Goal: Task Accomplishment & Management: Manage account settings

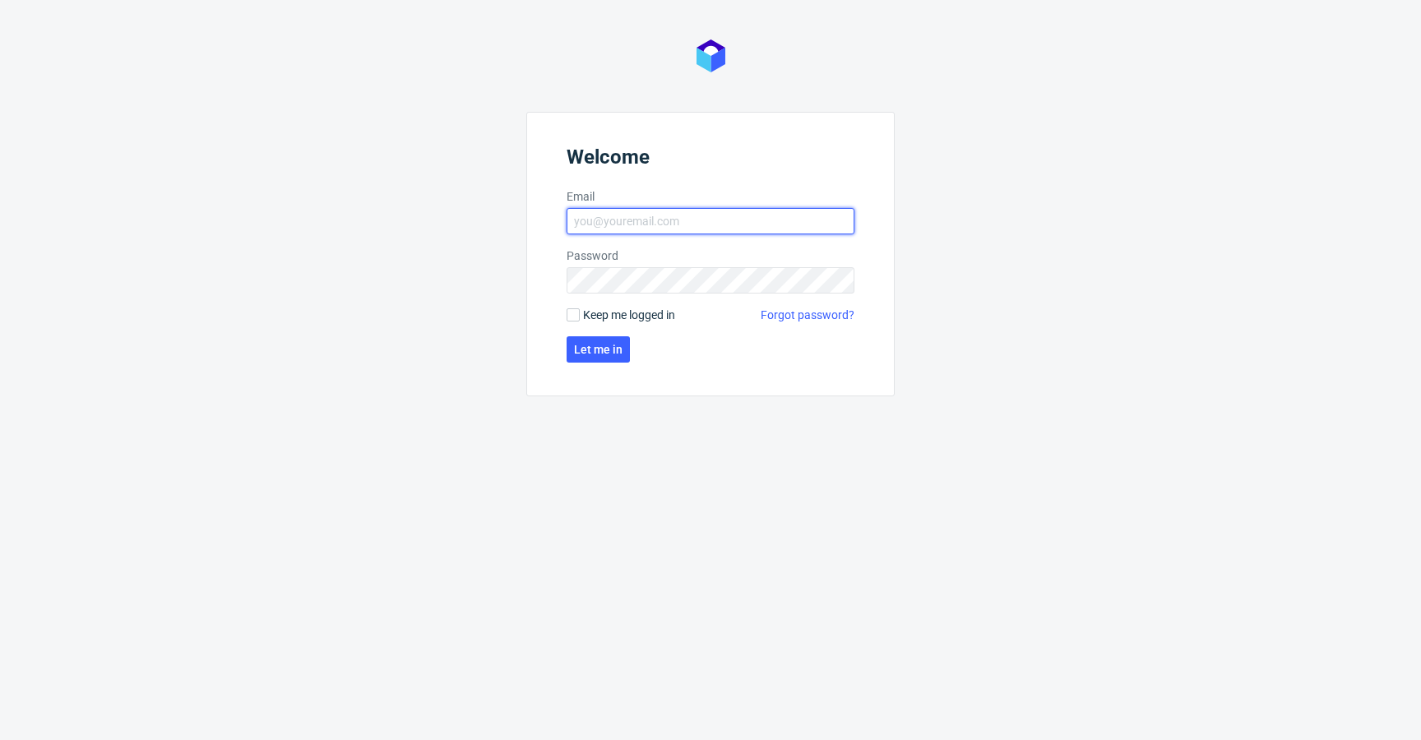
type input "krystian.gaza@packhelp.com"
click at [630, 312] on span "Keep me logged in" at bounding box center [629, 315] width 92 height 16
click at [580, 312] on input "Keep me logged in" at bounding box center [572, 314] width 13 height 13
checkbox input "true"
click at [594, 347] on span "Let me in" at bounding box center [598, 350] width 49 height 12
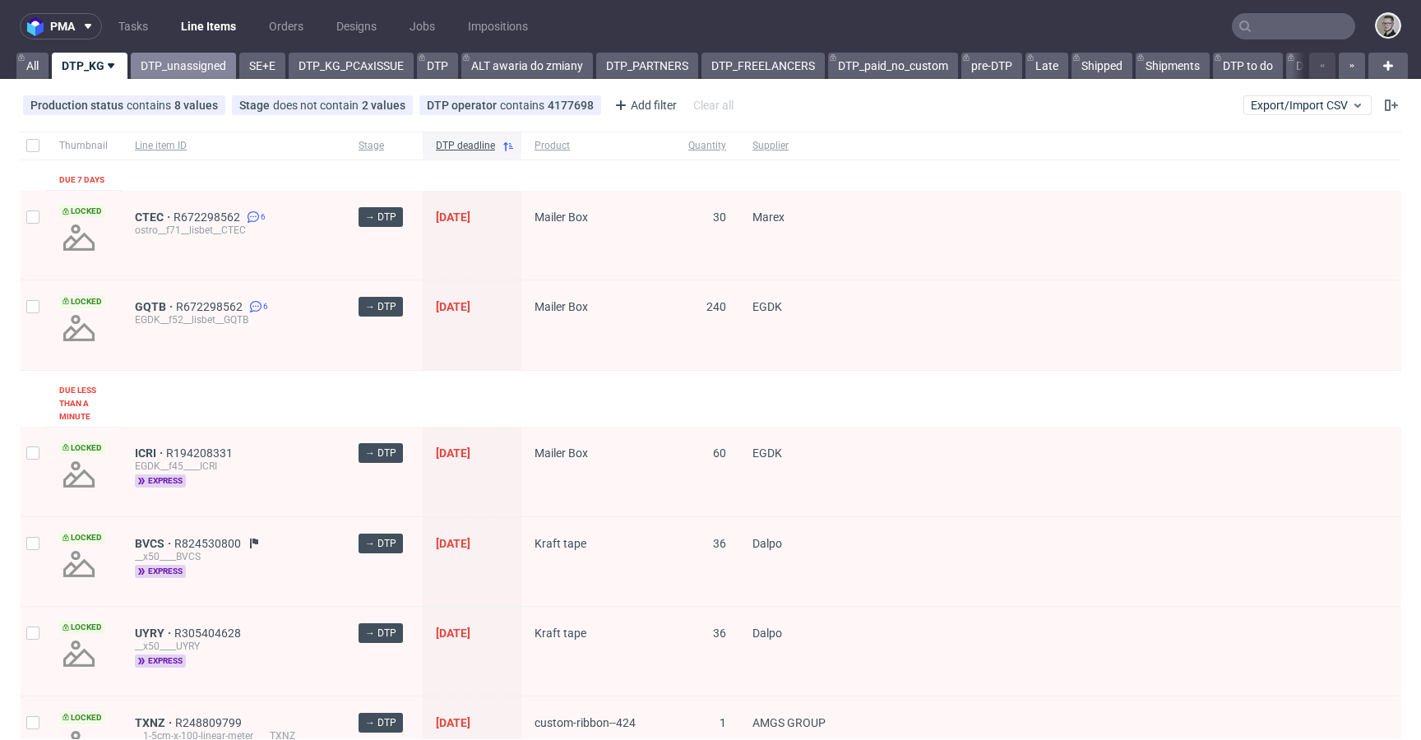
click at [186, 62] on link "DTP_unassigned" at bounding box center [183, 66] width 105 height 26
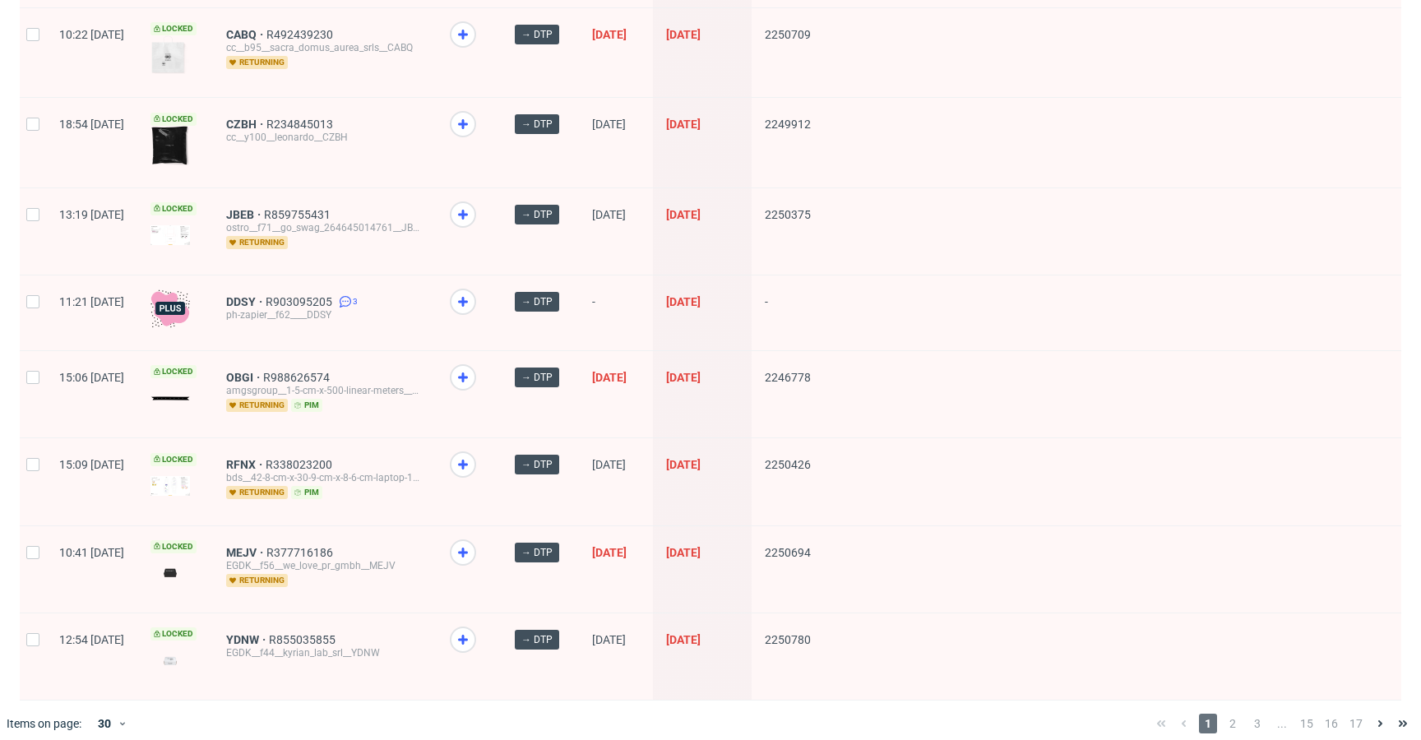
scroll to position [2159, 0]
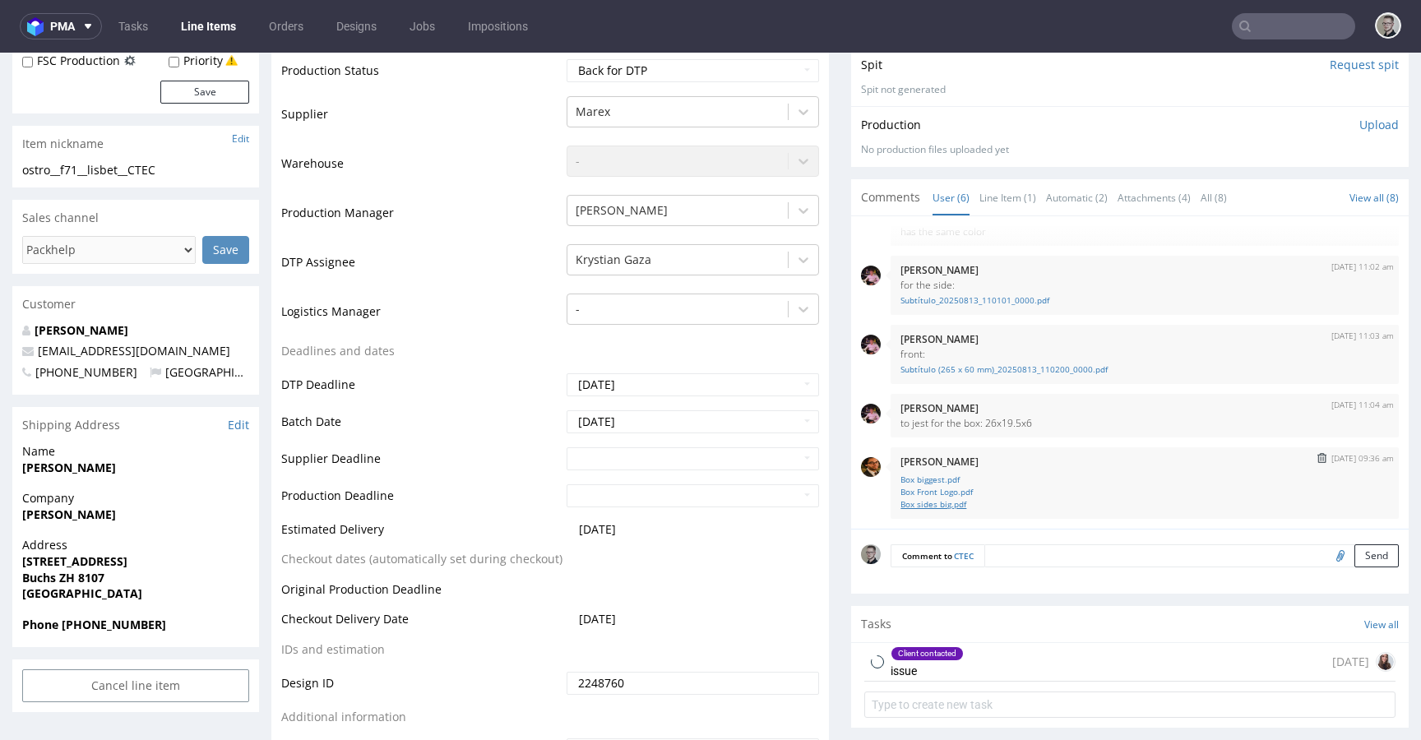
scroll to position [472, 0]
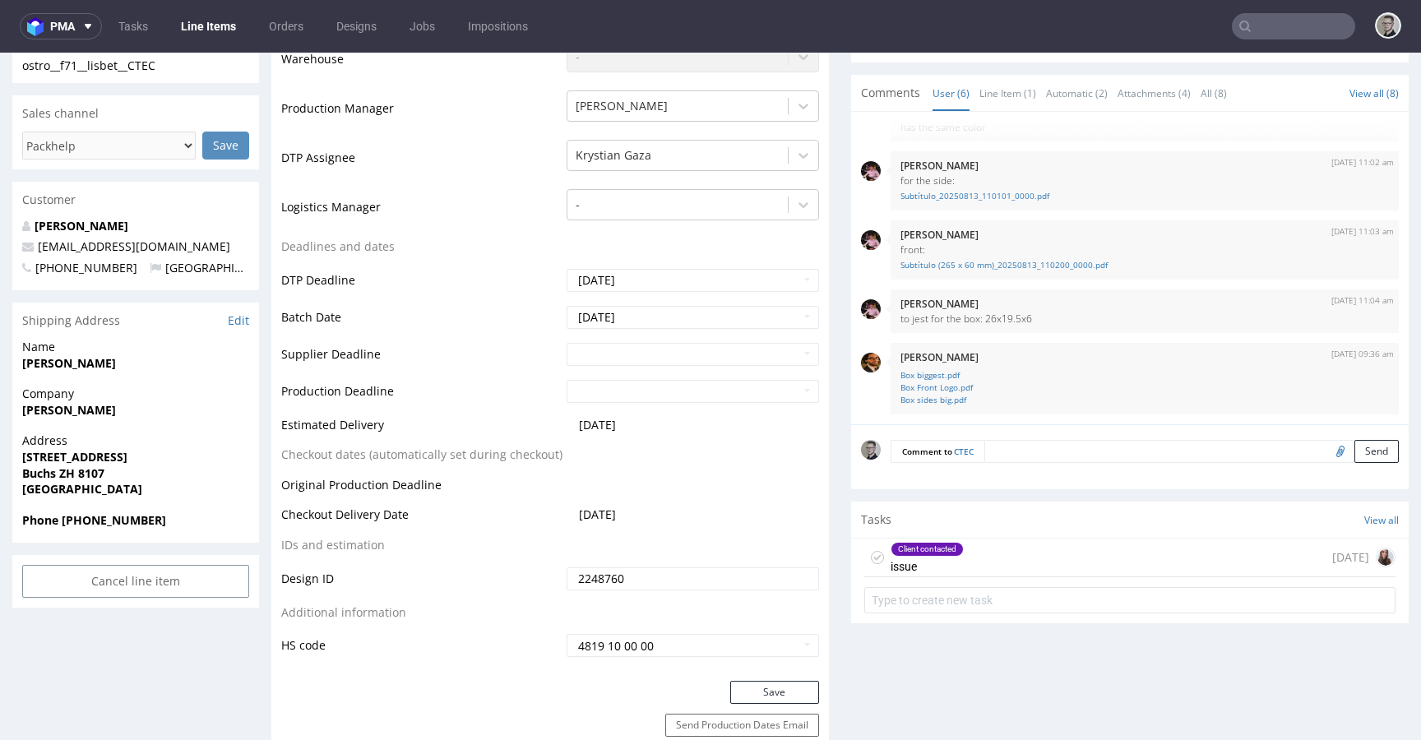
click at [1007, 569] on div "Client contacted issue 3 days ago" at bounding box center [1129, 558] width 531 height 39
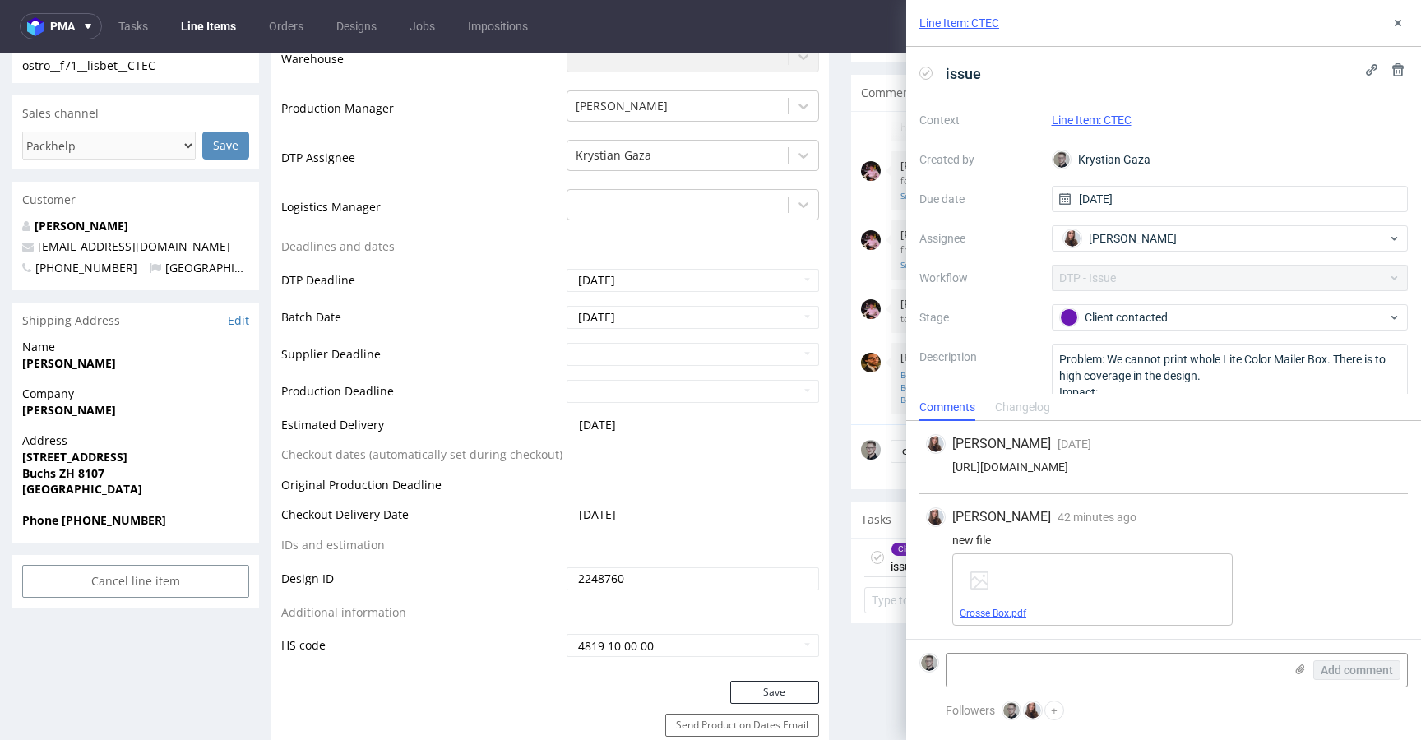
click at [1021, 618] on link "Grosse Box.pdf" at bounding box center [992, 614] width 67 height 12
click at [1399, 25] on icon at bounding box center [1397, 22] width 13 height 13
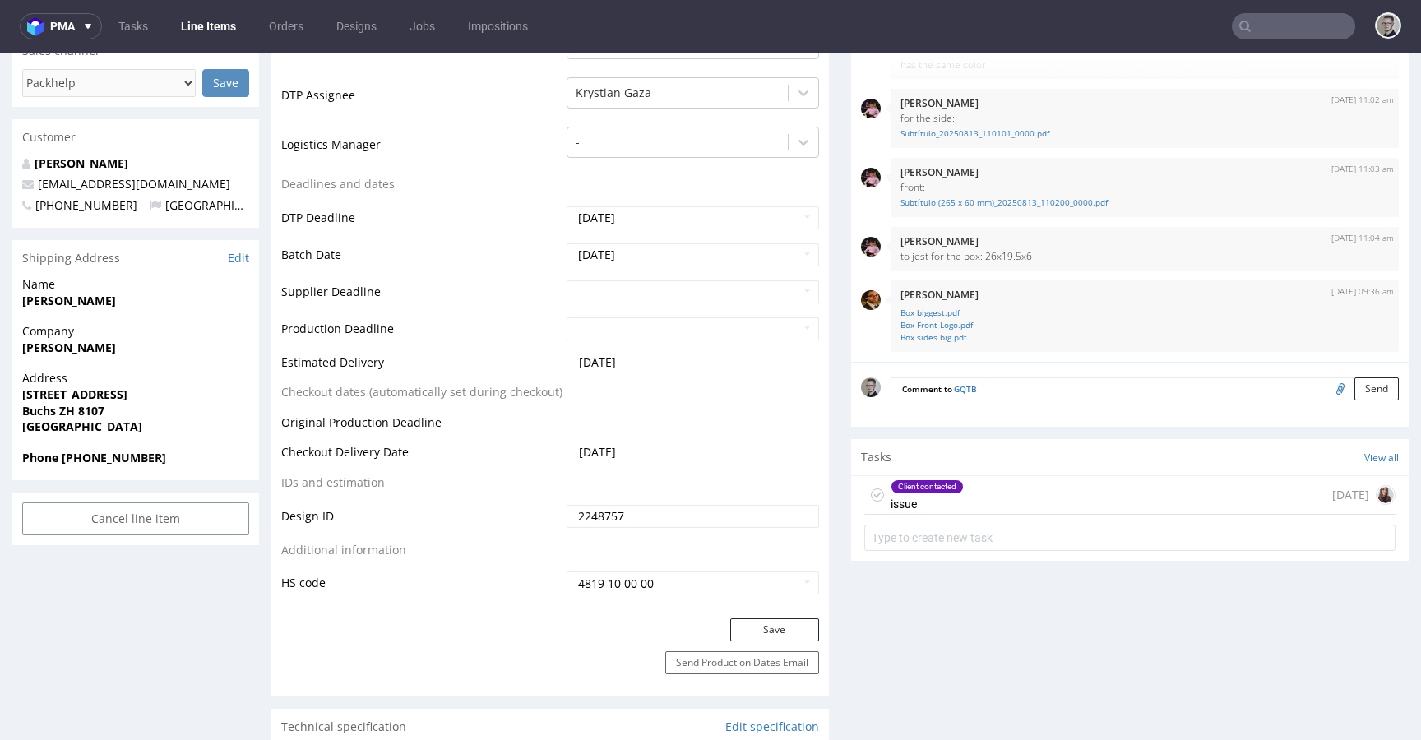
scroll to position [530, 0]
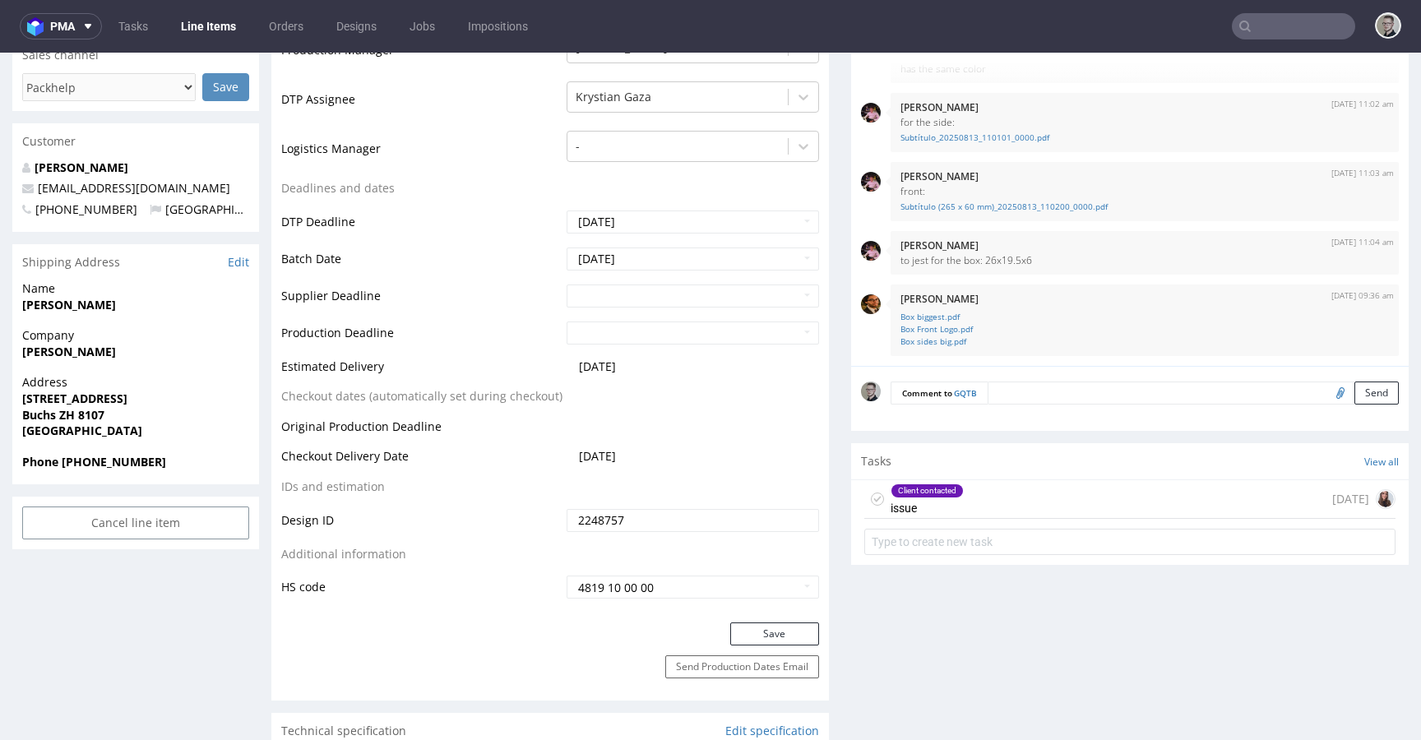
click at [895, 506] on div "Client contacted issue" at bounding box center [926, 499] width 73 height 38
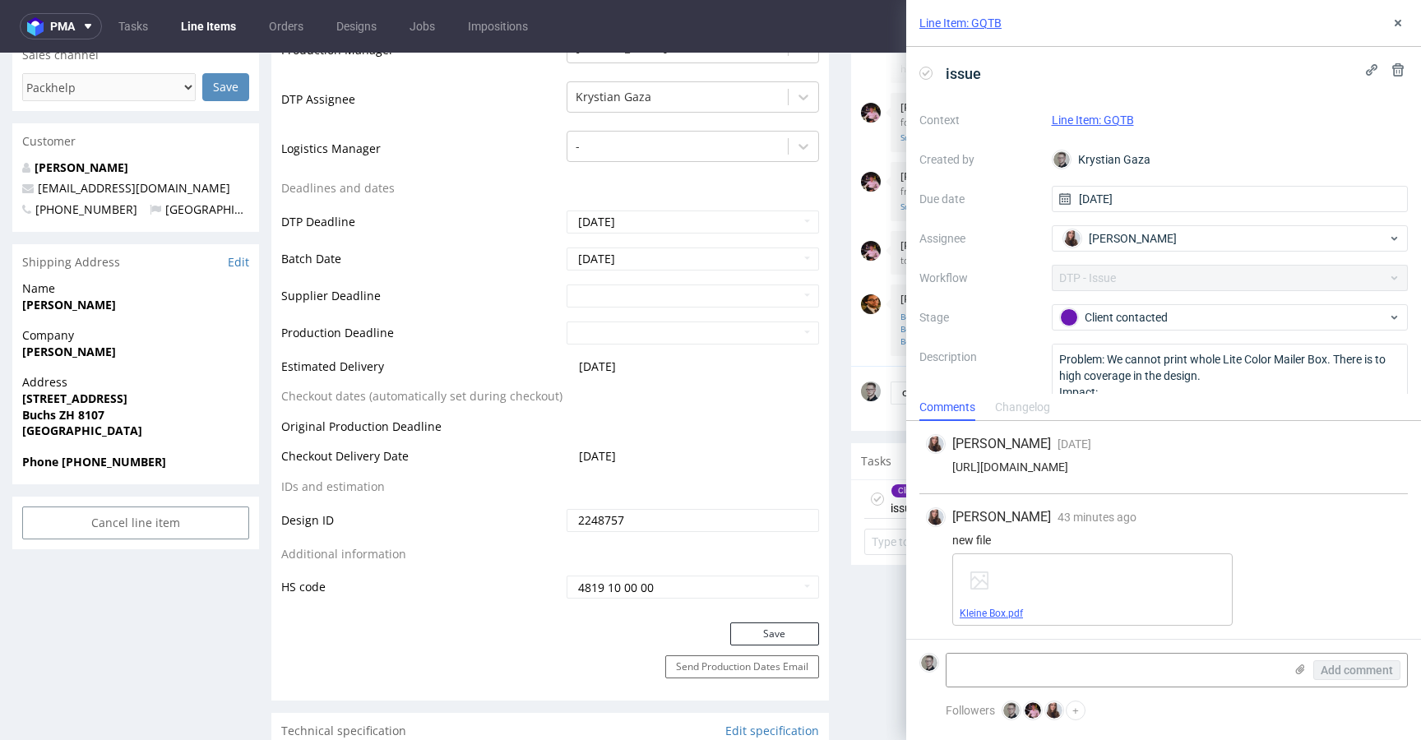
click at [1005, 608] on link "Kleine Box.pdf" at bounding box center [990, 614] width 63 height 12
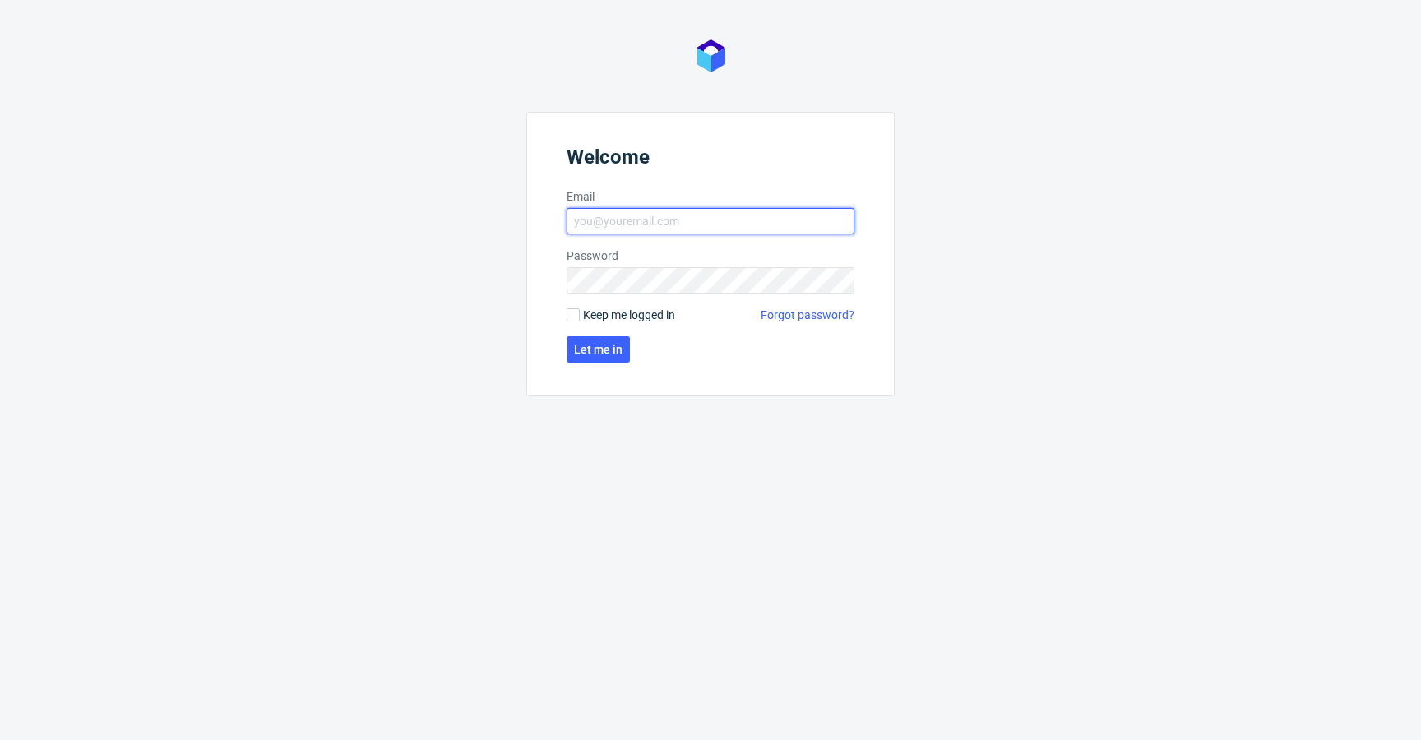
type input "krystian.gaza@packhelp.com"
click at [652, 326] on form "Welcome Email krystian.gaza@packhelp.com Password Keep me logged in Forgot pass…" at bounding box center [710, 254] width 368 height 284
click at [655, 312] on span "Keep me logged in" at bounding box center [629, 315] width 92 height 16
click at [580, 312] on input "Keep me logged in" at bounding box center [572, 314] width 13 height 13
checkbox input "true"
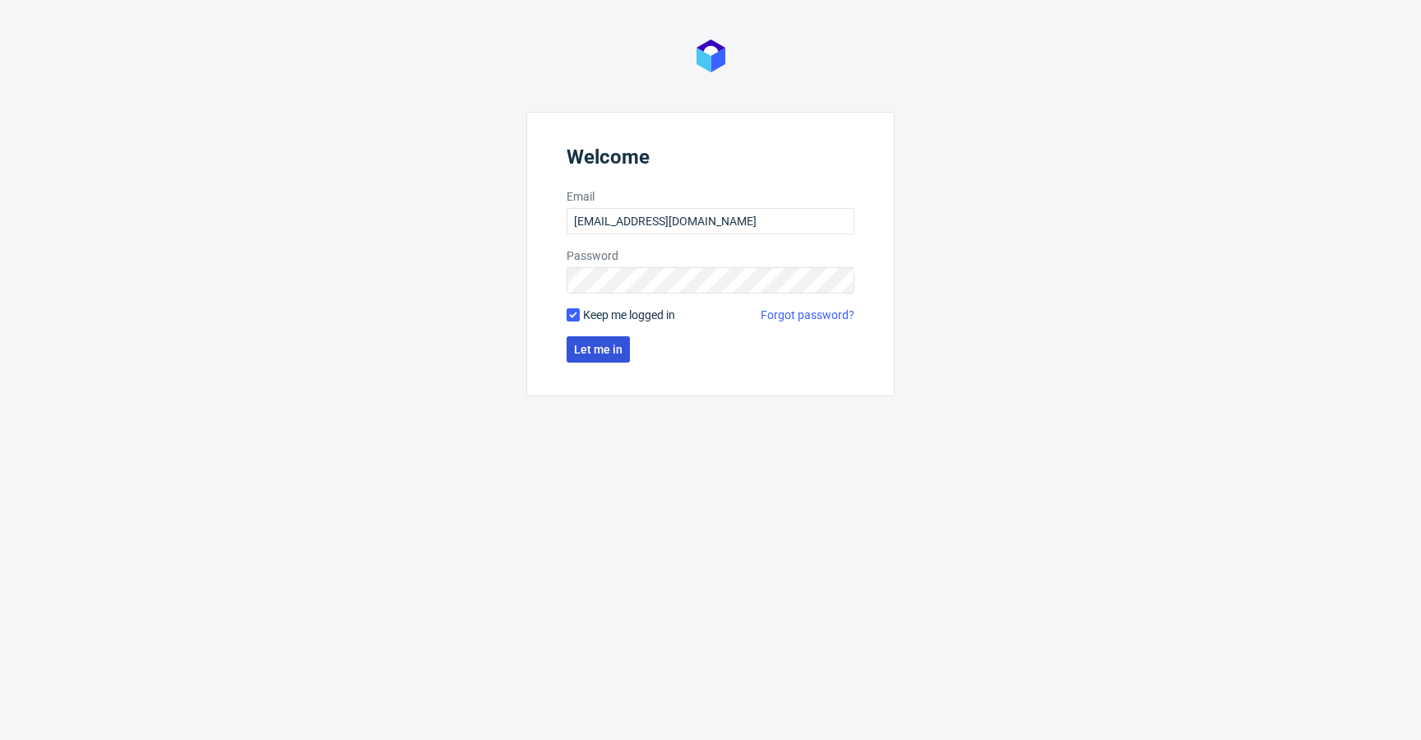
click at [620, 357] on button "Let me in" at bounding box center [597, 349] width 63 height 26
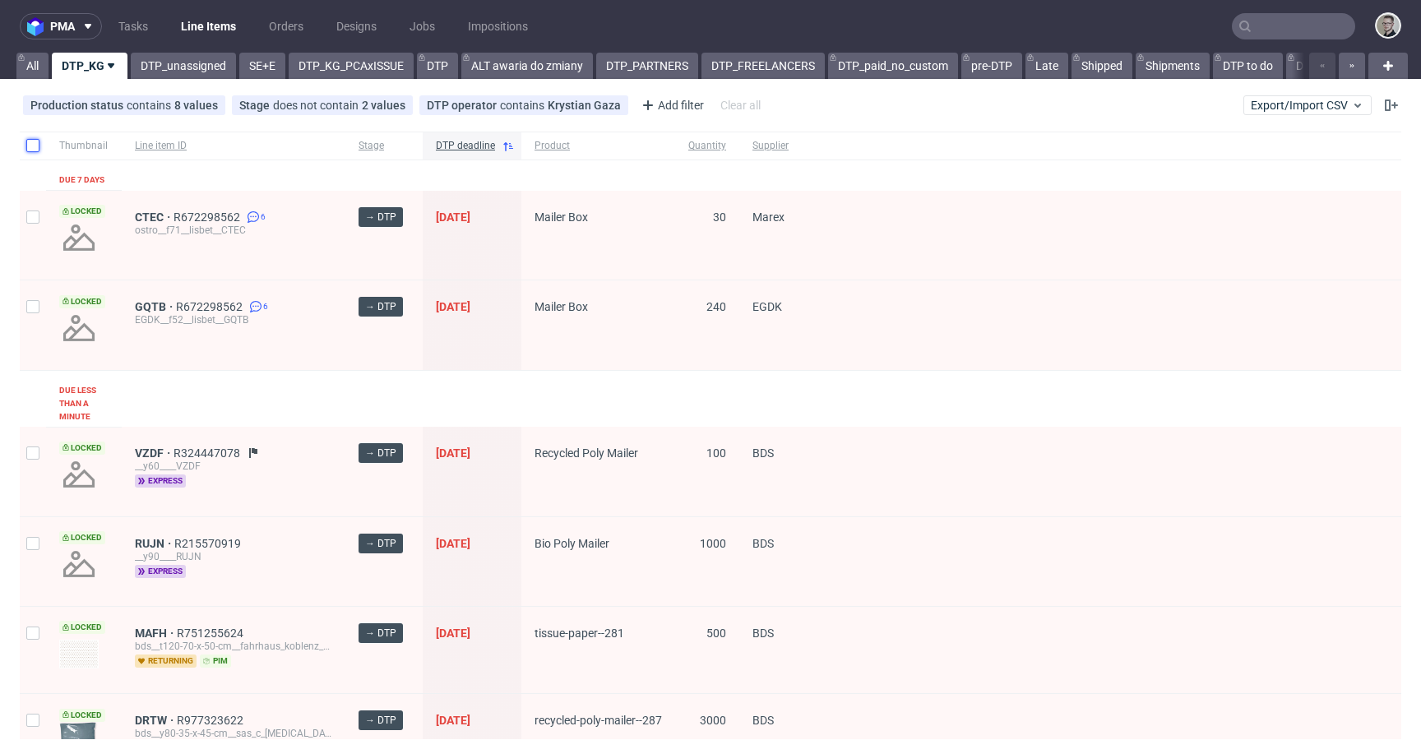
click at [35, 146] on input "checkbox" at bounding box center [32, 145] width 13 height 13
checkbox input "true"
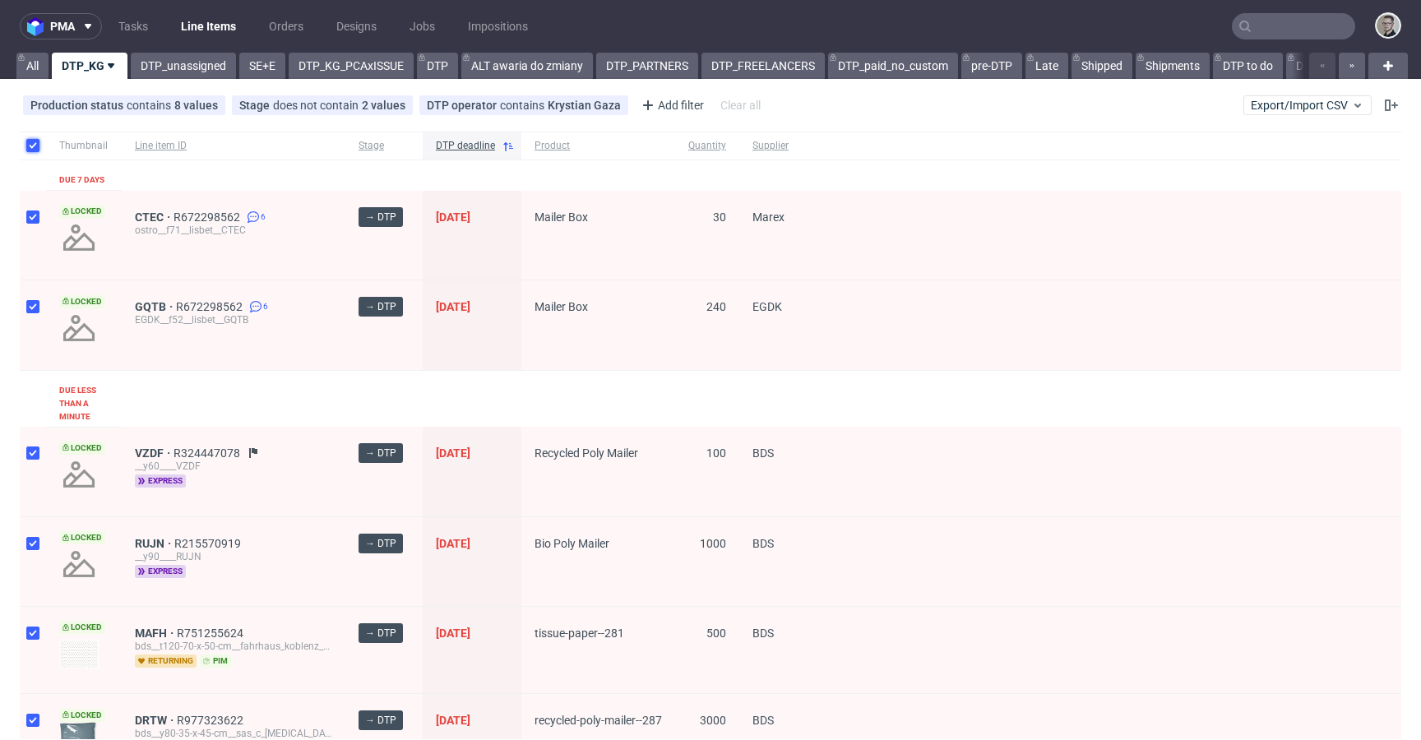
checkbox input "true"
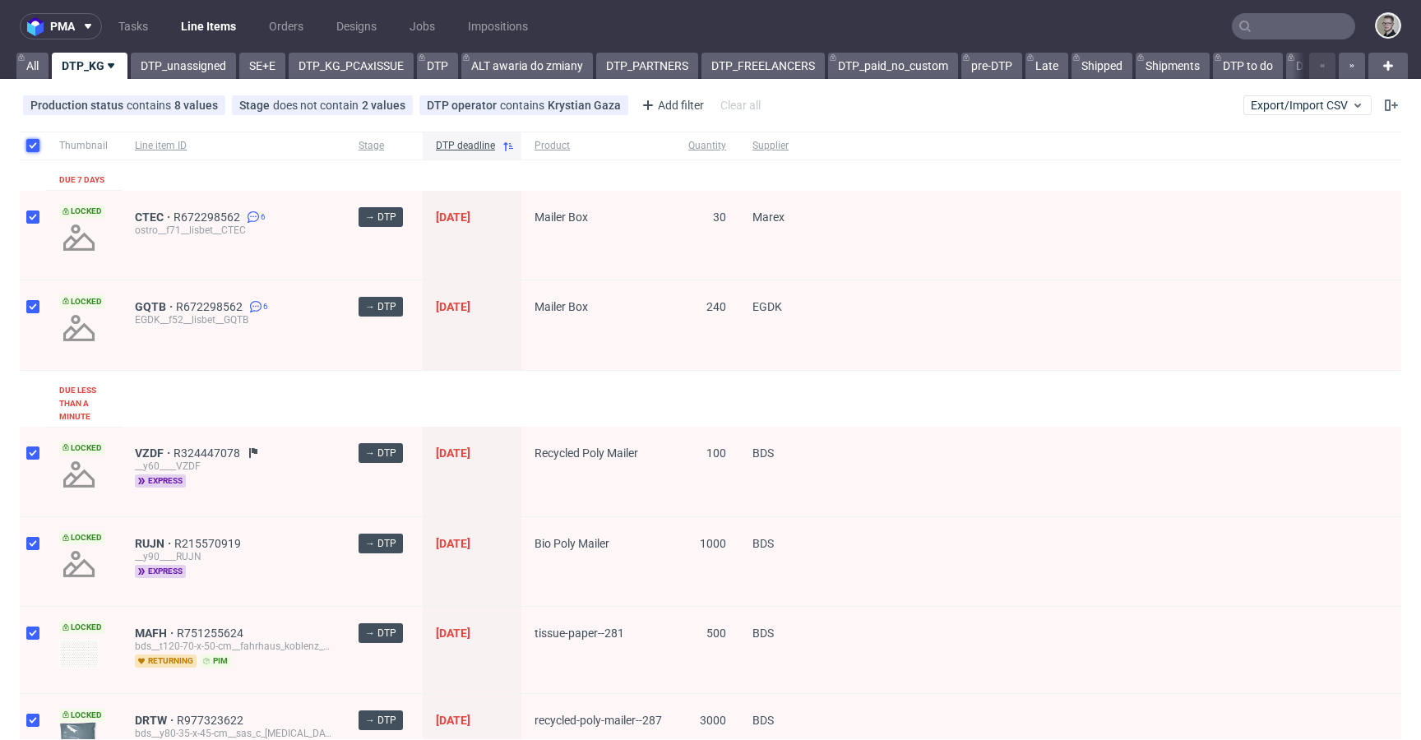
checkbox input "true"
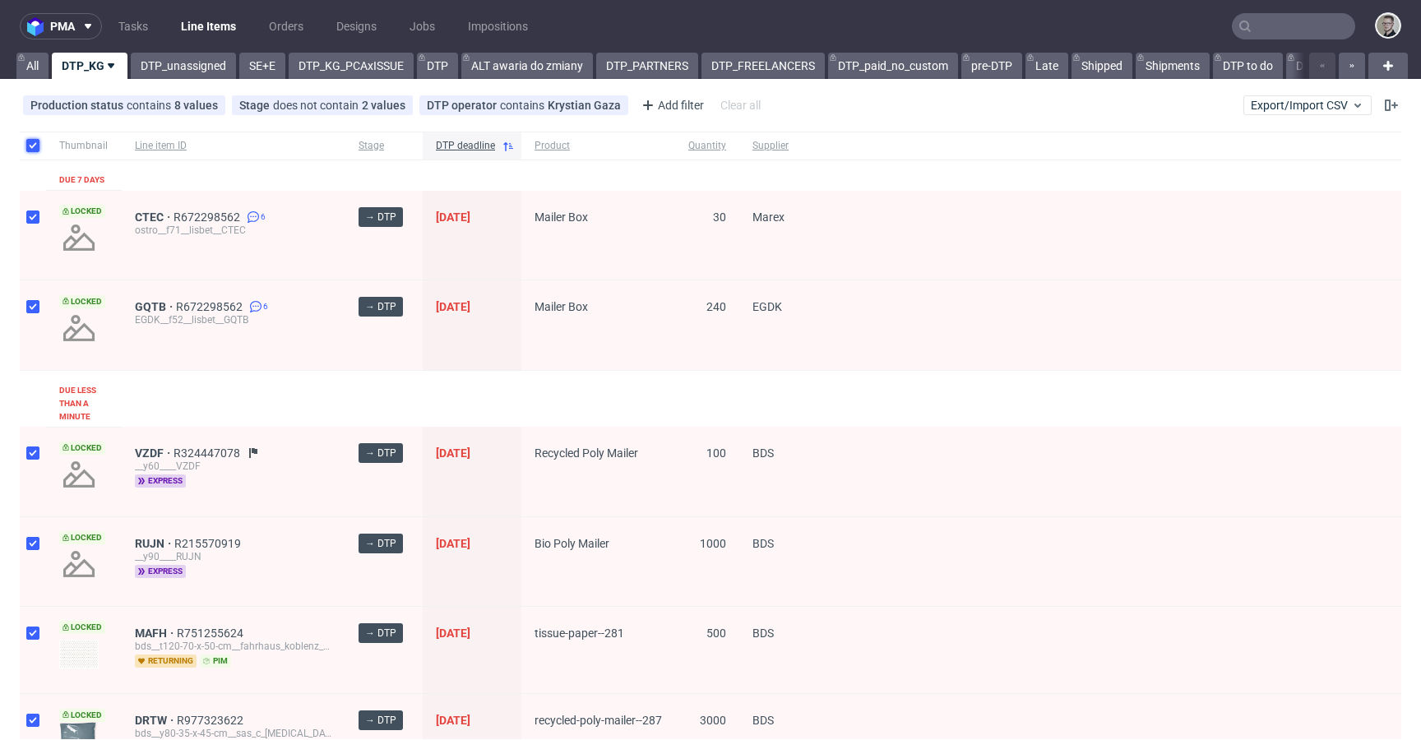
checkbox input "true"
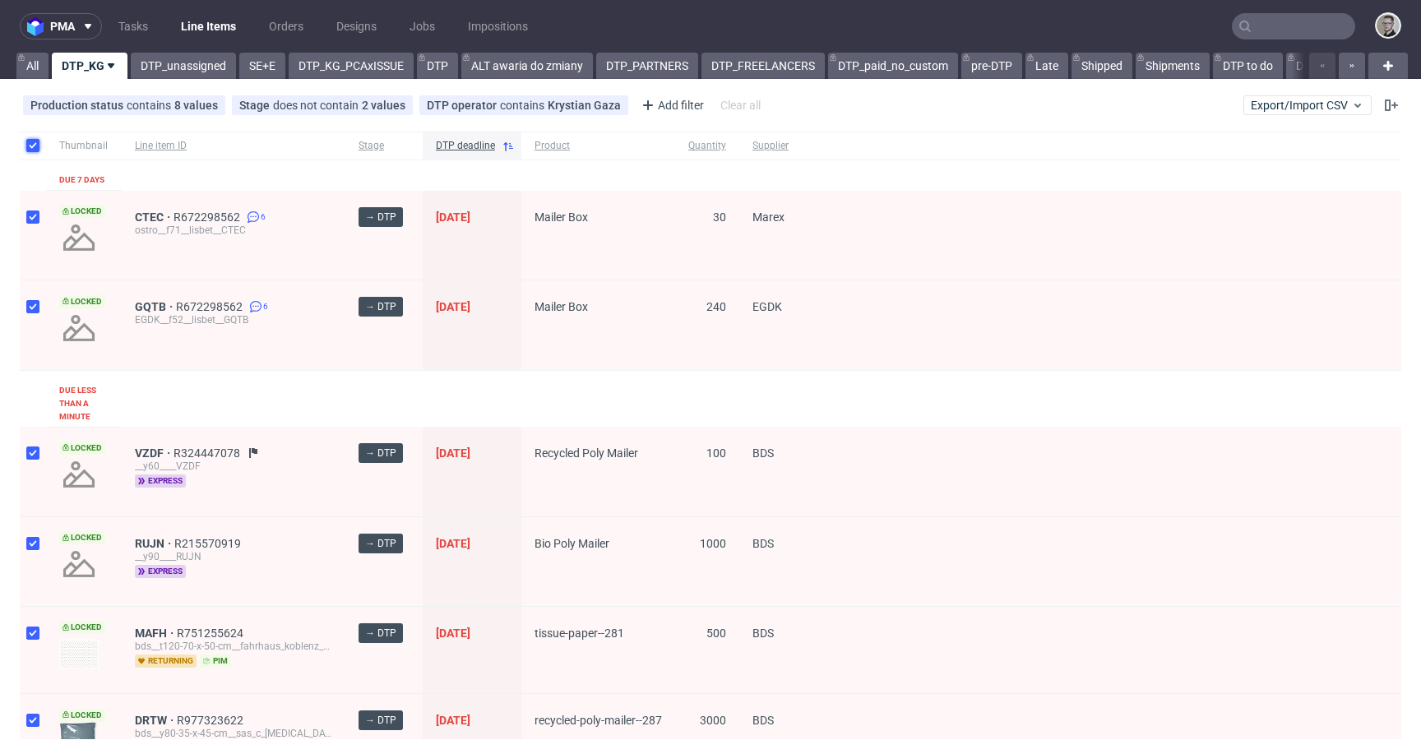
checkbox input "true"
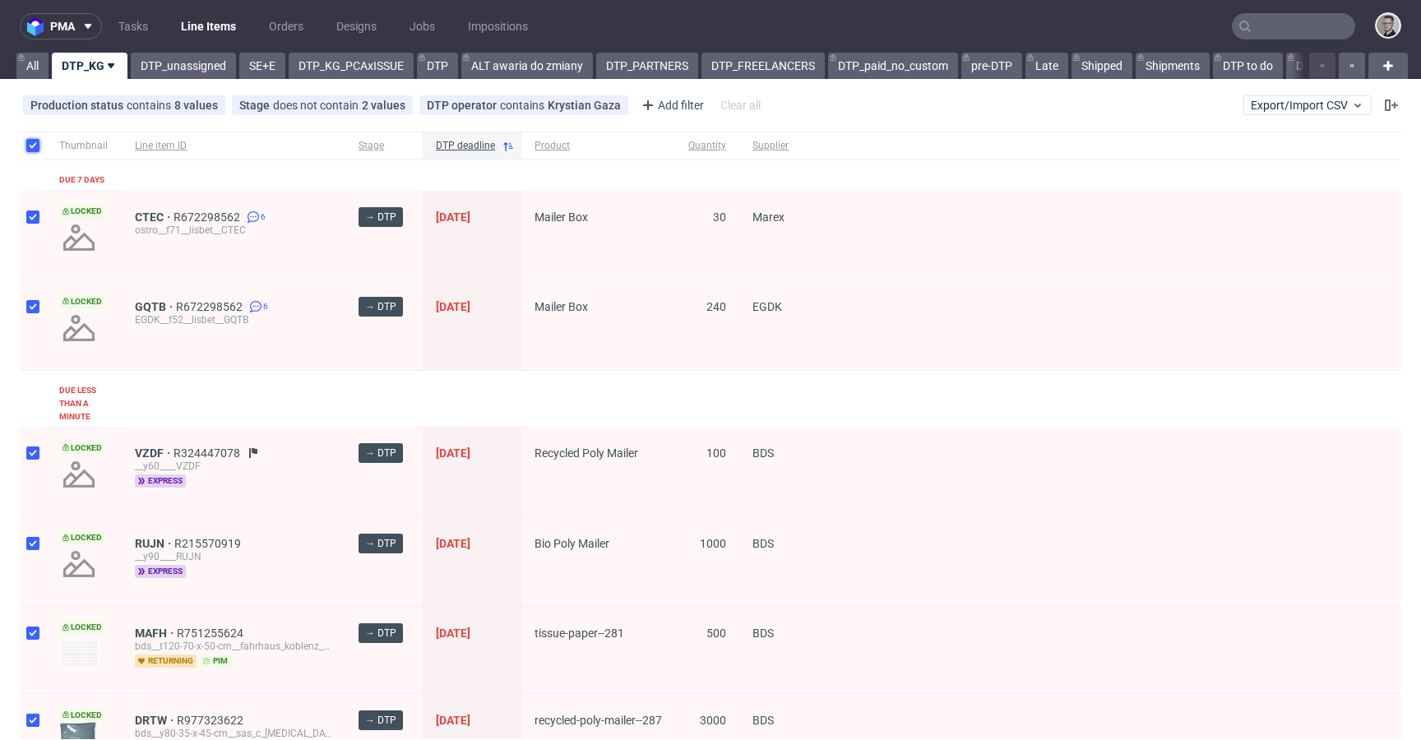
checkbox input "true"
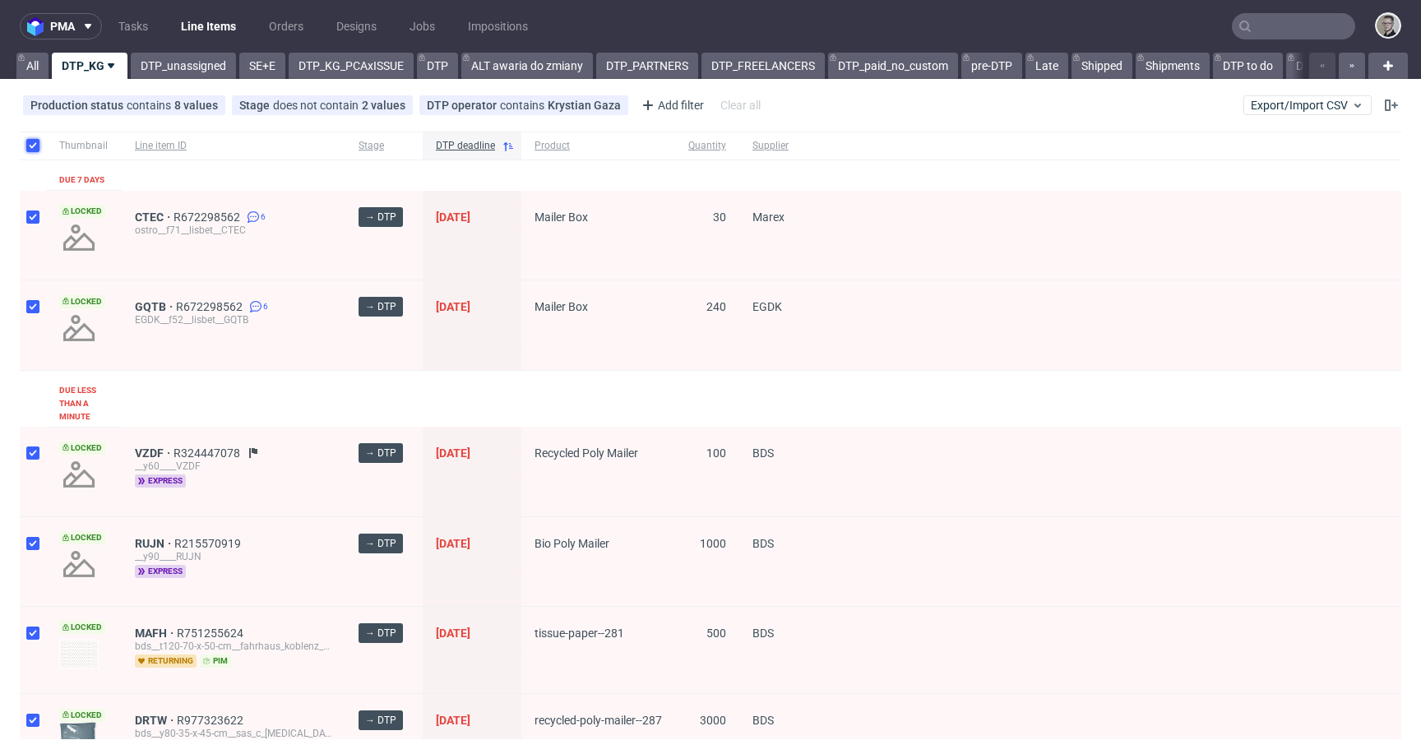
checkbox input "true"
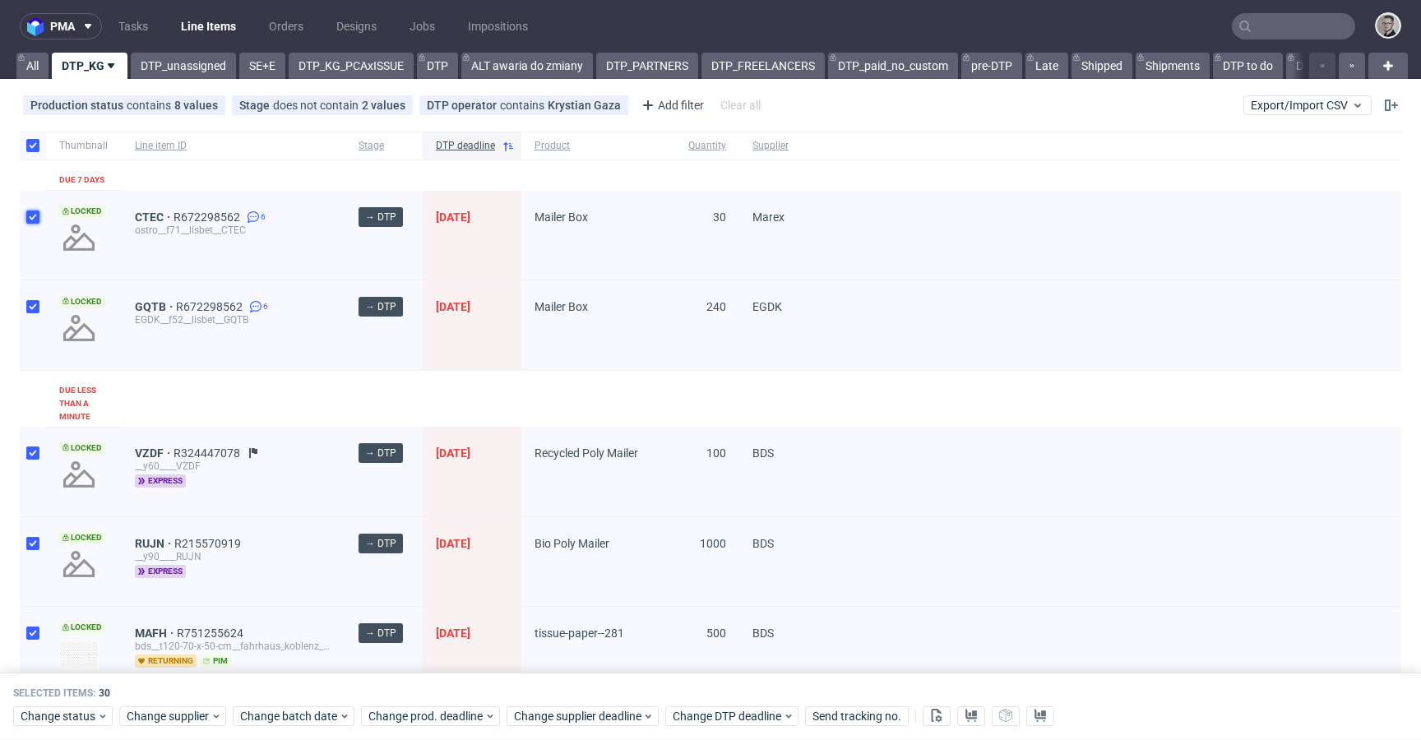
click at [34, 218] on input "checkbox" at bounding box center [32, 216] width 13 height 13
checkbox input "false"
click at [35, 308] on input "checkbox" at bounding box center [32, 306] width 13 height 13
checkbox input "false"
click at [94, 714] on span "Change status" at bounding box center [59, 716] width 76 height 16
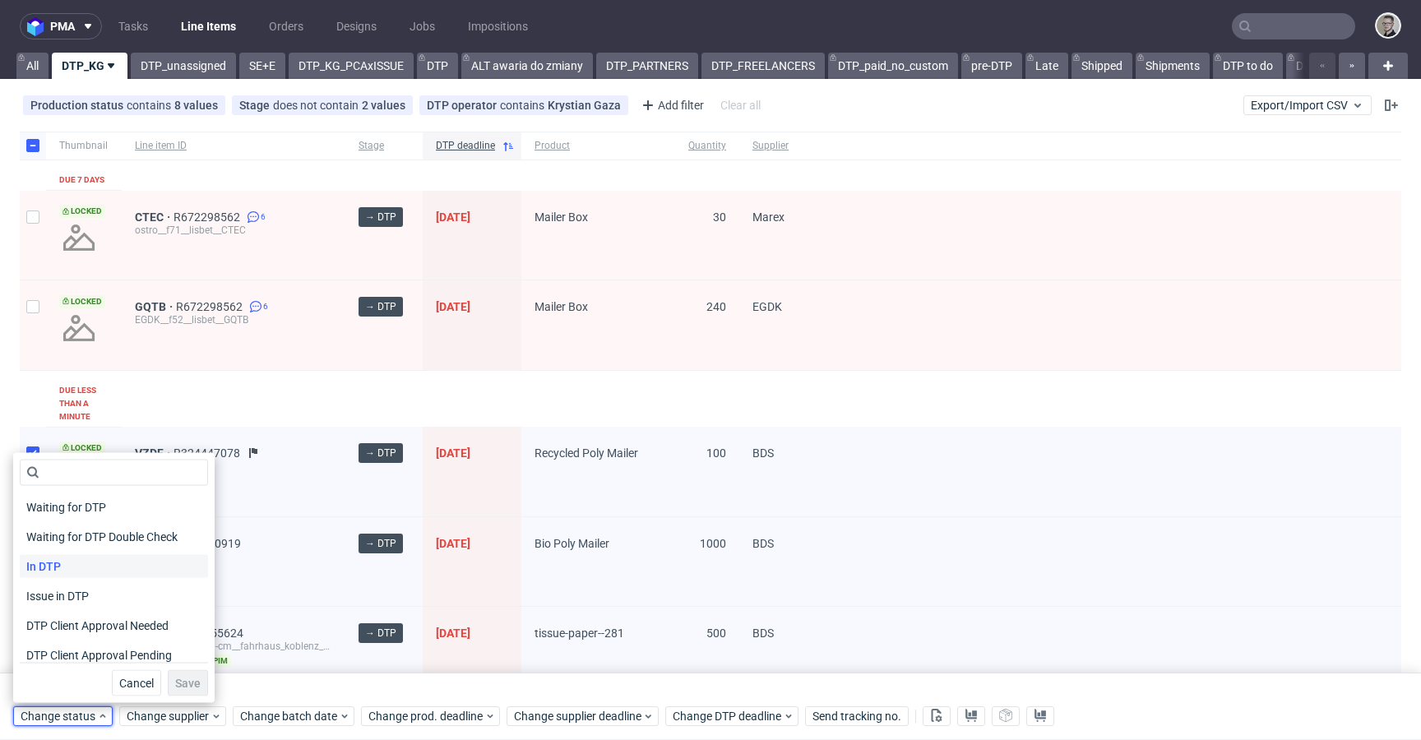
click at [76, 560] on div "In DTP" at bounding box center [114, 566] width 188 height 23
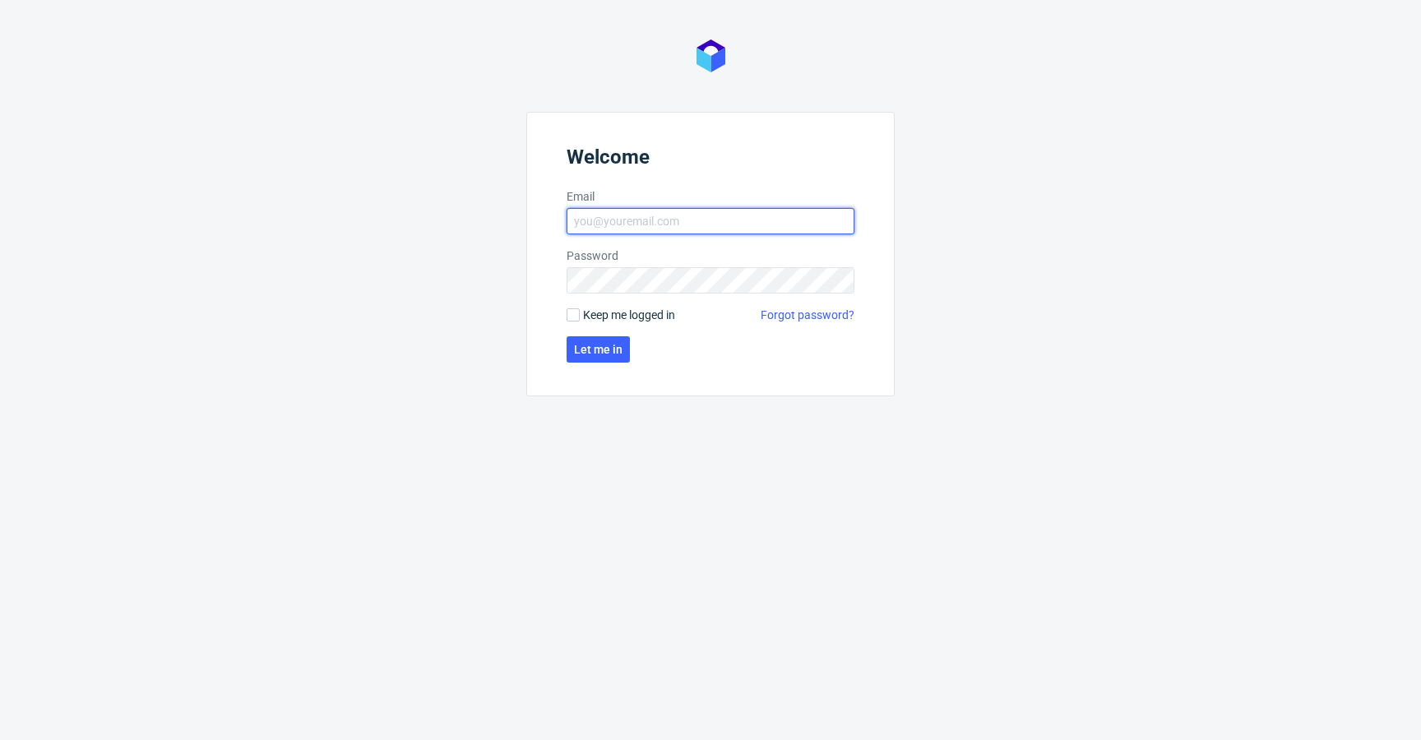
type input "[EMAIL_ADDRESS][DOMAIN_NAME]"
click at [587, 321] on span "Keep me logged in" at bounding box center [629, 315] width 92 height 16
click at [580, 321] on input "Keep me logged in" at bounding box center [572, 314] width 13 height 13
checkbox input "true"
click at [590, 361] on button "Let me in" at bounding box center [597, 349] width 63 height 26
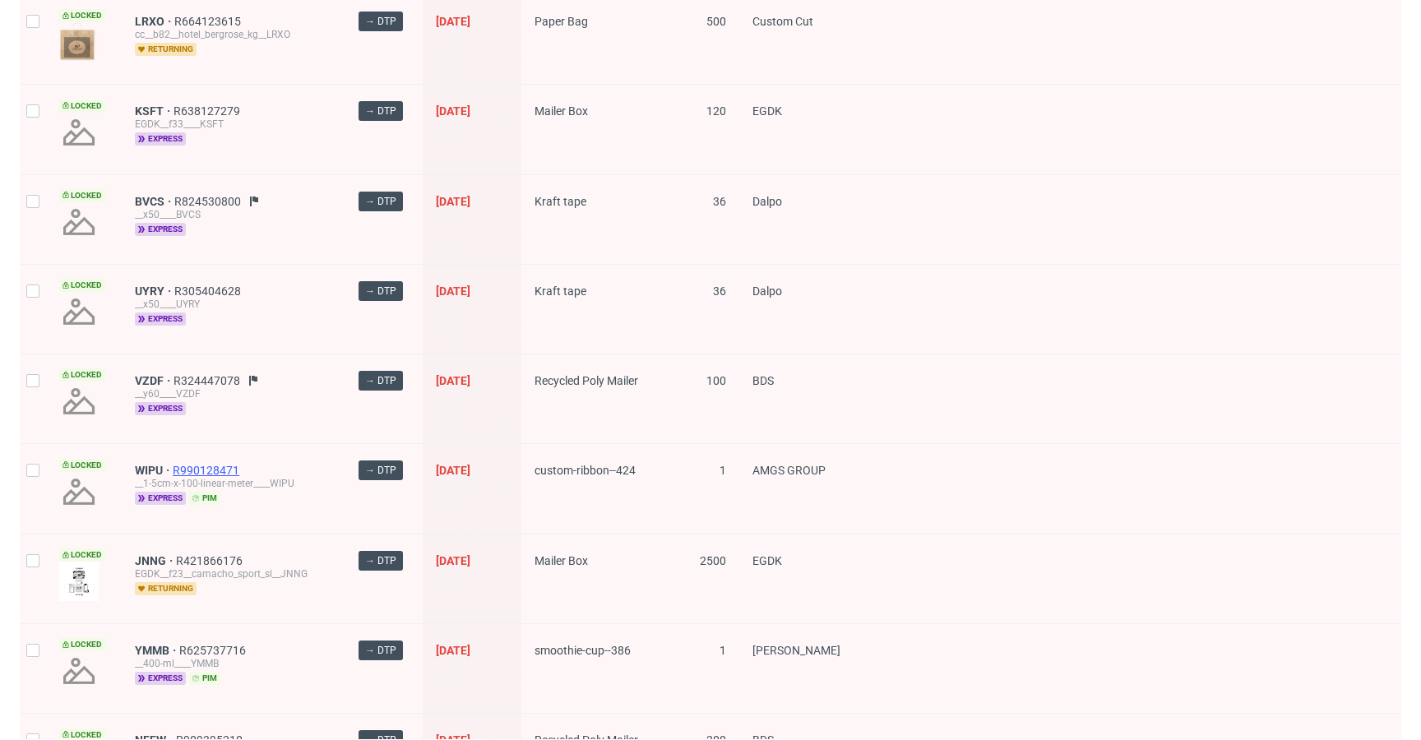
scroll to position [2245, 0]
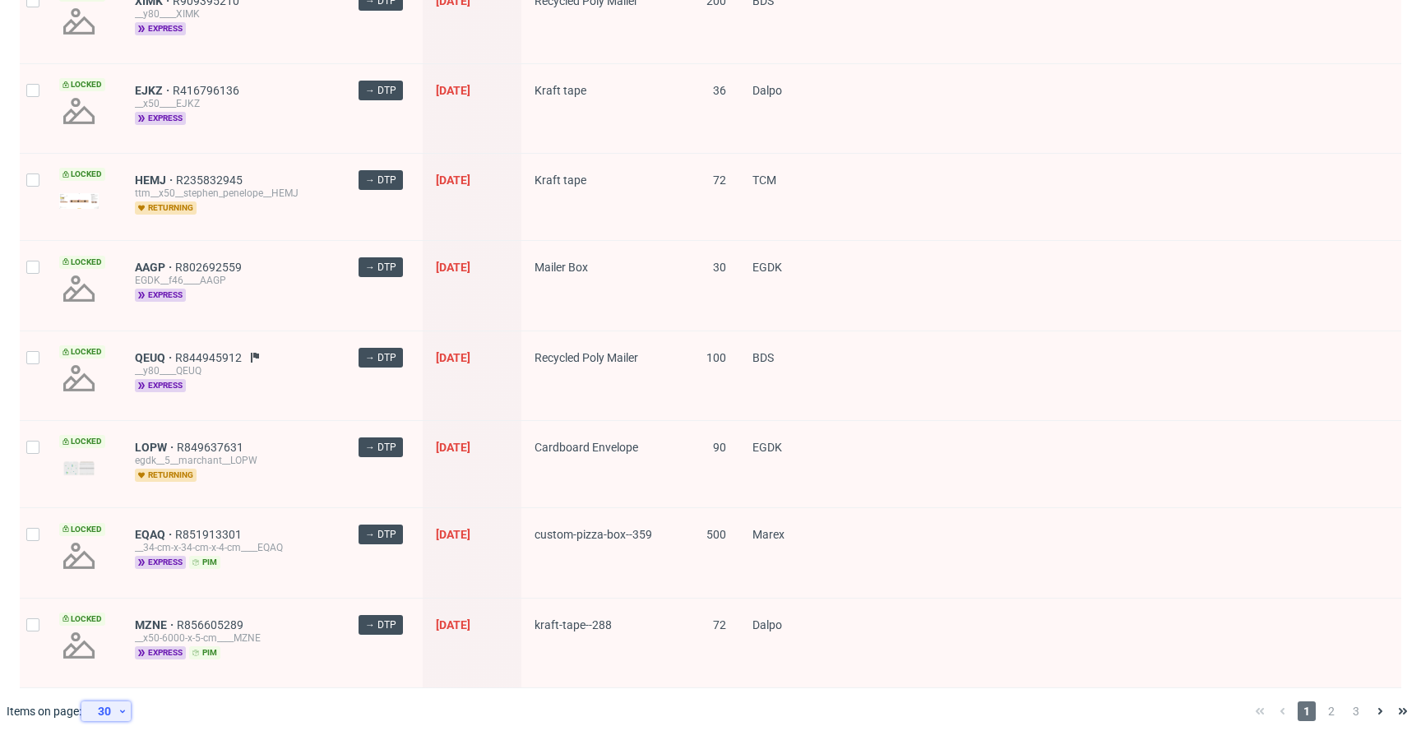
click at [113, 710] on div "30" at bounding box center [103, 711] width 30 height 23
click at [125, 637] on div "60" at bounding box center [111, 633] width 33 height 23
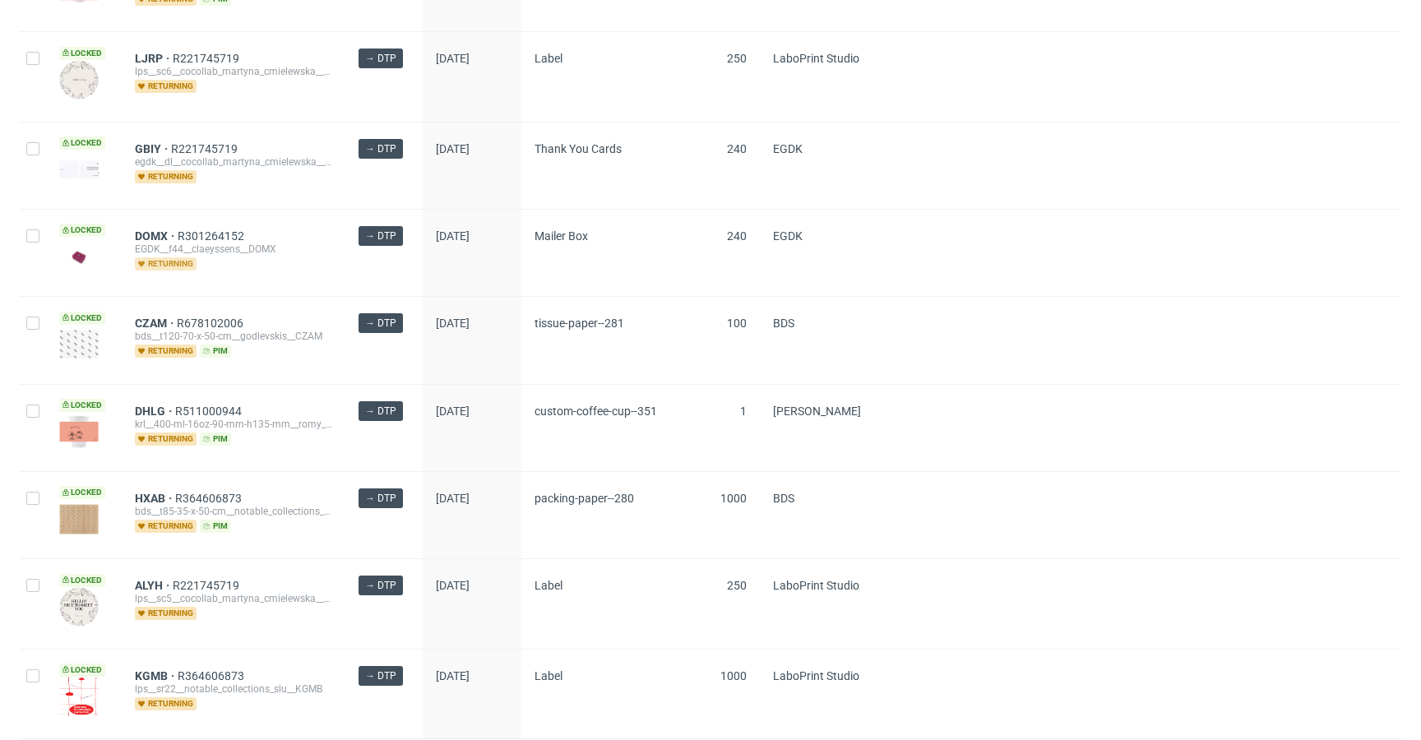
scroll to position [5019, 0]
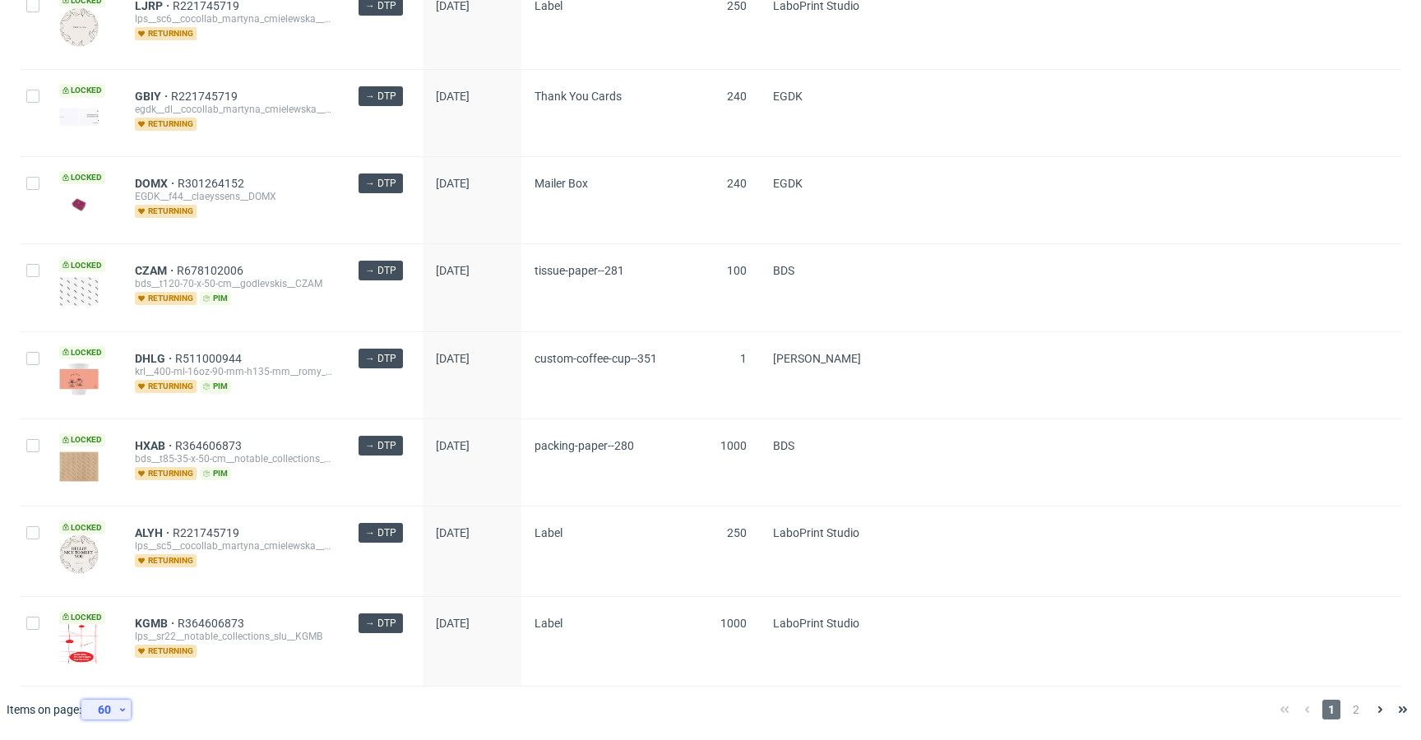
click at [117, 700] on div "60" at bounding box center [103, 709] width 30 height 23
click at [123, 668] on div "120" at bounding box center [111, 670] width 33 height 23
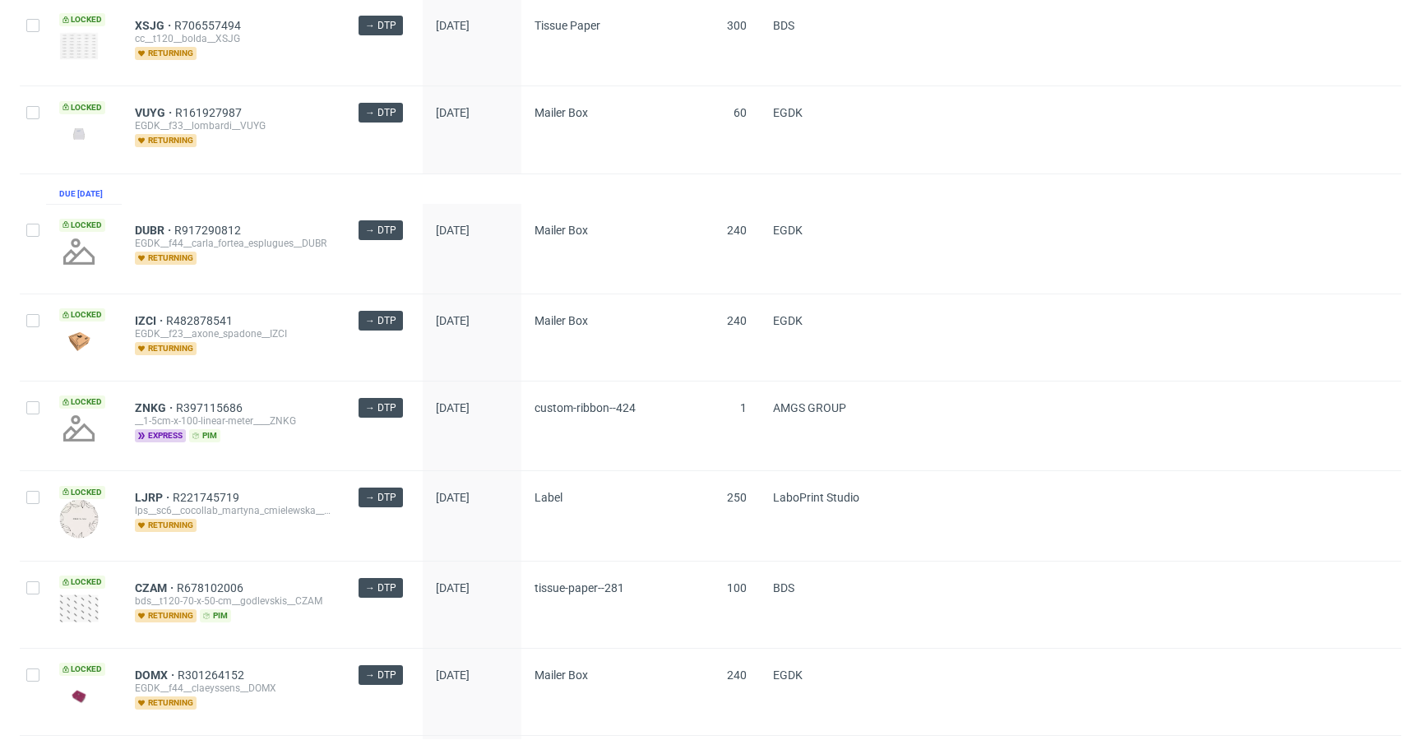
scroll to position [4561, 0]
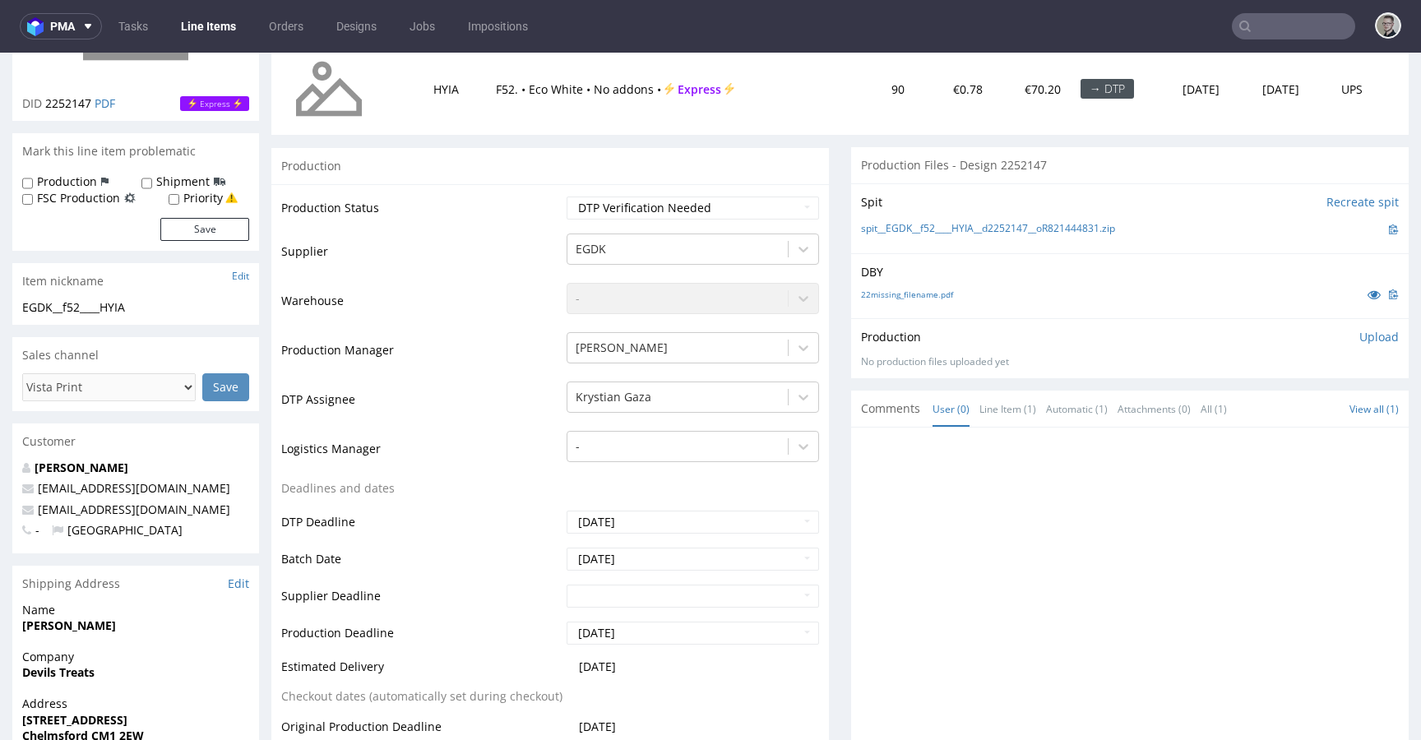
scroll to position [282, 0]
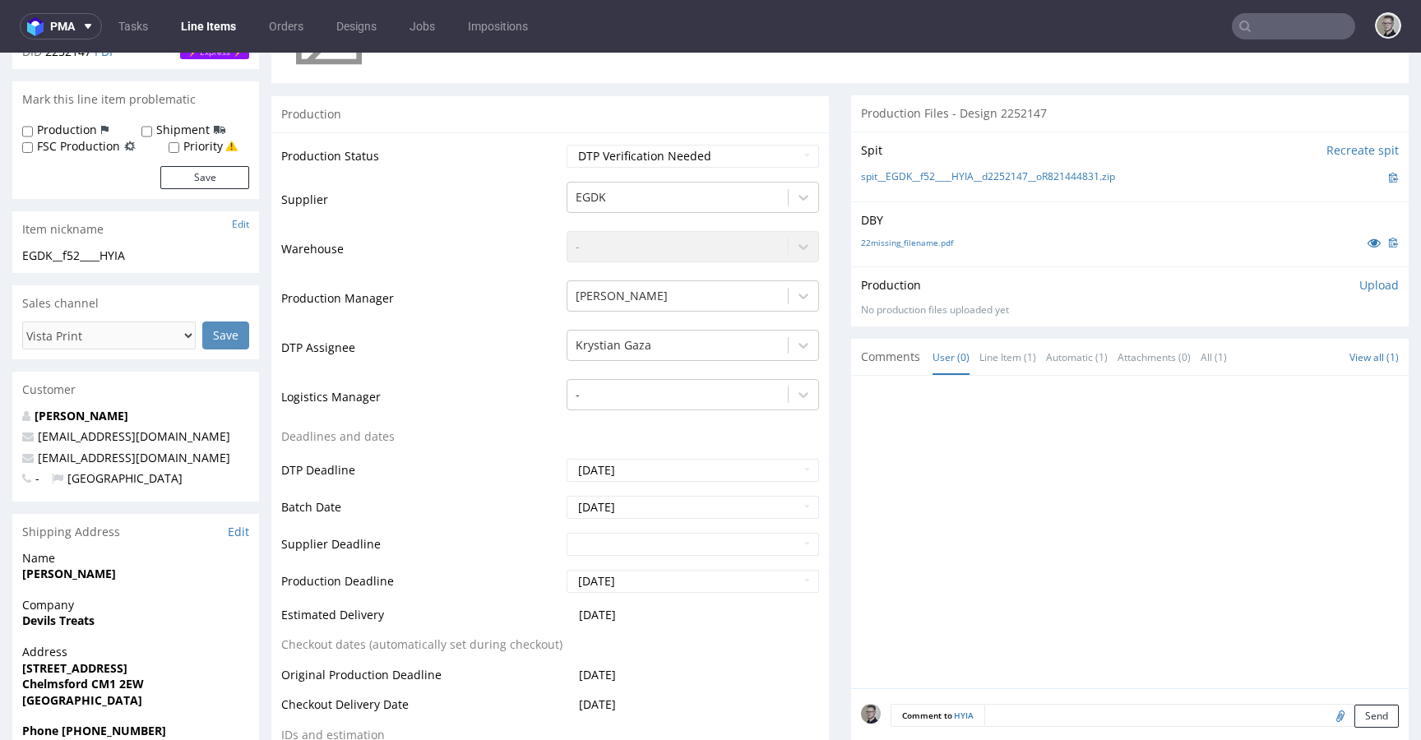
click at [1045, 709] on textarea at bounding box center [1191, 715] width 414 height 23
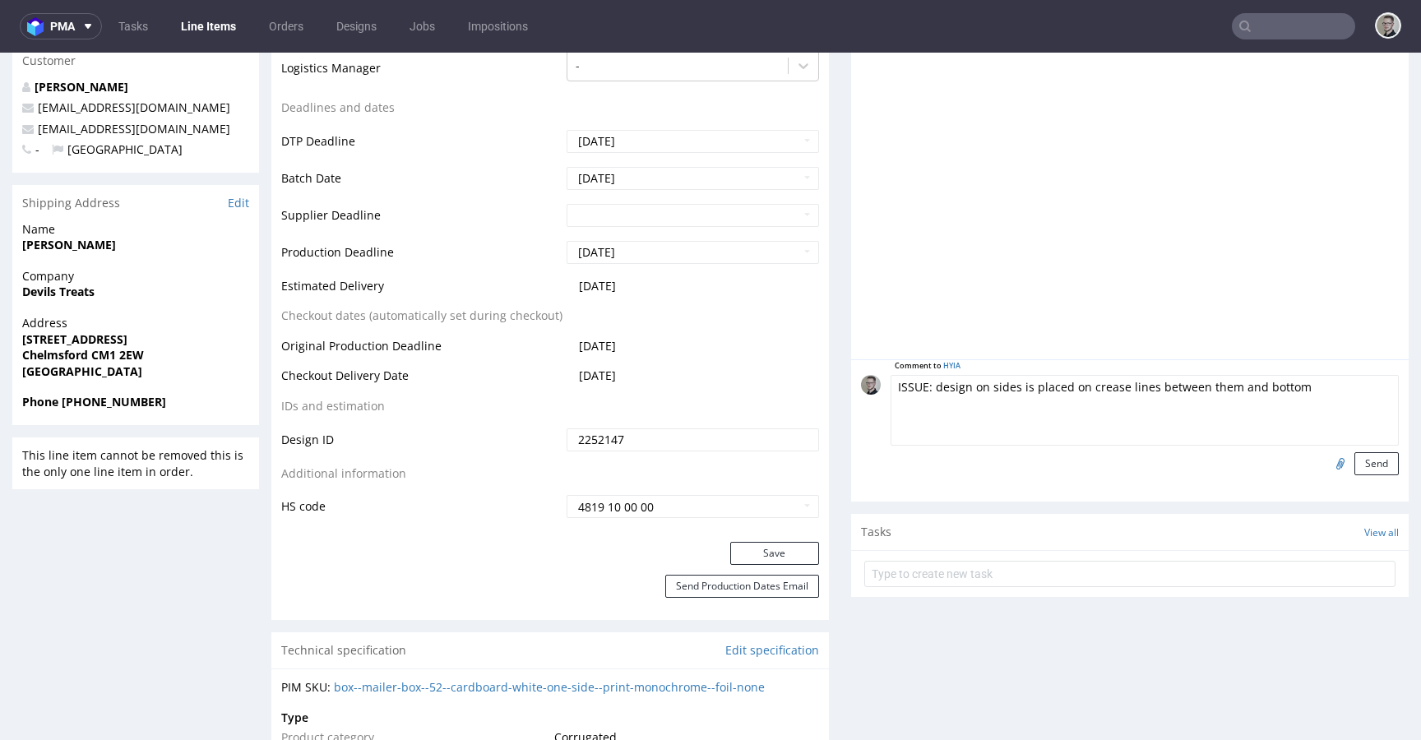
type textarea "ISSUE: design on sides is placed on crease lines between them and bottom"
click at [1375, 461] on div "Comment to HYIA ISSUE: design on sides is placed on crease lines between them a…" at bounding box center [1129, 430] width 557 height 142
click at [1360, 462] on button "Send" at bounding box center [1376, 463] width 44 height 23
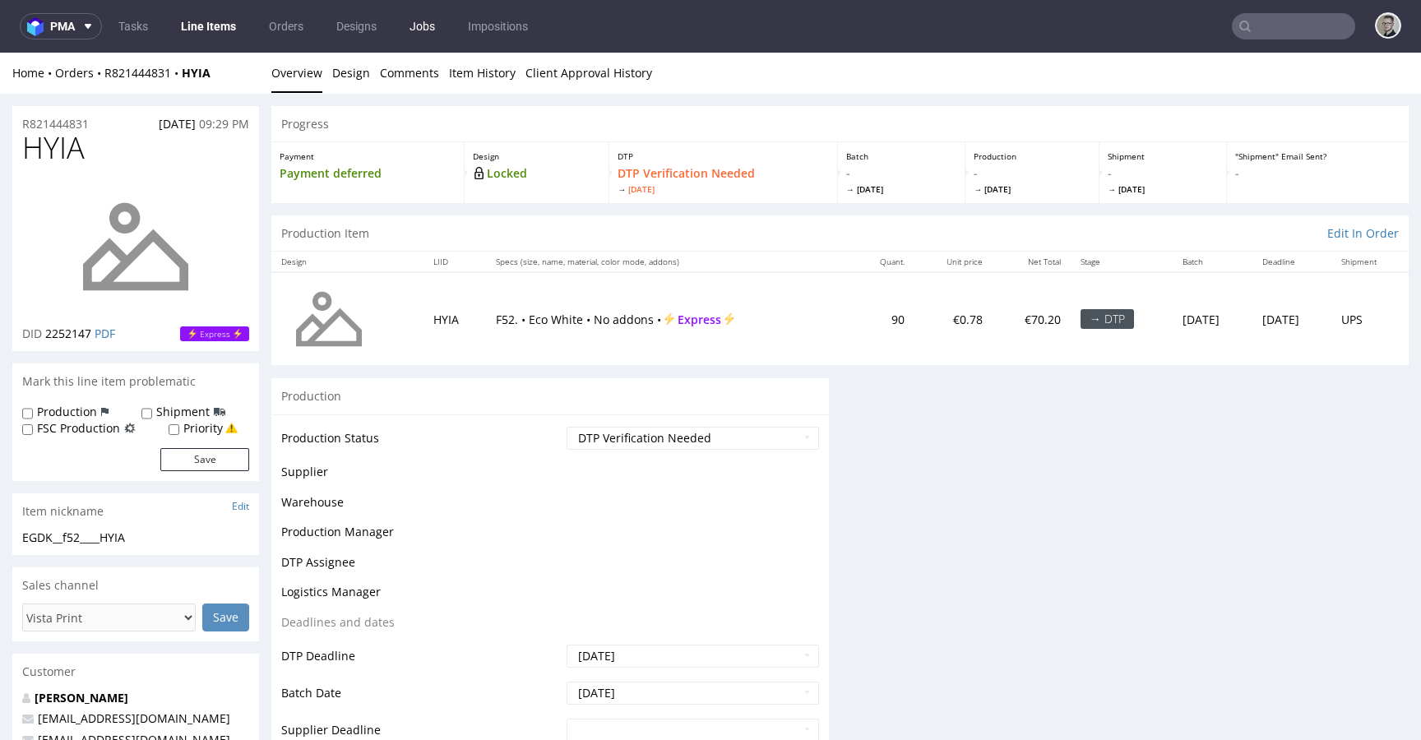
scroll to position [0, 0]
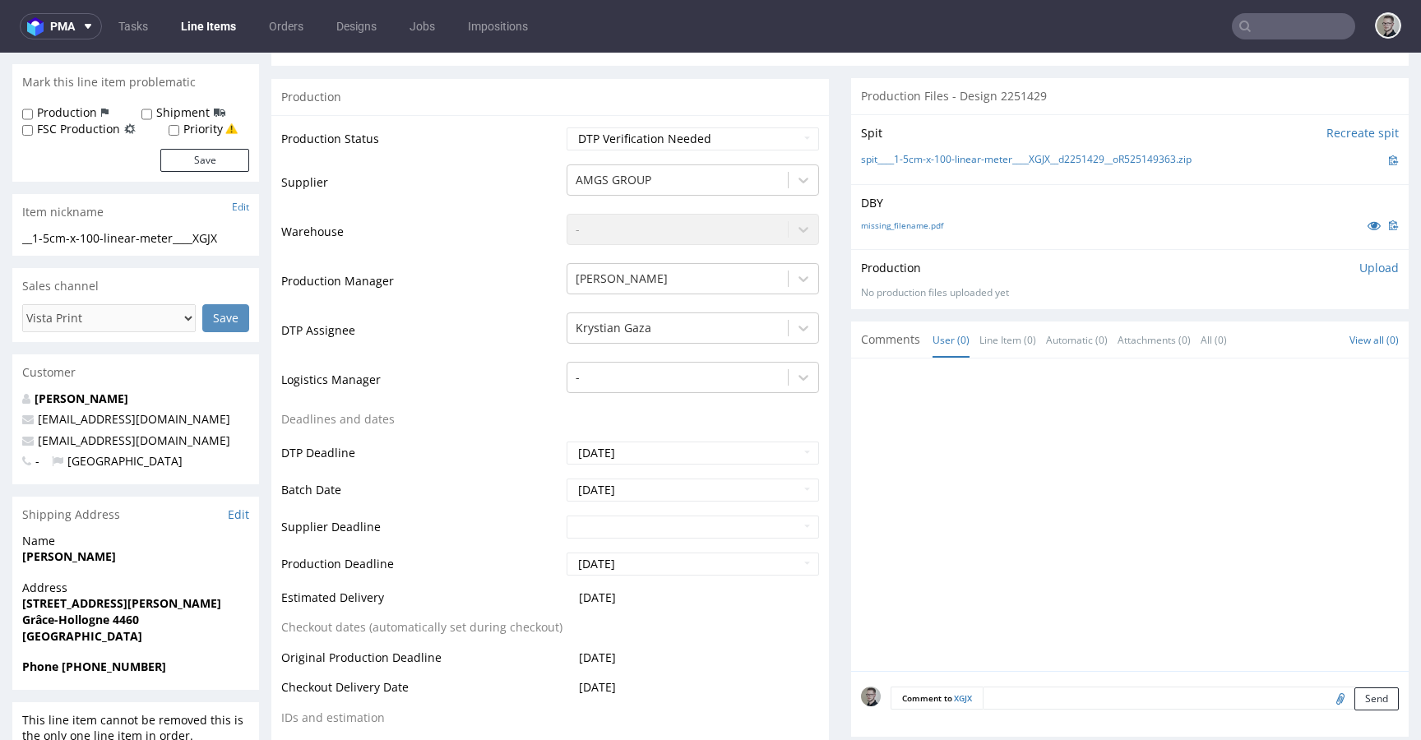
scroll to position [640, 0]
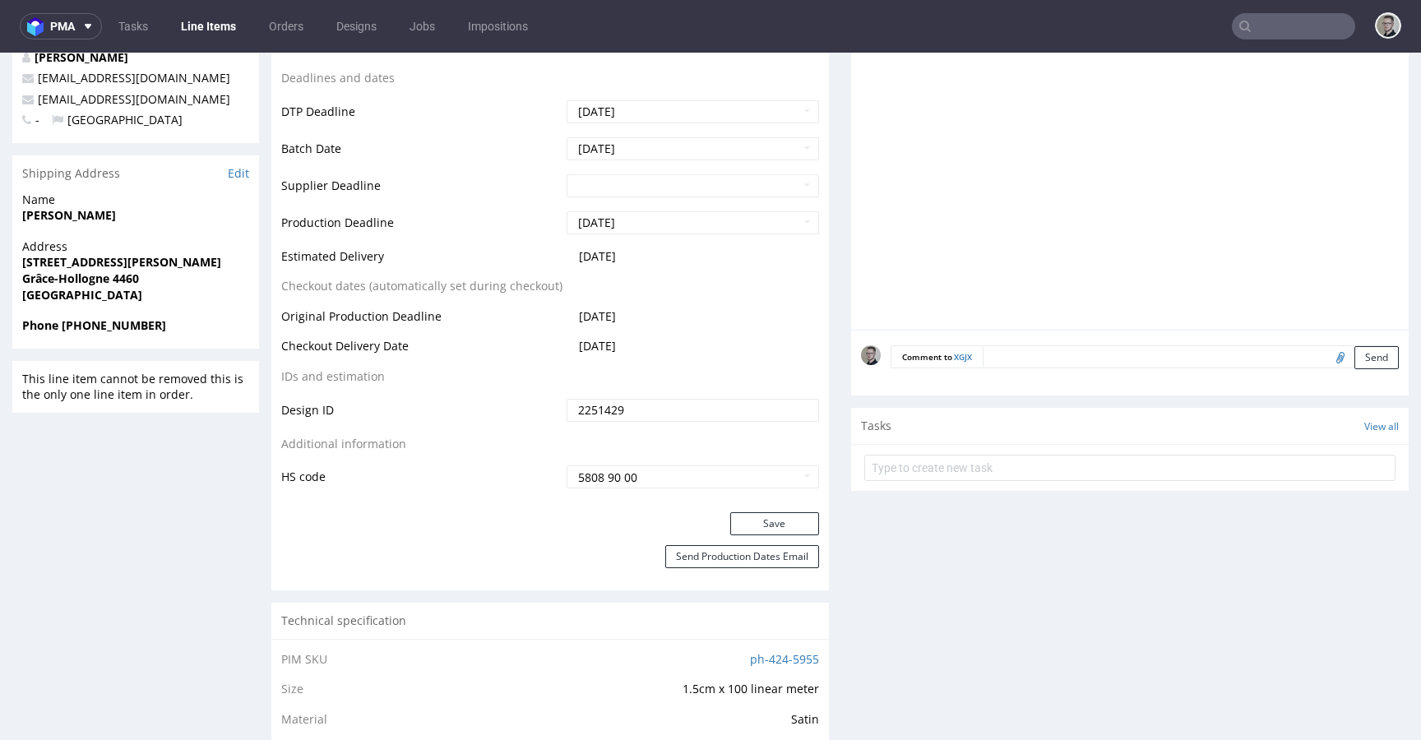
click at [1123, 362] on textarea at bounding box center [1190, 356] width 416 height 23
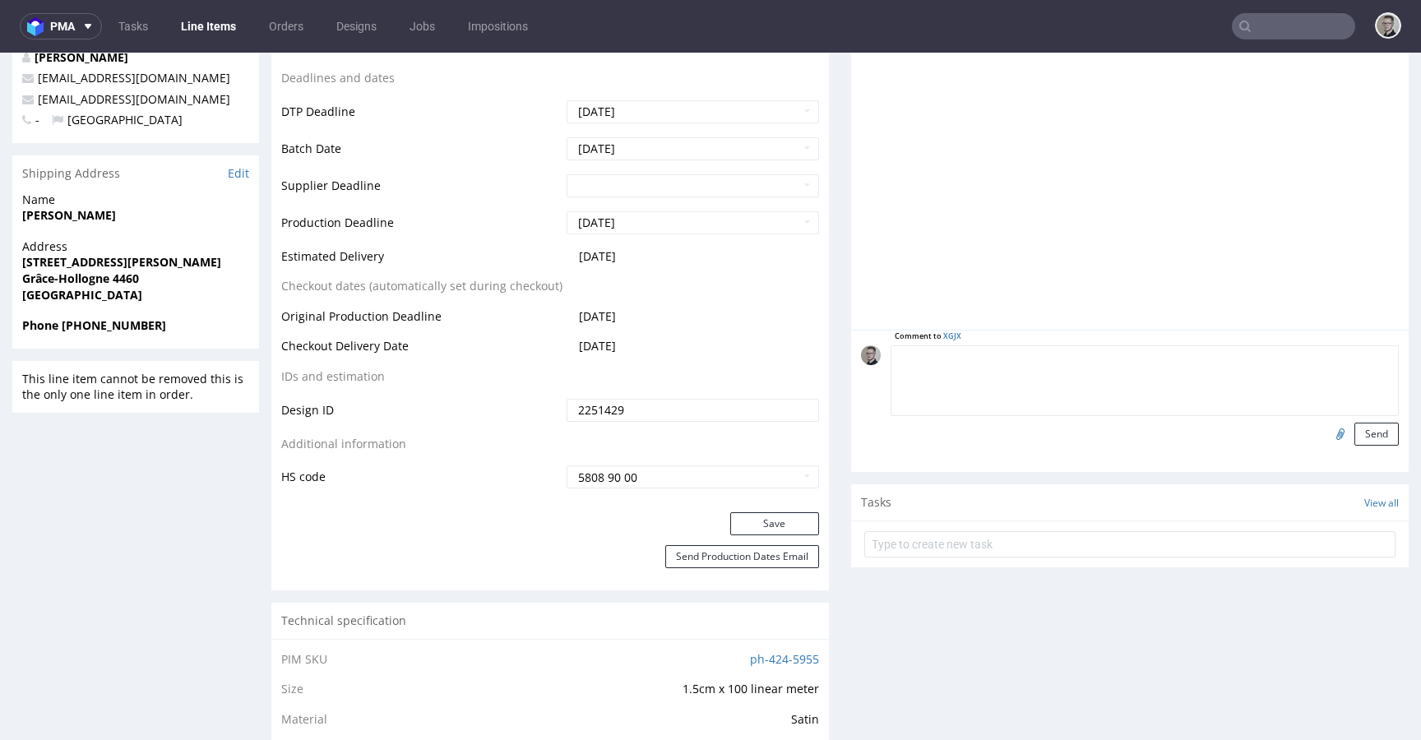
paste textarea "ISSUE: Texts in the design are smaller than minimal 2mm height and some white l…"
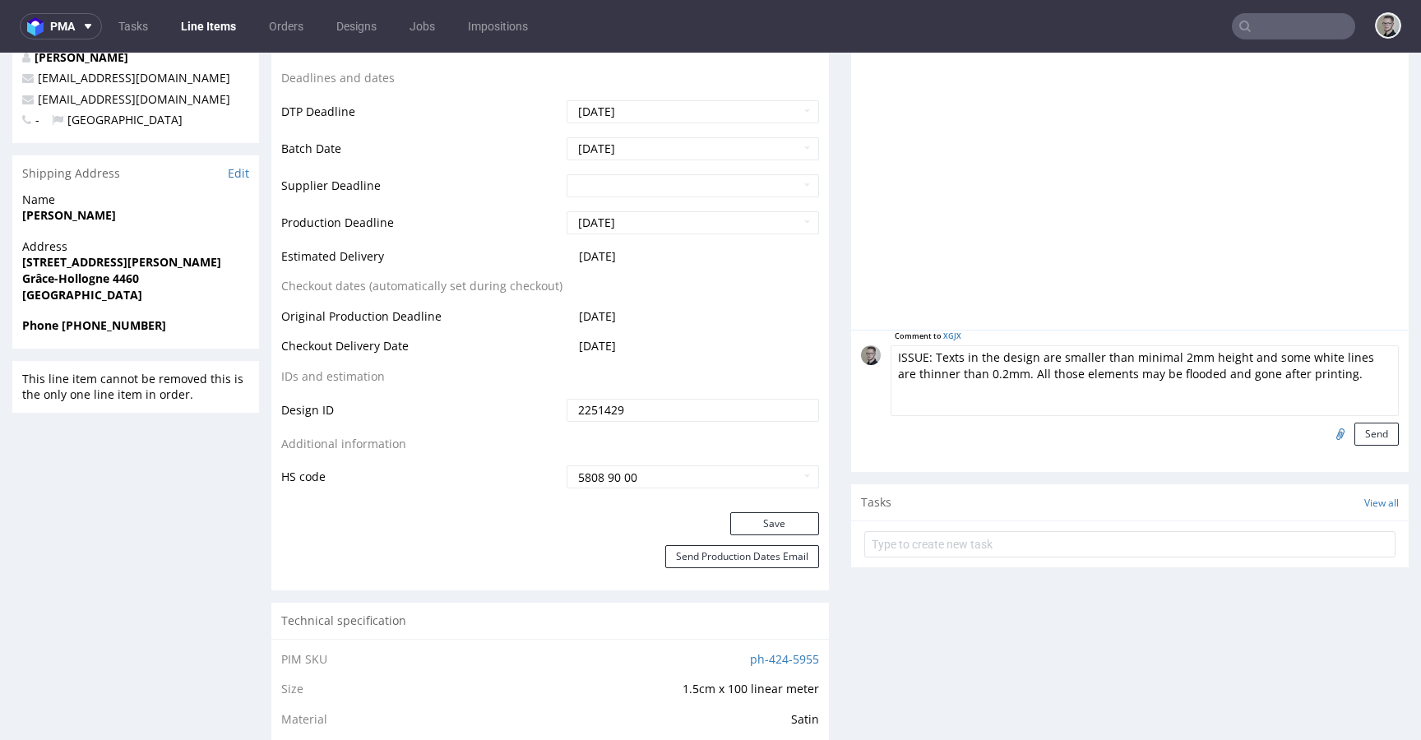
scroll to position [62, 0]
type textarea "ISSUE: Texts in the design are smaller than minimal 2mm height and some white l…"
click at [1355, 428] on button "Send" at bounding box center [1376, 434] width 44 height 23
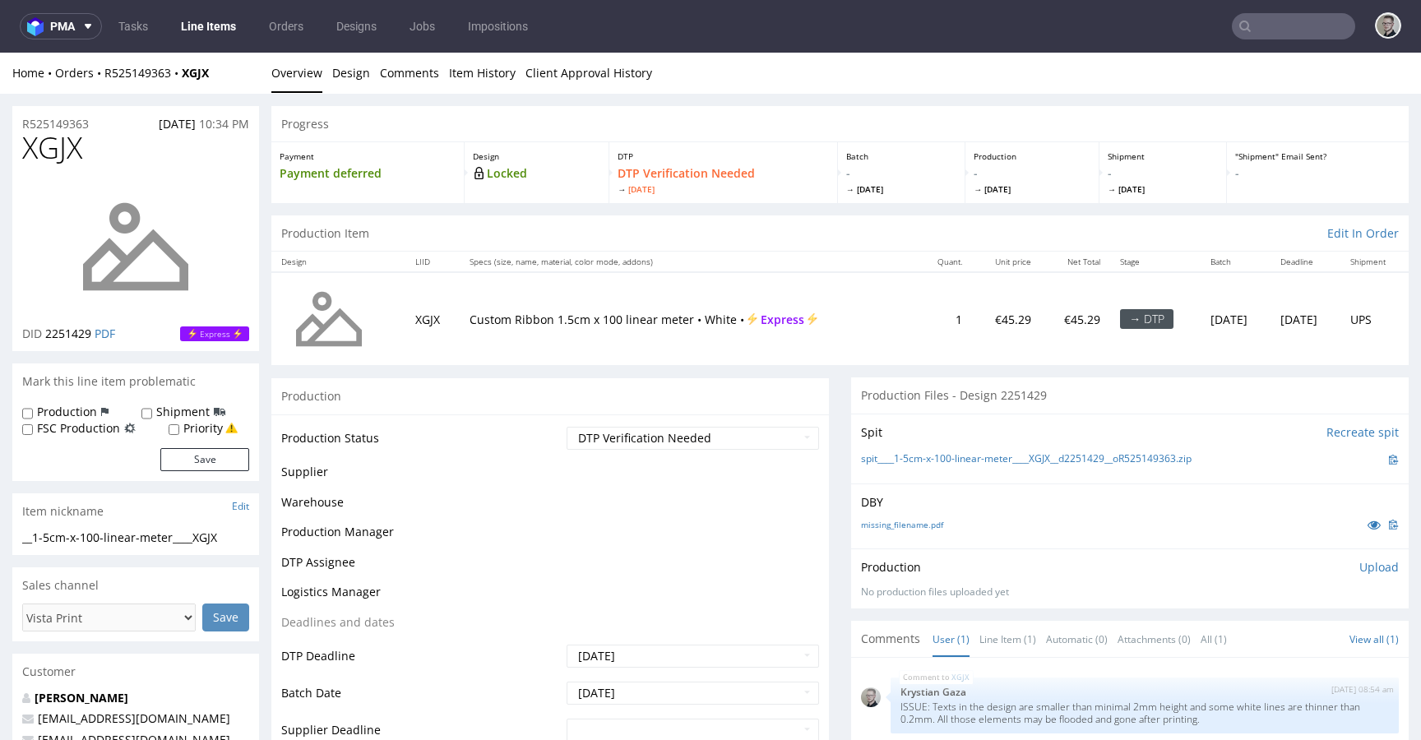
scroll to position [0, 0]
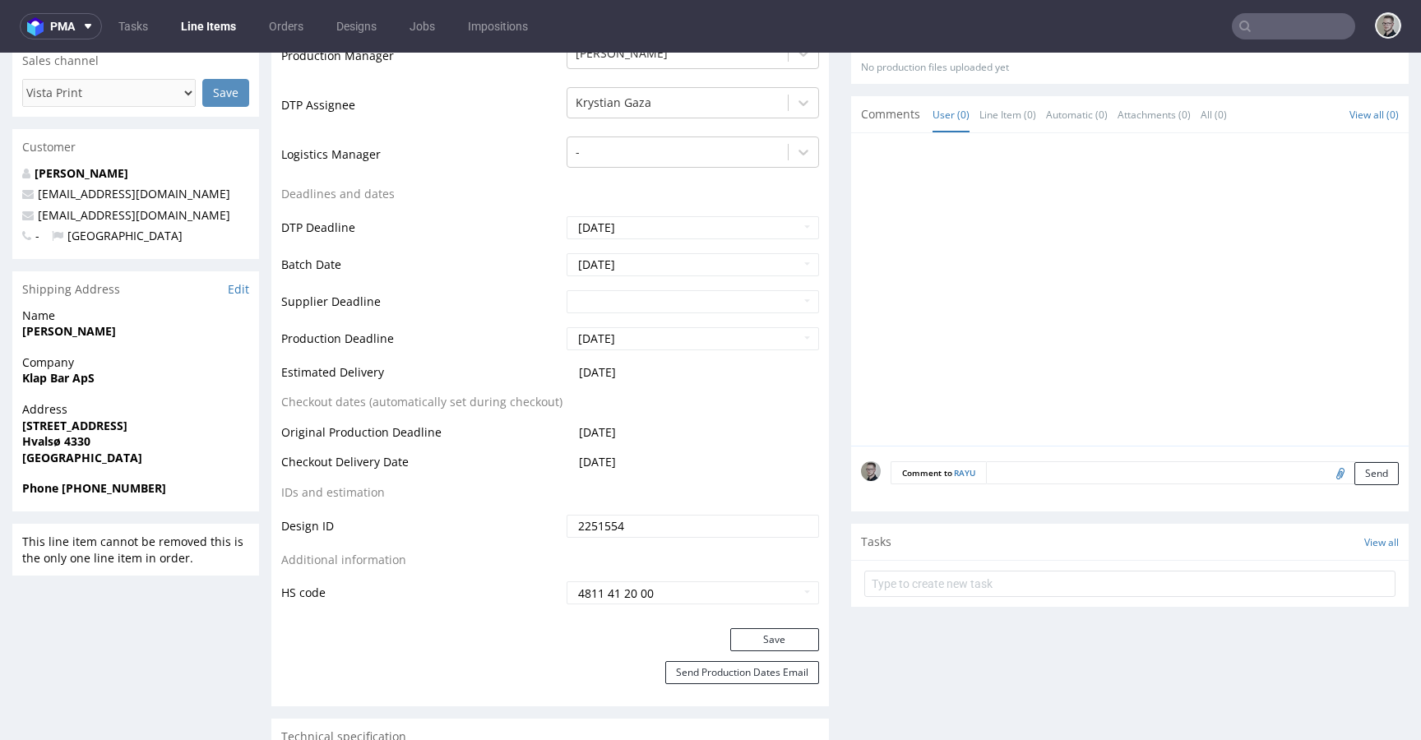
scroll to position [529, 0]
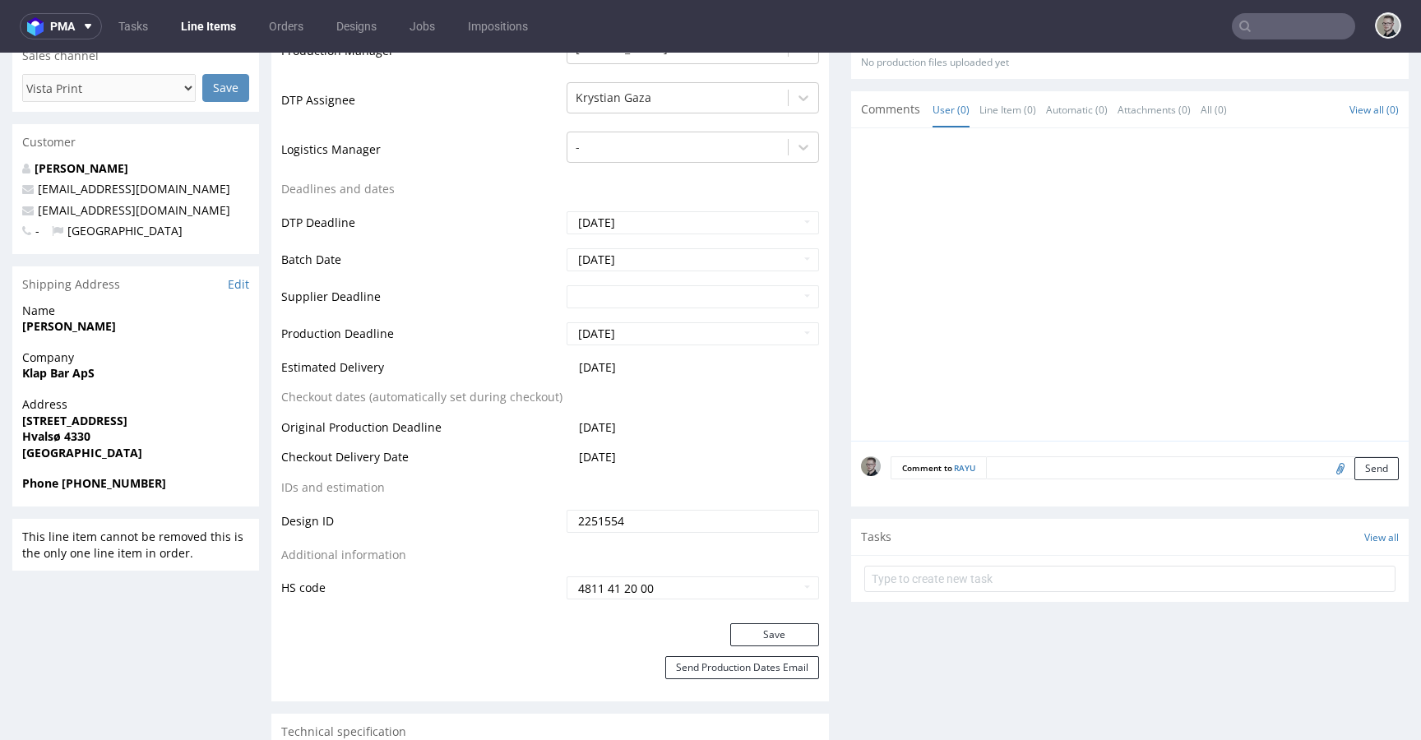
click at [1192, 480] on div "Comment to RAYU Send" at bounding box center [1129, 474] width 557 height 66
drag, startPoint x: 1217, startPoint y: 473, endPoint x: 1229, endPoint y: 474, distance: 12.4
click at [1217, 473] on textarea at bounding box center [1192, 467] width 413 height 23
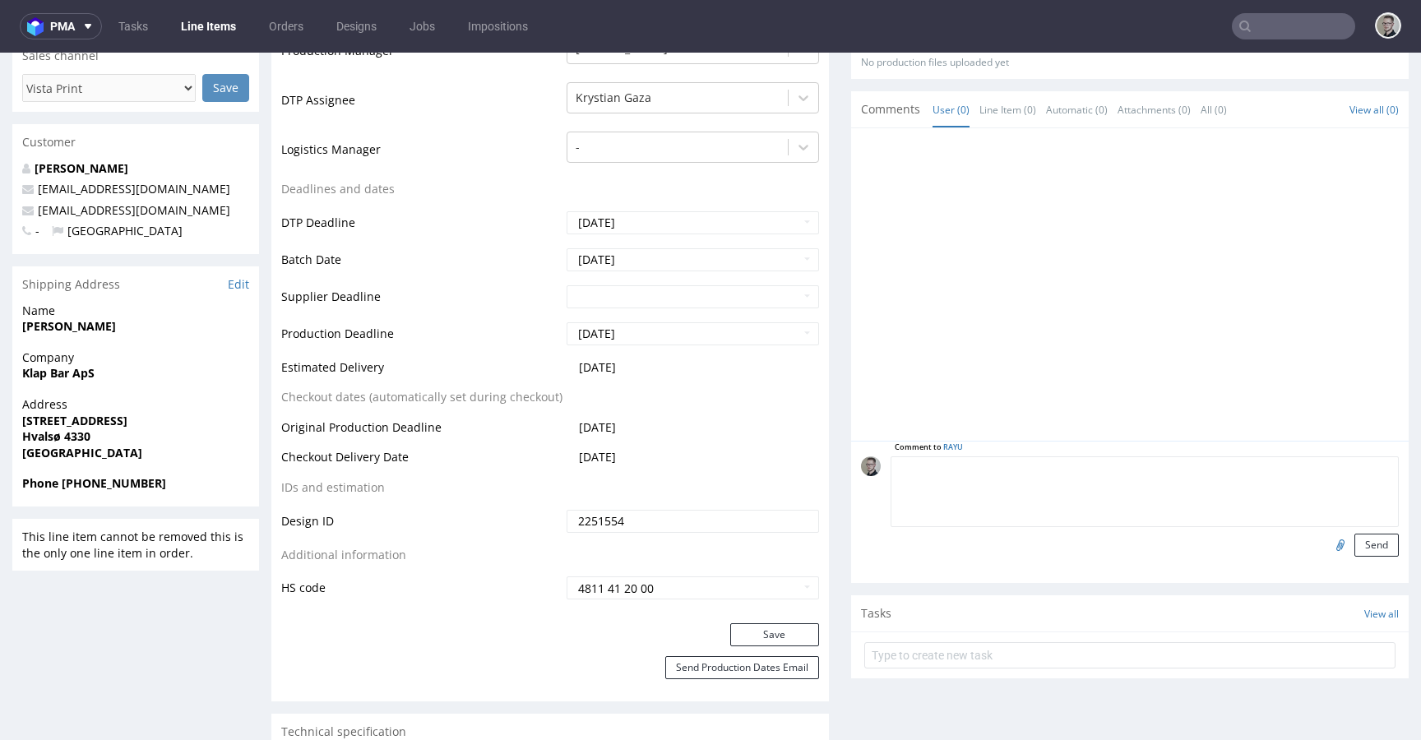
paste textarea "ISSUE: Texts in the design are smaller than minimal 2mm height and some white l…"
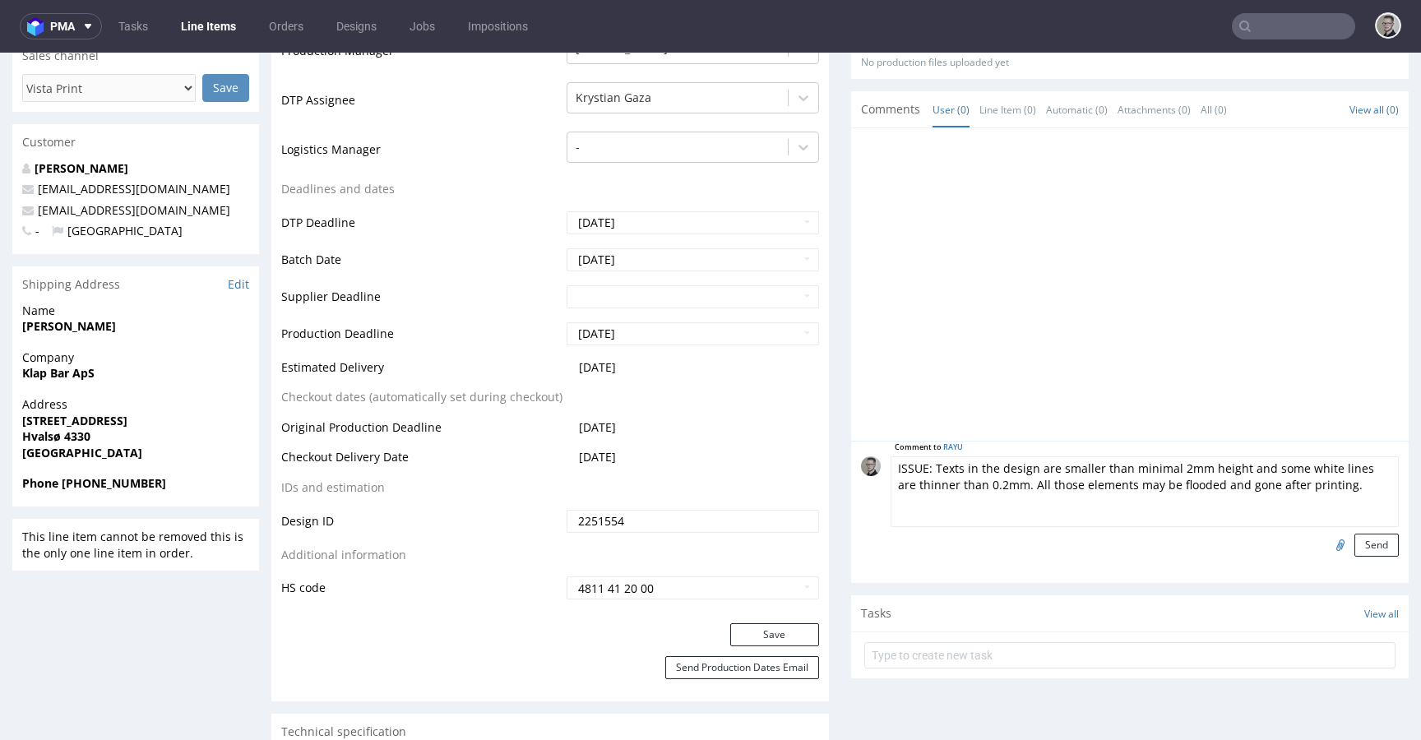
scroll to position [67, 0]
type textarea "ISSUE: Texts in the design are smaller than minimal 2mm height and some white l…"
click at [1354, 546] on button "Send" at bounding box center [1376, 545] width 44 height 23
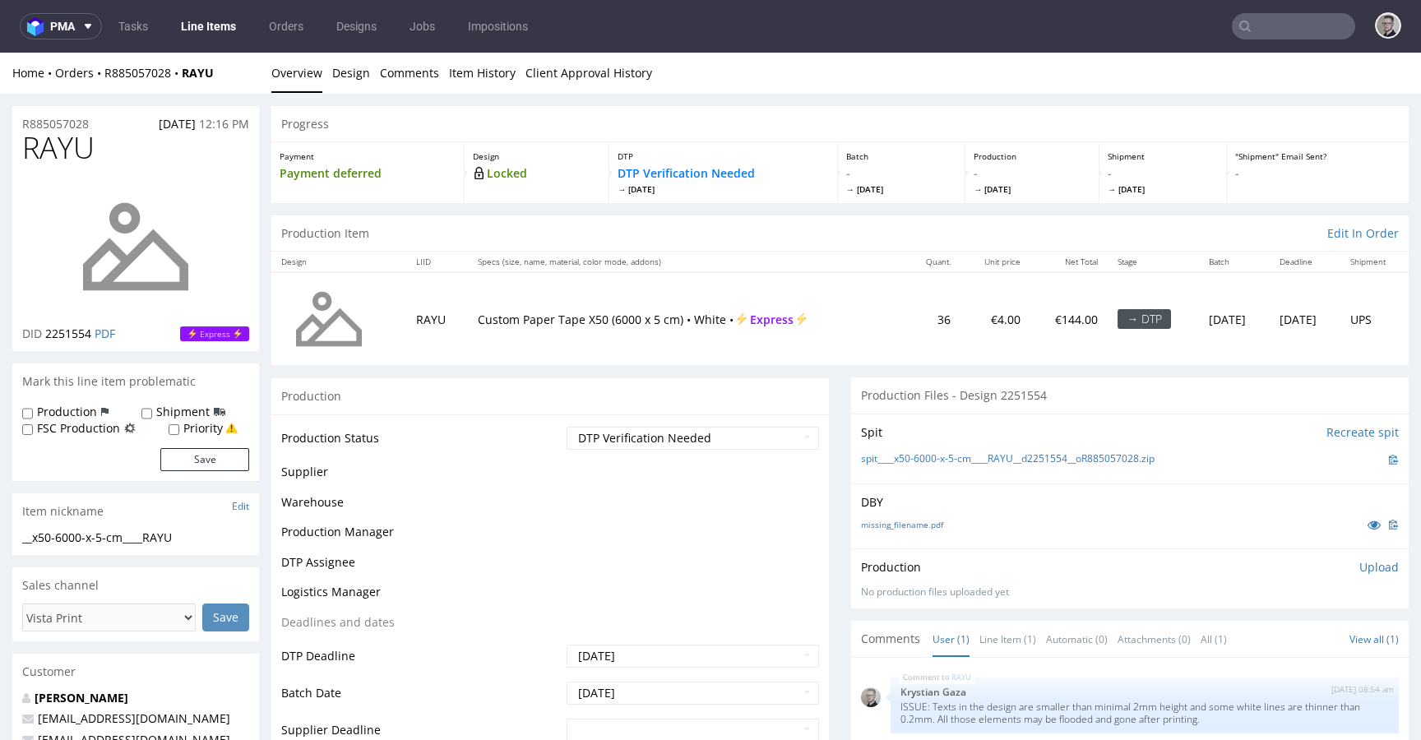
scroll to position [0, 0]
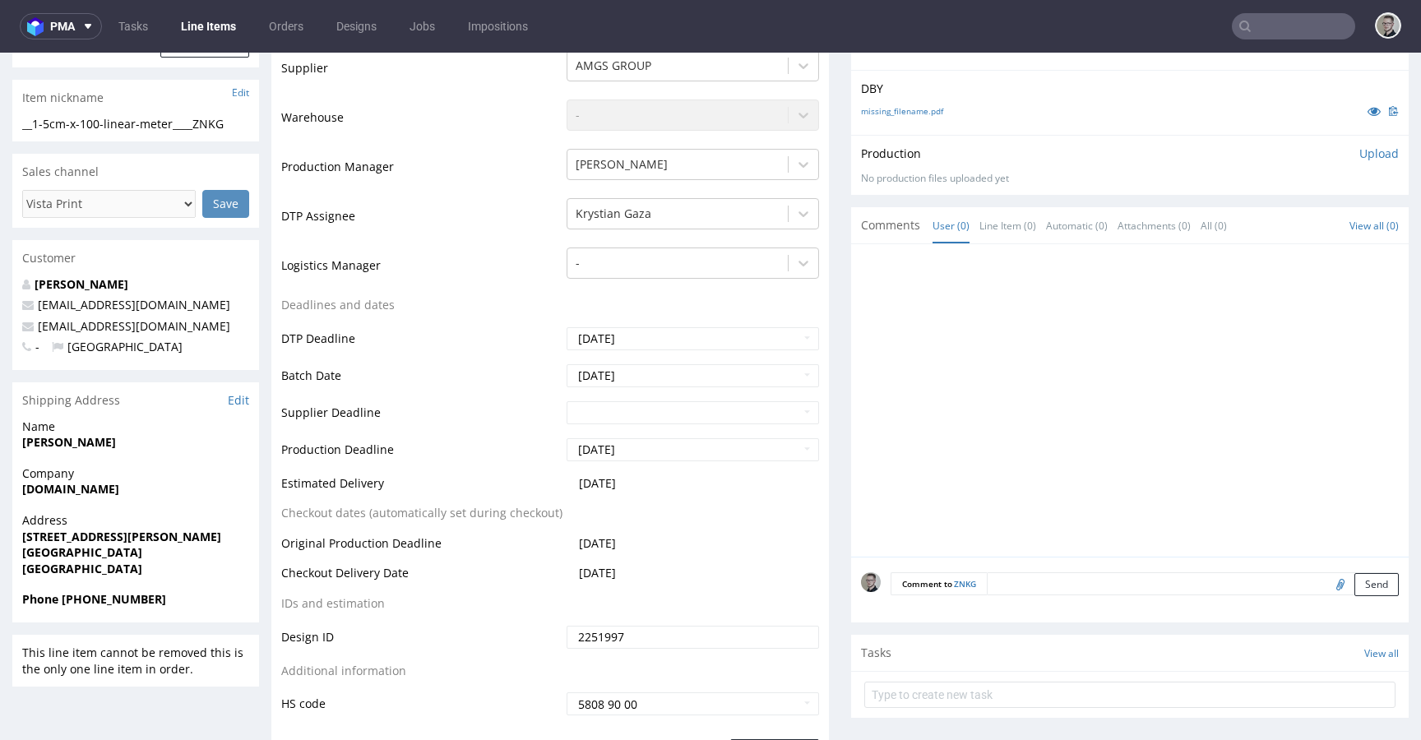
scroll to position [497, 0]
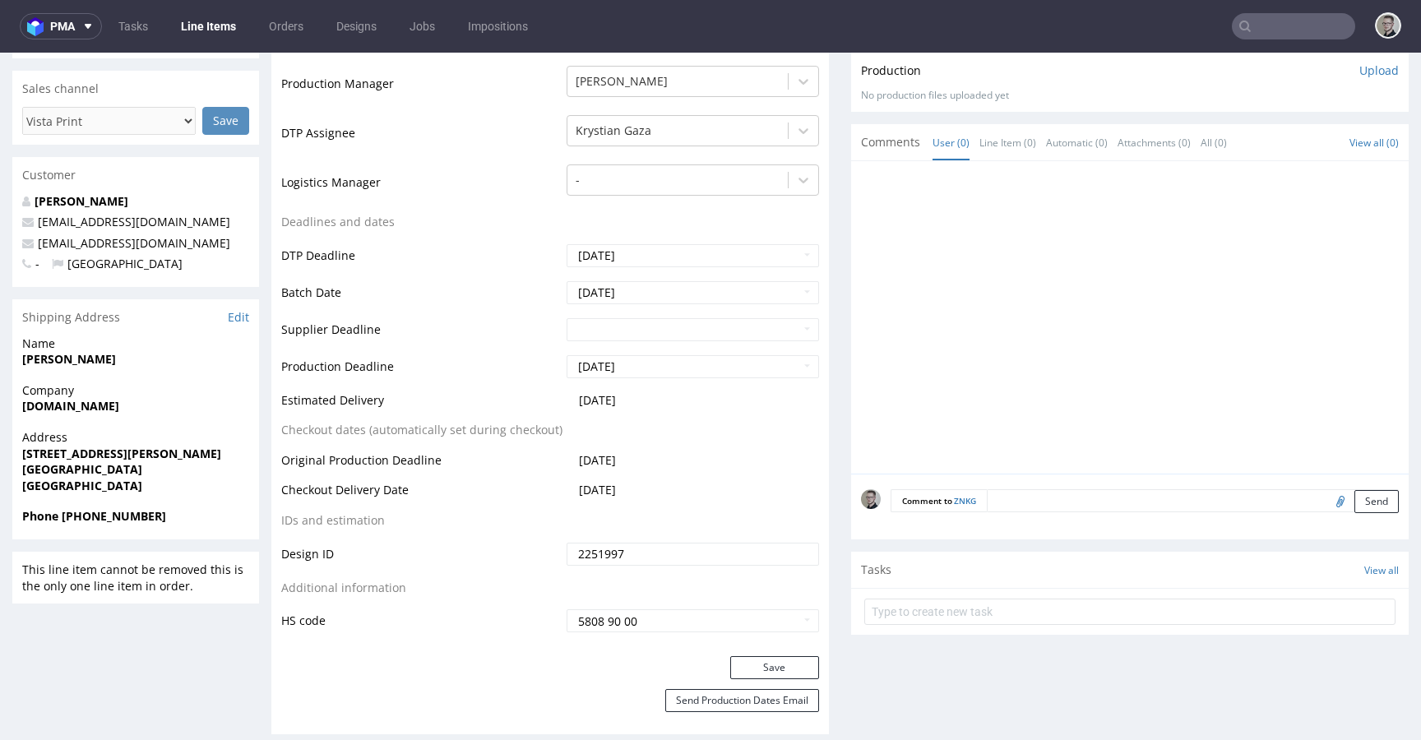
click at [1175, 500] on textarea at bounding box center [1193, 500] width 412 height 23
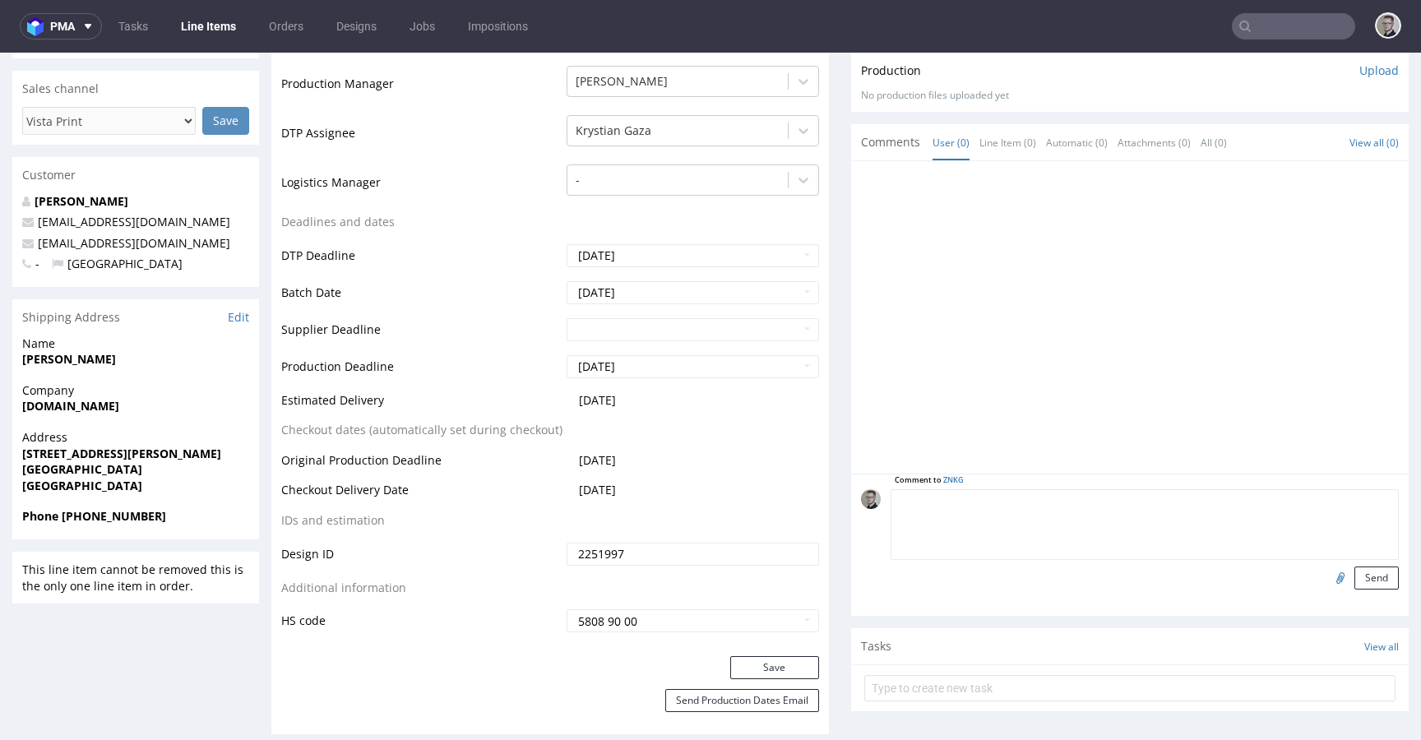
paste textarea "ISSUE: Texts in the design are smaller than minimal 2mm height and some white l…"
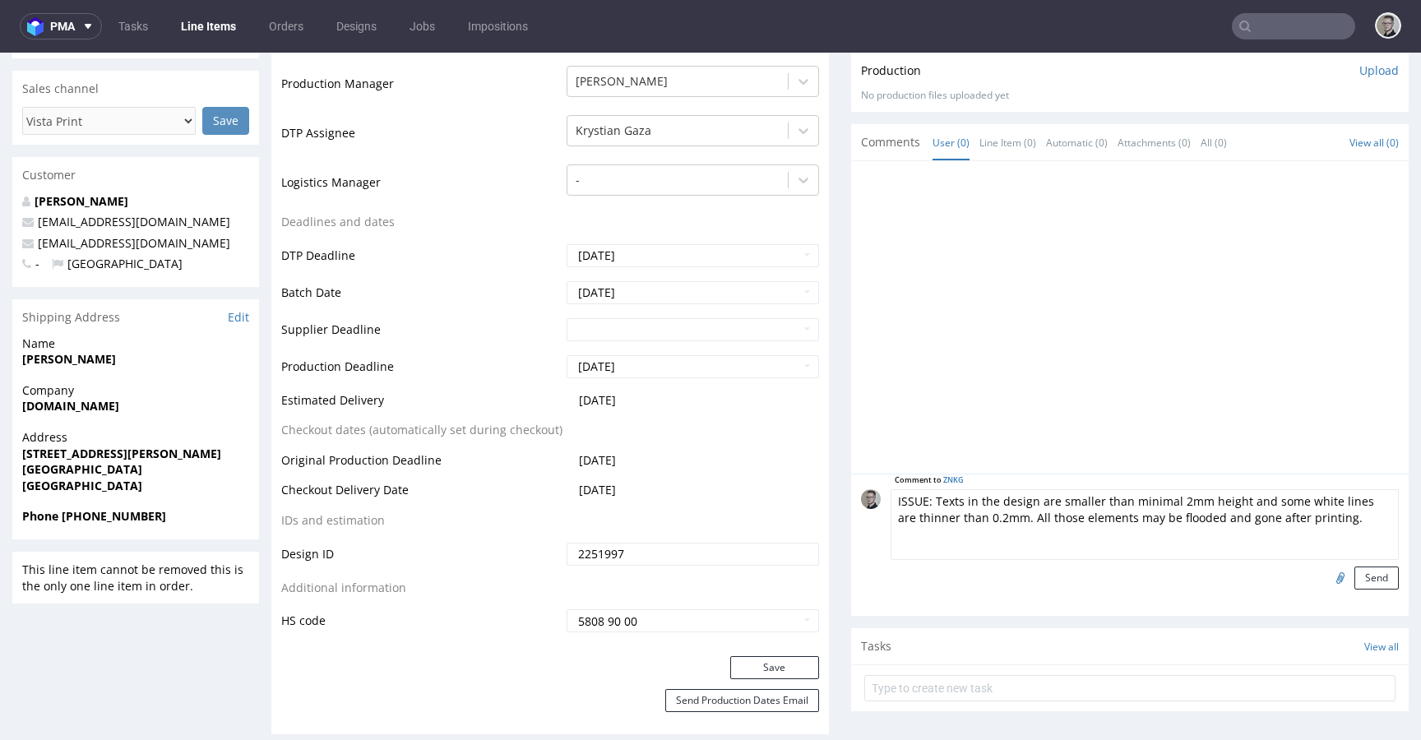
scroll to position [67, 0]
type textarea "ISSUE: Texts in the design are smaller than minimal 2mm height and some white l…"
click at [1373, 575] on button "Send" at bounding box center [1376, 577] width 44 height 23
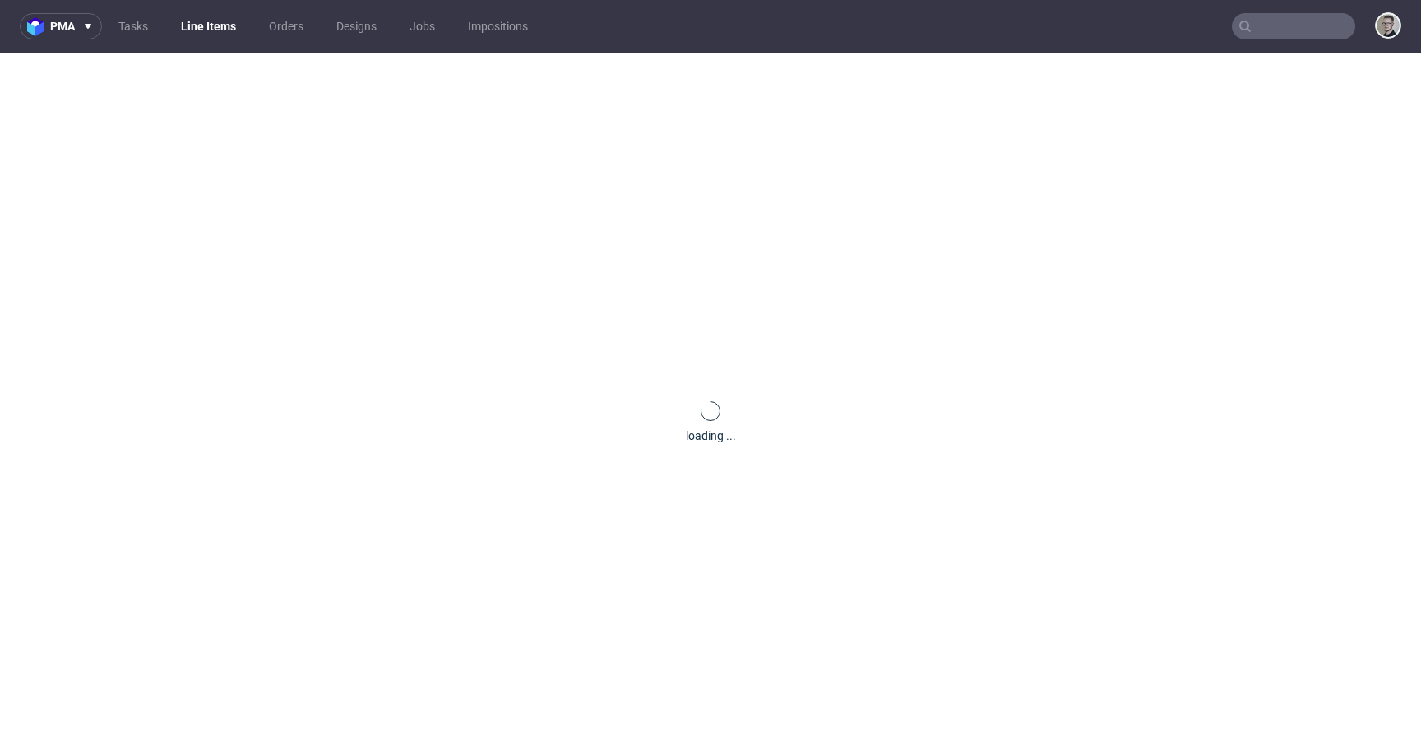
scroll to position [0, 0]
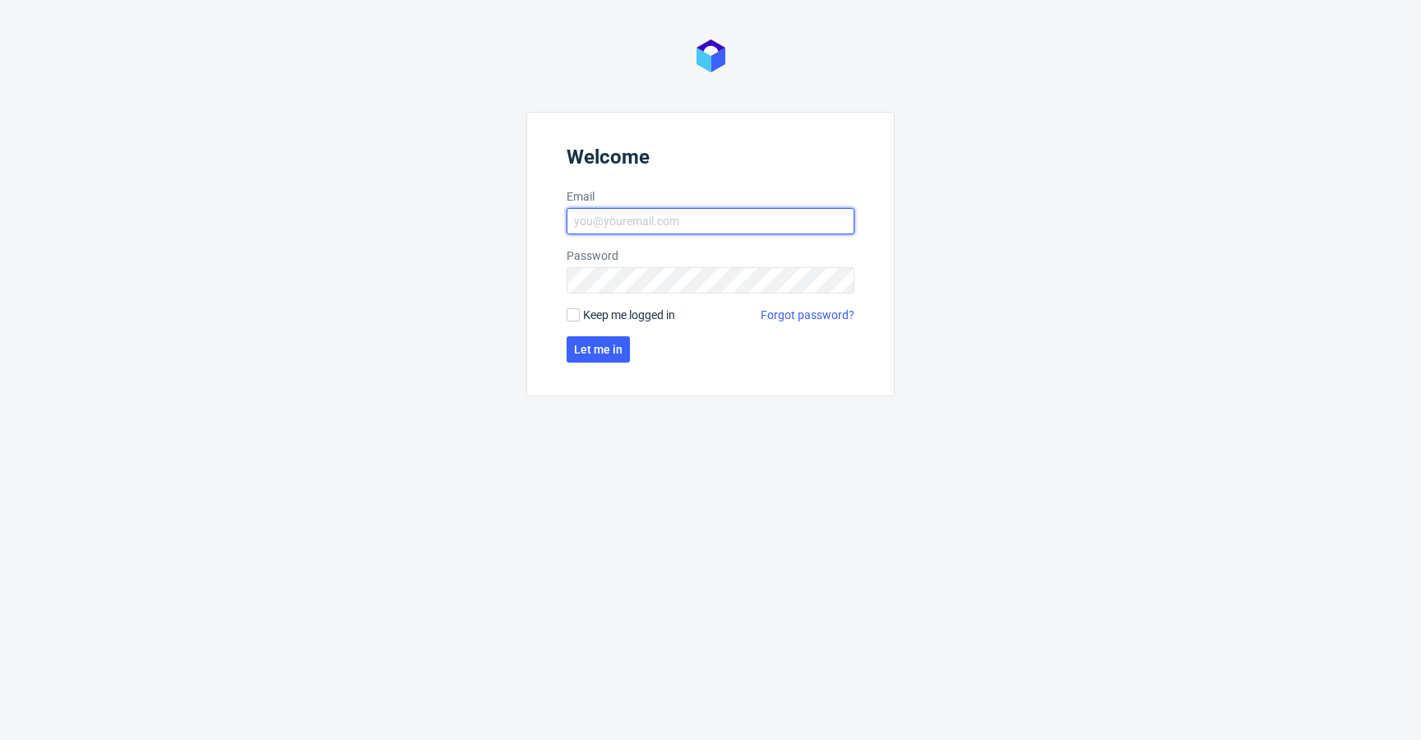
type input "[EMAIL_ADDRESS][DOMAIN_NAME]"
click at [637, 317] on span "Keep me logged in" at bounding box center [629, 315] width 92 height 16
click at [580, 317] on input "Keep me logged in" at bounding box center [572, 314] width 13 height 13
checkbox input "true"
click at [616, 344] on span "Let me in" at bounding box center [598, 350] width 49 height 12
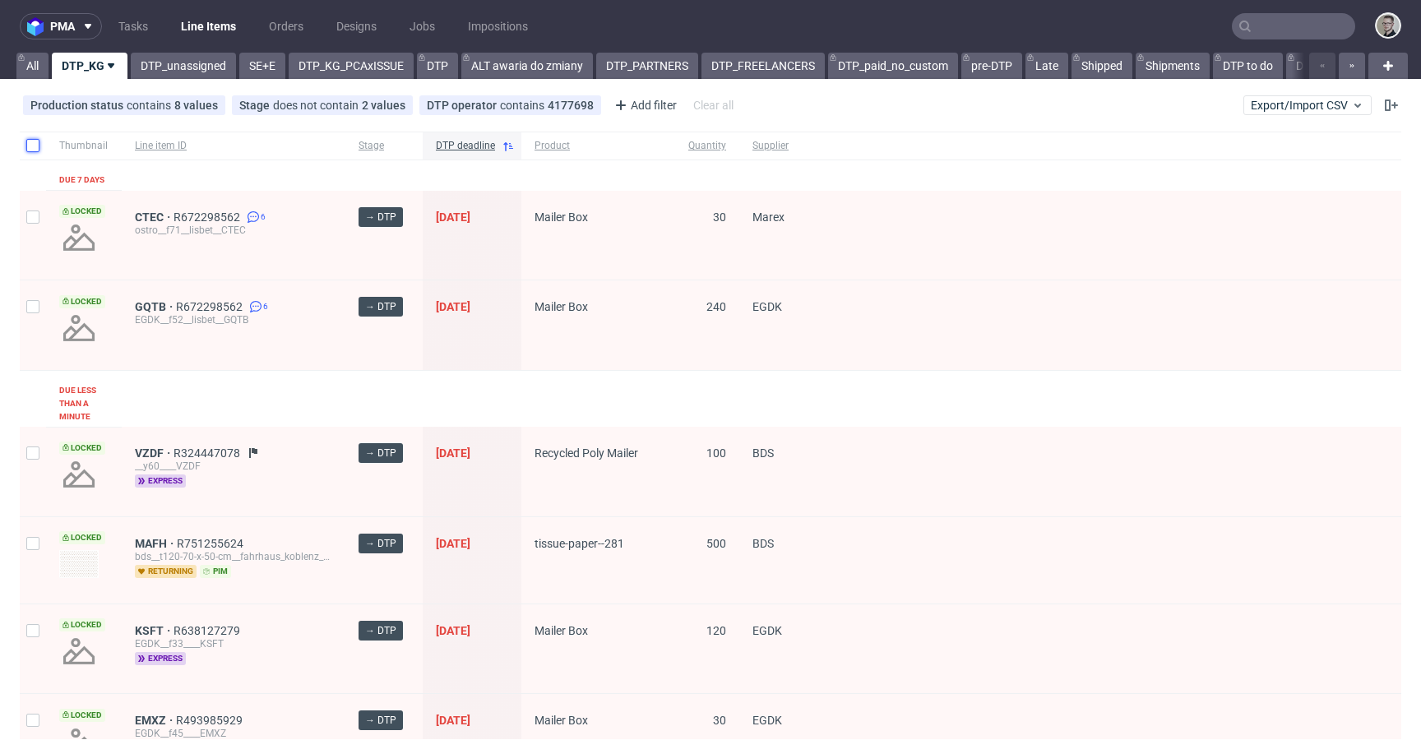
click at [35, 146] on input "checkbox" at bounding box center [32, 145] width 13 height 13
checkbox input "true"
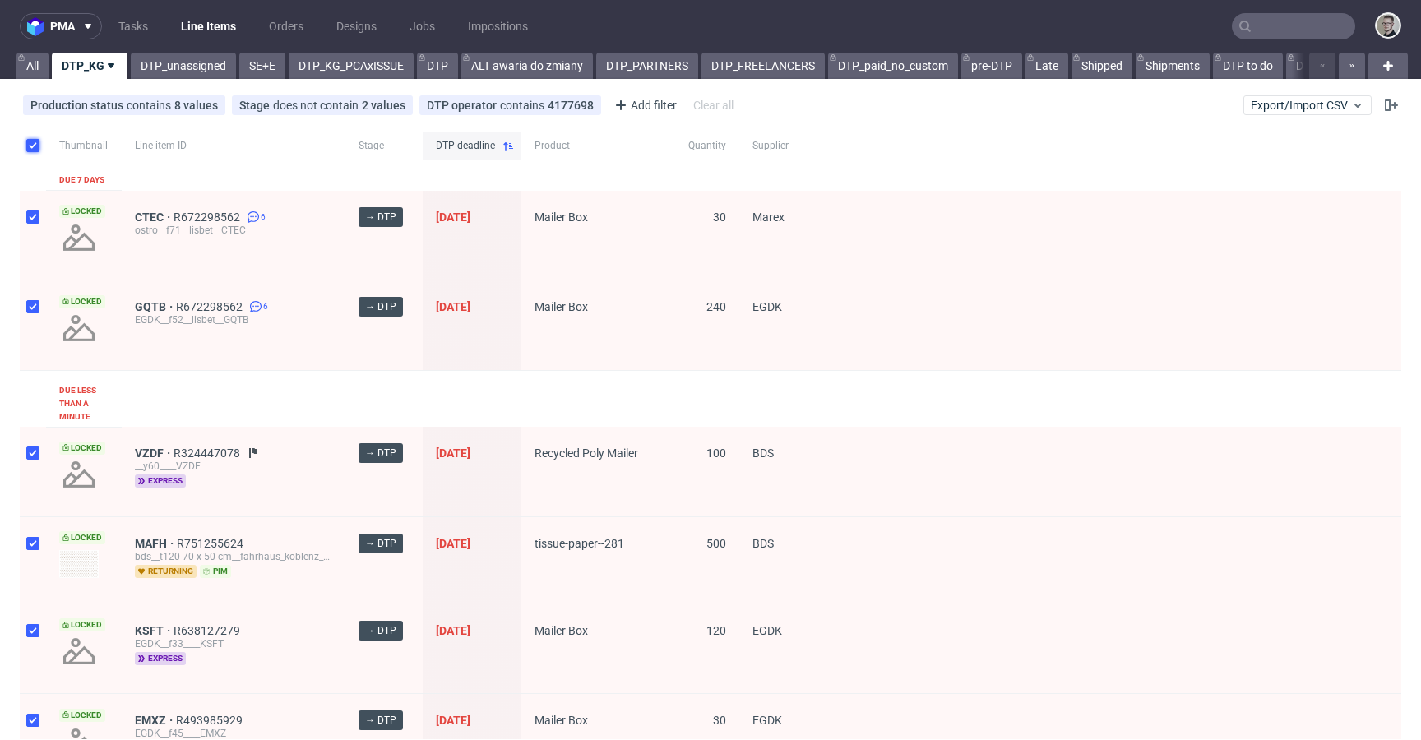
checkbox input "true"
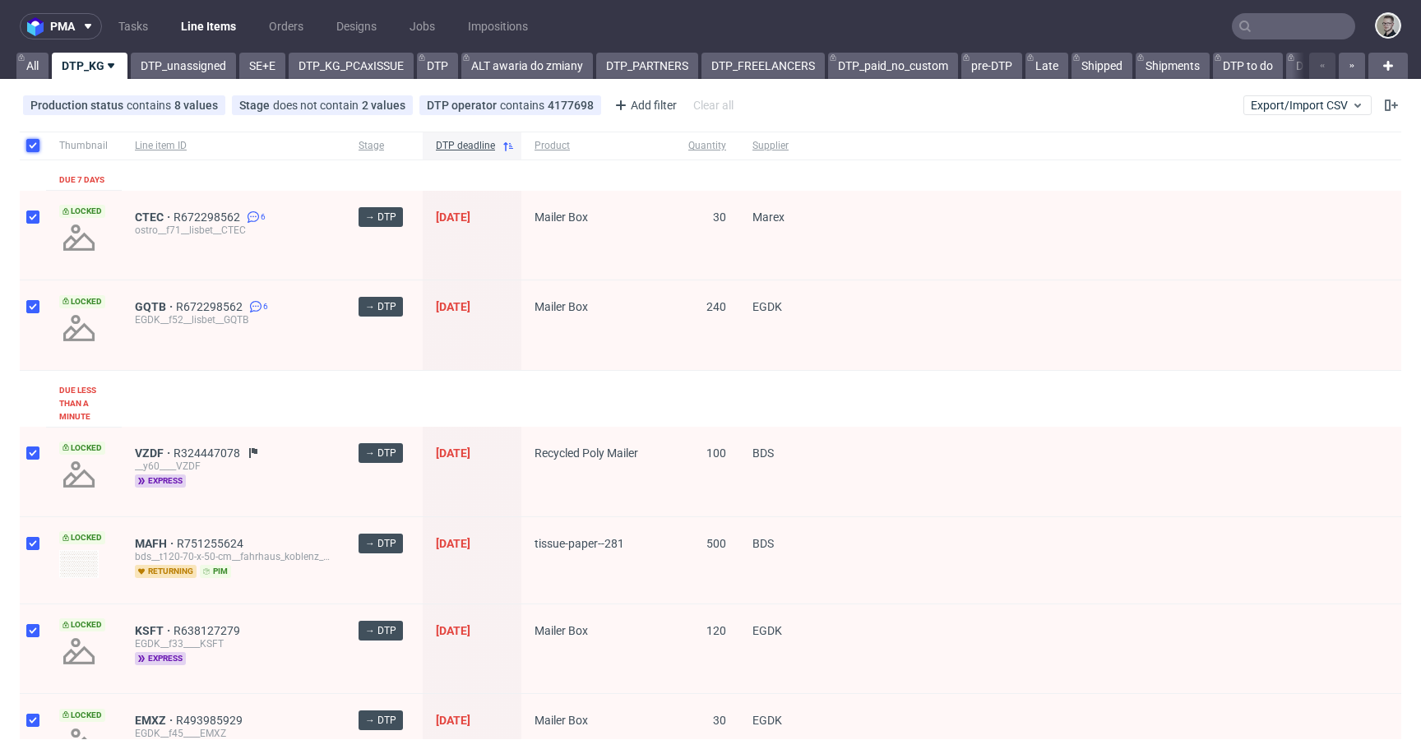
checkbox input "true"
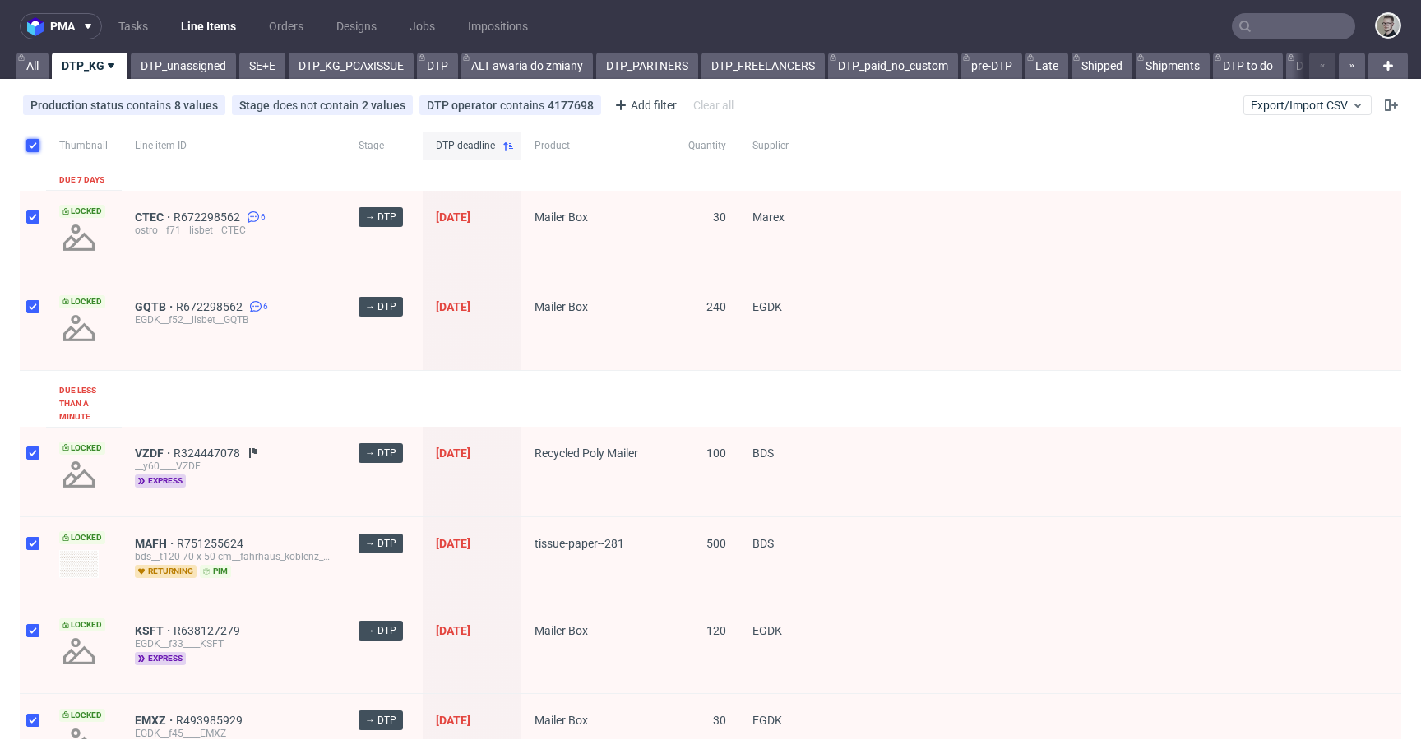
checkbox input "true"
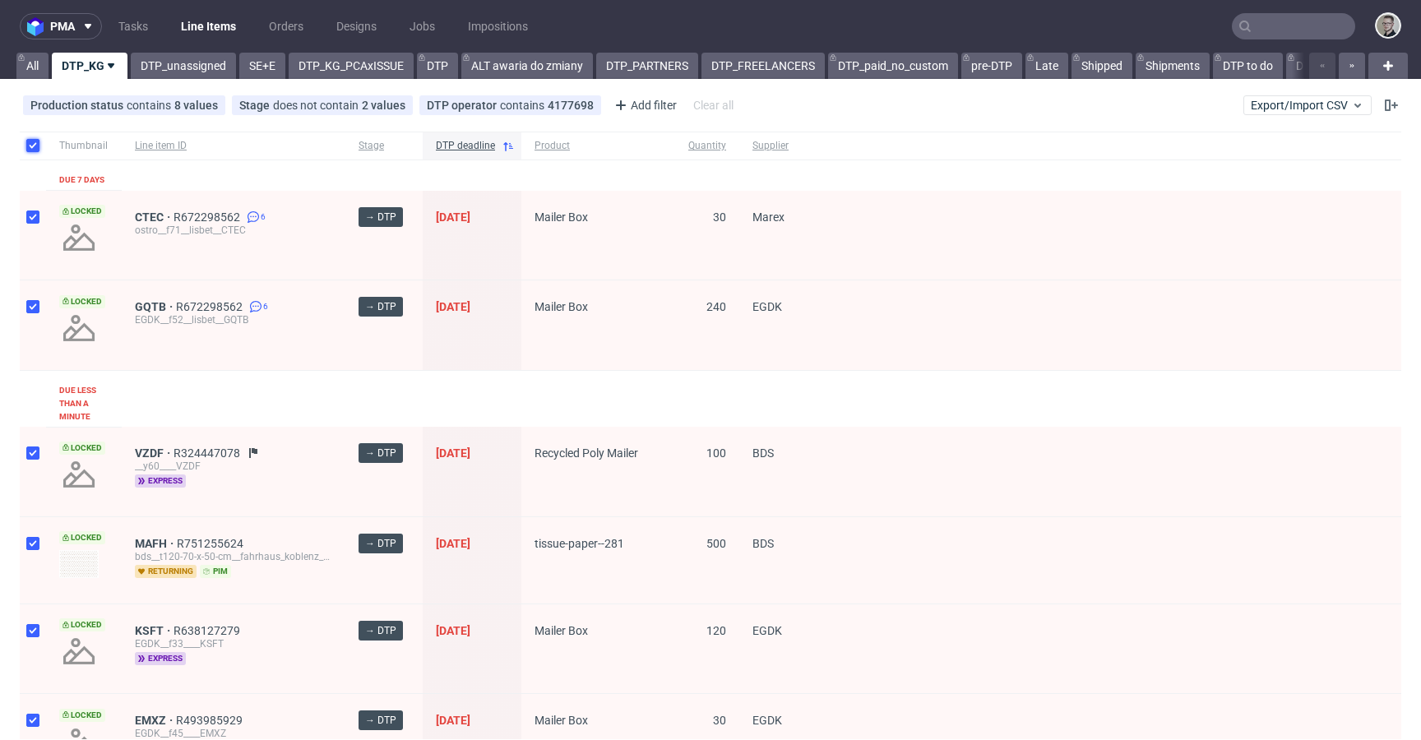
checkbox input "true"
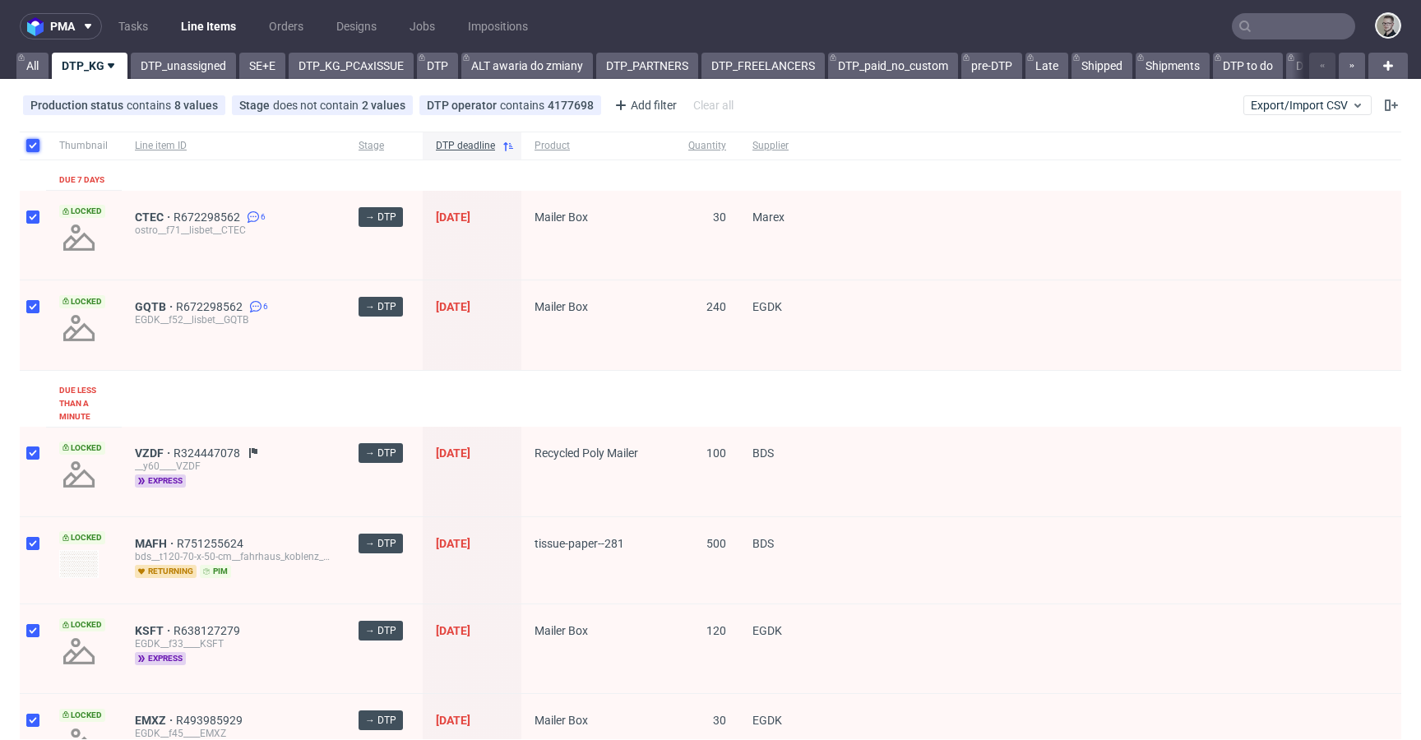
checkbox input "true"
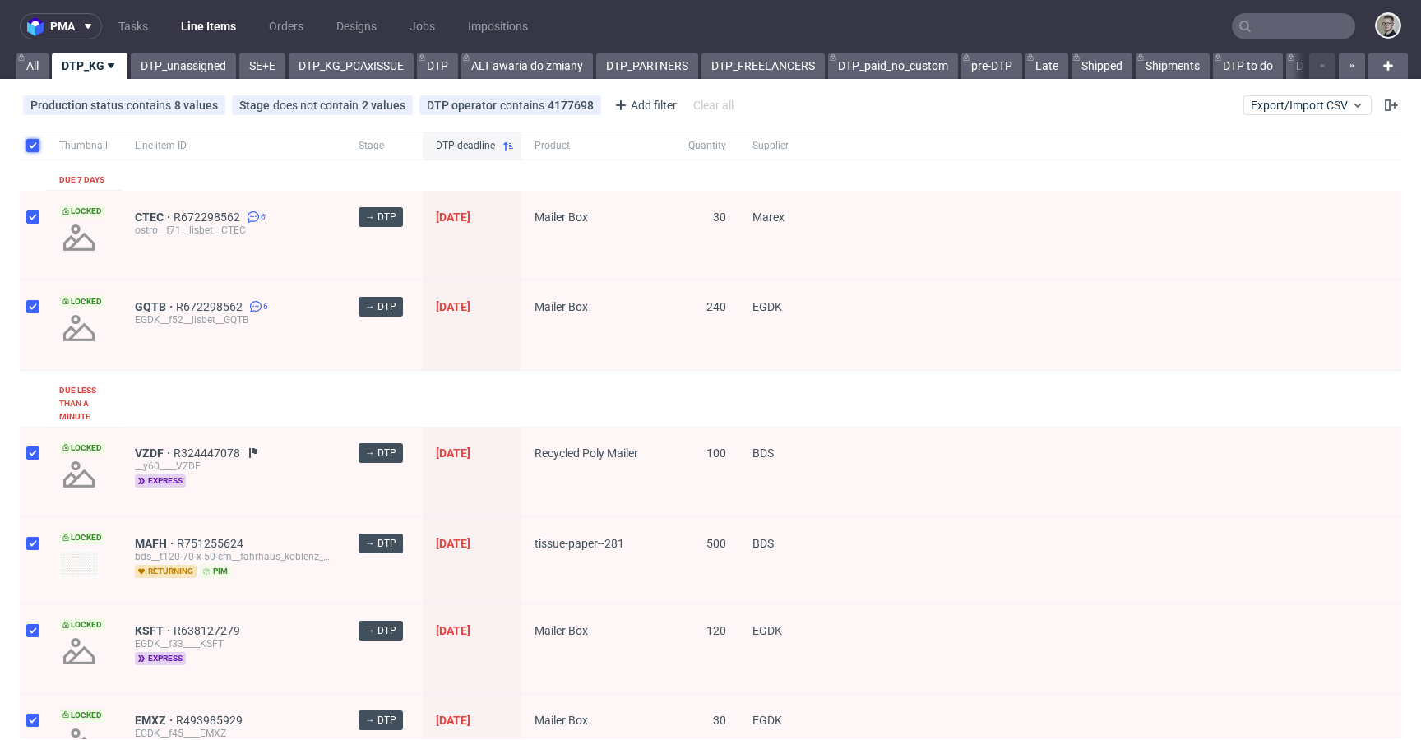
checkbox input "true"
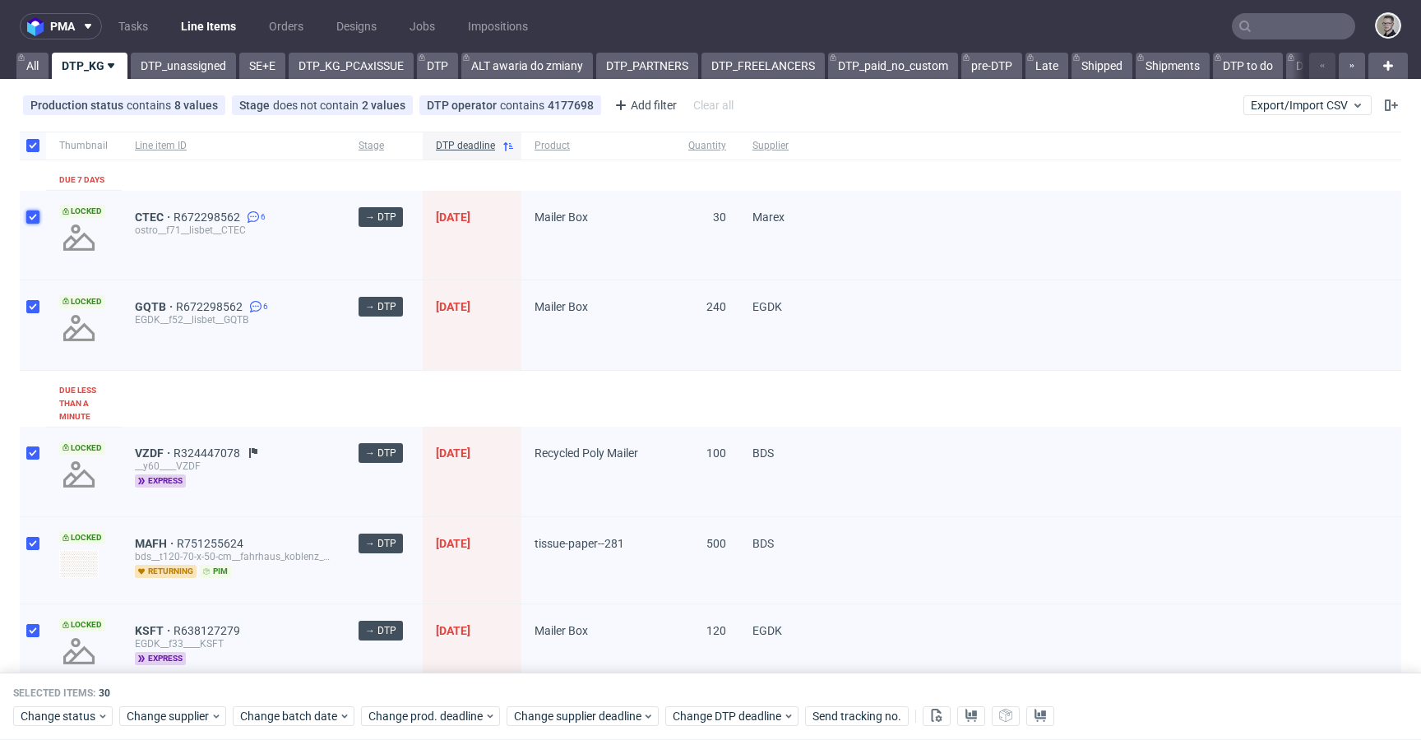
drag, startPoint x: 27, startPoint y: 218, endPoint x: 29, endPoint y: 262, distance: 44.4
click at [28, 218] on input "checkbox" at bounding box center [32, 216] width 13 height 13
checkbox input "false"
click at [37, 307] on input "checkbox" at bounding box center [32, 306] width 13 height 13
checkbox input "false"
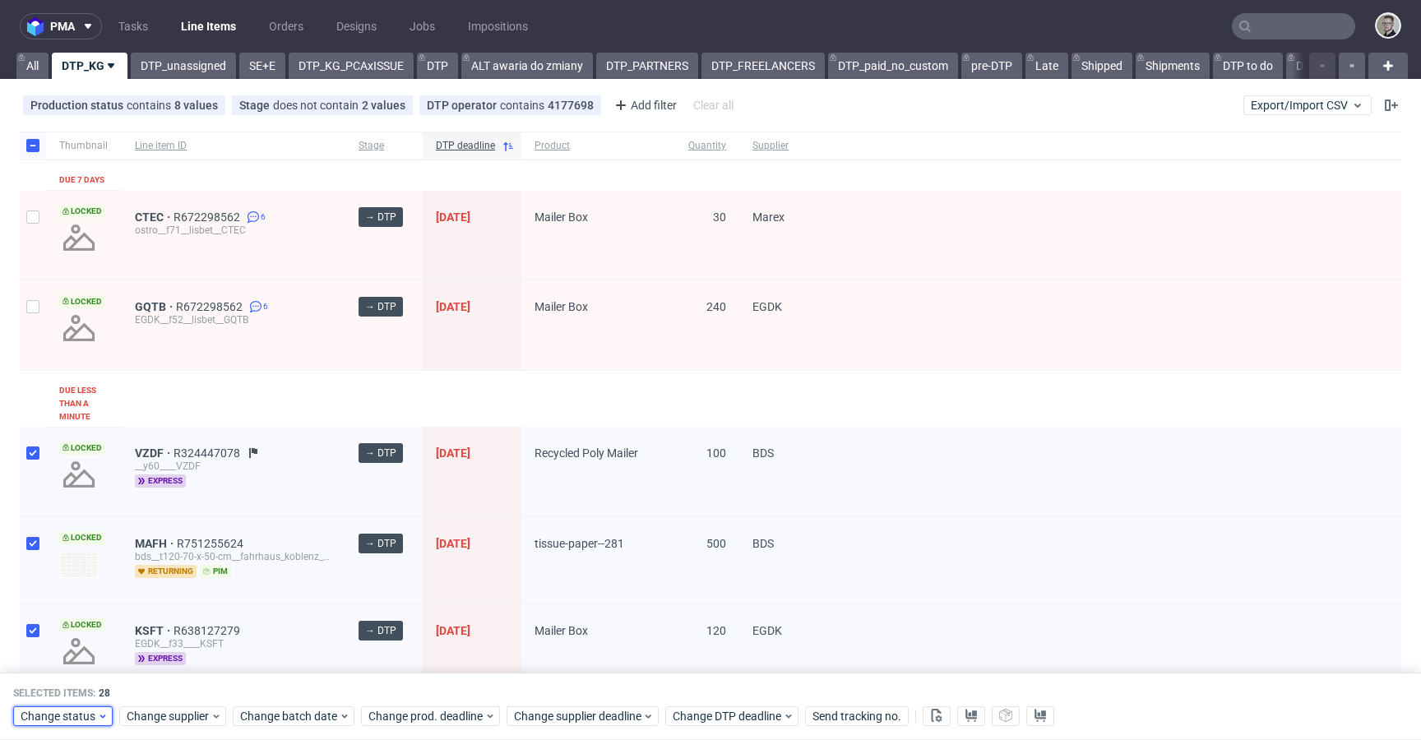
click at [99, 716] on icon at bounding box center [103, 715] width 12 height 13
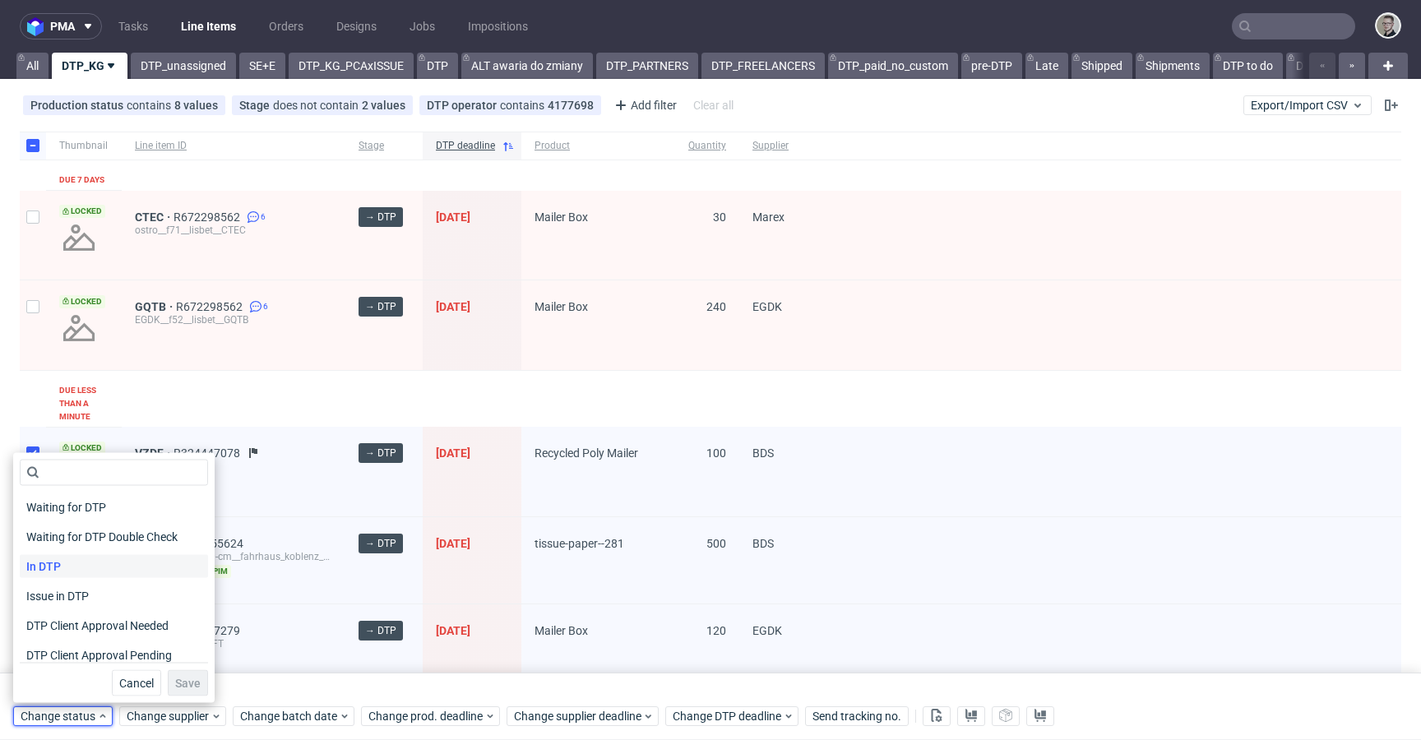
click at [80, 574] on div "In DTP" at bounding box center [114, 566] width 188 height 23
click at [181, 677] on span "Save" at bounding box center [187, 683] width 25 height 12
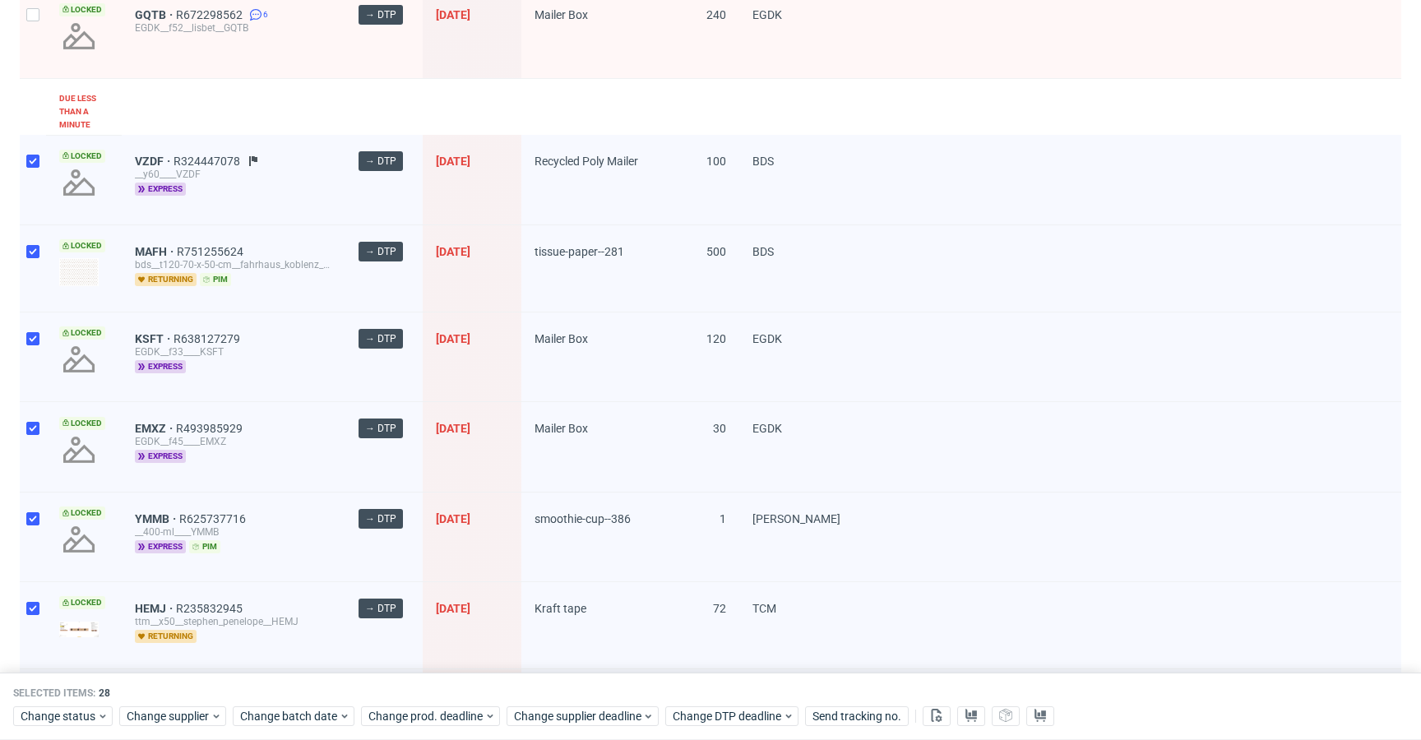
scroll to position [289, 0]
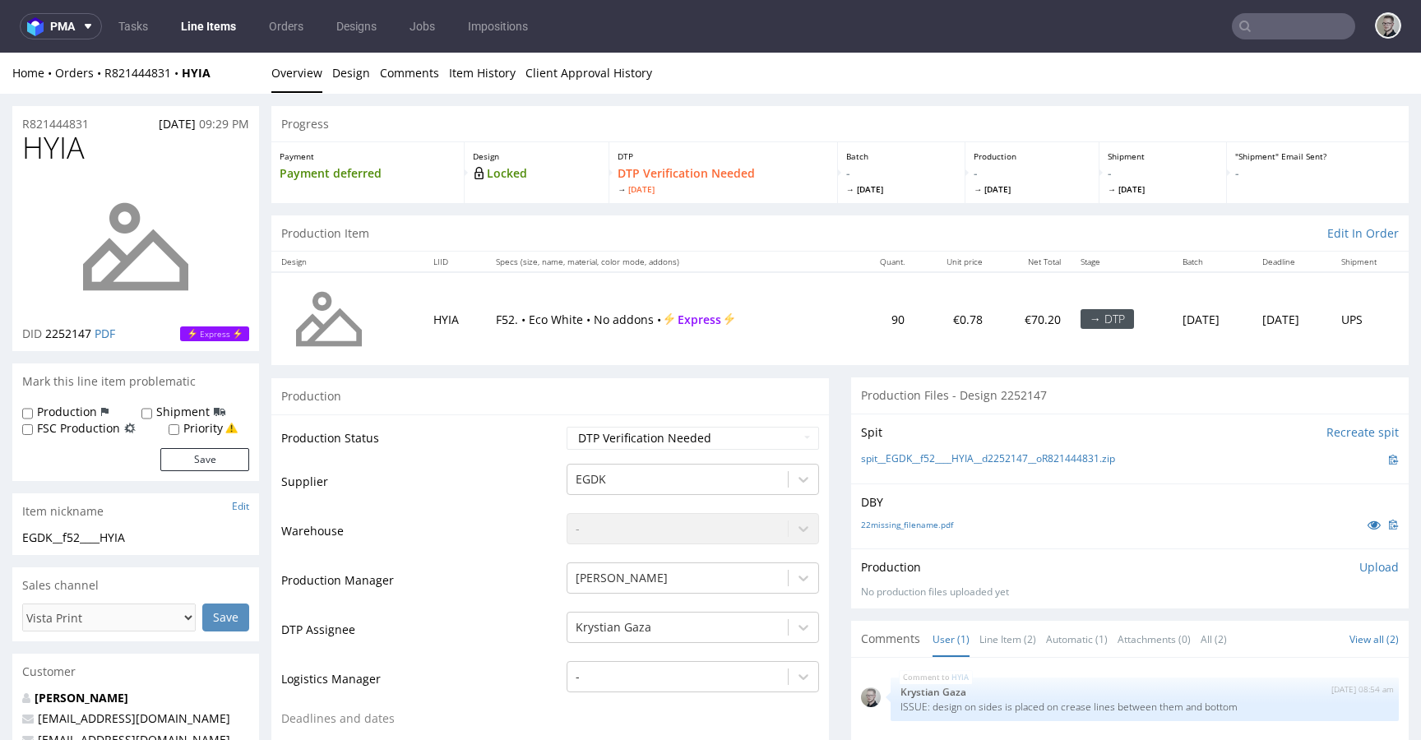
click at [1359, 566] on p "Upload" at bounding box center [1378, 567] width 39 height 16
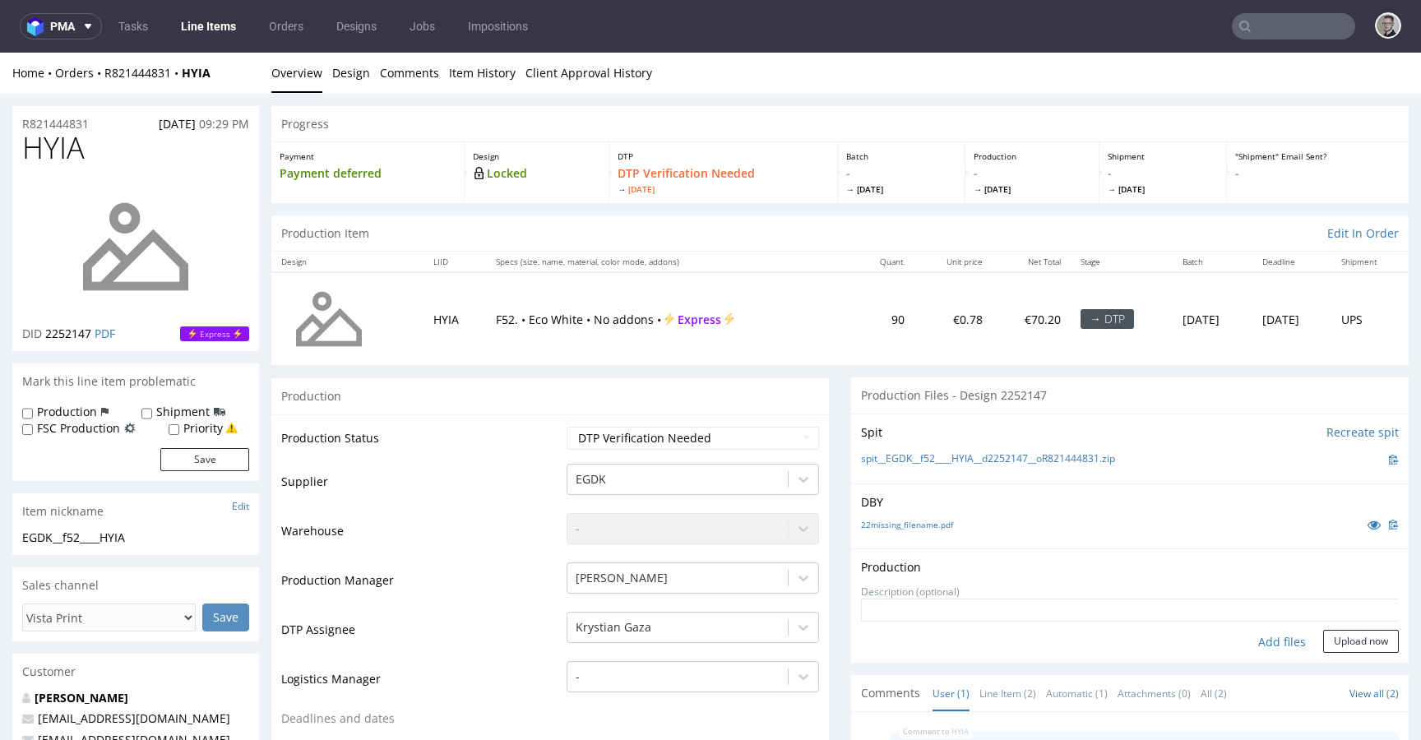
click at [1258, 640] on div "Add files" at bounding box center [1282, 642] width 82 height 25
type input "C:\fakepath\EGDK__f52____HYIA__d2252147__oR821444831__latest__outside.pdf"
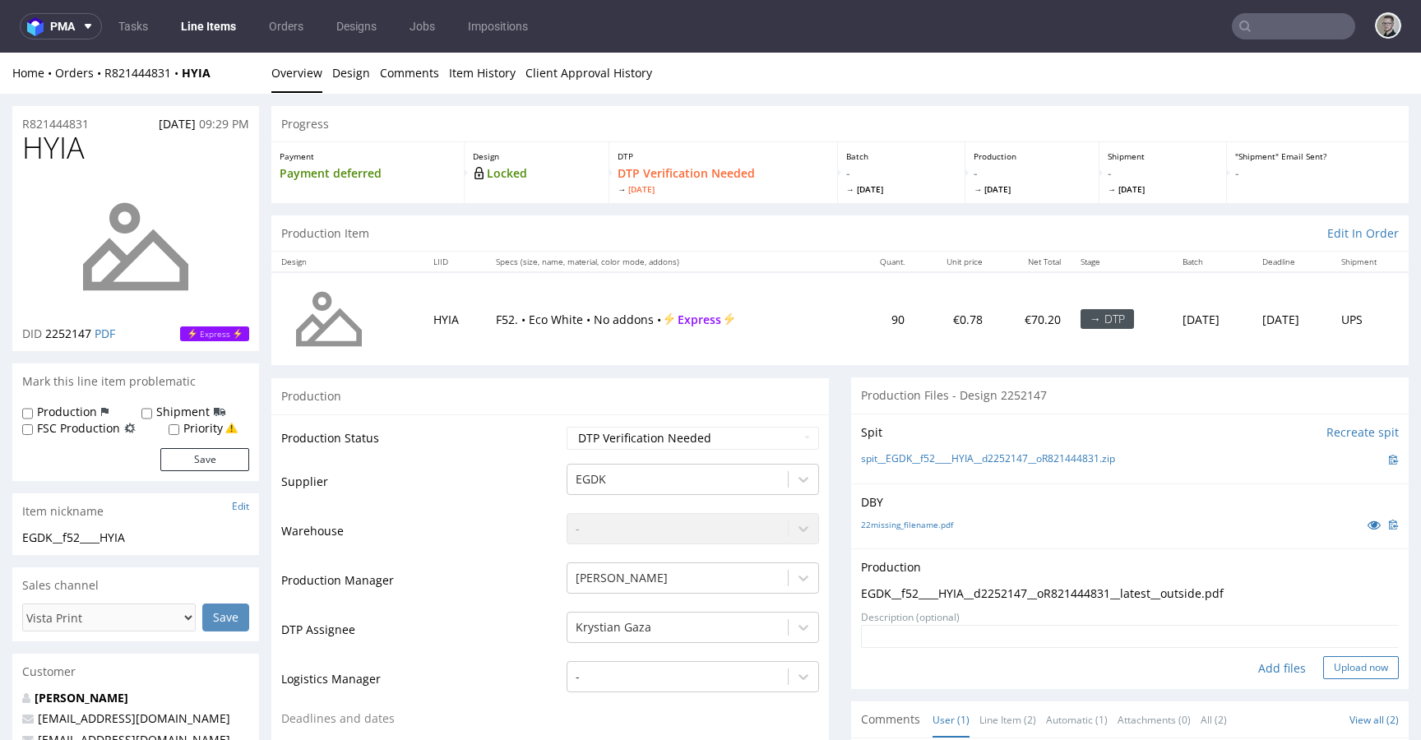
click at [1339, 668] on button "Upload now" at bounding box center [1361, 667] width 76 height 23
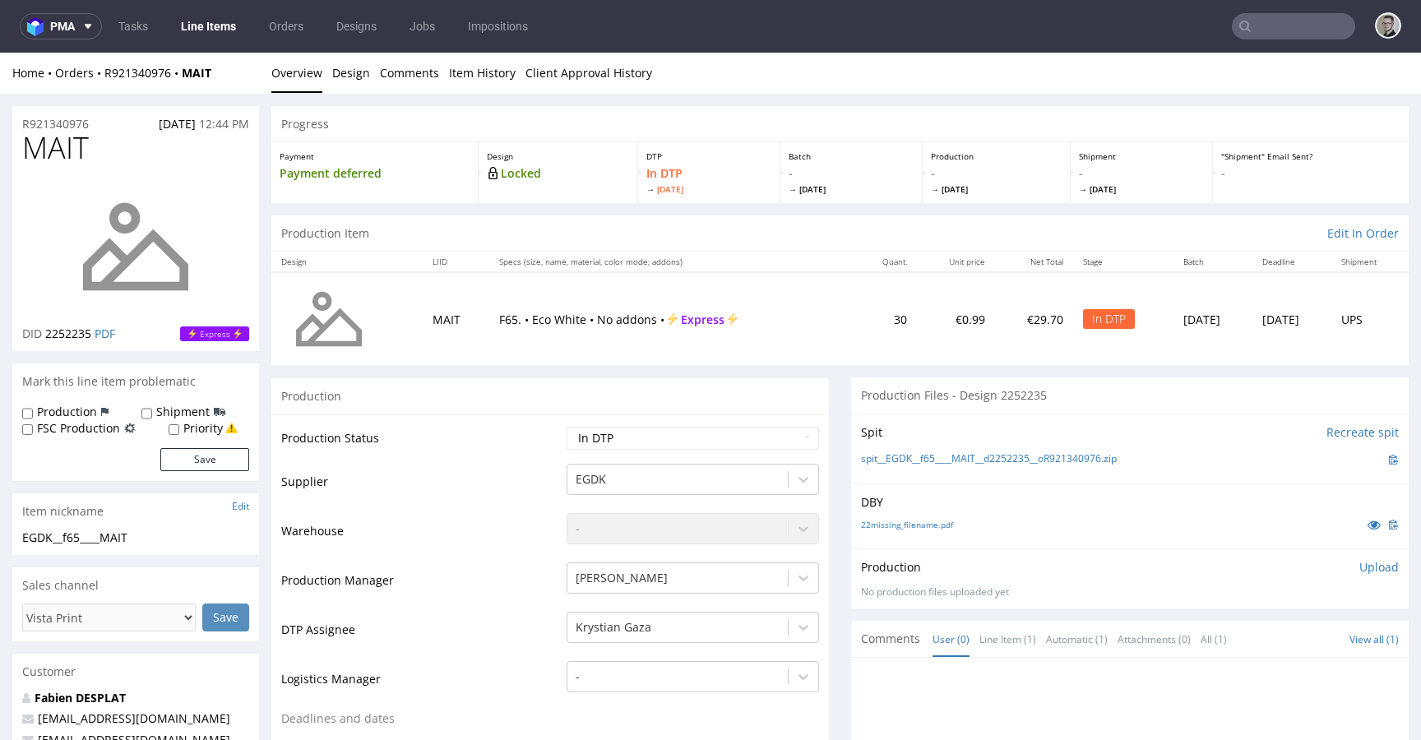
click at [1364, 566] on p "Upload" at bounding box center [1378, 567] width 39 height 16
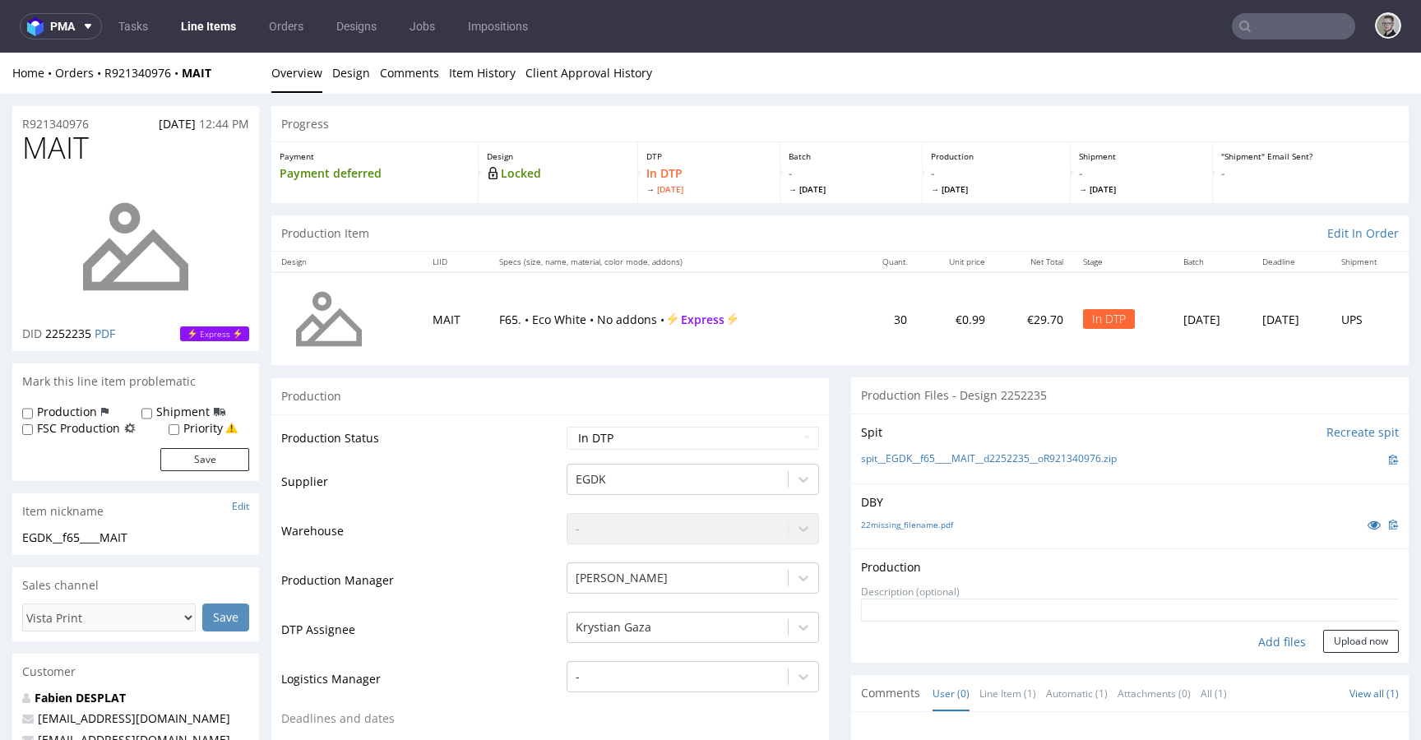
click at [1268, 643] on div "Add files" at bounding box center [1282, 642] width 82 height 25
type input "C:\fakepath\EGDK__f65____MAIT__d2252235__oR921340976__latest__outside.pdf"
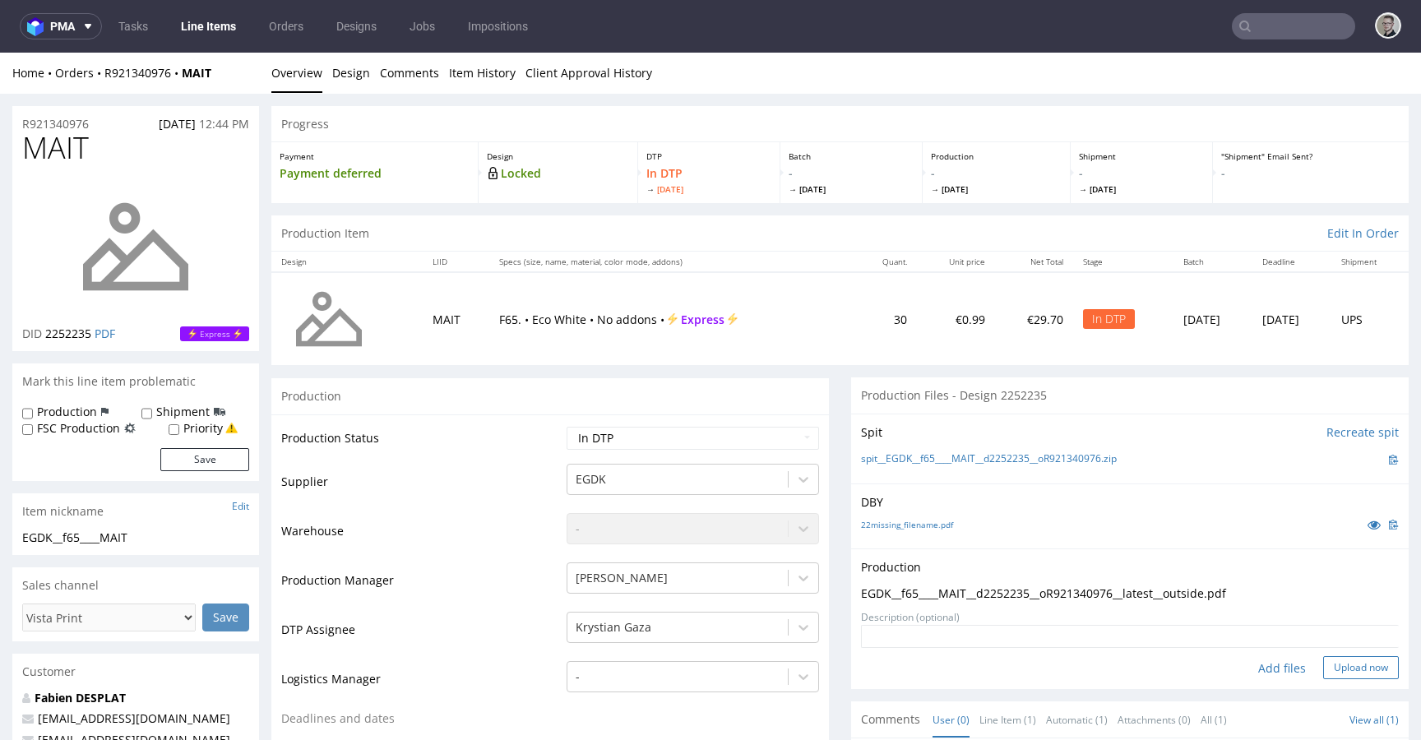
click at [1340, 662] on button "Upload now" at bounding box center [1361, 667] width 76 height 23
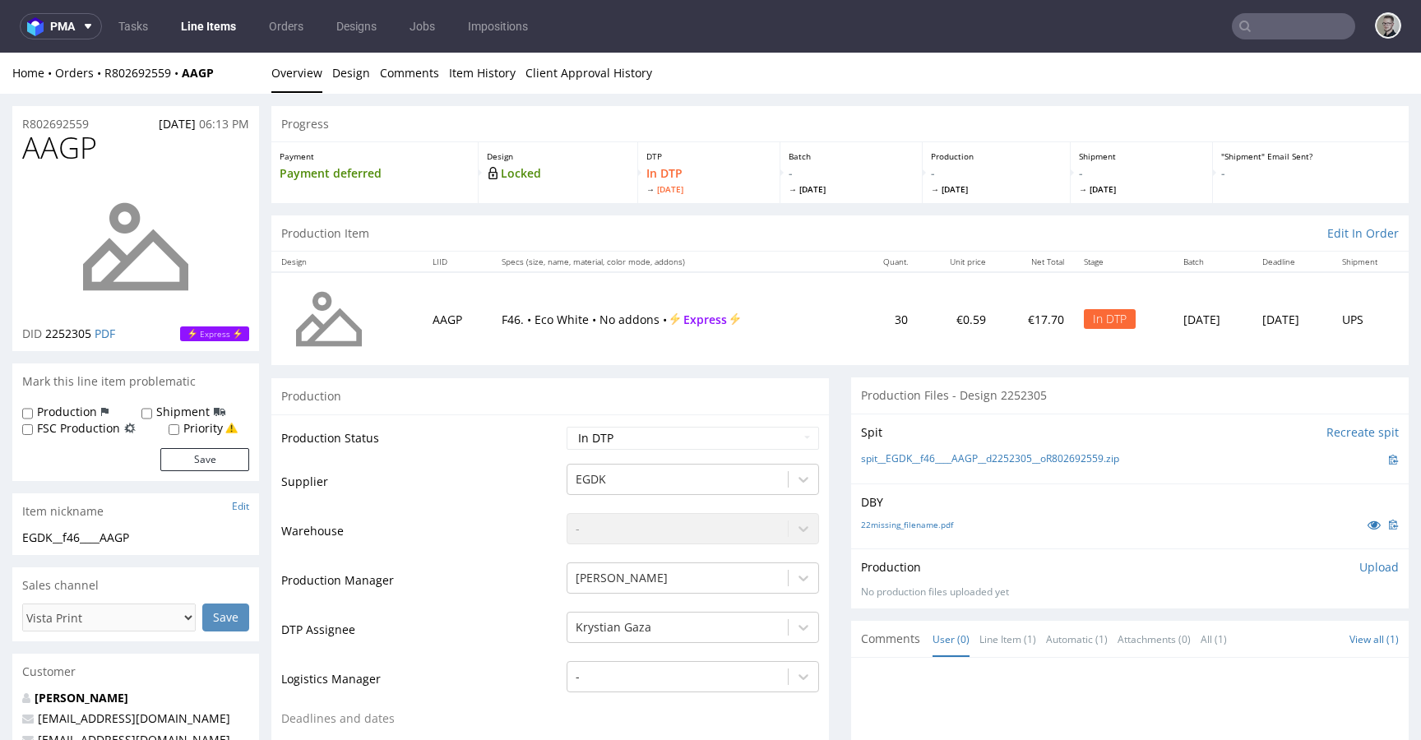
click at [1359, 574] on p "Upload" at bounding box center [1378, 567] width 39 height 16
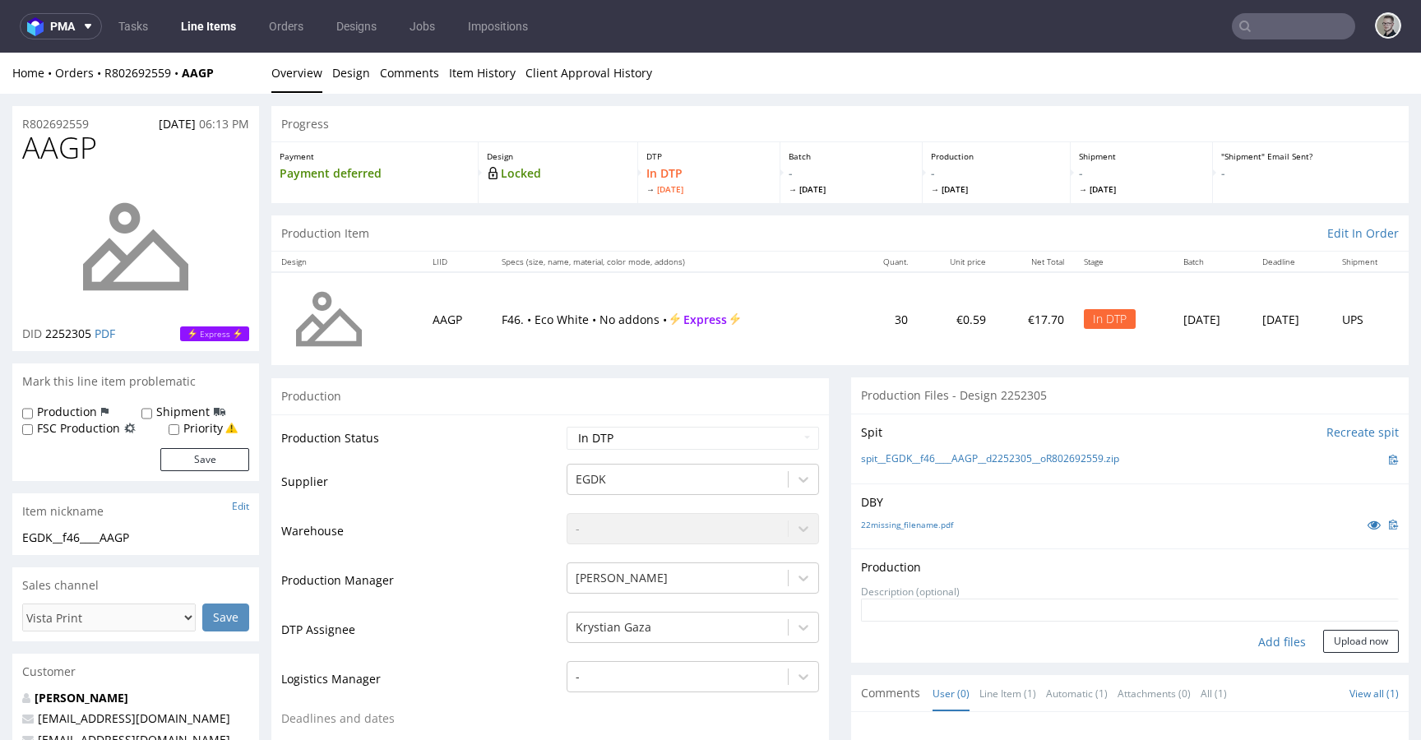
click at [1268, 638] on div "Add files" at bounding box center [1282, 642] width 82 height 25
type input "C:\fakepath\EGDK__f46____AAGP__d2252305__oR802692559__latest__outside.pdf"
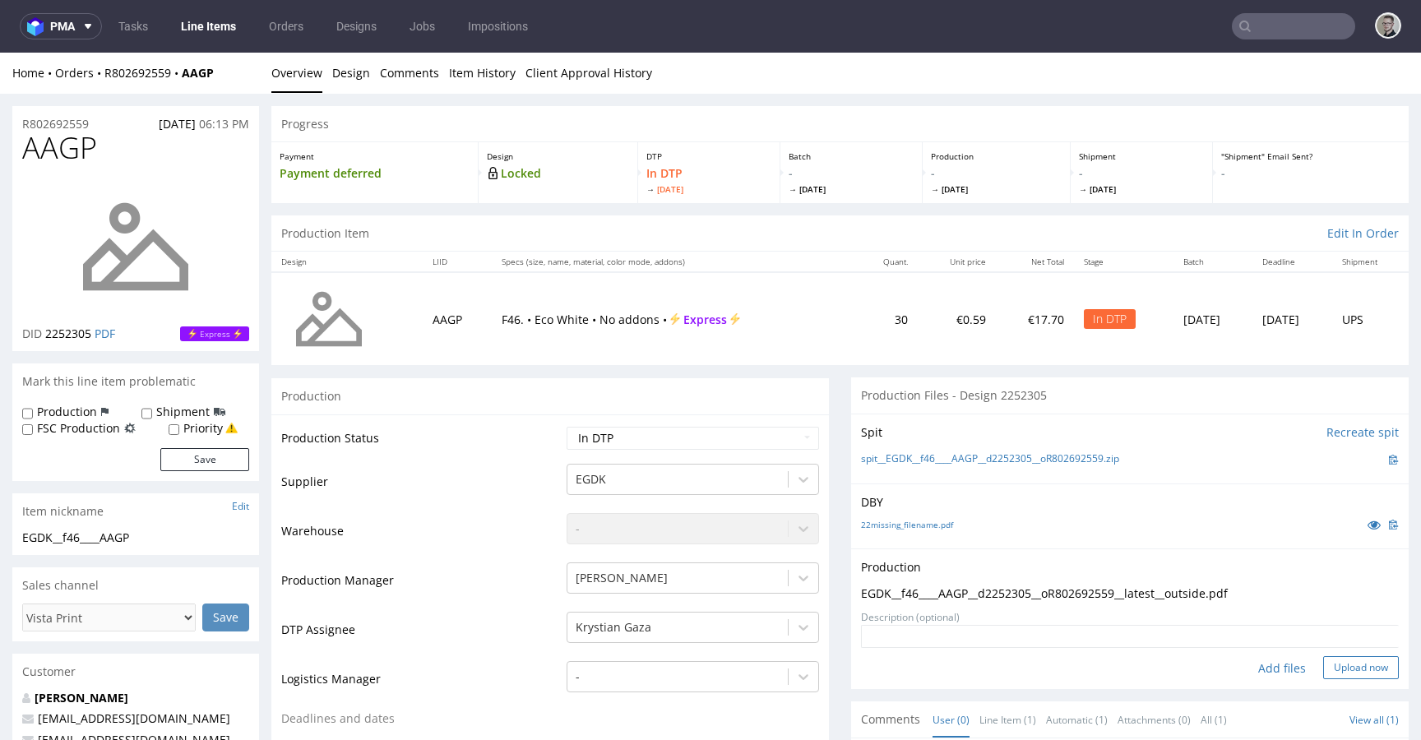
click at [1348, 664] on button "Upload now" at bounding box center [1361, 667] width 76 height 23
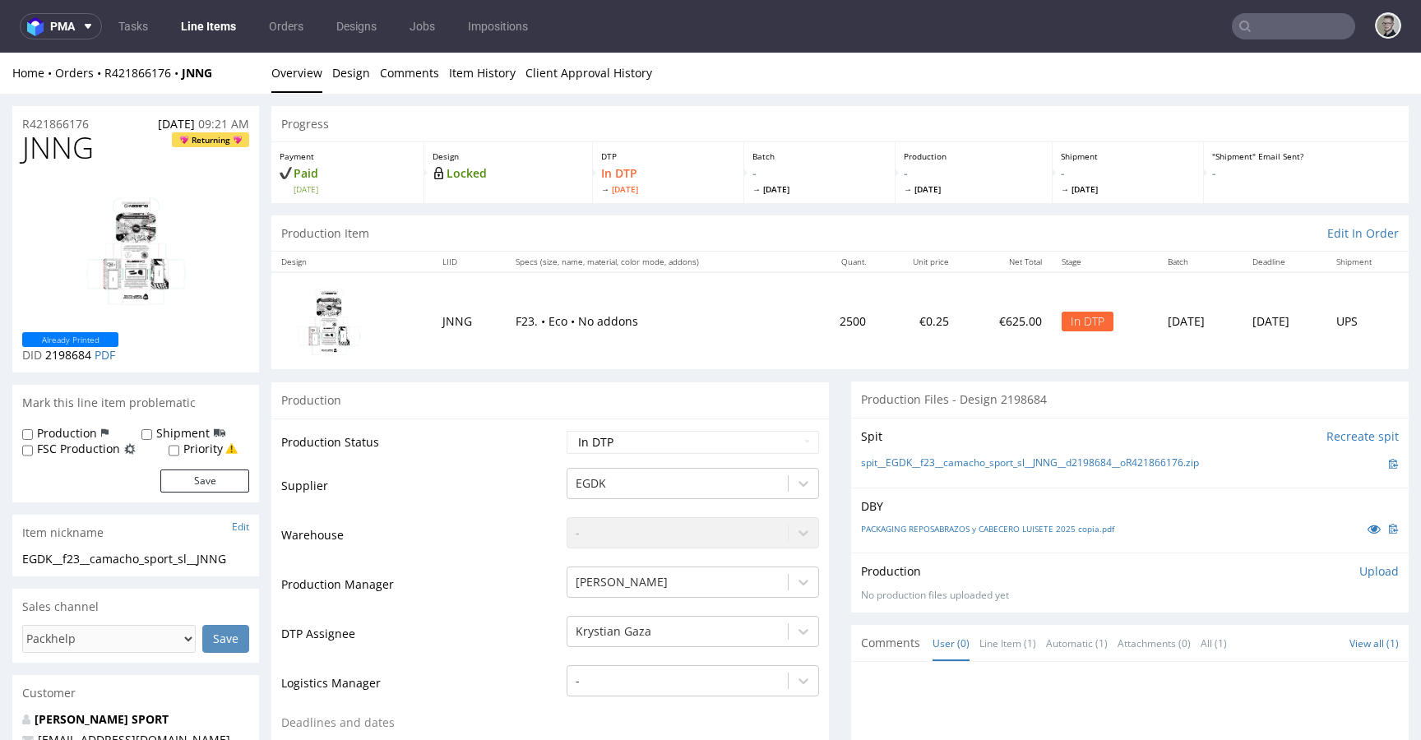
click at [1362, 566] on p "Upload" at bounding box center [1378, 571] width 39 height 16
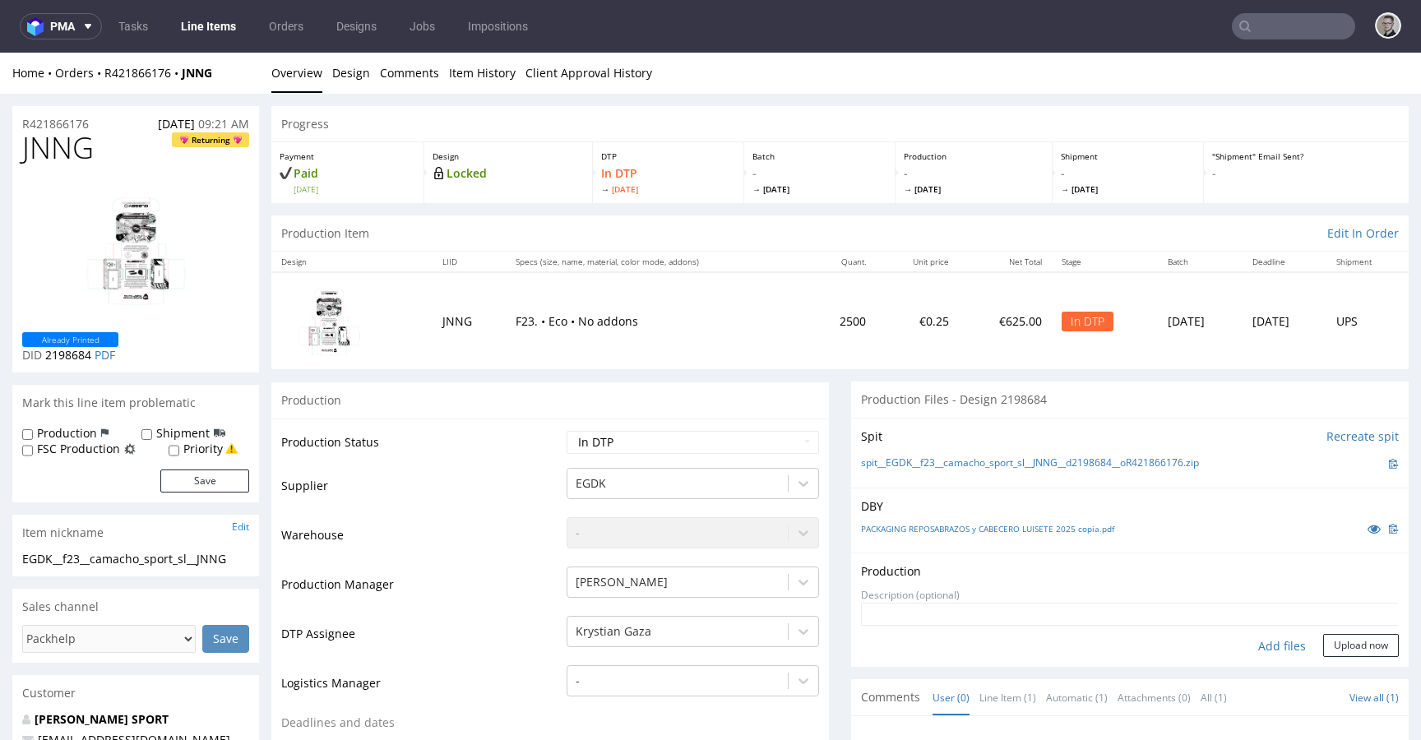
click at [1272, 645] on div "Add files" at bounding box center [1282, 646] width 82 height 25
type input "C:\fakepath\EGDK__f23__camacho_sport_sl__JNNG__d2198684__oR421866176__outside.p…"
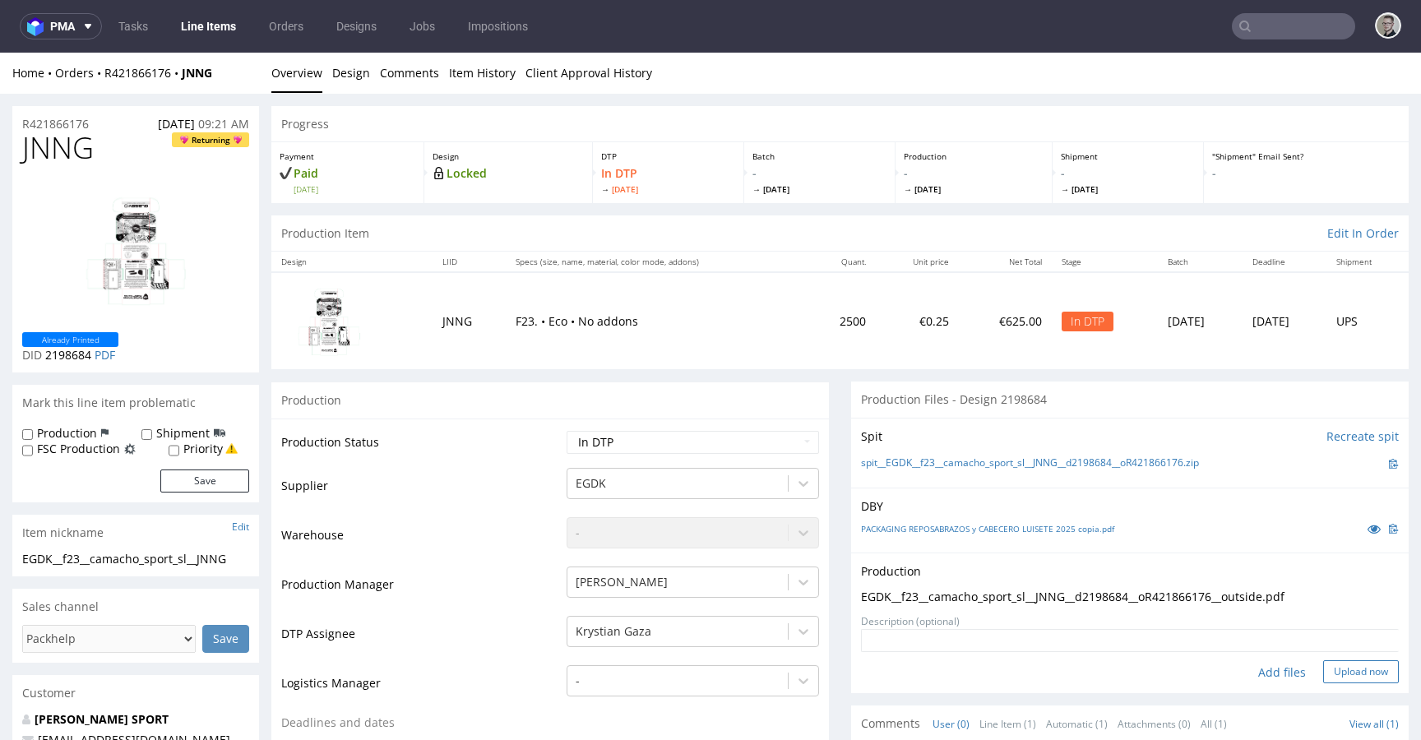
click at [1331, 670] on button "Upload now" at bounding box center [1361, 671] width 76 height 23
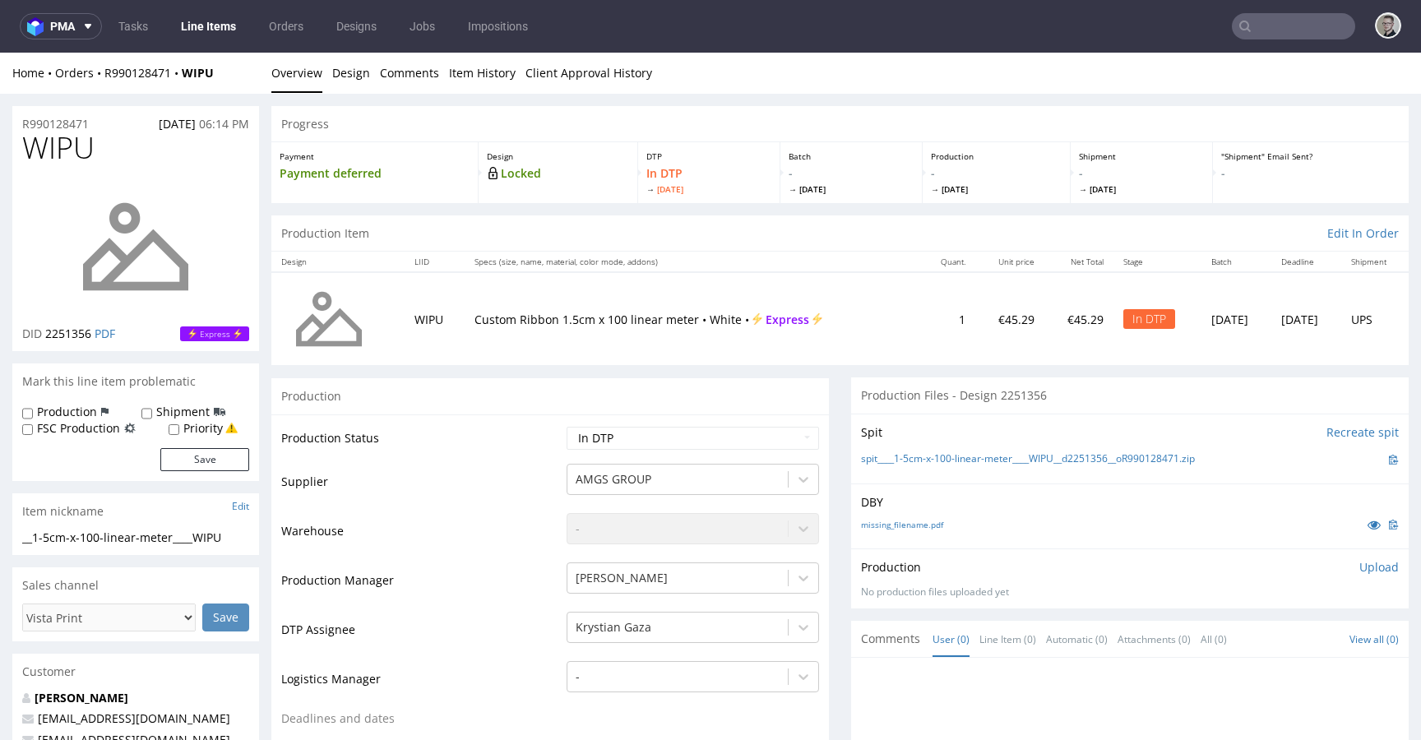
click at [1359, 566] on p "Upload" at bounding box center [1378, 567] width 39 height 16
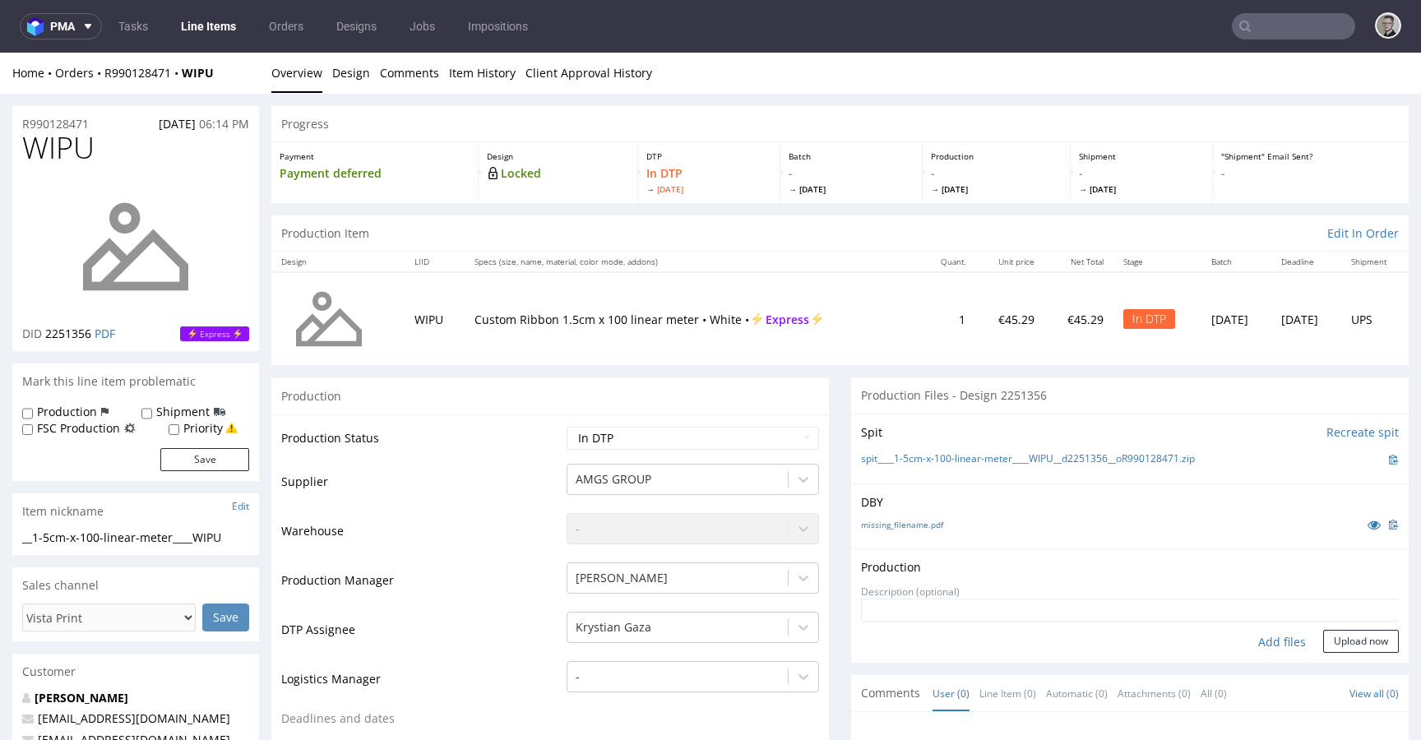
click at [1264, 642] on div "Add files" at bounding box center [1282, 642] width 82 height 25
type input "C:\fakepath\__1-5cm-x-100-linear-meter____WIPU__d2251356__oR990128471__latest__…"
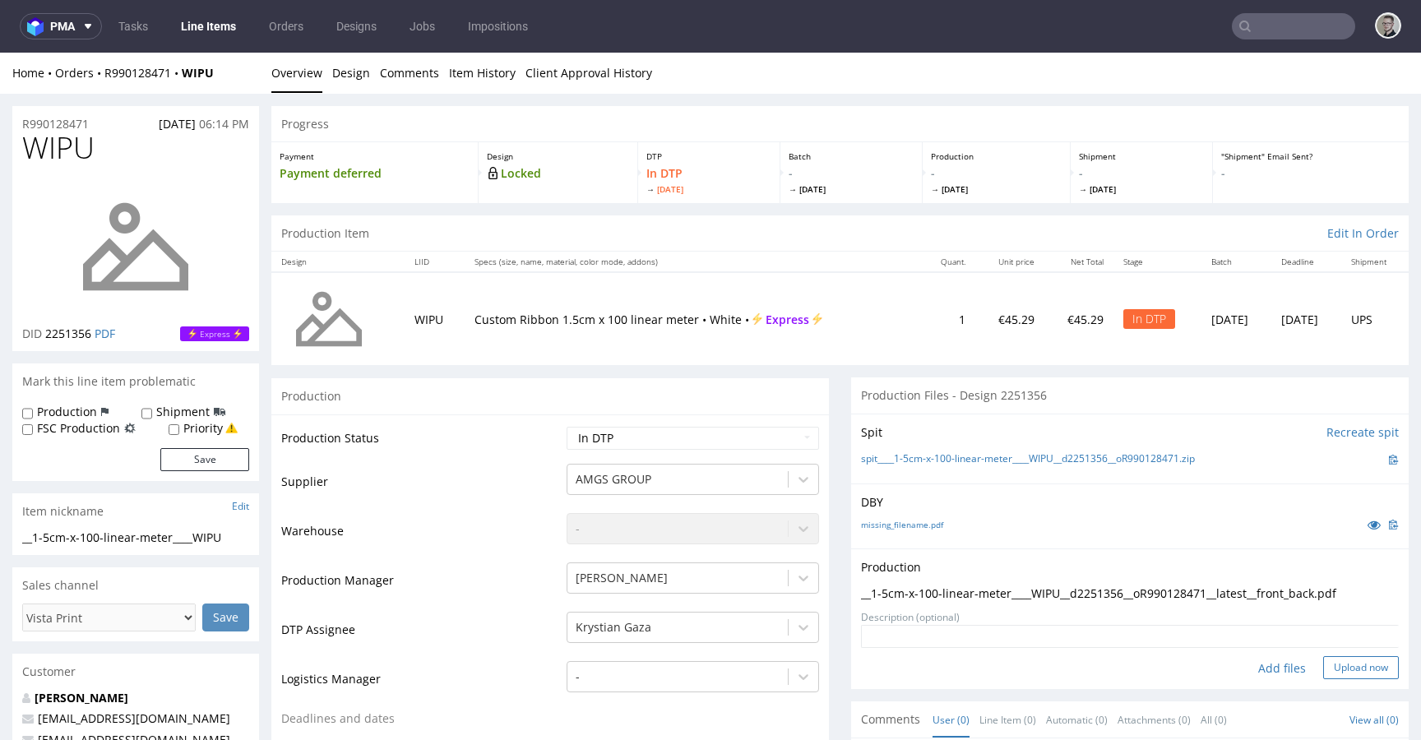
click at [1326, 664] on button "Upload now" at bounding box center [1361, 667] width 76 height 23
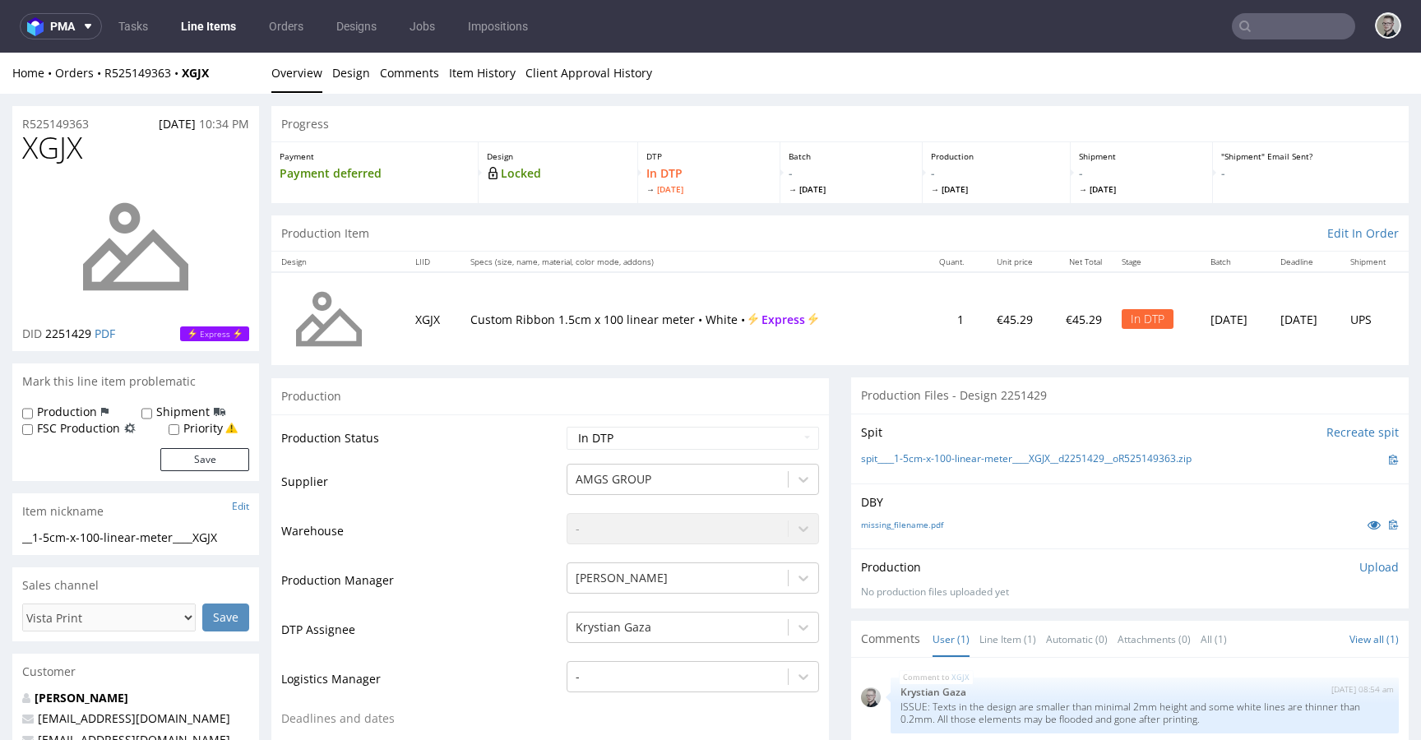
click at [1359, 566] on p "Upload" at bounding box center [1378, 567] width 39 height 16
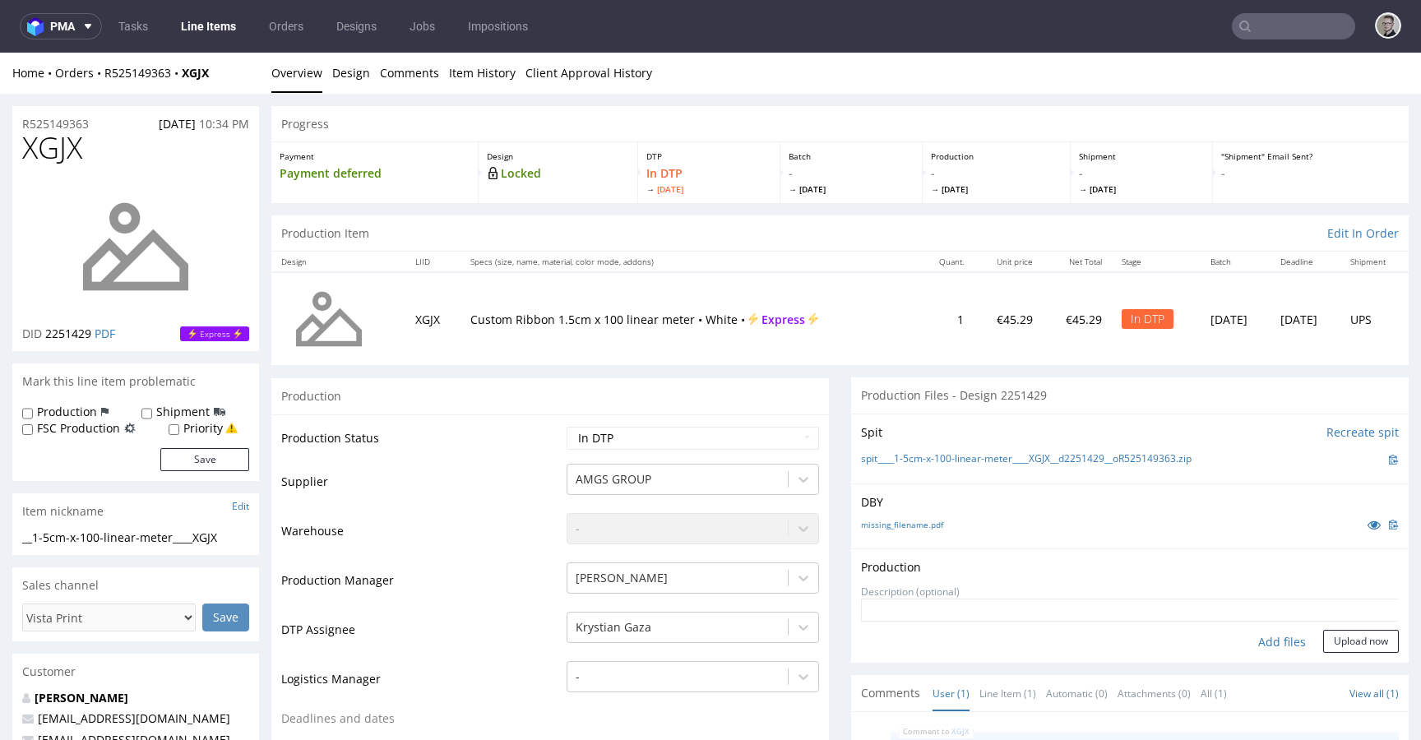
click at [1260, 639] on div "Add files" at bounding box center [1282, 642] width 82 height 25
type input "C:\fakepath\__1-5cm-x-100-linear-meter____XGJX__d2251429__oR525149363__latest__…"
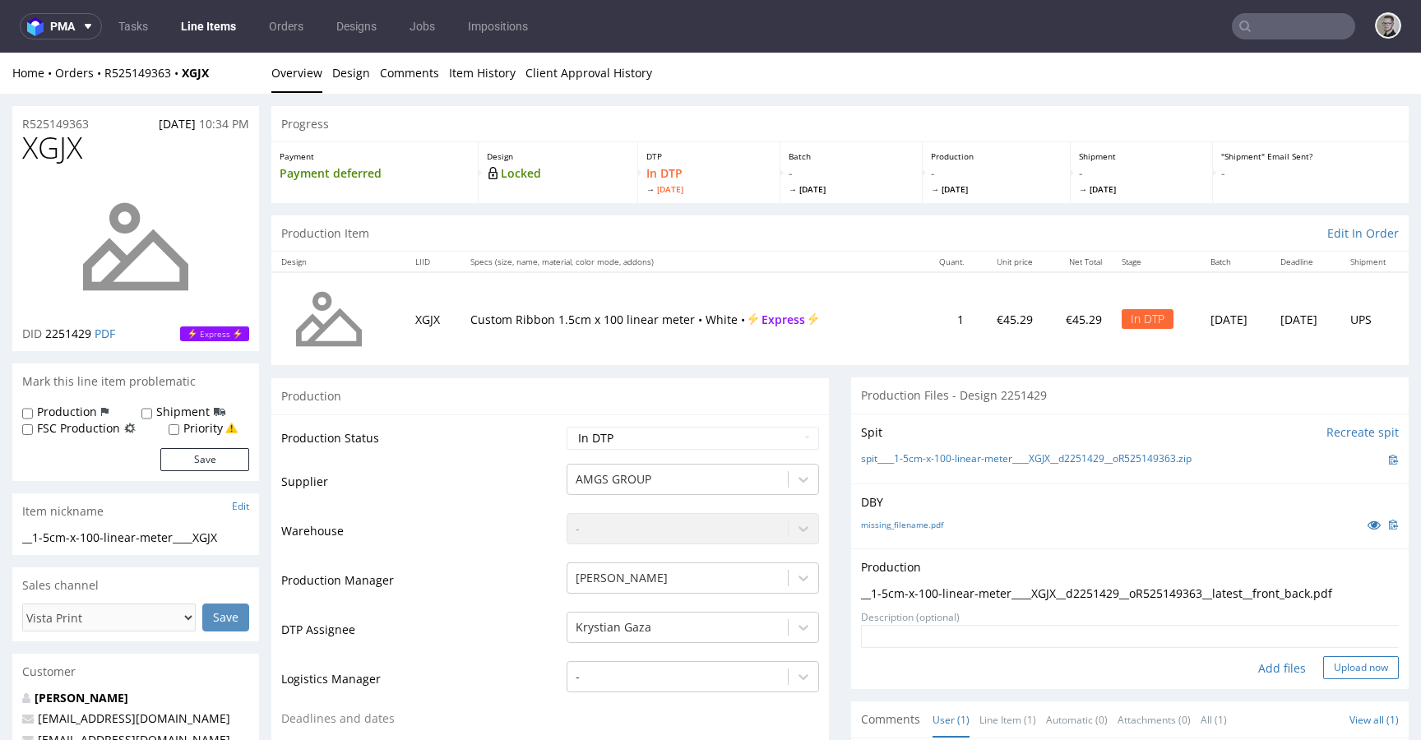
click at [1329, 662] on button "Upload now" at bounding box center [1361, 667] width 76 height 23
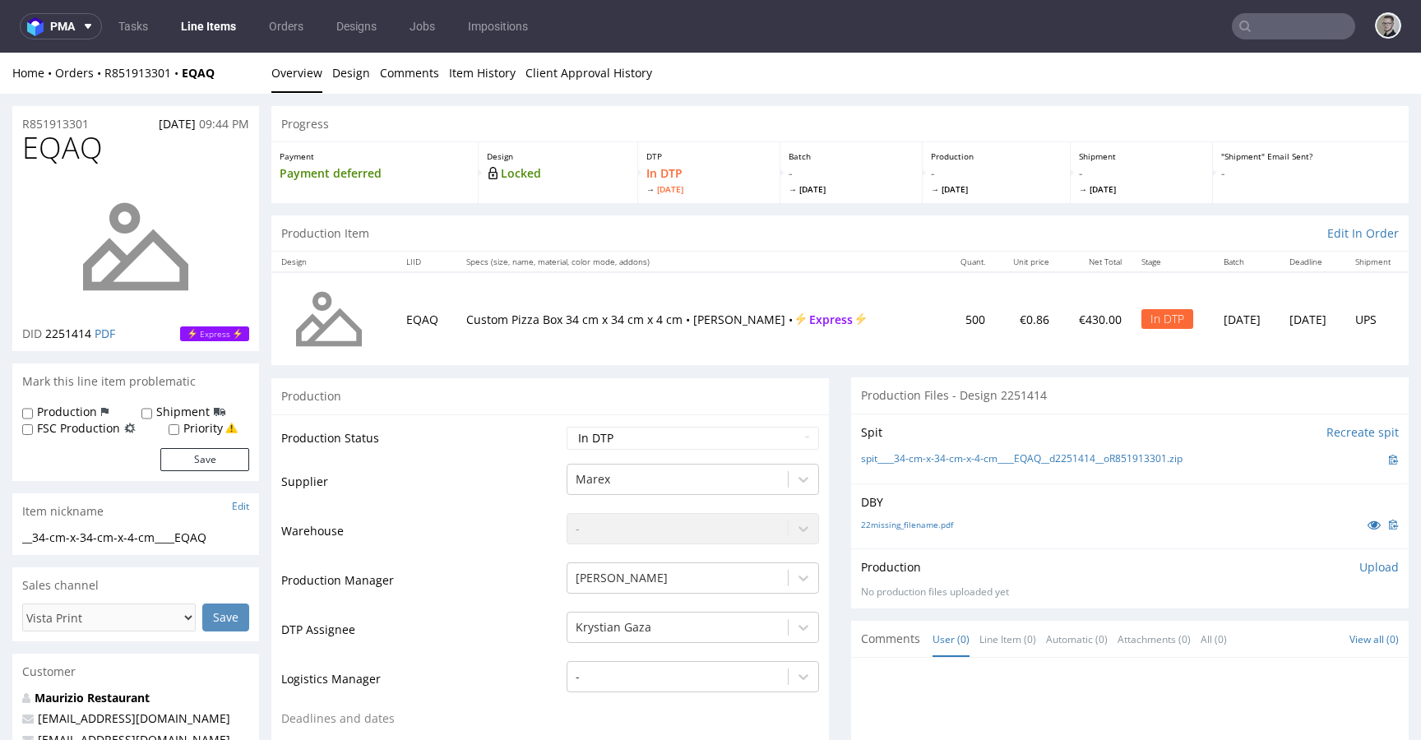
click at [1367, 573] on p "Upload" at bounding box center [1378, 567] width 39 height 16
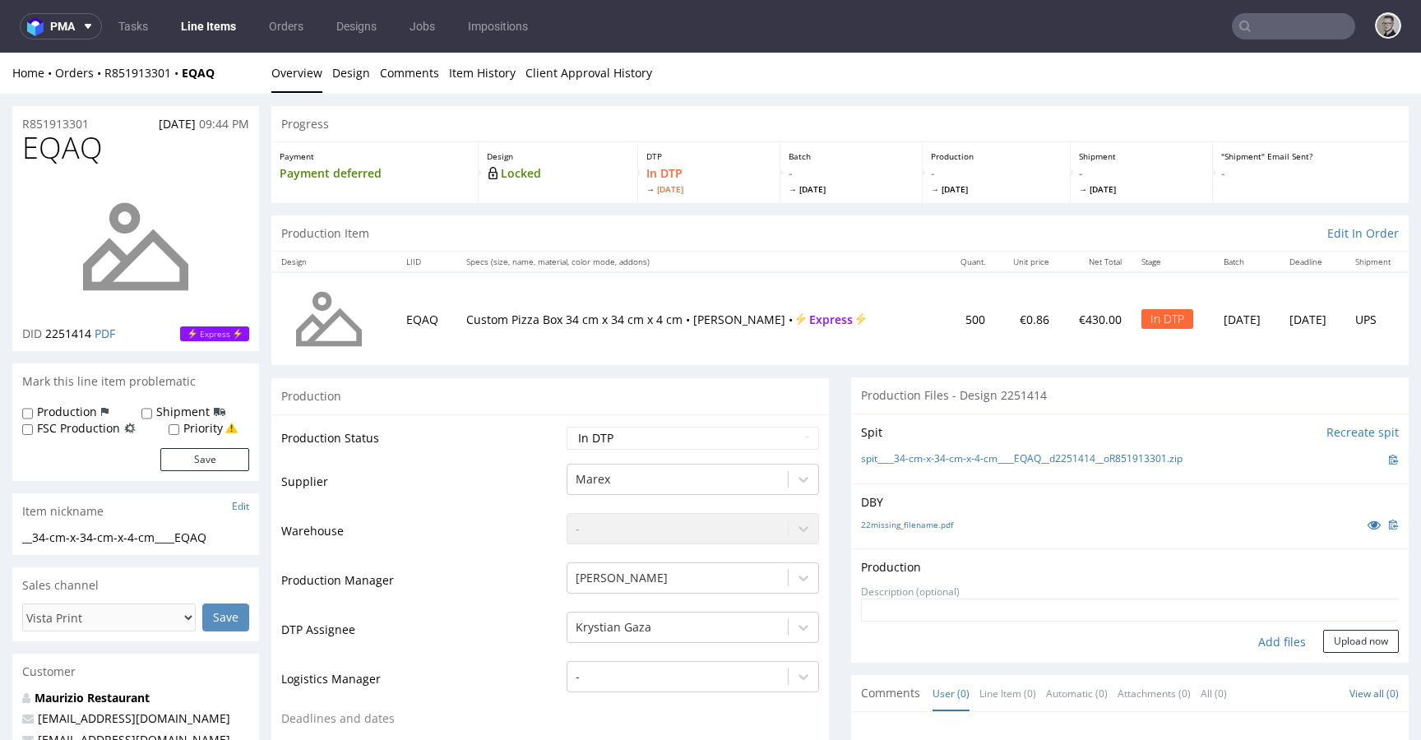
click at [1259, 642] on div "Add files" at bounding box center [1282, 642] width 82 height 25
type input "C:\fakepath\__34-cm-x-34-cm-x-4-cm____EQAQ__d2251414__oR851913301__latest__outs…"
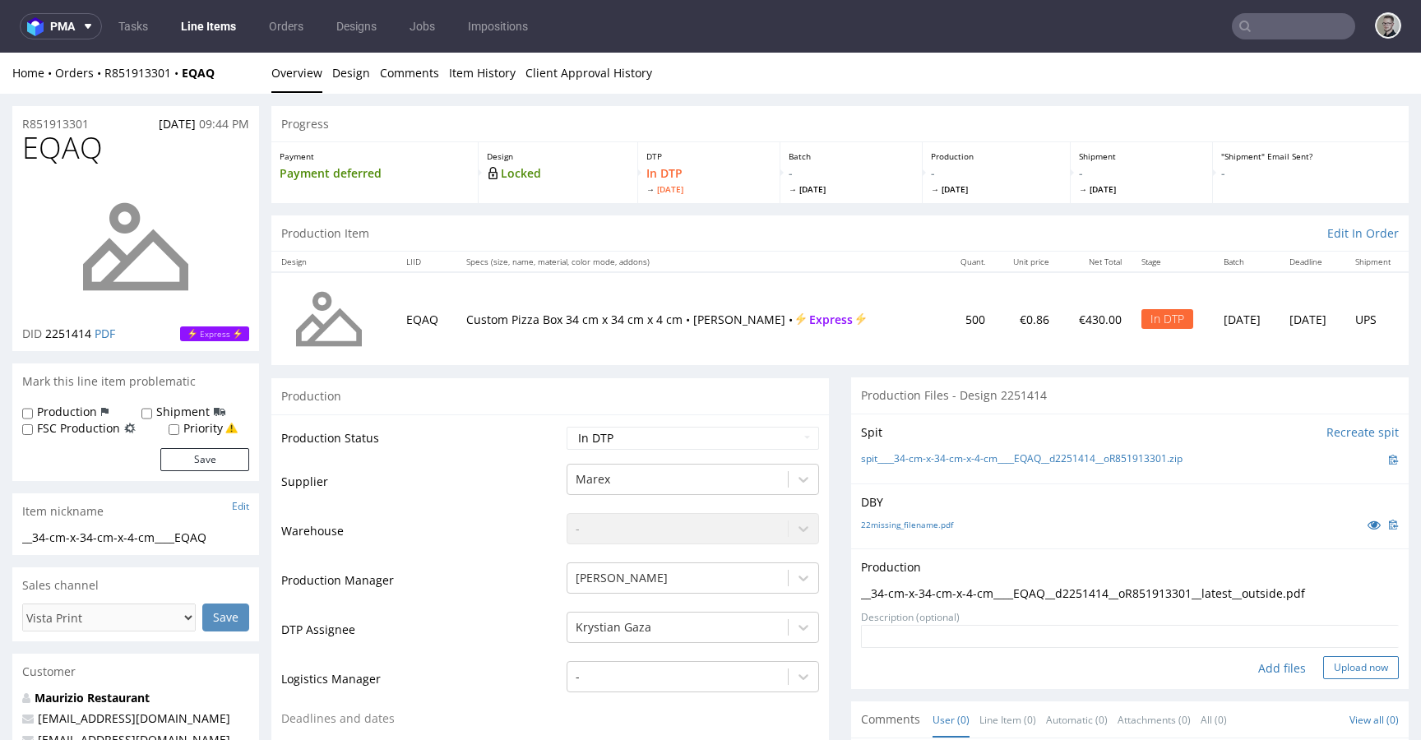
click at [1372, 656] on button "Upload now" at bounding box center [1361, 667] width 76 height 23
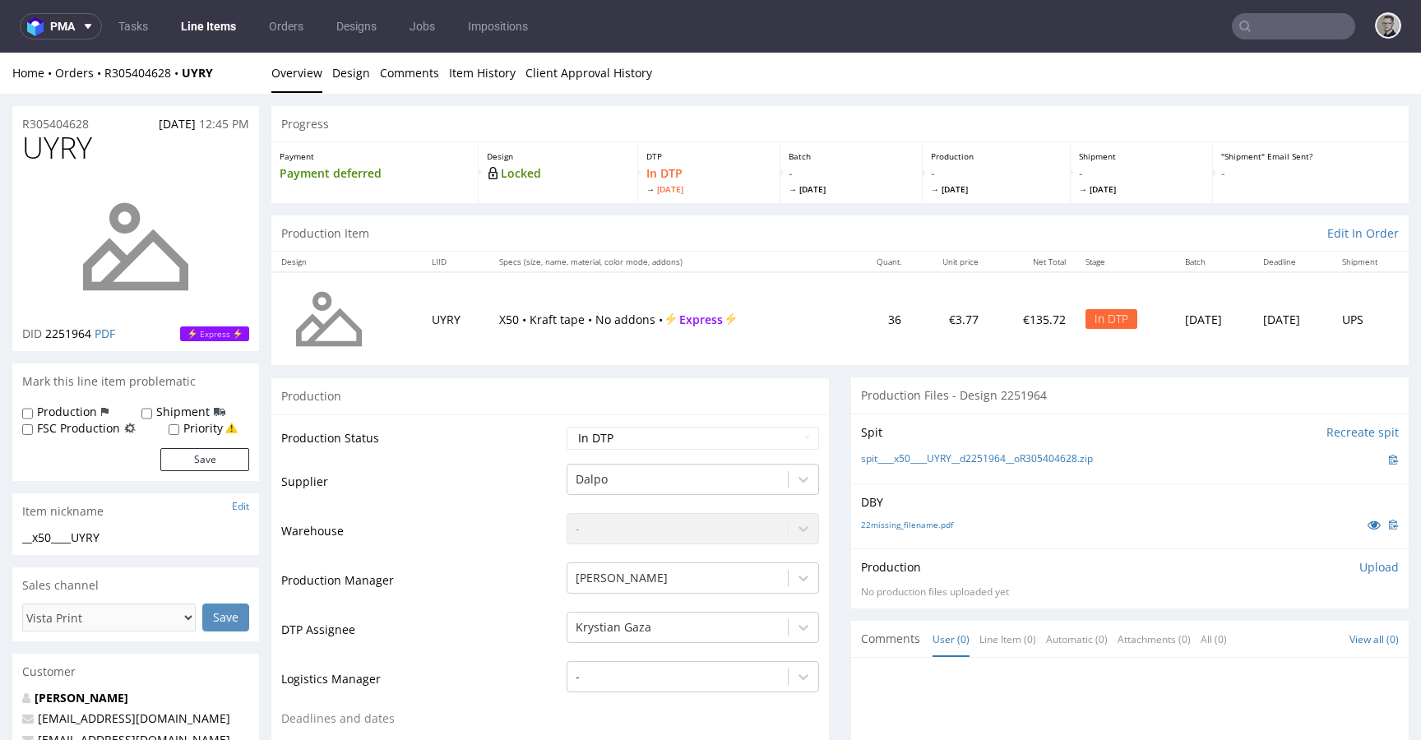
click at [1359, 571] on p "Upload" at bounding box center [1378, 567] width 39 height 16
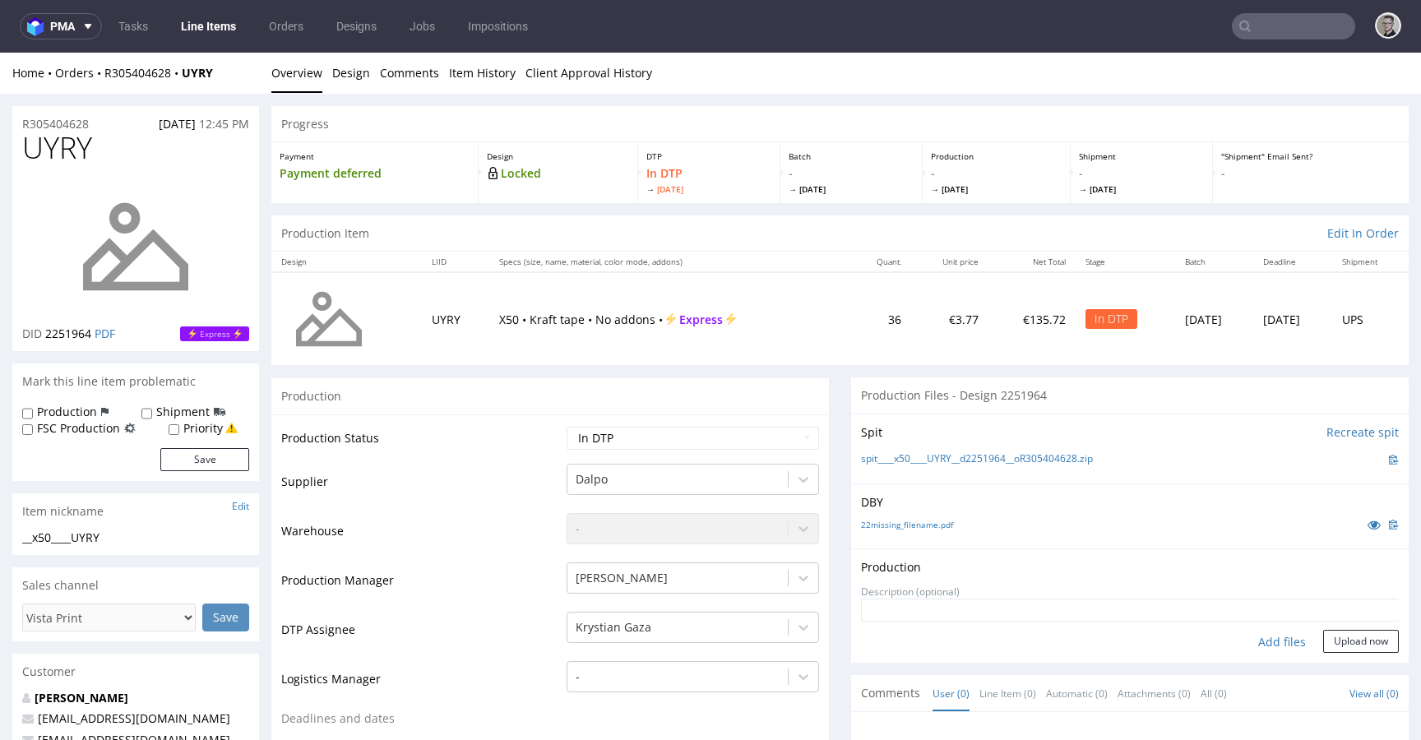
click at [1265, 639] on div "Add files" at bounding box center [1282, 642] width 82 height 25
type input "C:\fakepath\__x50____UYRY__d2251964__oR305404628__latest__outside.pdf"
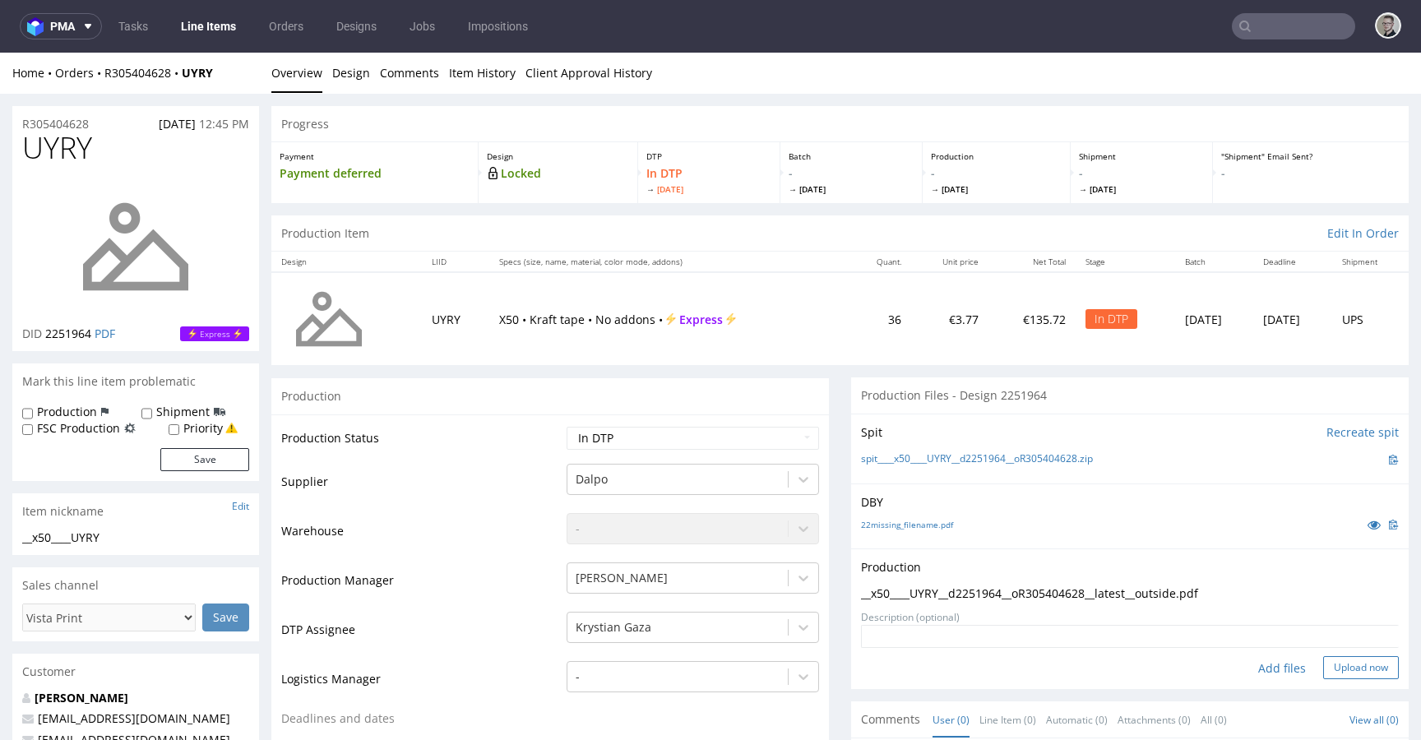
click at [1350, 667] on button "Upload now" at bounding box center [1361, 667] width 76 height 23
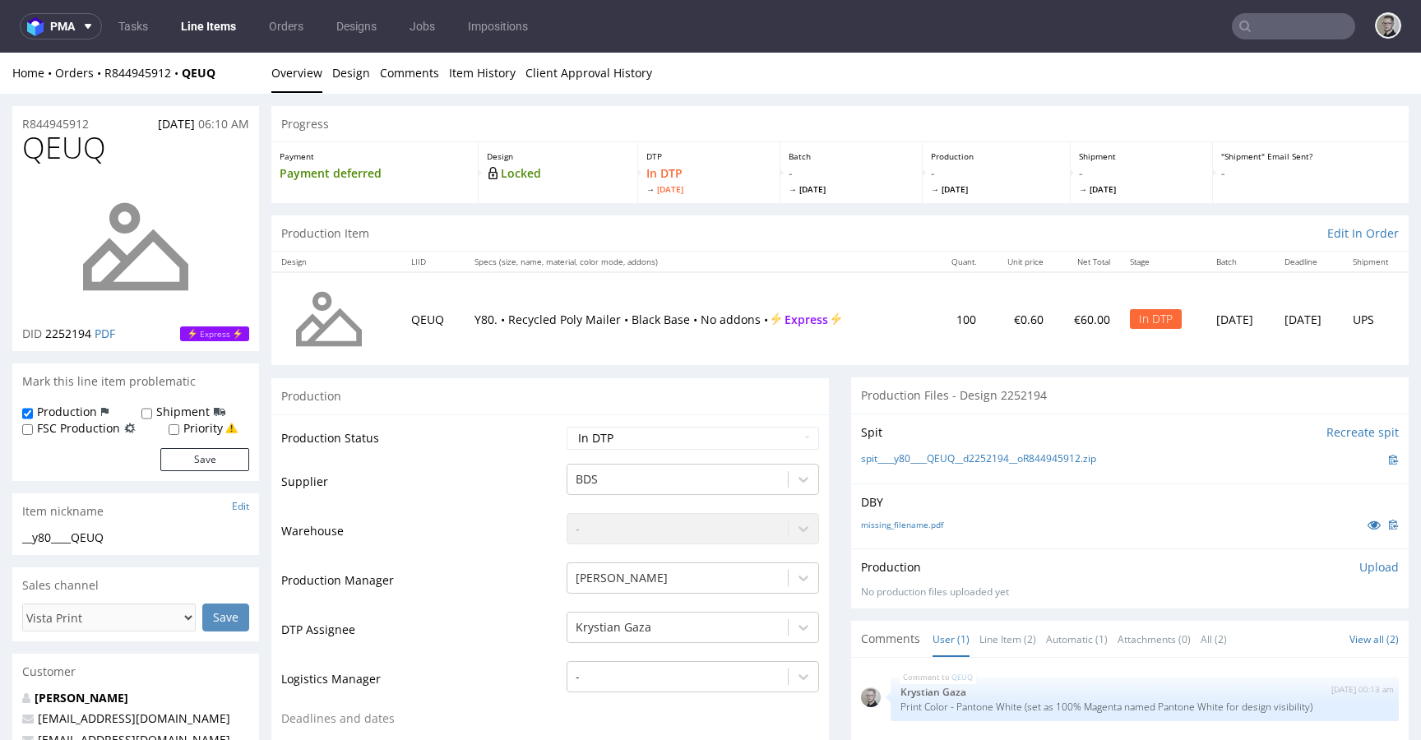
click at [1359, 564] on p "Upload" at bounding box center [1378, 567] width 39 height 16
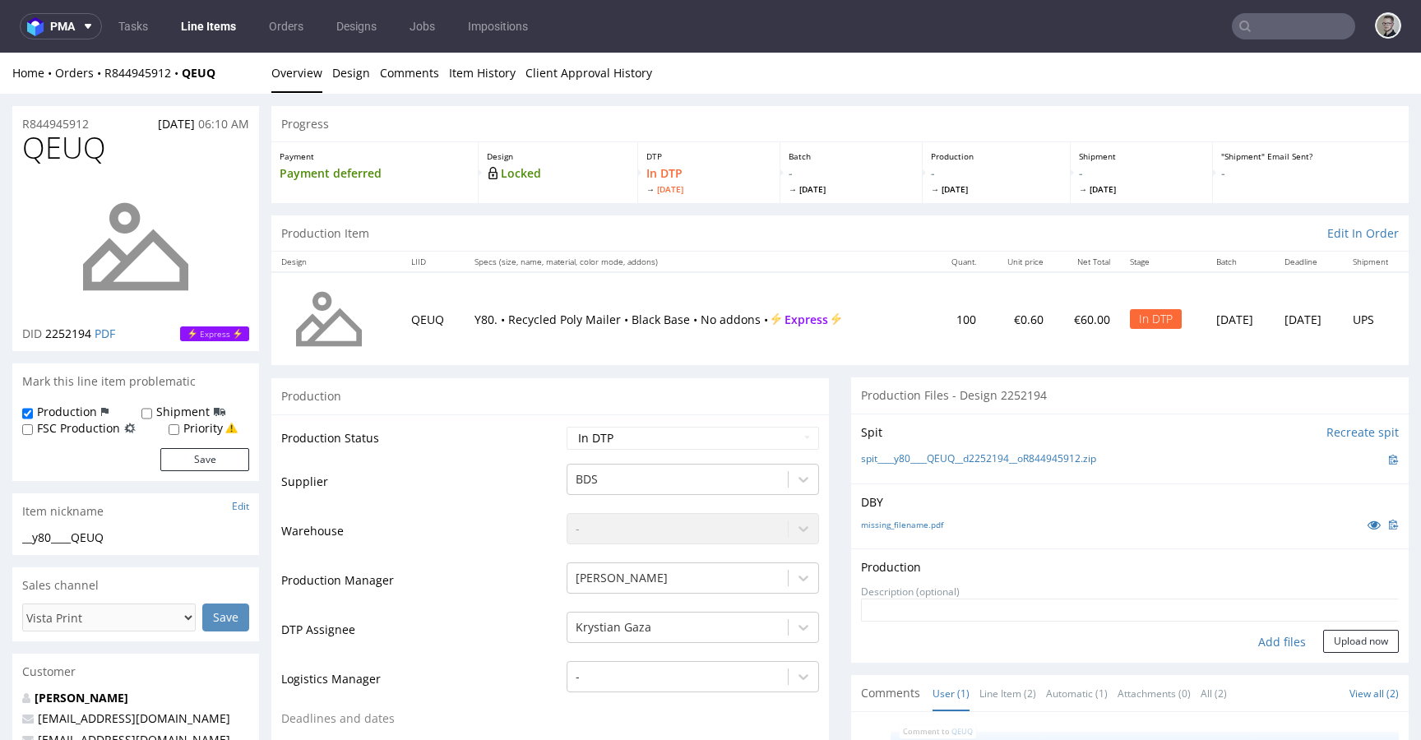
click at [1264, 645] on div "Add files" at bounding box center [1282, 642] width 82 height 25
type input "C:\fakepath\__y80____QEUQ__d2252194__oR844945912__latest__outside.pdf"
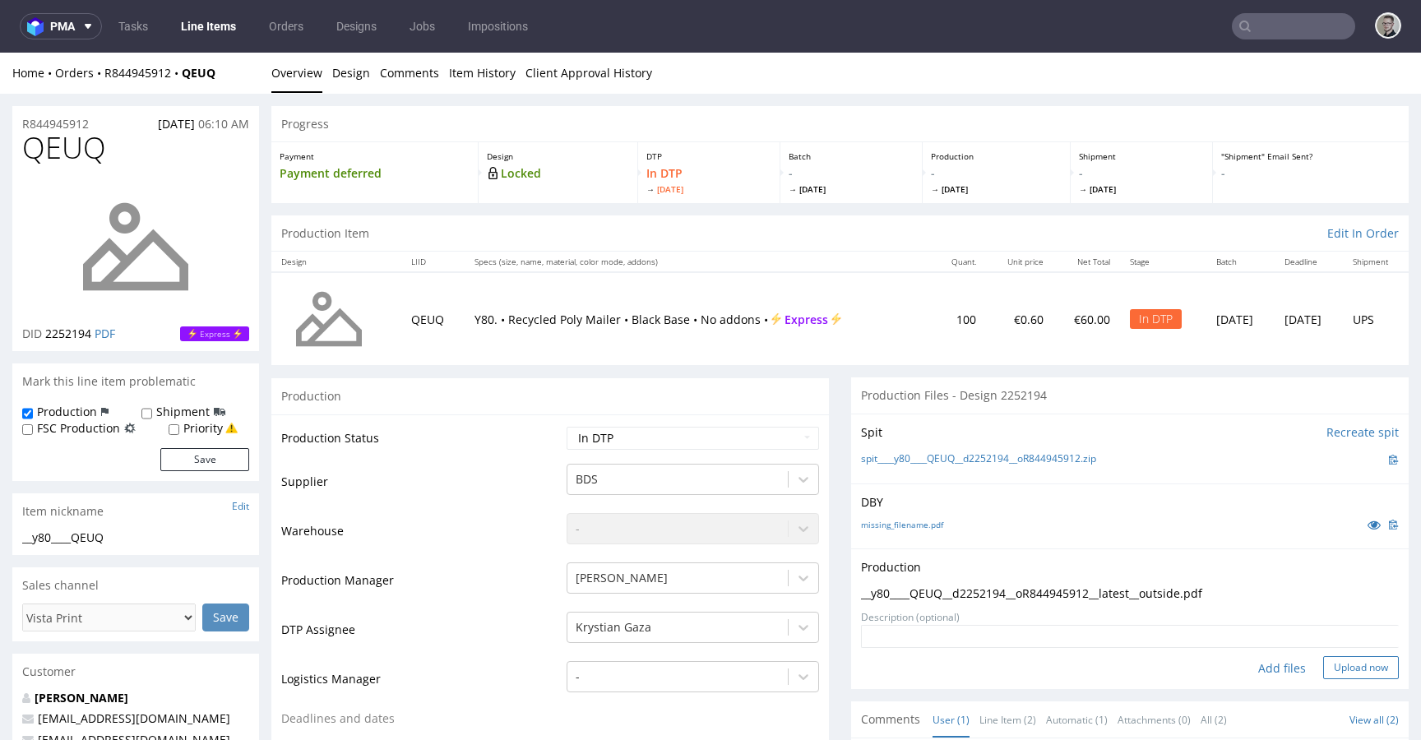
click at [1360, 673] on button "Upload now" at bounding box center [1361, 667] width 76 height 23
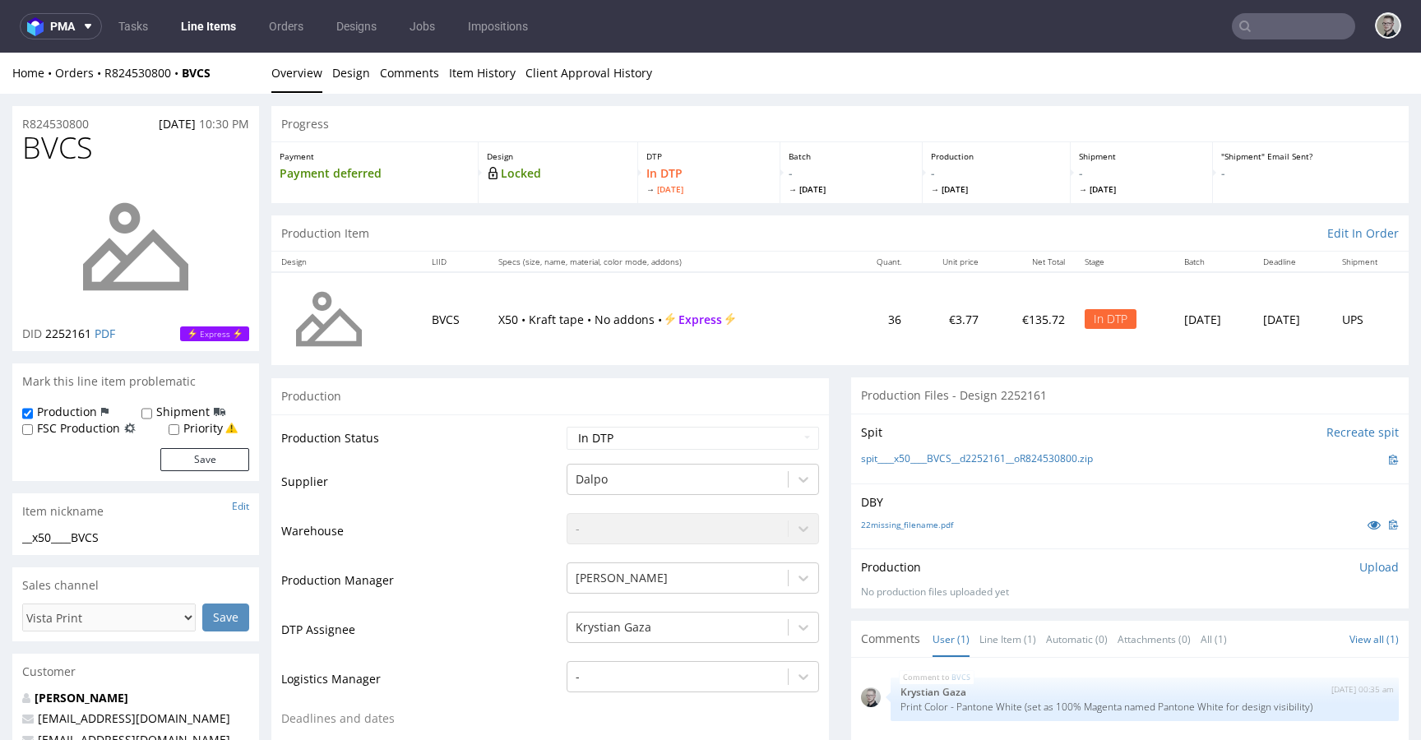
click at [1359, 566] on p "Upload" at bounding box center [1378, 567] width 39 height 16
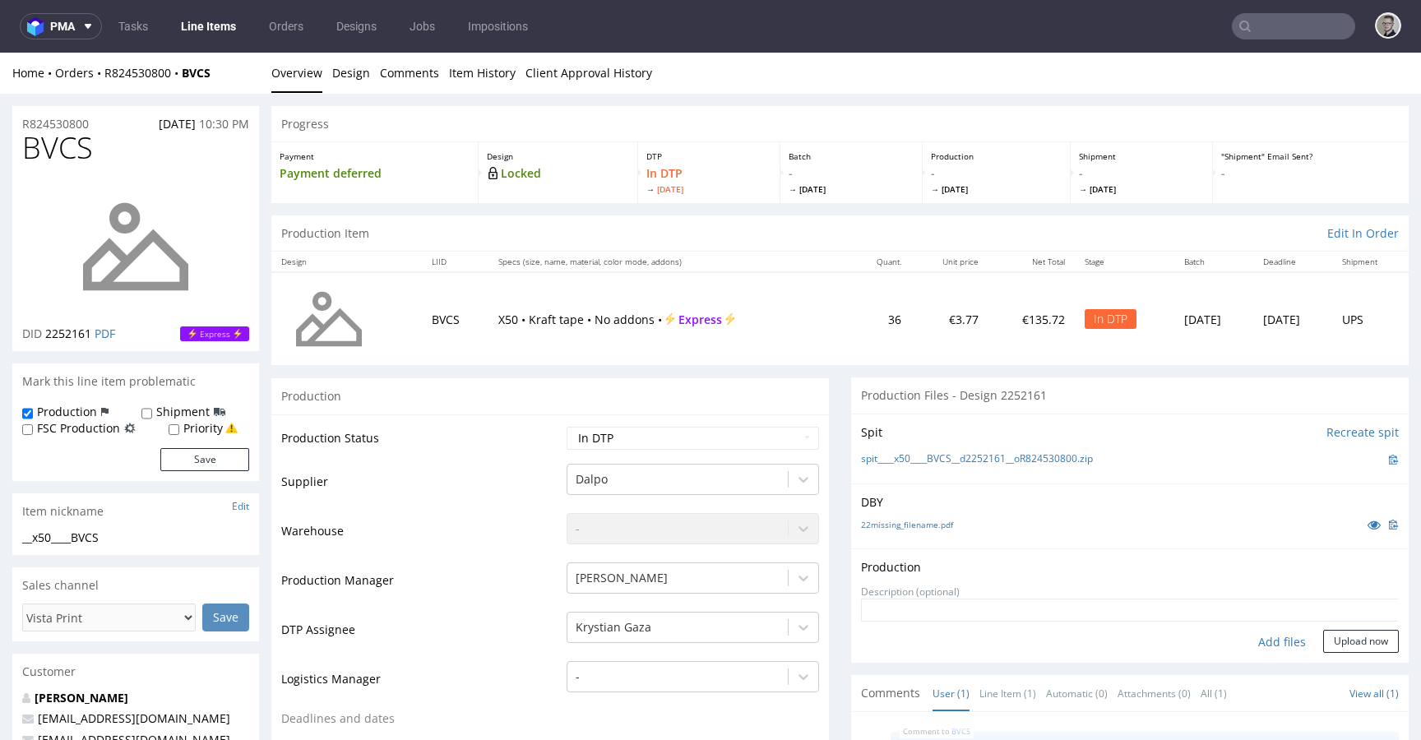
click at [1263, 638] on div "Add files" at bounding box center [1282, 642] width 82 height 25
type input "C:\fakepath\__x50____BVCS__d2252161__oR824530800__latest__outside.pdf"
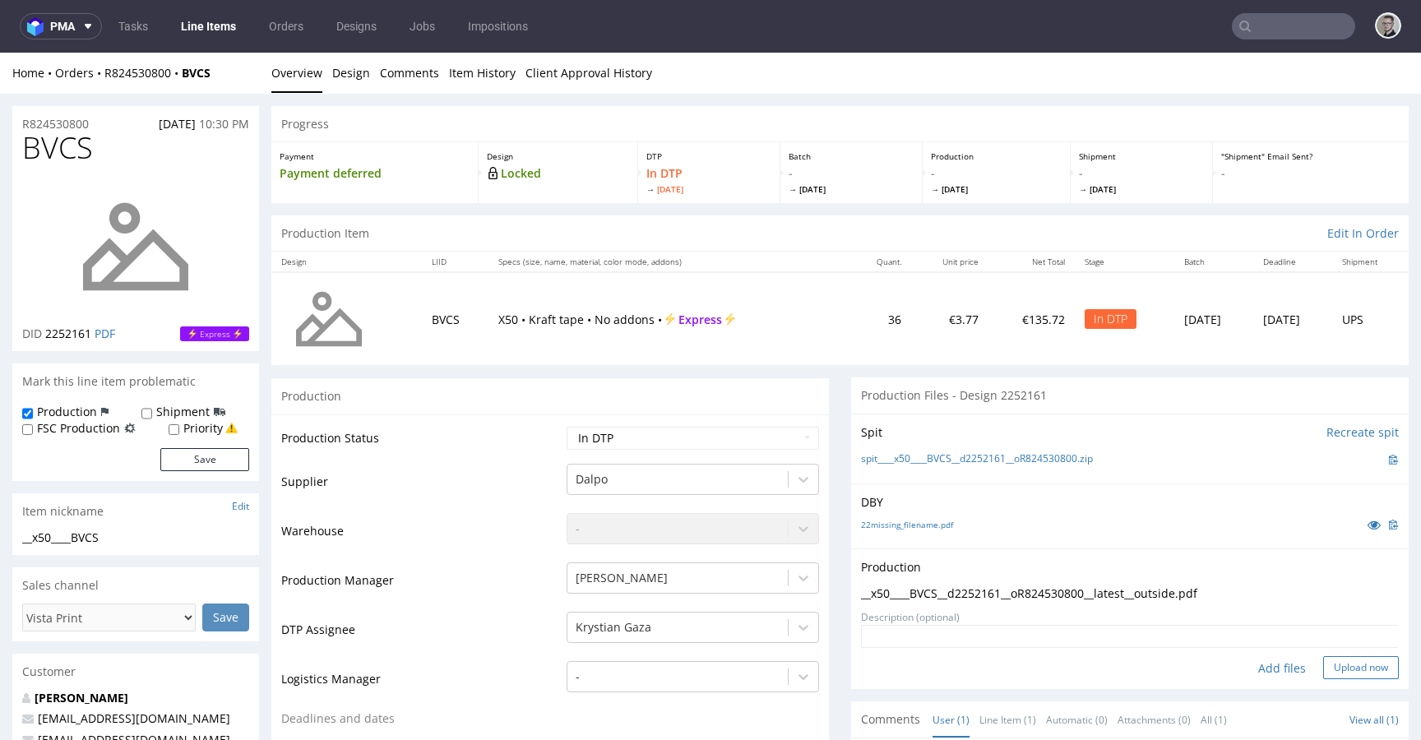
click at [1331, 666] on button "Upload now" at bounding box center [1361, 667] width 76 height 23
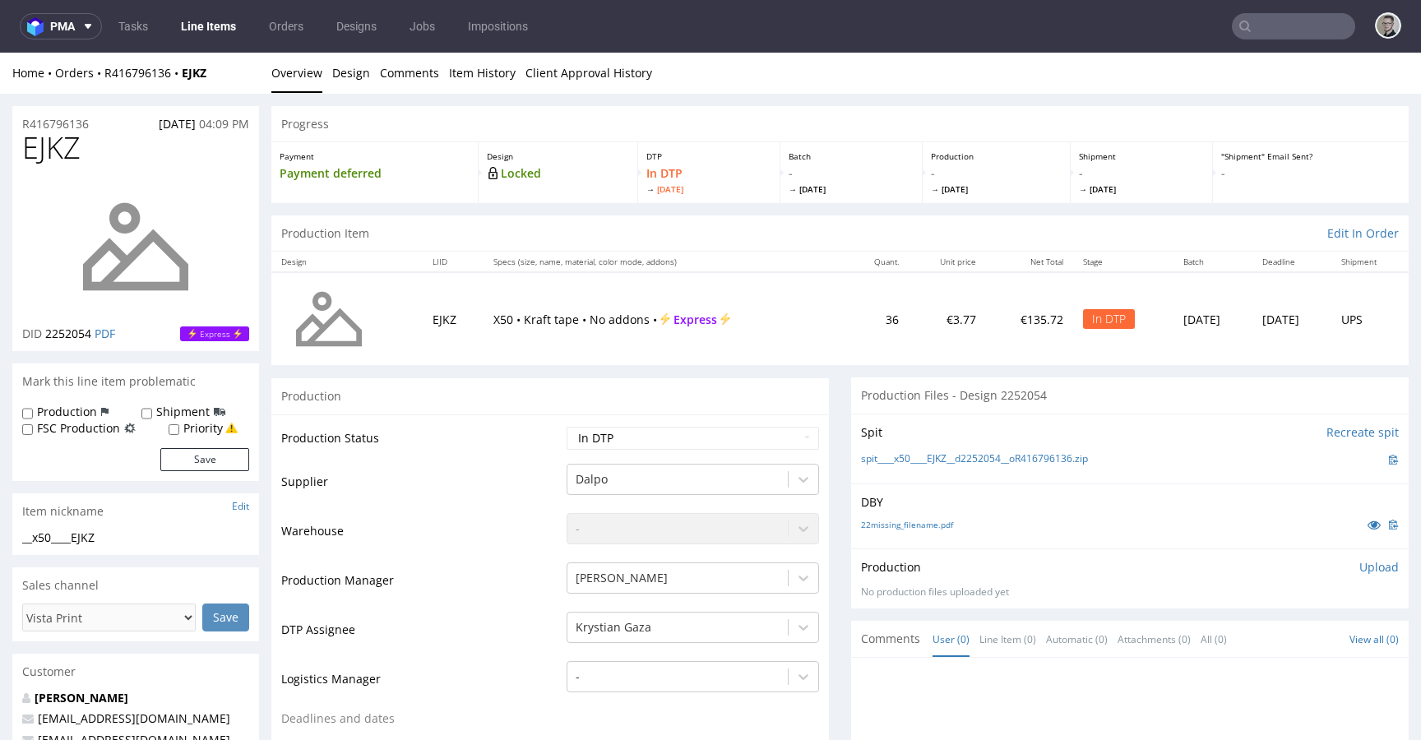
click at [1359, 564] on p "Upload" at bounding box center [1378, 567] width 39 height 16
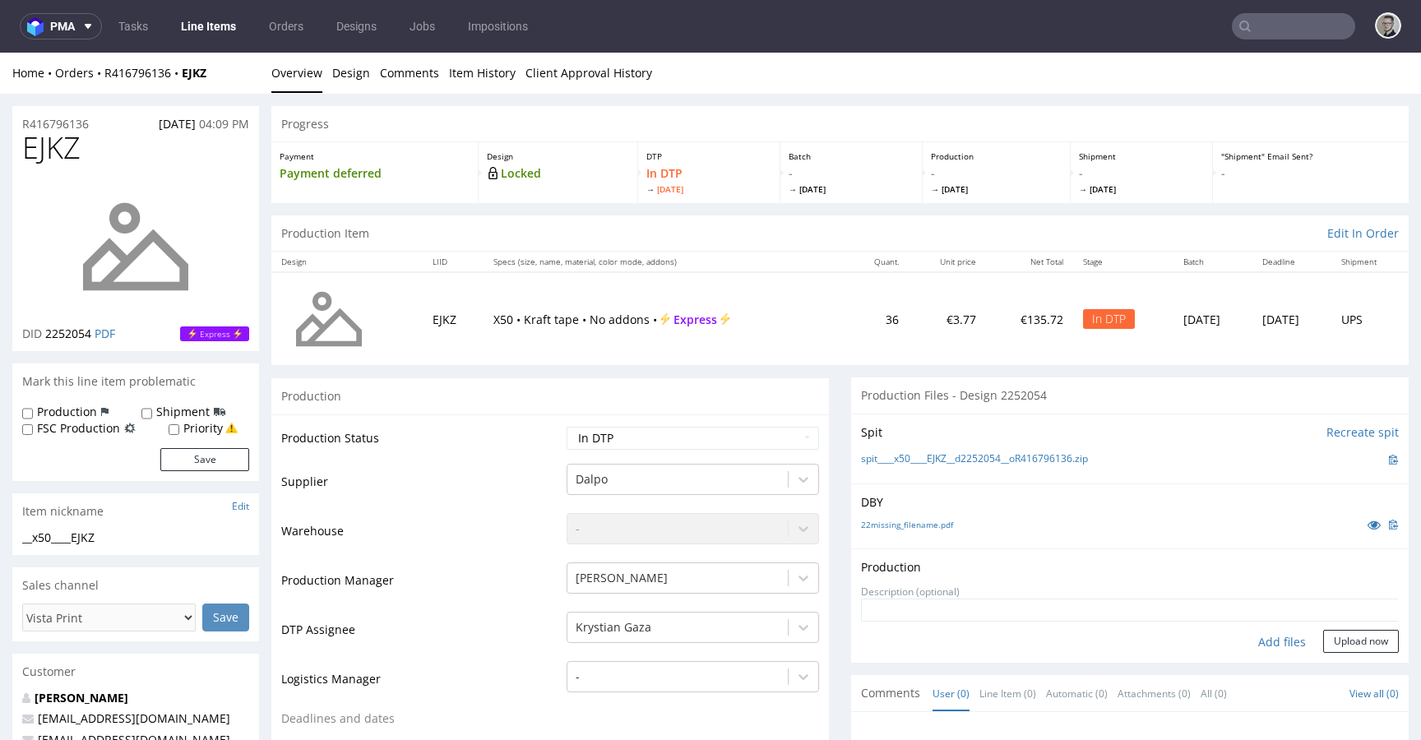
click at [1255, 639] on div "Add files" at bounding box center [1282, 642] width 82 height 25
type input "C:\fakepath\__x50____EJKZ__d2252054__oR416796136__latest__outside.pdf"
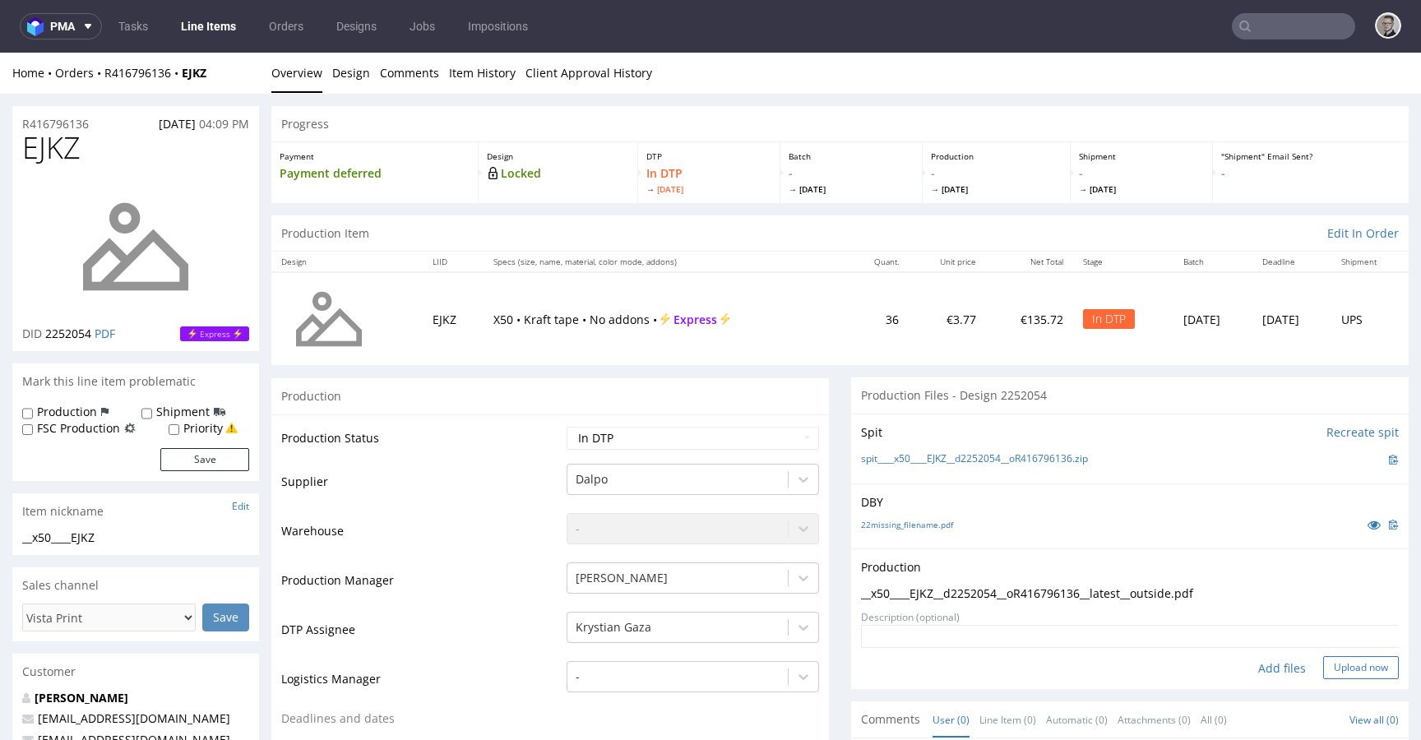
click at [1330, 656] on button "Upload now" at bounding box center [1361, 667] width 76 height 23
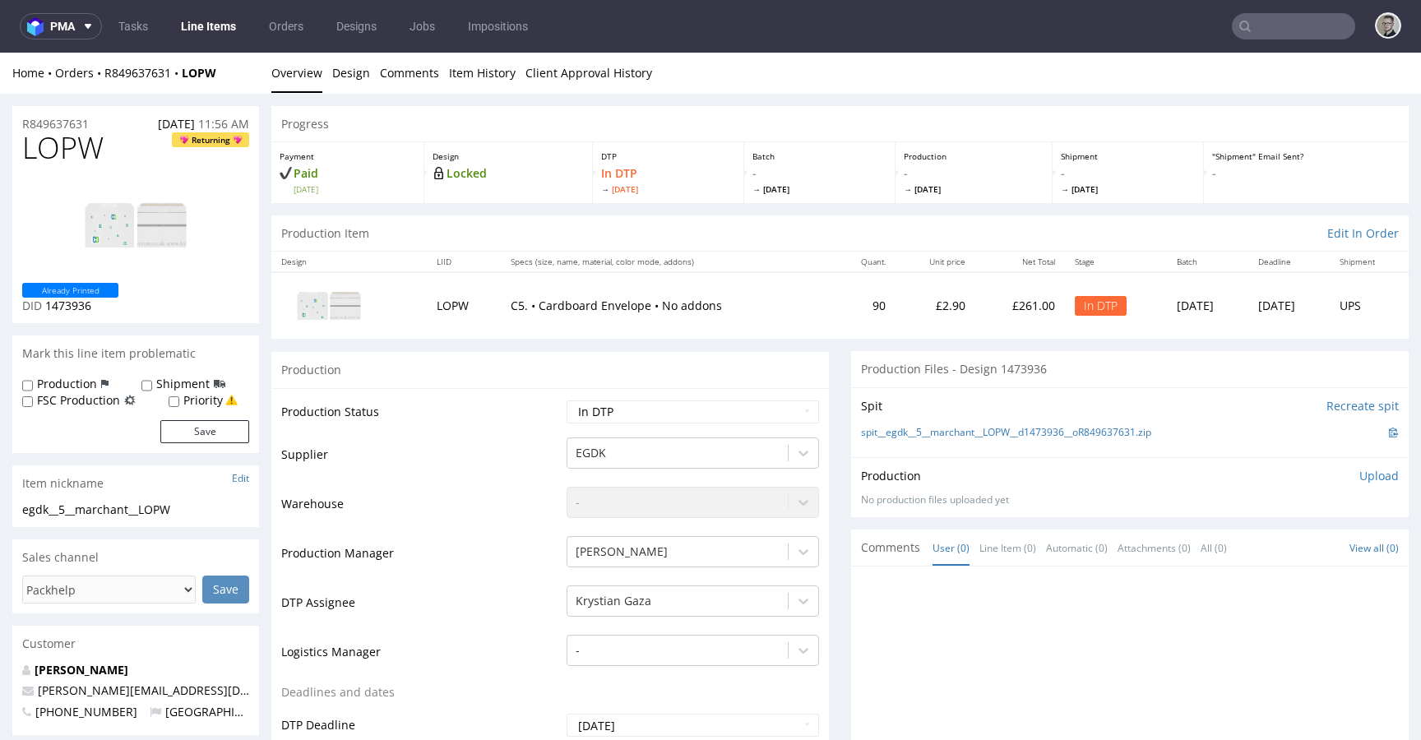
click at [1364, 477] on p "Upload" at bounding box center [1378, 476] width 39 height 16
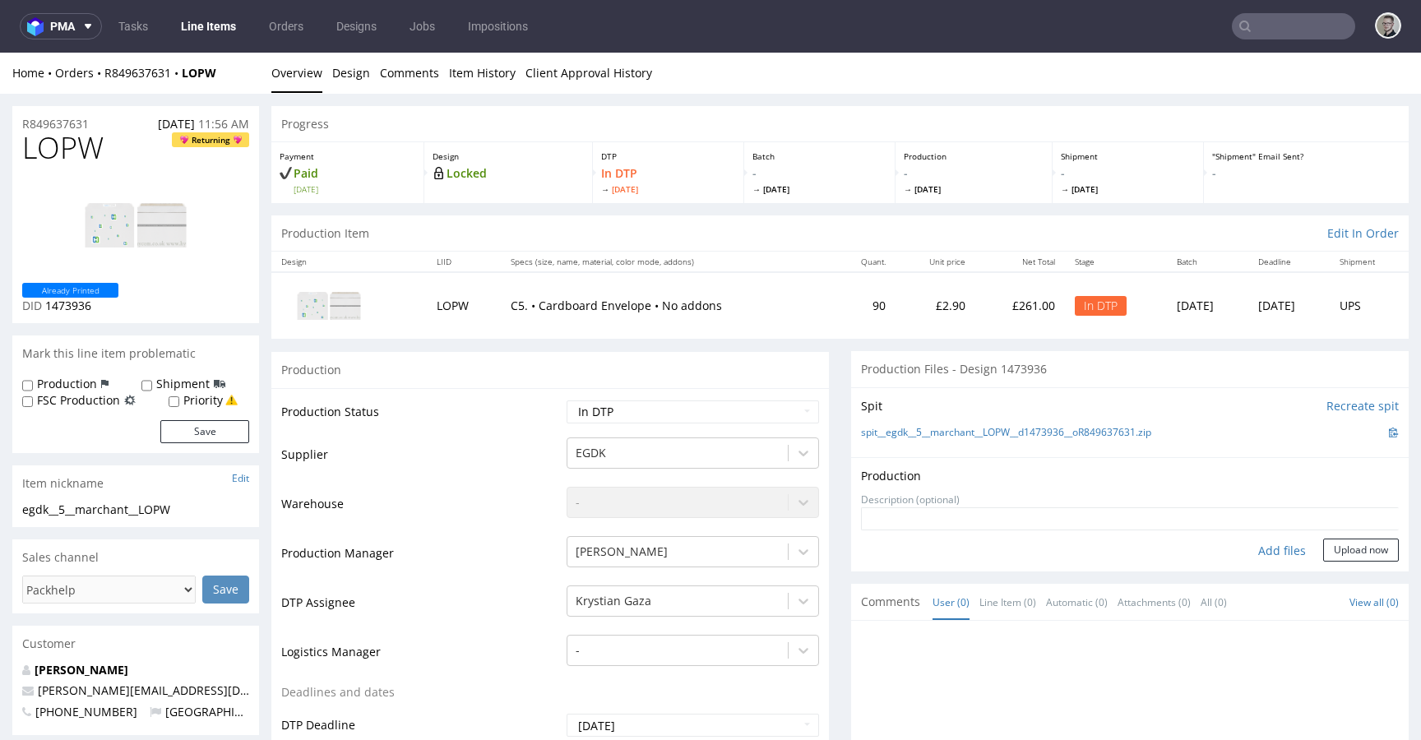
click at [1262, 549] on div "Add files" at bounding box center [1282, 551] width 82 height 25
type input "C:\fakepath\egdk__5__marchant__LOPW__d1473936__oR849637631__latest__outside.pdf"
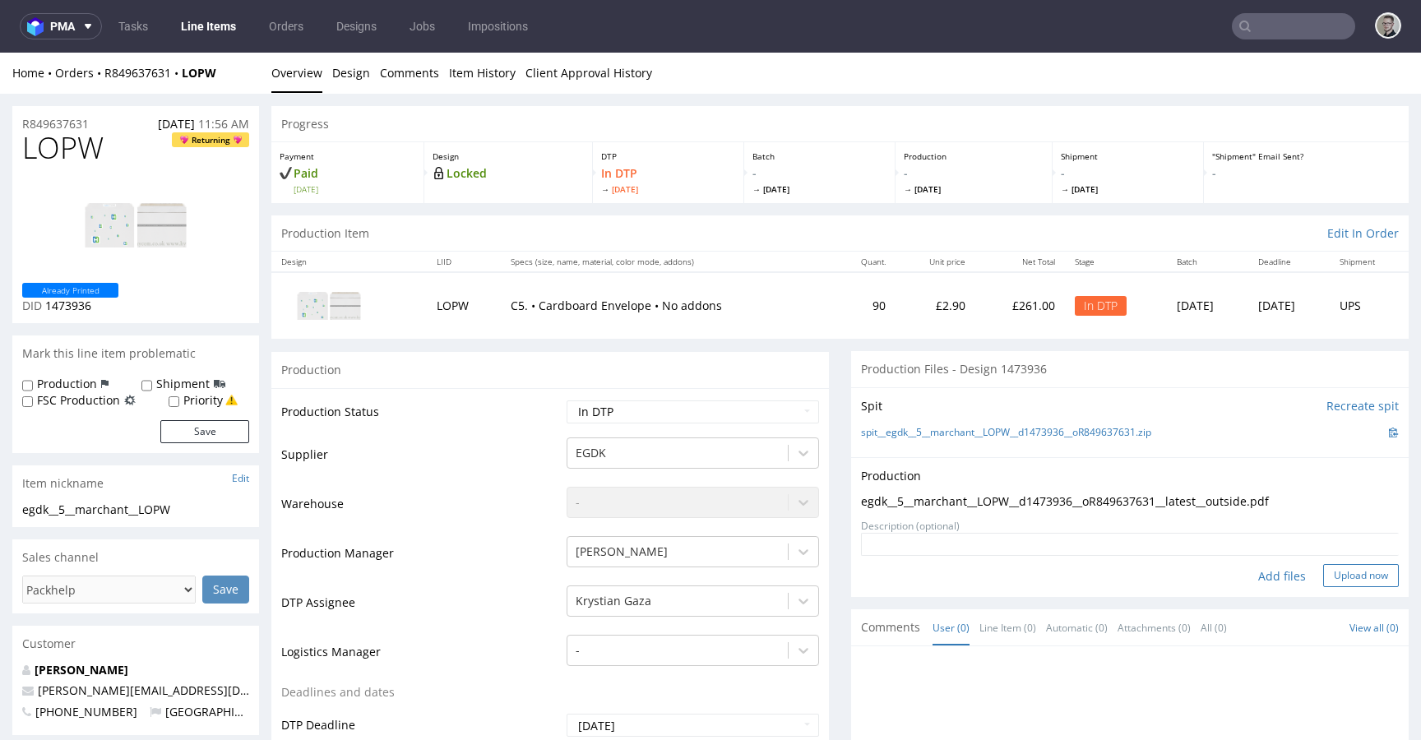
click at [1352, 578] on button "Upload now" at bounding box center [1361, 575] width 76 height 23
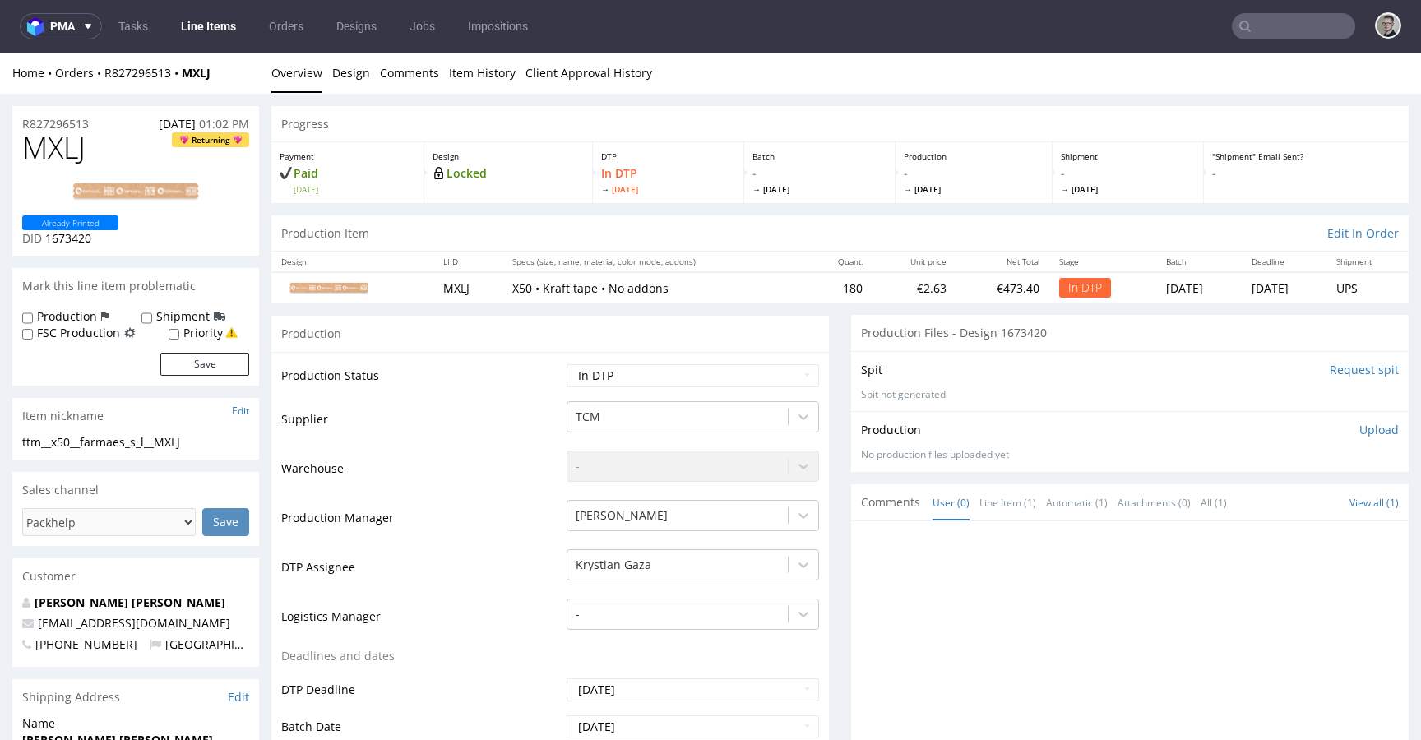
click at [1359, 430] on p "Upload" at bounding box center [1378, 430] width 39 height 16
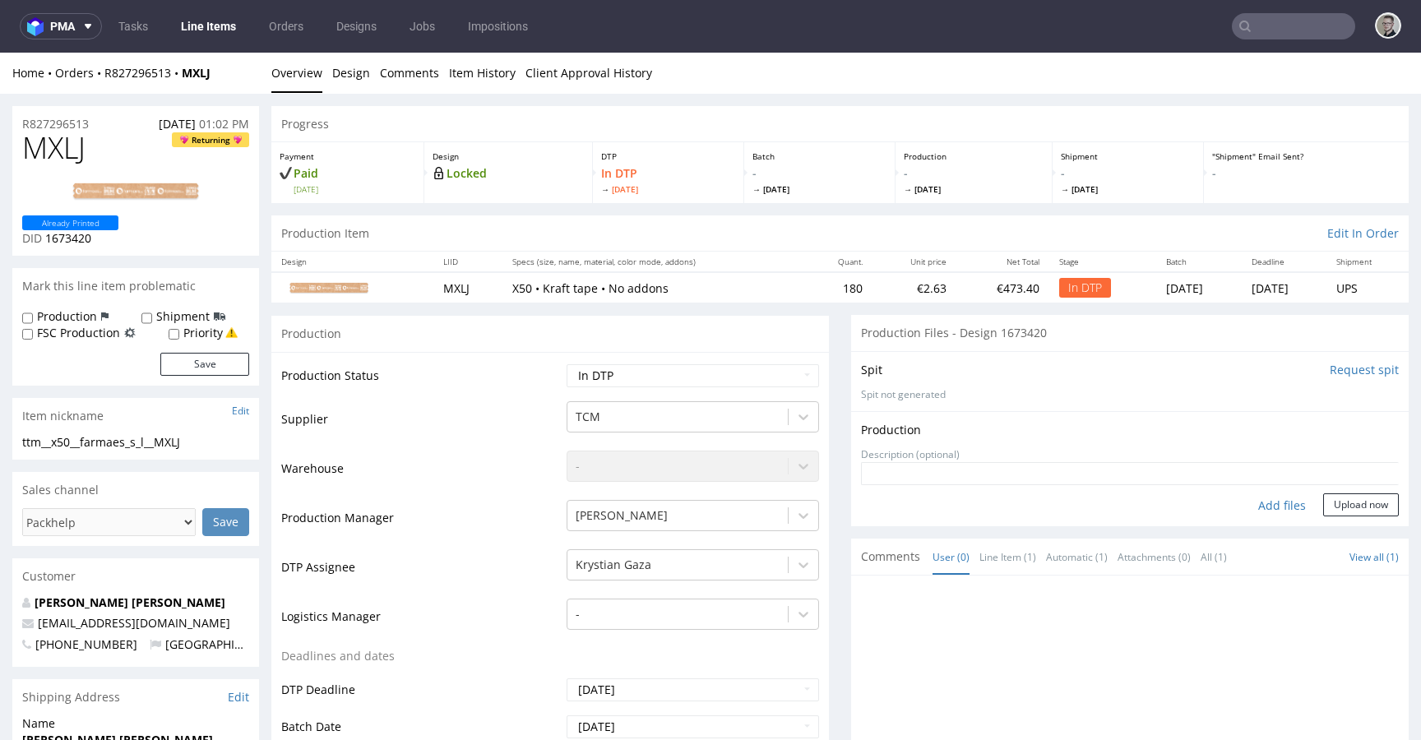
click at [1268, 497] on div "Add files" at bounding box center [1282, 505] width 82 height 25
type input "C:\fakepath\ttm__x50__farmaes_s_l__MXLJ__d1673420__oR827296513__outside.pdf"
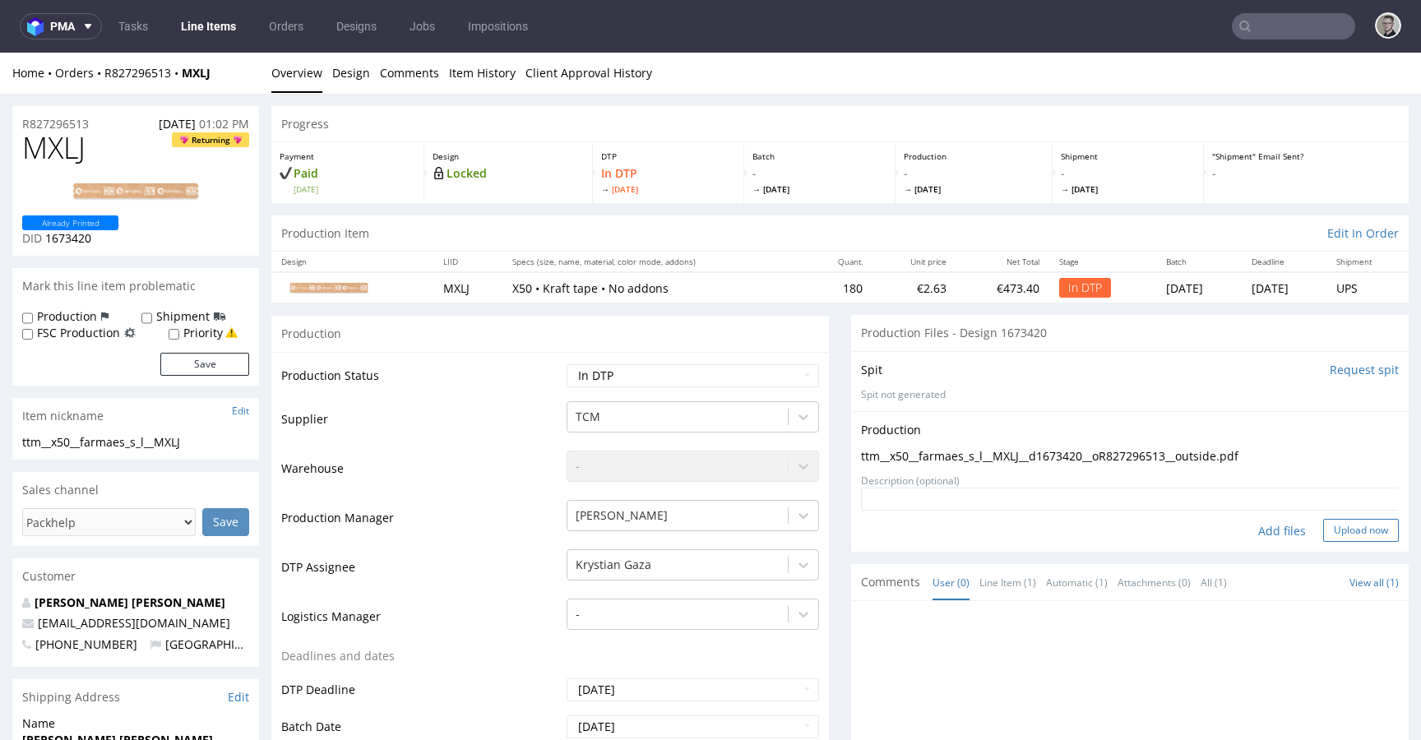
click at [1323, 532] on button "Upload now" at bounding box center [1361, 530] width 76 height 23
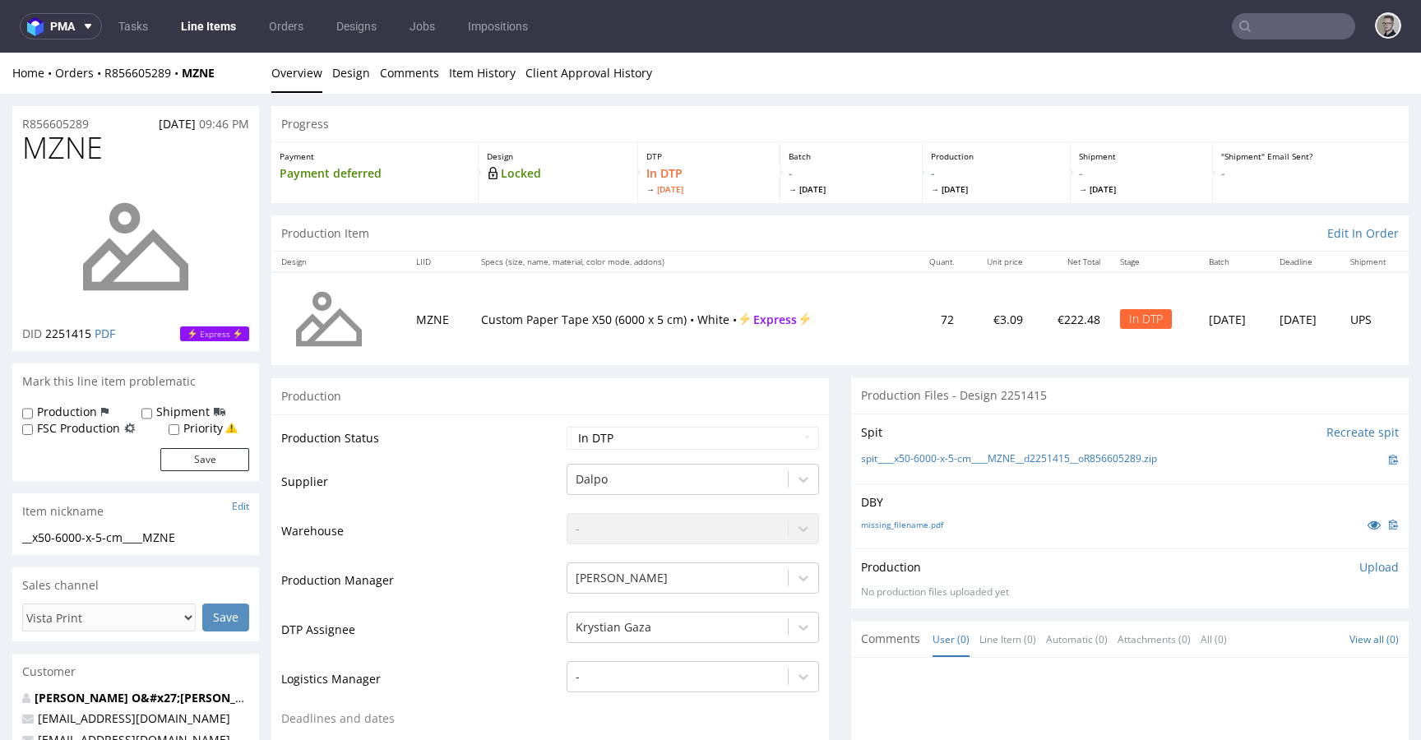
drag, startPoint x: 1355, startPoint y: 567, endPoint x: 1343, endPoint y: 581, distance: 18.6
click at [1359, 567] on p "Upload" at bounding box center [1378, 567] width 39 height 16
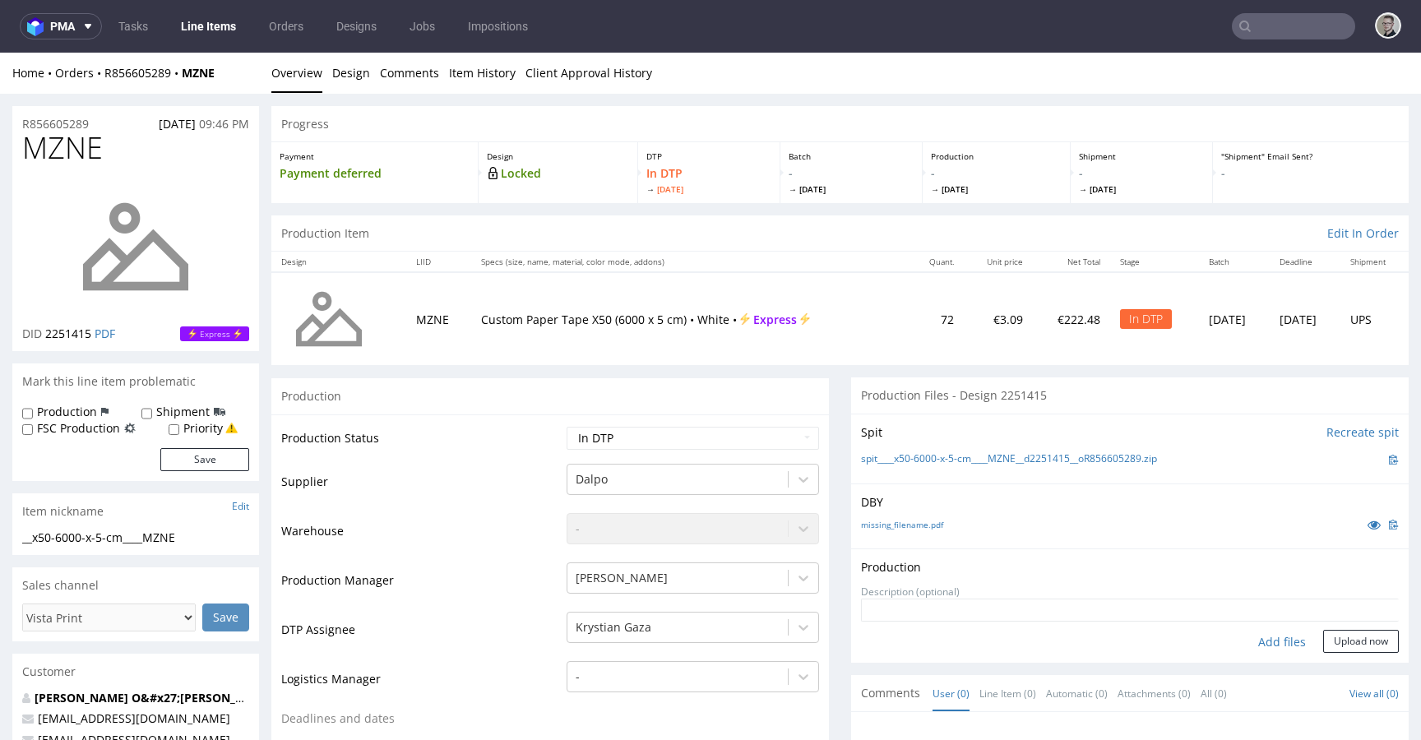
click at [1271, 645] on div "Add files" at bounding box center [1282, 642] width 82 height 25
type input "C:\fakepath\__x50-6000-x-5-cm____MZNE__d2251415__oR856605289__latest__outside.p…"
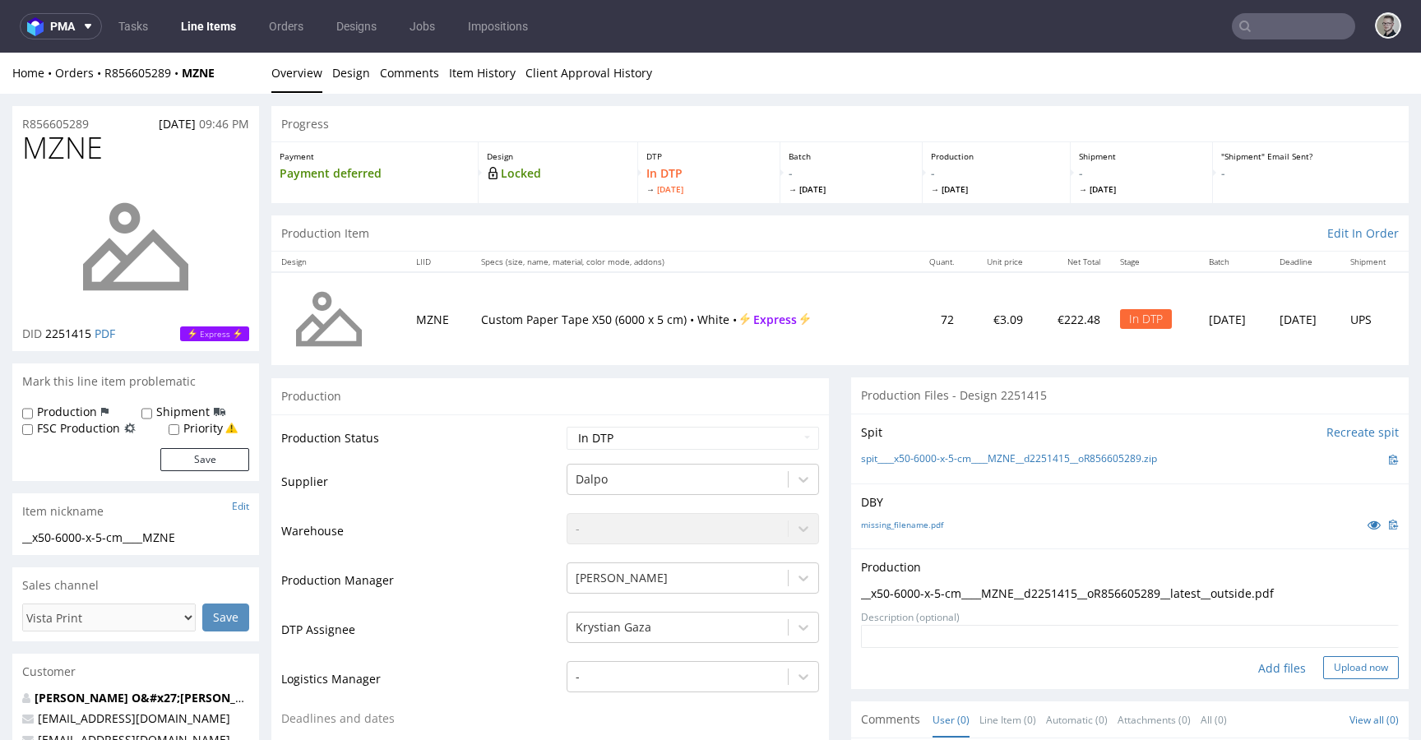
click at [1353, 668] on button "Upload now" at bounding box center [1361, 667] width 76 height 23
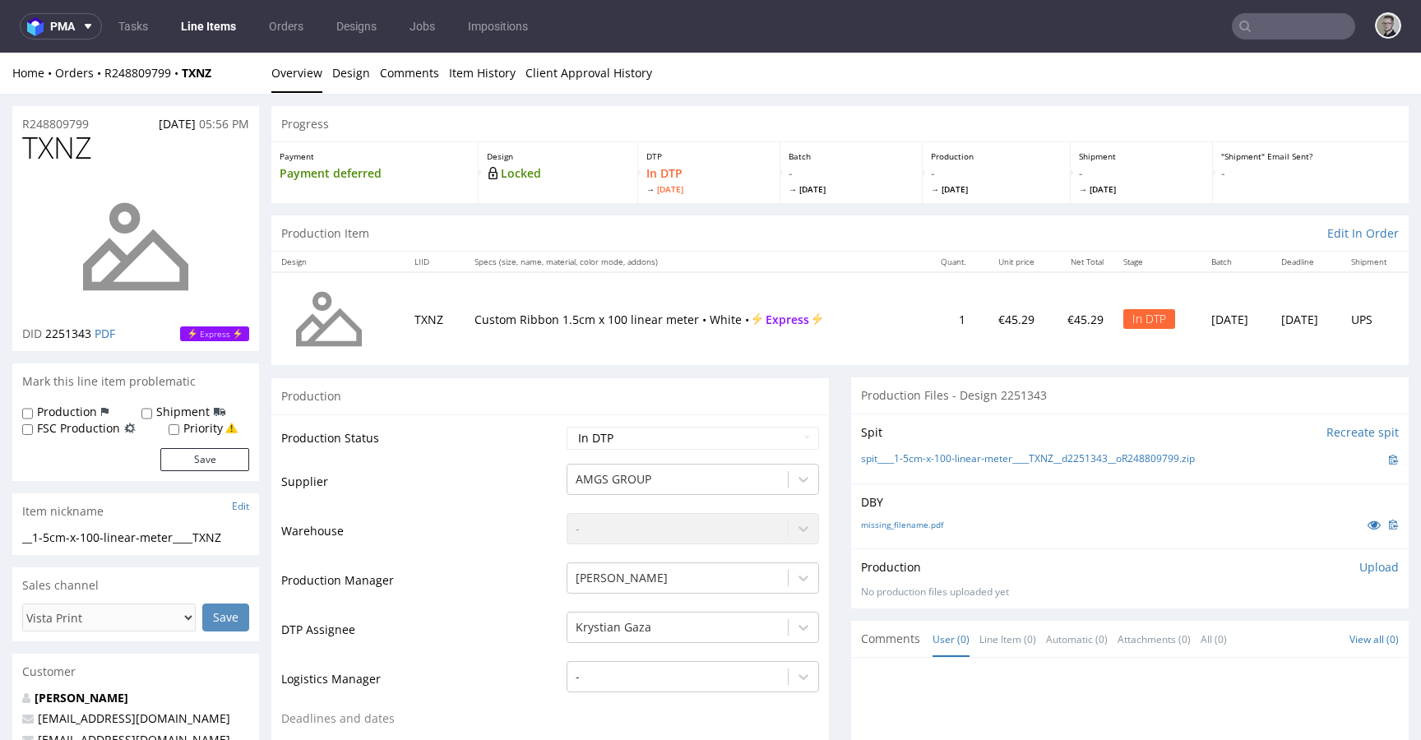
click at [1359, 565] on p "Upload" at bounding box center [1378, 567] width 39 height 16
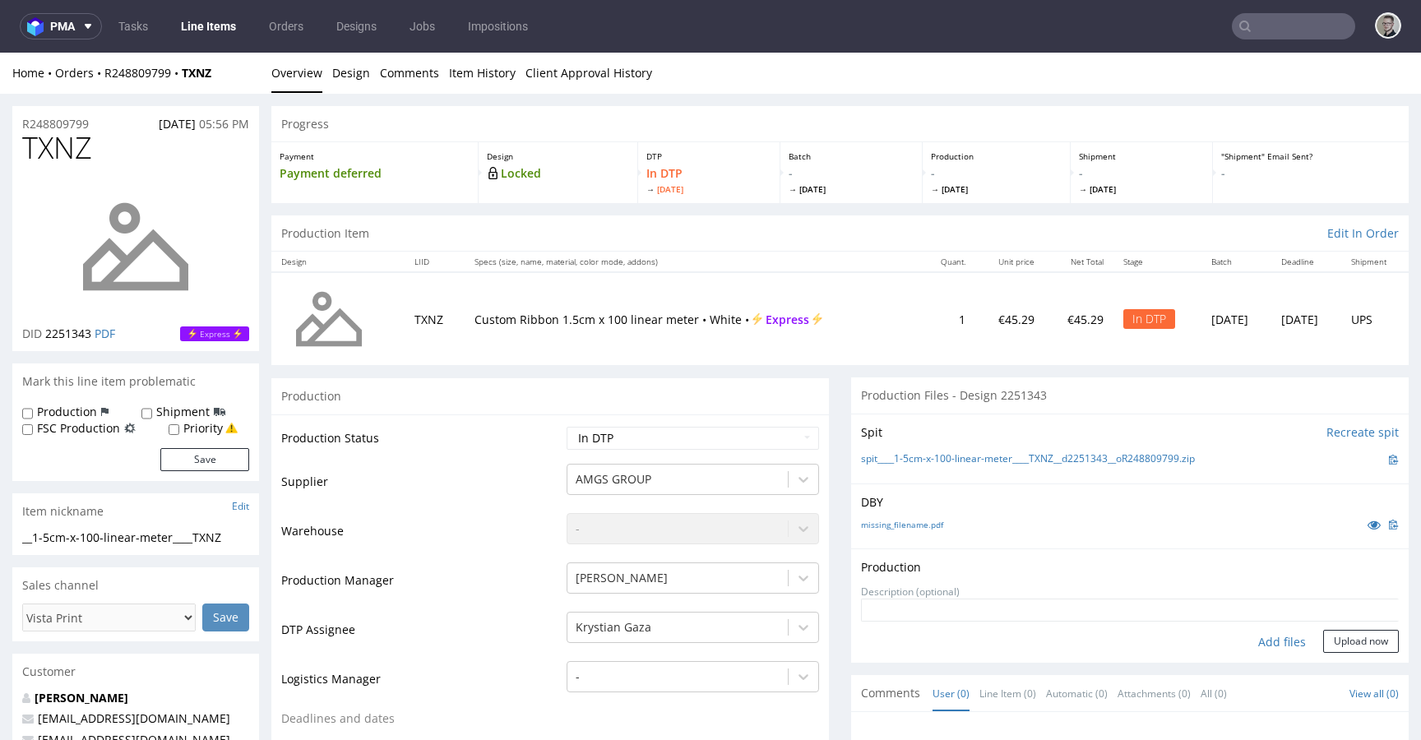
click at [1255, 636] on div "Add files" at bounding box center [1282, 642] width 82 height 25
type input "C:\fakepath\__1-5cm-x-100-linear-meter____TXNZ__d2251343__oR248809799__latest__…"
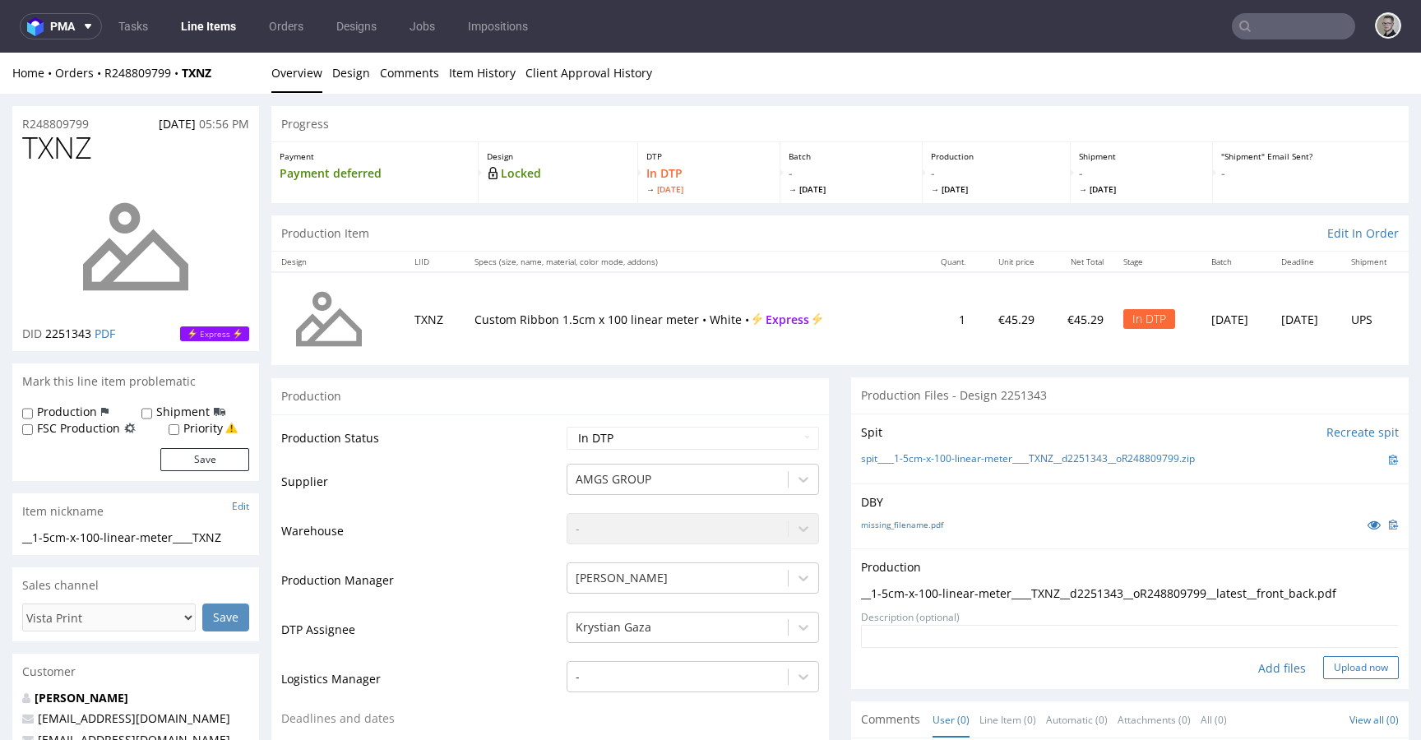
click at [1352, 669] on button "Upload now" at bounding box center [1361, 667] width 76 height 23
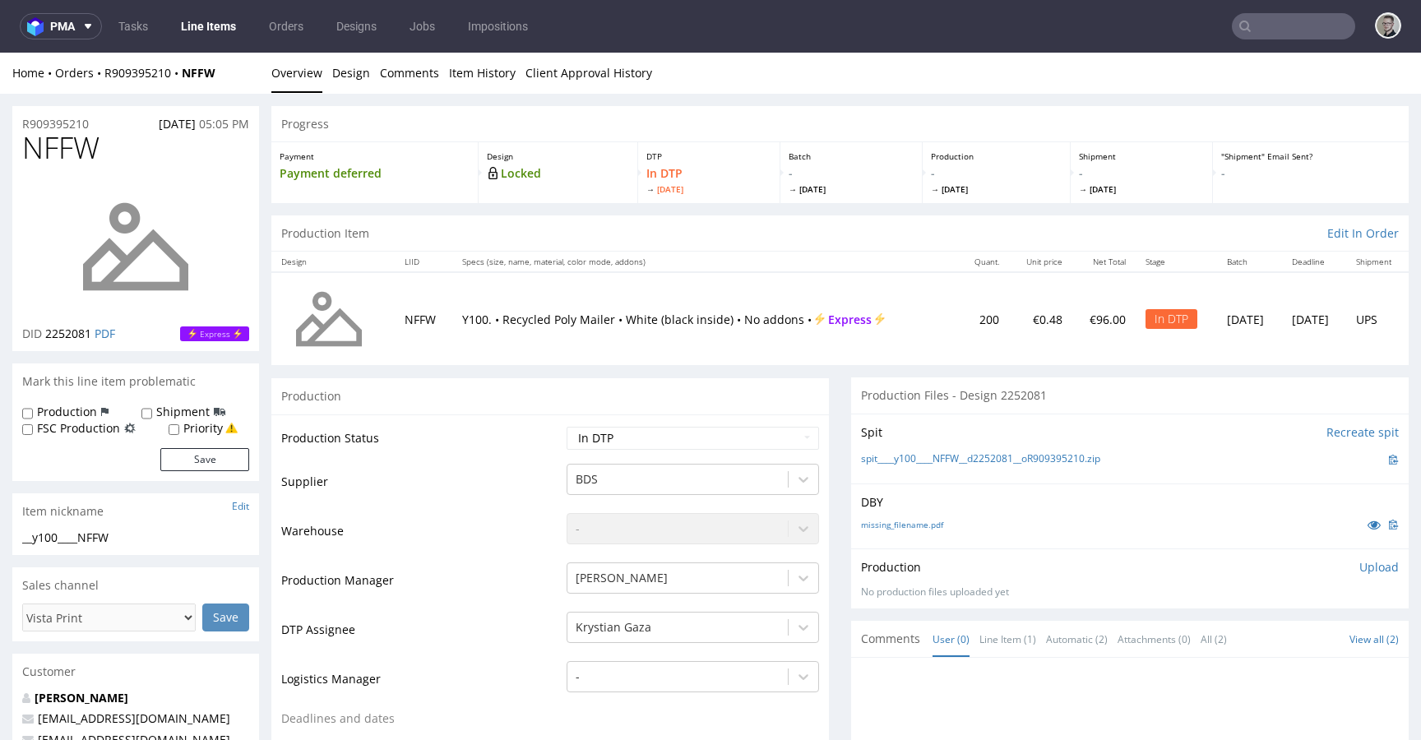
click at [1359, 564] on p "Upload" at bounding box center [1378, 567] width 39 height 16
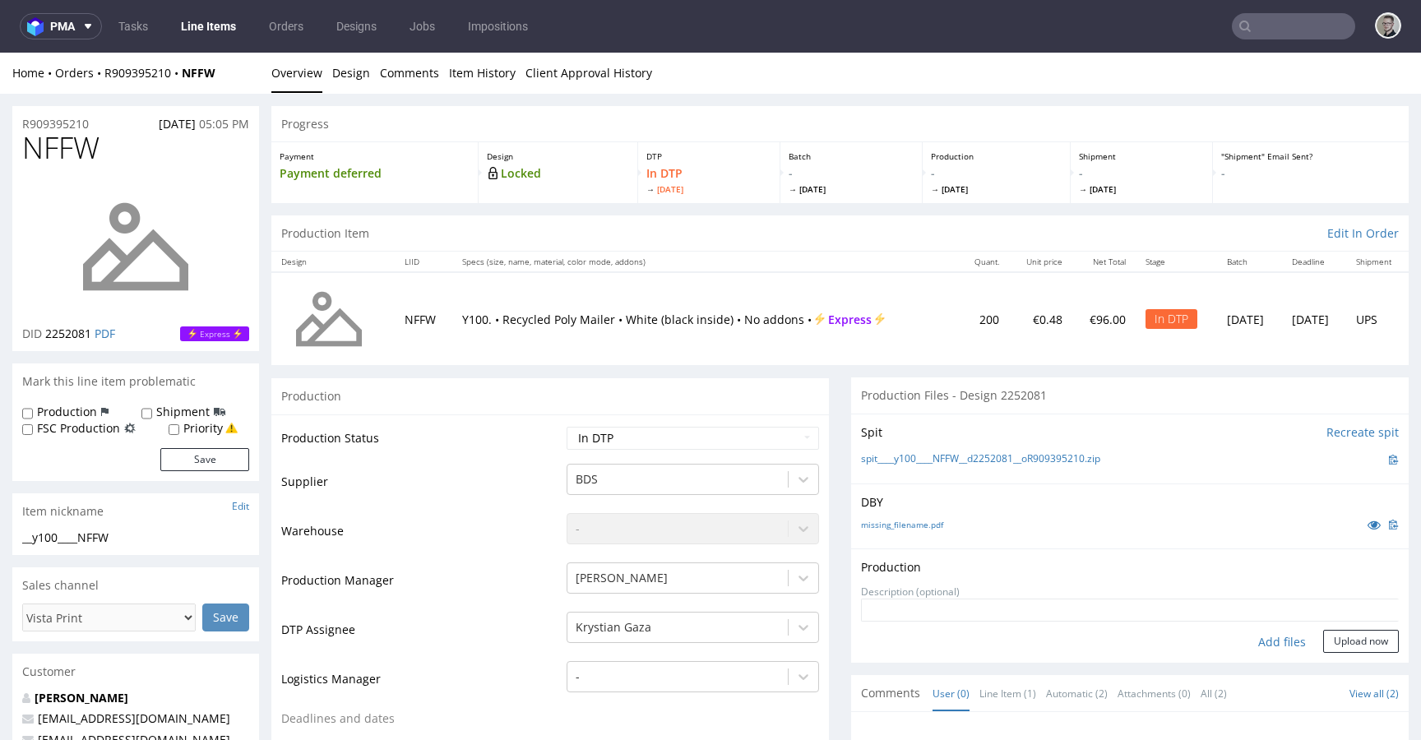
click at [1250, 642] on div "Add files" at bounding box center [1282, 642] width 82 height 25
type input "C:\fakepath\__y100____NFFW__d2252081__oR909395210__latest__outside.pdf"
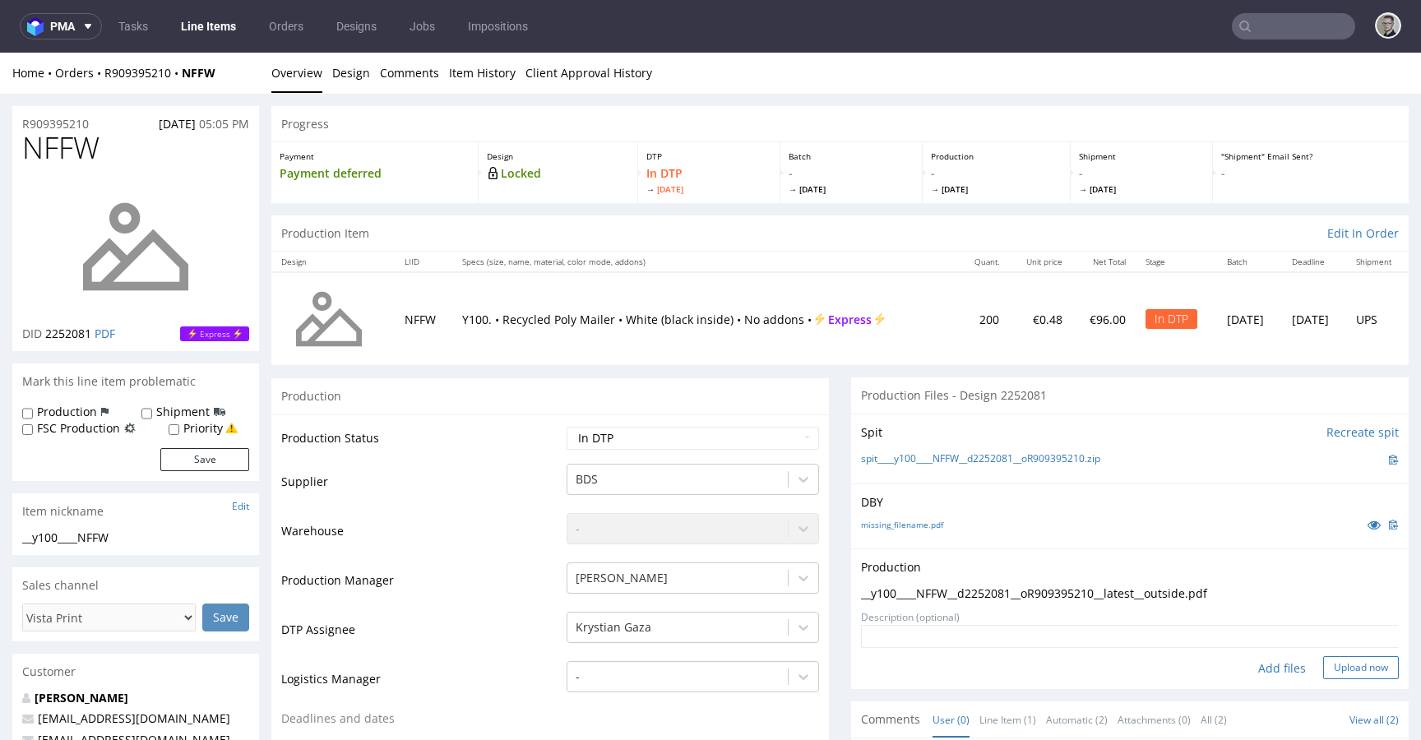
click at [1343, 668] on button "Upload now" at bounding box center [1361, 667] width 76 height 23
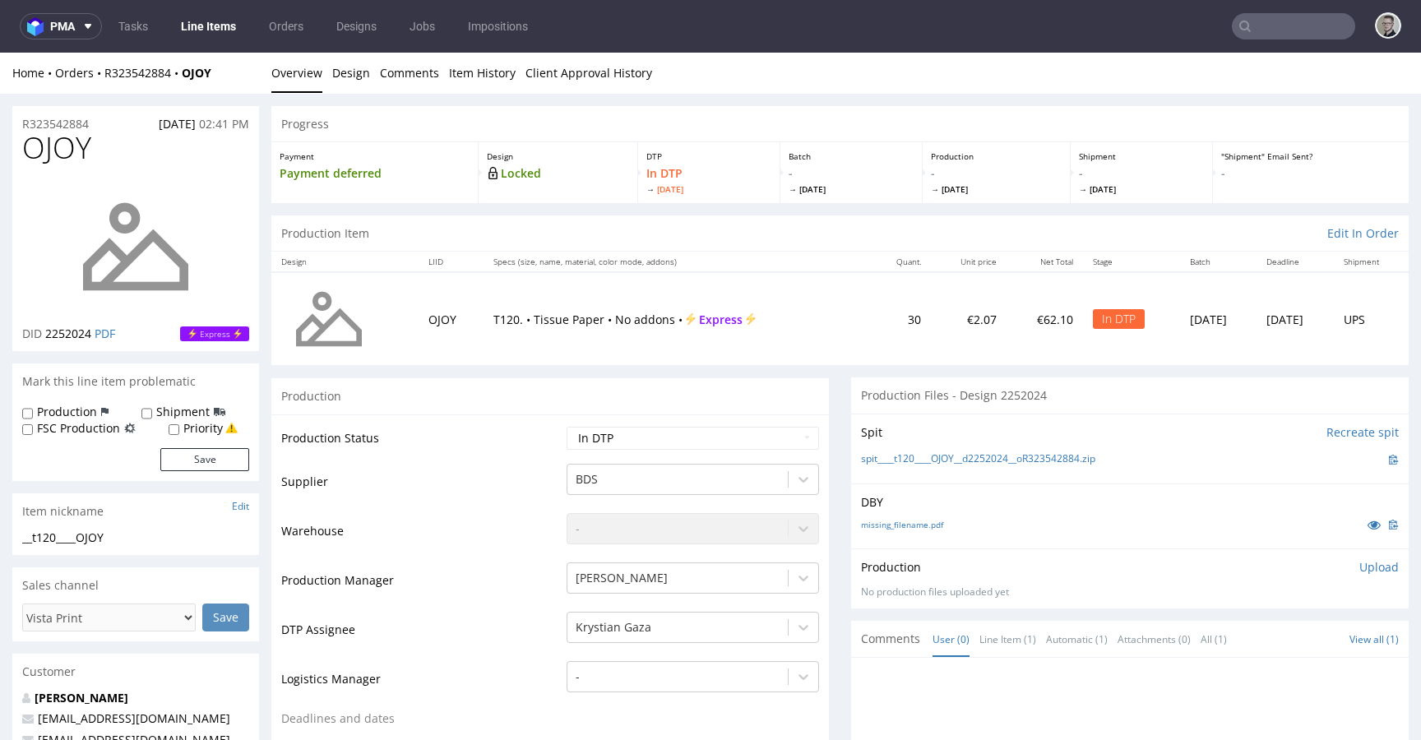
click at [1359, 562] on p "Upload" at bounding box center [1378, 567] width 39 height 16
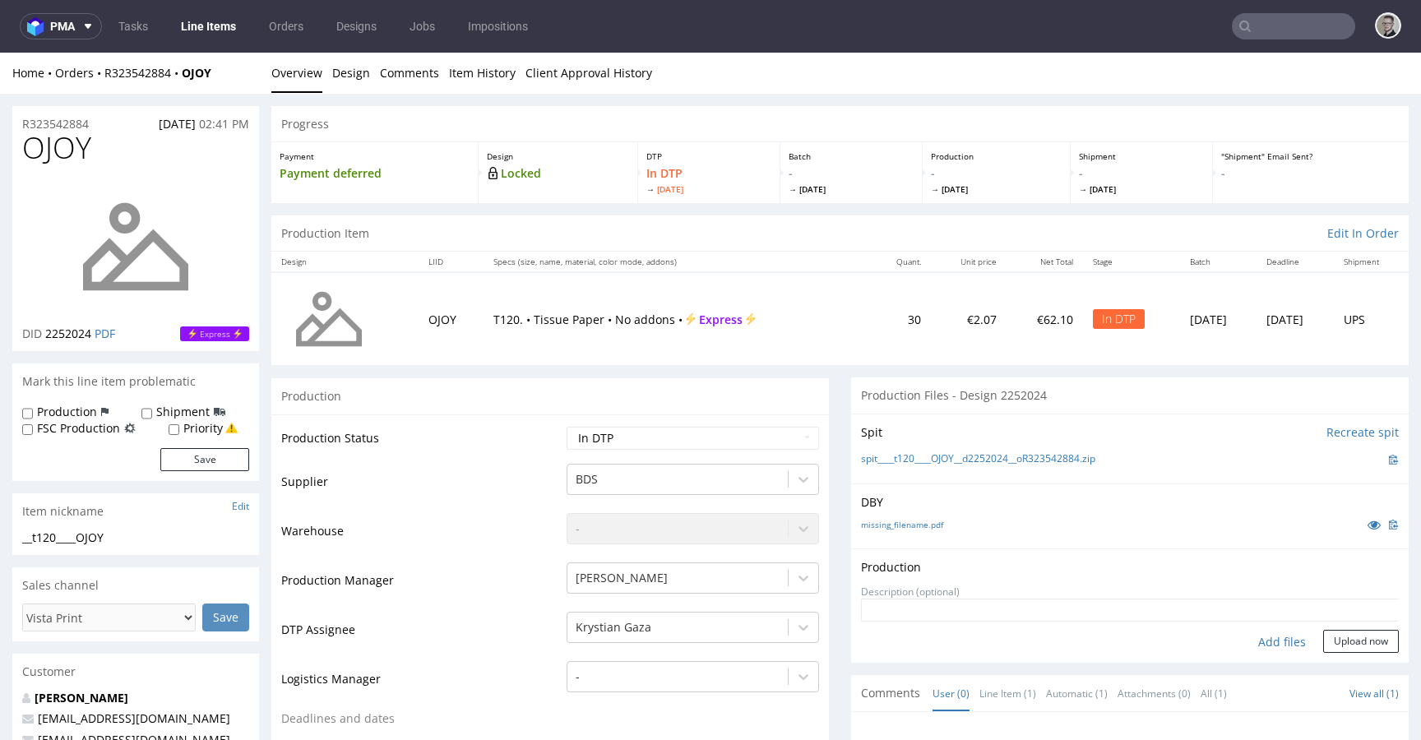
click at [1267, 637] on div "Add files" at bounding box center [1282, 642] width 82 height 25
type input "C:\fakepath\__t120____OJOY__d2252024__oR323542884__latest__outside.pdf"
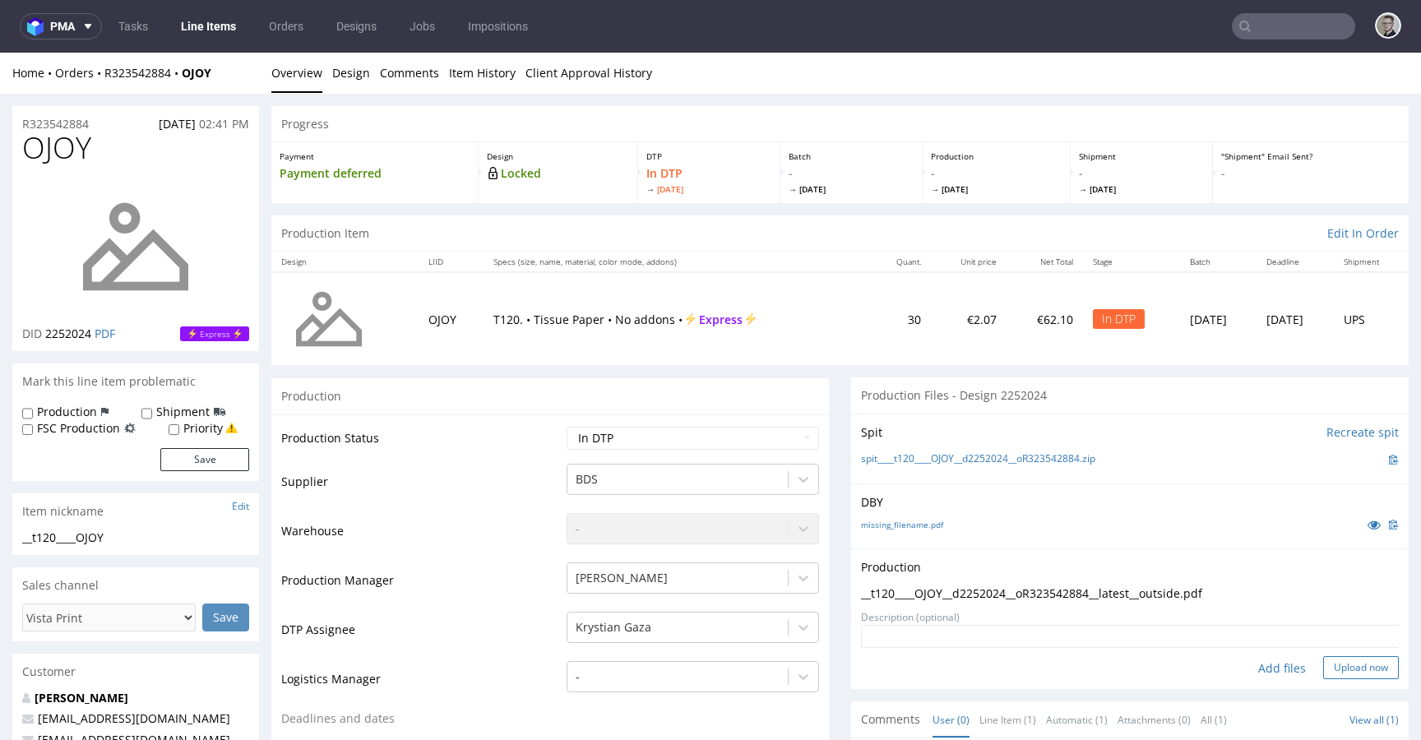
click at [1362, 670] on button "Upload now" at bounding box center [1361, 667] width 76 height 23
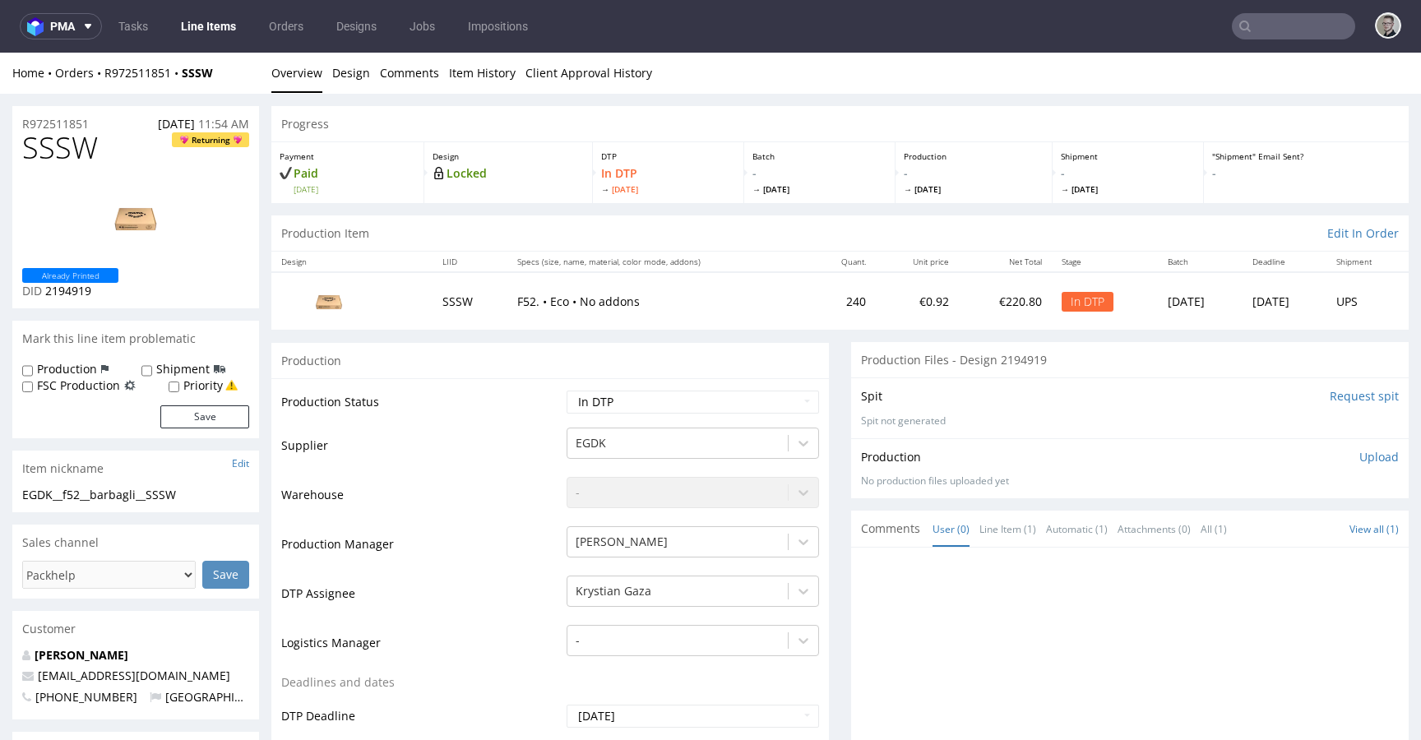
click at [1362, 460] on p "Upload" at bounding box center [1378, 457] width 39 height 16
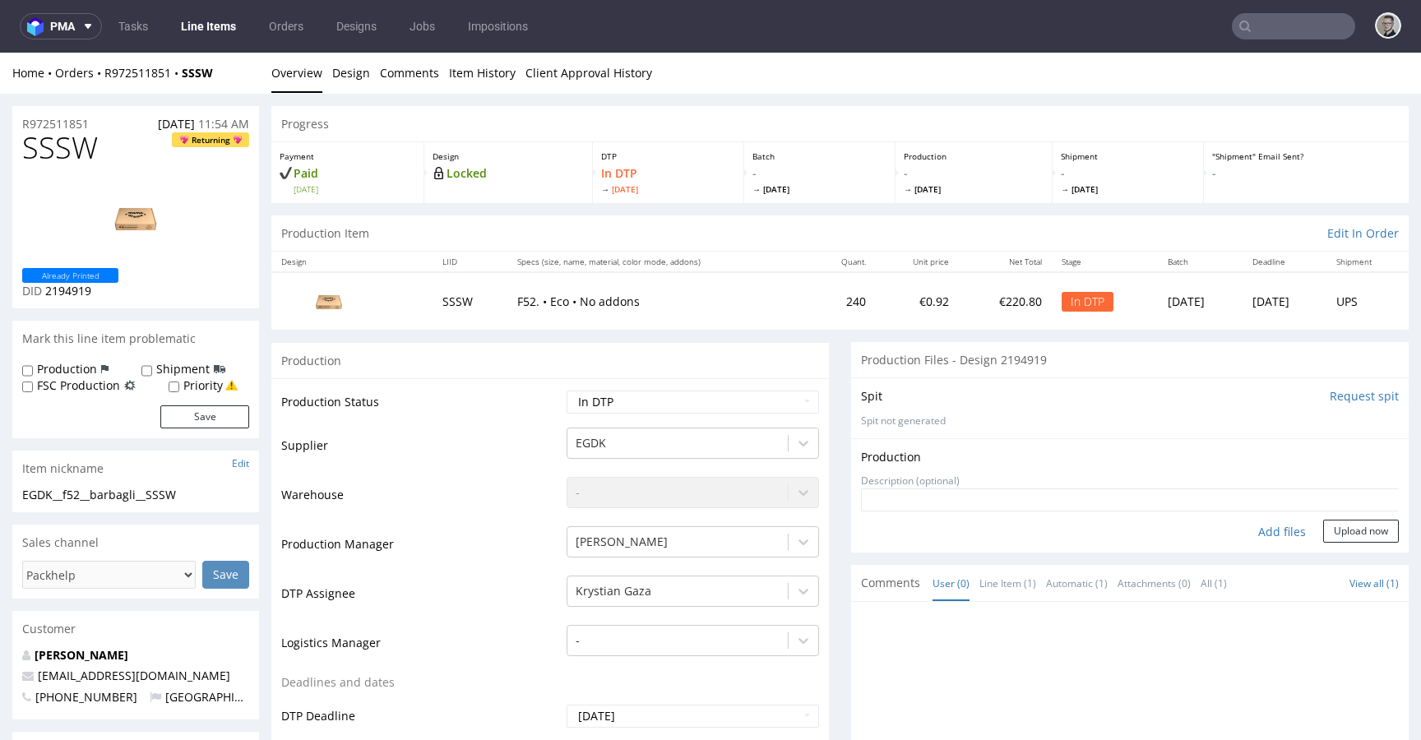
click at [1260, 527] on div "Add files" at bounding box center [1282, 532] width 82 height 25
type input "C:\fakepath\EGDK__f52__barbagli__SSSW__d2194919__oR972511851__outside.pdf"
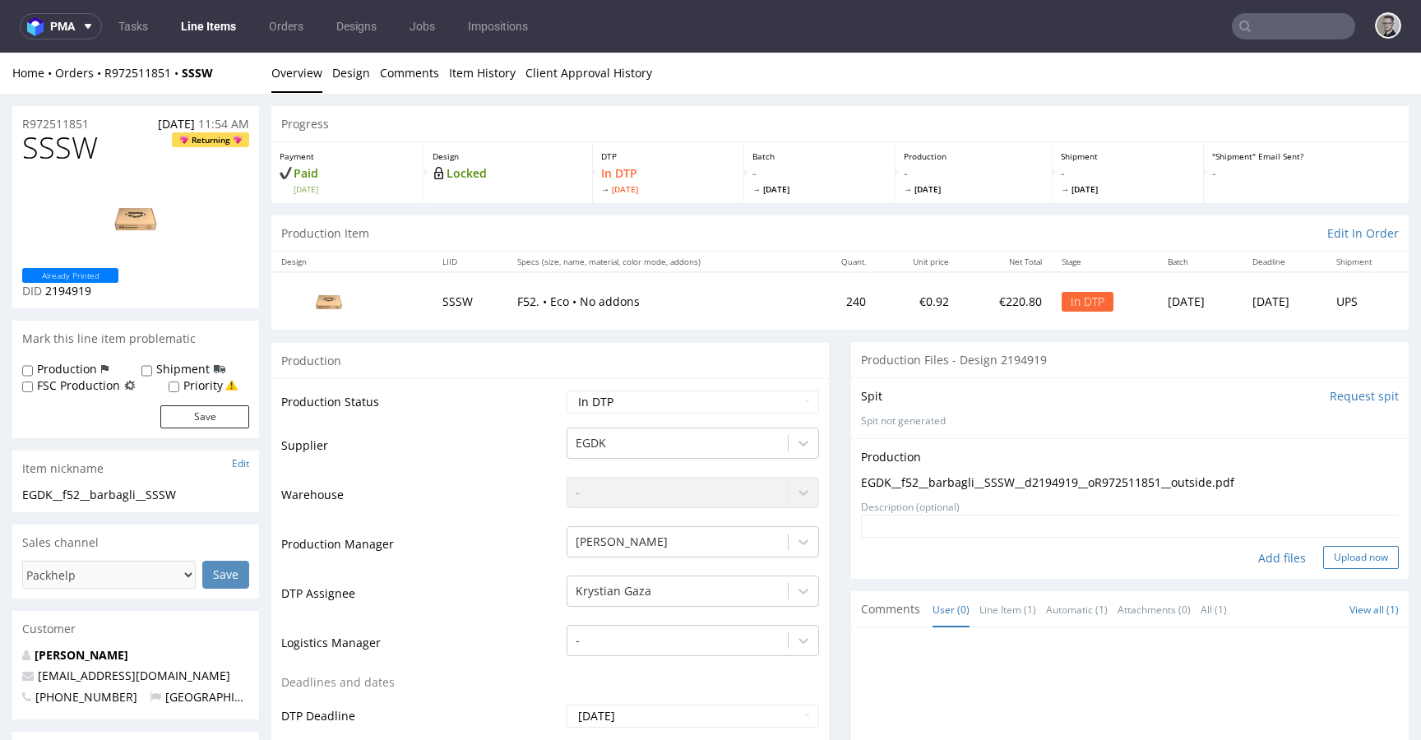
click at [1324, 557] on button "Upload now" at bounding box center [1361, 557] width 76 height 23
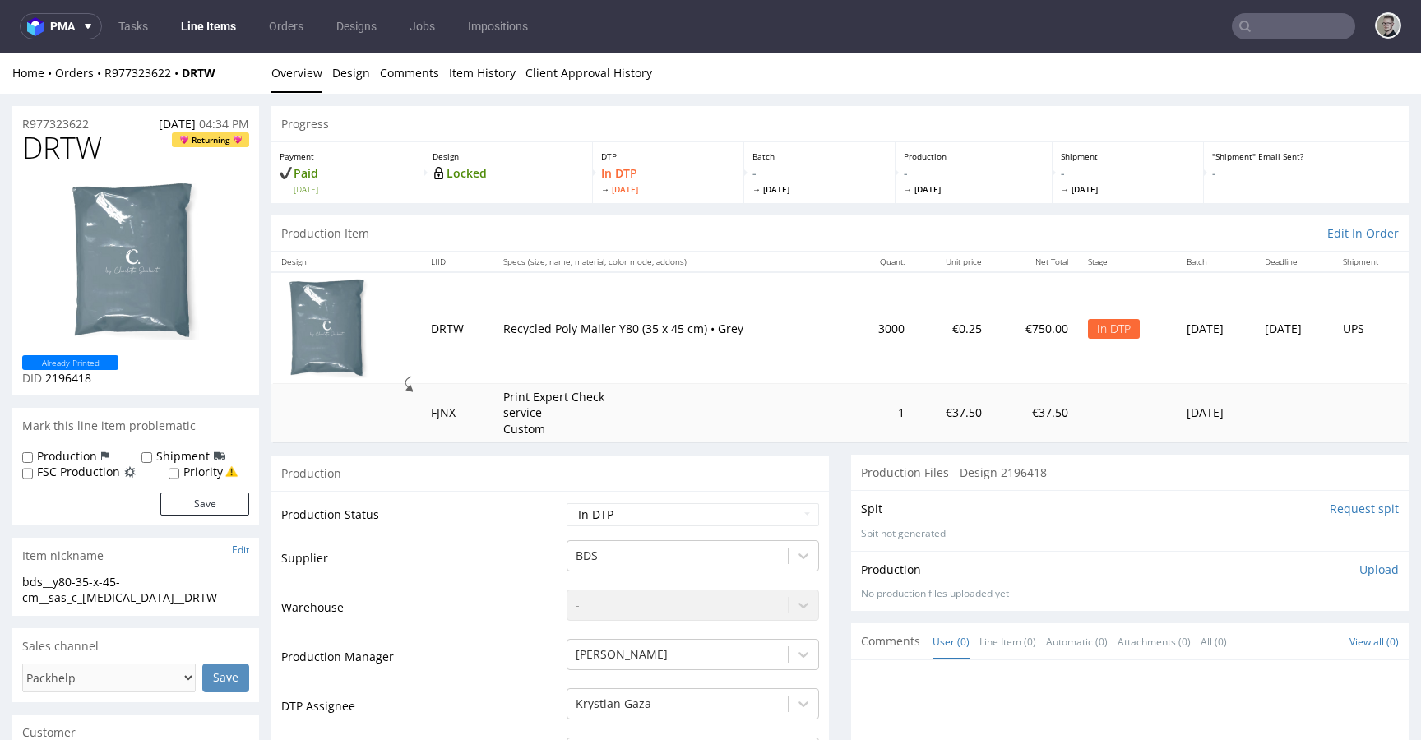
drag, startPoint x: 1349, startPoint y: 572, endPoint x: 1254, endPoint y: 676, distance: 140.8
click at [1359, 572] on p "Upload" at bounding box center [1378, 570] width 39 height 16
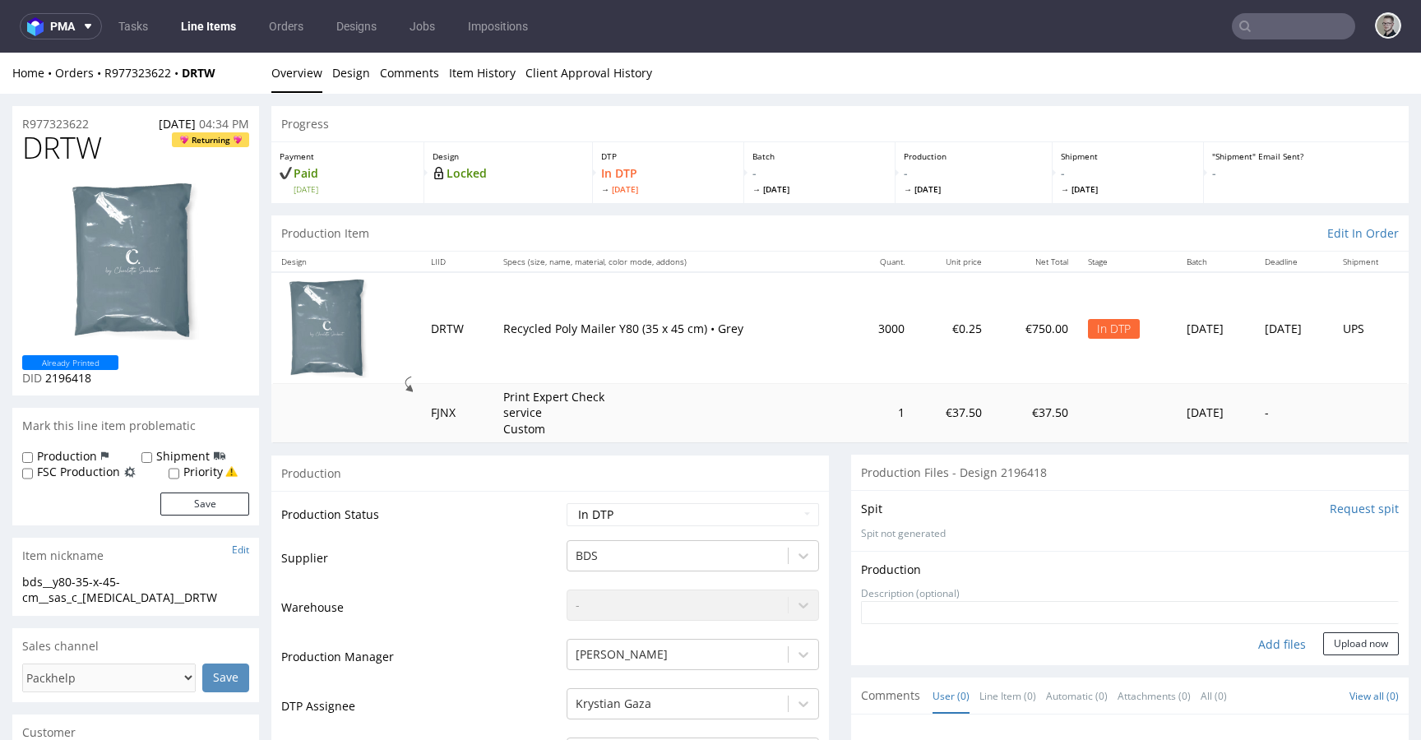
click at [1263, 645] on div "Add files" at bounding box center [1282, 644] width 82 height 25
type input "C:\fakepath\bds__y80-35-x-45-cm__sas_c_[MEDICAL_DATA]__DRTW__d2196418__oR977323…"
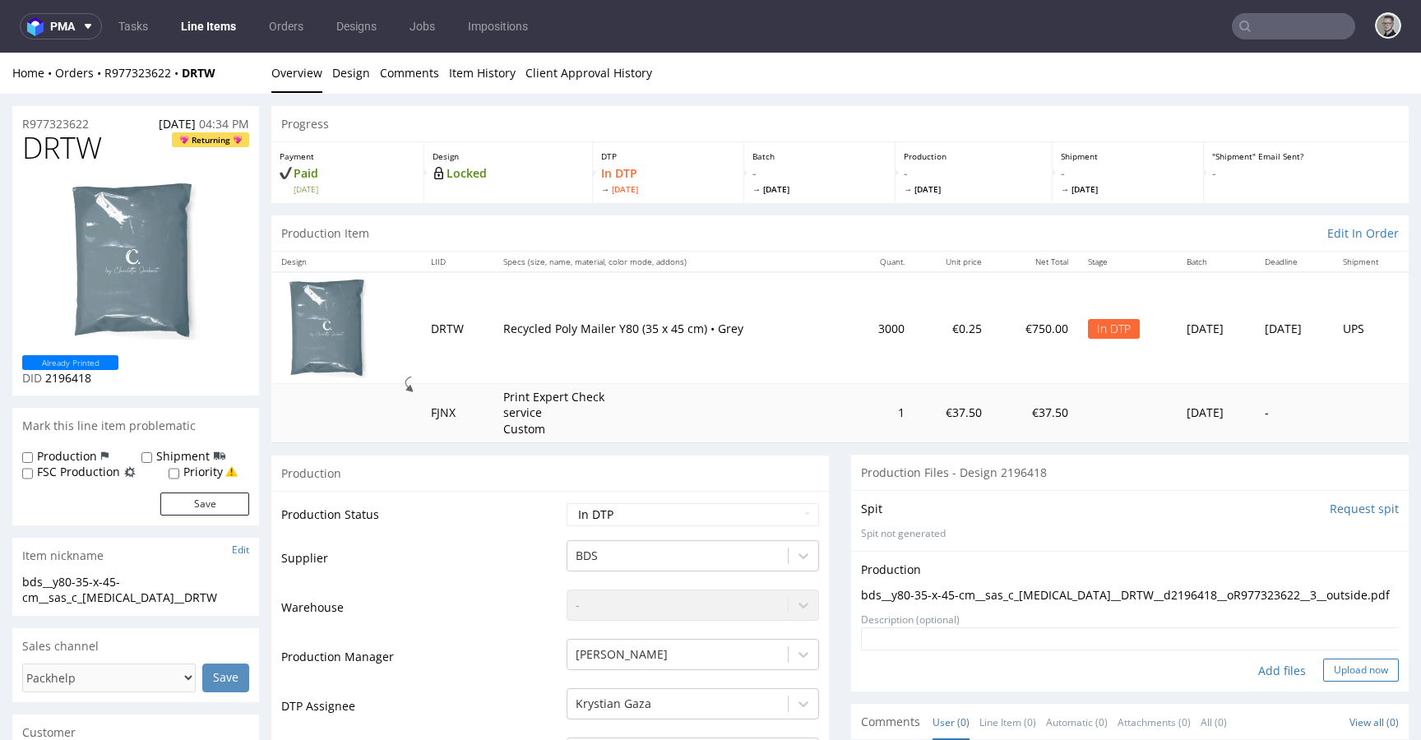
click at [1348, 663] on button "Upload now" at bounding box center [1361, 670] width 76 height 23
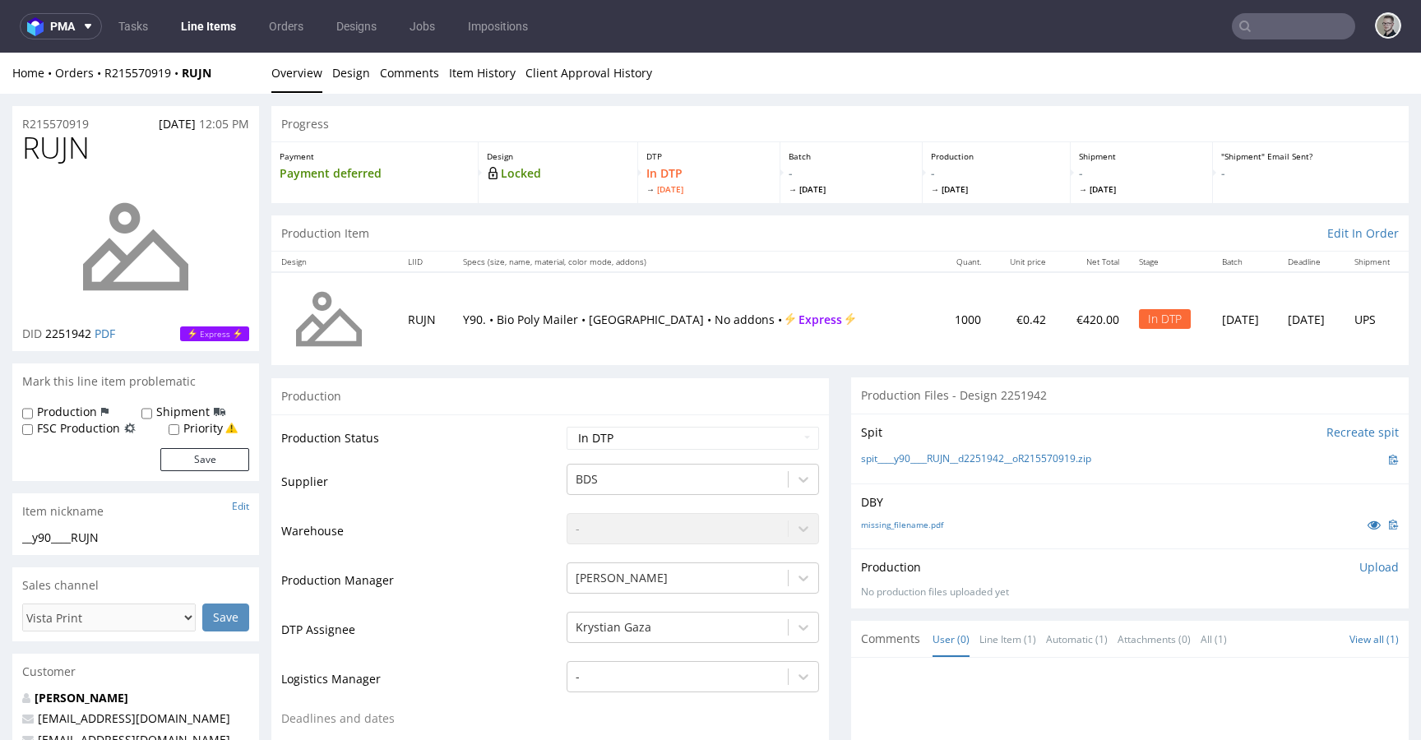
click at [1359, 567] on p "Upload" at bounding box center [1378, 567] width 39 height 16
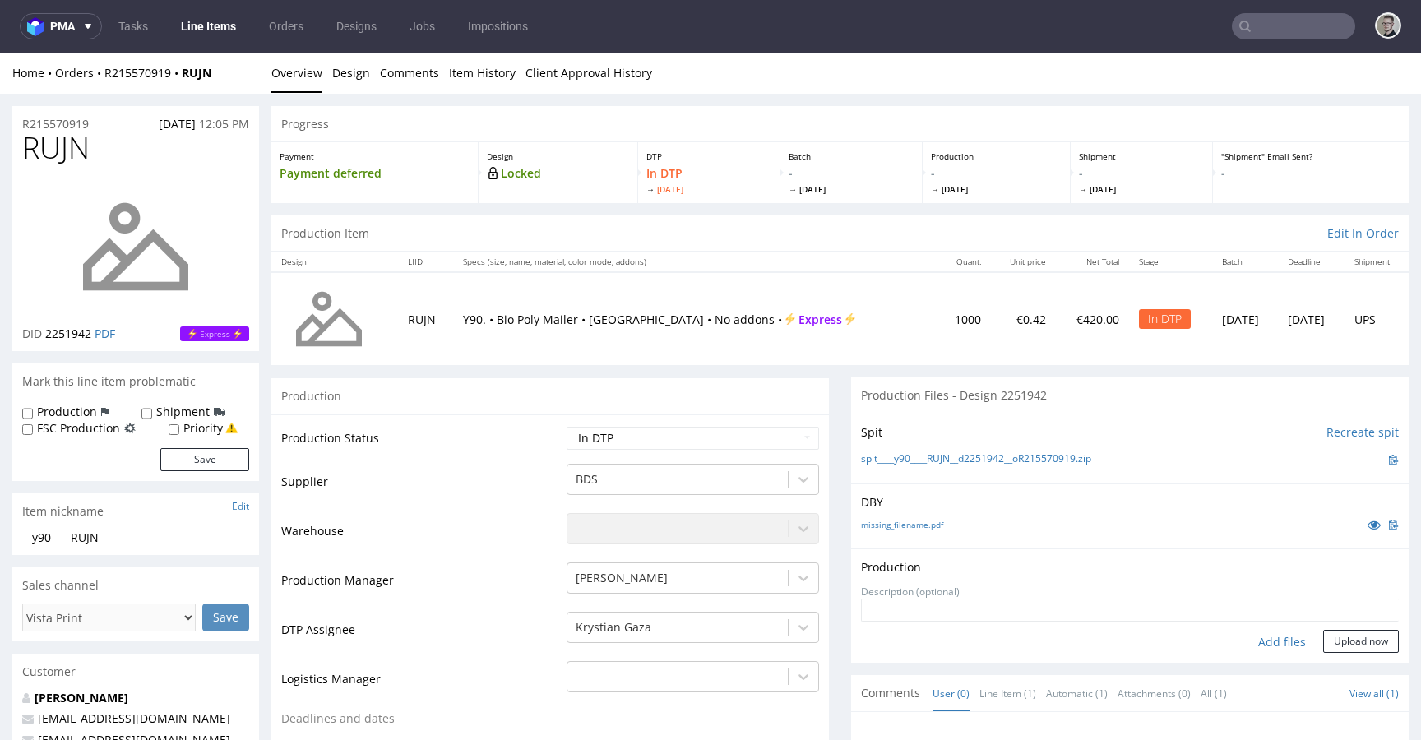
click at [1270, 642] on div "Add files" at bounding box center [1282, 642] width 82 height 25
type input "C:\fakepath\__y90____RUJN__d2251942__oR215570919__latest__outside.pdf"
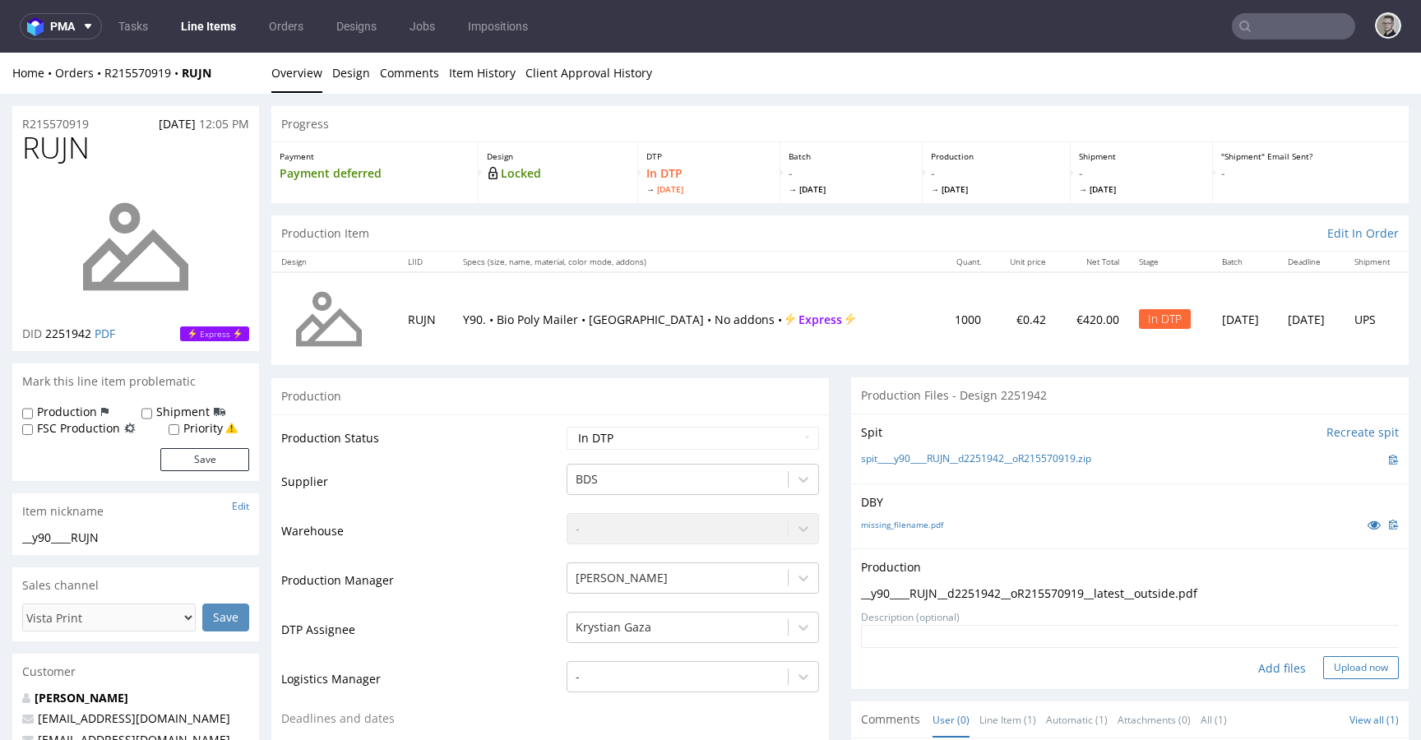
click at [1323, 665] on button "Upload now" at bounding box center [1361, 667] width 76 height 23
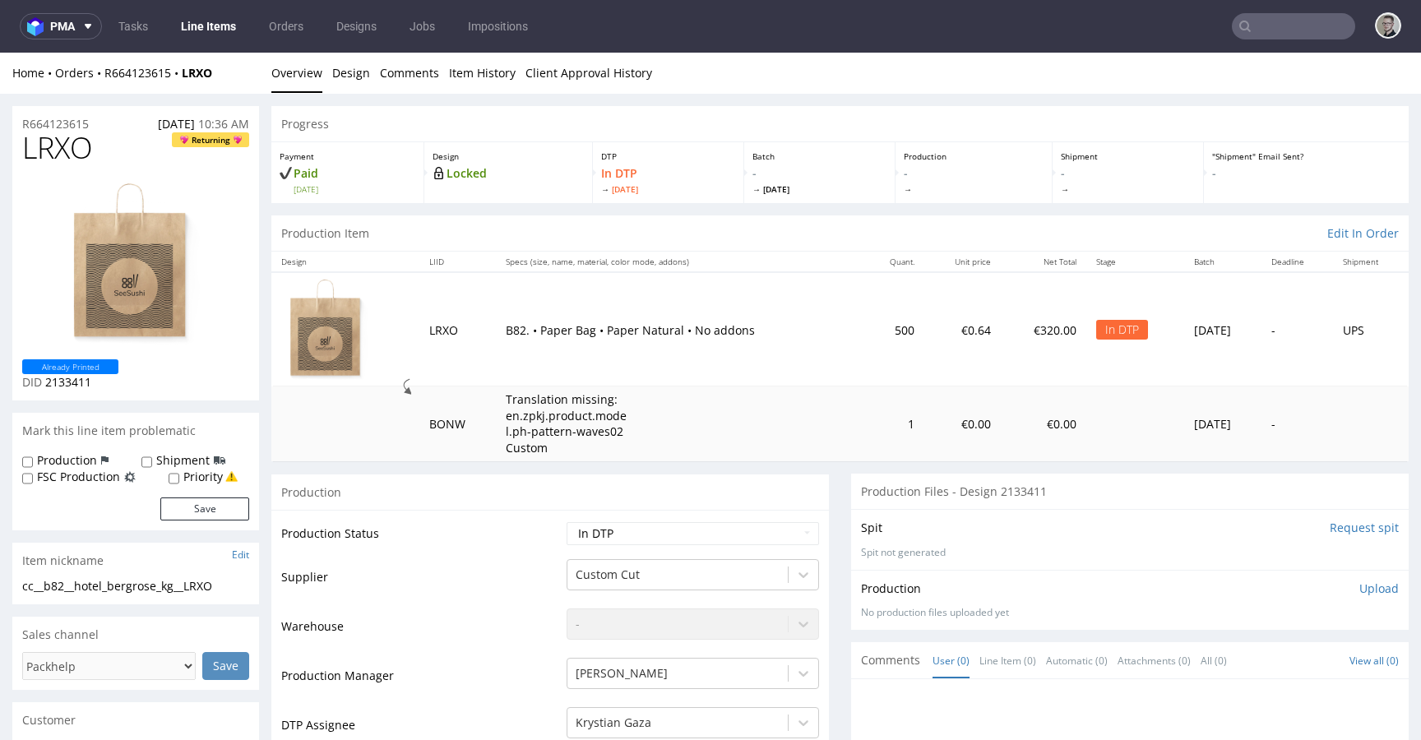
click at [1359, 584] on p "Upload" at bounding box center [1378, 588] width 39 height 16
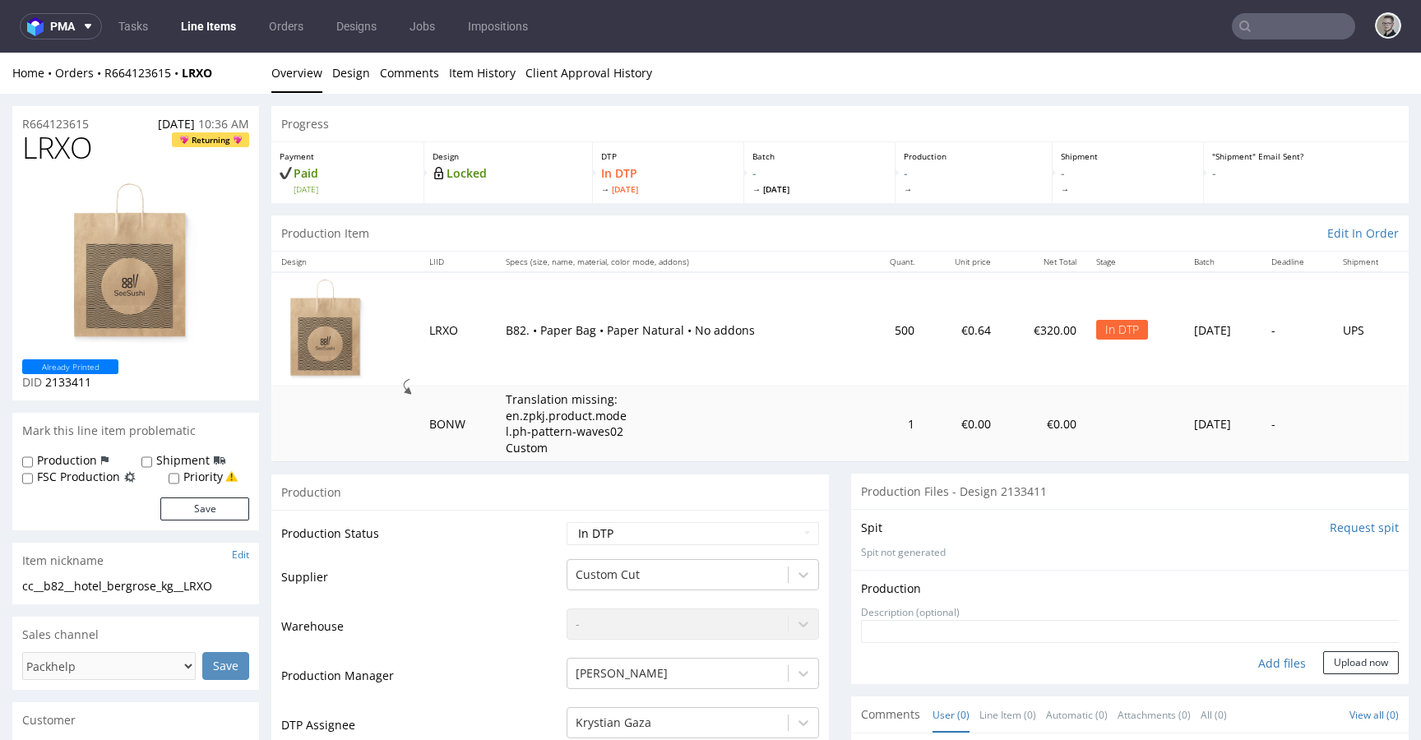
click at [1274, 666] on div "Add files" at bounding box center [1282, 663] width 82 height 25
type input "C:\fakepath\cc__b82__hotel_bergrose_kg__LRXO__d2133411__oR664123615__v7.pdf"
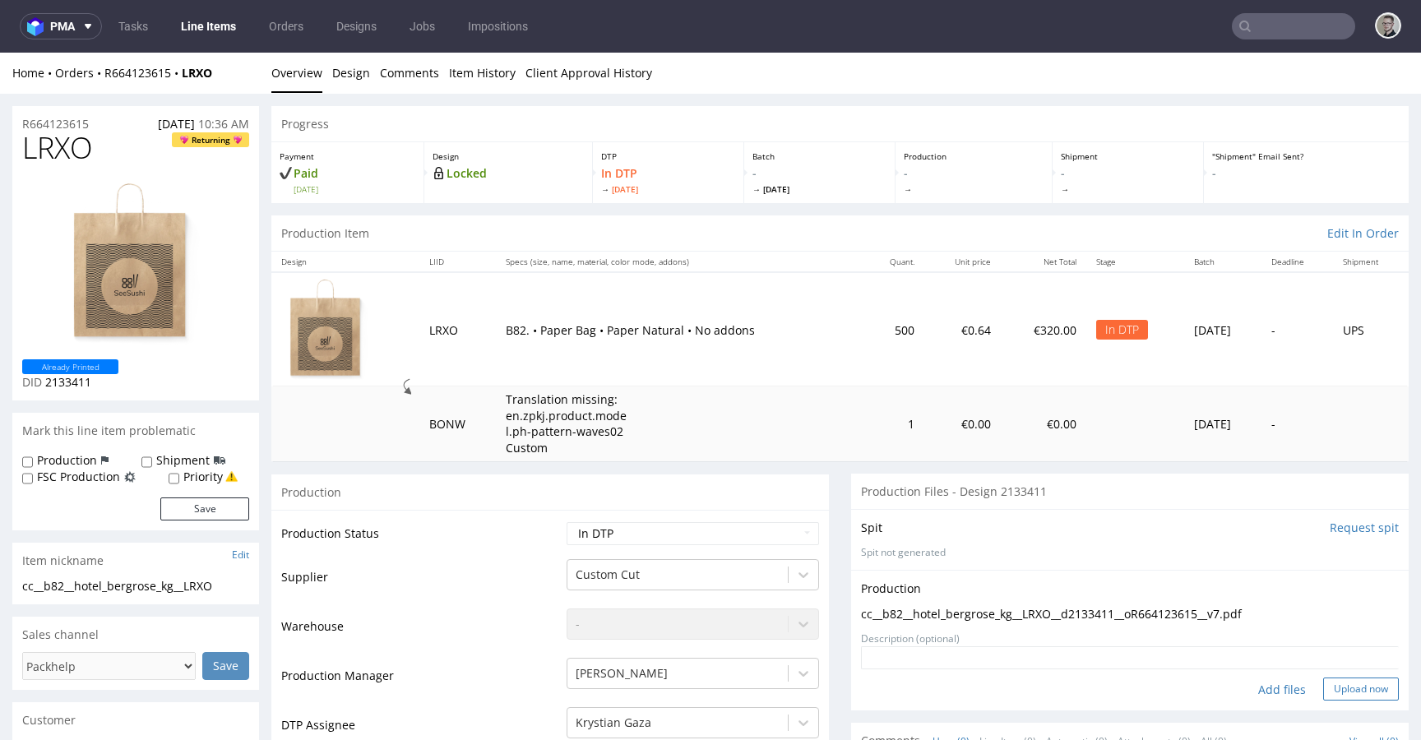
click at [1323, 680] on button "Upload now" at bounding box center [1361, 688] width 76 height 23
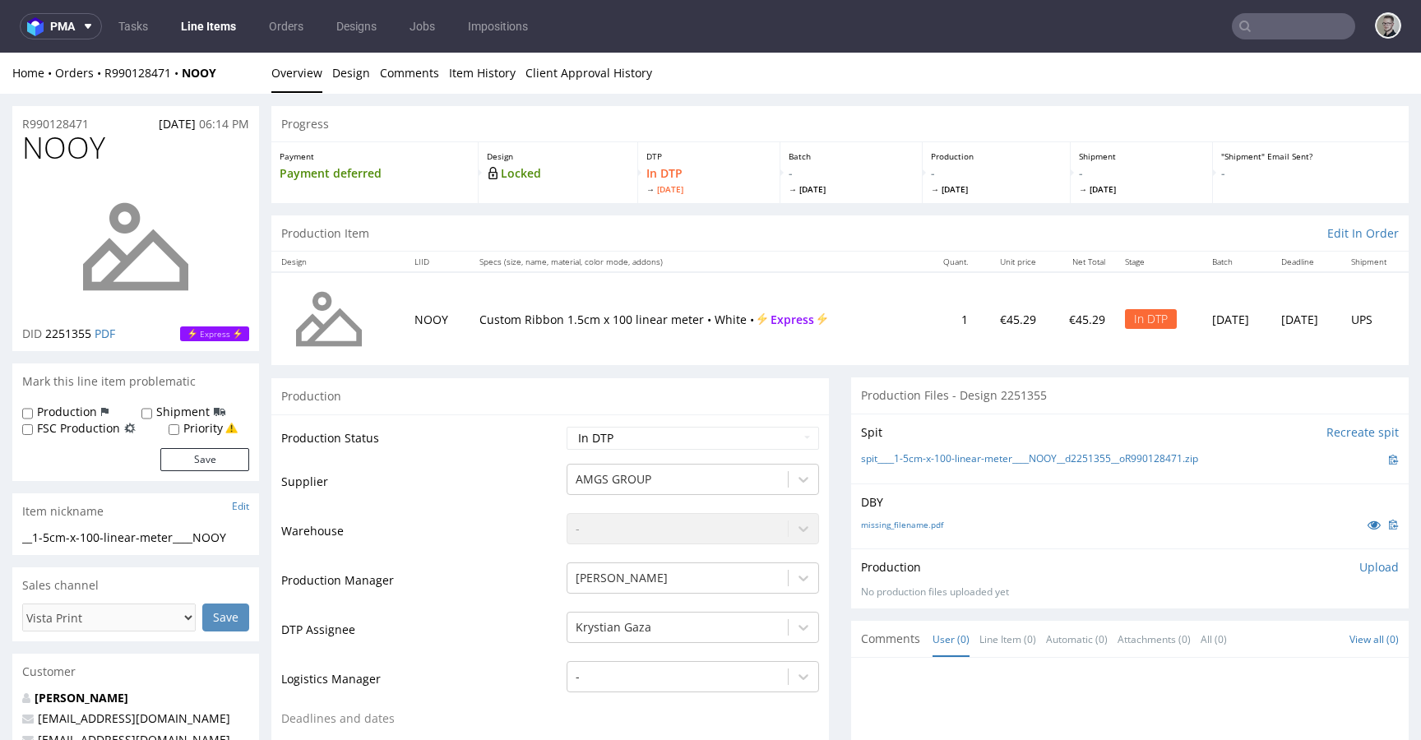
click at [1359, 566] on p "Upload" at bounding box center [1378, 567] width 39 height 16
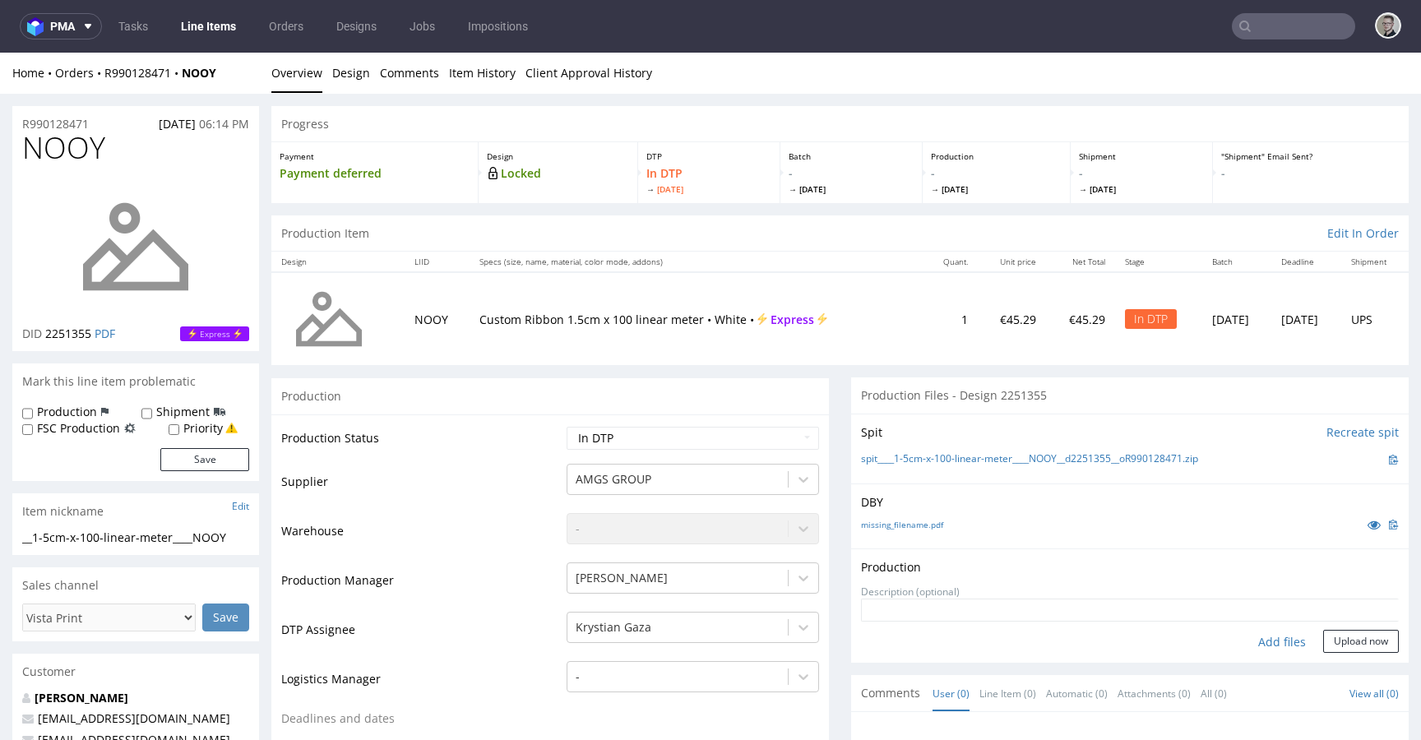
click at [1265, 641] on div "Add files" at bounding box center [1282, 642] width 82 height 25
type input "C:\fakepath\__1-5cm-x-100-linear-meter____NOOY__d2251355__oR990128471__latest__…"
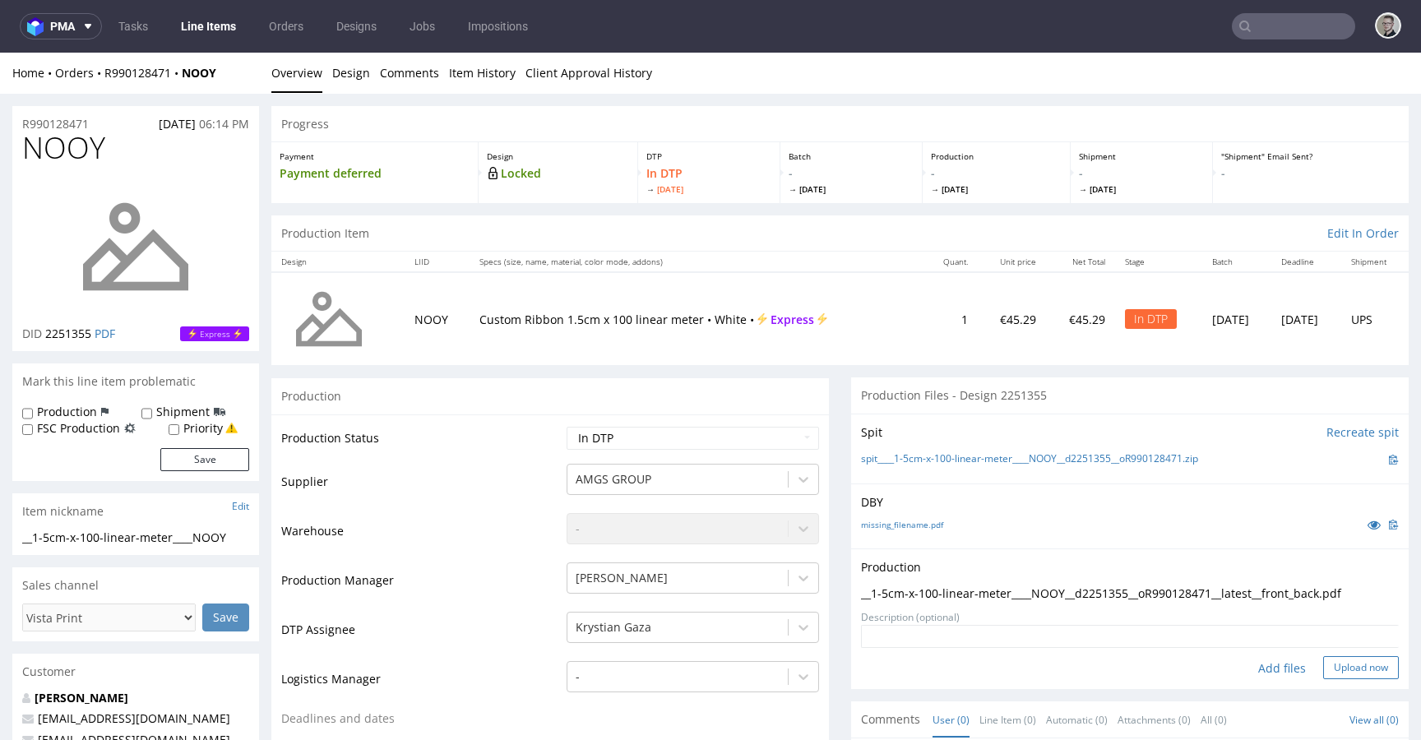
click at [1324, 661] on button "Upload now" at bounding box center [1361, 667] width 76 height 23
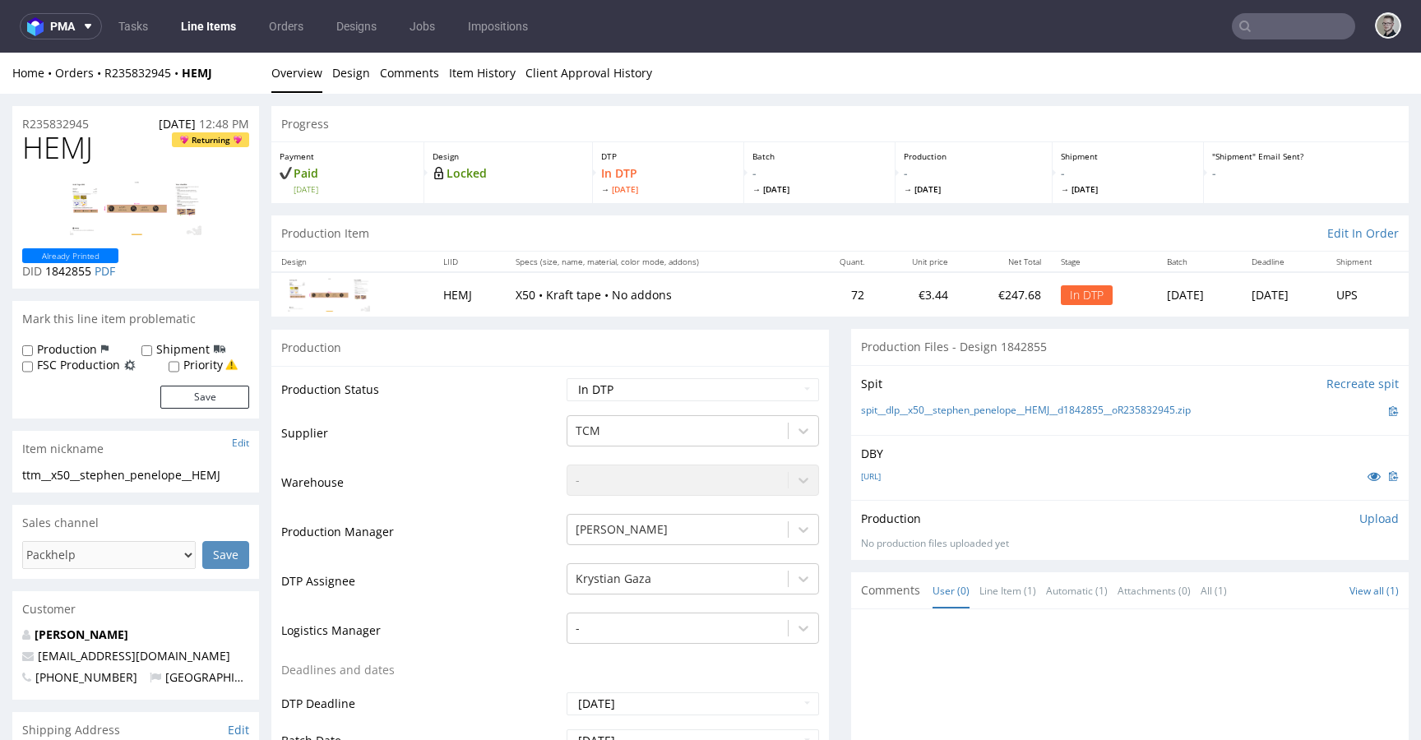
drag, startPoint x: 1371, startPoint y: 526, endPoint x: 1364, endPoint y: 520, distance: 9.3
click at [1371, 526] on p "Upload" at bounding box center [1378, 519] width 39 height 16
click at [1268, 596] on div "Add files" at bounding box center [1282, 593] width 82 height 25
type input "C:\fakepath\dlp__x50__stephen_penelope__HEMJ__d1842855__oR235832945__latest__ou…"
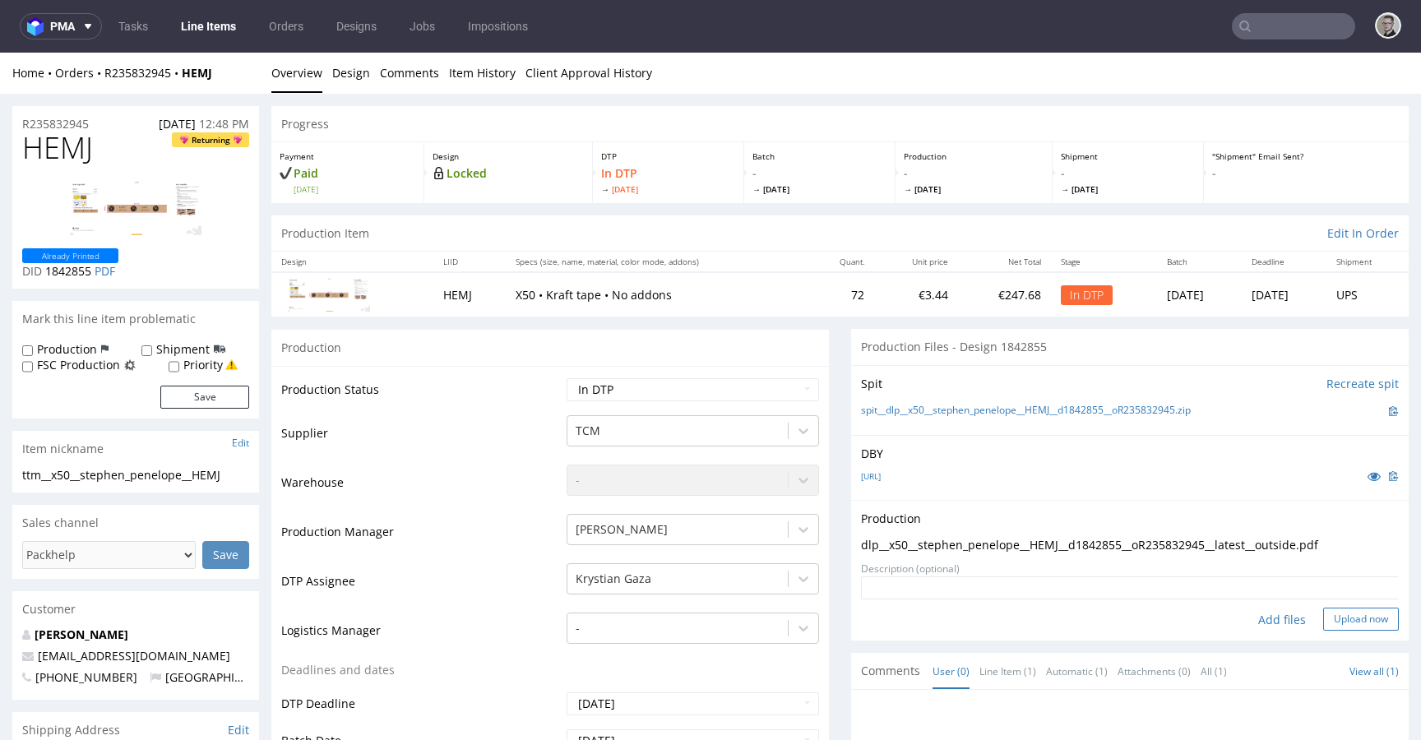
click at [1349, 624] on button "Upload now" at bounding box center [1361, 619] width 76 height 23
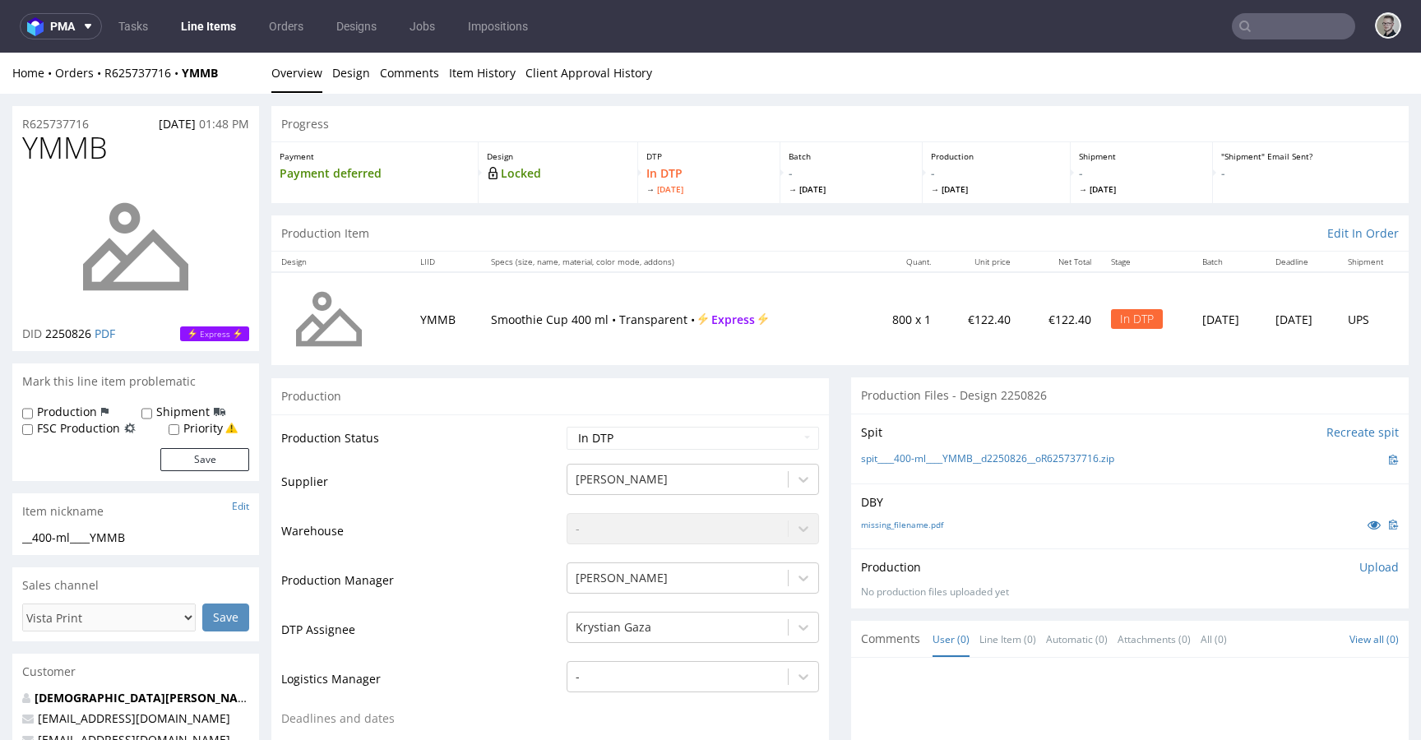
click at [1366, 569] on p "Upload" at bounding box center [1378, 567] width 39 height 16
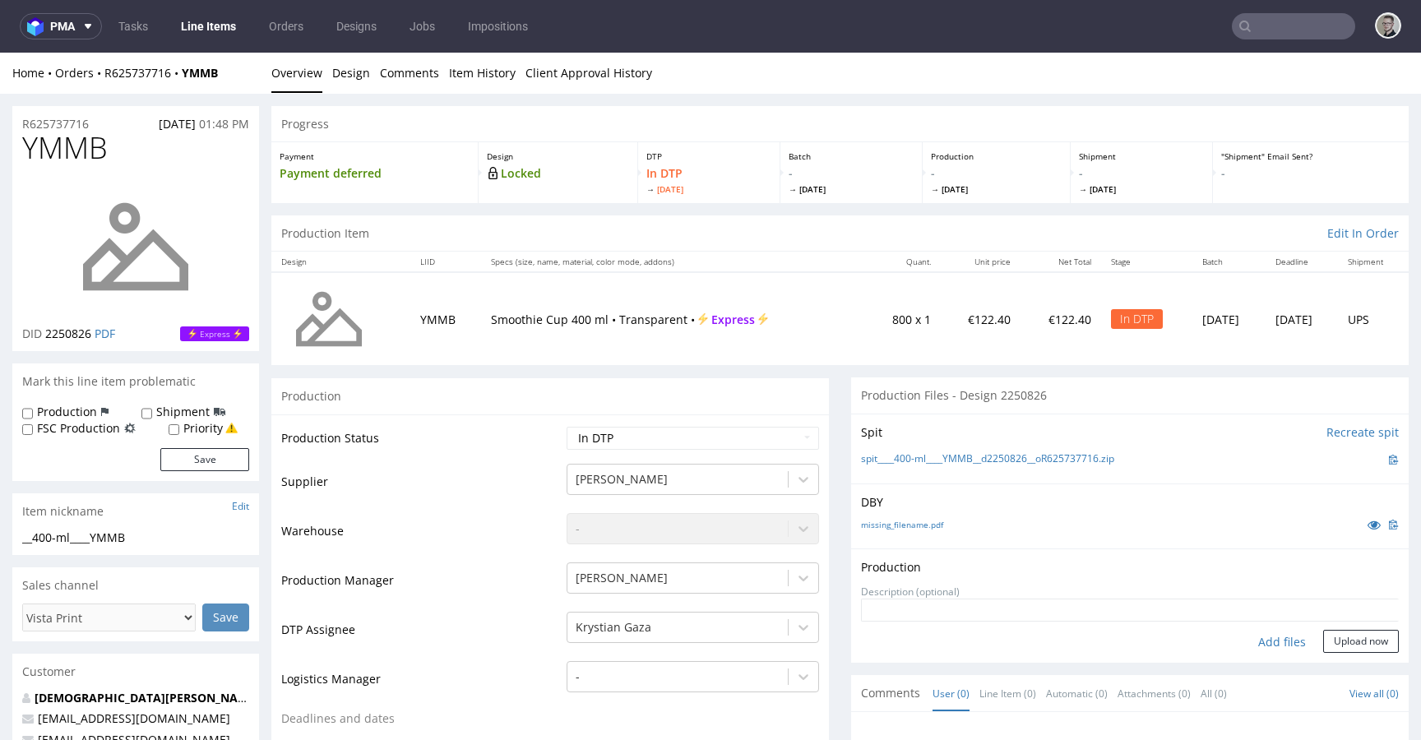
click at [1261, 642] on div "Add files" at bounding box center [1282, 642] width 82 height 25
type input "C:\fakepath\__400-ml____YMMB__d2250826__oR625737716__latest__front.pdf"
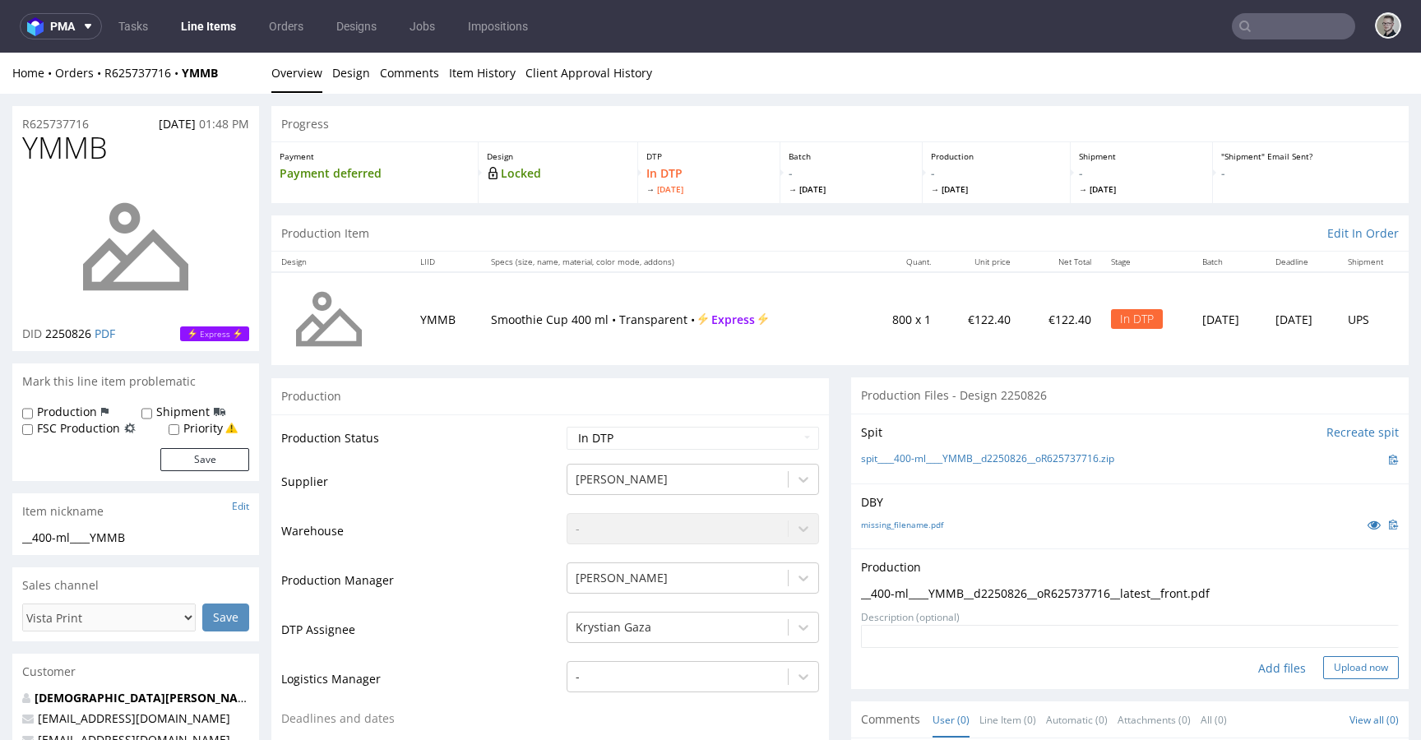
click at [1341, 664] on button "Upload now" at bounding box center [1361, 667] width 76 height 23
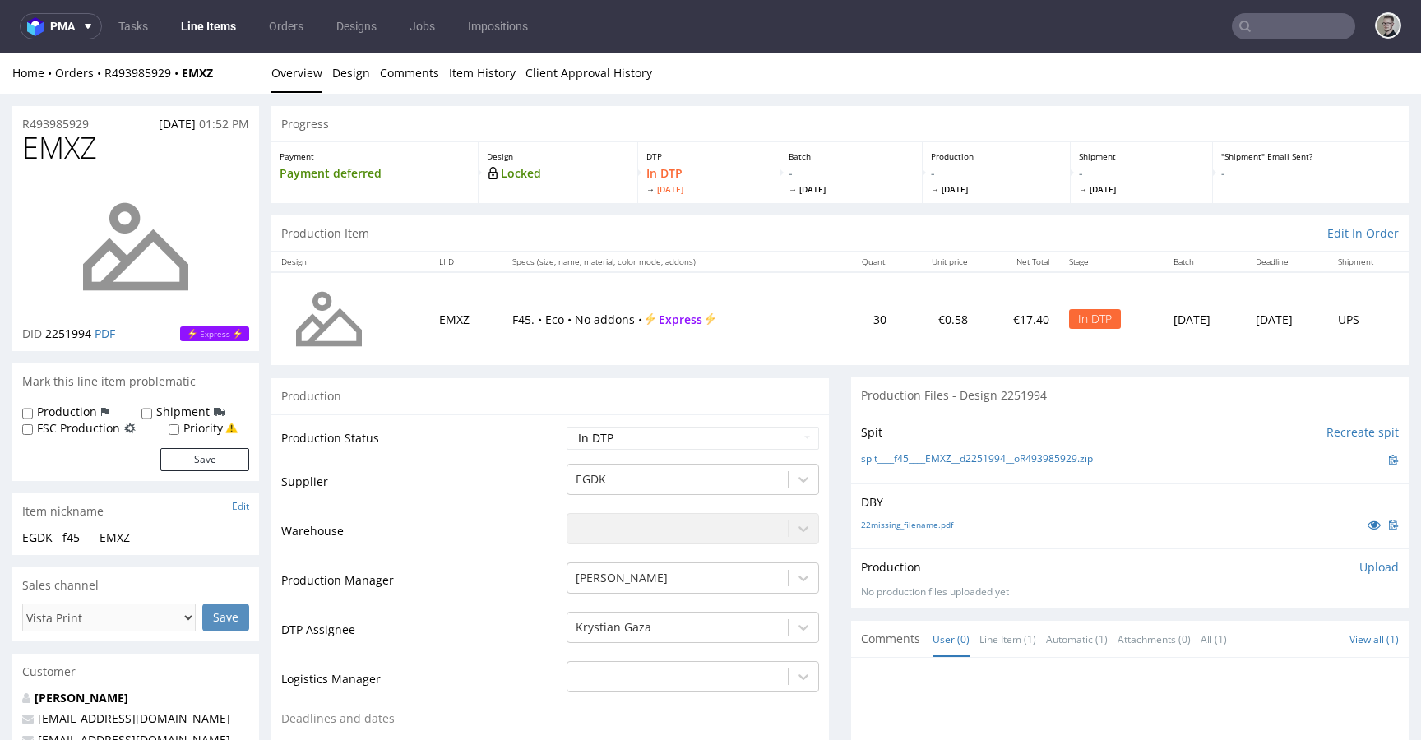
click at [1363, 566] on p "Upload" at bounding box center [1378, 567] width 39 height 16
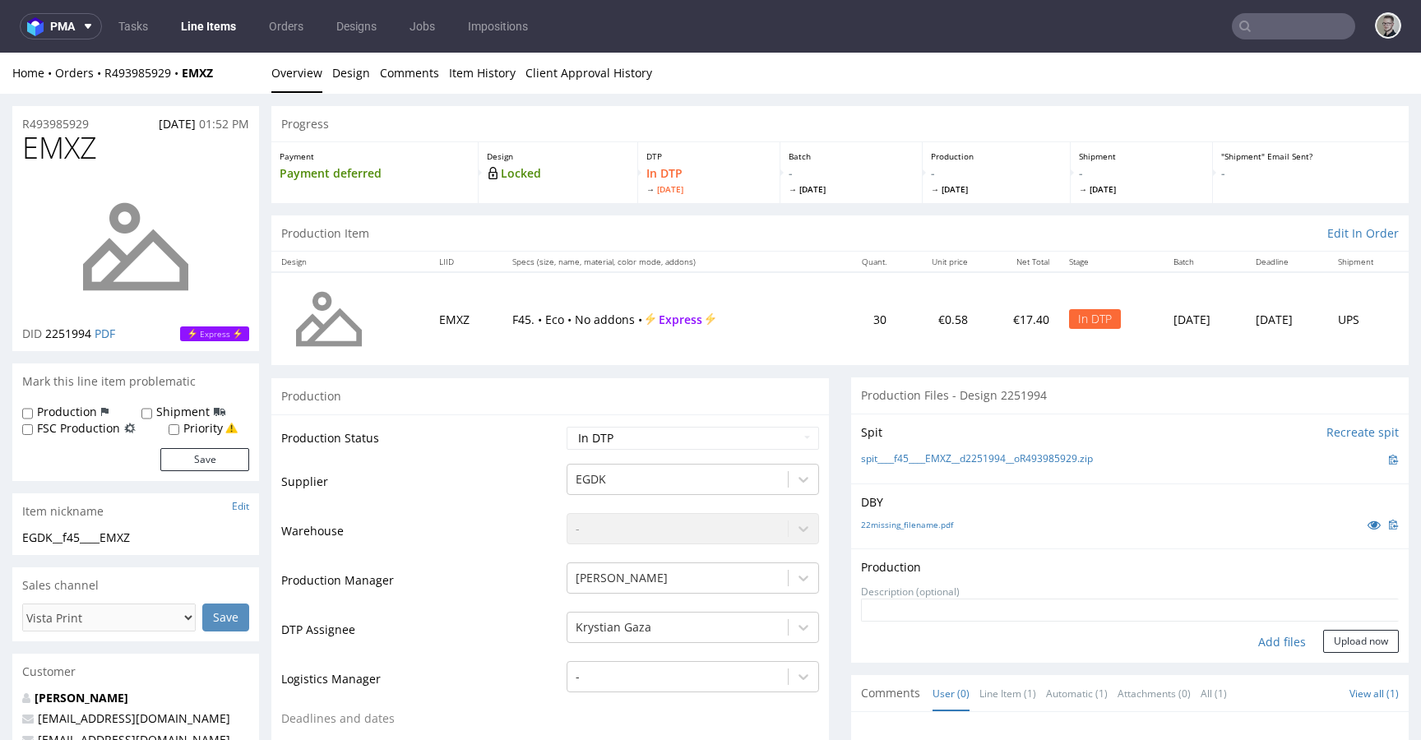
click at [1264, 636] on div "Add files" at bounding box center [1282, 642] width 82 height 25
type input "C:\fakepath\__f45____EMXZ__d2251994__oR493985929__latest__outside.pdf"
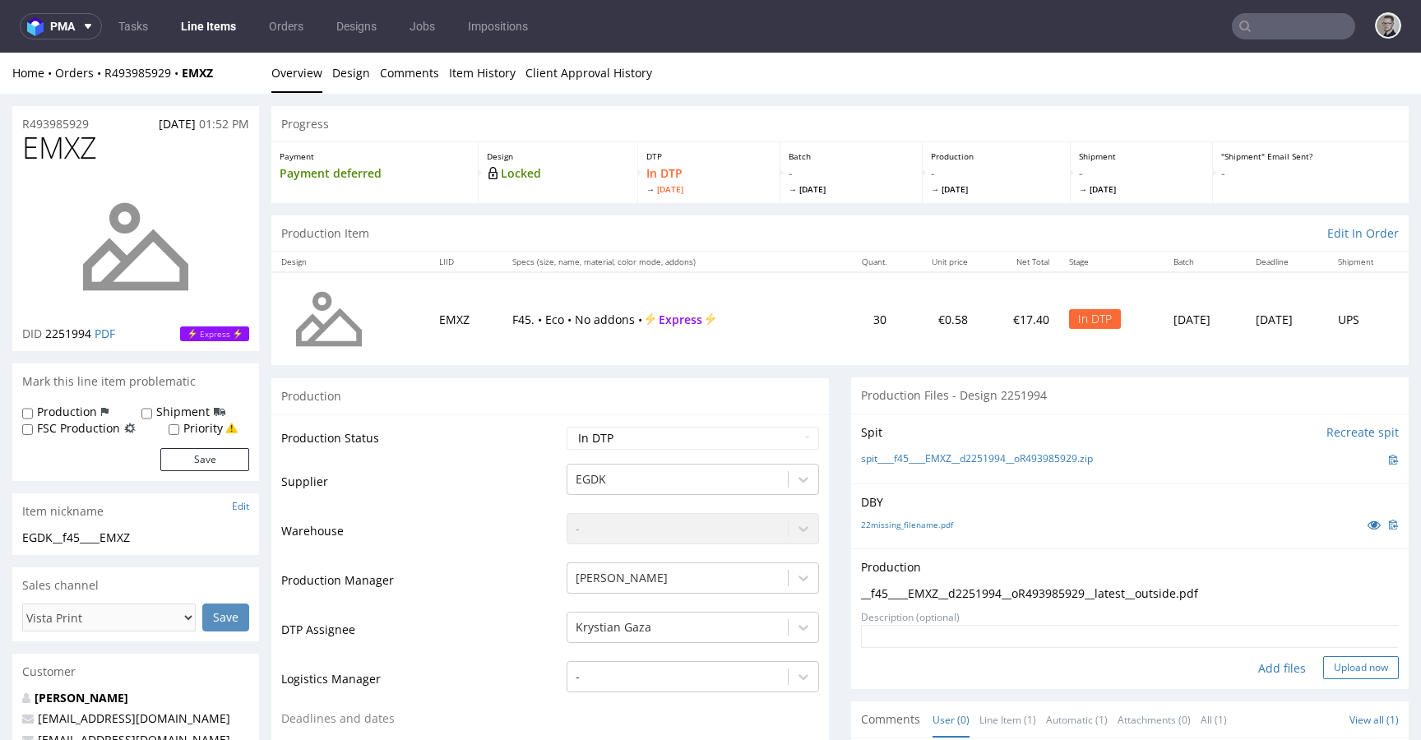
click at [1351, 673] on button "Upload now" at bounding box center [1361, 667] width 76 height 23
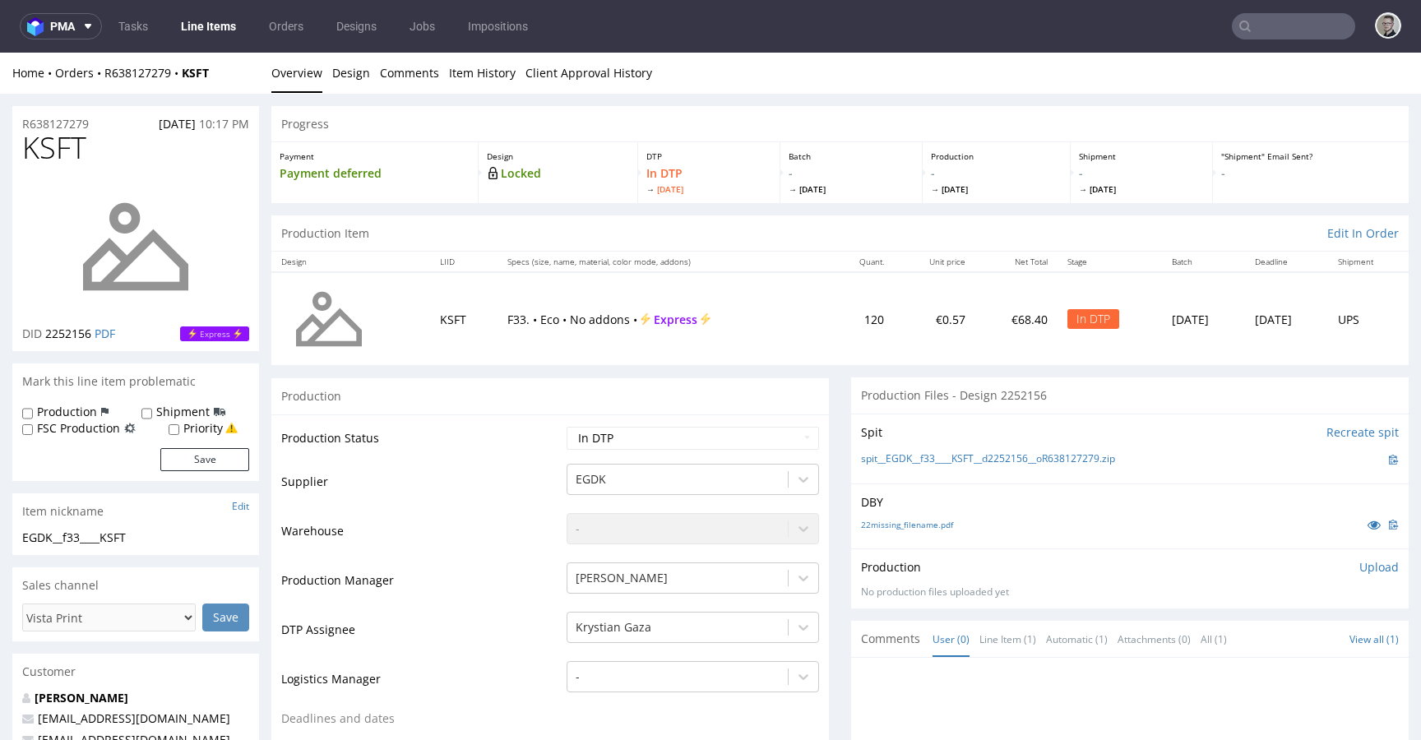
drag, startPoint x: 1353, startPoint y: 566, endPoint x: 1302, endPoint y: 585, distance: 55.4
click at [1359, 566] on p "Upload" at bounding box center [1378, 567] width 39 height 16
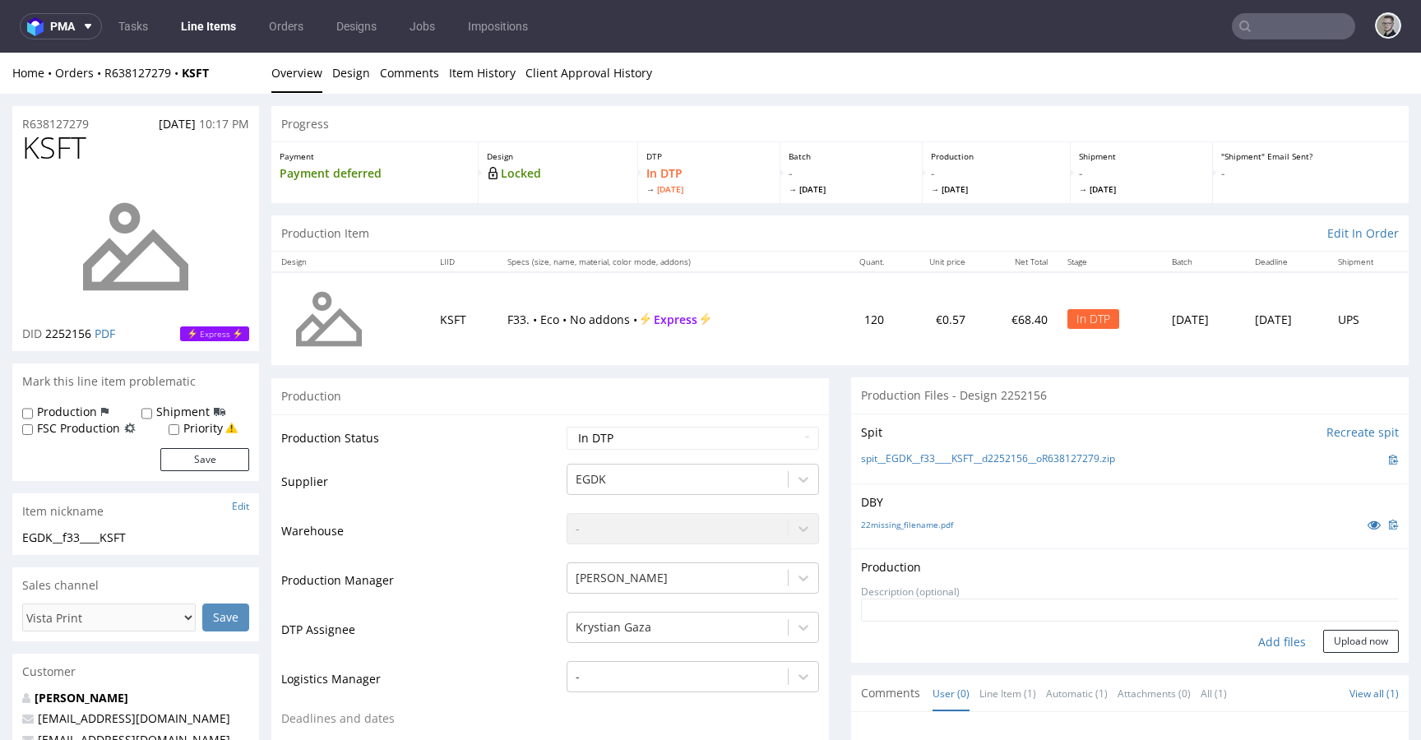
click at [1262, 635] on div "Add files" at bounding box center [1282, 642] width 82 height 25
type input "C:\fakepath\EGDK__f33____KSFT__d2252156__oR638127279__latest__outside.pdf"
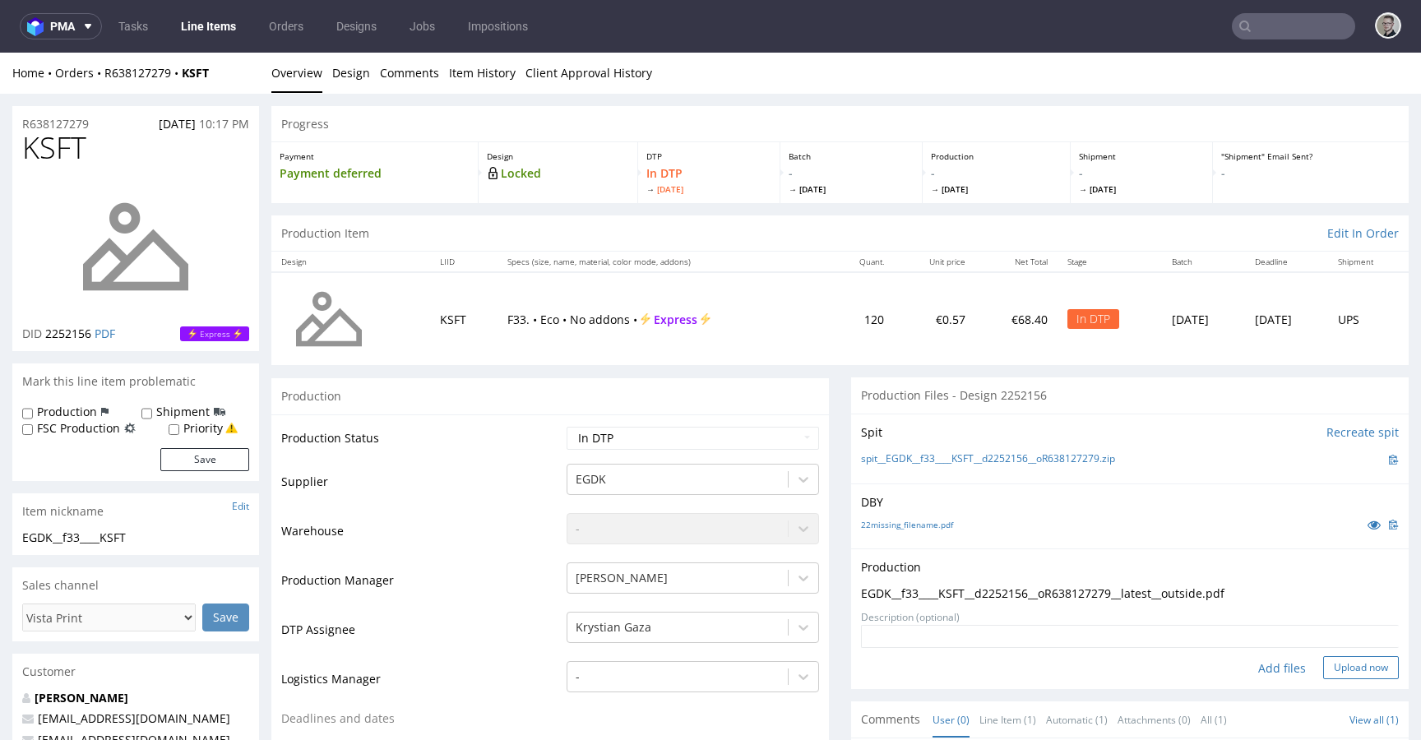
click at [1350, 664] on button "Upload now" at bounding box center [1361, 667] width 76 height 23
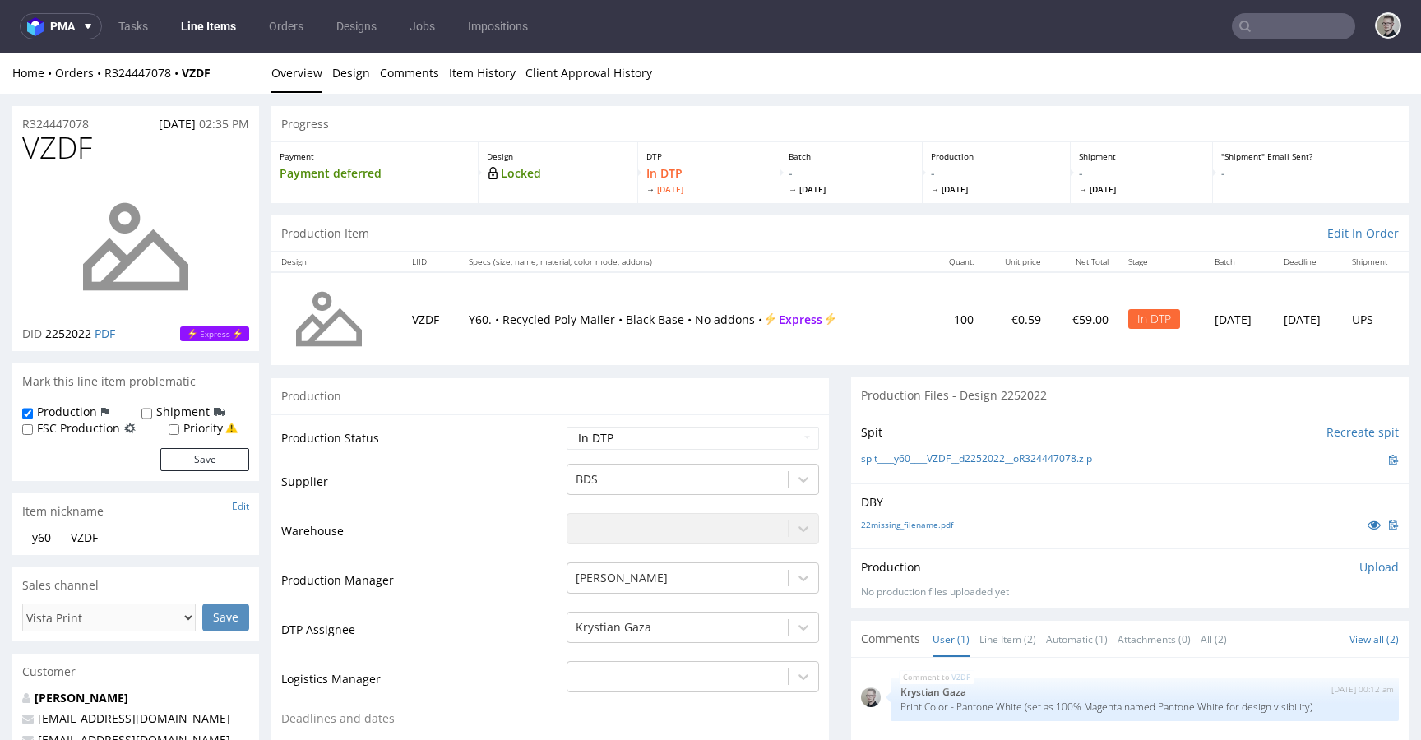
drag, startPoint x: 1348, startPoint y: 566, endPoint x: 1325, endPoint y: 569, distance: 23.2
click at [1359, 566] on p "Upload" at bounding box center [1378, 567] width 39 height 16
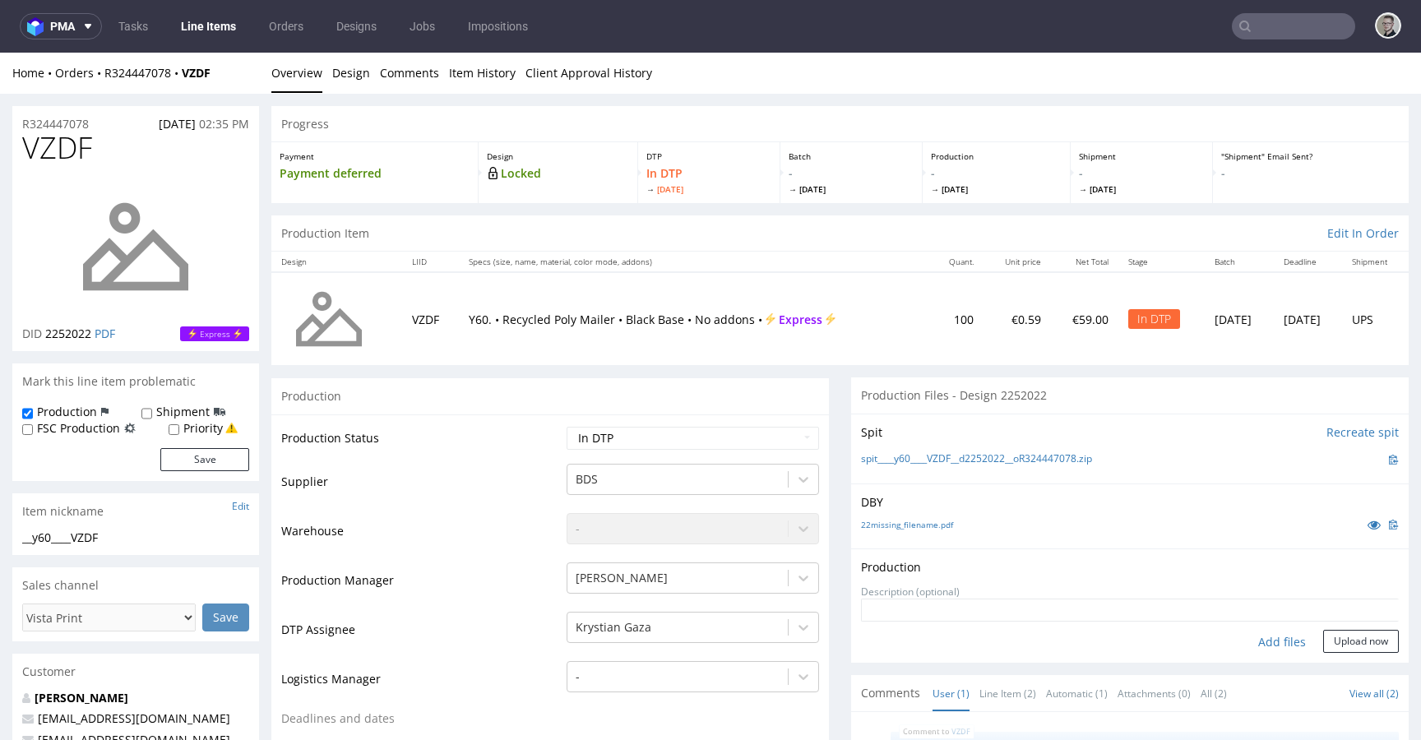
click at [1253, 641] on div "Add files" at bounding box center [1282, 642] width 82 height 25
type input "C:\fakepath\__y60____VZDF__d2252022__oR324447078__latest__outside.pdf"
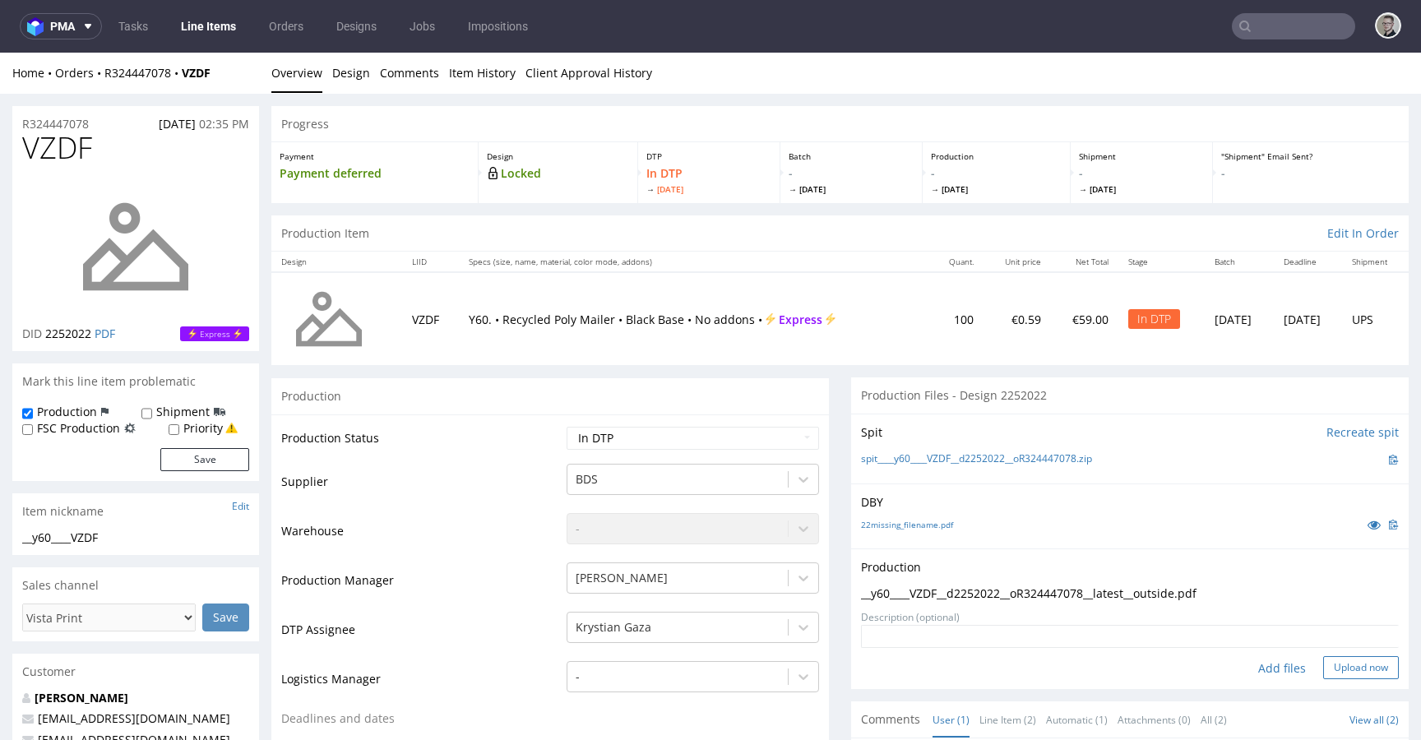
click at [1323, 669] on button "Upload now" at bounding box center [1361, 667] width 76 height 23
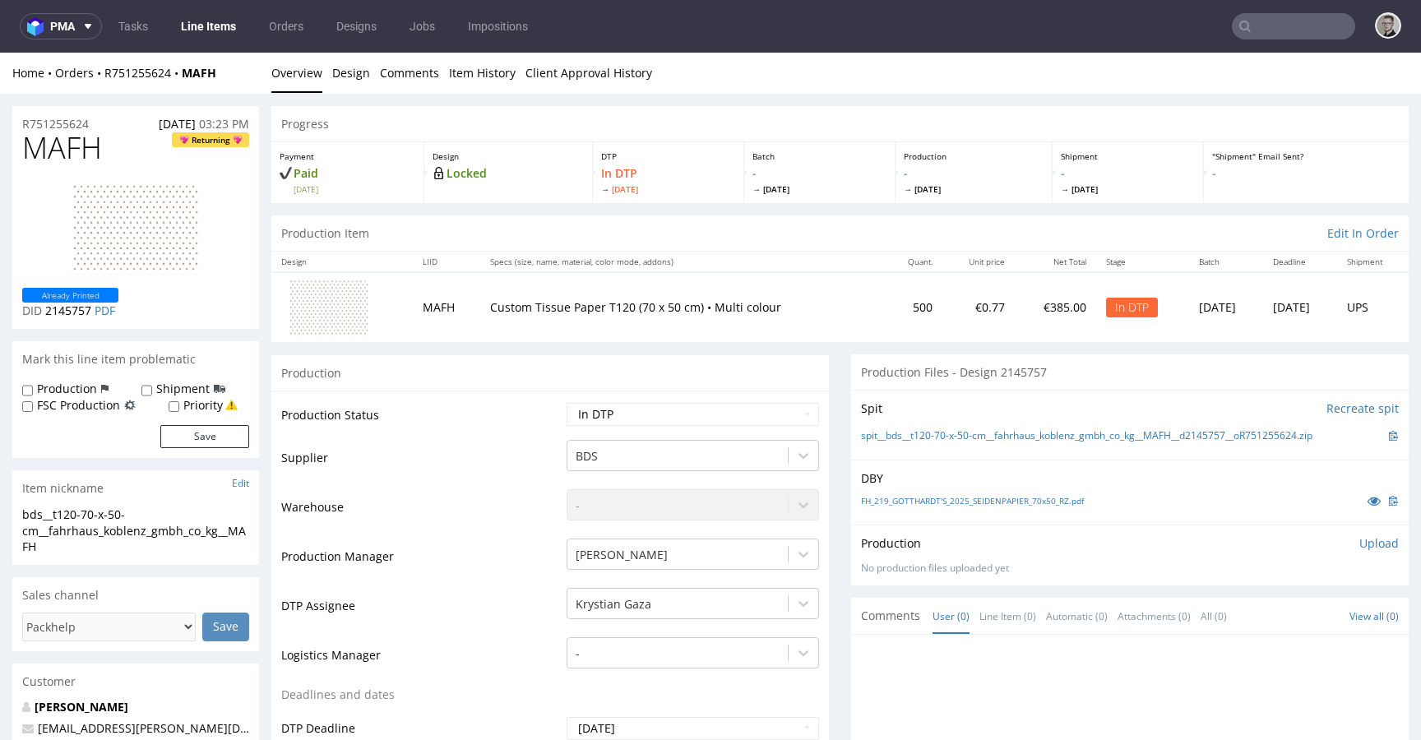
click at [1359, 548] on p "Upload" at bounding box center [1378, 543] width 39 height 16
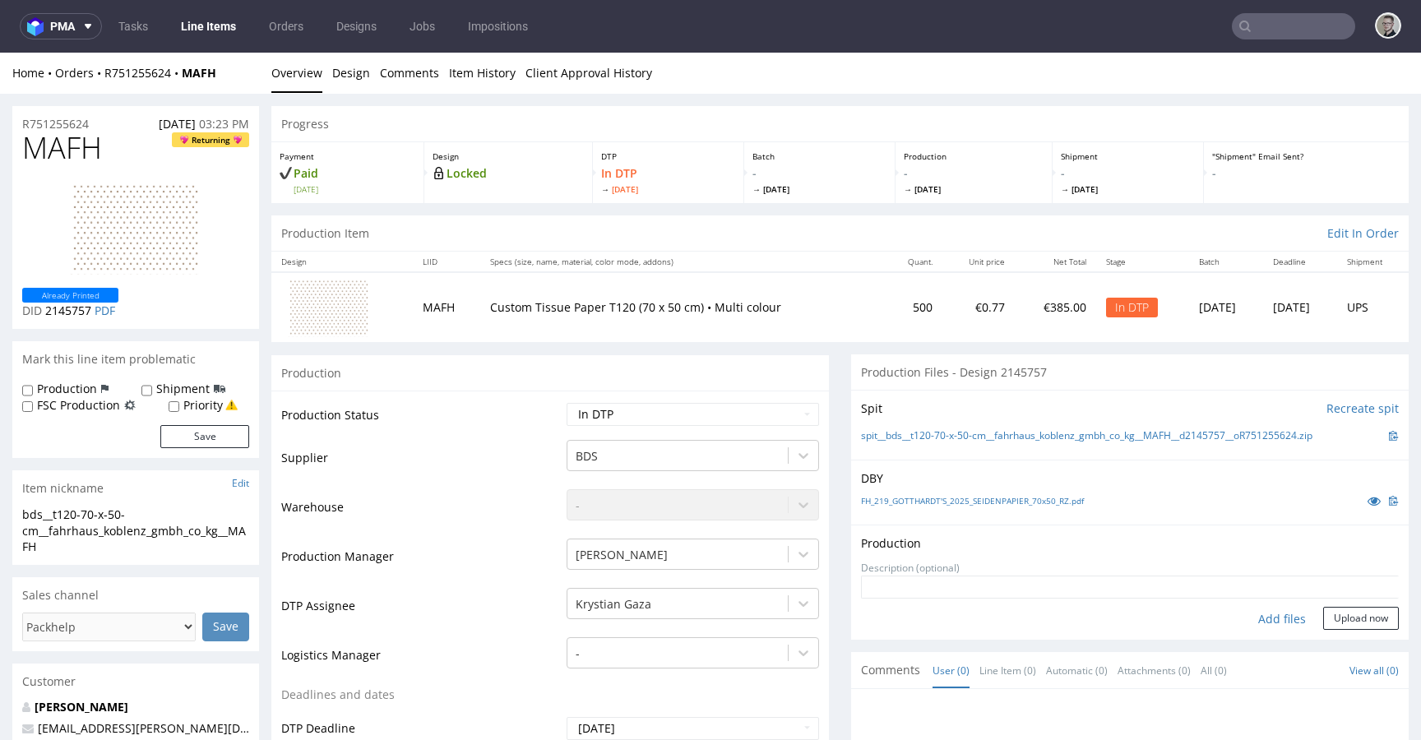
click at [1259, 611] on div "Add files" at bounding box center [1282, 619] width 82 height 25
type input "C:\fakepath\bds__t120-70-x-50-cm__fahrhaus_koblenz_gmbh_co_kg__MAFH__d2145757__…"
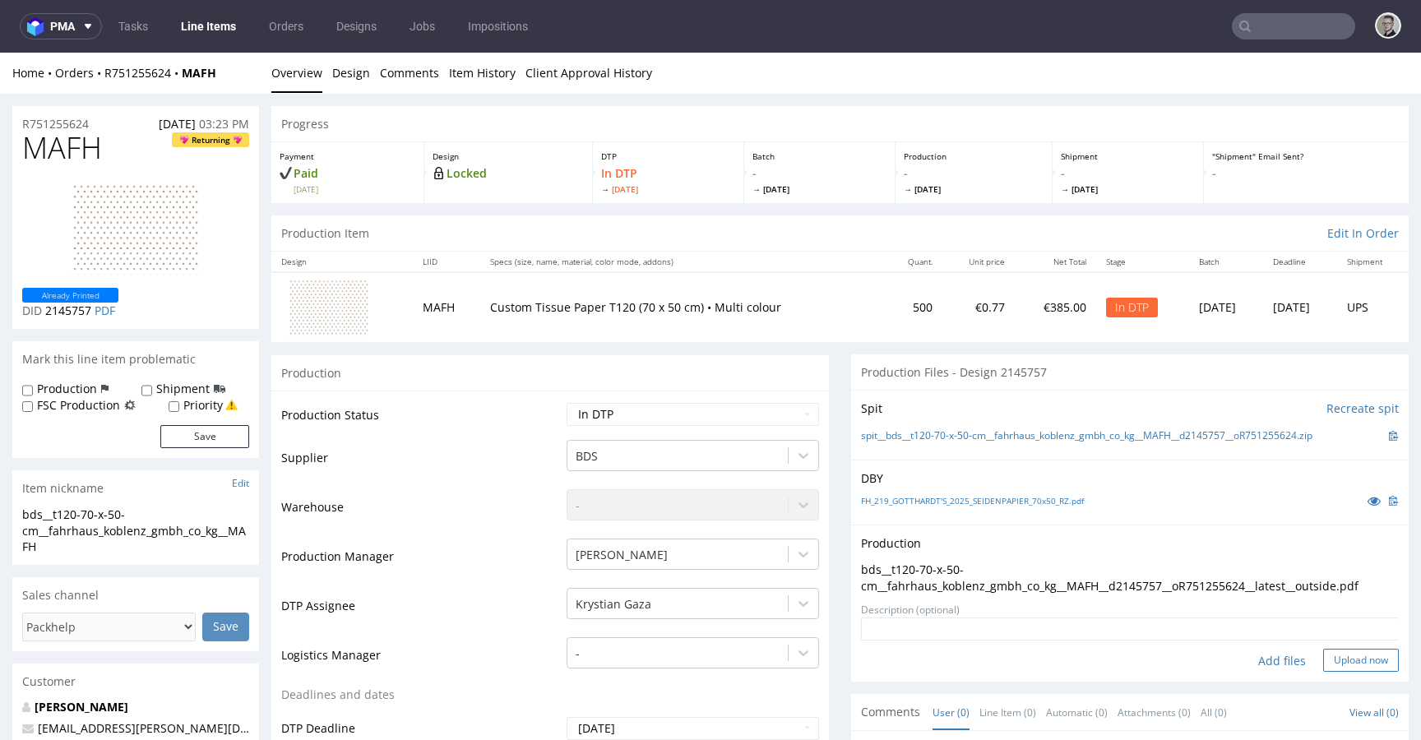
click at [1325, 660] on button "Upload now" at bounding box center [1361, 660] width 76 height 23
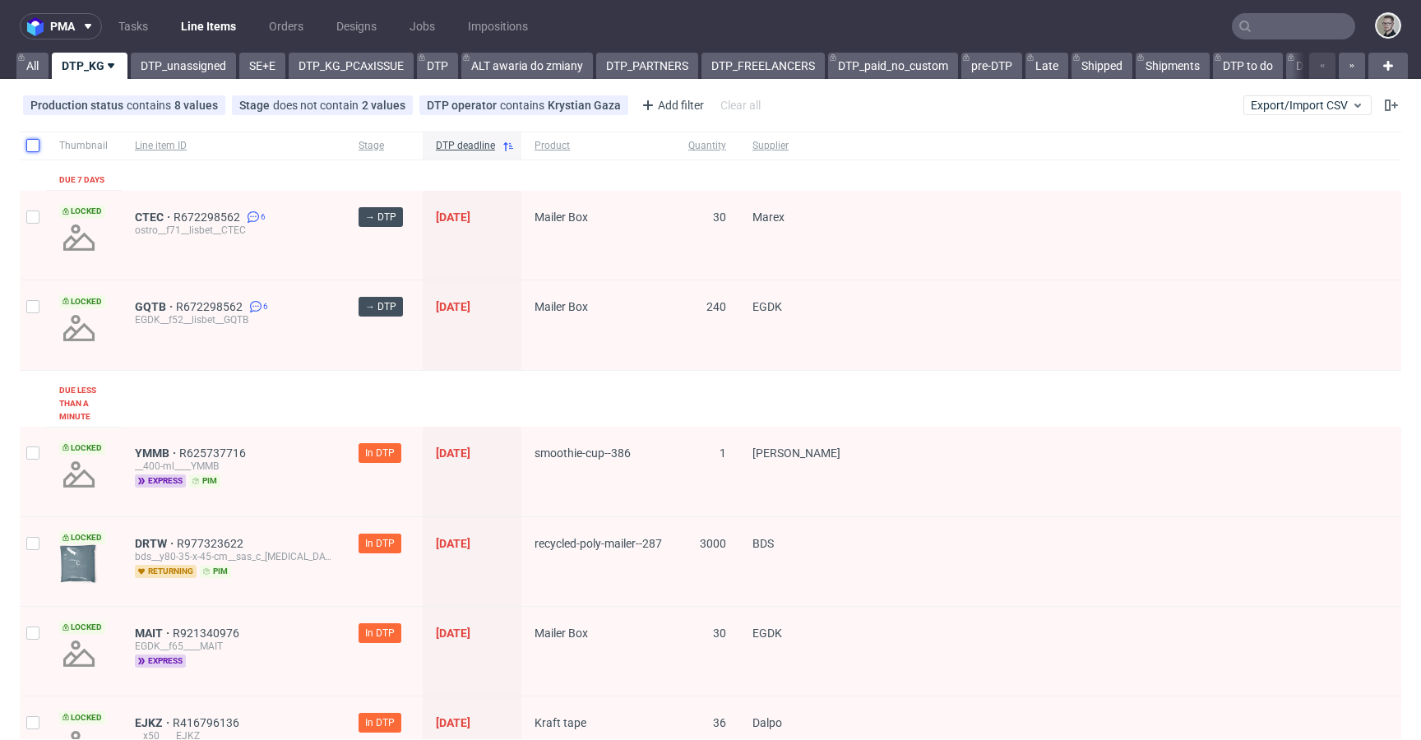
click at [28, 150] on input "checkbox" at bounding box center [32, 145] width 13 height 13
checkbox input "true"
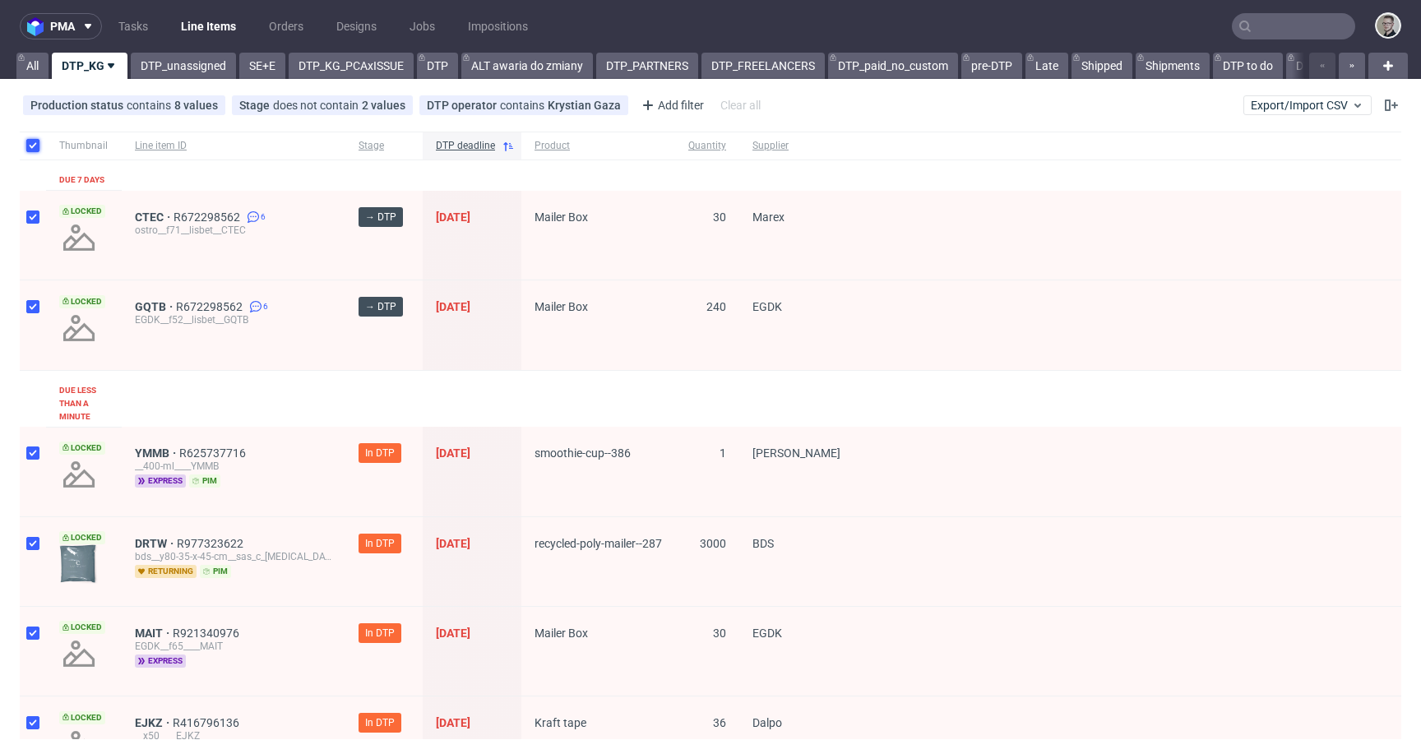
checkbox input "true"
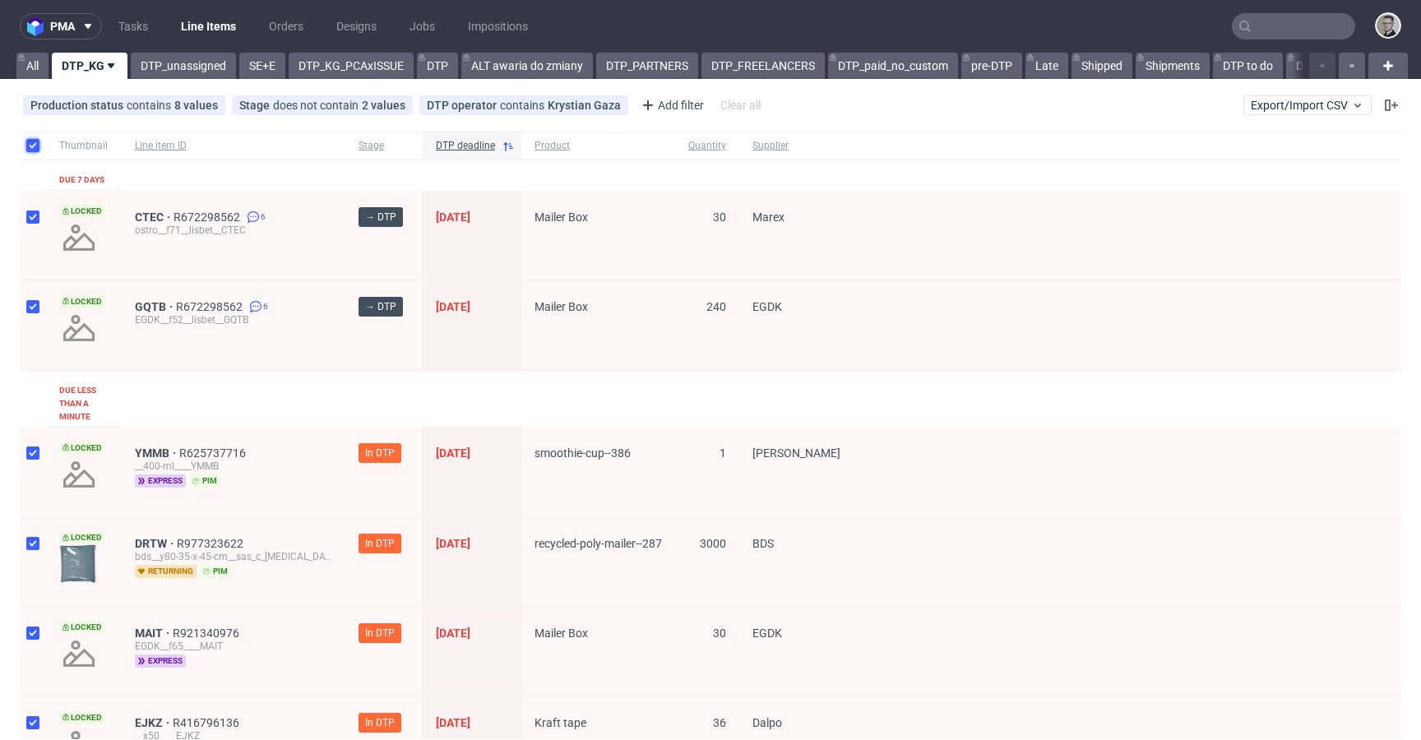
checkbox input "true"
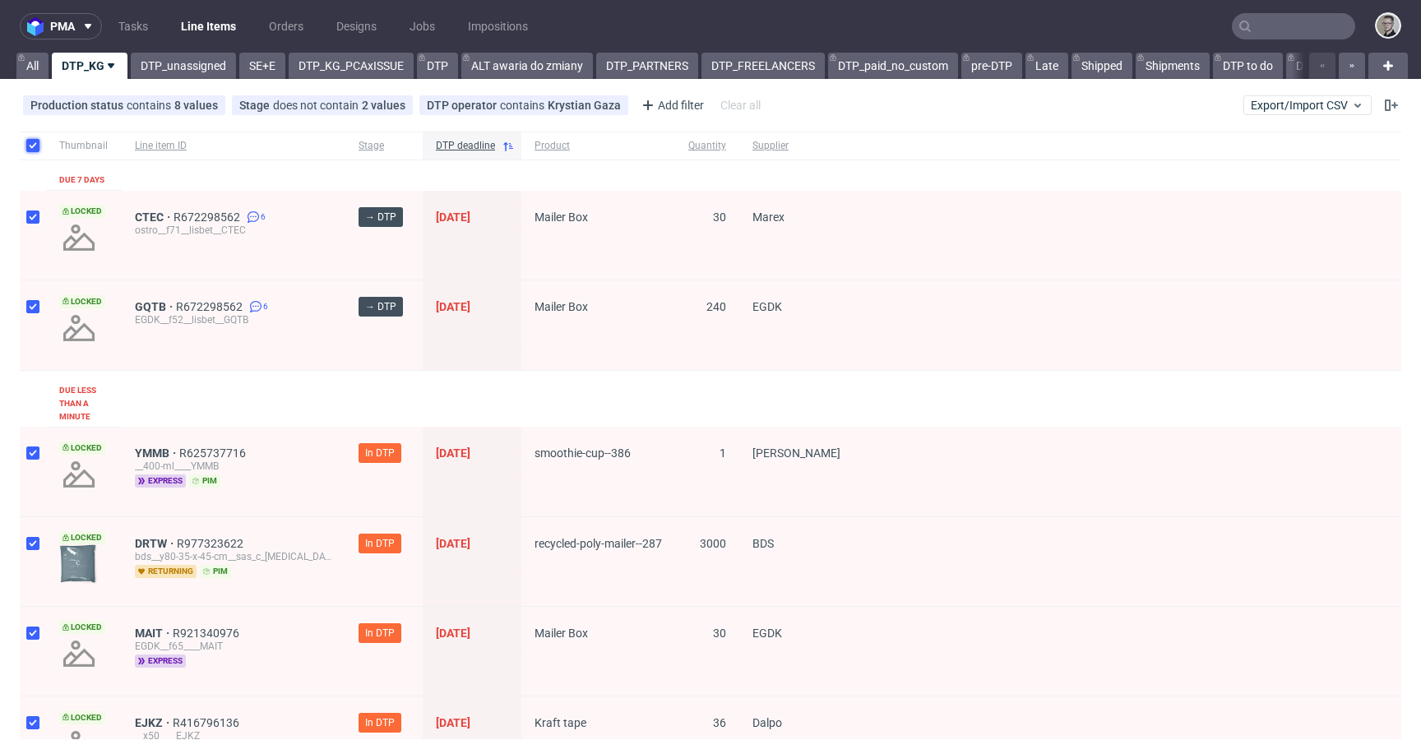
checkbox input "true"
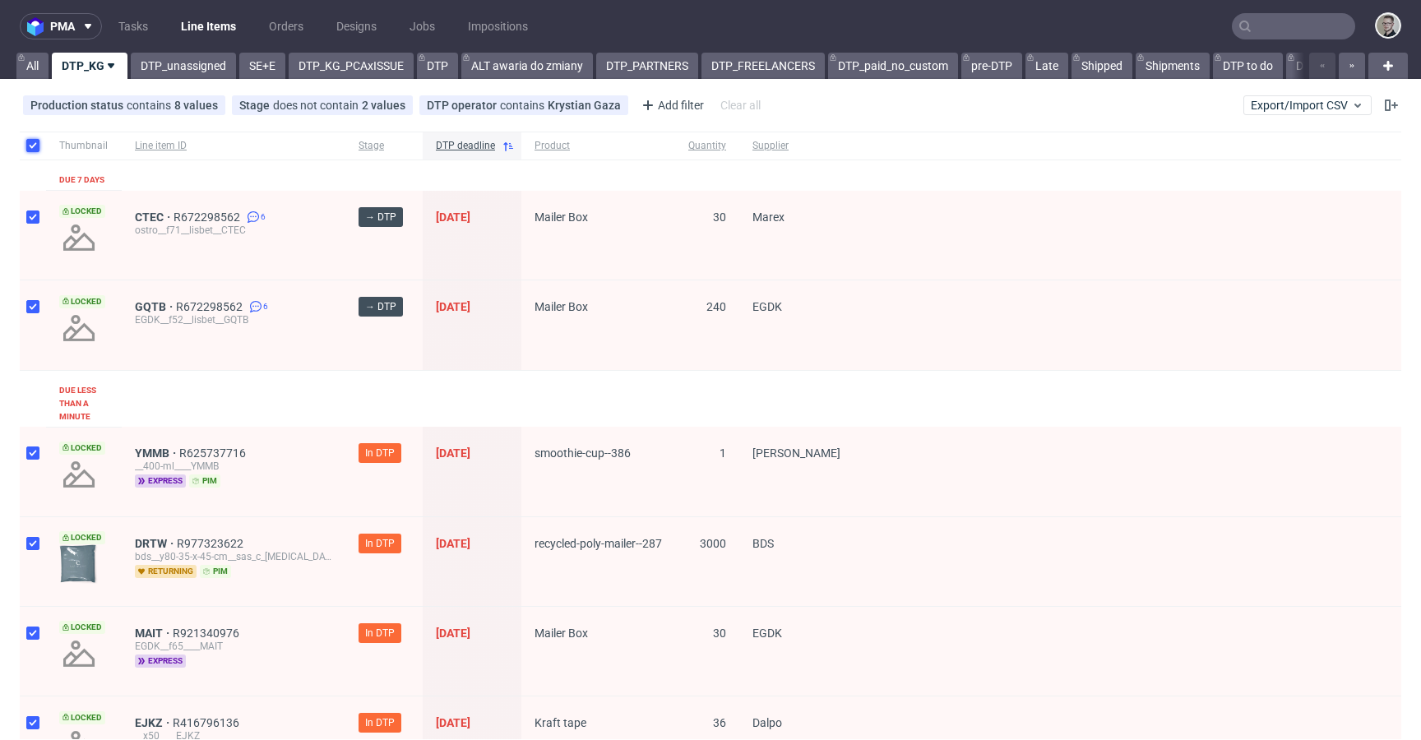
checkbox input "true"
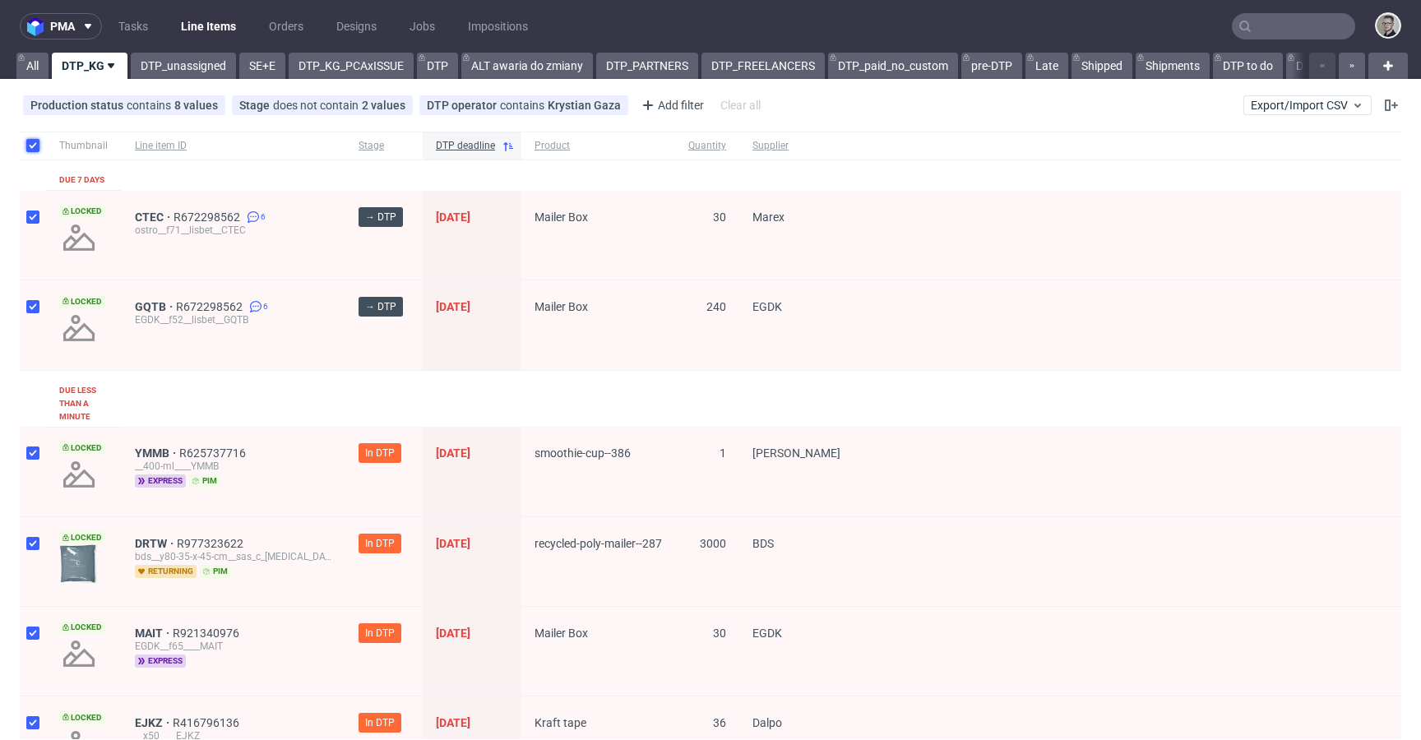
checkbox input "true"
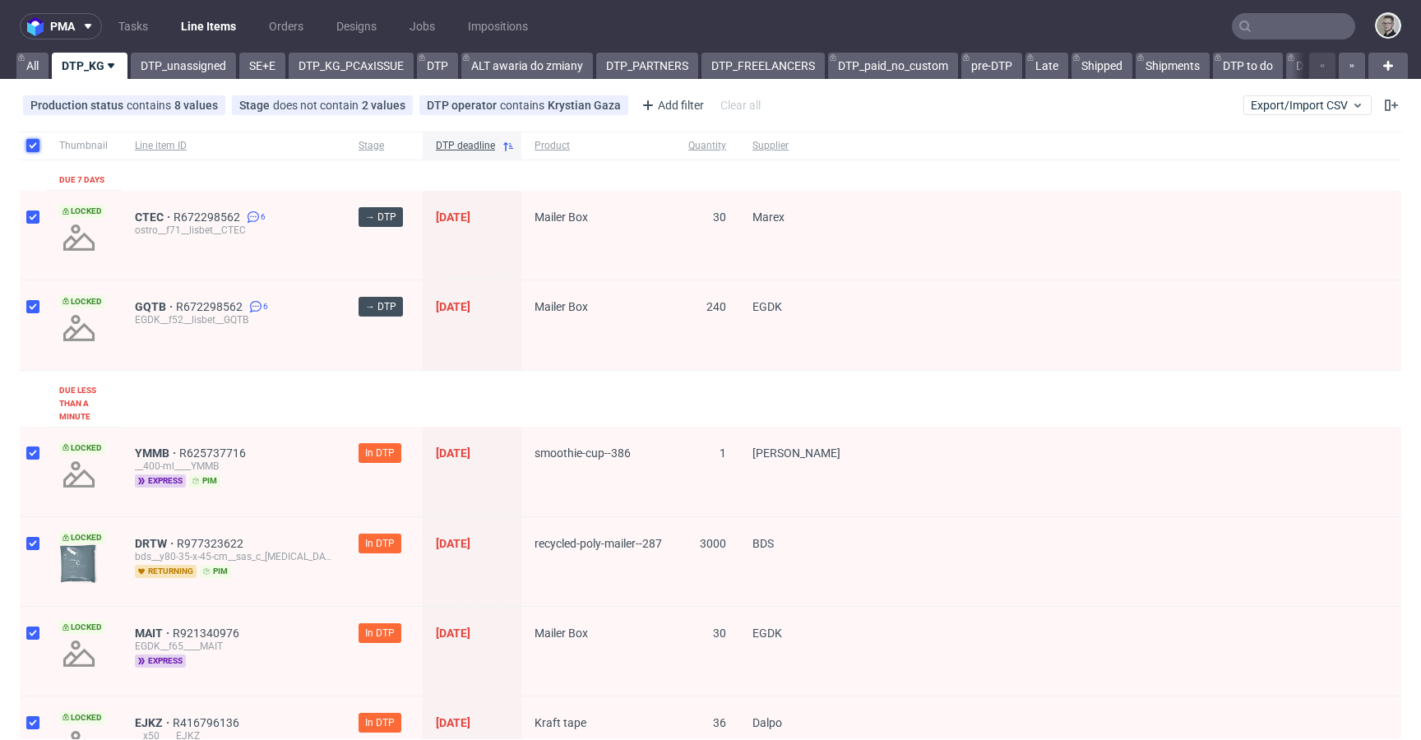
checkbox input "true"
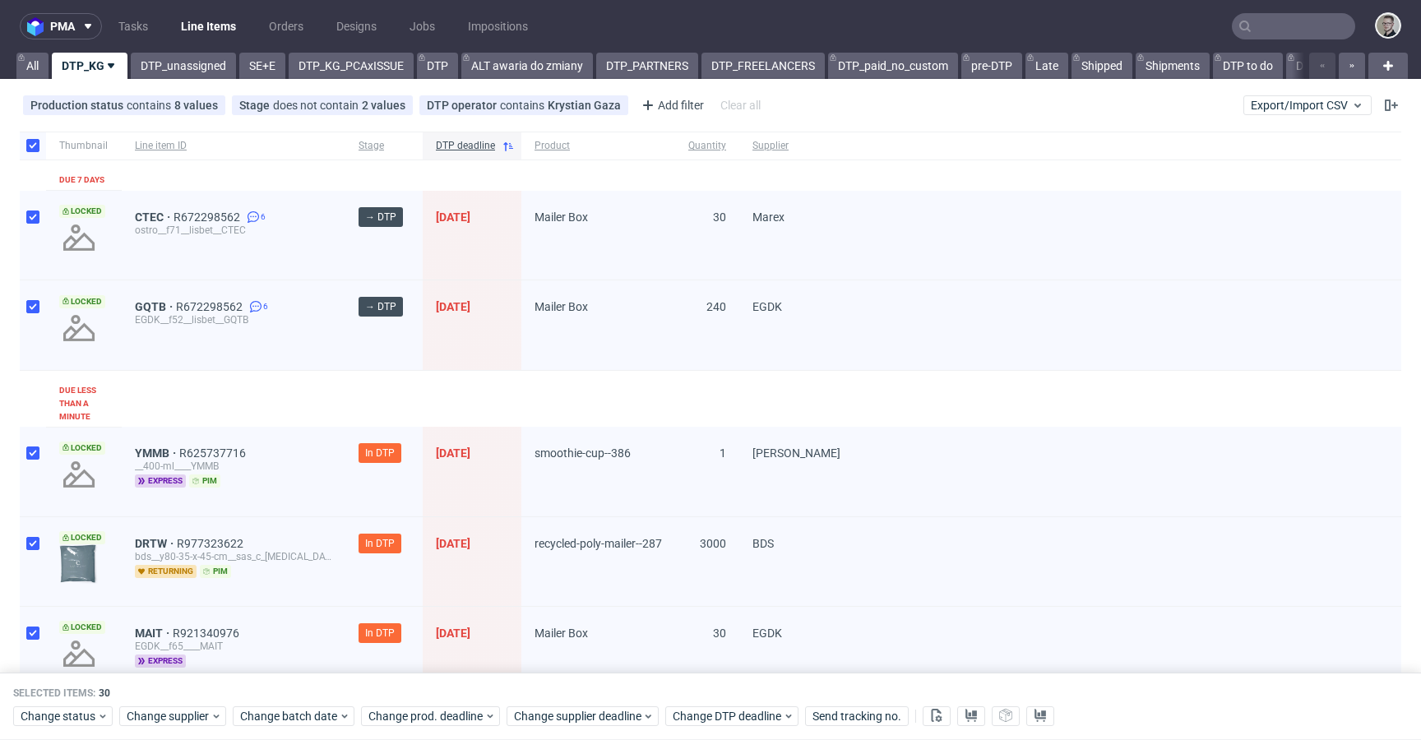
drag, startPoint x: 39, startPoint y: 221, endPoint x: 42, endPoint y: 245, distance: 24.0
click at [39, 221] on div at bounding box center [33, 236] width 26 height 90
checkbox input "false"
click at [31, 303] on input "checkbox" at bounding box center [32, 306] width 13 height 13
checkbox input "false"
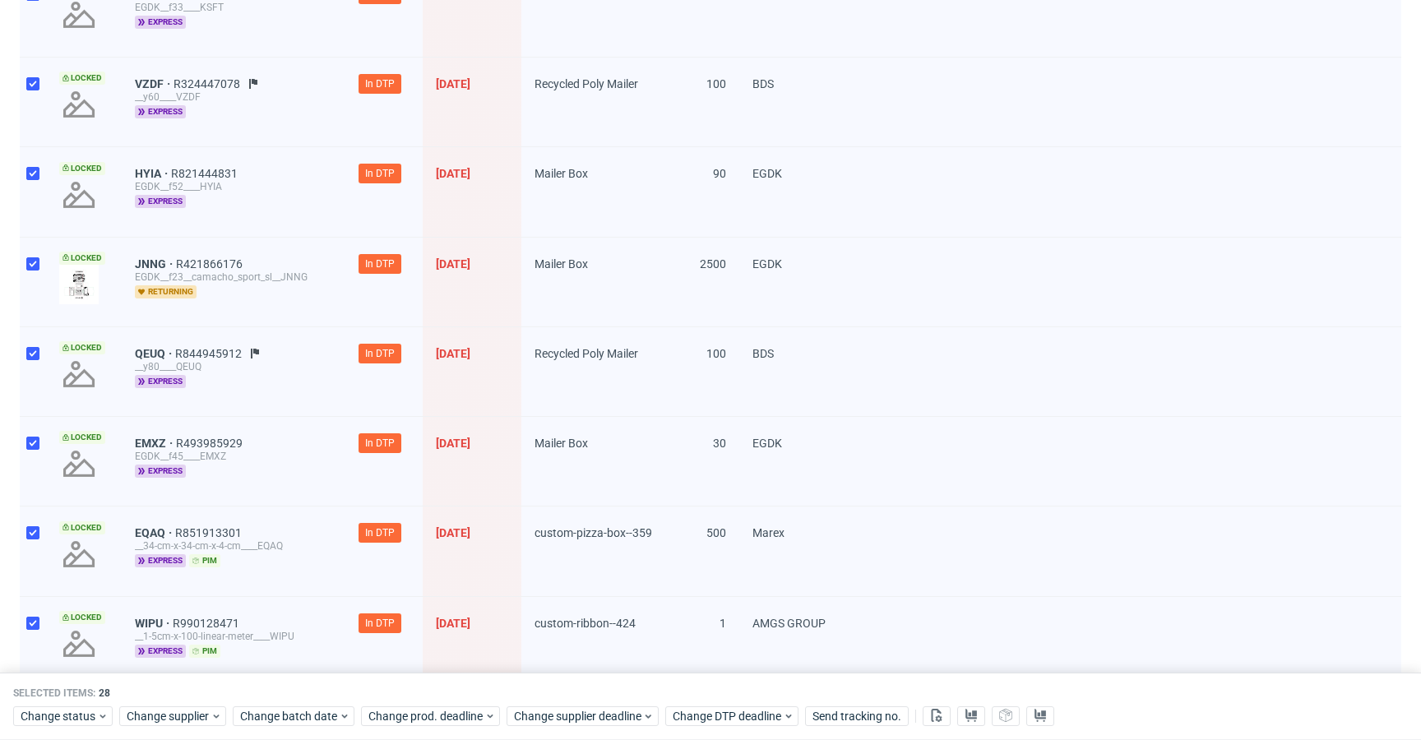
scroll to position [2309, 0]
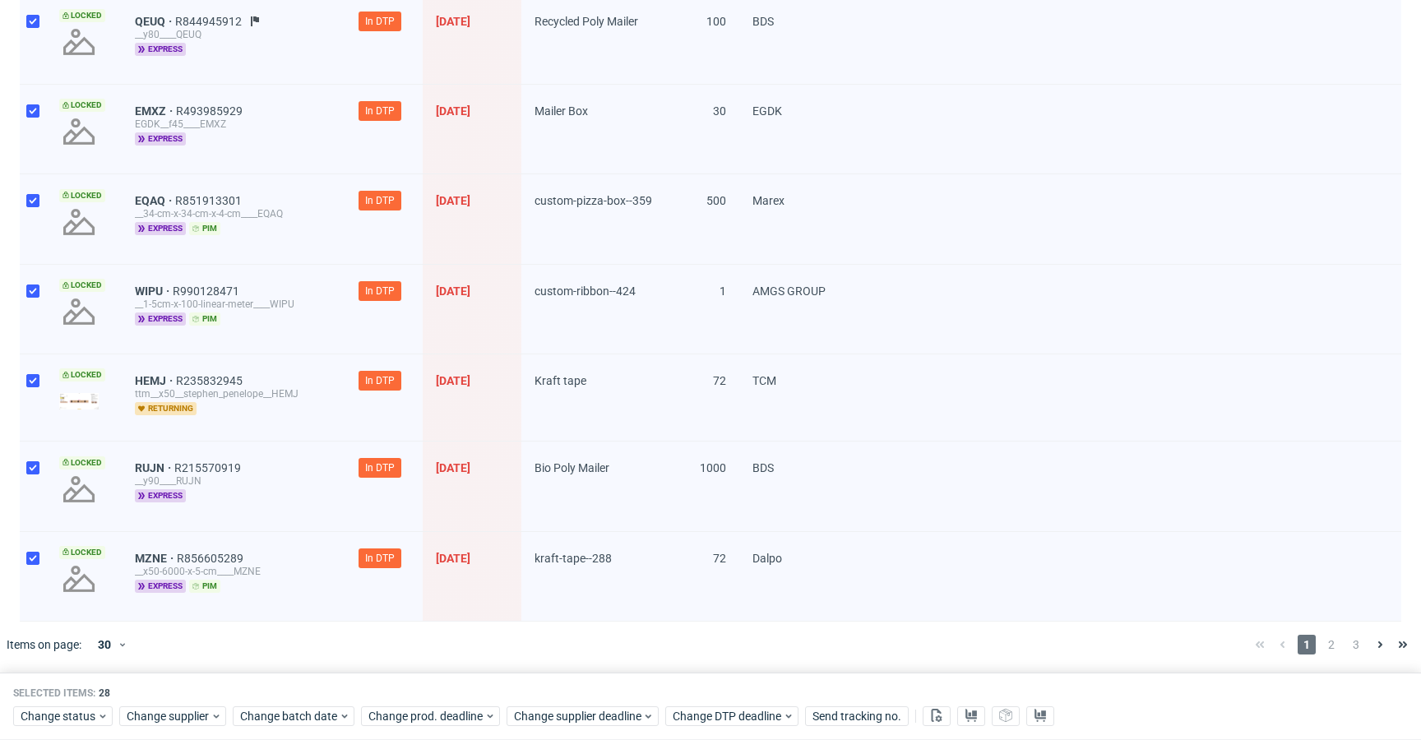
click at [260, 639] on div at bounding box center [710, 645] width 1064 height 46
drag, startPoint x: 105, startPoint y: 627, endPoint x: 123, endPoint y: 636, distance: 19.5
click at [106, 627] on div "Items on page: 30" at bounding box center [89, 645] width 178 height 46
click at [123, 638] on icon at bounding box center [123, 644] width 10 height 13
click at [134, 566] on div "30 60 120 180 240 300" at bounding box center [111, 567] width 59 height 123
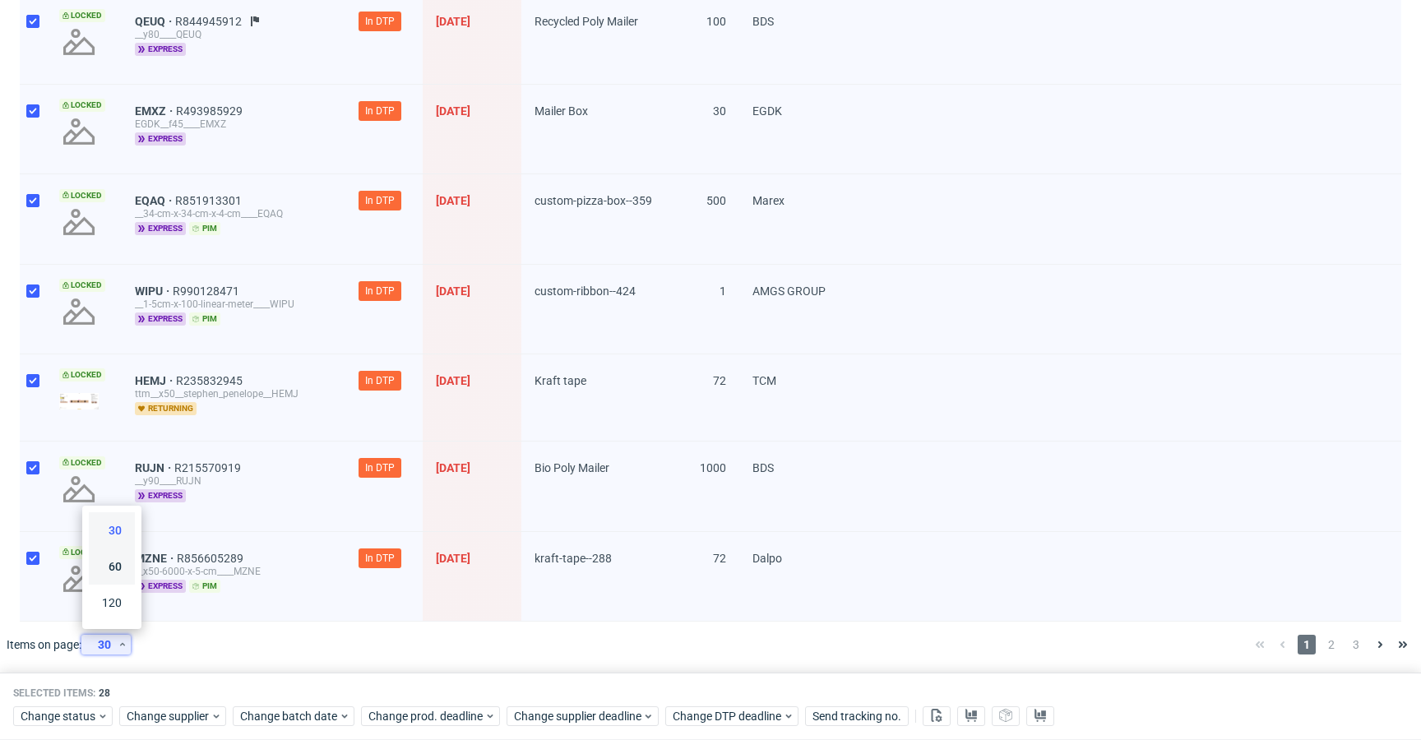
click at [119, 557] on div "60" at bounding box center [111, 566] width 33 height 23
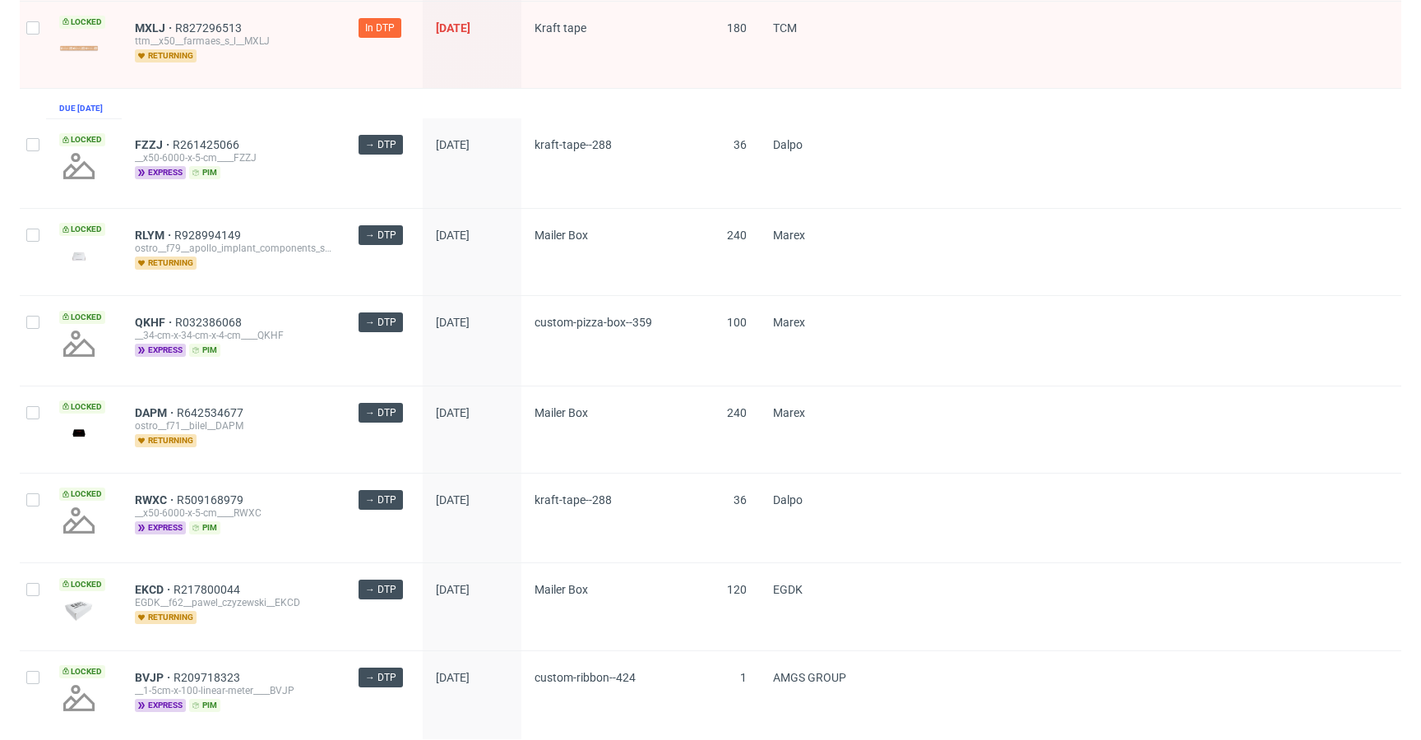
scroll to position [2810, 0]
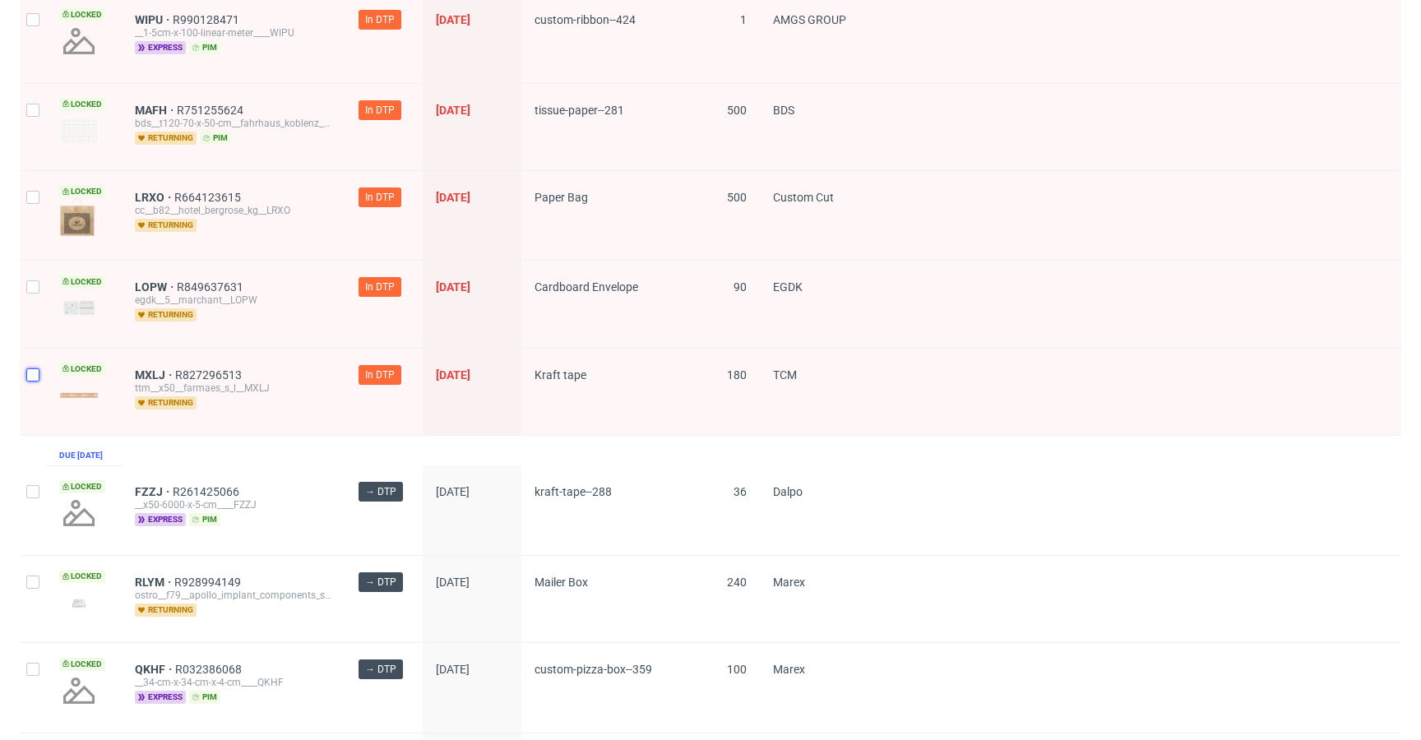
click at [33, 370] on input "checkbox" at bounding box center [32, 374] width 13 height 13
checkbox input "true"
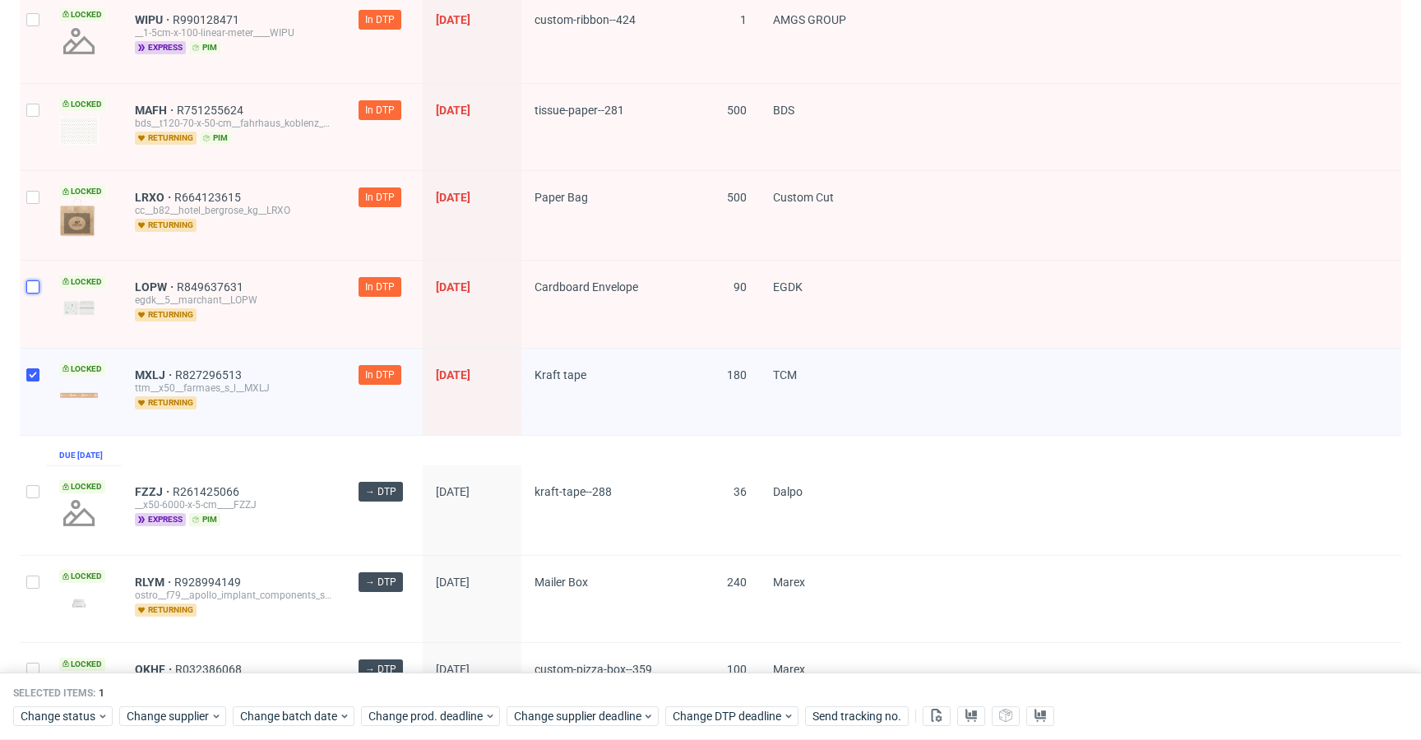
click at [27, 288] on input "checkbox" at bounding box center [32, 286] width 13 height 13
checkbox input "true"
click at [27, 194] on input "checkbox" at bounding box center [32, 197] width 13 height 13
checkbox input "true"
click at [35, 99] on div at bounding box center [33, 127] width 26 height 86
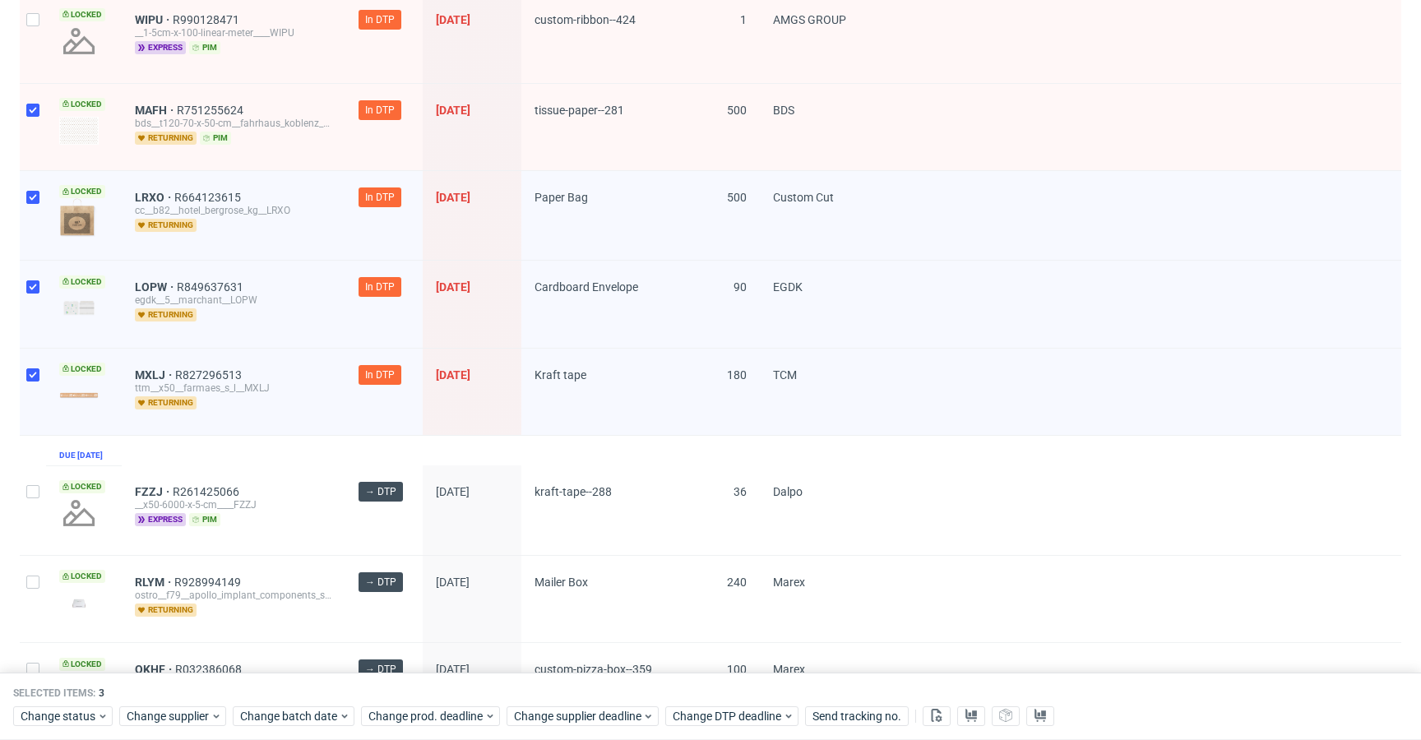
checkbox input "true"
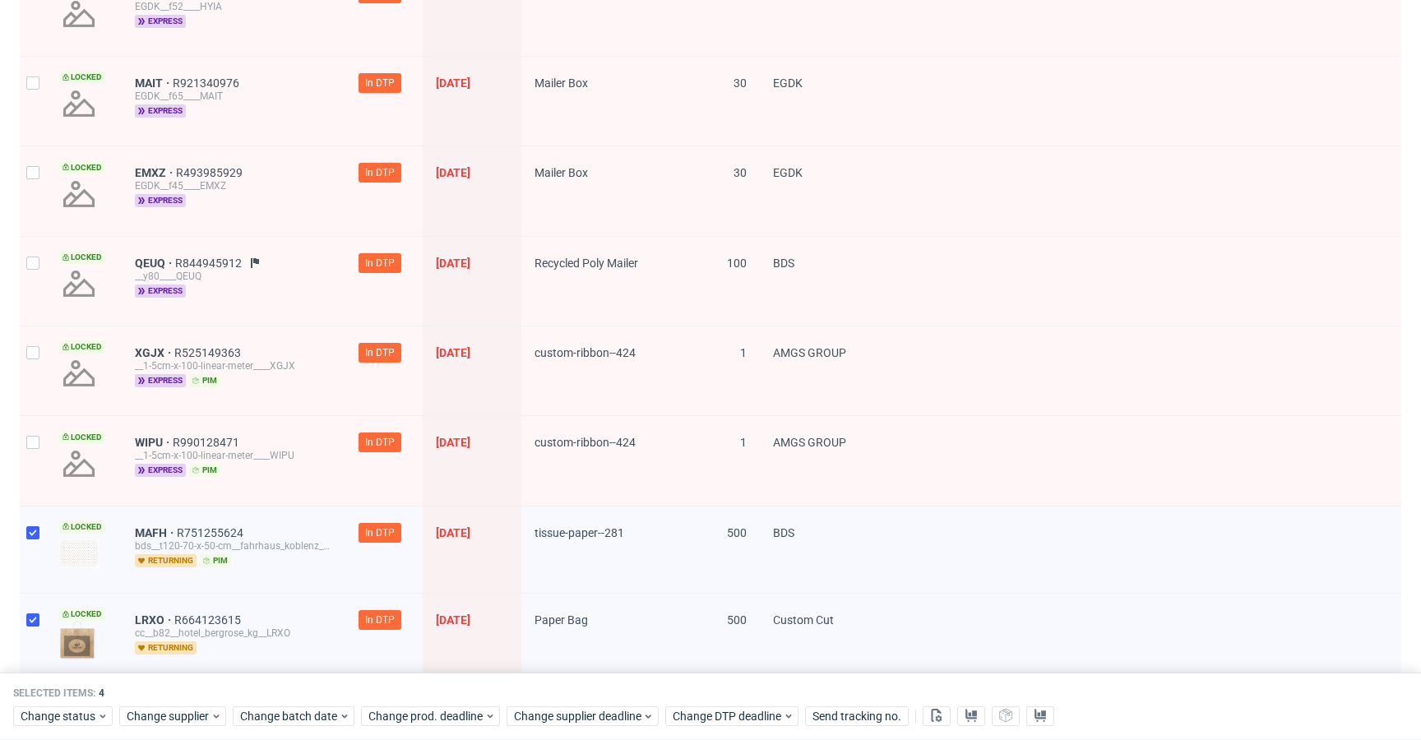
scroll to position [2345, 0]
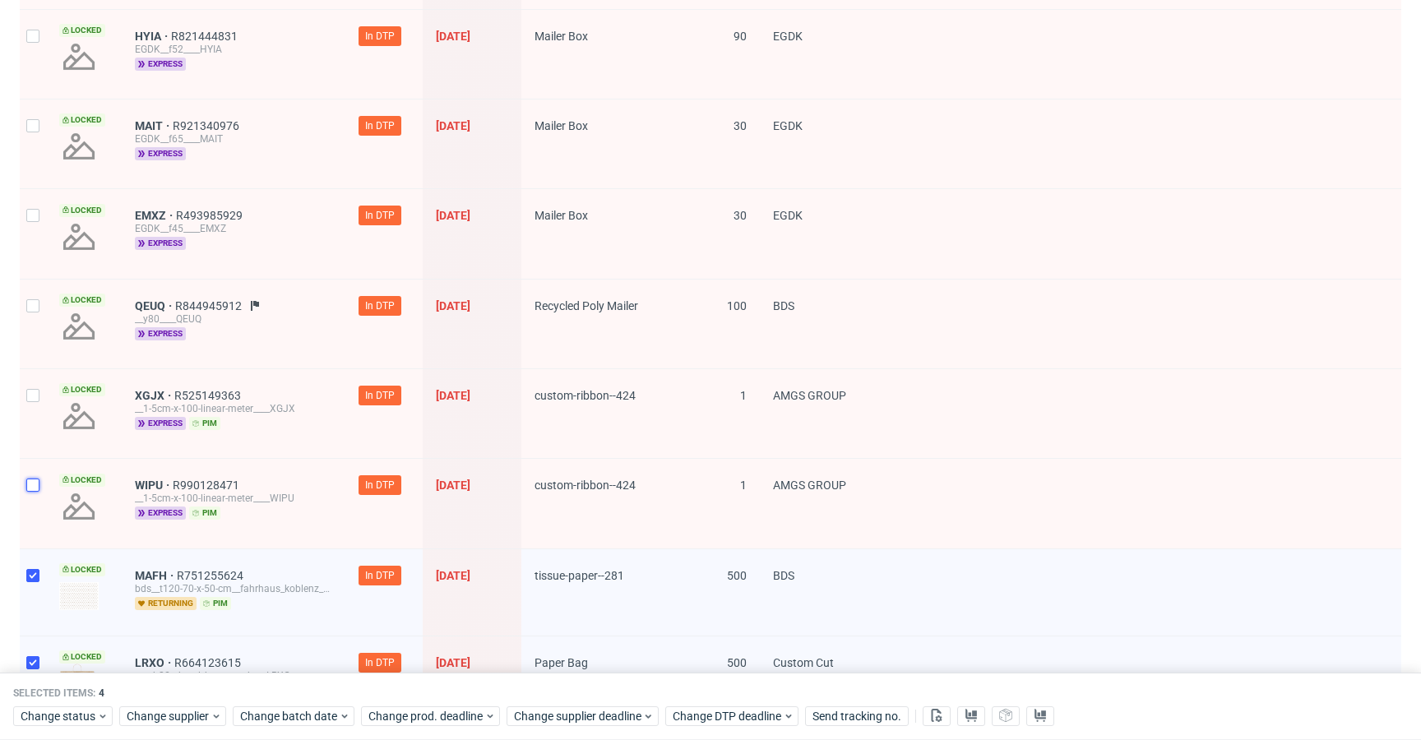
click at [30, 479] on input "checkbox" at bounding box center [32, 485] width 13 height 13
checkbox input "true"
click at [38, 383] on div at bounding box center [33, 413] width 26 height 89
checkbox input "true"
click at [38, 308] on input "checkbox" at bounding box center [32, 305] width 13 height 13
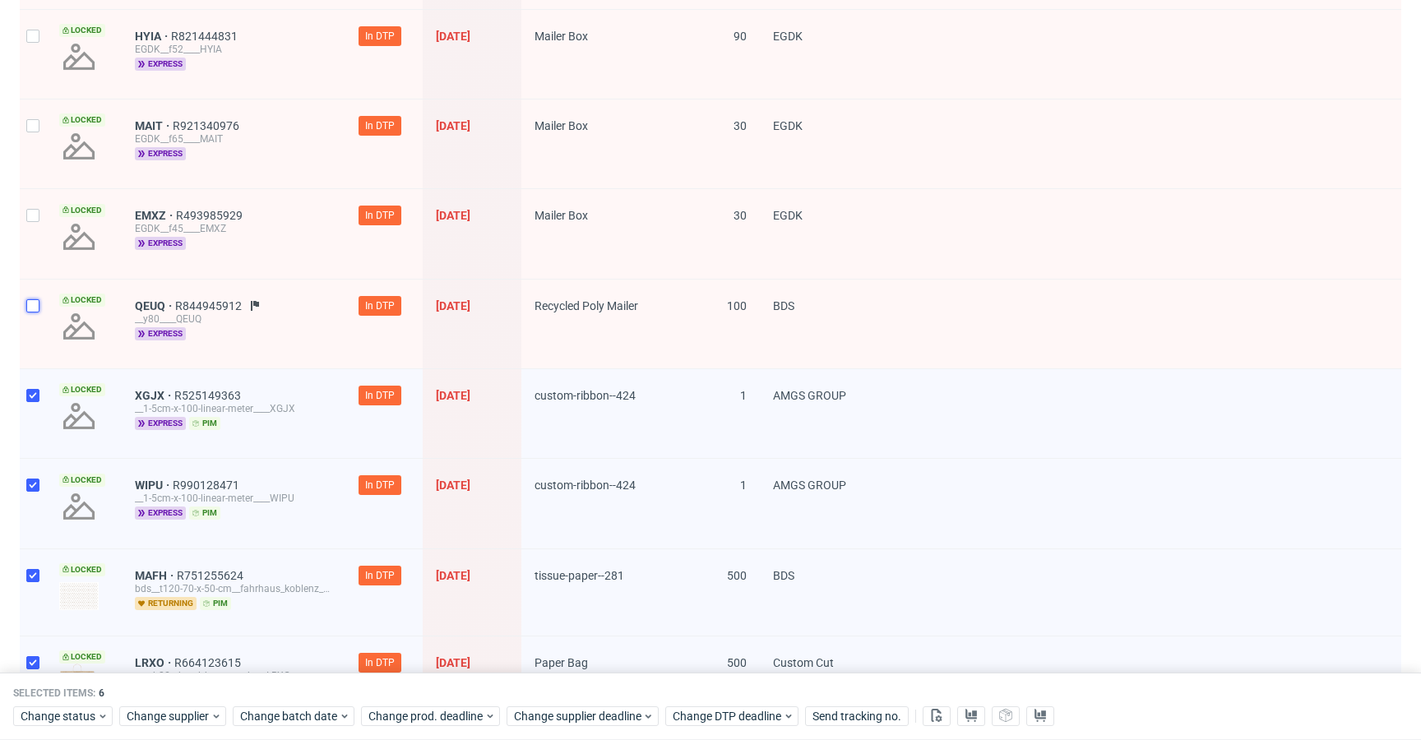
checkbox input "true"
click at [43, 238] on div at bounding box center [33, 233] width 26 height 89
checkbox input "true"
click at [35, 128] on input "checkbox" at bounding box center [32, 125] width 13 height 13
checkbox input "true"
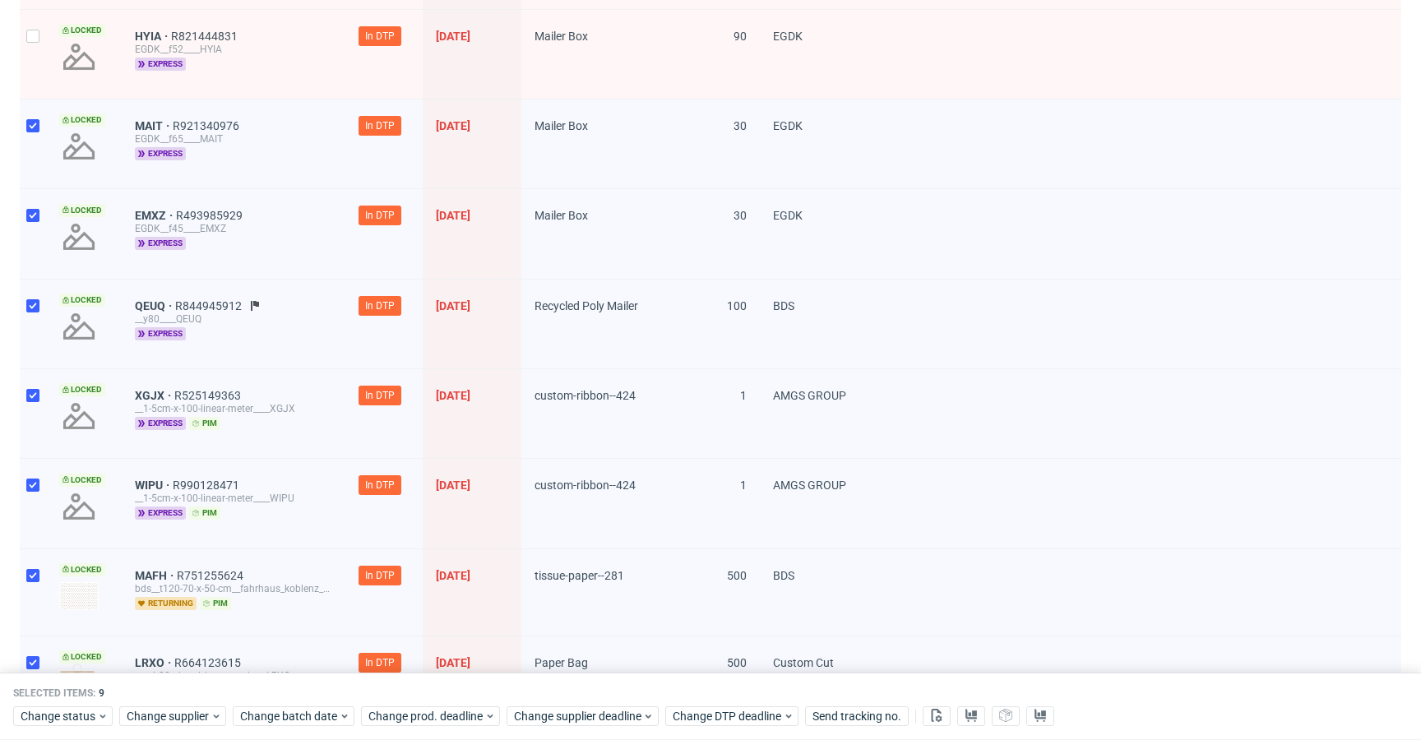
click at [35, 59] on div at bounding box center [33, 54] width 26 height 89
checkbox input "true"
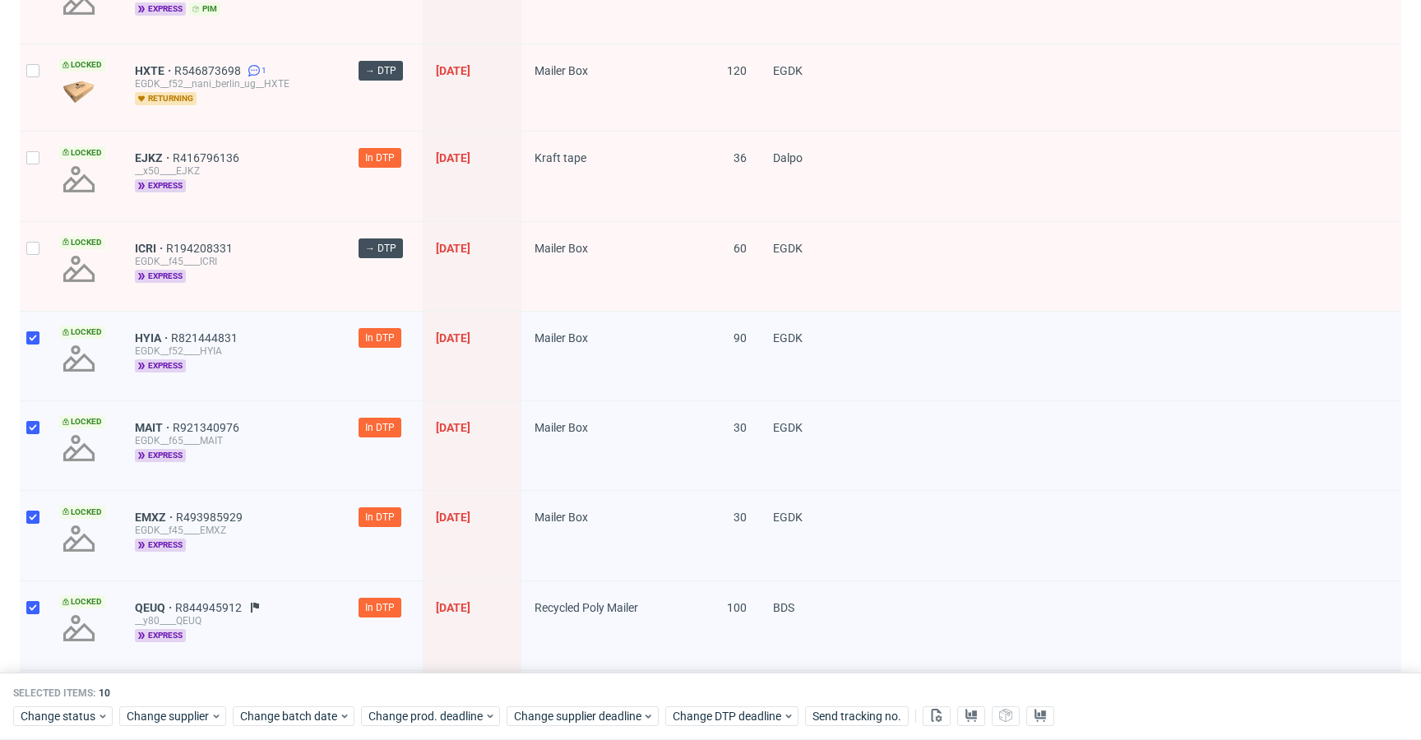
scroll to position [1911, 0]
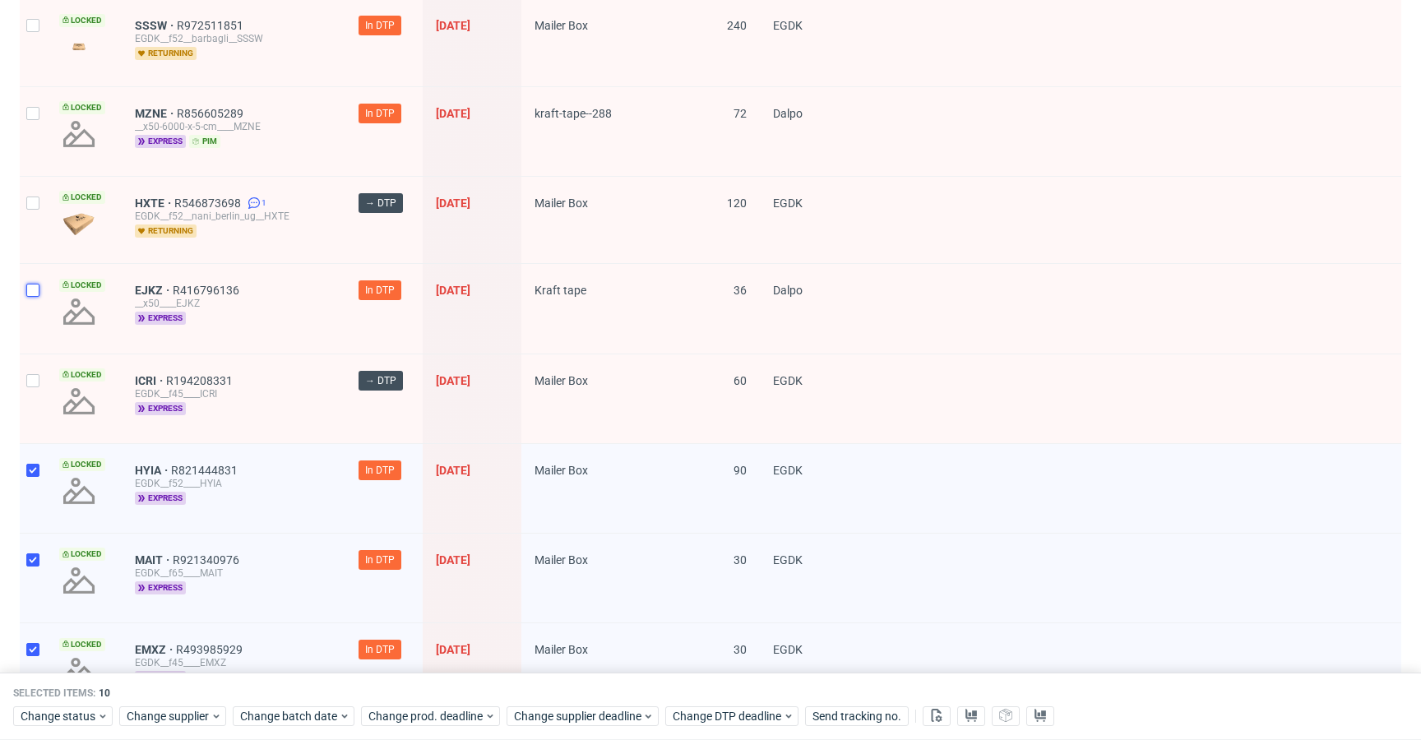
click at [35, 291] on input "checkbox" at bounding box center [32, 290] width 13 height 13
checkbox input "true"
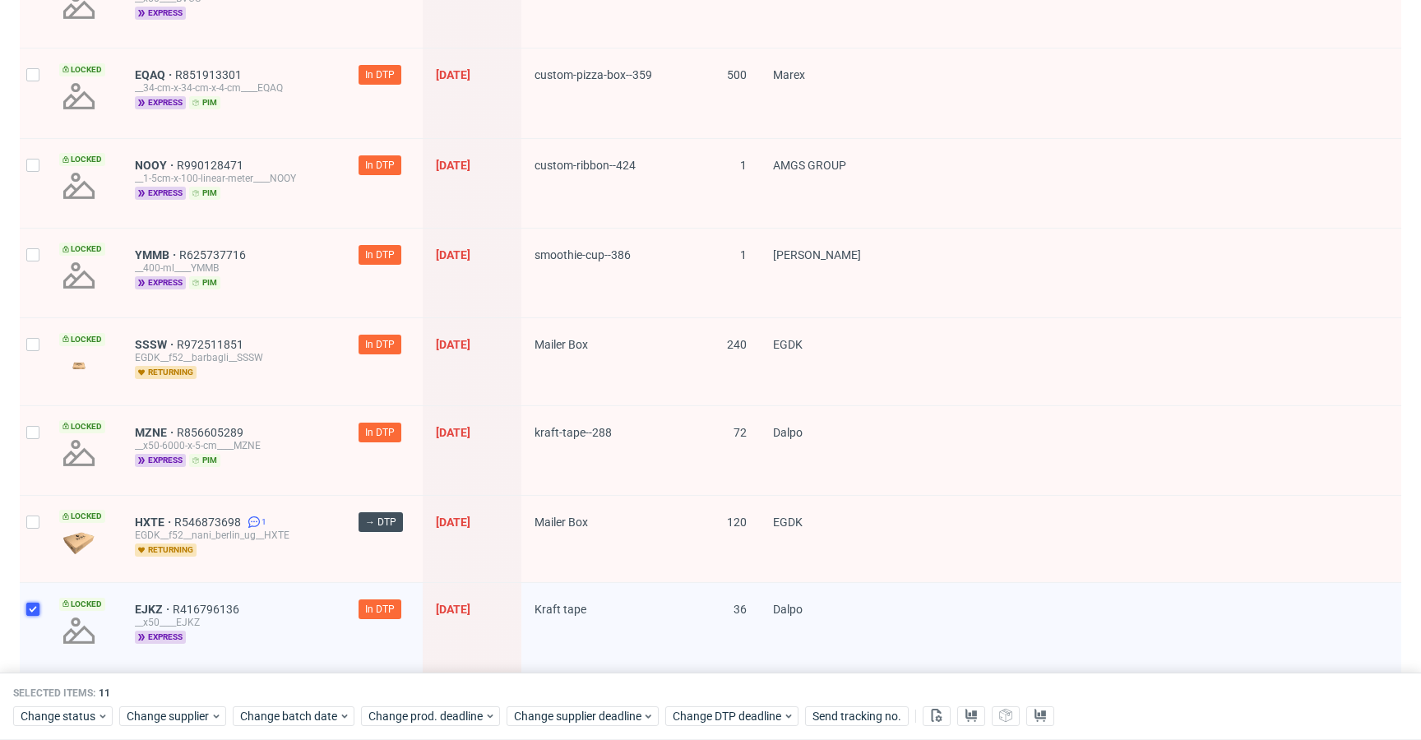
scroll to position [1565, 0]
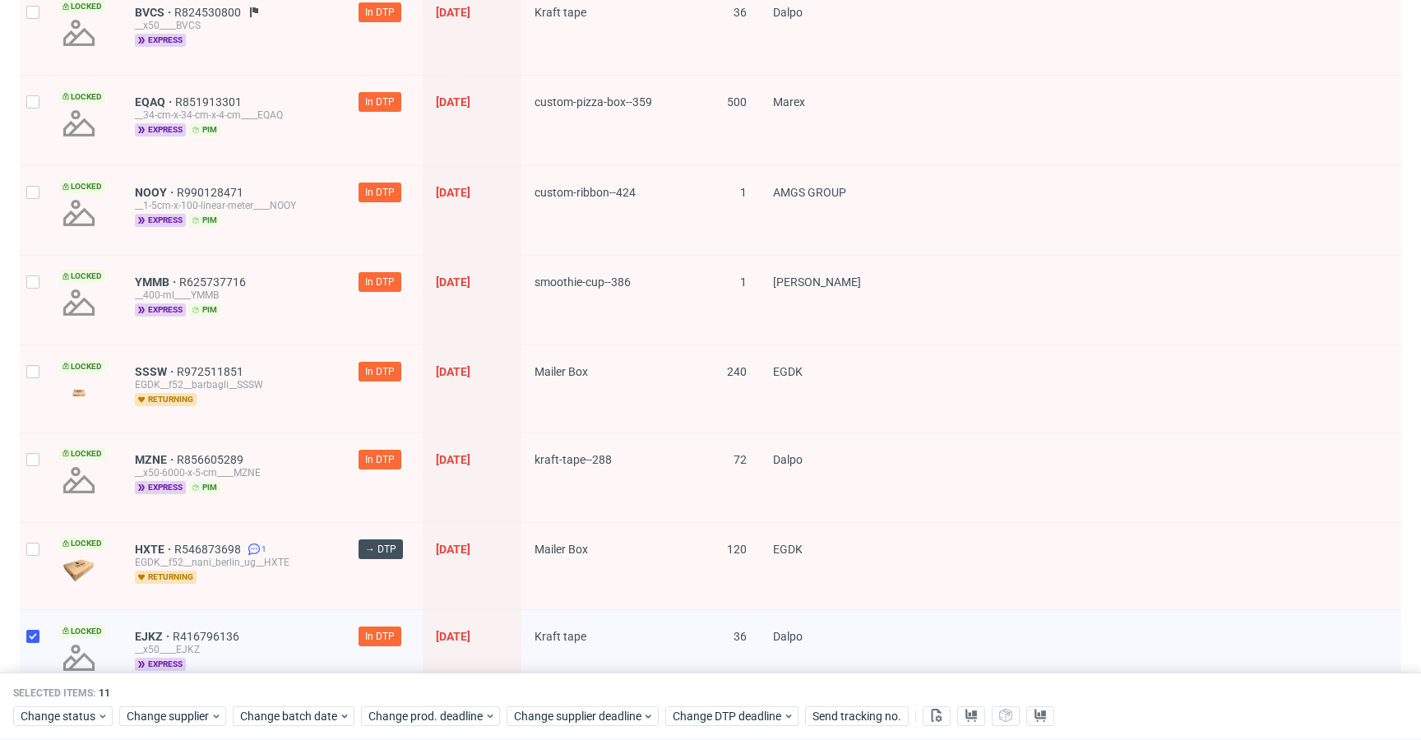
click at [41, 459] on div at bounding box center [33, 477] width 26 height 89
checkbox input "true"
drag, startPoint x: 39, startPoint y: 368, endPoint x: 40, endPoint y: 334, distance: 33.7
click at [39, 368] on div at bounding box center [33, 388] width 26 height 86
checkbox input "true"
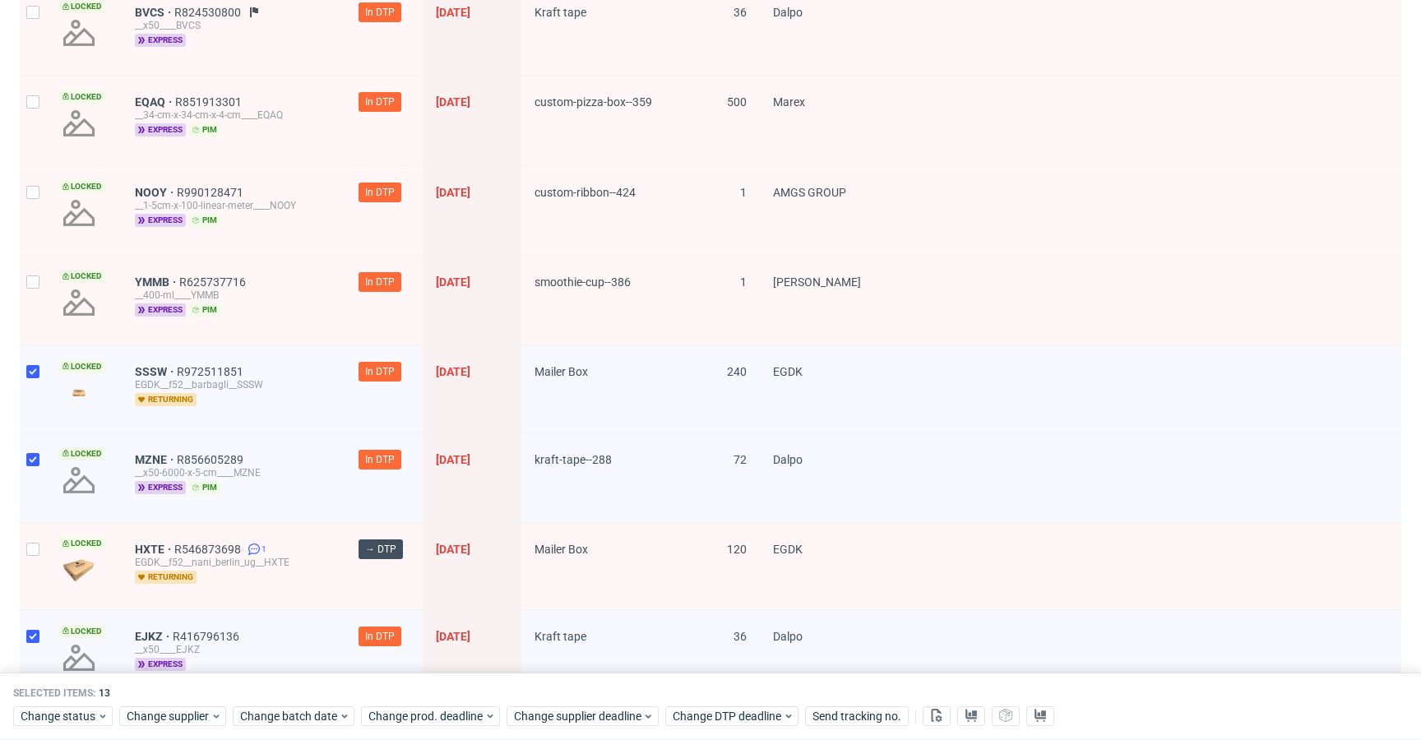
click at [37, 296] on div at bounding box center [33, 300] width 26 height 89
checkbox input "true"
click at [32, 215] on div at bounding box center [33, 210] width 26 height 89
checkbox input "true"
click at [30, 124] on div at bounding box center [33, 120] width 26 height 89
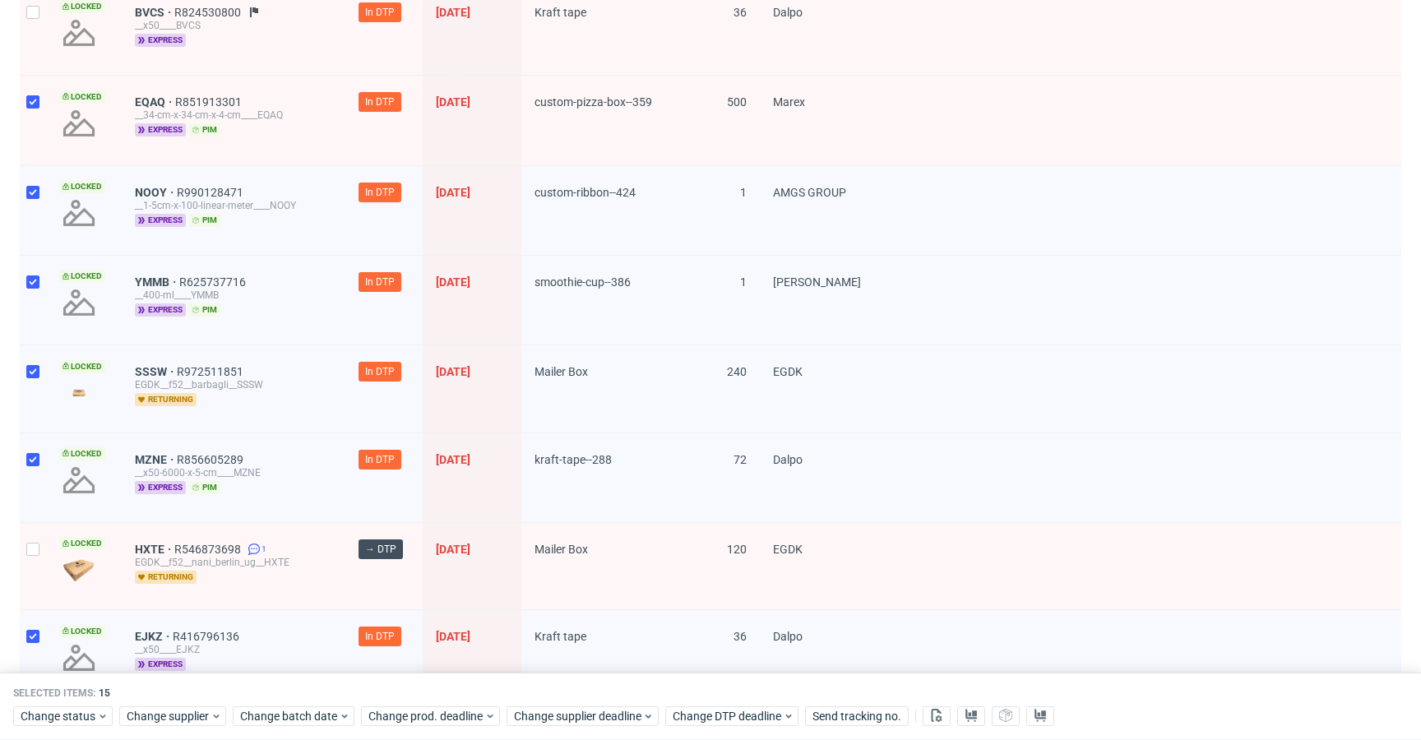
checkbox input "true"
click at [30, 57] on div at bounding box center [33, 30] width 26 height 89
checkbox input "true"
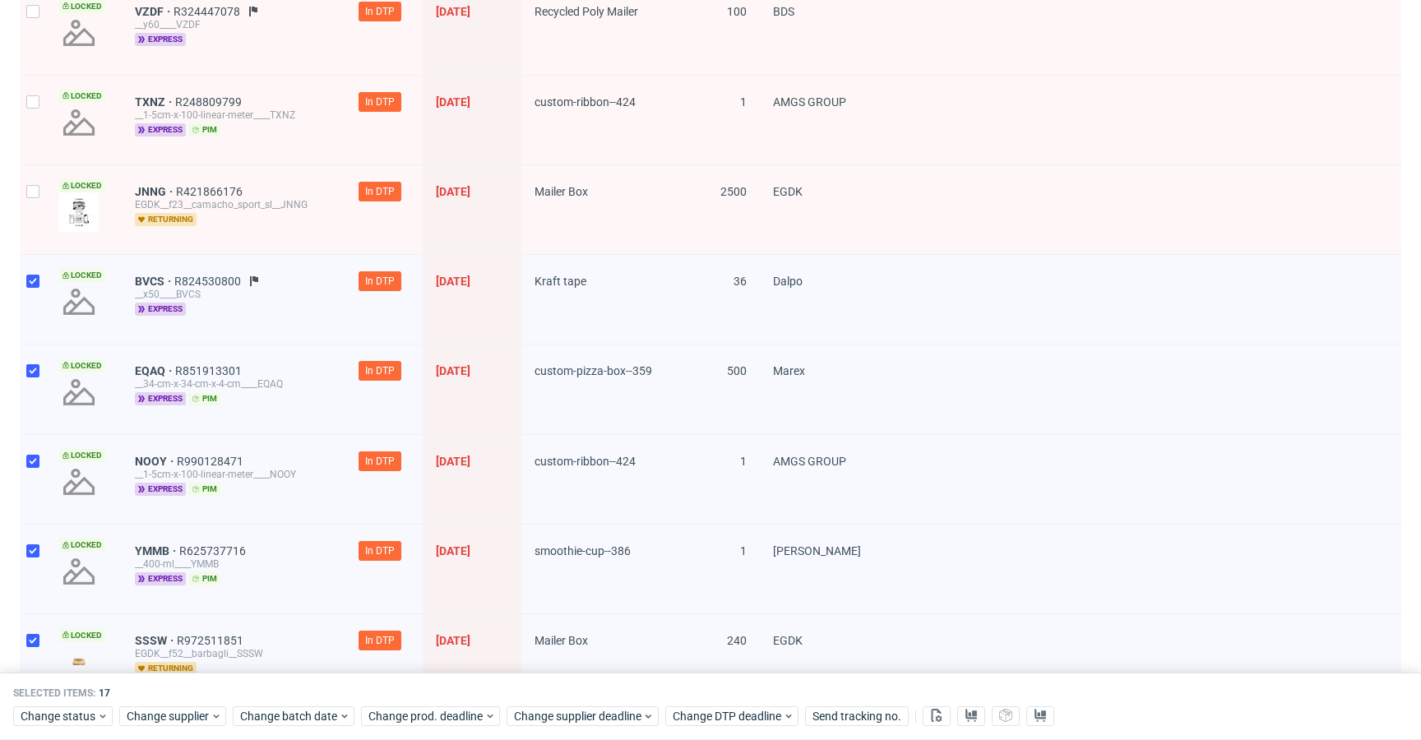
scroll to position [1168, 0]
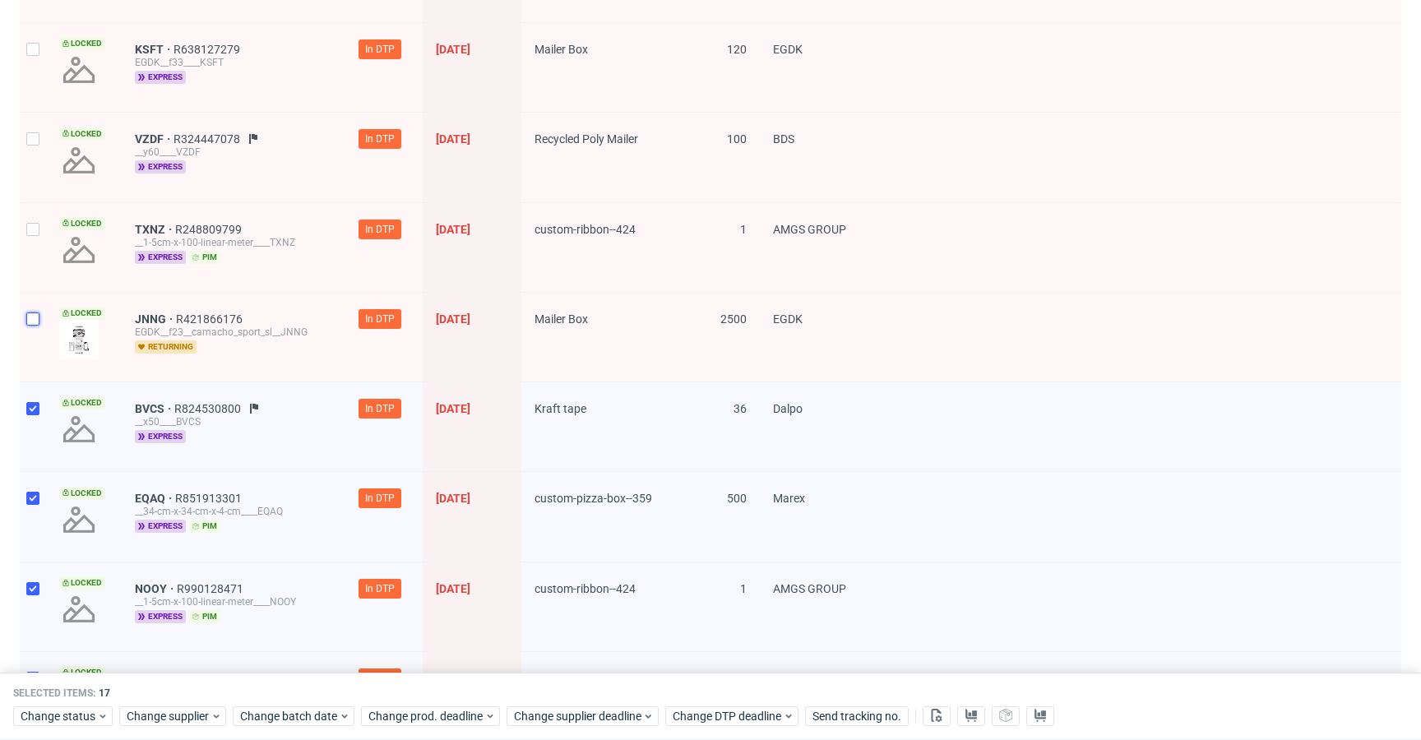
click at [36, 313] on input "checkbox" at bounding box center [32, 318] width 13 height 13
checkbox input "true"
drag, startPoint x: 30, startPoint y: 240, endPoint x: 29, endPoint y: 209, distance: 31.3
click at [30, 239] on div at bounding box center [33, 247] width 26 height 89
checkbox input "true"
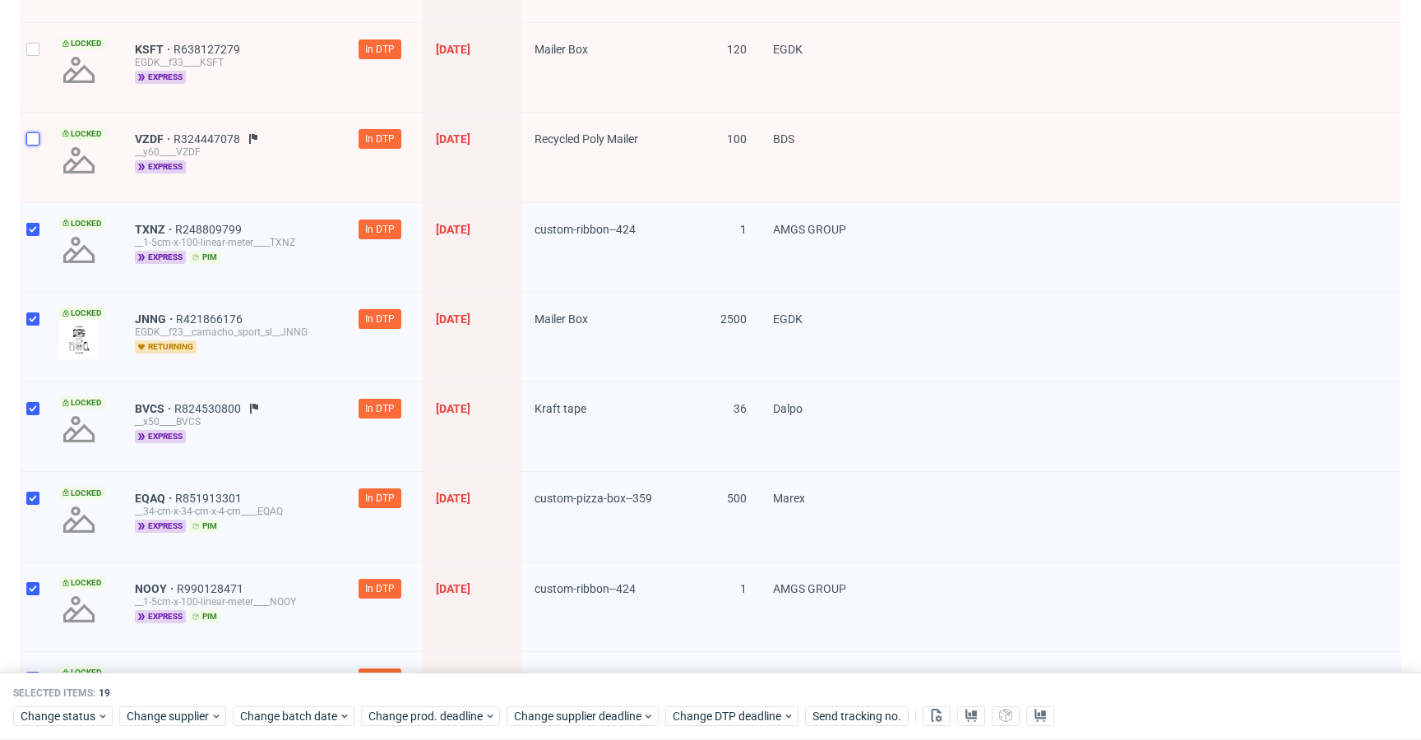
click at [34, 144] on input "checkbox" at bounding box center [32, 138] width 13 height 13
checkbox input "true"
click at [34, 71] on div at bounding box center [33, 67] width 26 height 89
checkbox input "true"
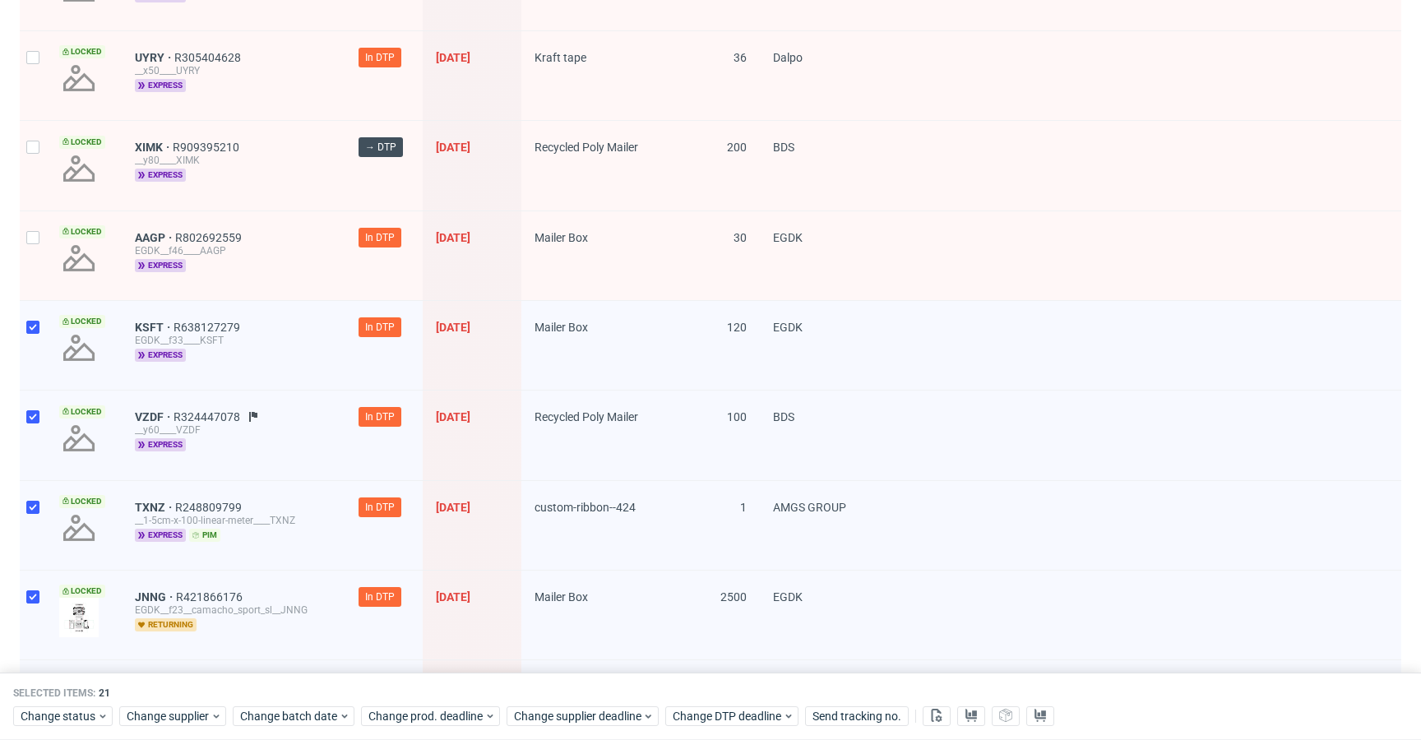
scroll to position [889, 0]
click at [30, 243] on input "checkbox" at bounding box center [32, 239] width 13 height 13
checkbox input "true"
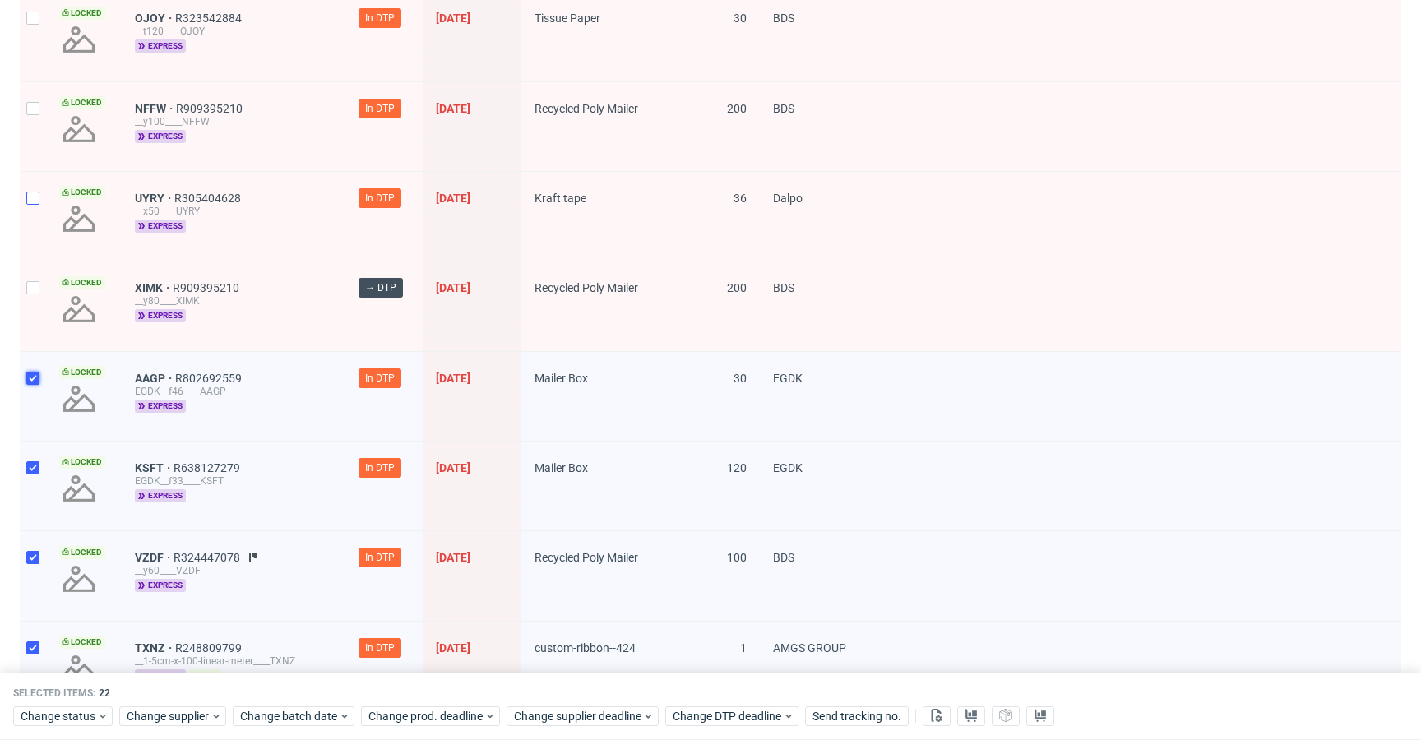
scroll to position [749, 0]
click at [28, 192] on div at bounding box center [33, 217] width 26 height 89
checkbox input "true"
click at [33, 106] on input "checkbox" at bounding box center [32, 109] width 13 height 13
checkbox input "true"
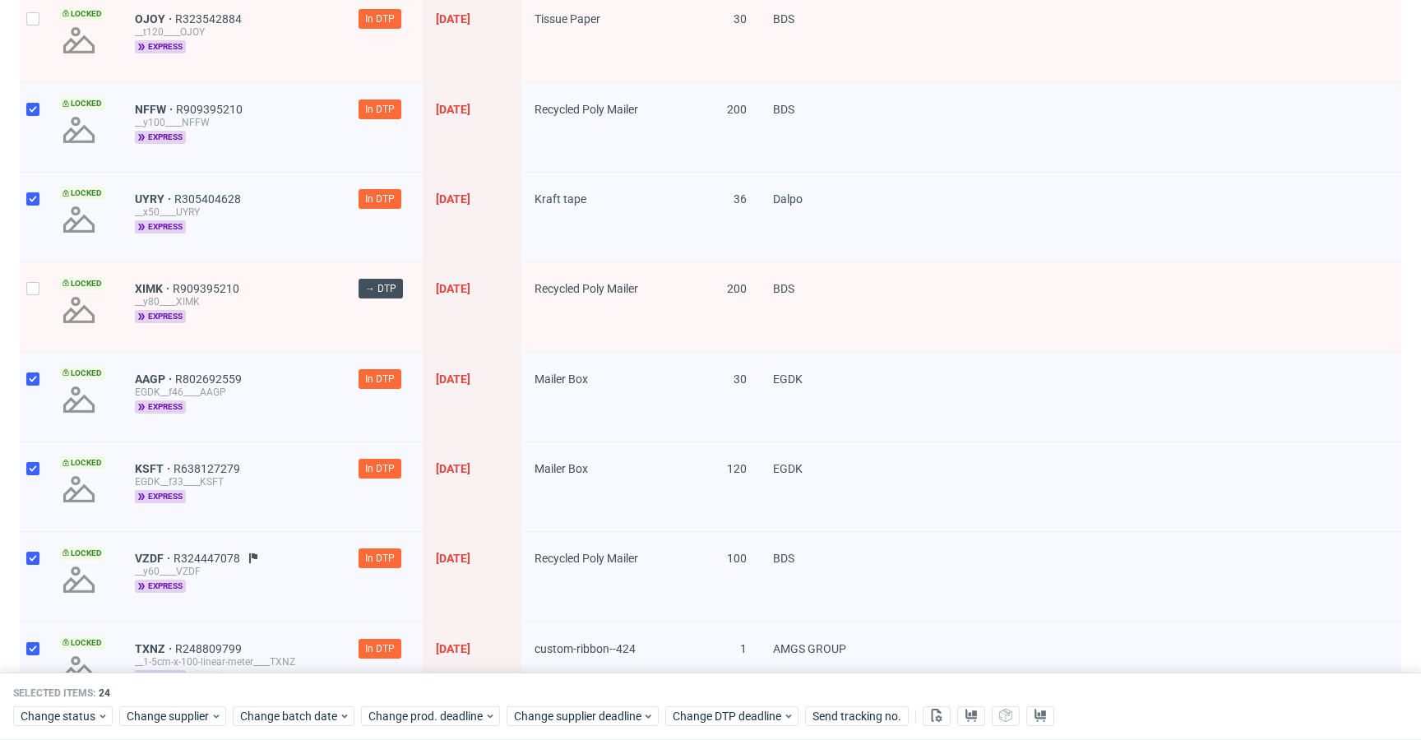
click at [28, 49] on div at bounding box center [33, 37] width 26 height 89
checkbox input "true"
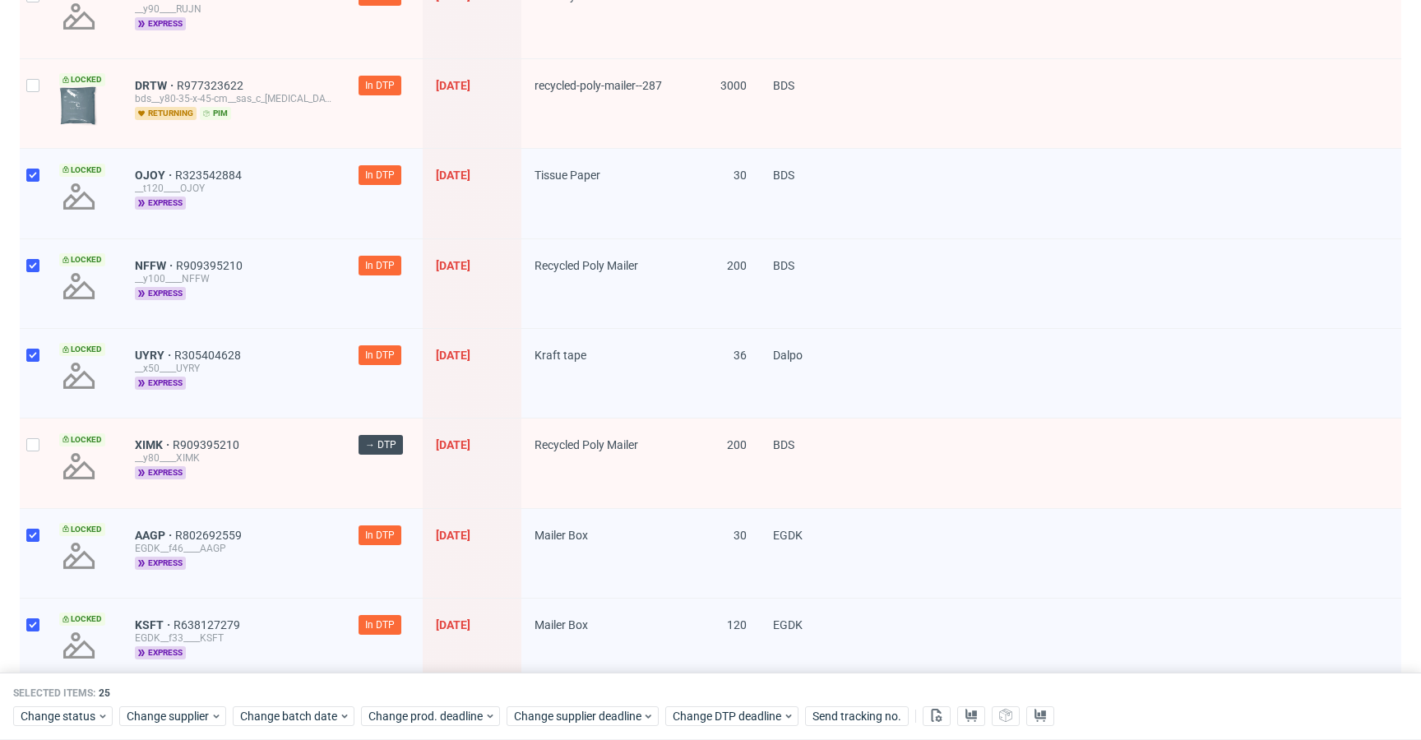
click at [21, 98] on div at bounding box center [33, 103] width 26 height 89
checkbox input "true"
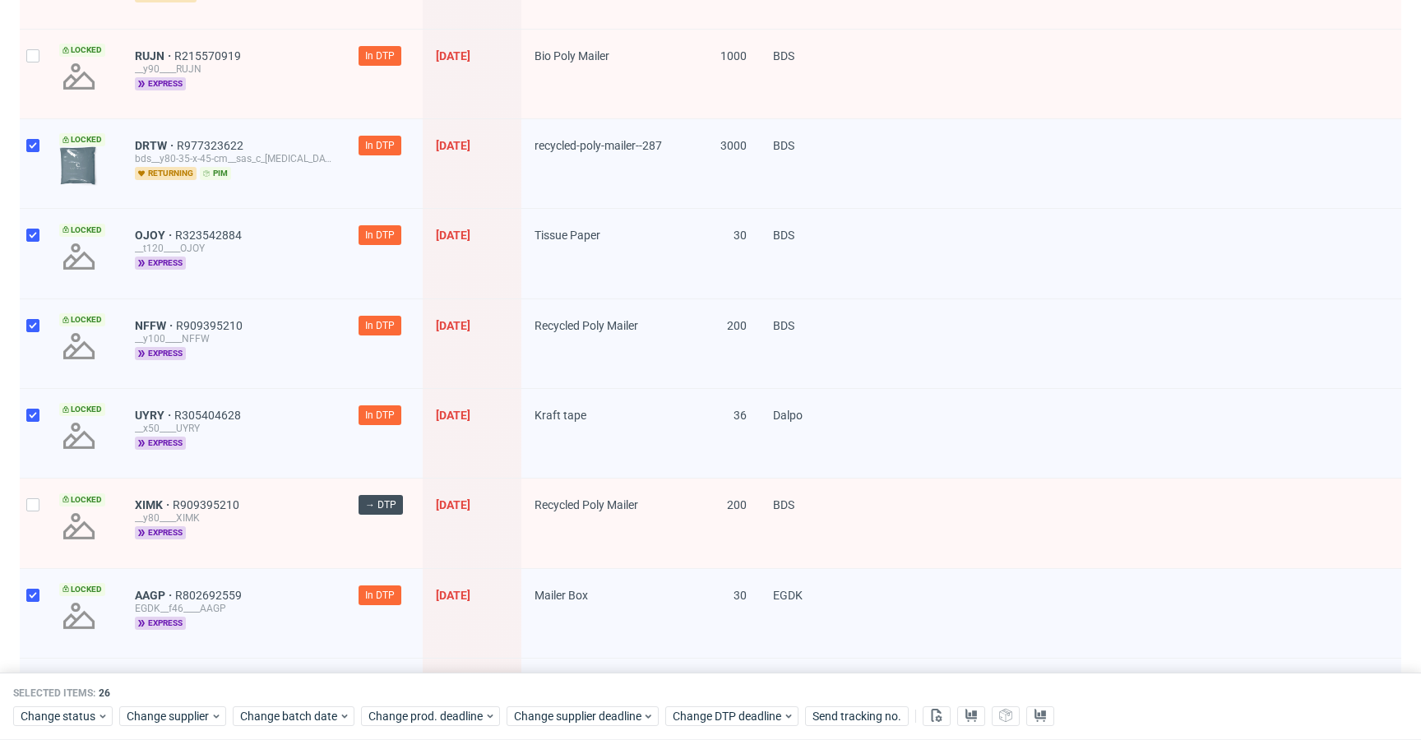
scroll to position [288, 0]
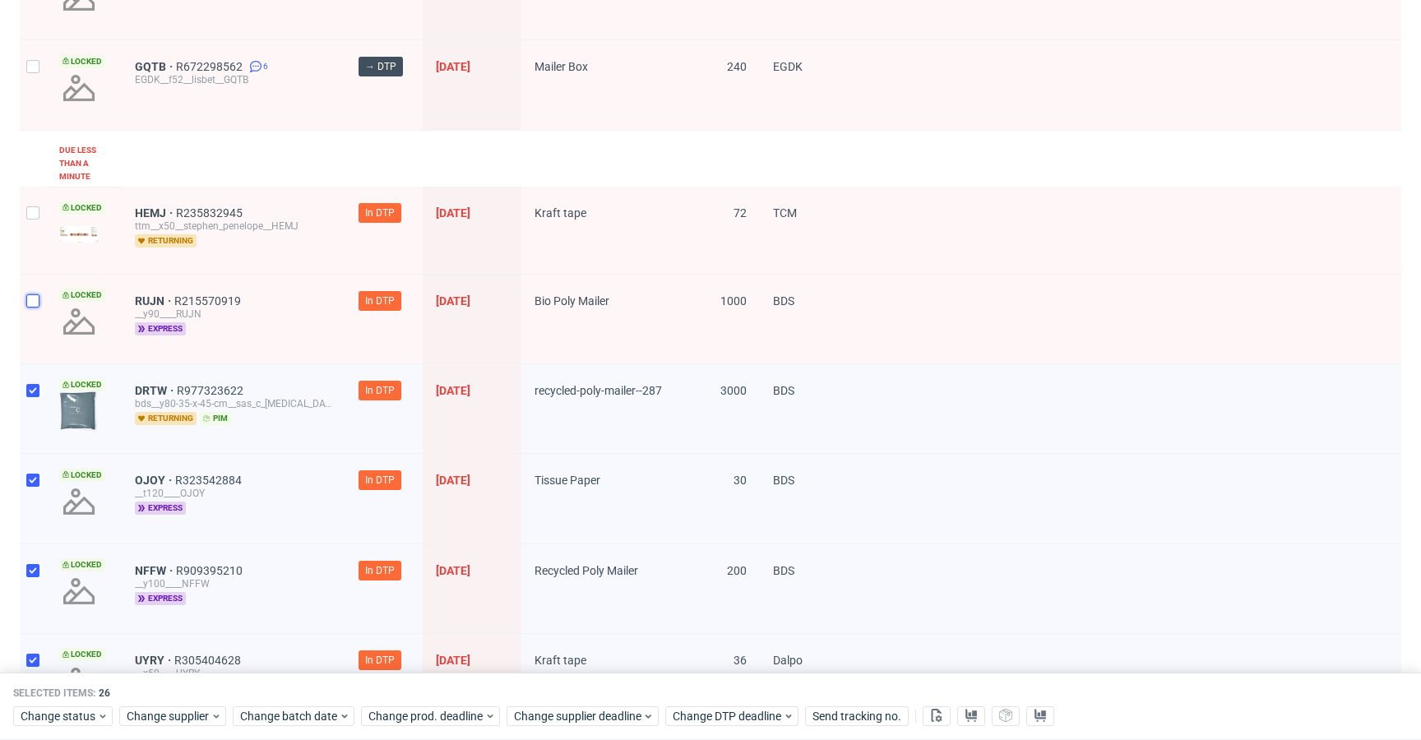
click at [29, 305] on input "checkbox" at bounding box center [32, 300] width 13 height 13
checkbox input "true"
click at [37, 247] on div at bounding box center [33, 230] width 26 height 87
checkbox input "true"
click at [75, 721] on span "Change status" at bounding box center [59, 716] width 76 height 16
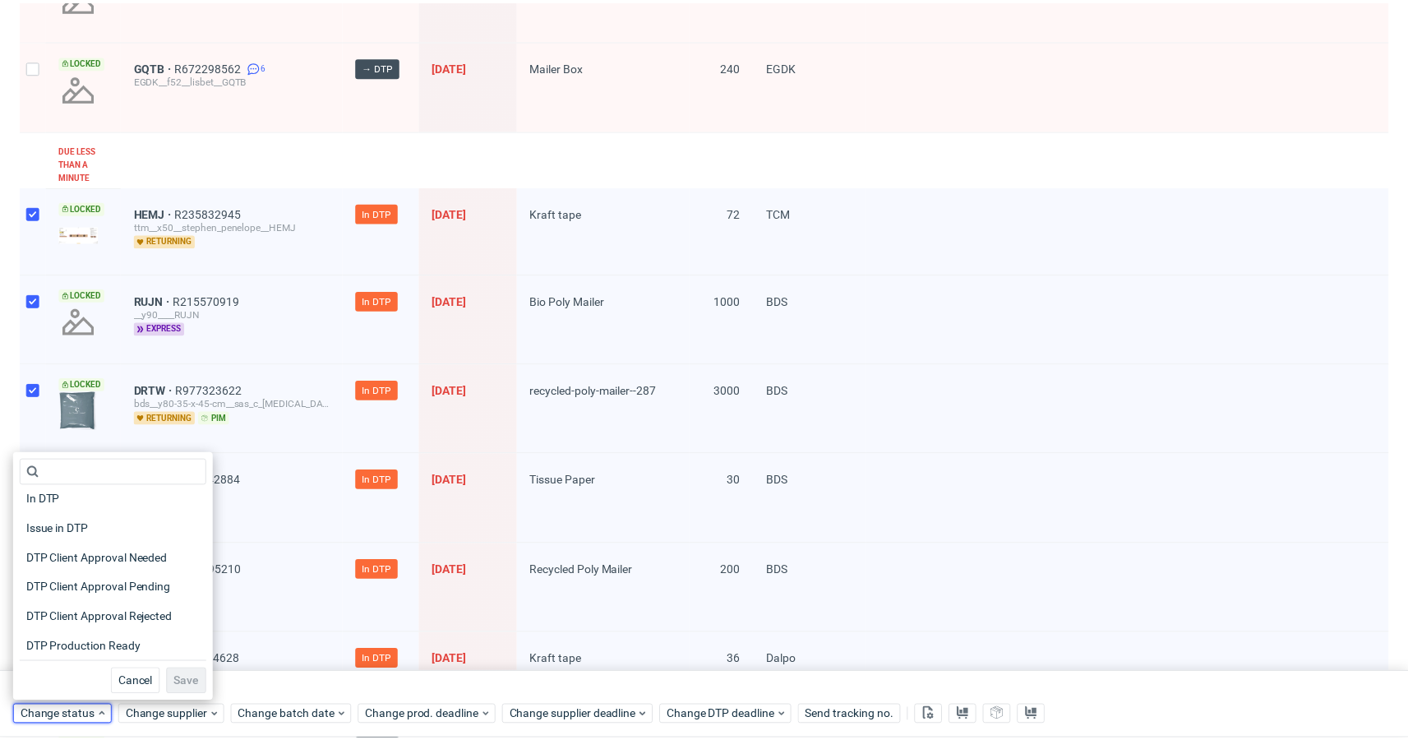
scroll to position [78, 0]
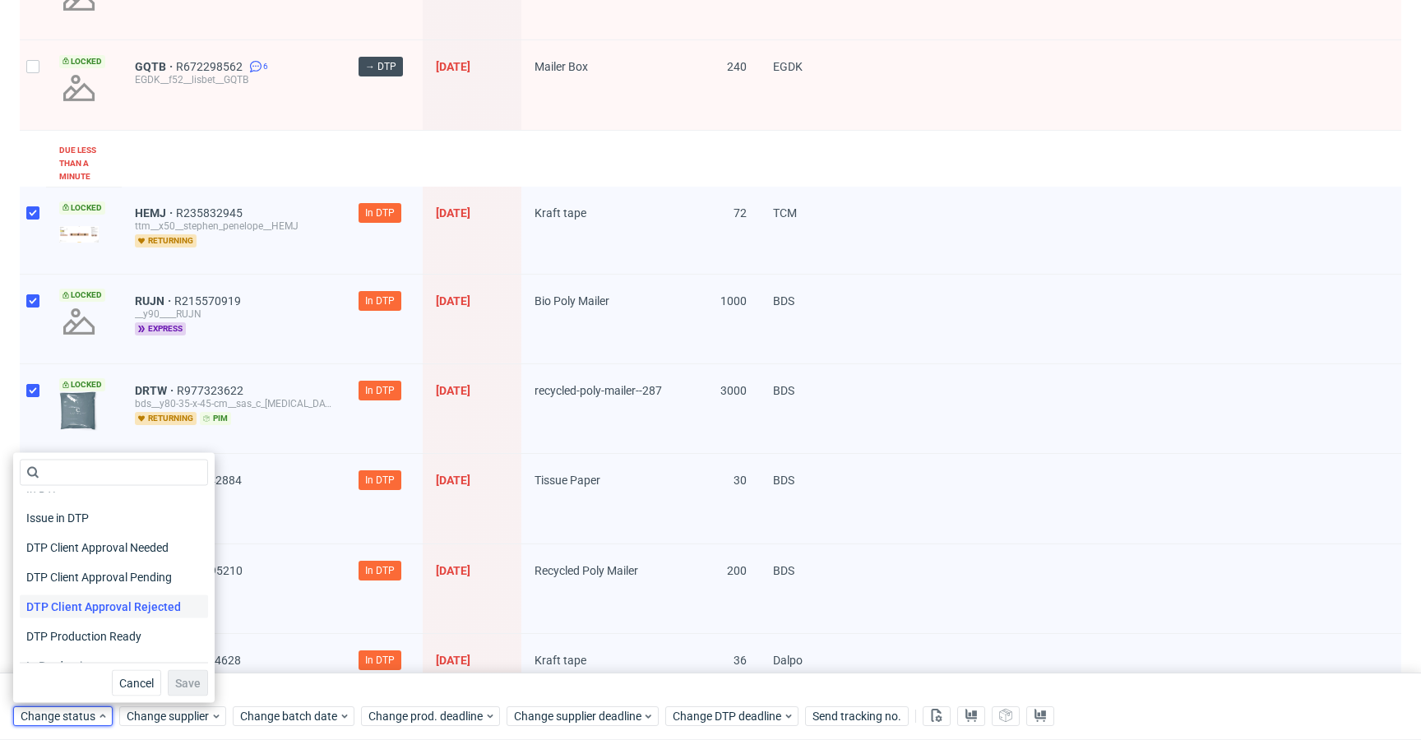
click at [140, 612] on span "DTP Client Approval Rejected" at bounding box center [104, 606] width 168 height 23
click at [123, 633] on span "DTP Production Ready" at bounding box center [85, 636] width 131 height 23
click at [181, 686] on span "Save" at bounding box center [187, 683] width 25 height 12
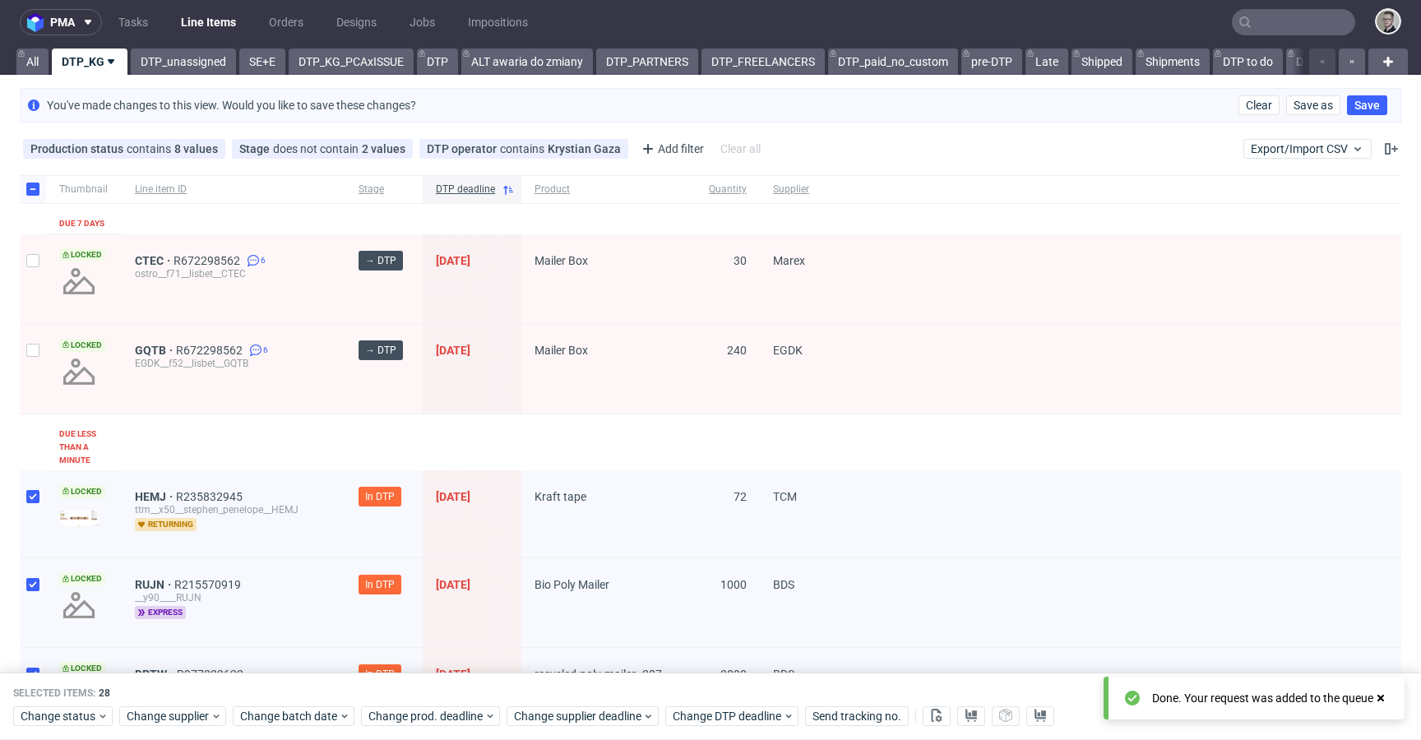
scroll to position [0, 0]
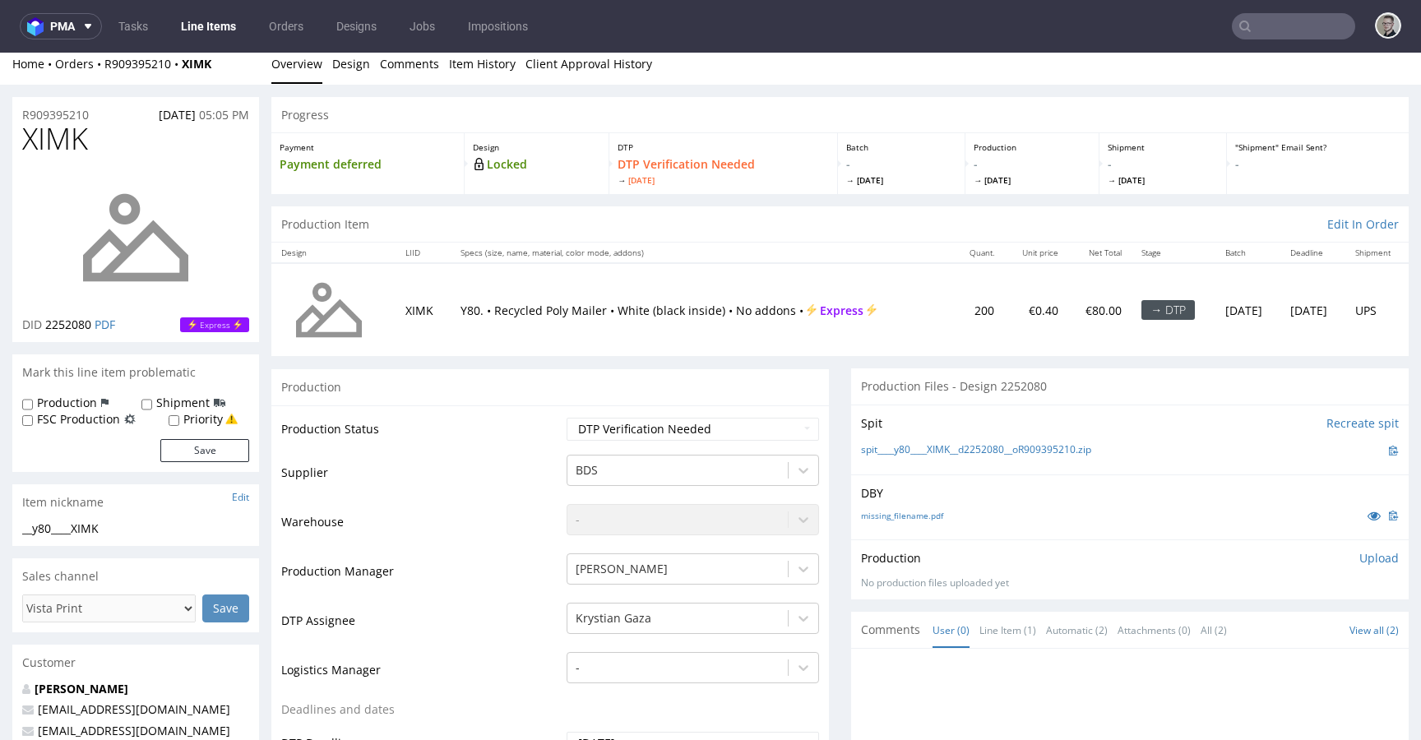
scroll to position [30, 0]
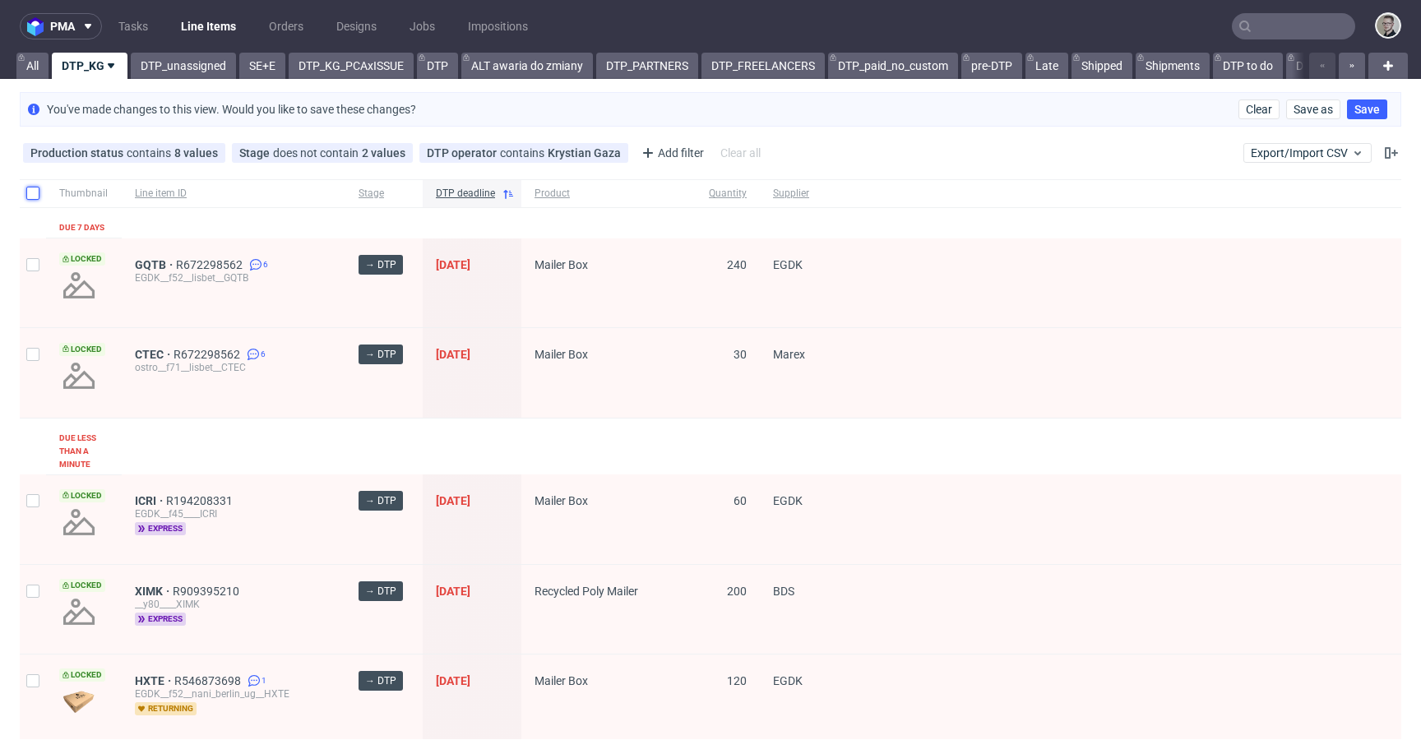
click at [26, 187] on input "checkbox" at bounding box center [32, 193] width 13 height 13
checkbox input "true"
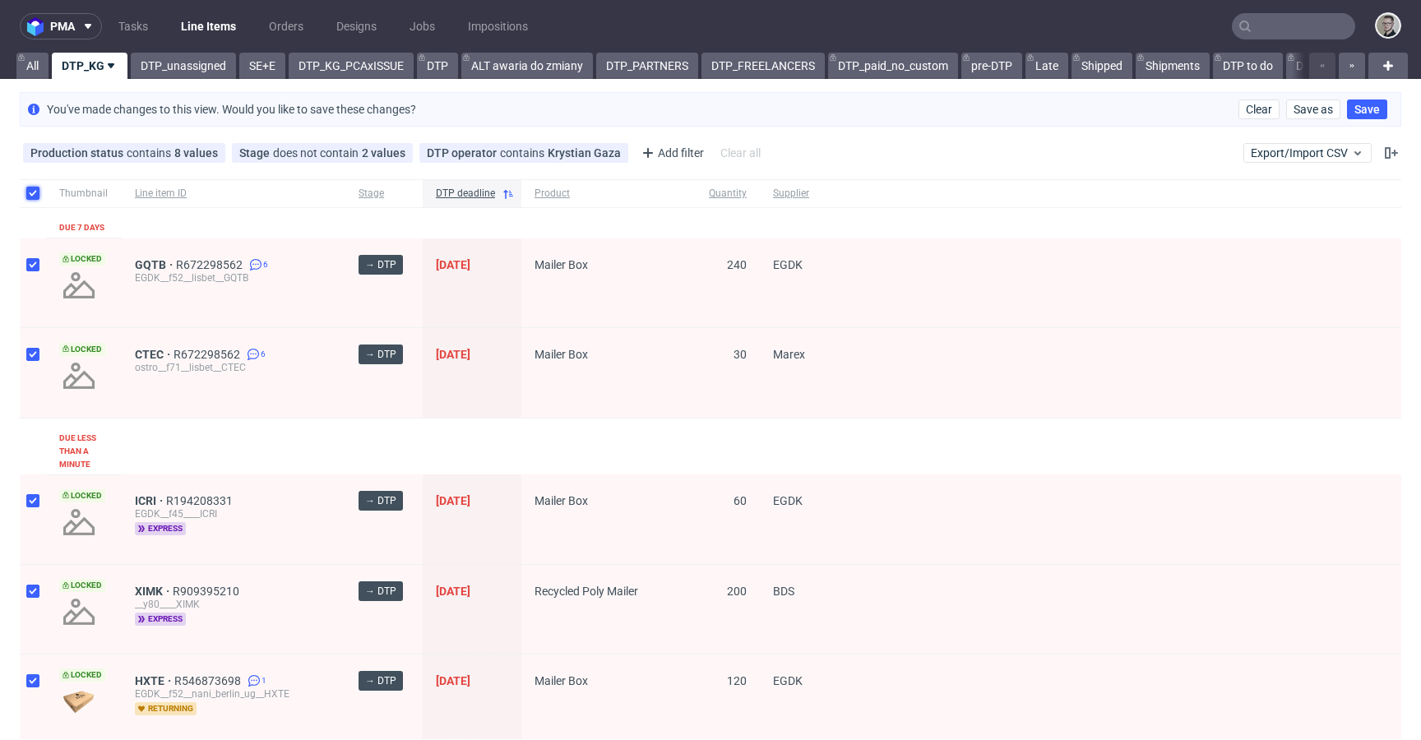
checkbox input "true"
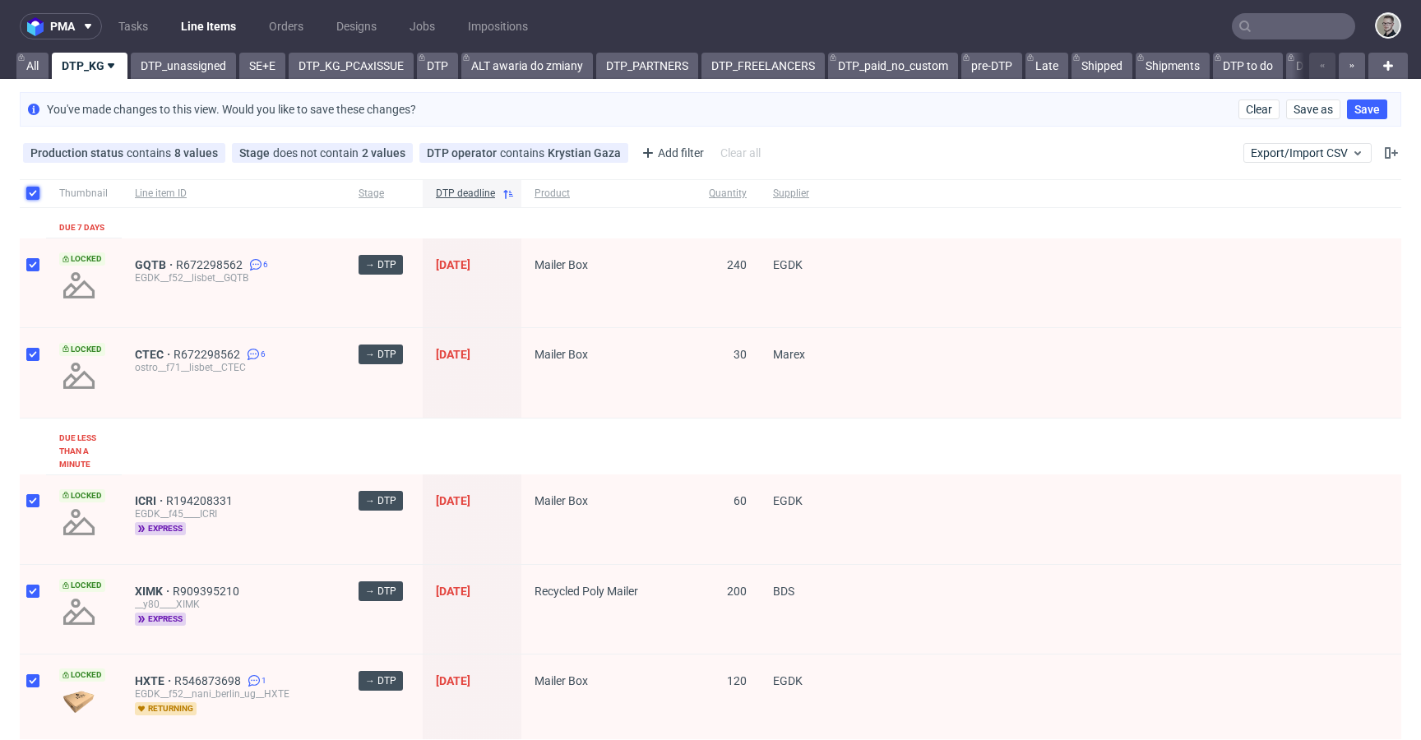
checkbox input "true"
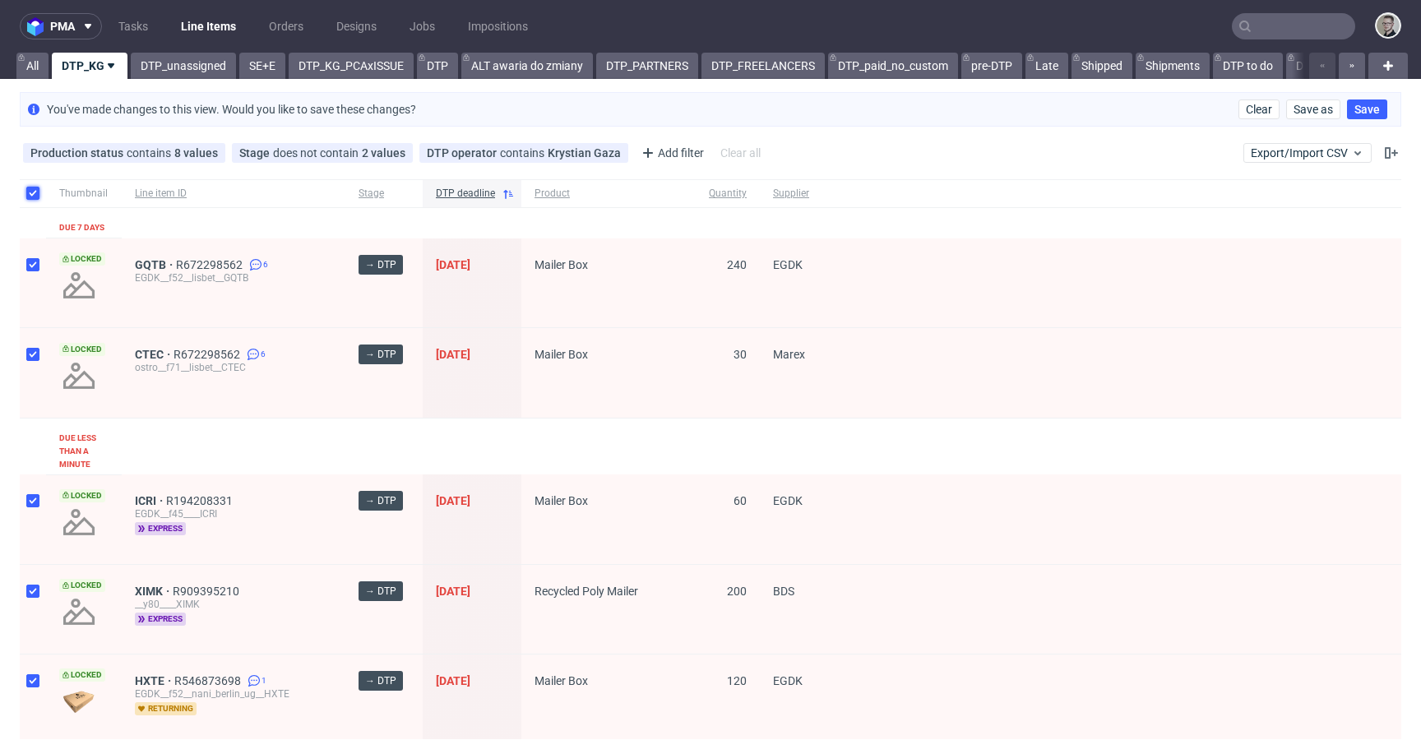
checkbox input "true"
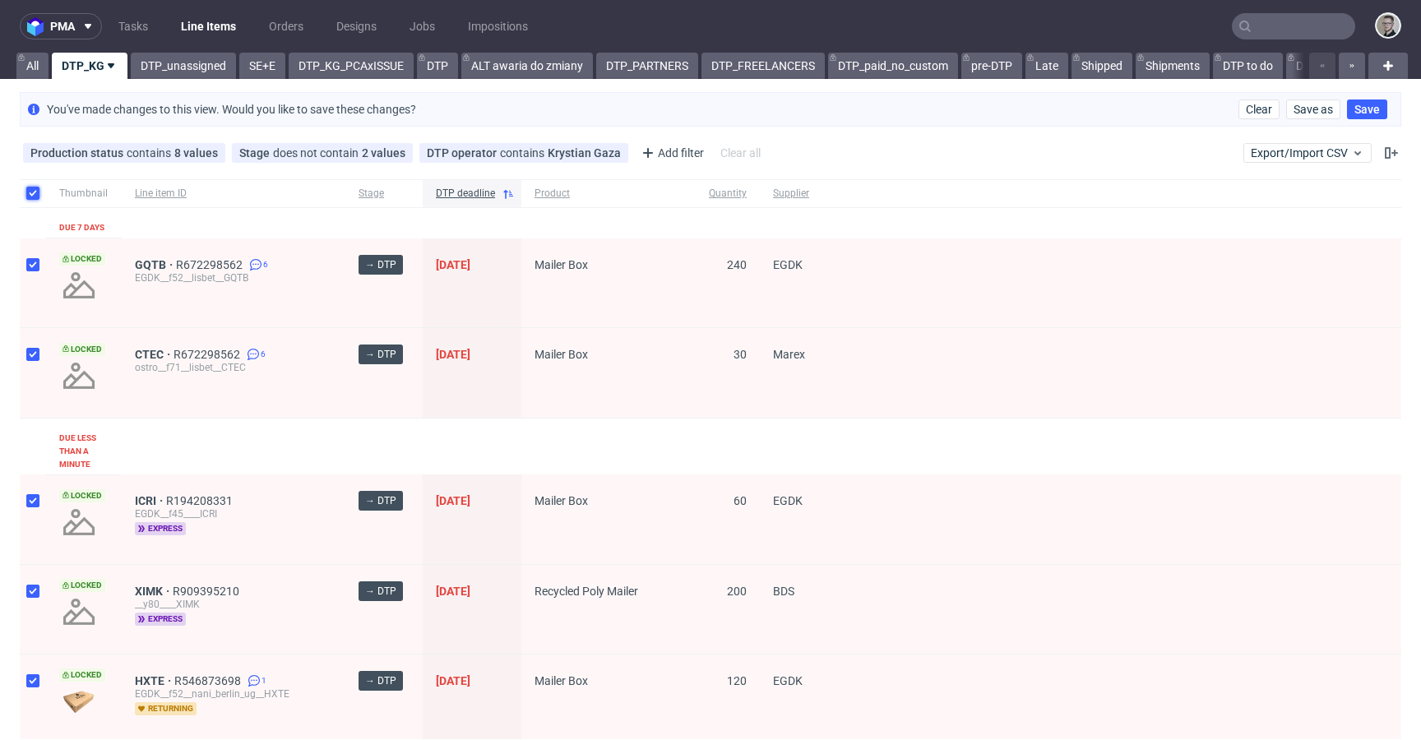
checkbox input "true"
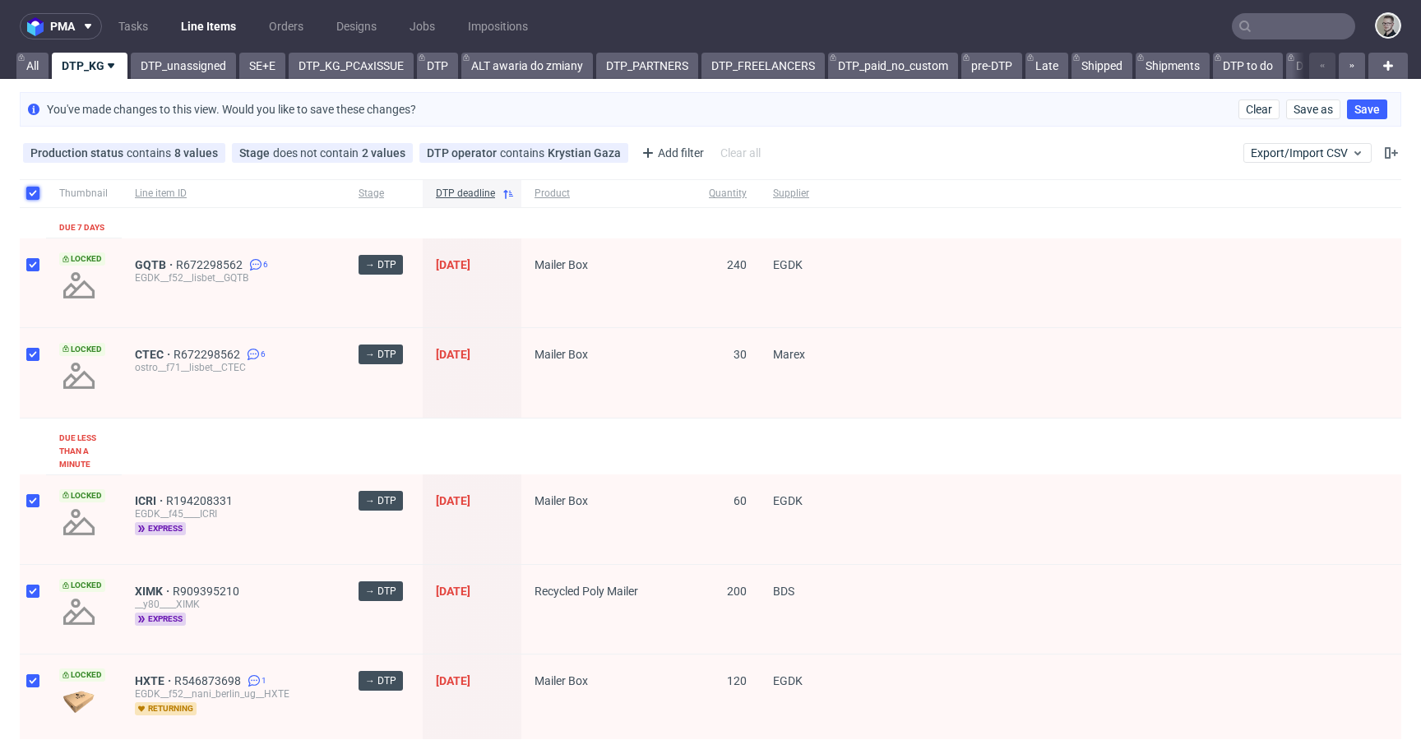
checkbox input "true"
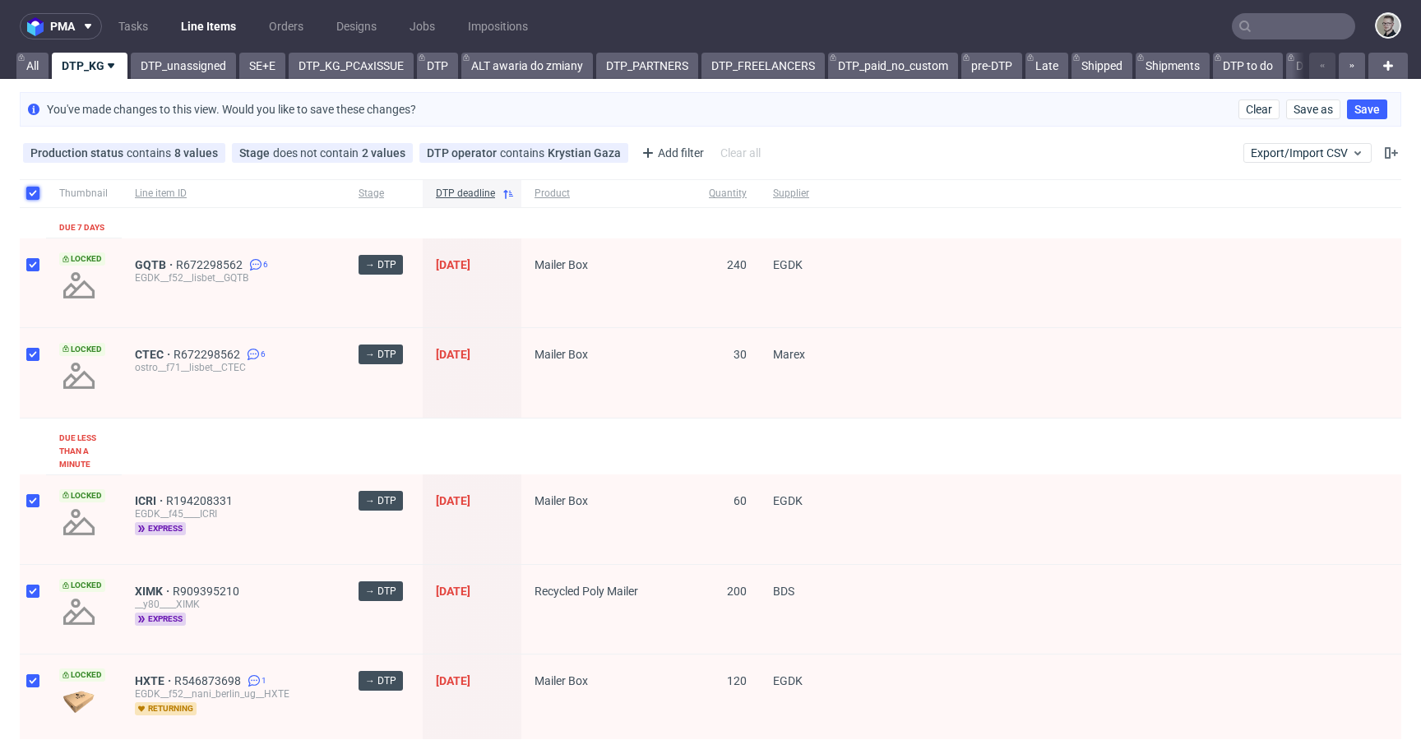
checkbox input "true"
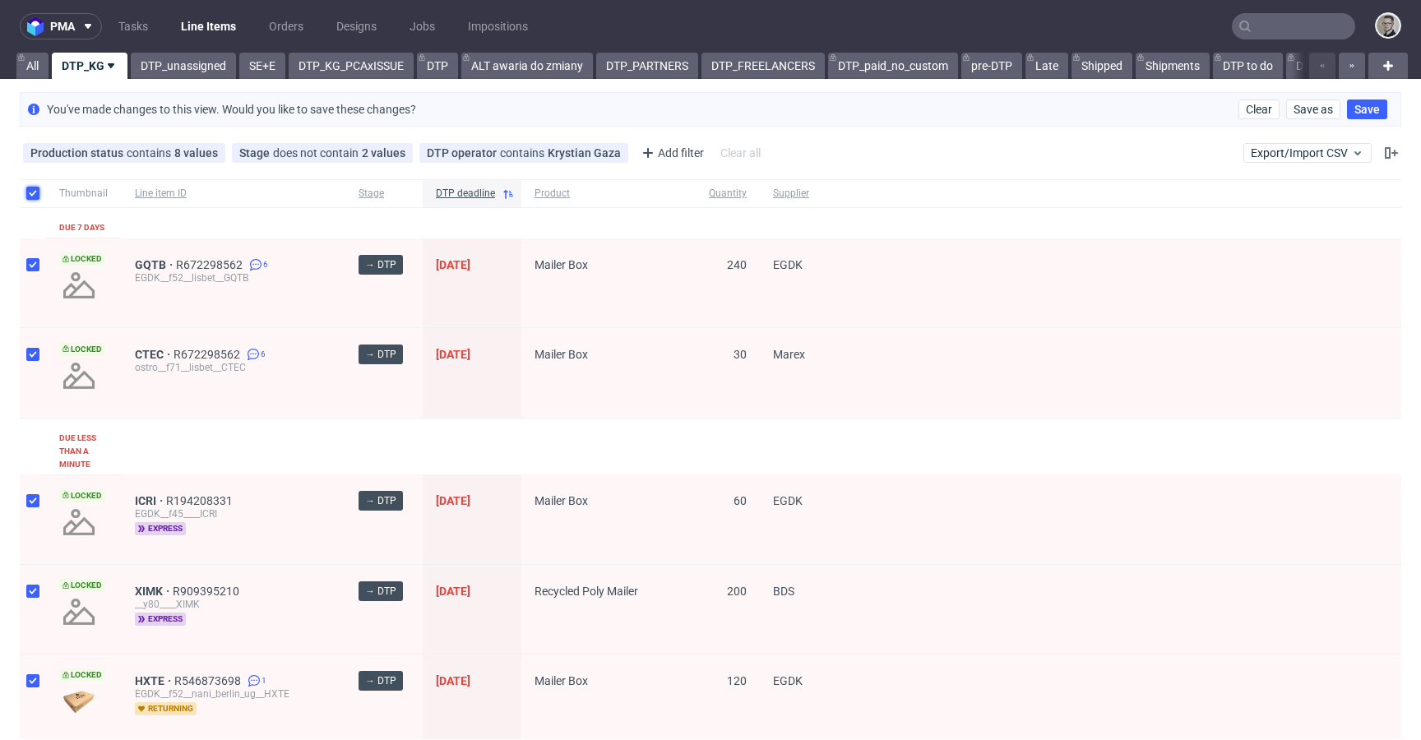
checkbox input "true"
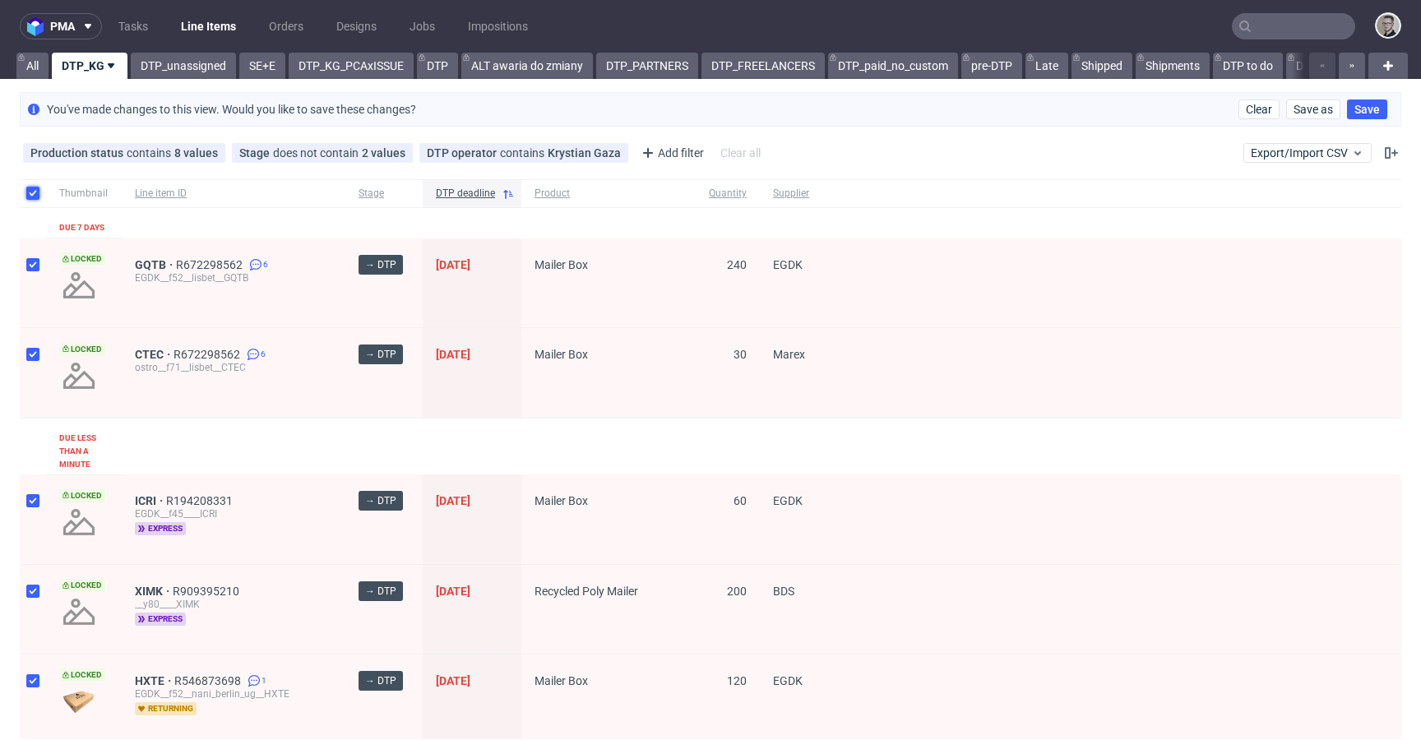
checkbox input "true"
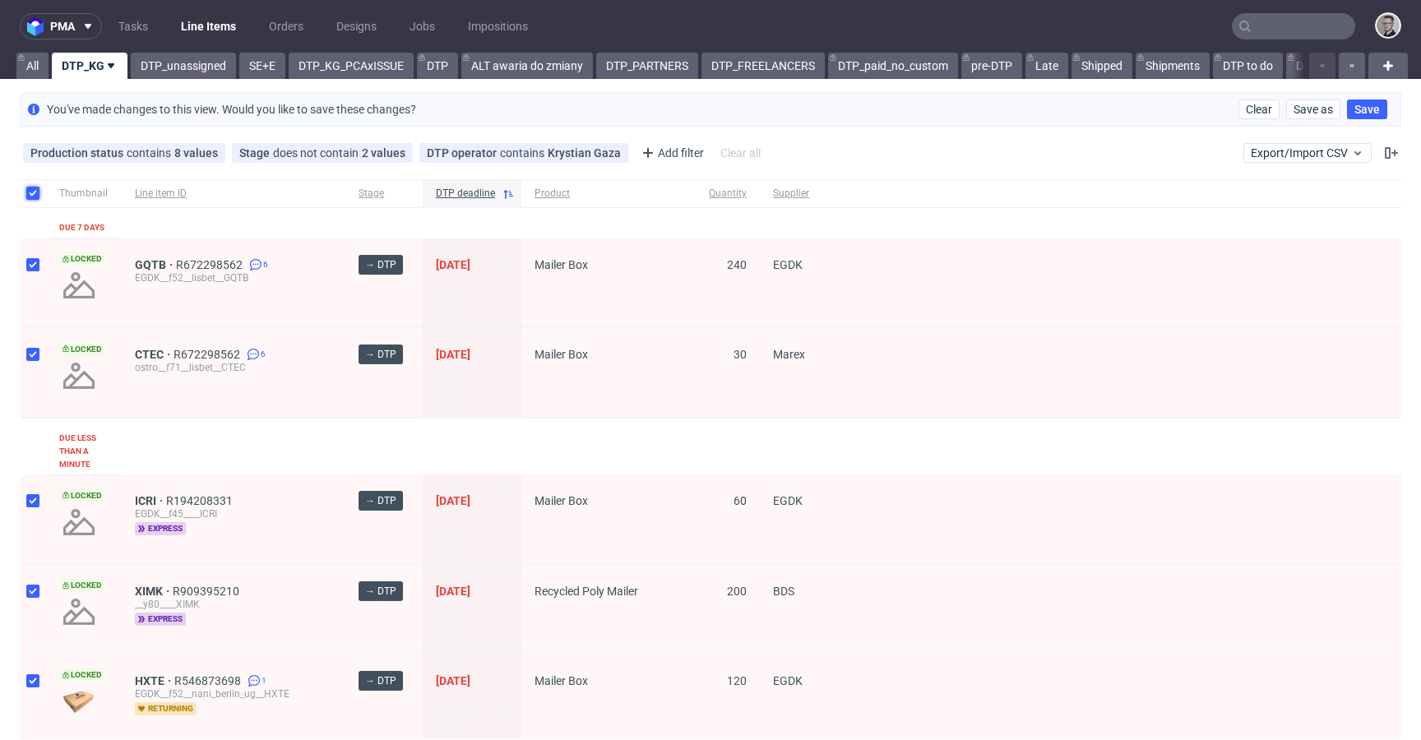
checkbox input "true"
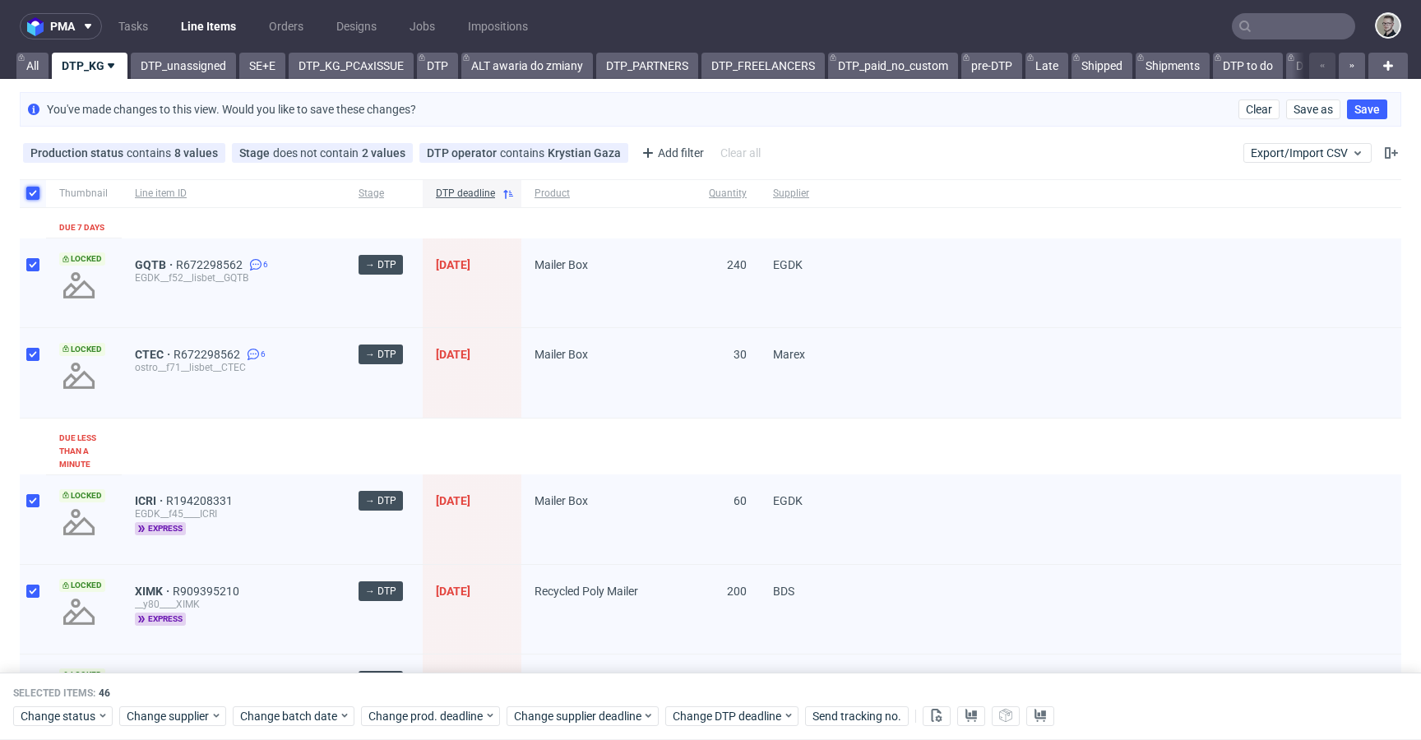
click at [31, 189] on input "checkbox" at bounding box center [32, 193] width 13 height 13
checkbox input "false"
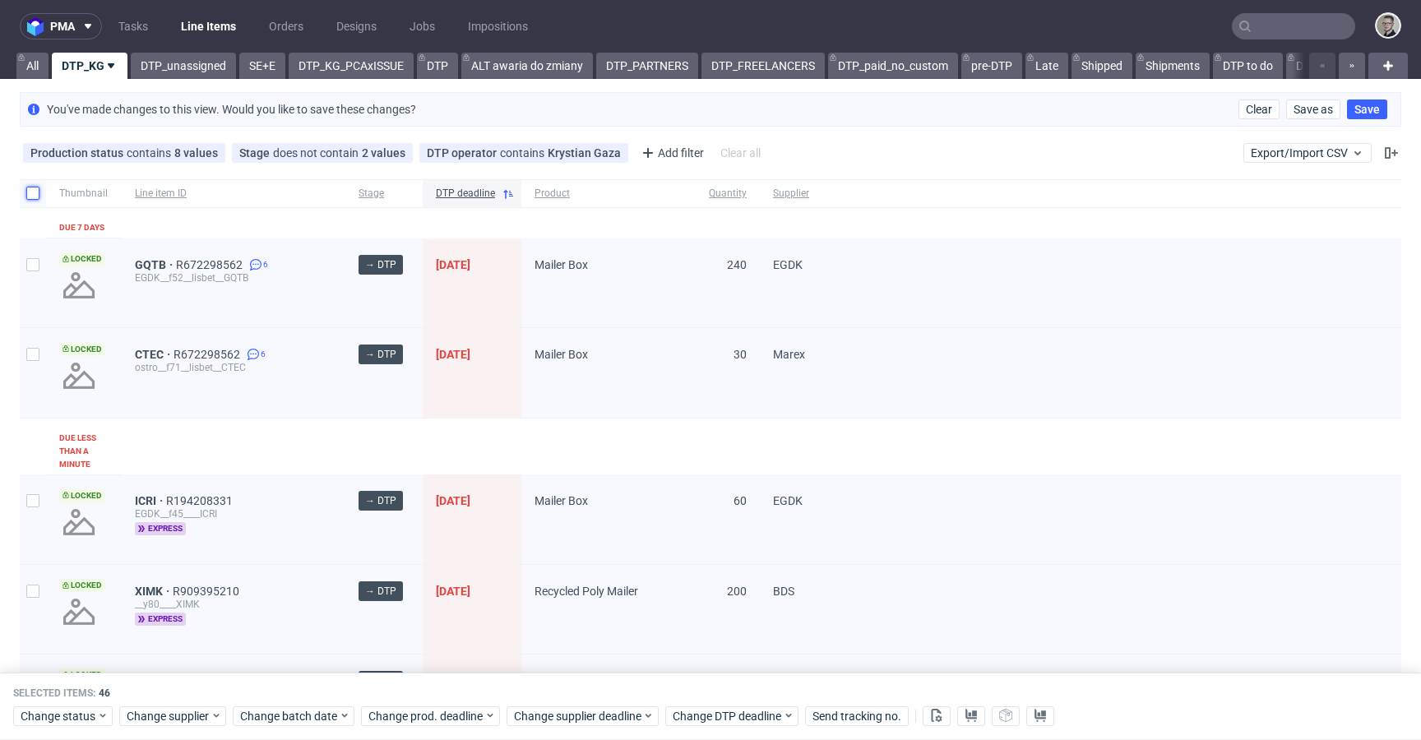
checkbox input "false"
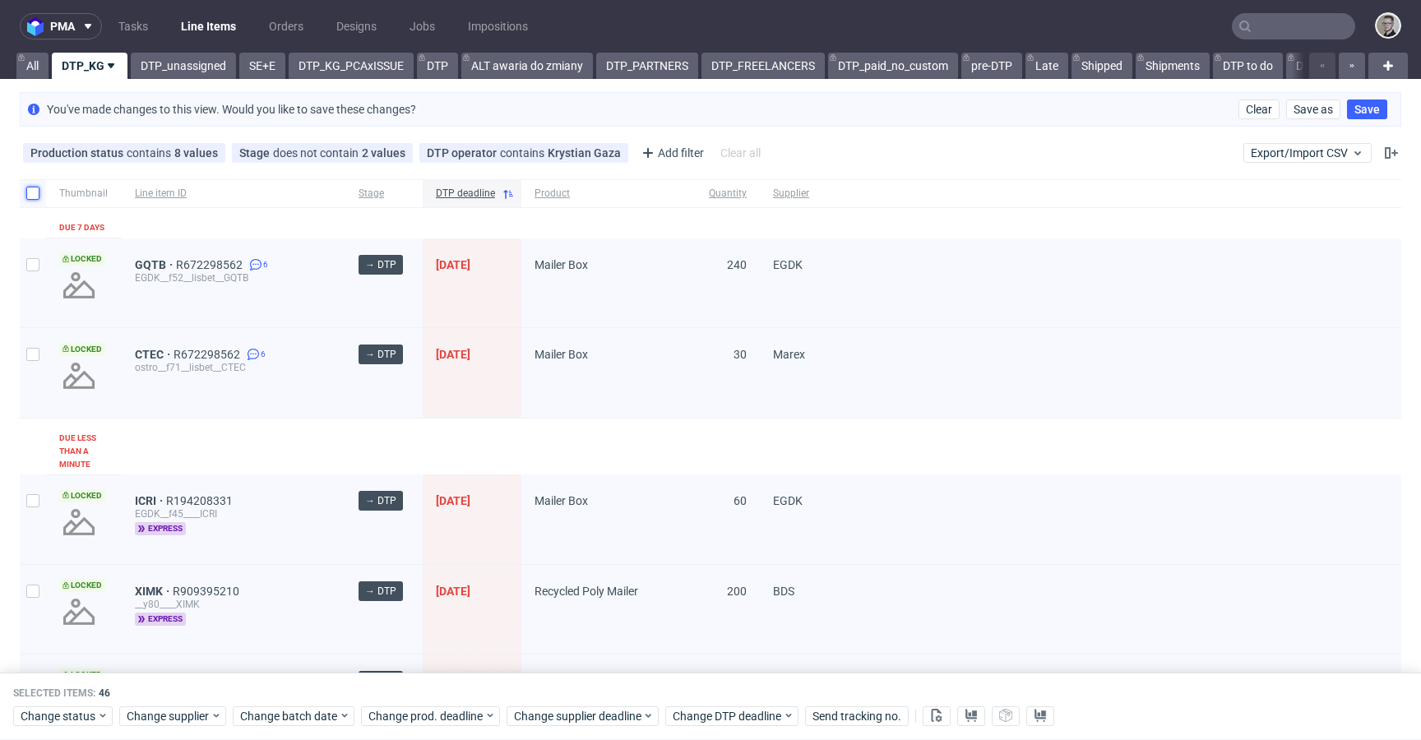
checkbox input "false"
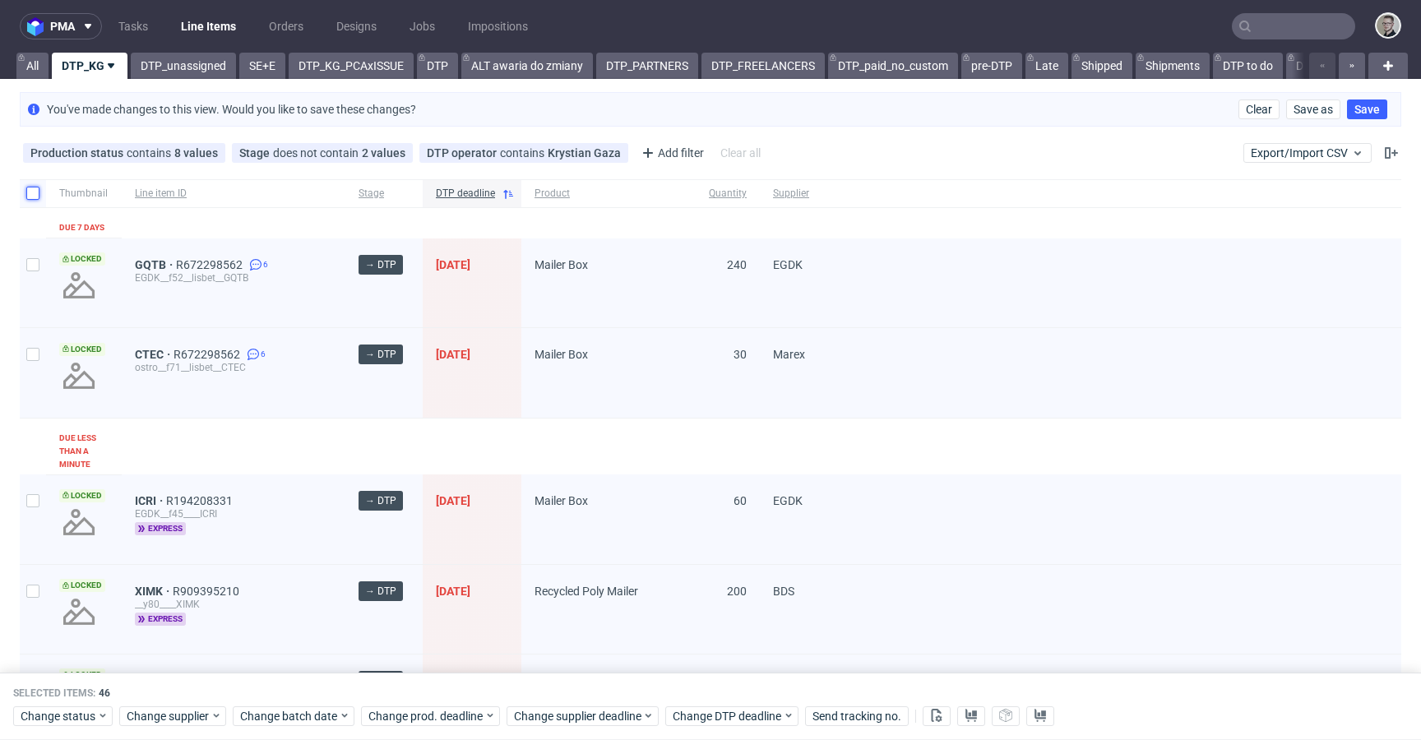
checkbox input "false"
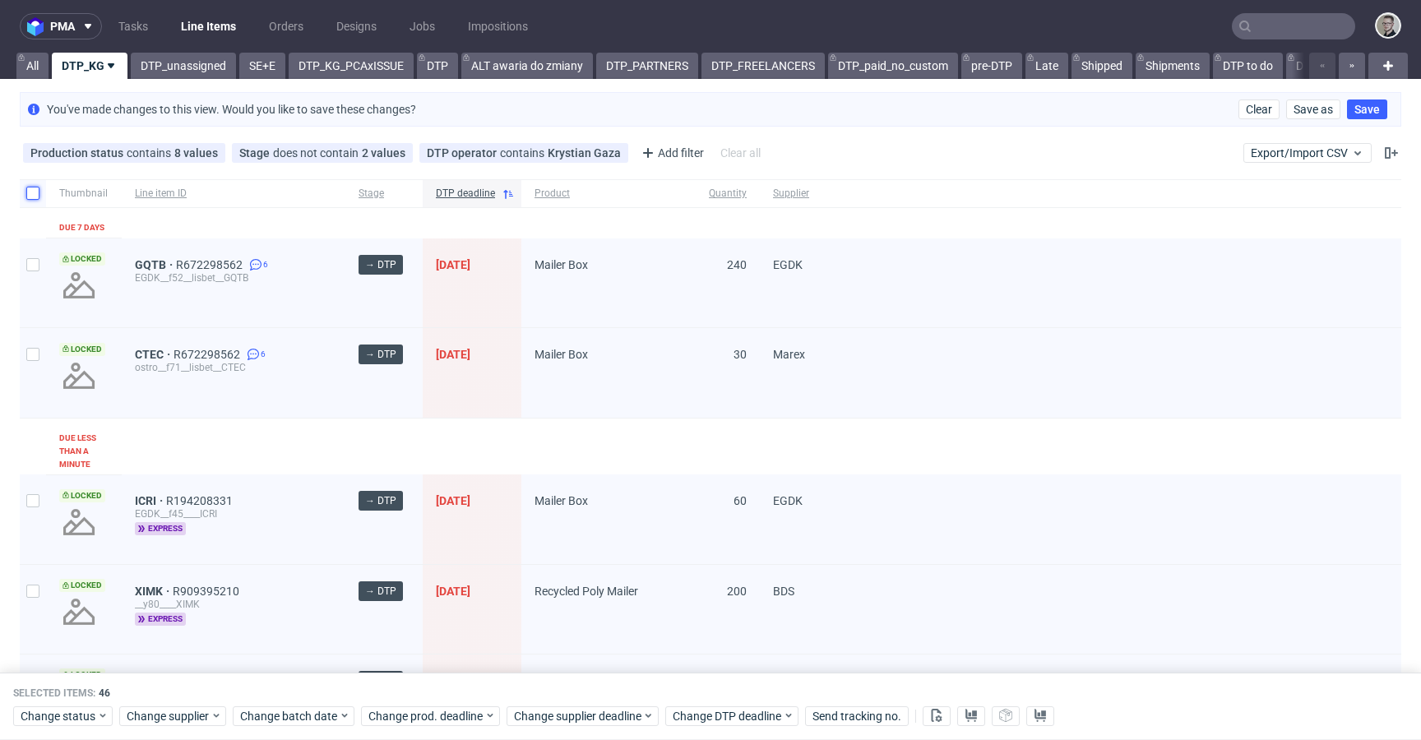
checkbox input "false"
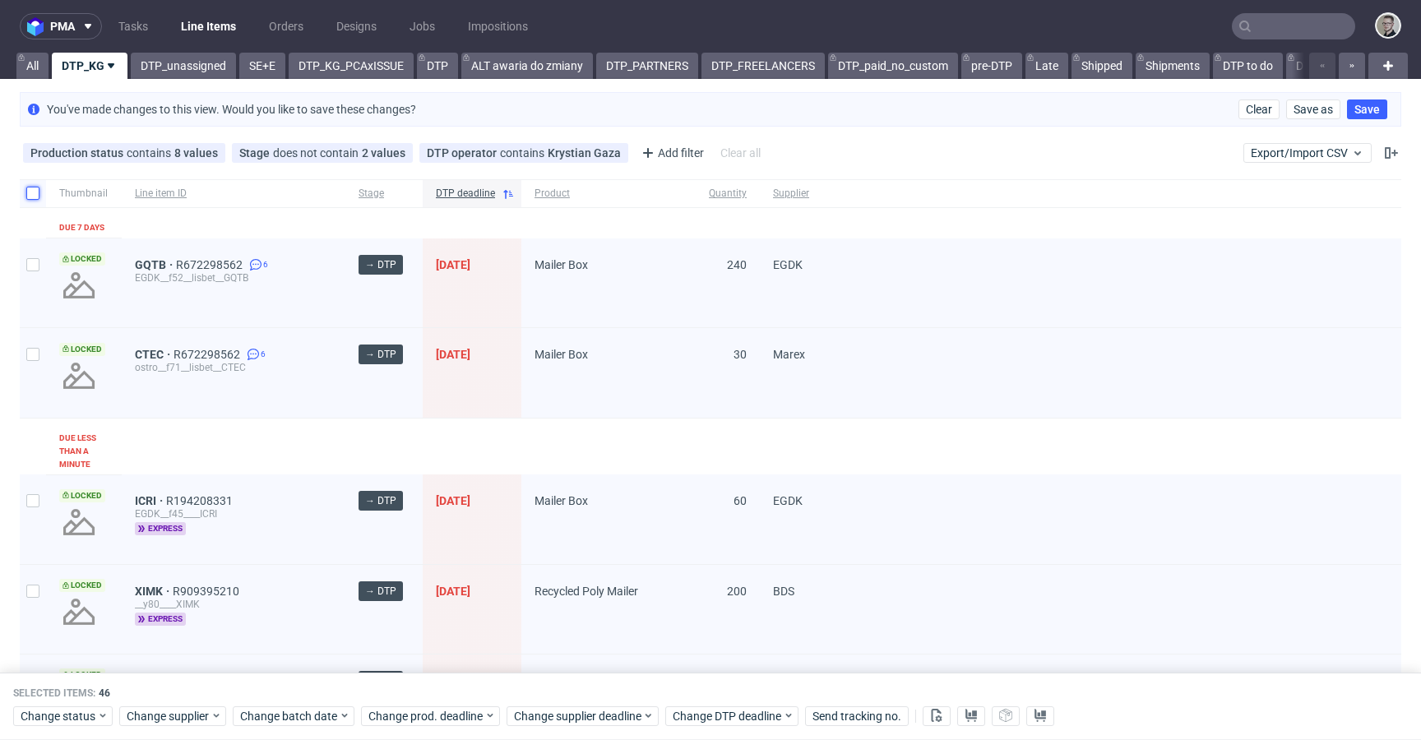
checkbox input "false"
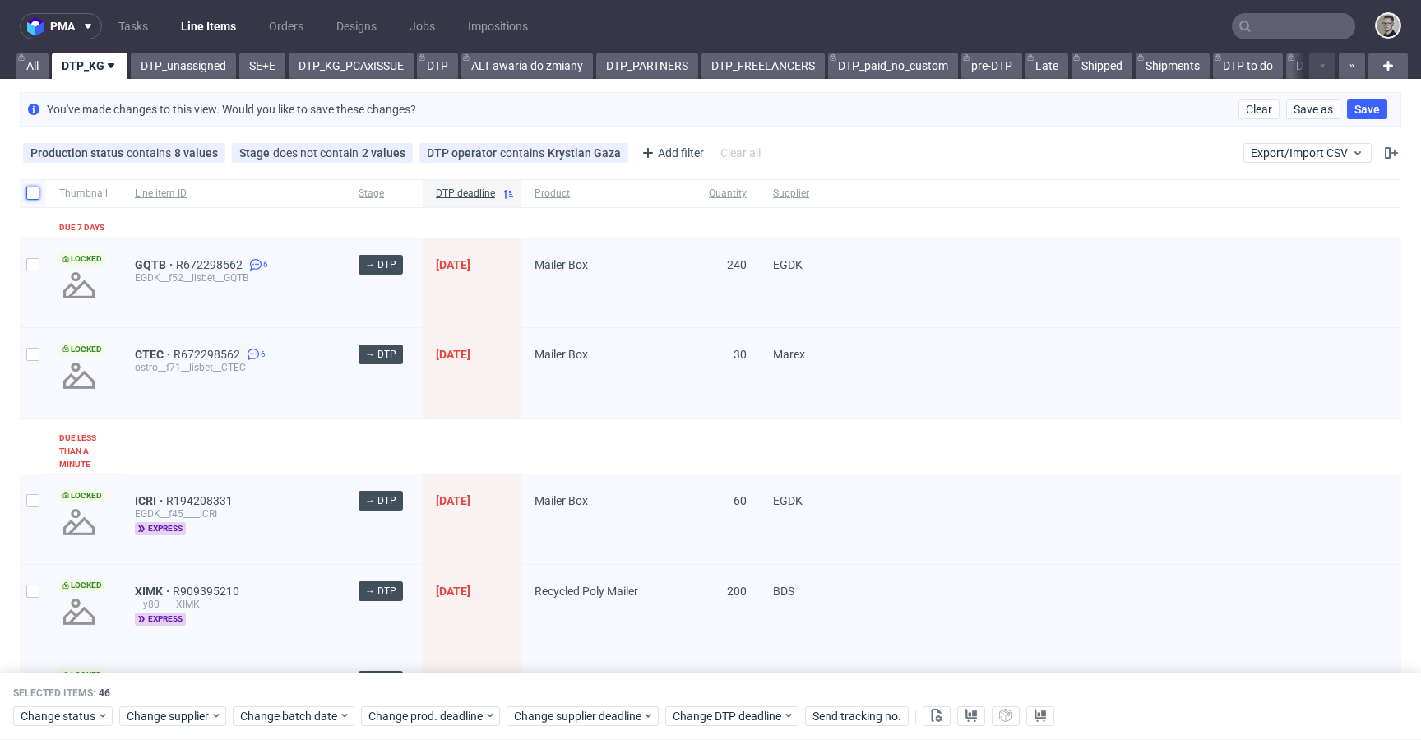
checkbox input "false"
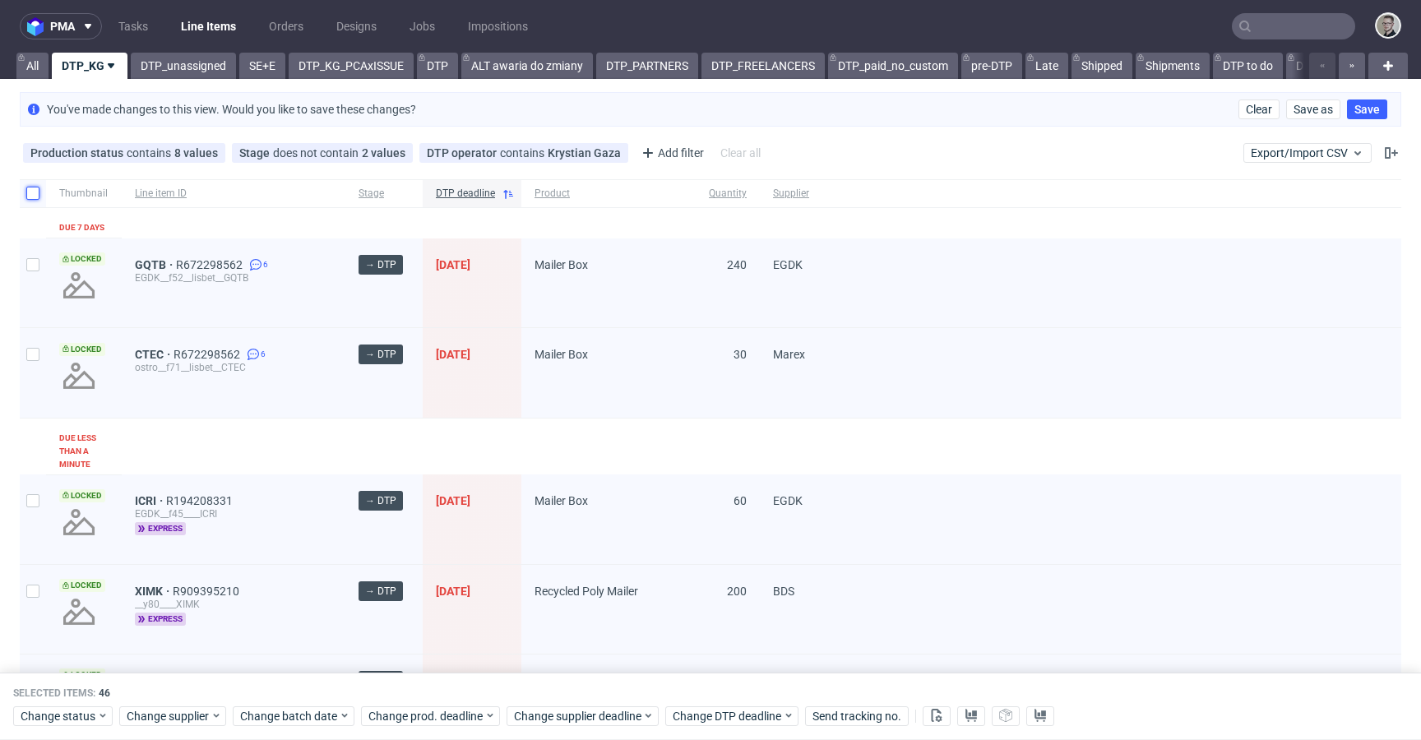
checkbox input "false"
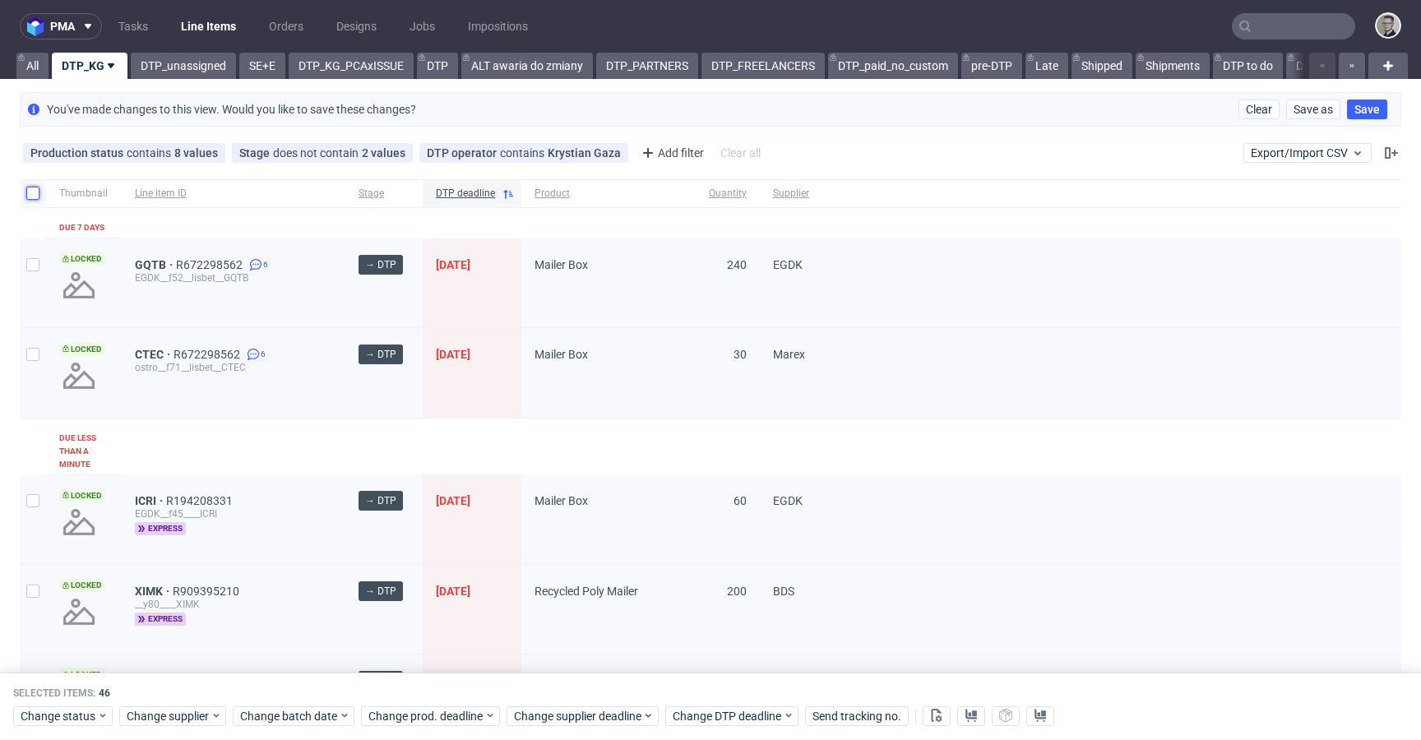
checkbox input "false"
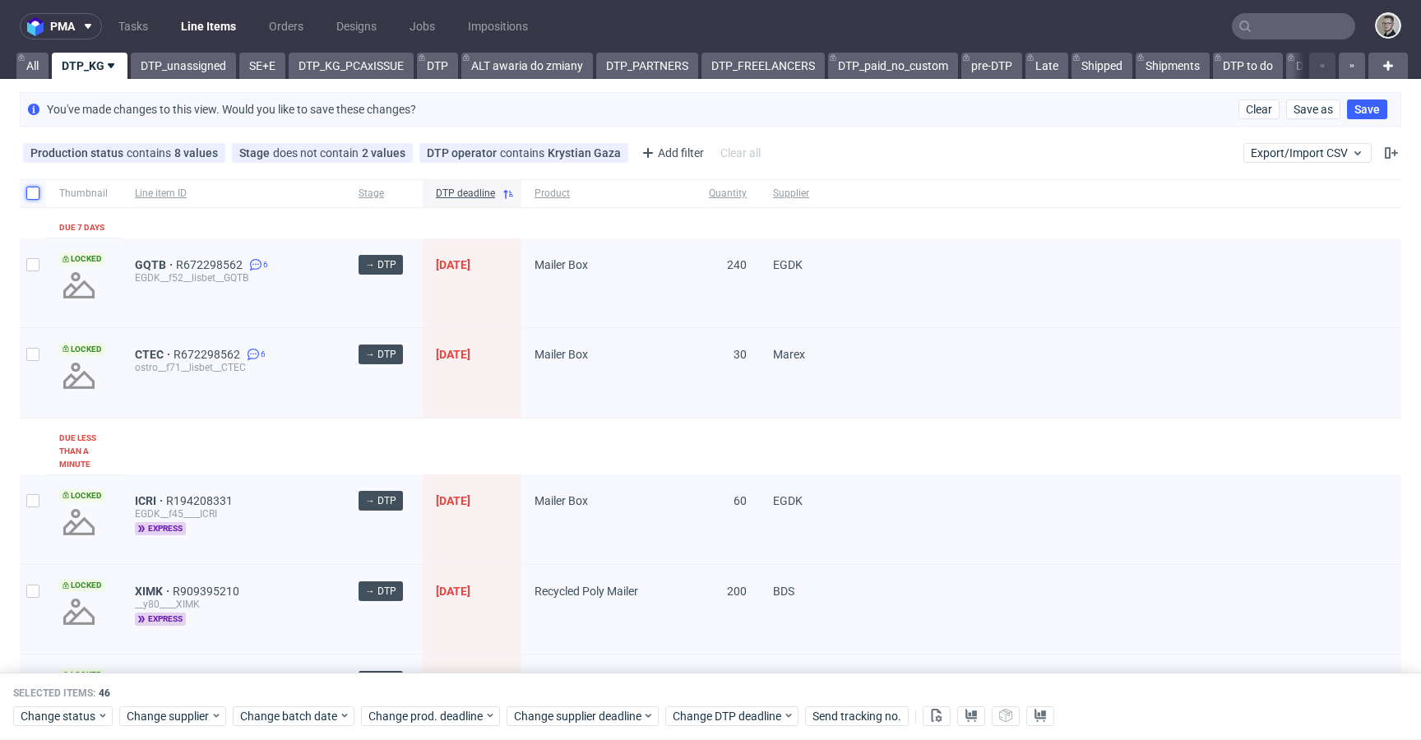
checkbox input "false"
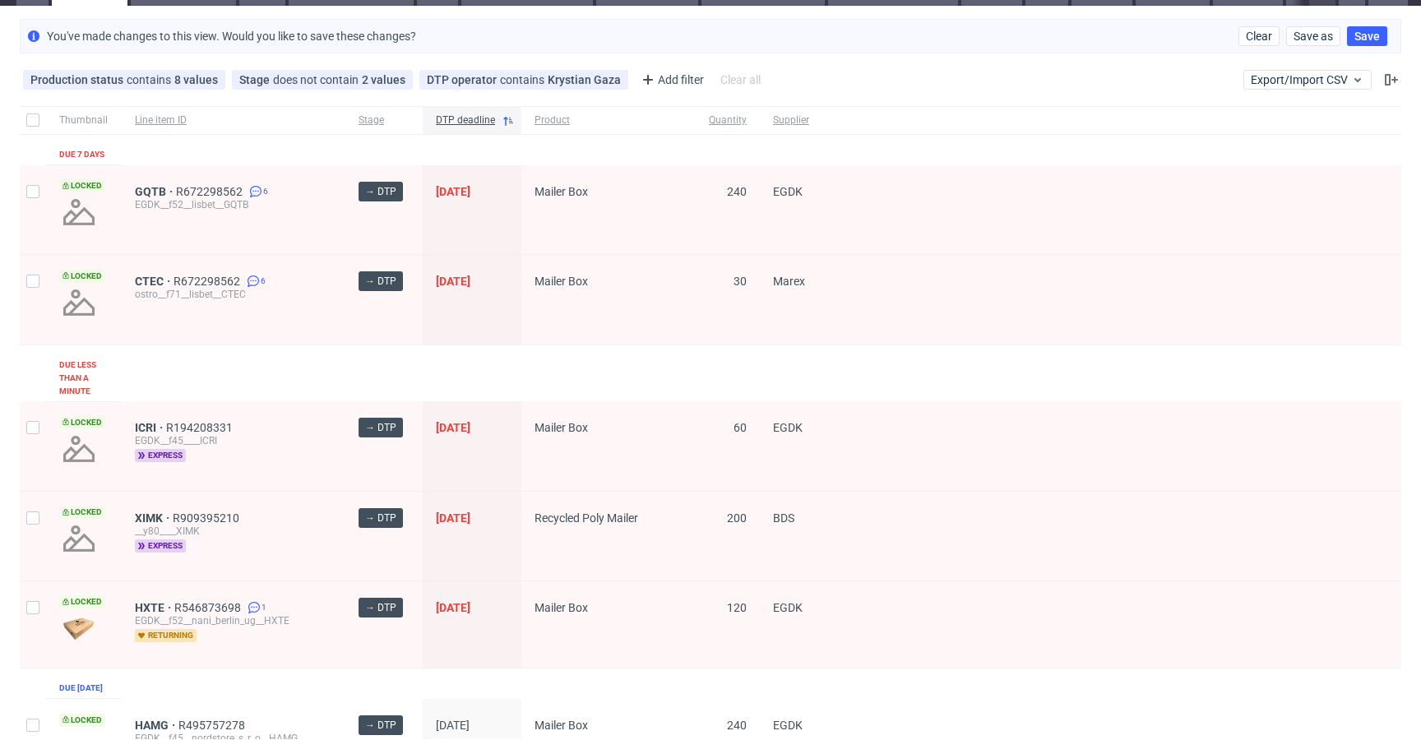
scroll to position [307, 0]
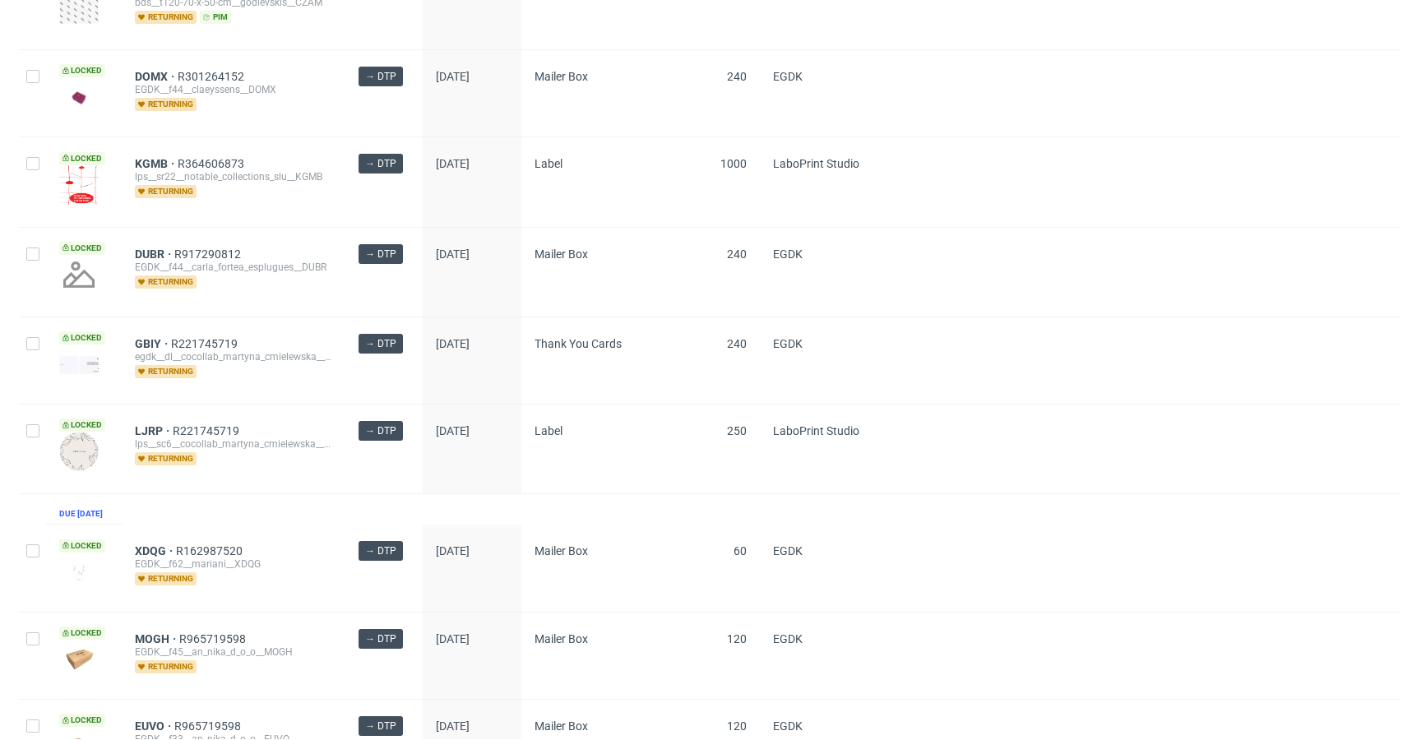
scroll to position [3577, 0]
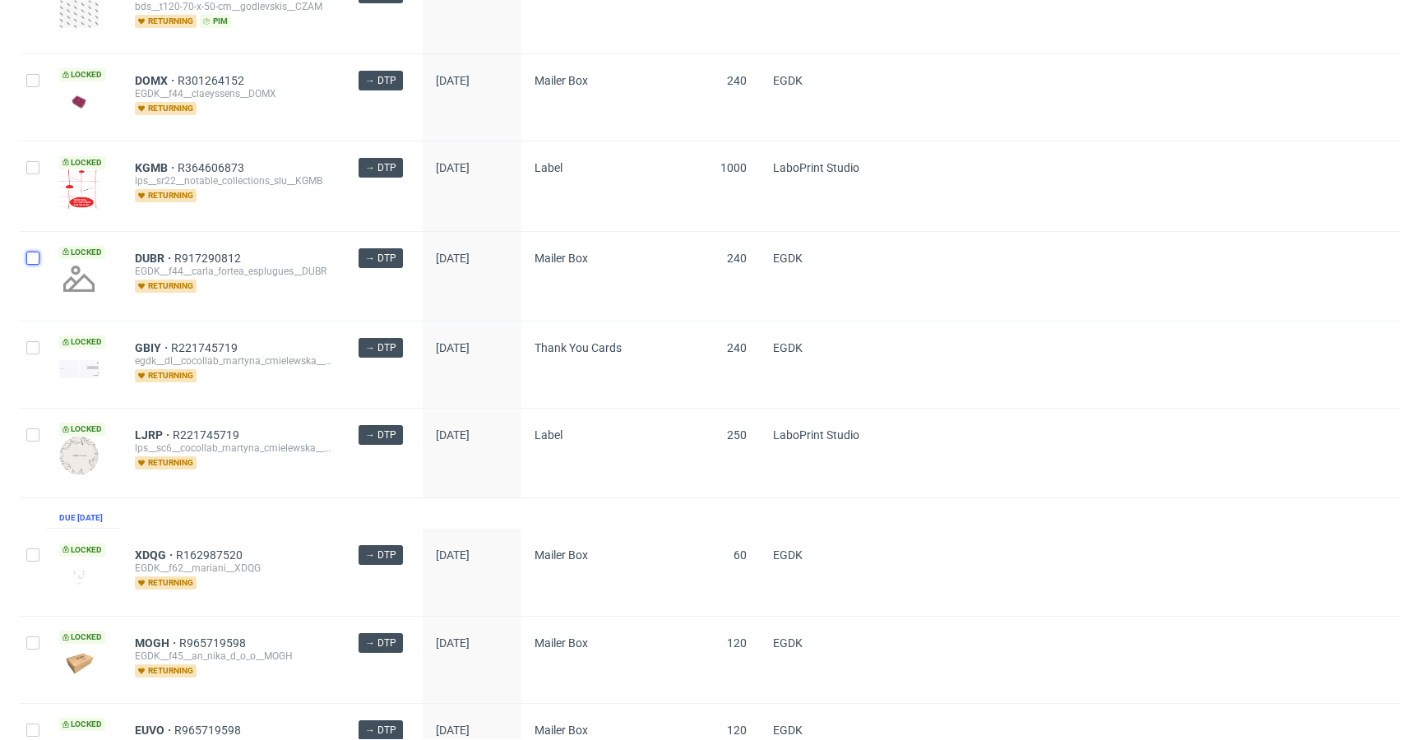
click at [38, 265] on input "checkbox" at bounding box center [32, 258] width 13 height 13
checkbox input "true"
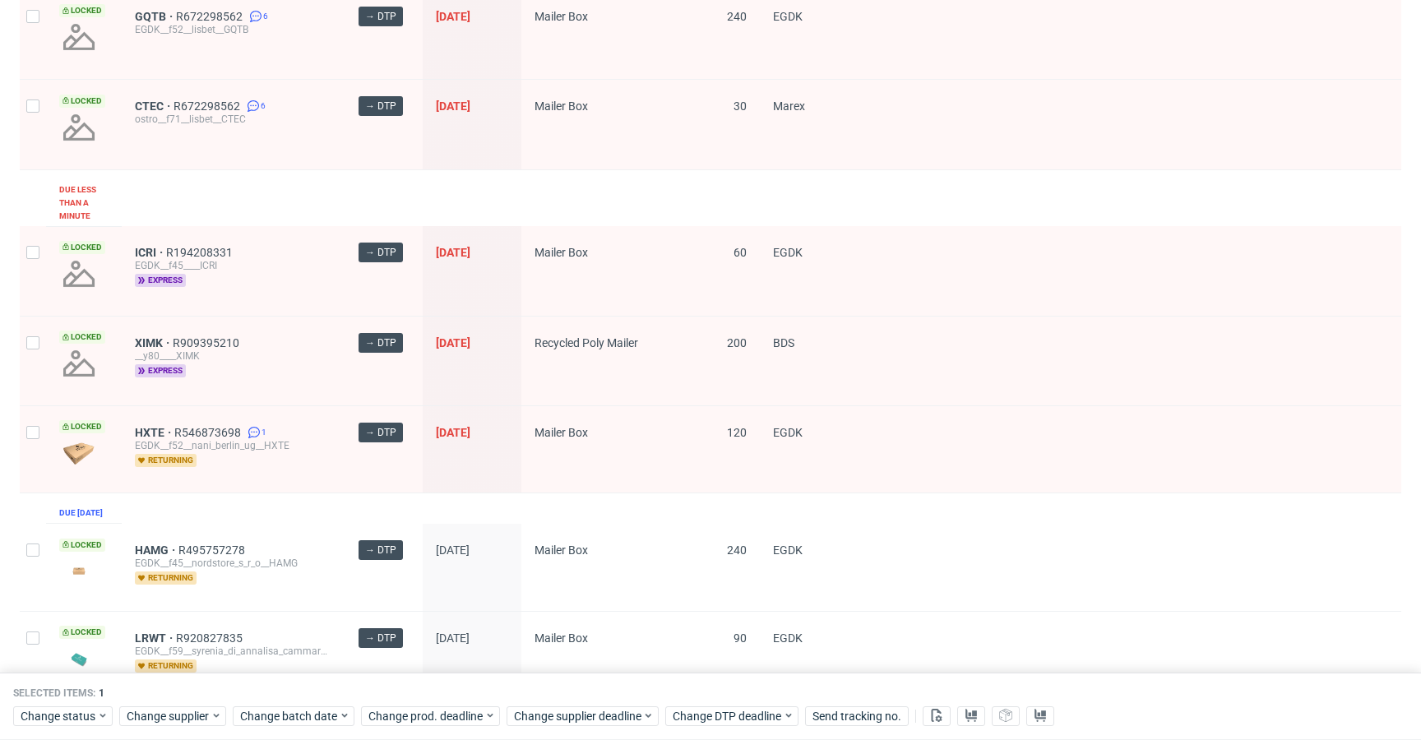
scroll to position [0, 0]
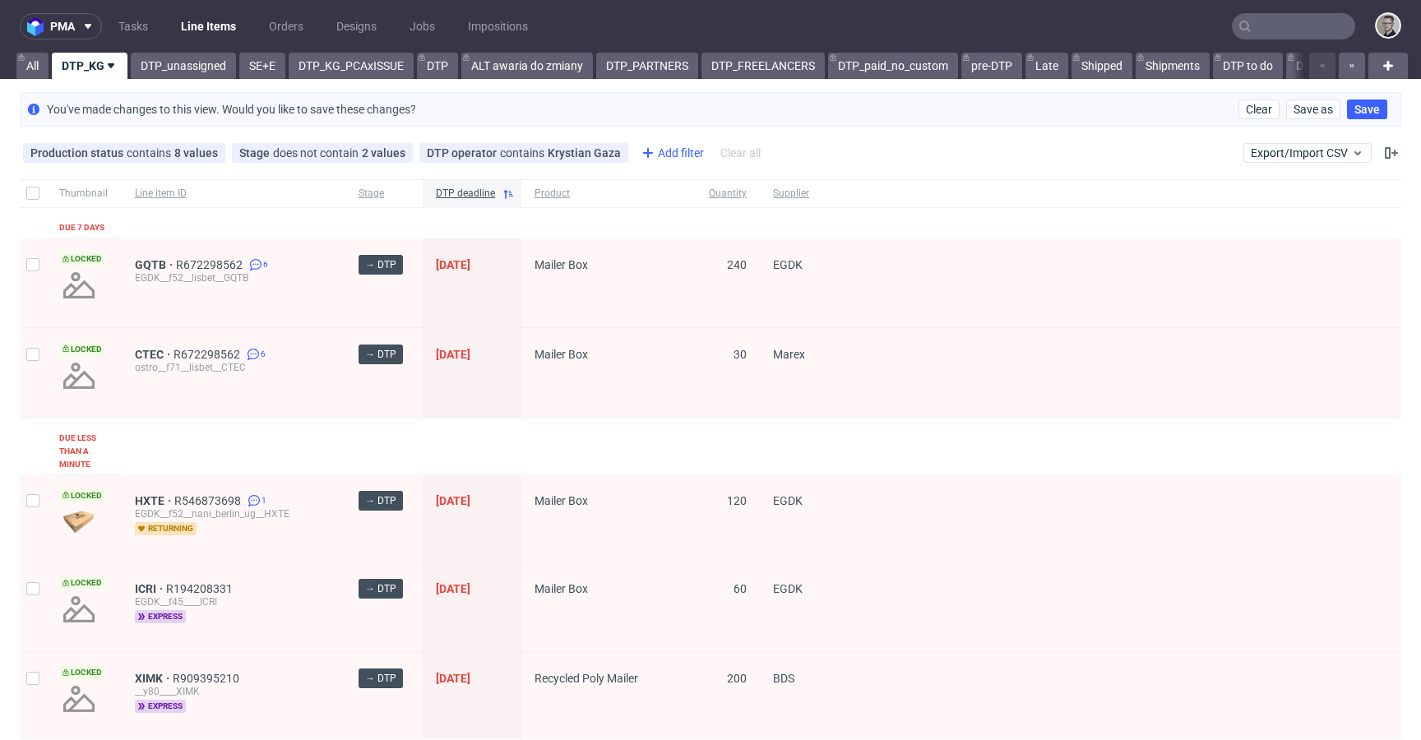
click at [677, 149] on div "Add filter" at bounding box center [671, 153] width 72 height 26
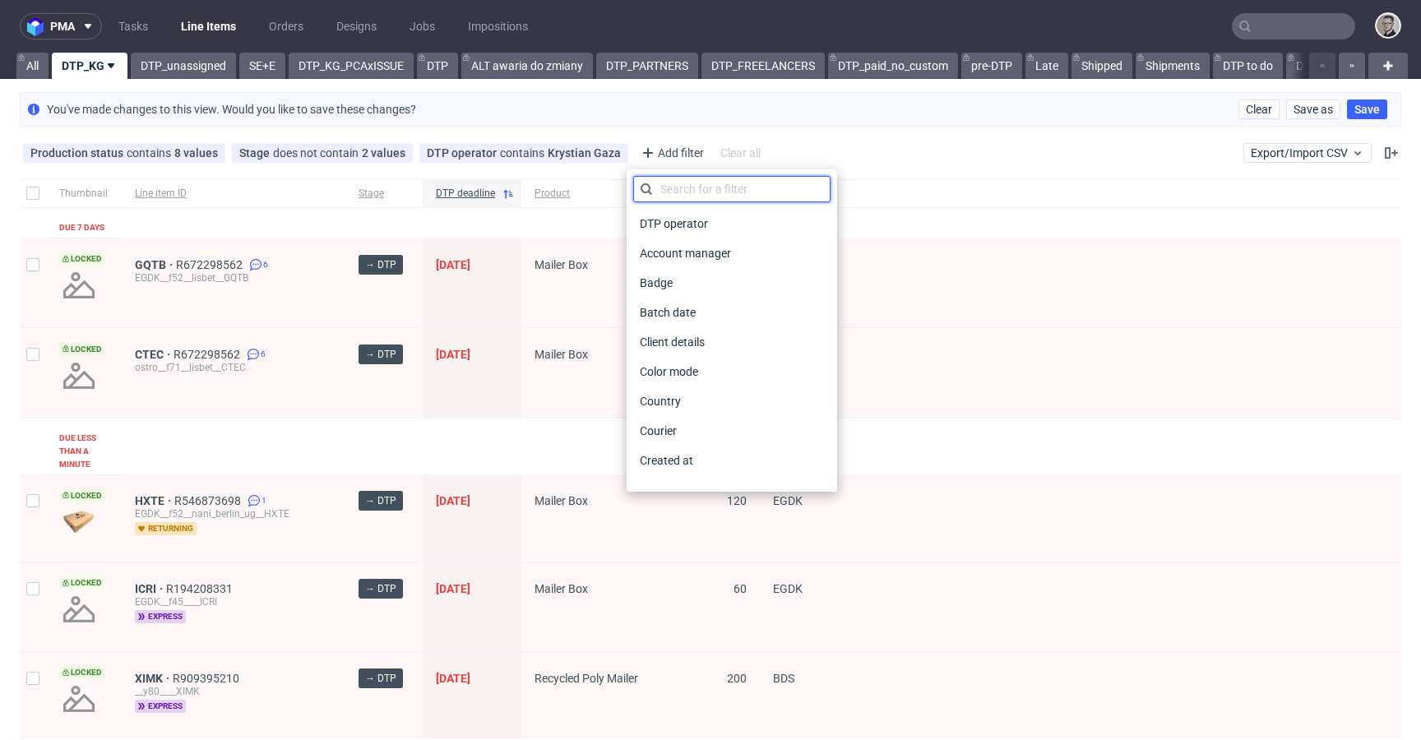
click at [717, 187] on input "text" at bounding box center [731, 189] width 197 height 26
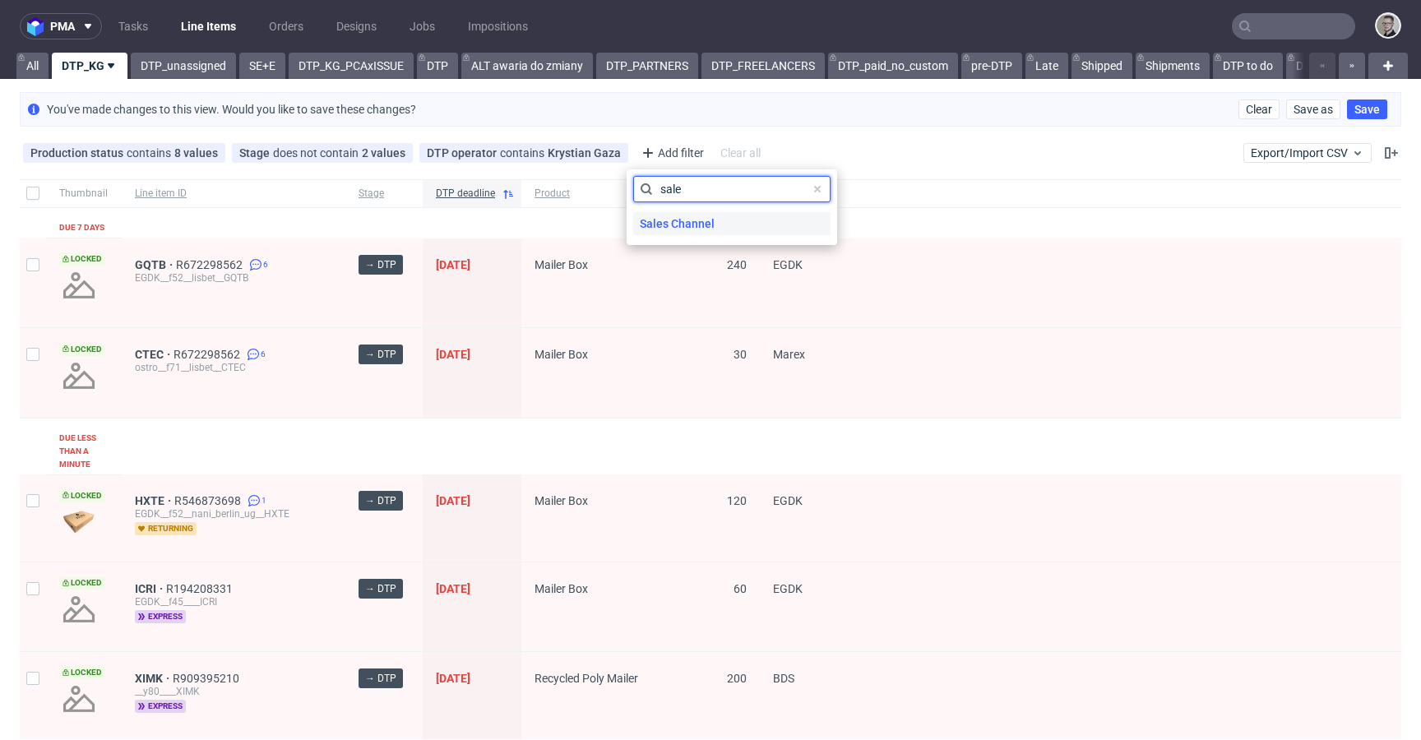
type input "sale"
click at [748, 219] on div "Sales Channel" at bounding box center [731, 223] width 197 height 23
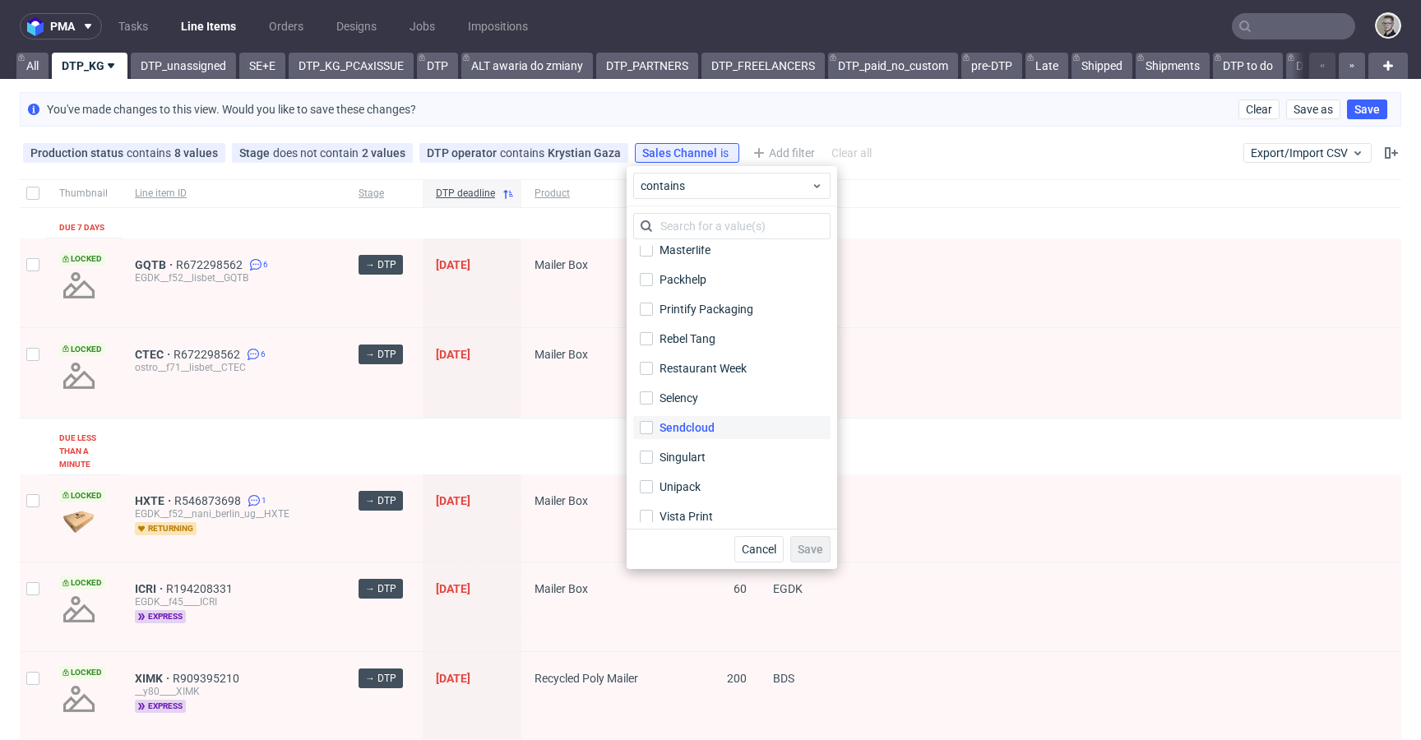
scroll to position [345, 0]
click at [681, 497] on label "Vista Print" at bounding box center [731, 507] width 197 height 23
click at [653, 501] on input "Vista Print" at bounding box center [646, 507] width 13 height 13
checkbox input "true"
click at [823, 542] on button "Save" at bounding box center [810, 549] width 40 height 26
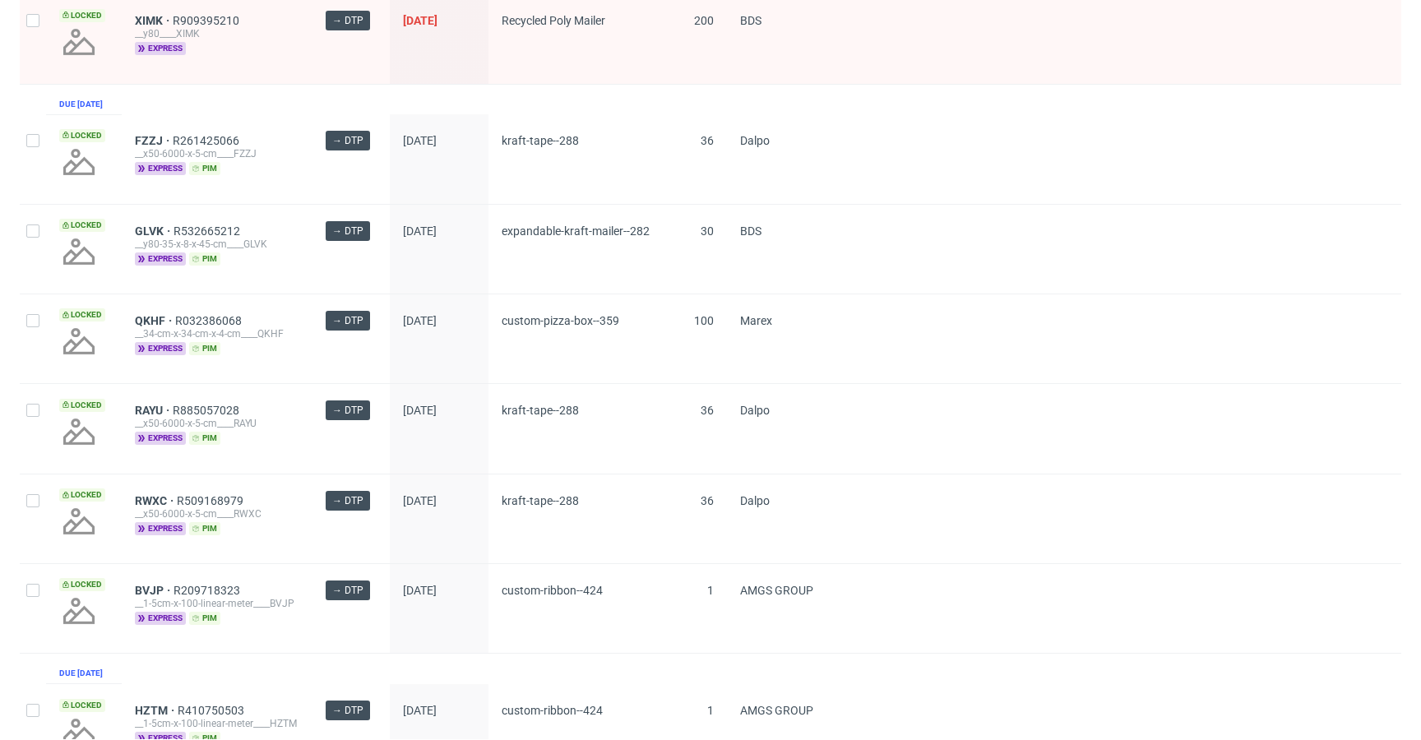
scroll to position [0, 0]
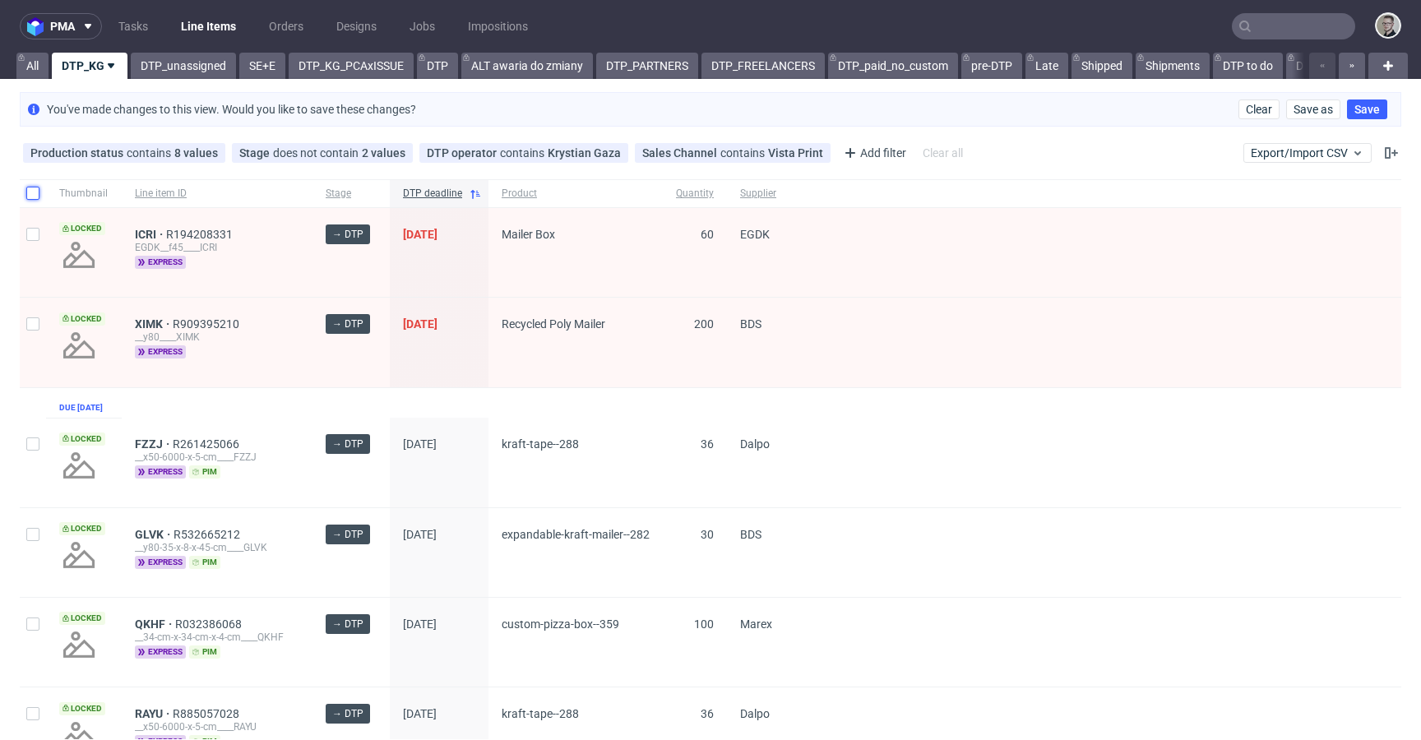
click at [33, 192] on input "checkbox" at bounding box center [32, 193] width 13 height 13
checkbox input "true"
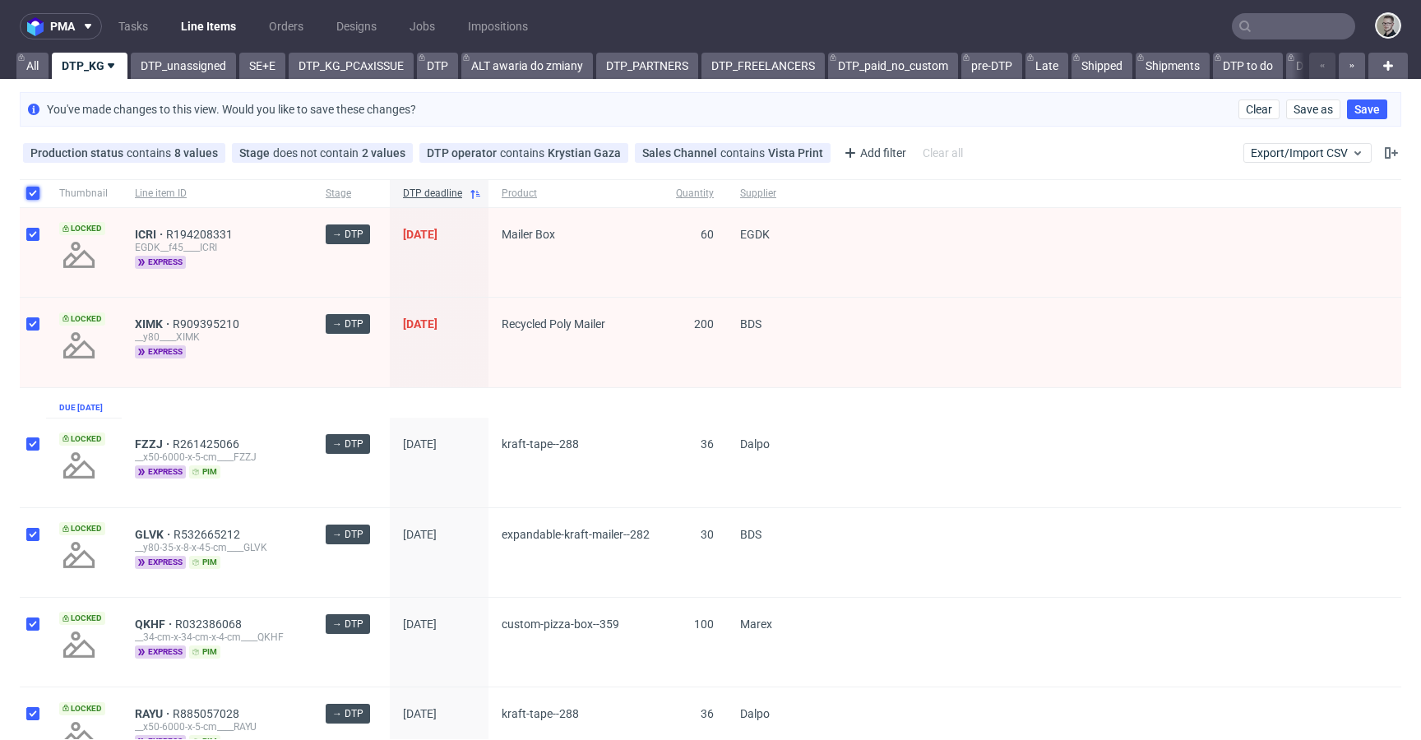
checkbox input "true"
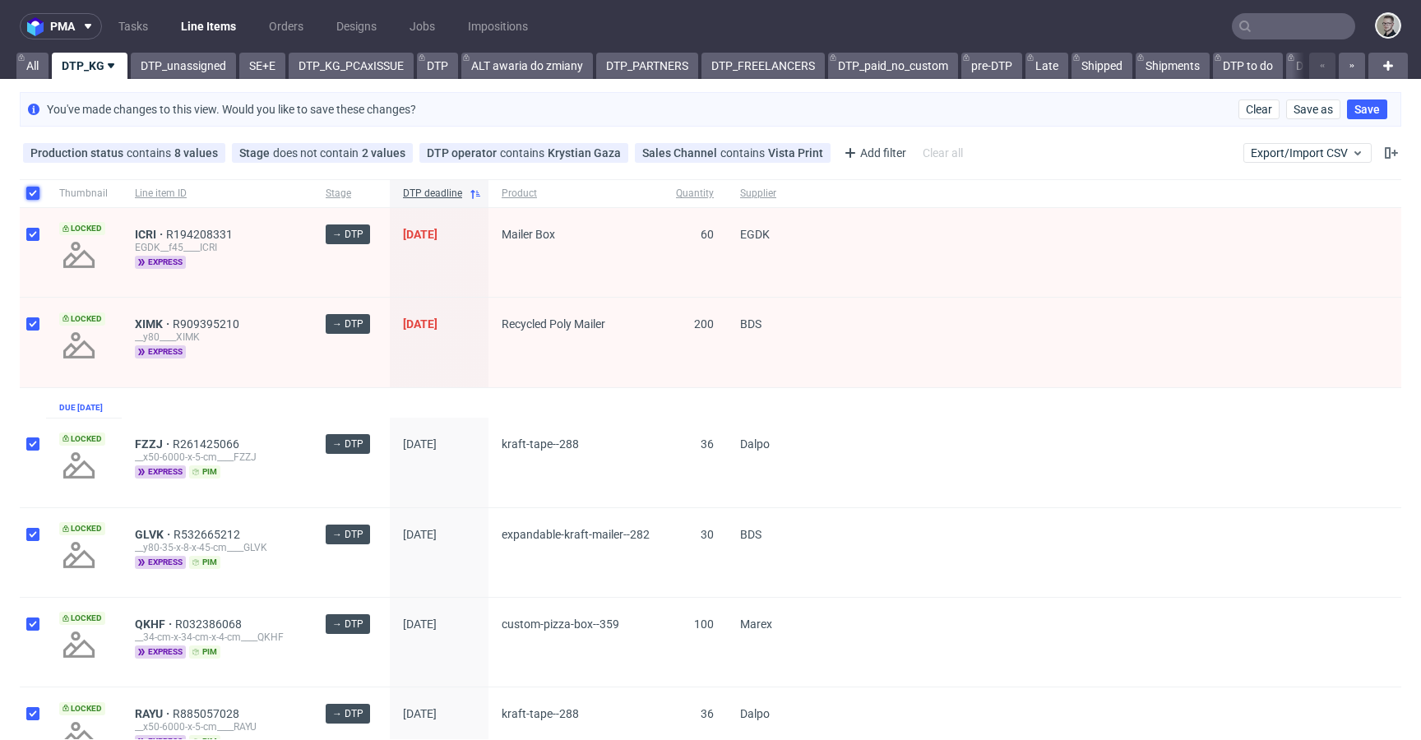
checkbox input "true"
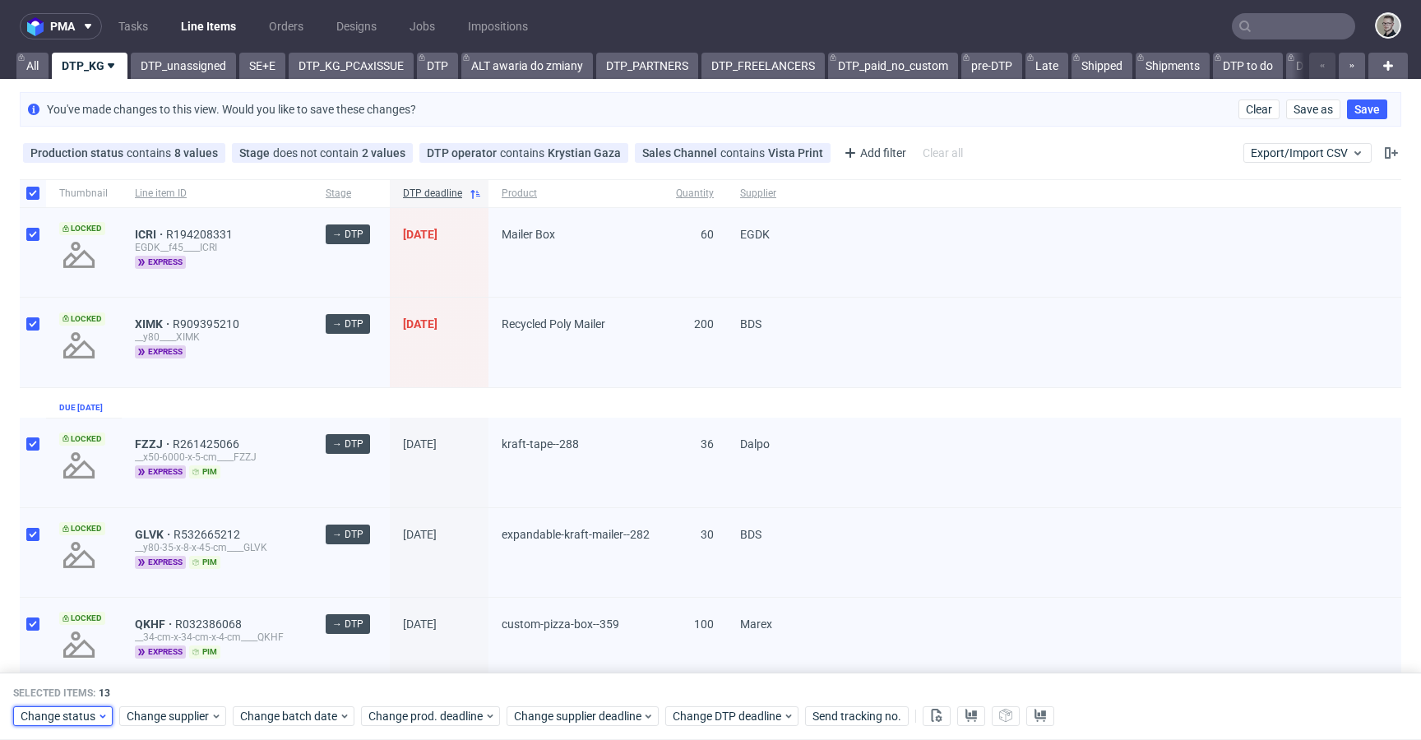
click at [85, 722] on span "Change status" at bounding box center [59, 716] width 76 height 16
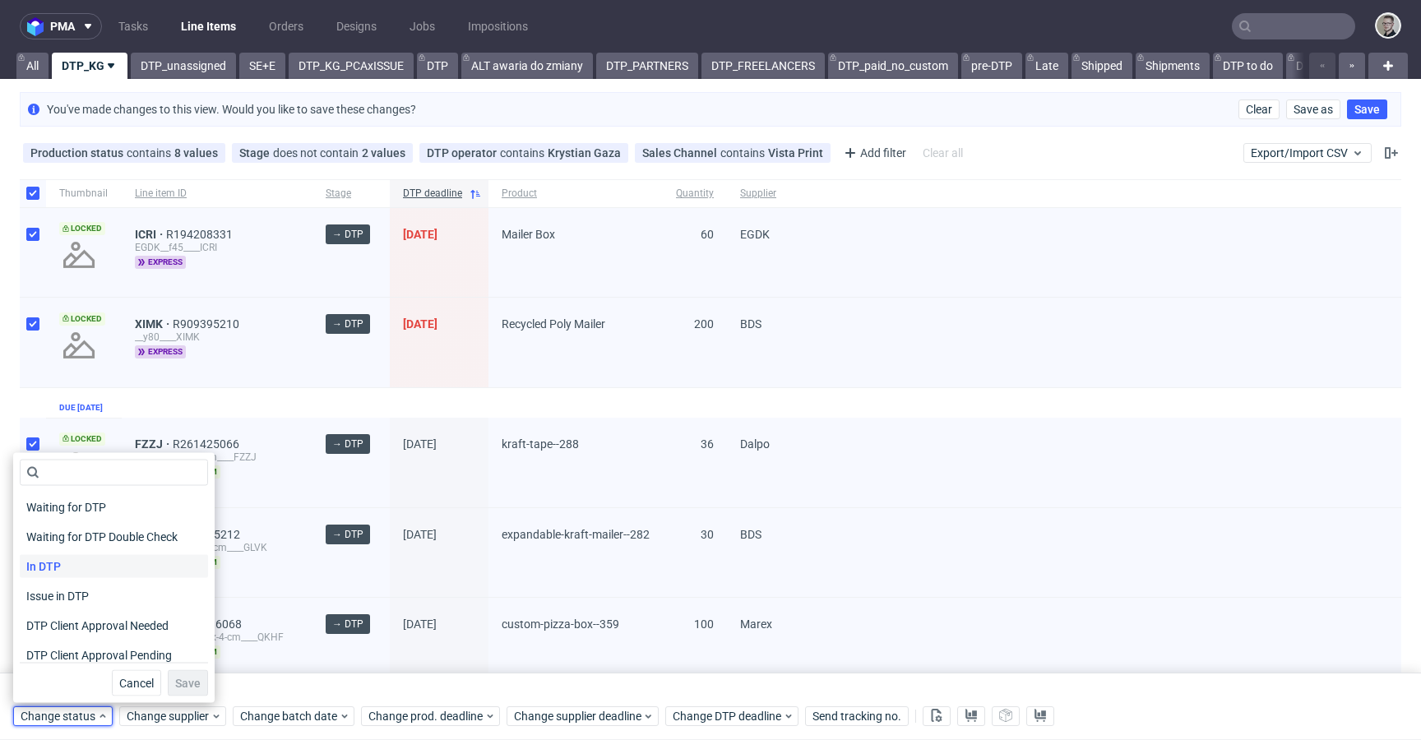
click at [88, 569] on div "In DTP" at bounding box center [114, 566] width 188 height 23
click at [183, 679] on span "Save" at bounding box center [187, 683] width 25 height 12
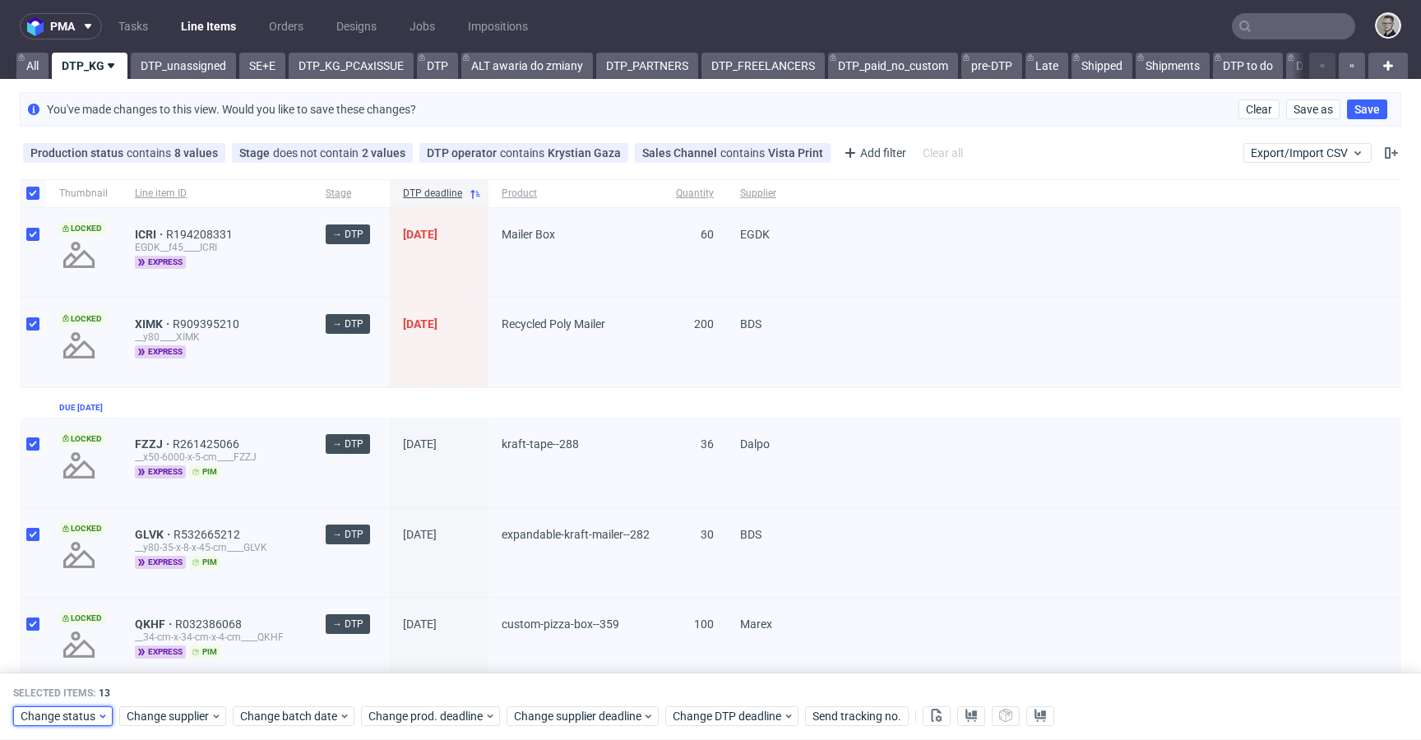
click at [86, 714] on span "Change status" at bounding box center [59, 716] width 76 height 16
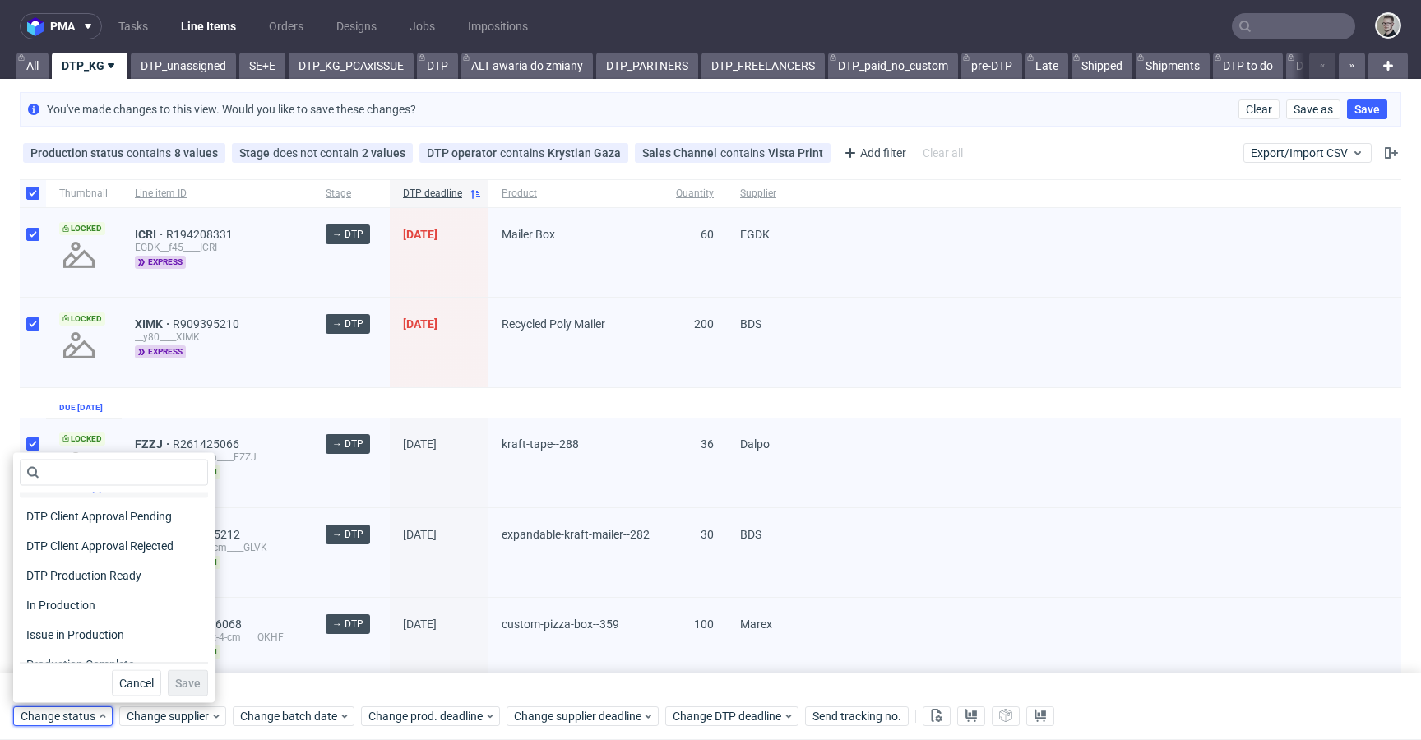
scroll to position [184, 0]
click at [122, 532] on span "DTP Production Ready" at bounding box center [85, 530] width 131 height 23
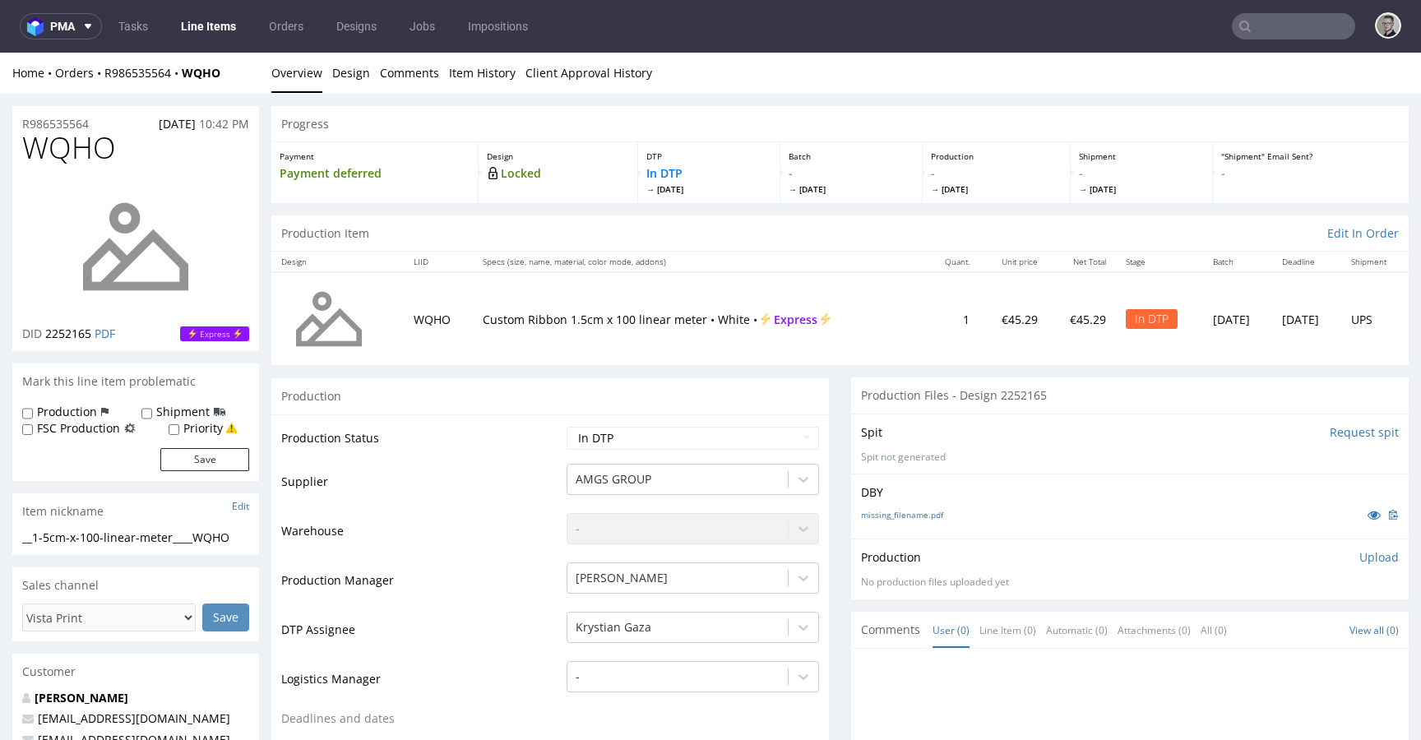
click at [1361, 560] on p "Upload" at bounding box center [1378, 557] width 39 height 16
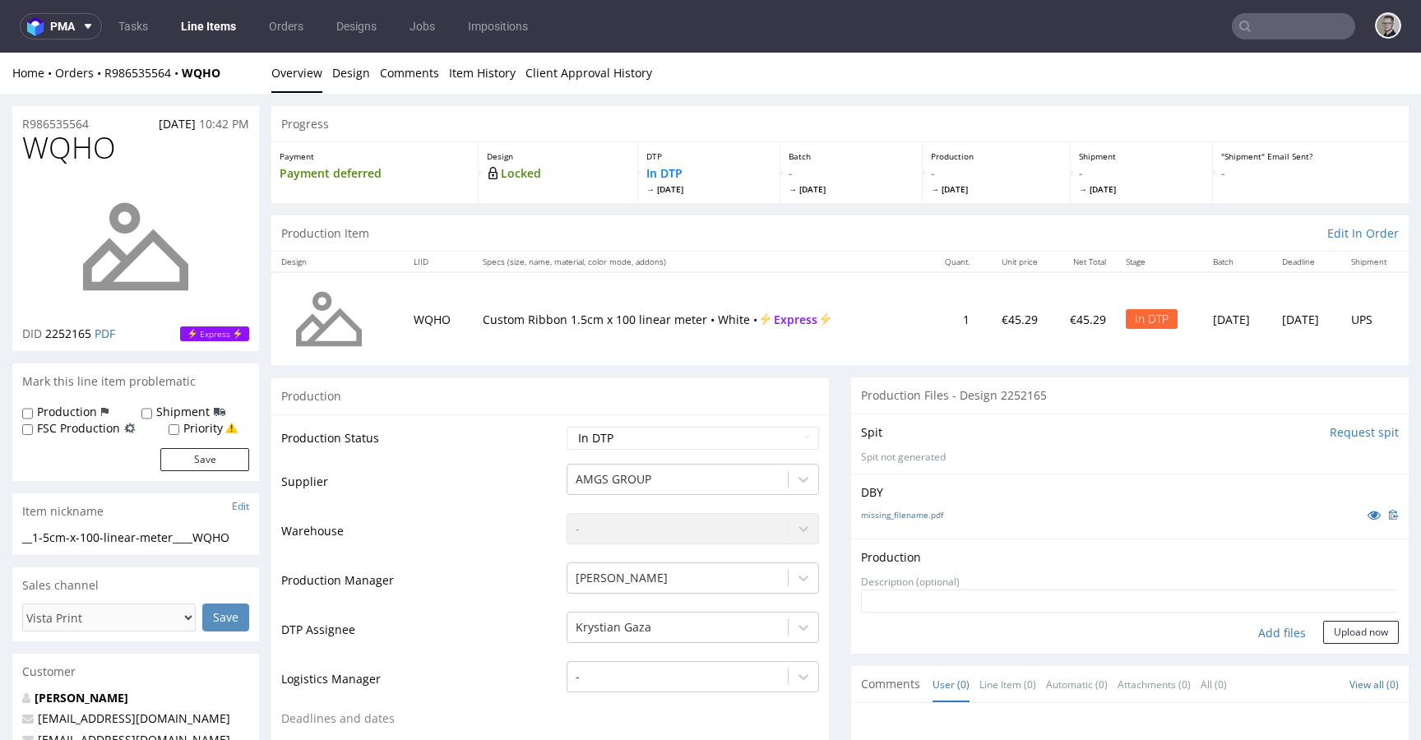
click at [1265, 631] on div "Add files" at bounding box center [1282, 633] width 82 height 25
type input "C:\fakepath\__1-5cm-x-100-linear-meter____WQHO__d2252165__oR986535564__front_ba…"
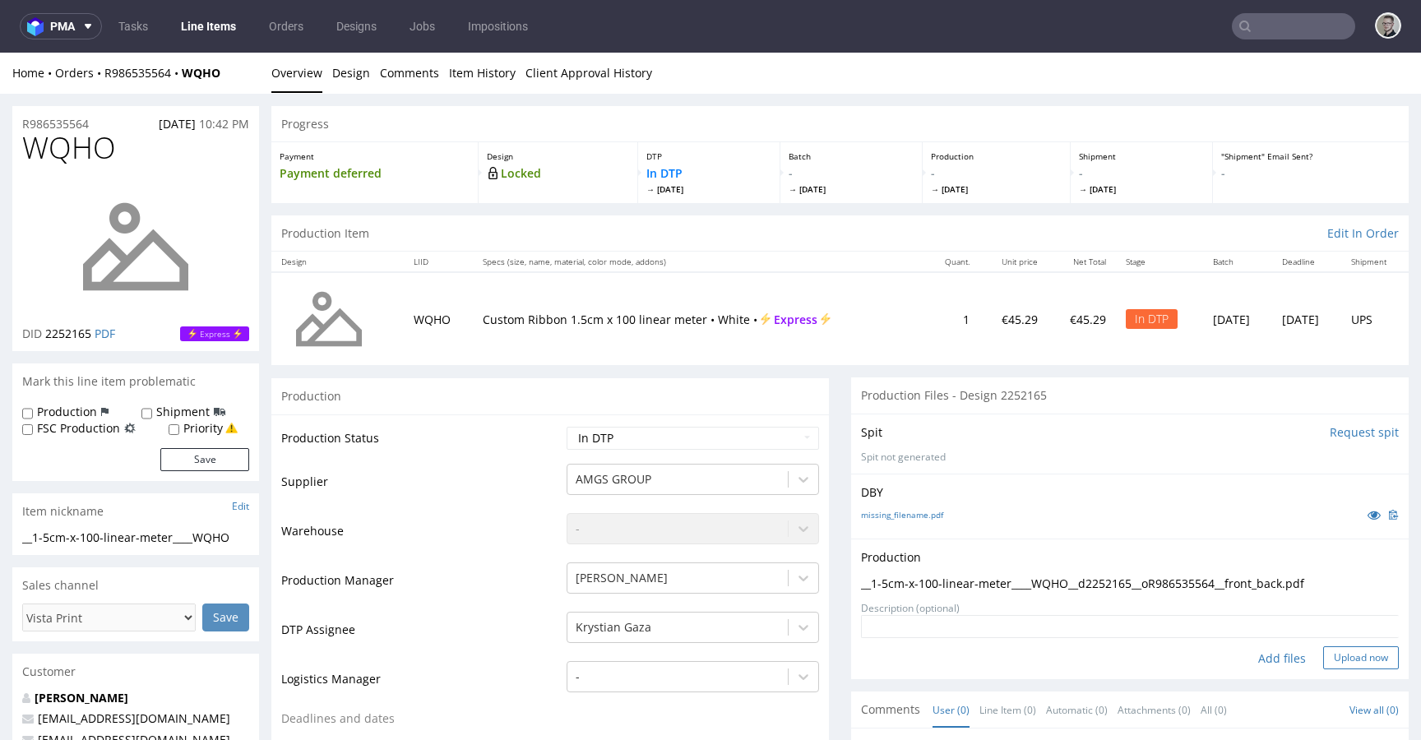
click at [1348, 652] on button "Upload now" at bounding box center [1361, 657] width 76 height 23
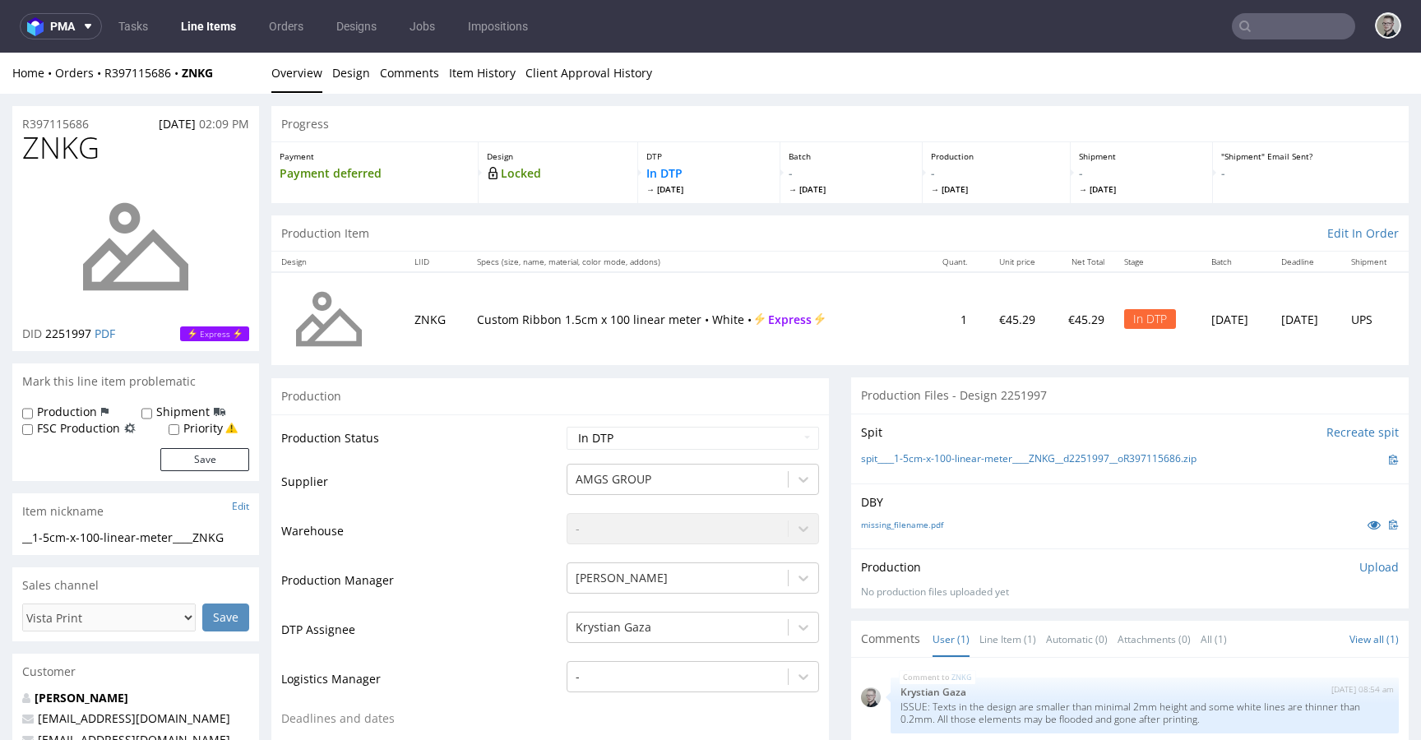
click at [1359, 569] on p "Upload" at bounding box center [1378, 567] width 39 height 16
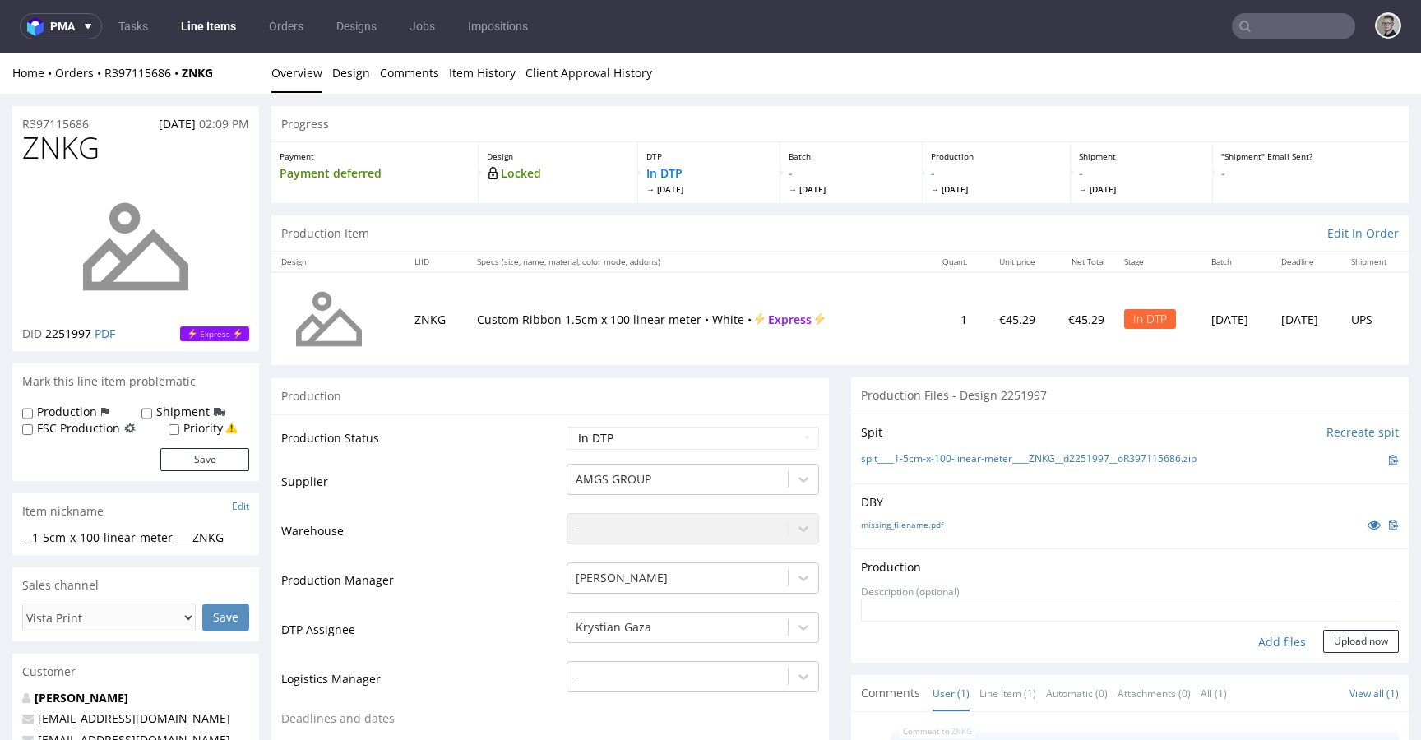
click at [1253, 644] on div "Add files" at bounding box center [1282, 642] width 82 height 25
type input "C:\fakepath\__1-5cm-x-100-linear-meter____ZNKG__d2251997__oR397115686__latest__…"
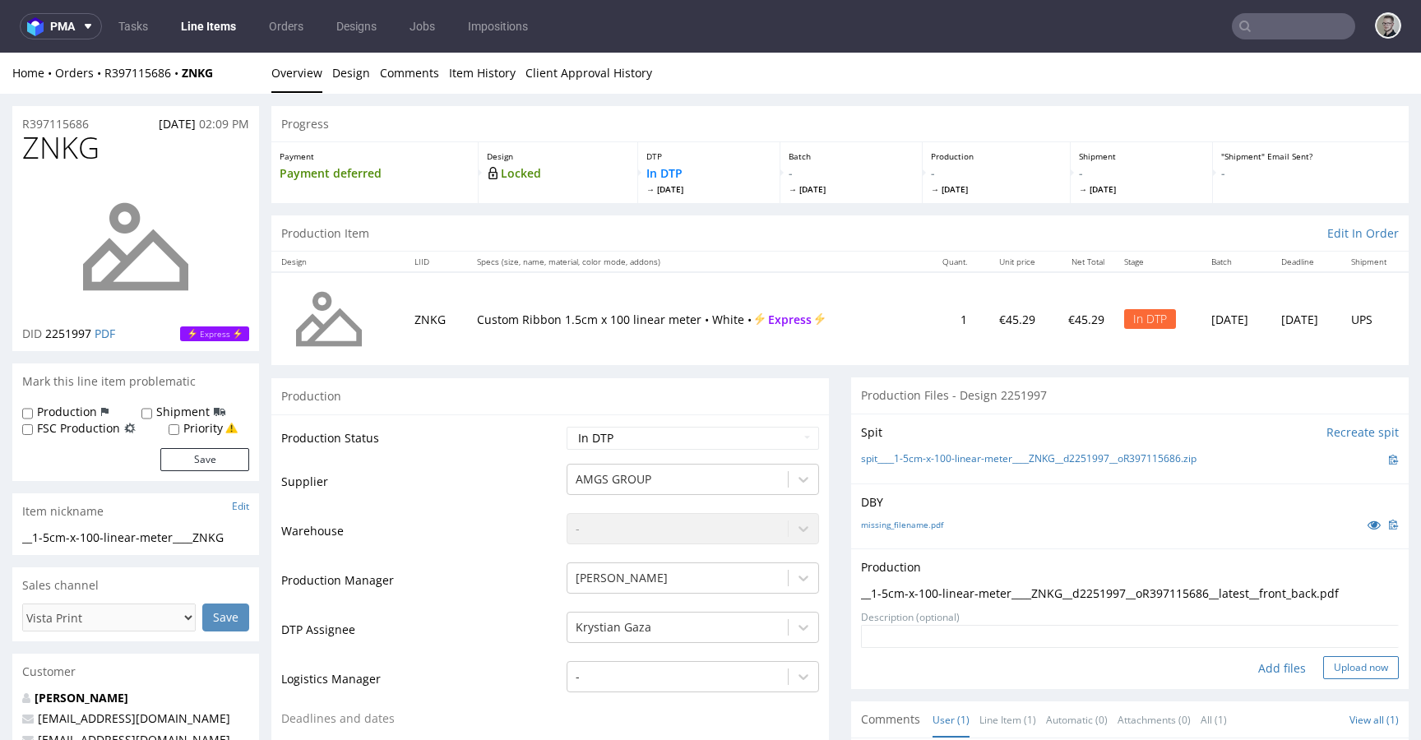
click at [1358, 663] on button "Upload now" at bounding box center [1361, 667] width 76 height 23
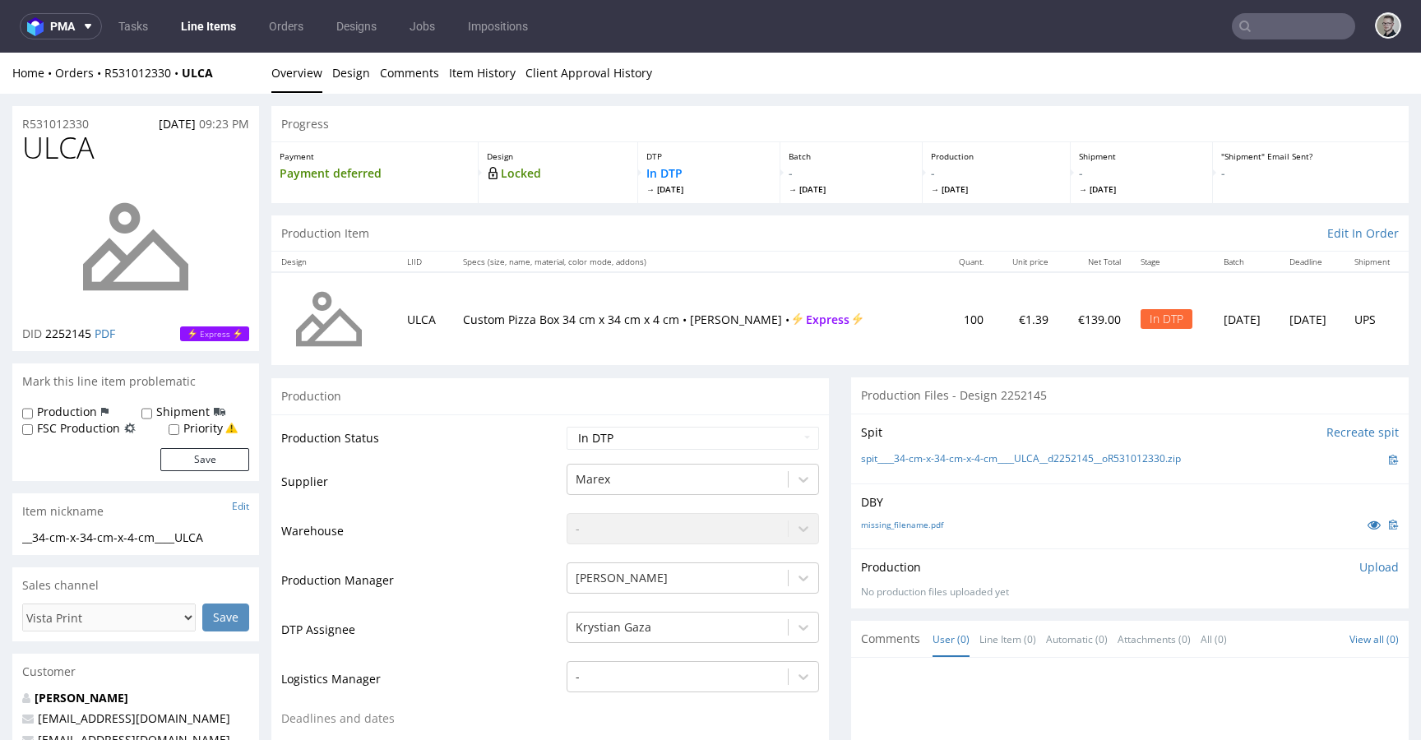
click at [1360, 566] on p "Upload" at bounding box center [1378, 567] width 39 height 16
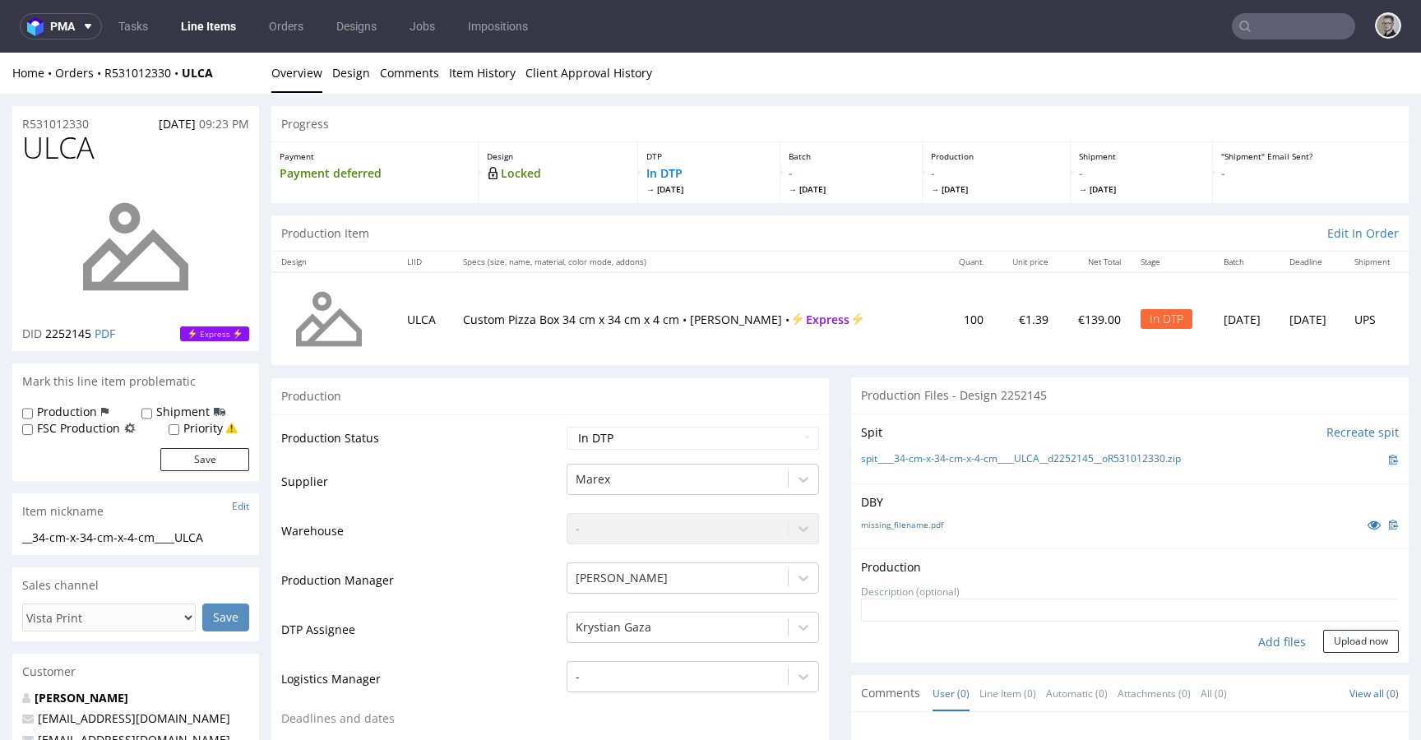
click at [1251, 640] on div "Add files" at bounding box center [1282, 642] width 82 height 25
type input "C:\fakepath\__34-cm-x-34-cm-x-4-cm____ULCA__d2252145__oR531012330__latest__outs…"
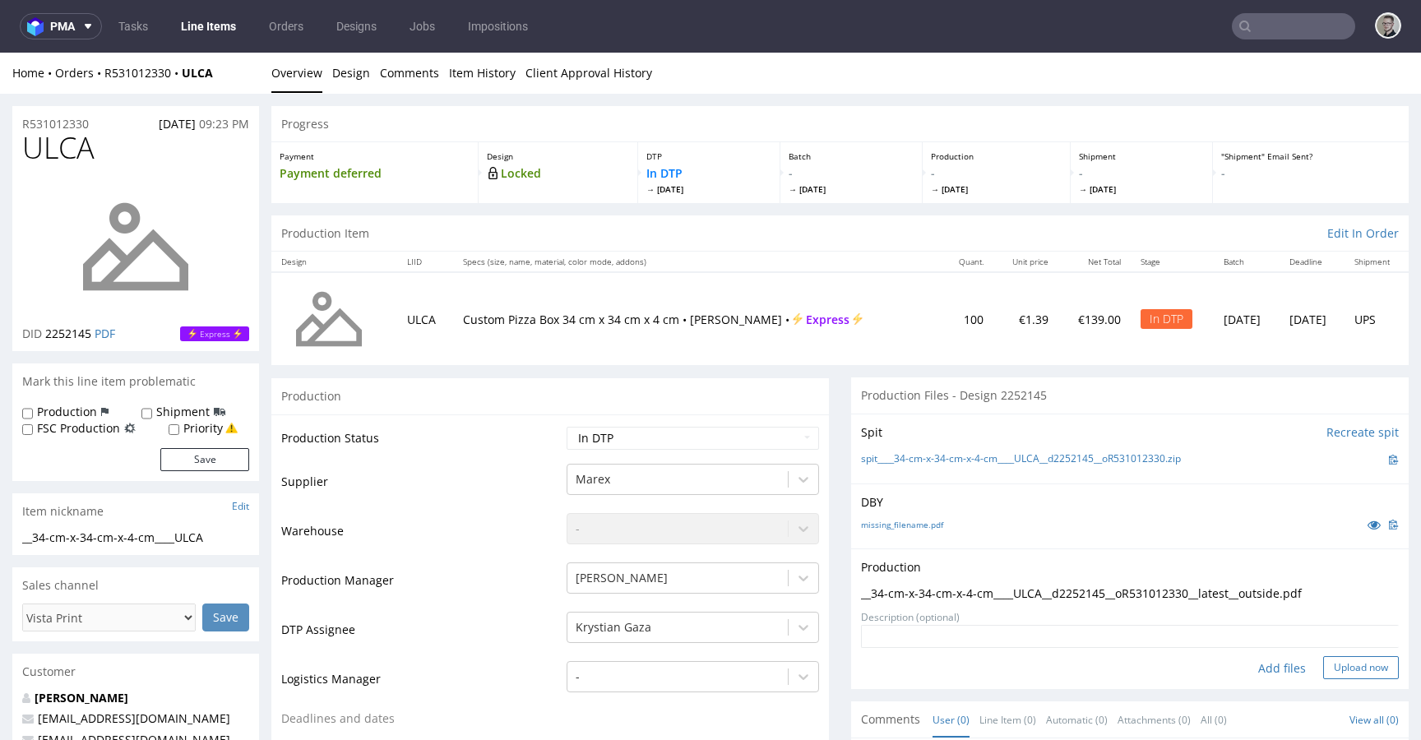
click at [1341, 662] on button "Upload now" at bounding box center [1361, 667] width 76 height 23
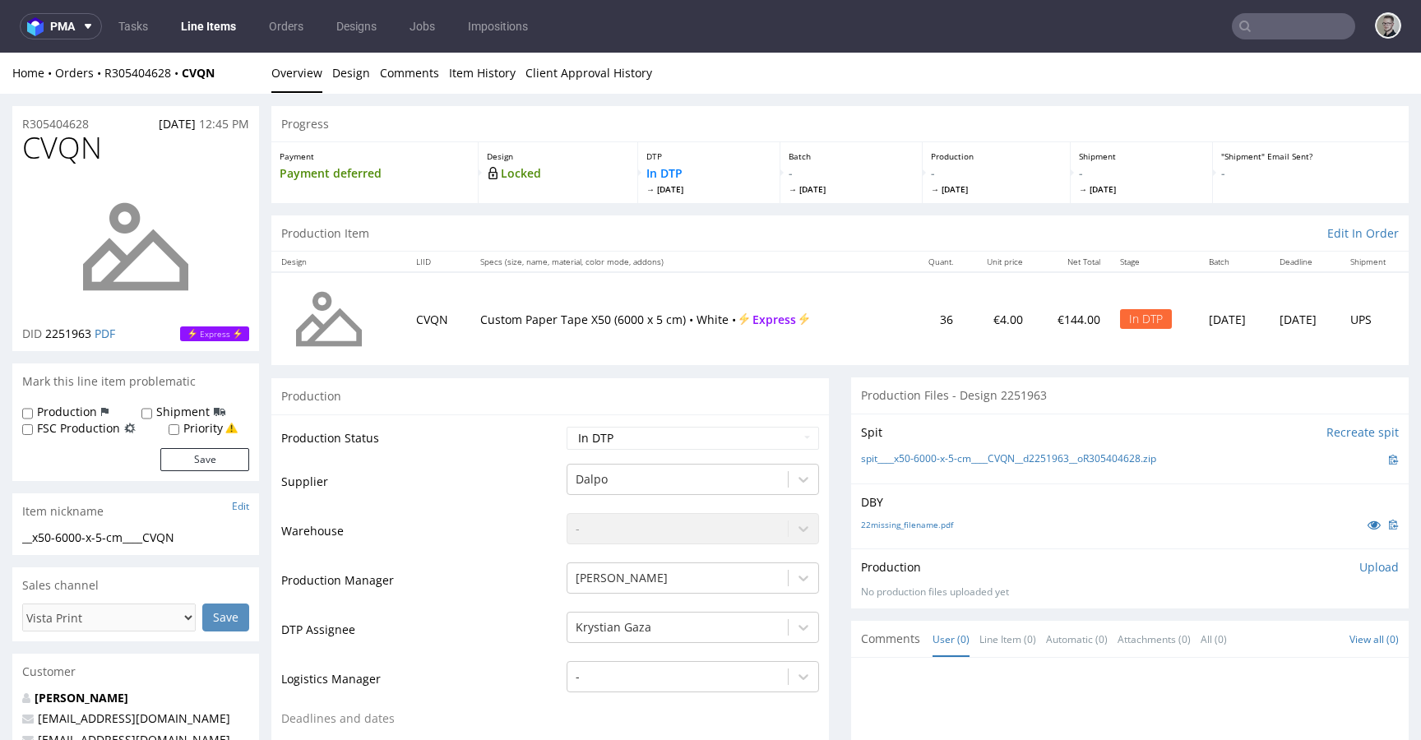
click at [1359, 565] on p "Upload" at bounding box center [1378, 567] width 39 height 16
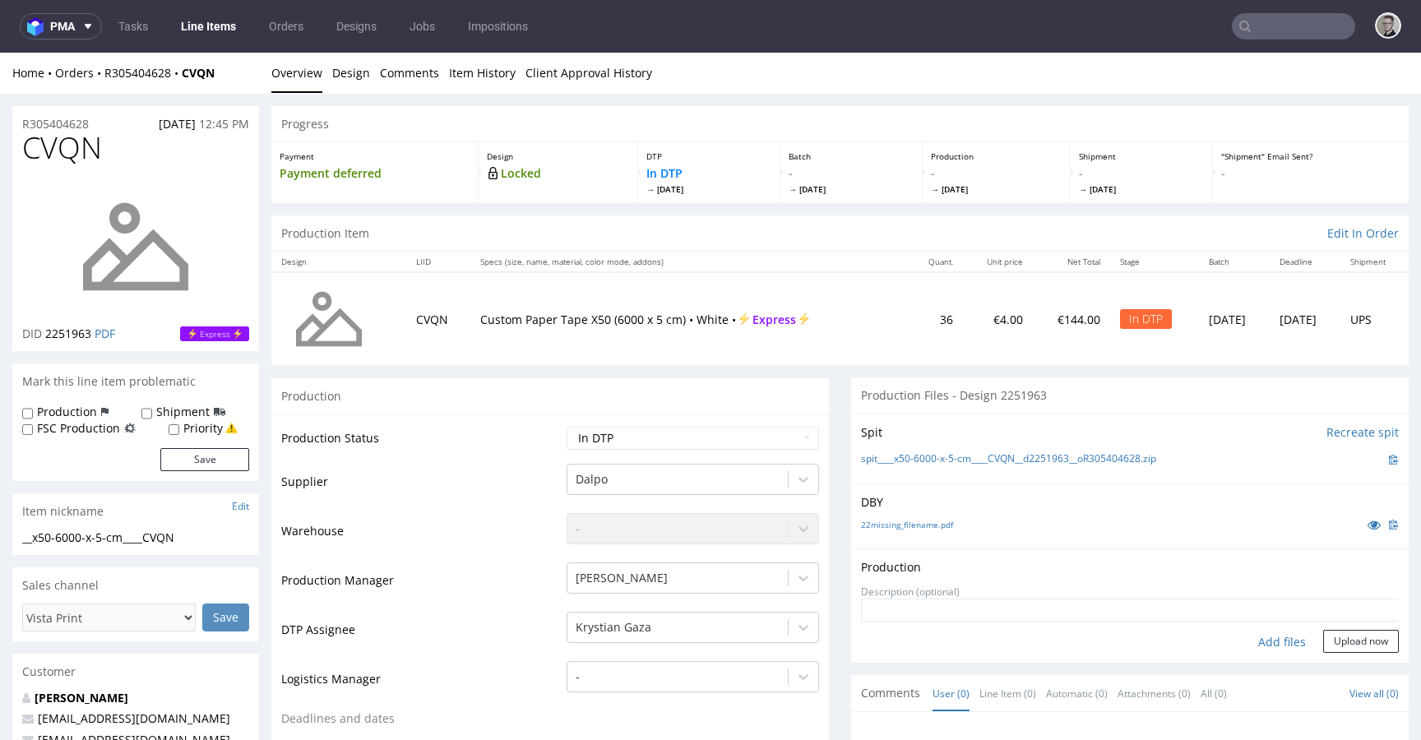
click at [1272, 638] on div "Add files" at bounding box center [1282, 642] width 82 height 25
type input "C:\fakepath\__x50-6000-x-5-cm____CVQN__d2251963__oR305404628__latest__outside.p…"
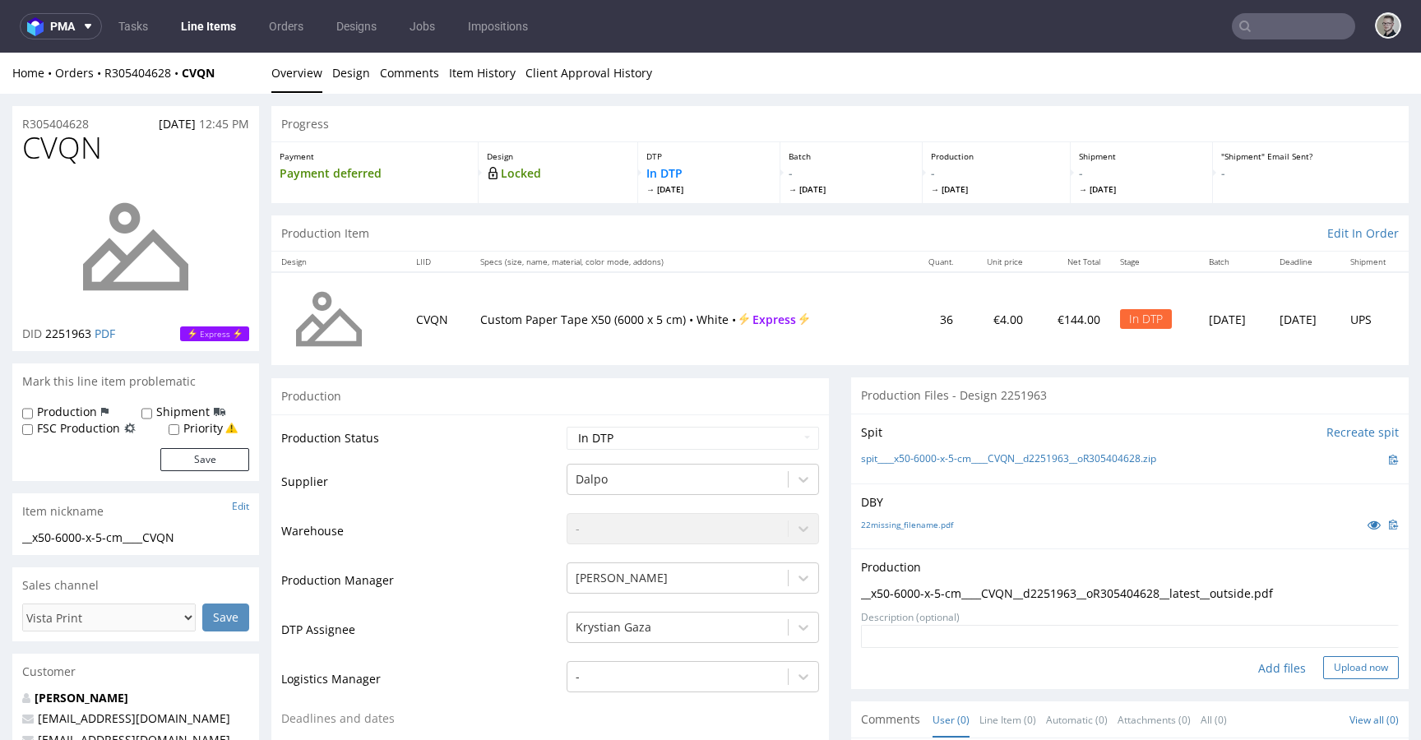
click at [1336, 659] on button "Upload now" at bounding box center [1361, 667] width 76 height 23
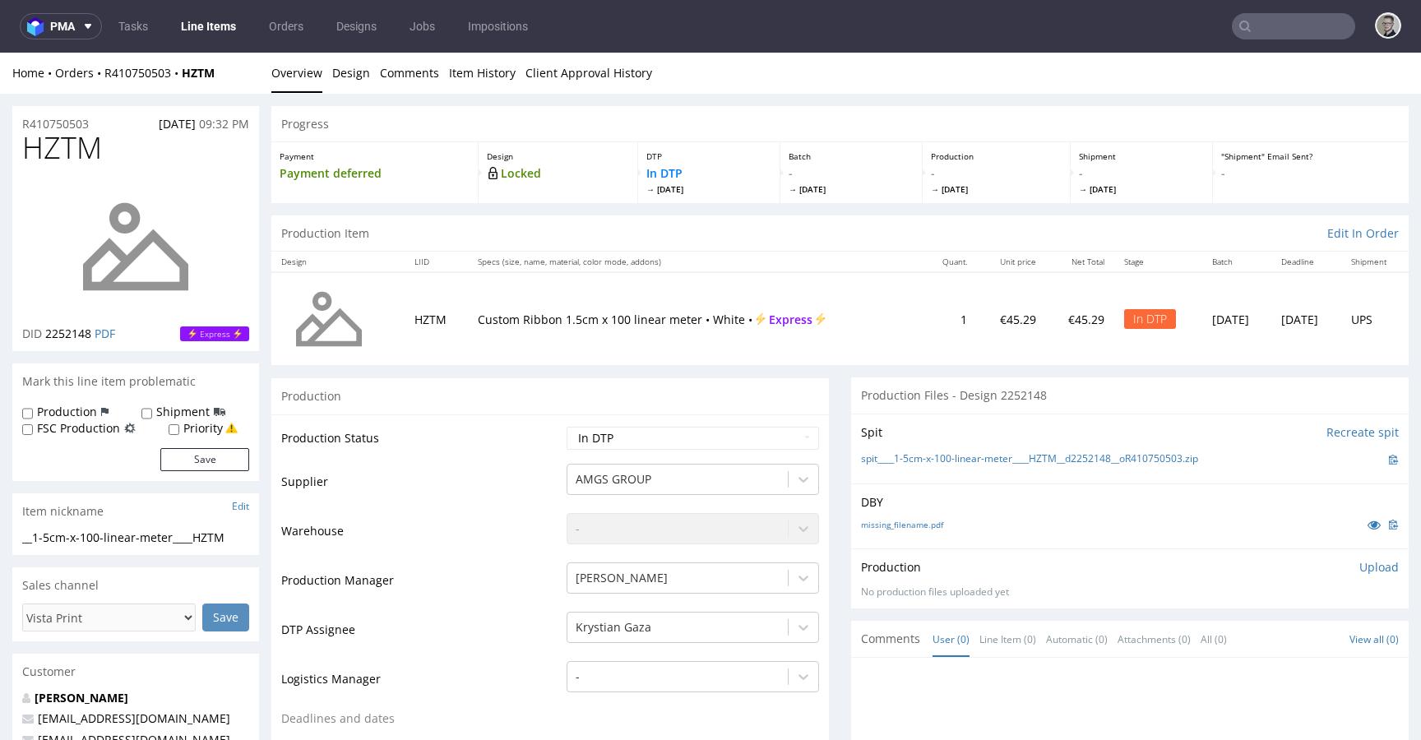
click at [1375, 578] on div "Production Upload No production files uploaded yet Description (optional) Add f…" at bounding box center [1129, 578] width 557 height 60
click at [1359, 568] on p "Upload" at bounding box center [1378, 567] width 39 height 16
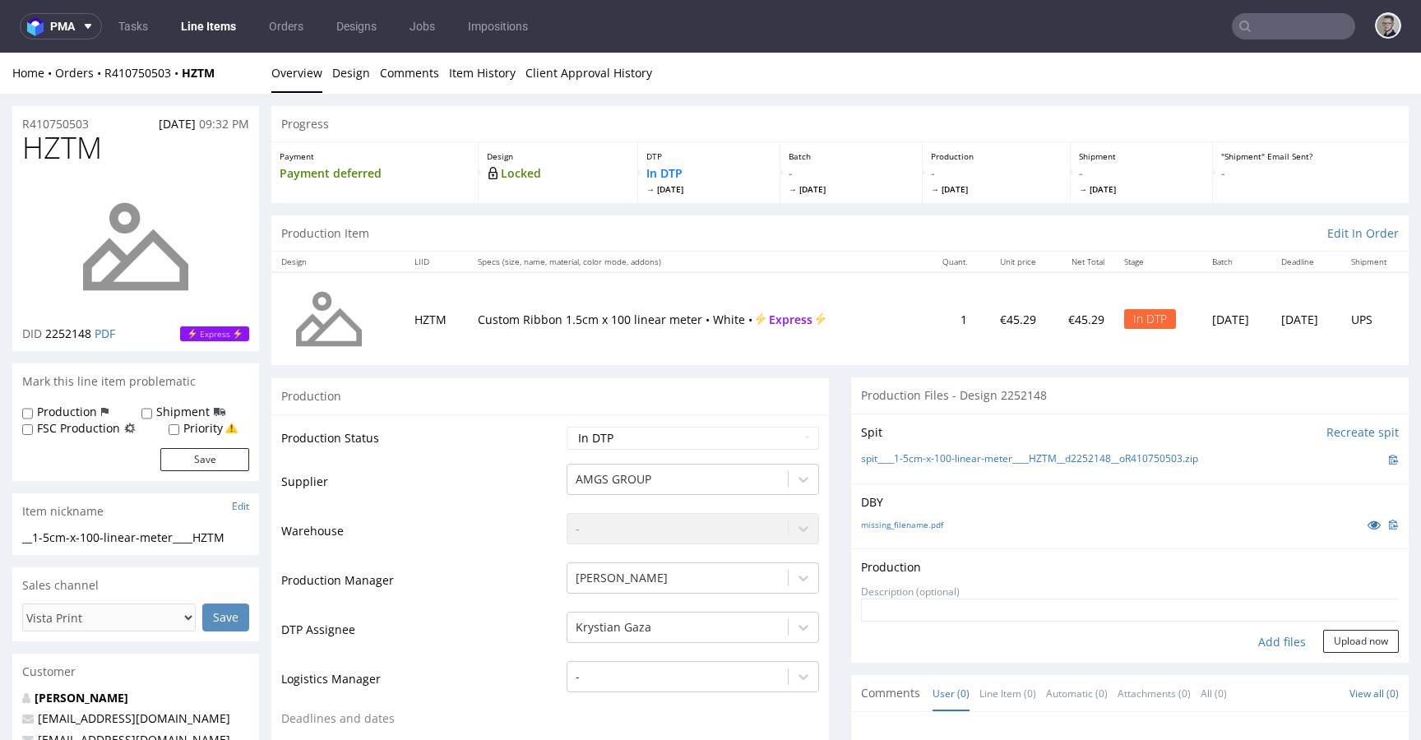
click at [1245, 640] on div "Add files" at bounding box center [1282, 642] width 82 height 25
type input "C:\fakepath\__1-5cm-x-100-linear-meter____HZTM__d2252148__oR410750503__latest__…"
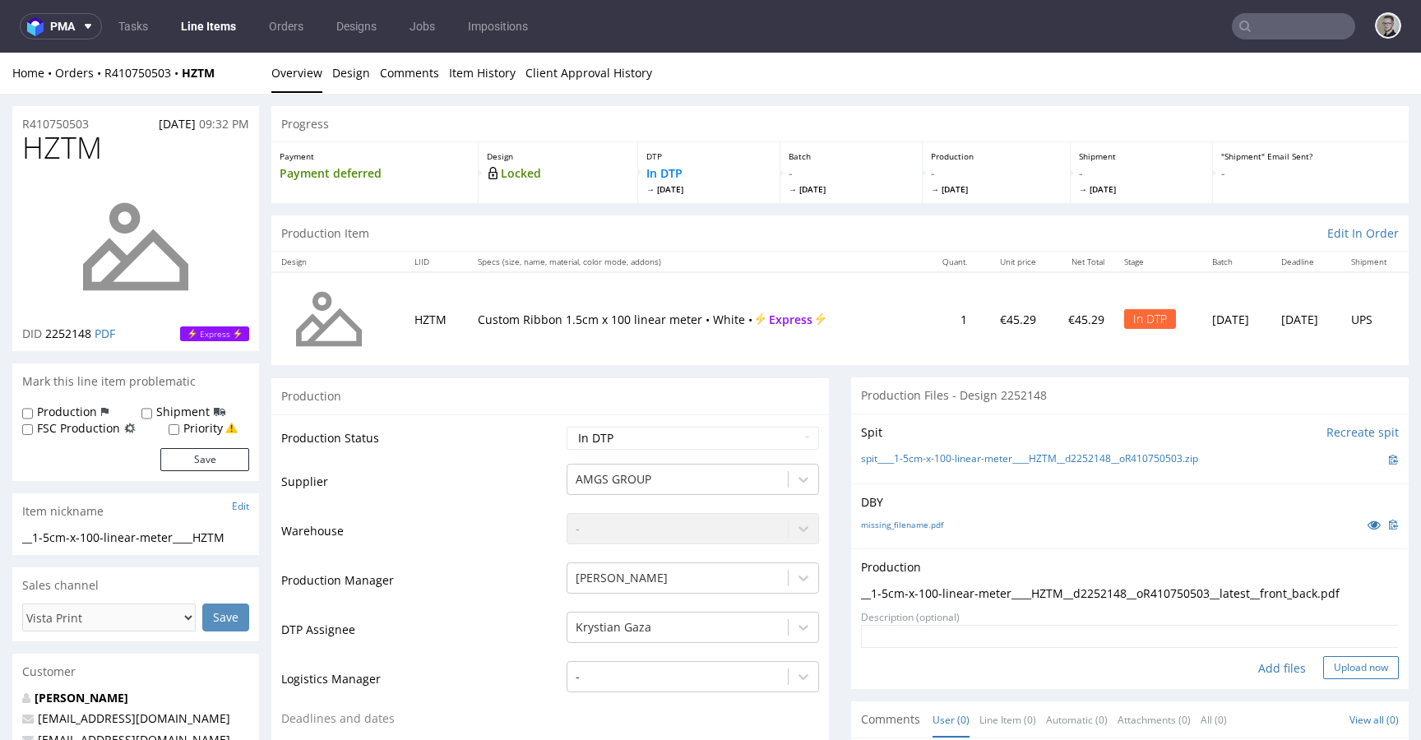
click at [1330, 663] on button "Upload now" at bounding box center [1361, 667] width 76 height 23
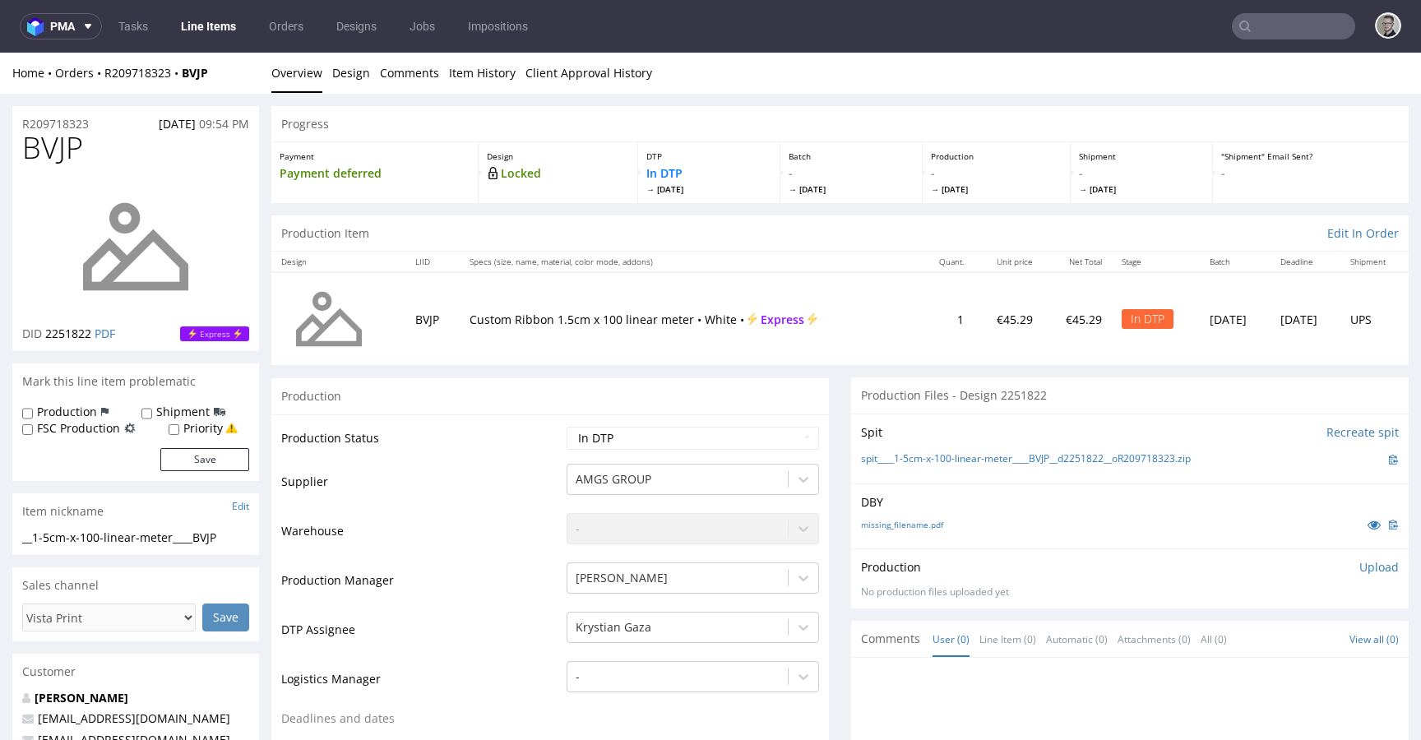
click at [1359, 566] on p "Upload" at bounding box center [1378, 567] width 39 height 16
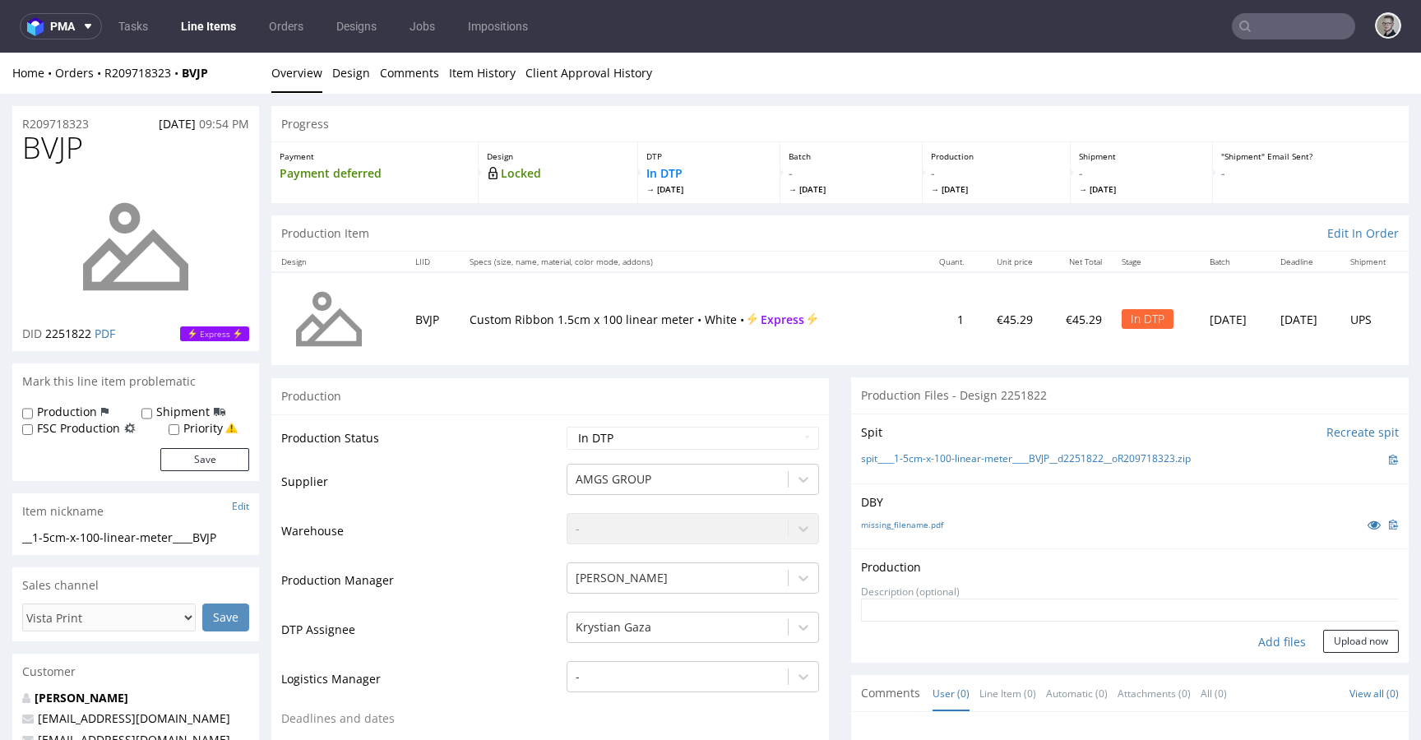
click at [1253, 640] on div "Add files" at bounding box center [1282, 642] width 82 height 25
type input "C:\fakepath\__1-5cm-x-100-linear-meter____BVJP__d2251822__oR209718323__latest__…"
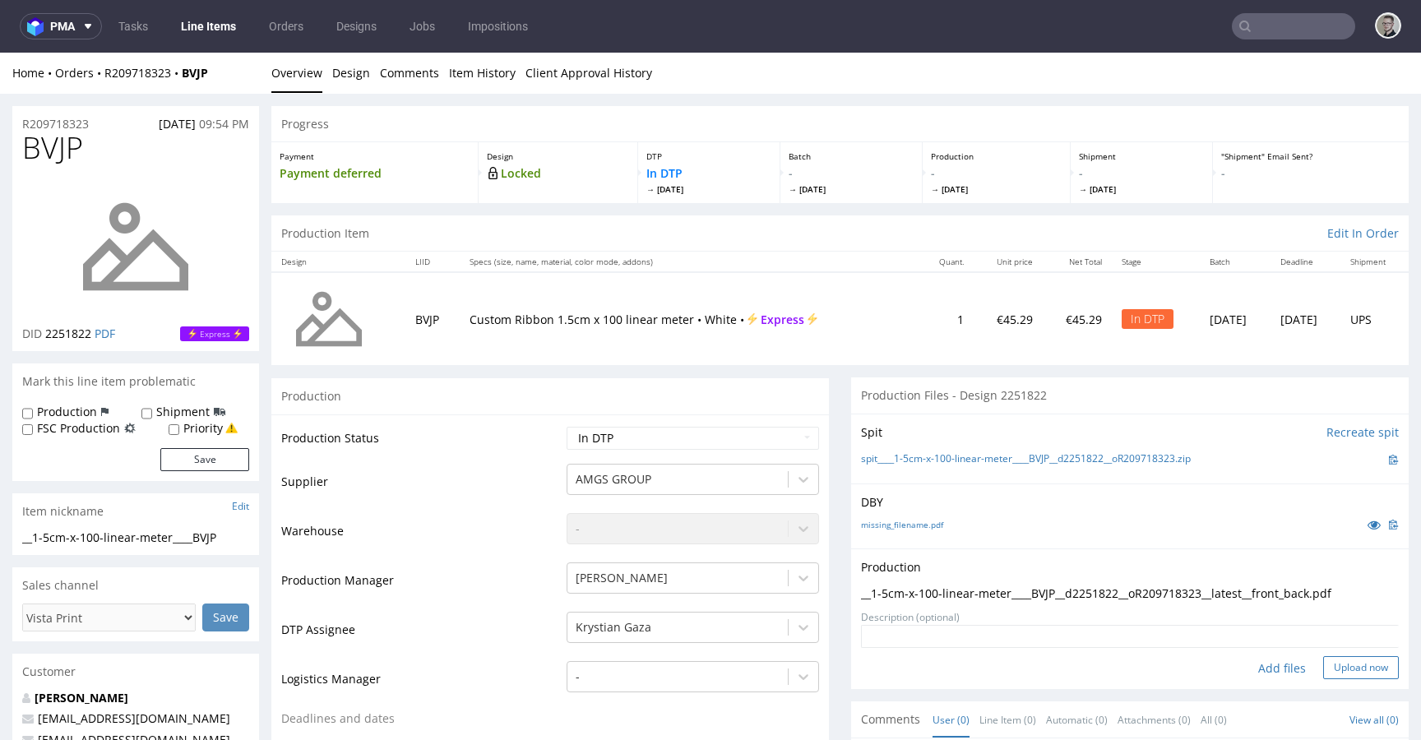
click at [1338, 657] on button "Upload now" at bounding box center [1361, 667] width 76 height 23
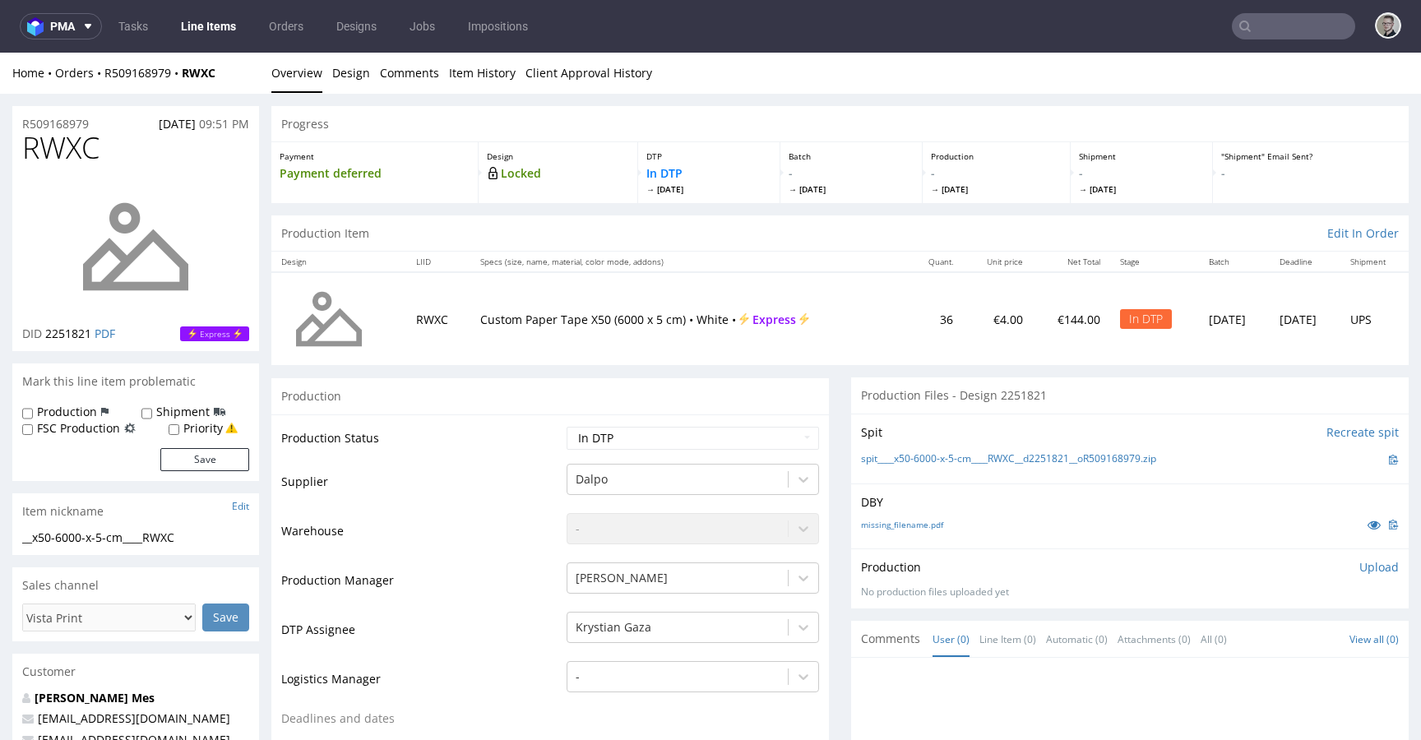
click at [1369, 566] on p "Upload" at bounding box center [1378, 567] width 39 height 16
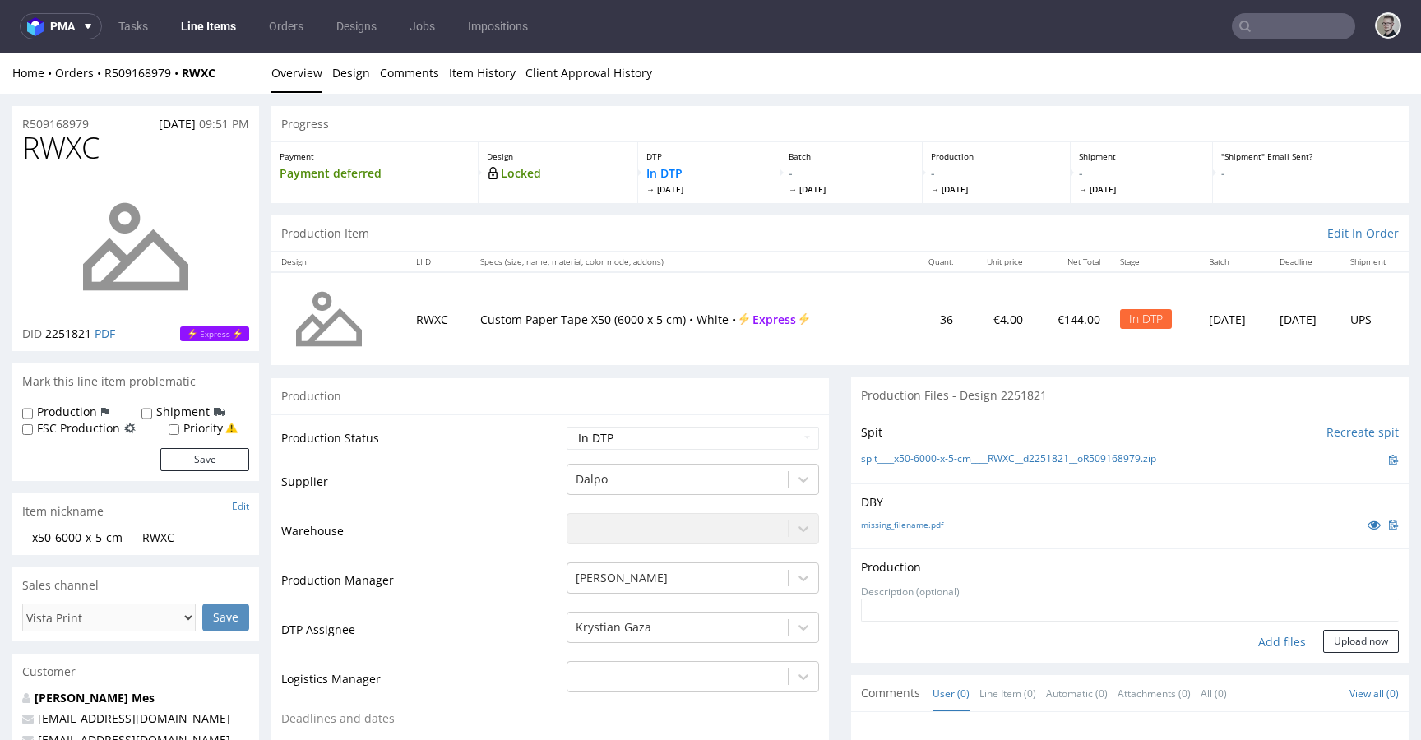
click at [1255, 639] on div "Add files" at bounding box center [1282, 642] width 82 height 25
type input "C:\fakepath\__x50-6000-x-5-cm____RWXC__d2251821__oR509168979__latest__outside.p…"
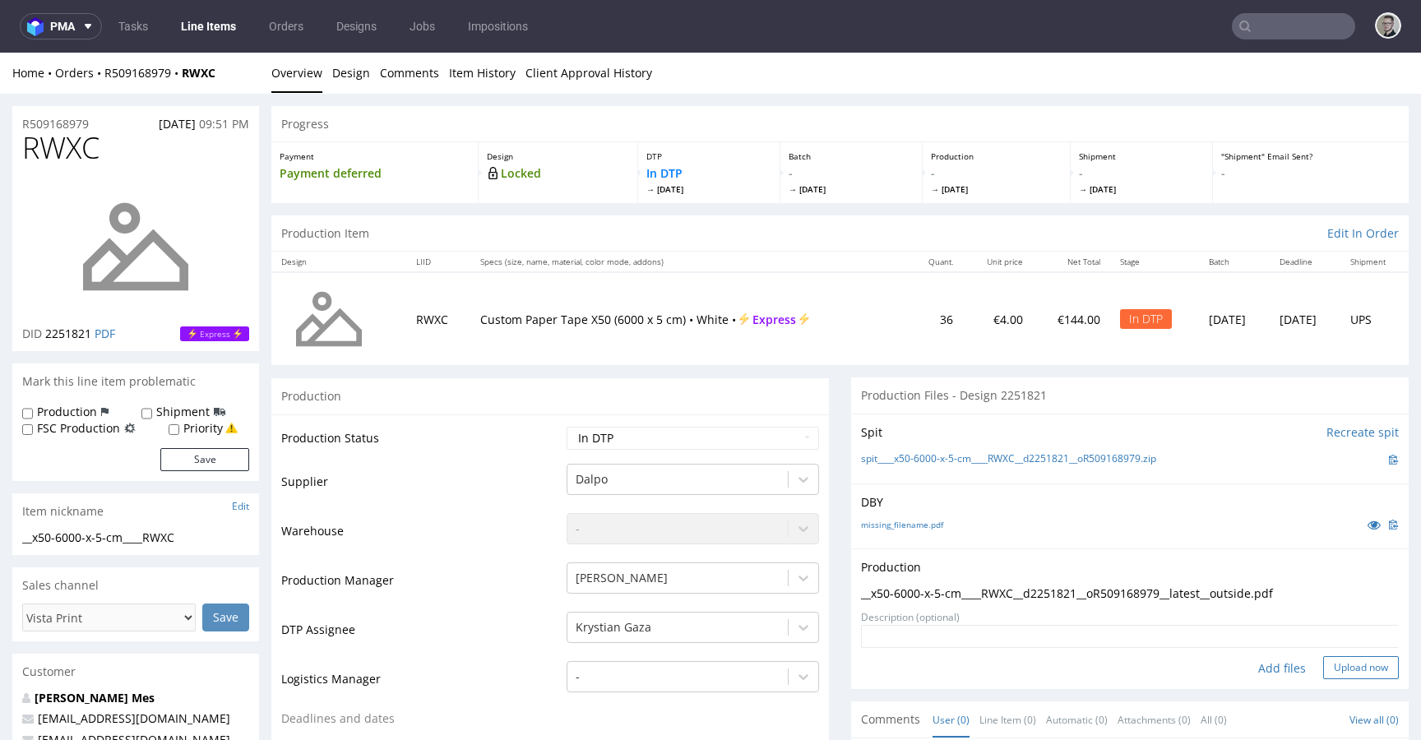
click at [1323, 665] on button "Upload now" at bounding box center [1361, 667] width 76 height 23
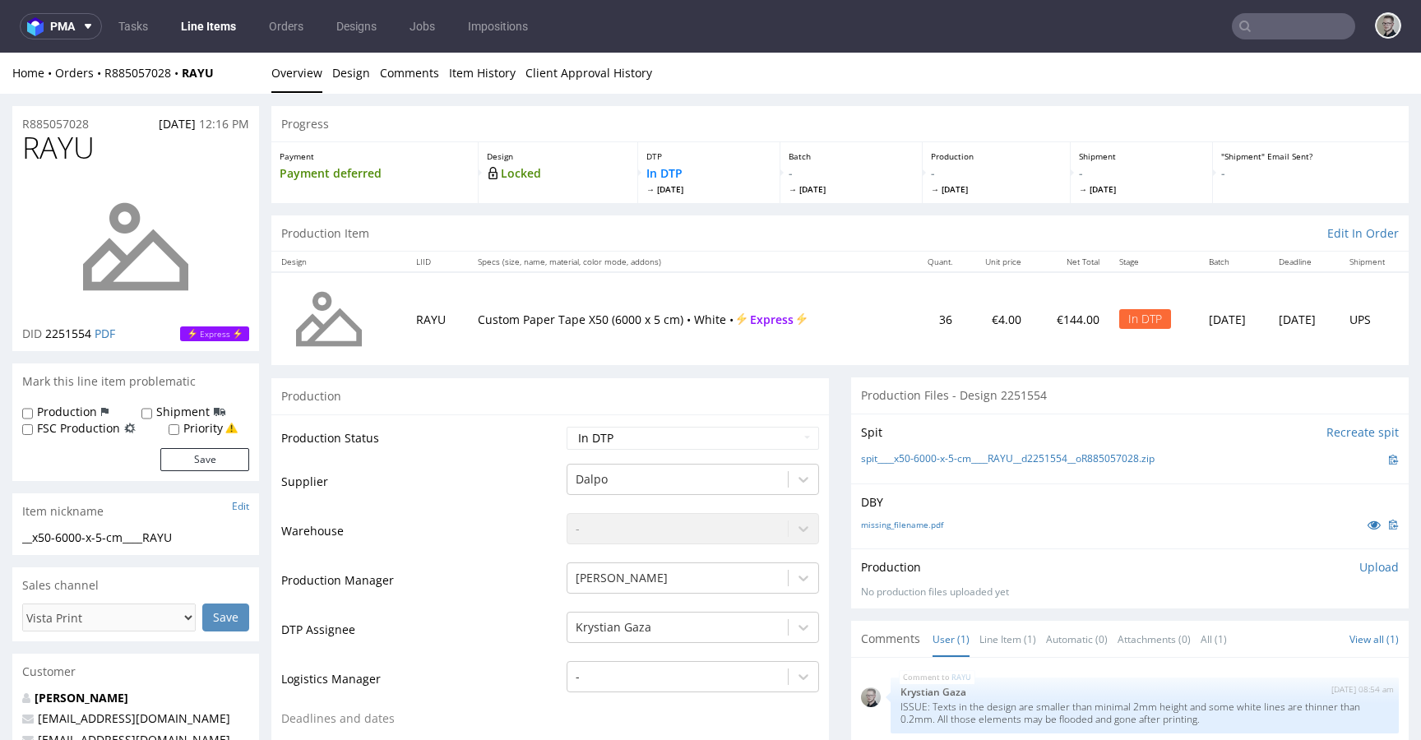
click at [1359, 567] on p "Upload" at bounding box center [1378, 567] width 39 height 16
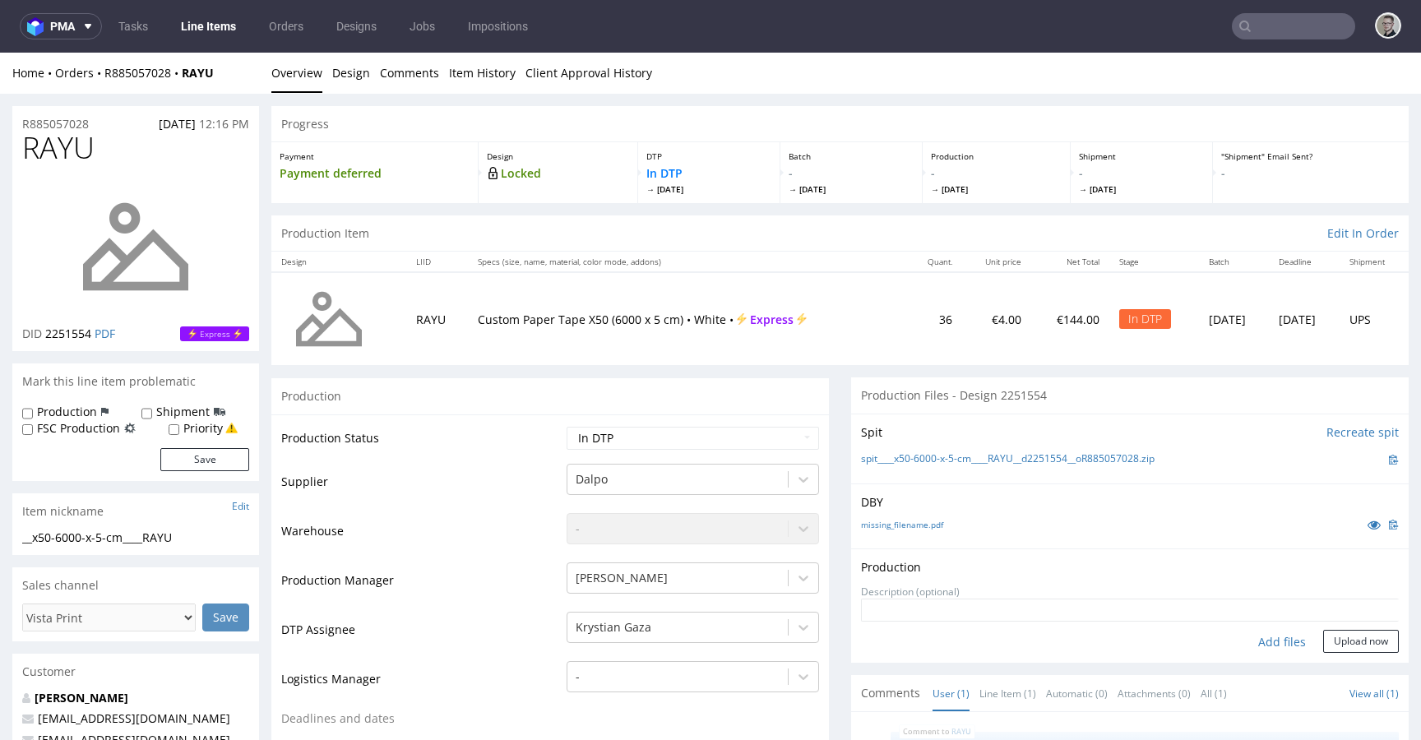
click at [1266, 645] on div "Add files" at bounding box center [1282, 642] width 82 height 25
type input "C:\fakepath\__x50-6000-x-5-cm____RAYU__d2251554__oR885057028__latest__outside.p…"
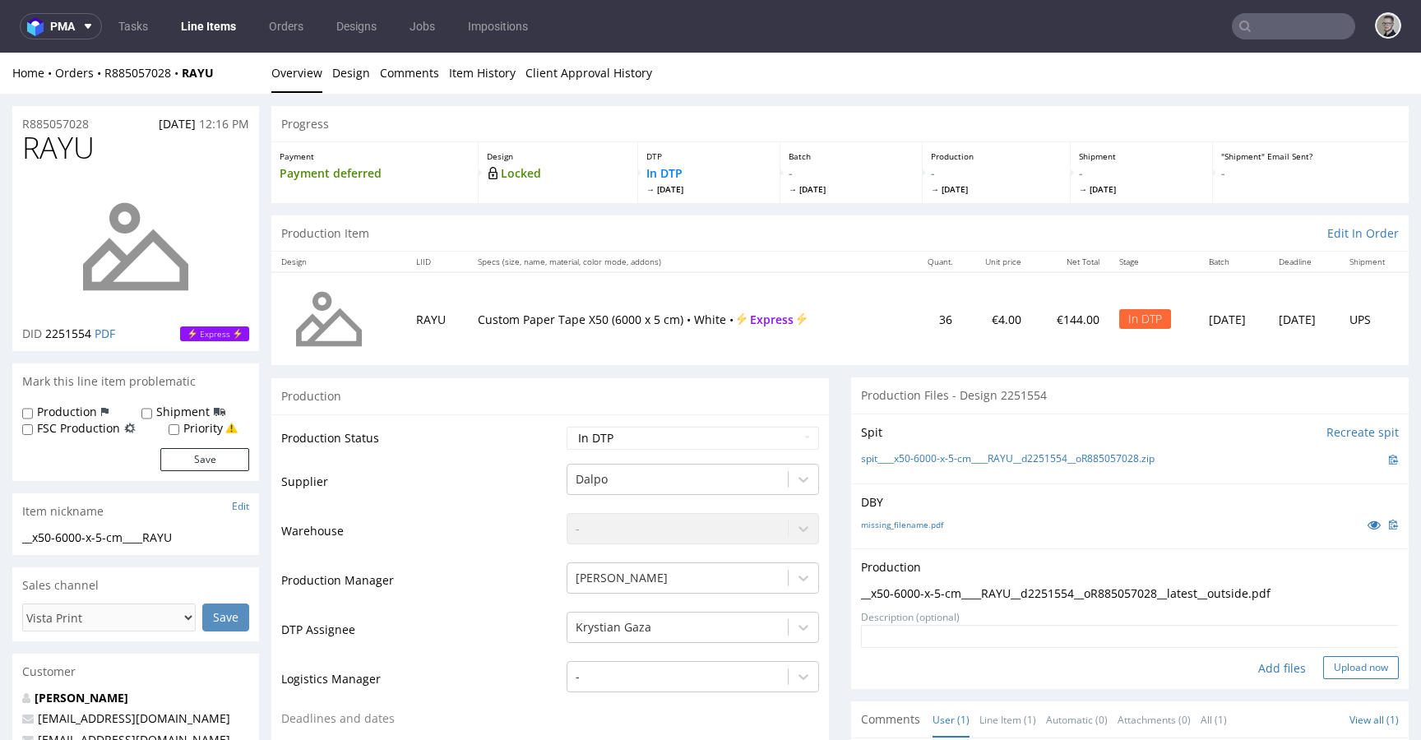
click at [1360, 663] on button "Upload now" at bounding box center [1361, 667] width 76 height 23
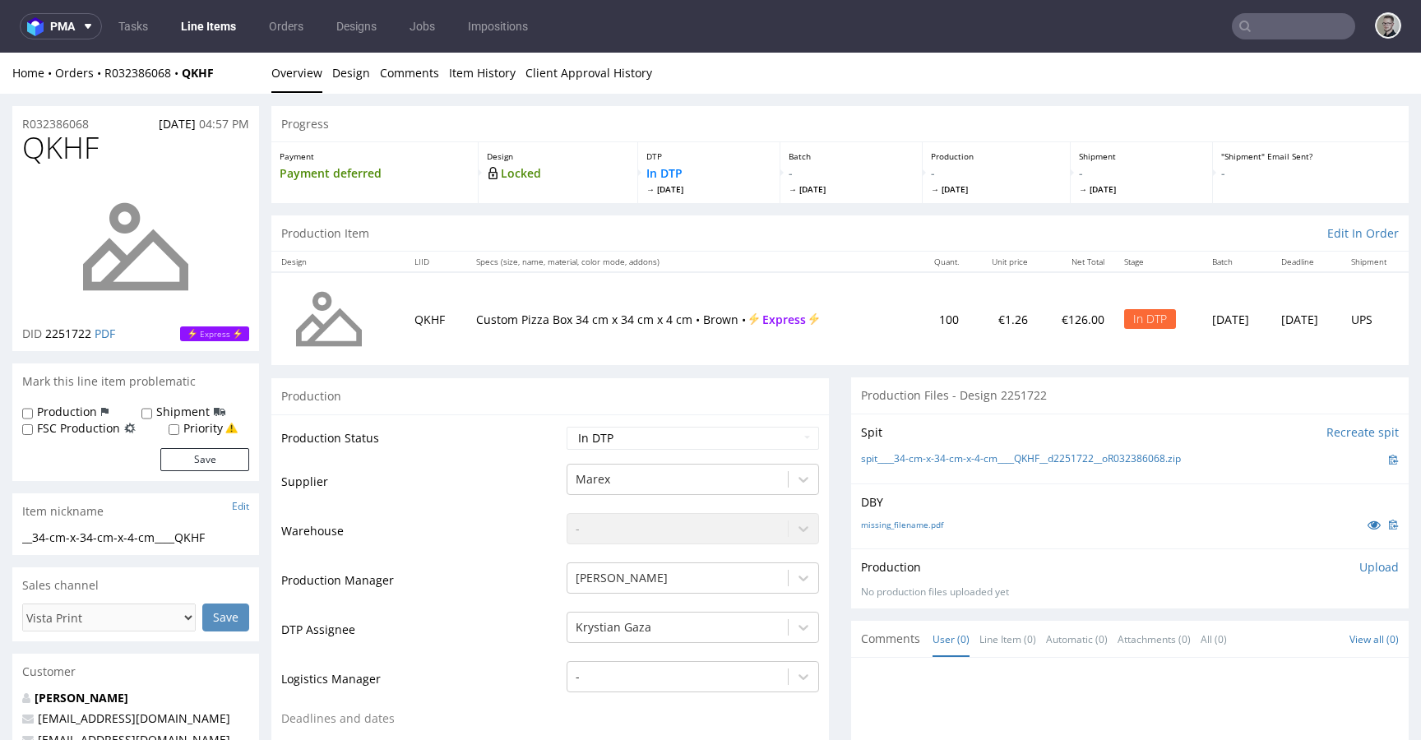
click at [1359, 562] on p "Upload" at bounding box center [1378, 567] width 39 height 16
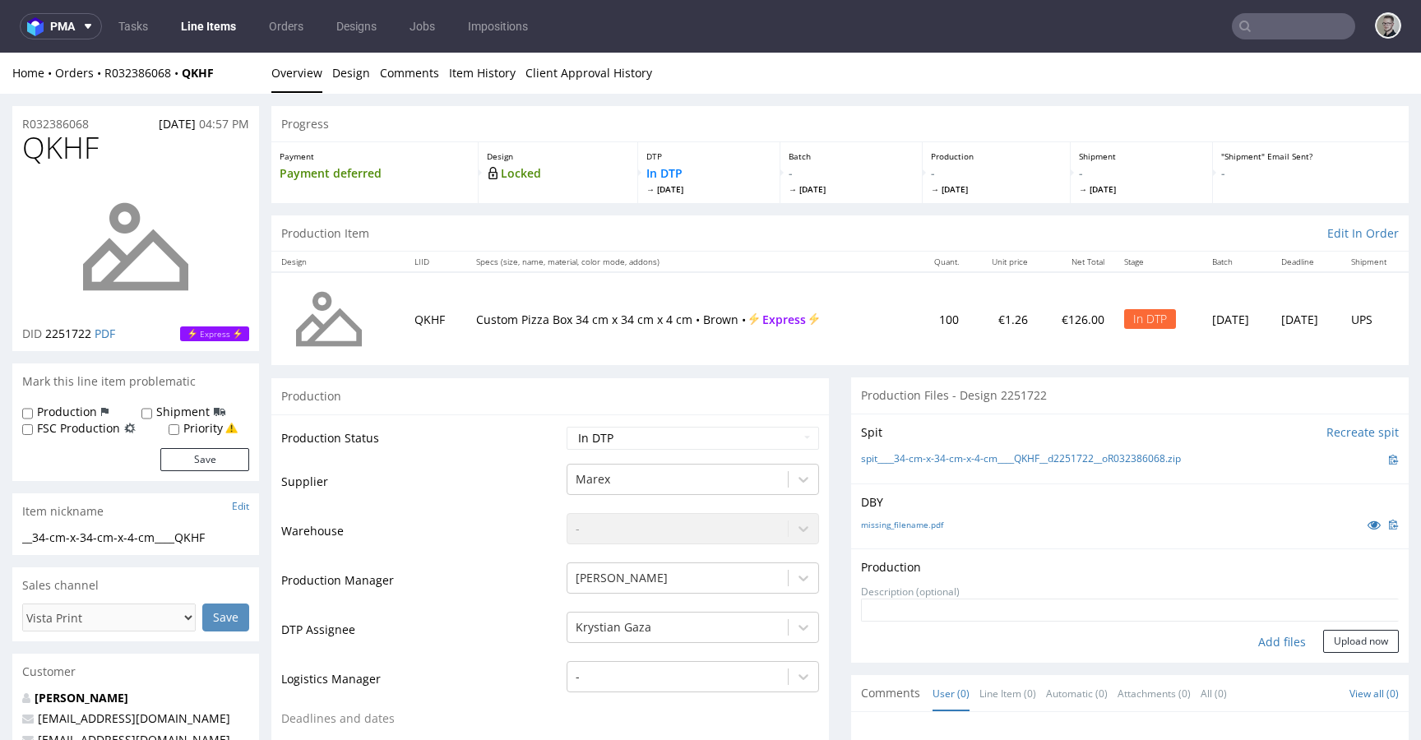
click at [1265, 640] on div "Add files" at bounding box center [1282, 642] width 82 height 25
type input "C:\fakepath\__34-cm-x-34-cm-x-4-cm____QKHF__d2251722__oR032386068__latest__outs…"
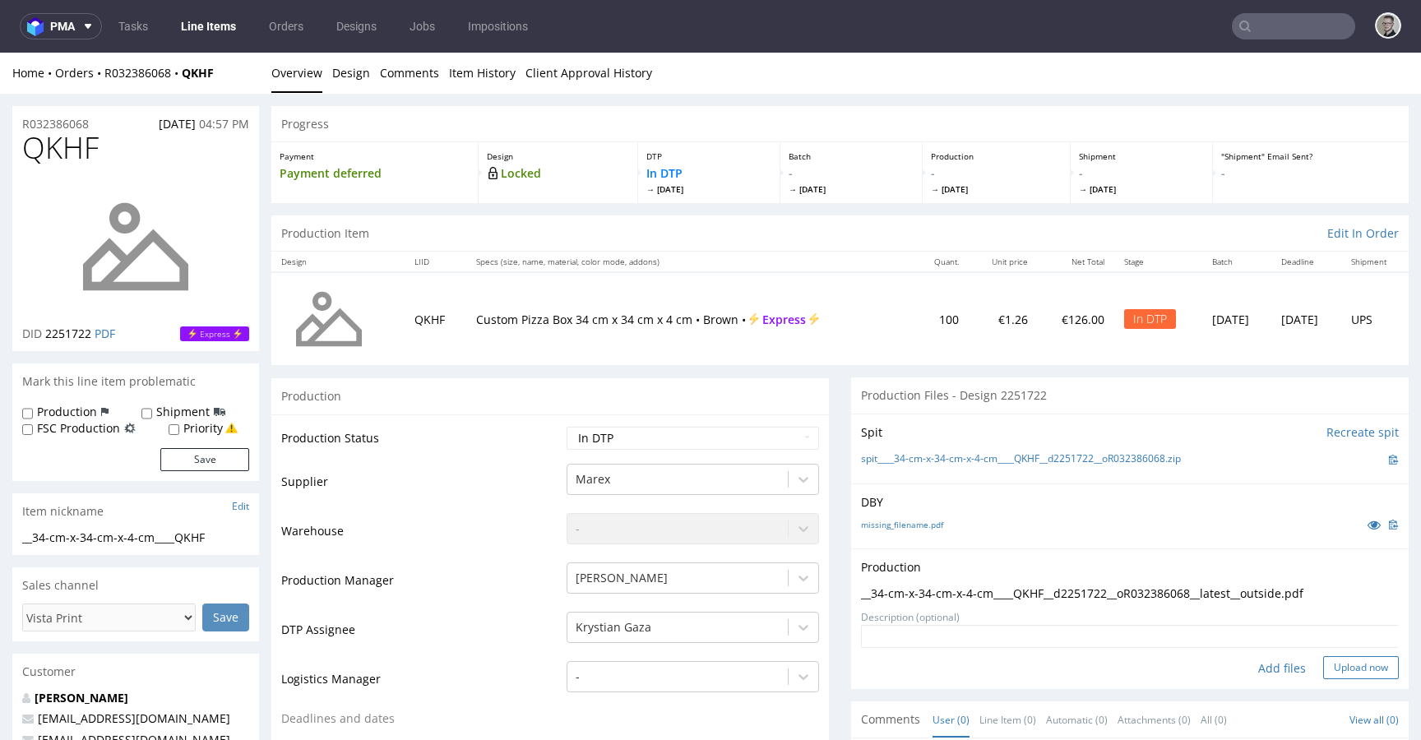
click at [1360, 676] on button "Upload now" at bounding box center [1361, 667] width 76 height 23
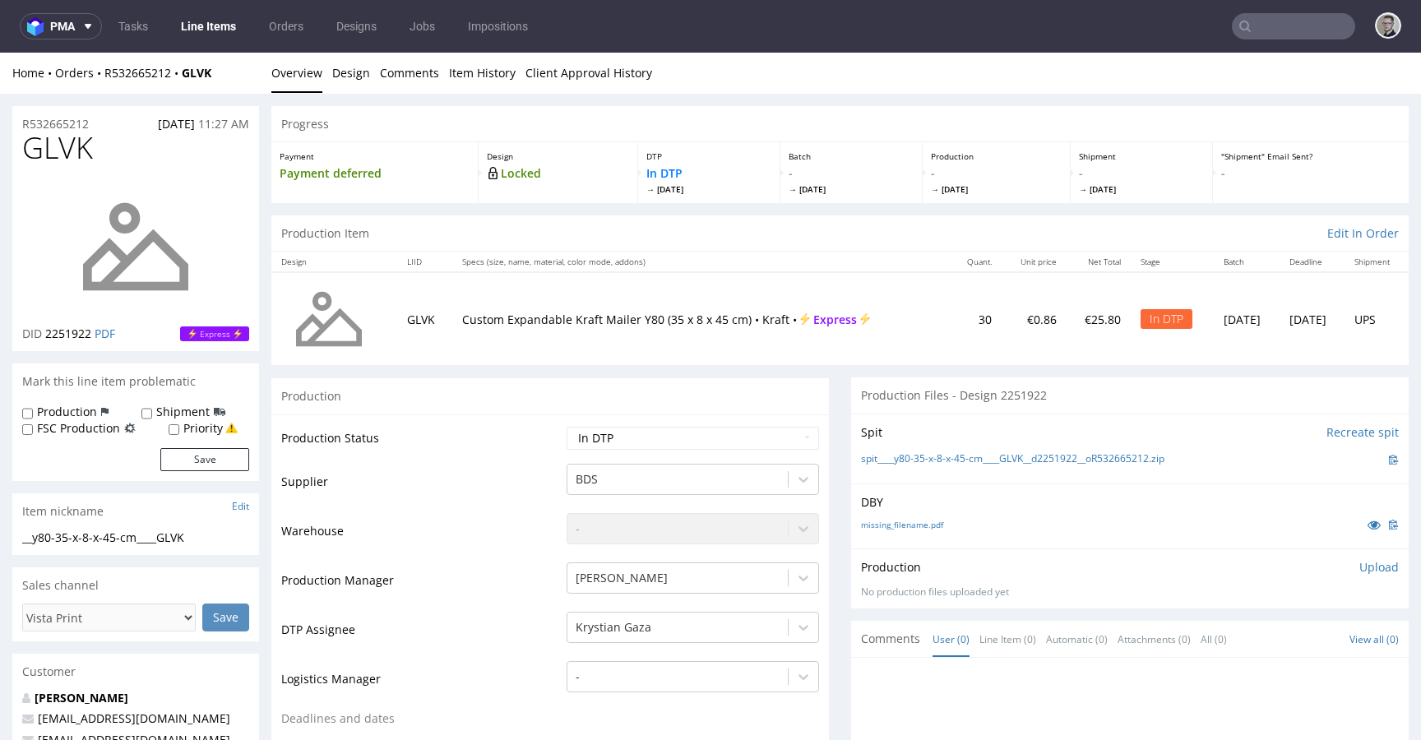
click at [1373, 569] on p "Upload" at bounding box center [1378, 567] width 39 height 16
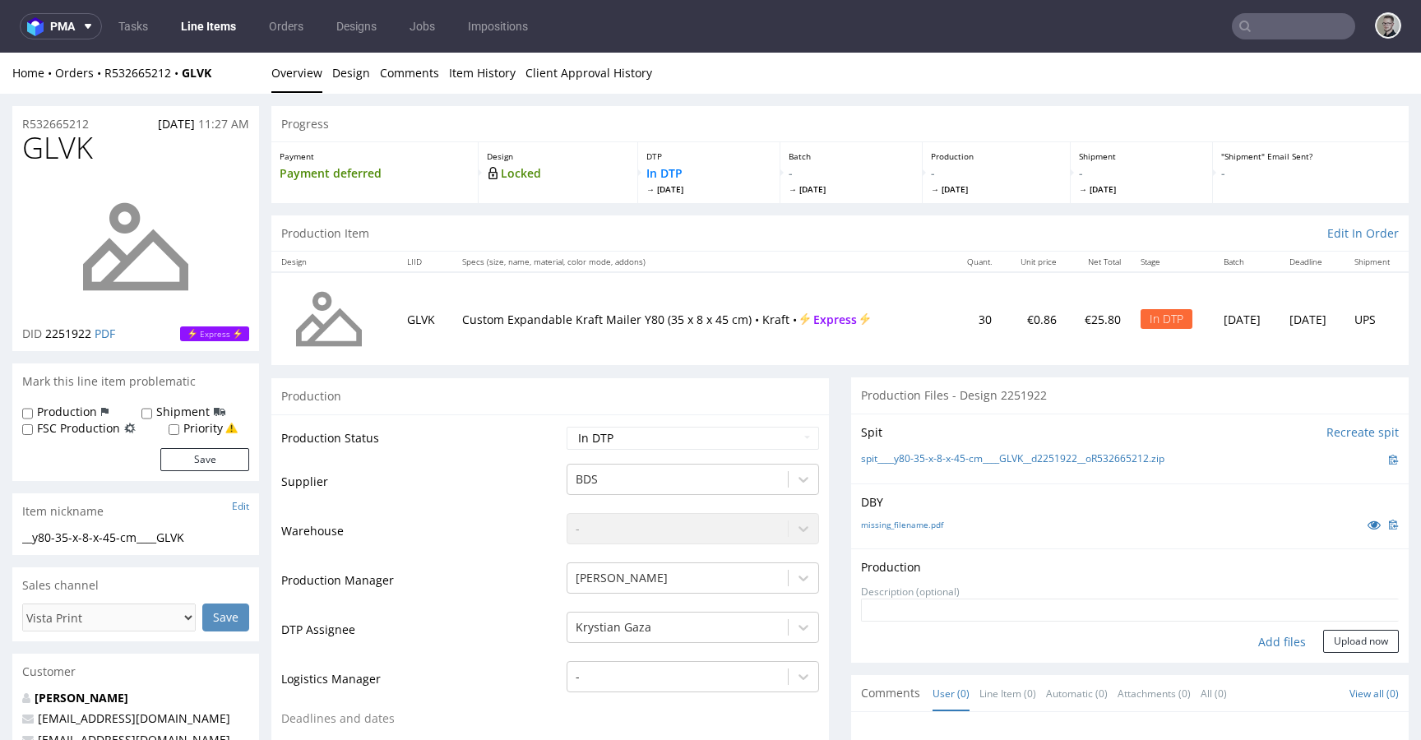
click at [1241, 650] on div "Add files" at bounding box center [1282, 642] width 82 height 25
type input "C:\fakepath\__y80-35-x-8-x-45-cm____GLVK__d2251922__oR532665212__latest__outsid…"
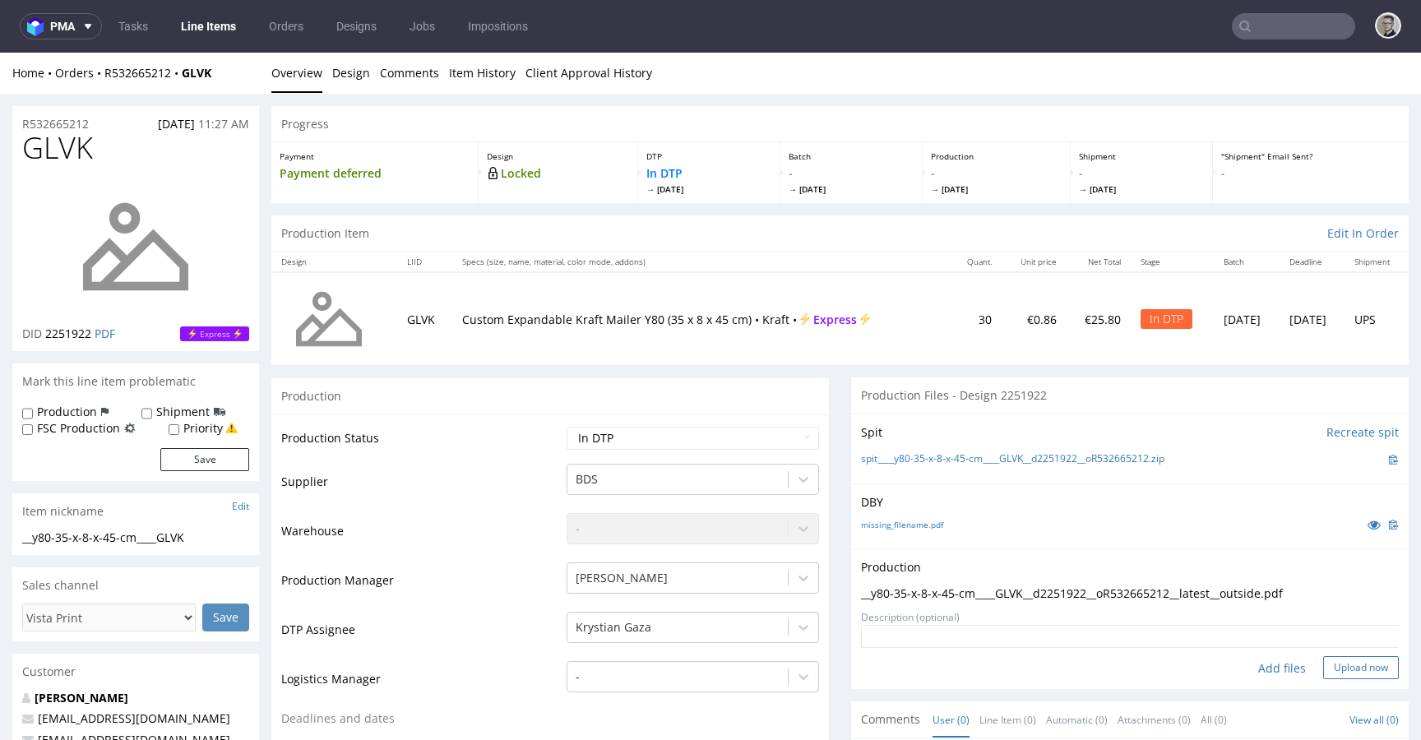
click at [1337, 662] on button "Upload now" at bounding box center [1361, 667] width 76 height 23
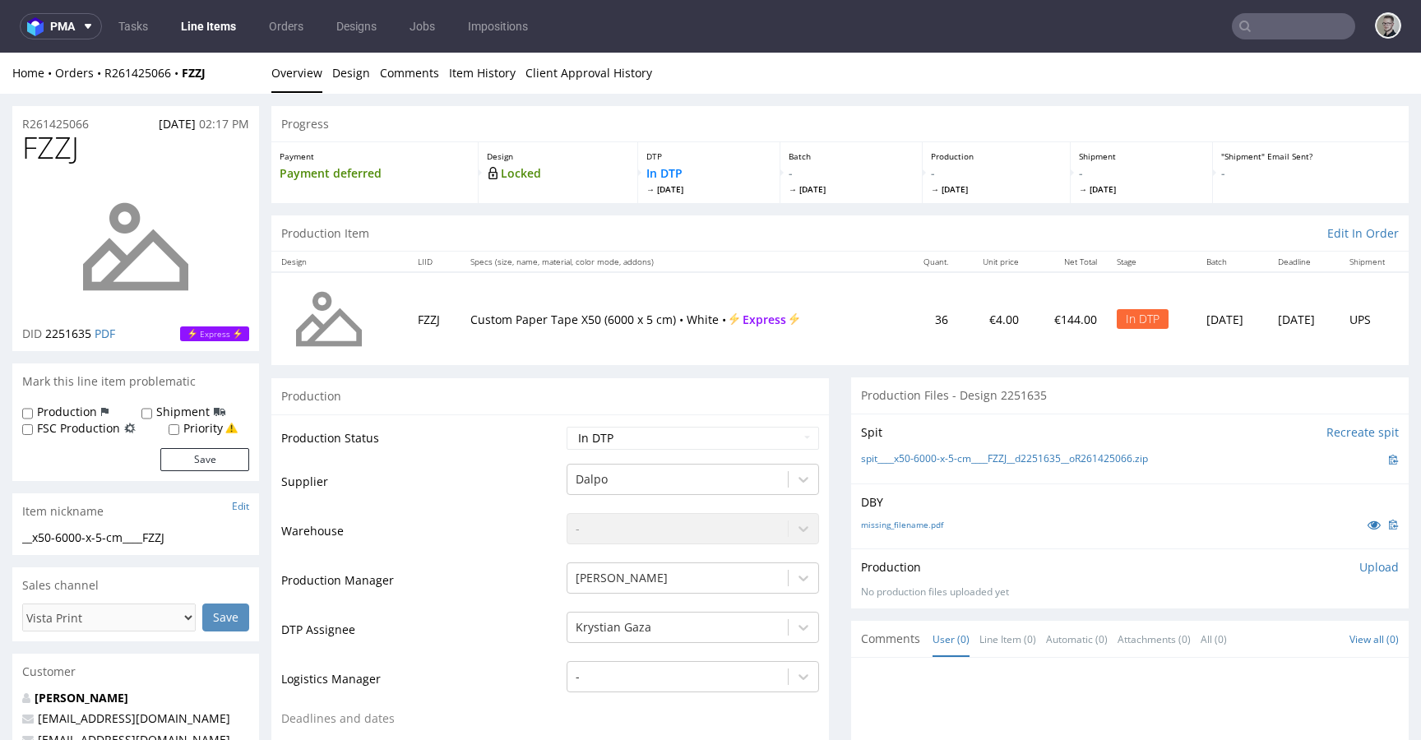
click at [1349, 580] on div "Production Upload No production files uploaded yet Description (optional) Add f…" at bounding box center [1130, 578] width 538 height 39
click at [1359, 564] on p "Upload" at bounding box center [1378, 567] width 39 height 16
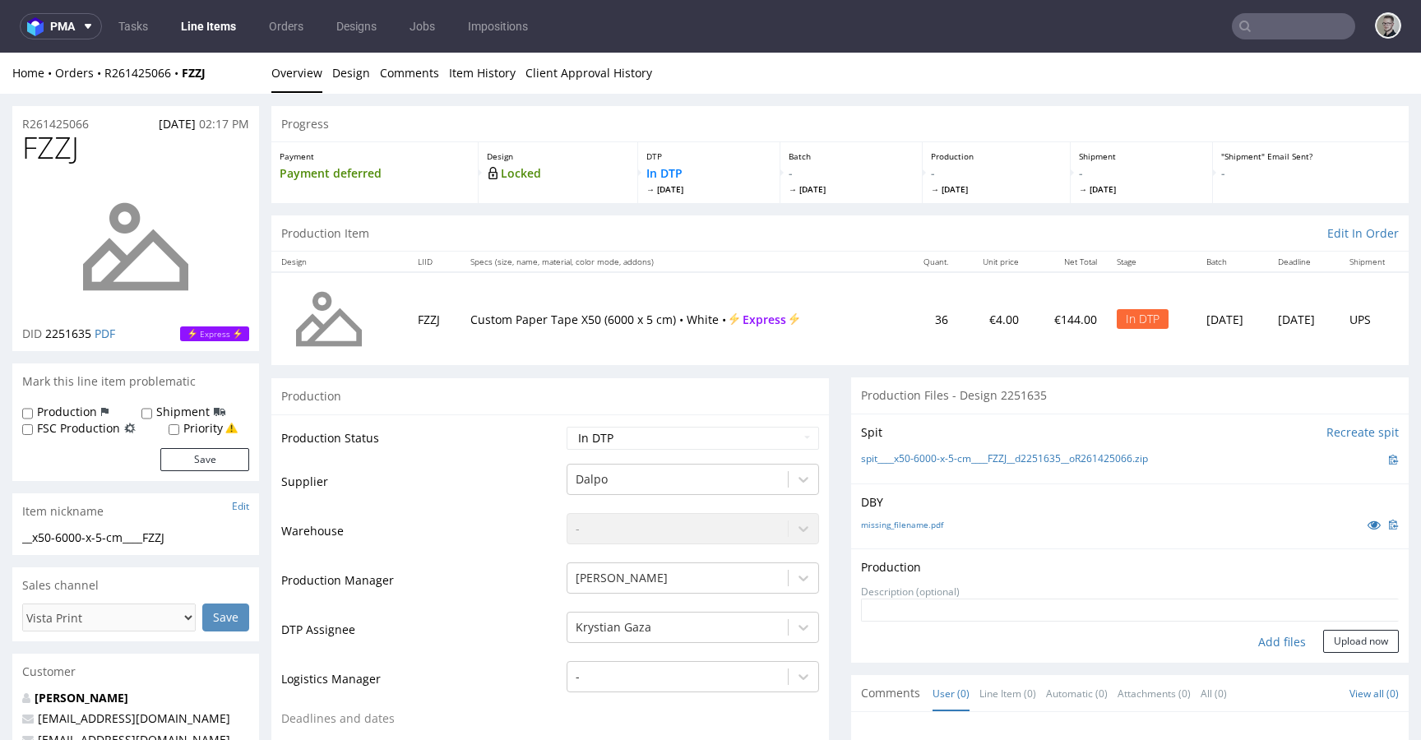
click at [1274, 642] on div "Add files" at bounding box center [1282, 642] width 82 height 25
type input "C:\fakepath\__x50-6000-x-5-cm____FZZJ__d2251635__oR261425066__latest__outside.p…"
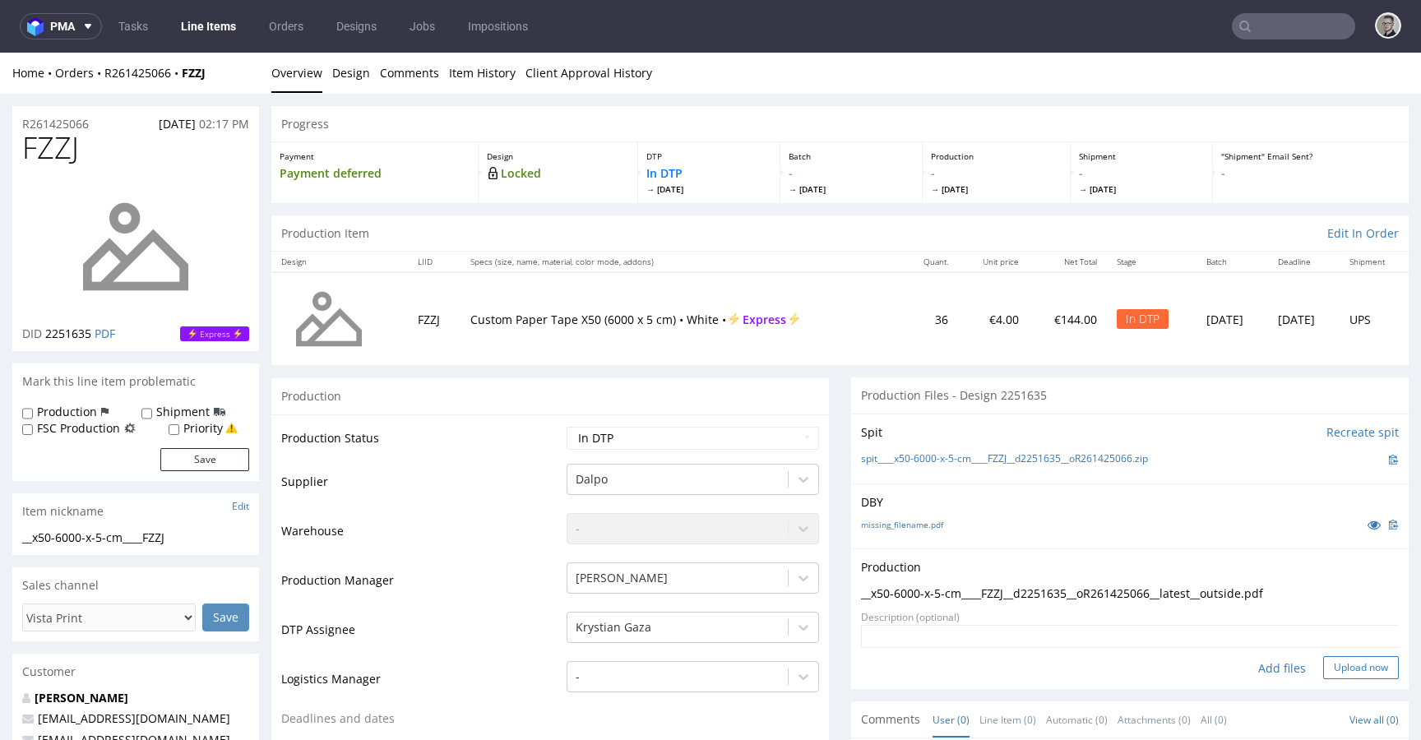
click at [1353, 663] on button "Upload now" at bounding box center [1361, 667] width 76 height 23
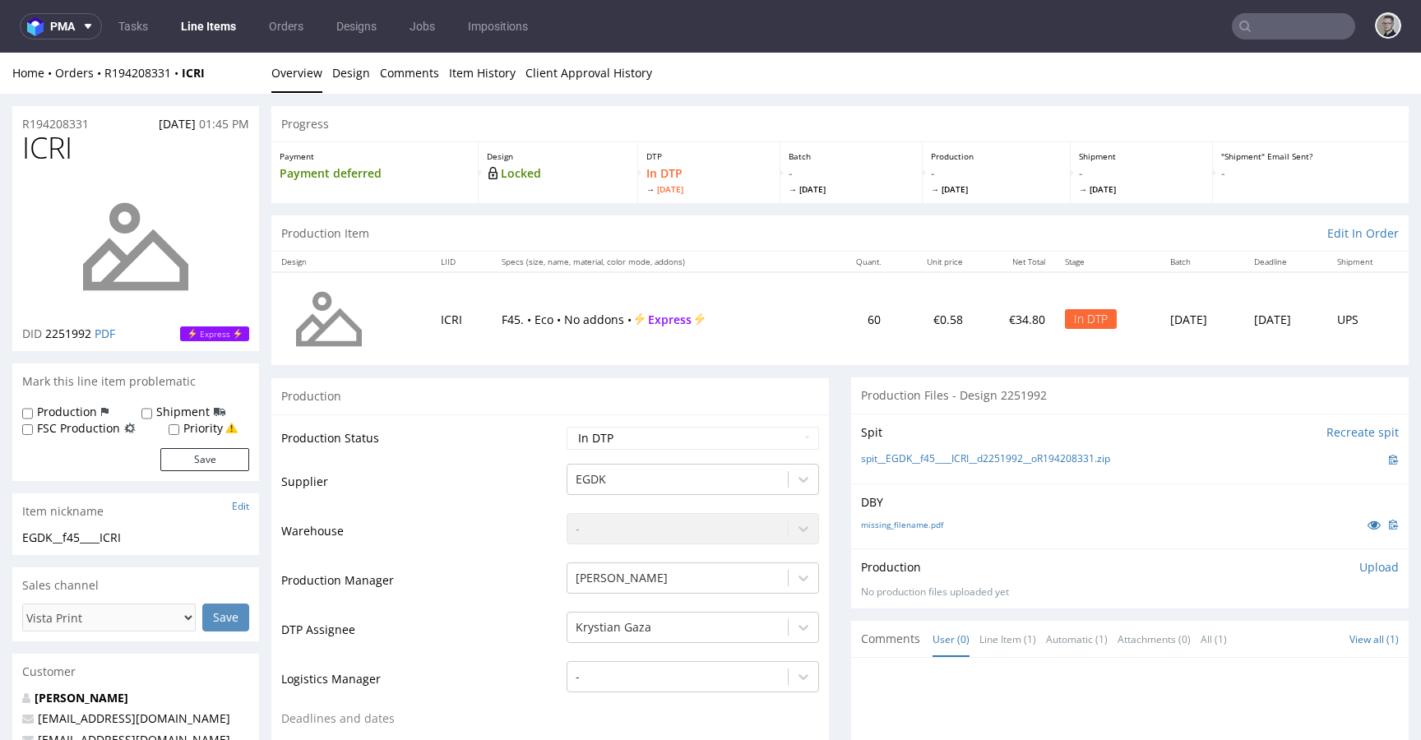
click at [1351, 576] on div "Production Upload No production files uploaded yet Description (optional) Add f…" at bounding box center [1130, 578] width 538 height 39
drag, startPoint x: 1352, startPoint y: 566, endPoint x: 1292, endPoint y: 590, distance: 65.7
click at [1359, 566] on p "Upload" at bounding box center [1378, 567] width 39 height 16
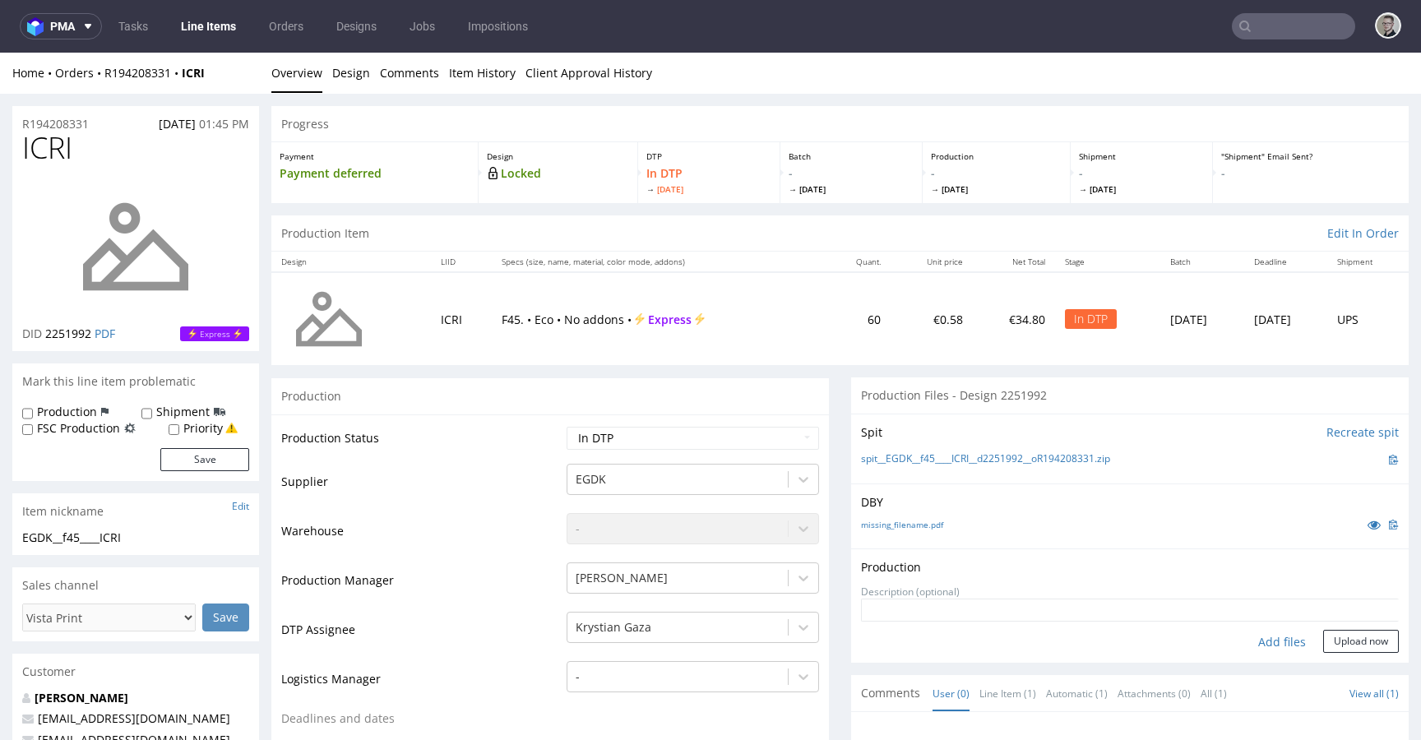
click at [1257, 636] on div "Add files" at bounding box center [1282, 642] width 82 height 25
type input "C:\fakepath\EGDK__f45____ICRI__d2251992__oR194208331__latest__outside.pdf"
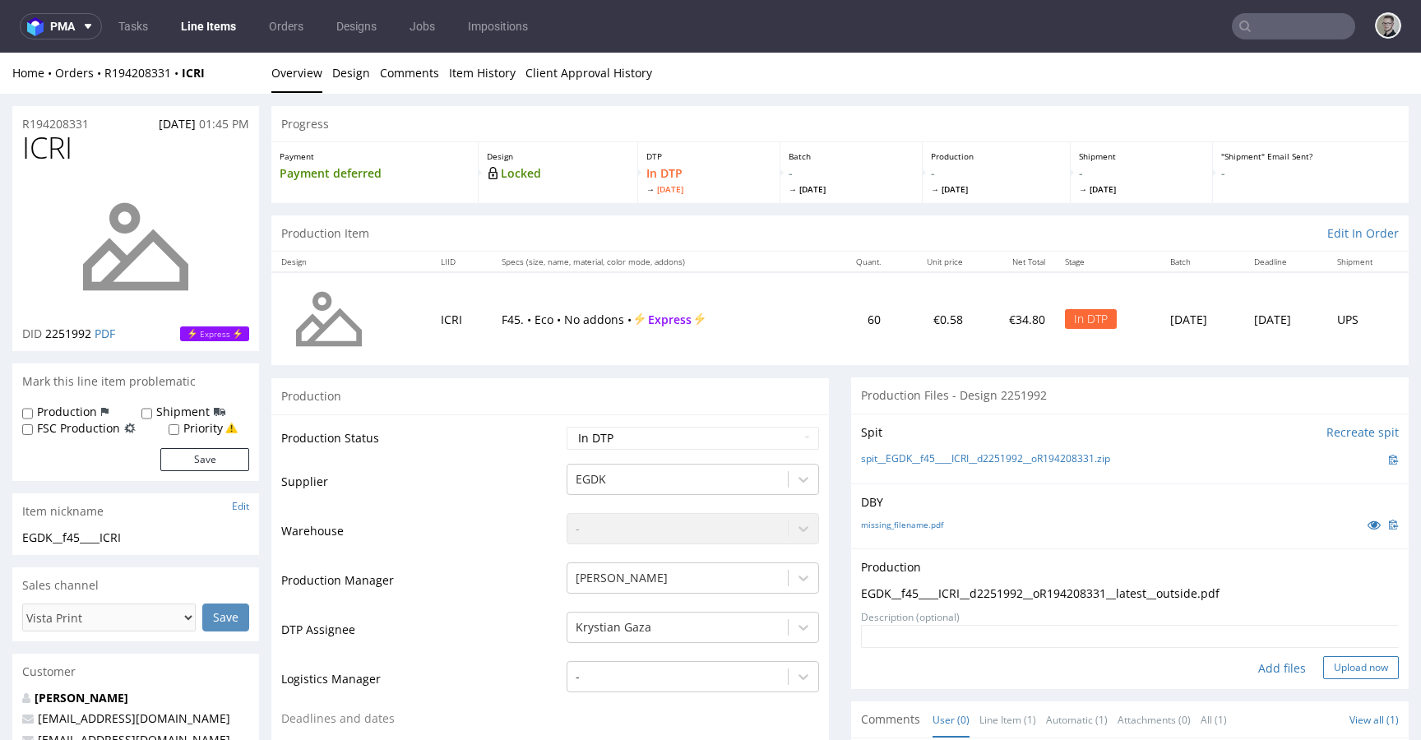
click at [1327, 663] on button "Upload now" at bounding box center [1361, 667] width 76 height 23
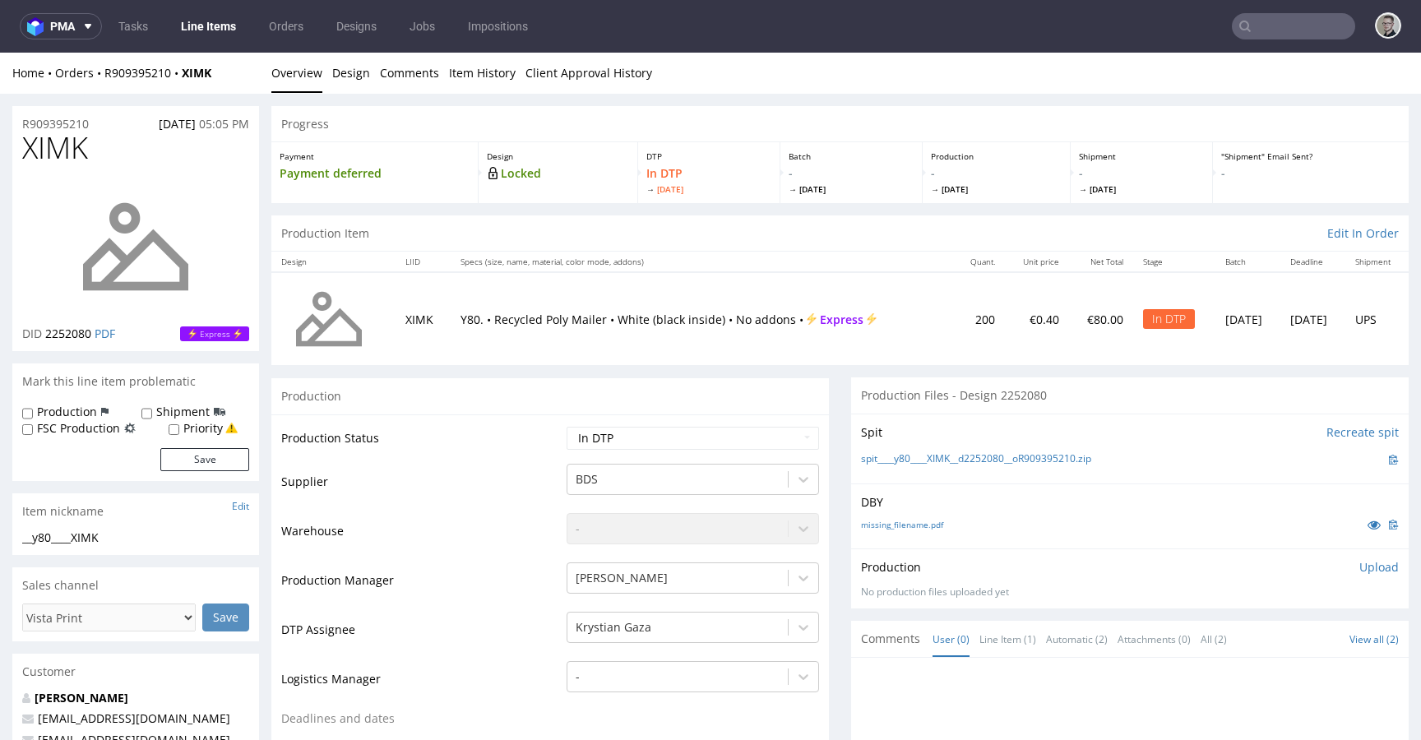
click at [1359, 560] on p "Upload" at bounding box center [1378, 567] width 39 height 16
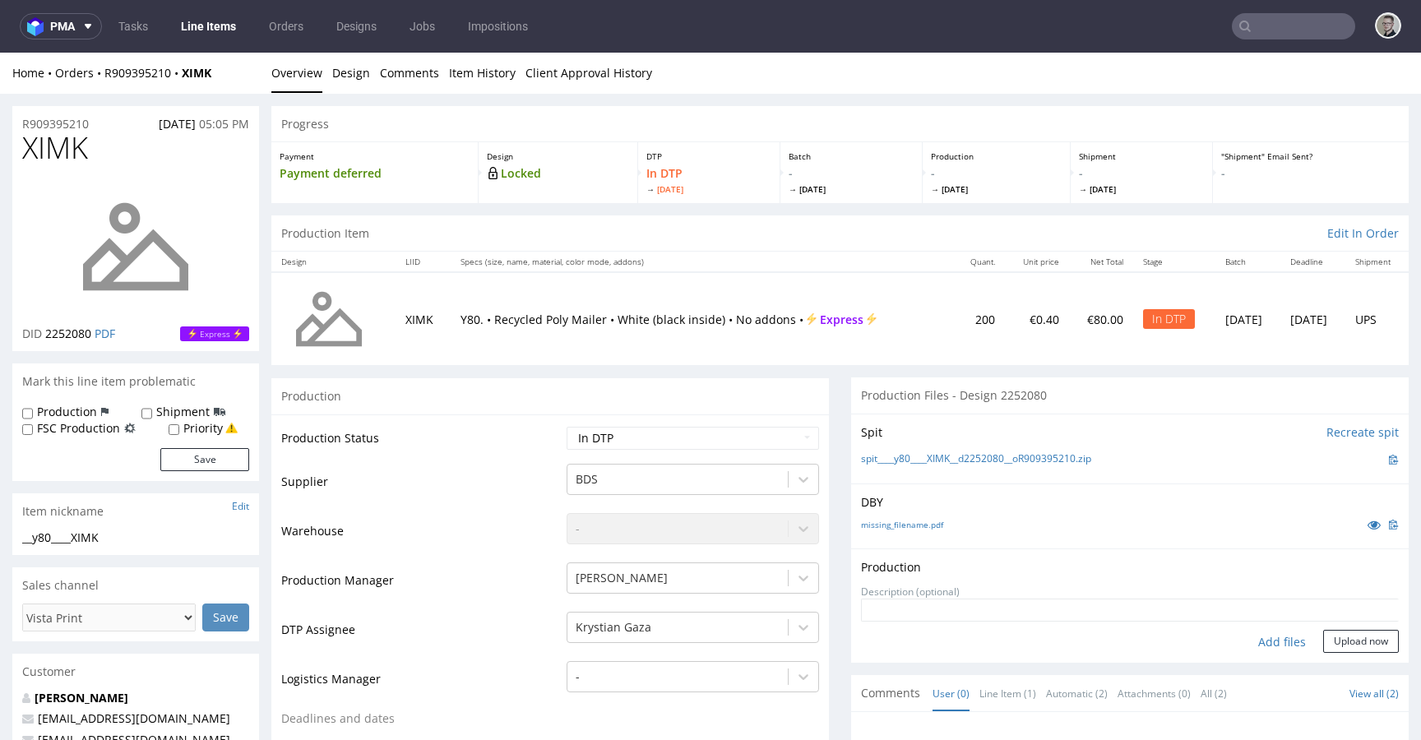
click at [1269, 637] on div "Add files" at bounding box center [1282, 642] width 82 height 25
type input "C:\fakepath\__y80____XIMK__d2252080__oR909395210__latest__outside.pdf"
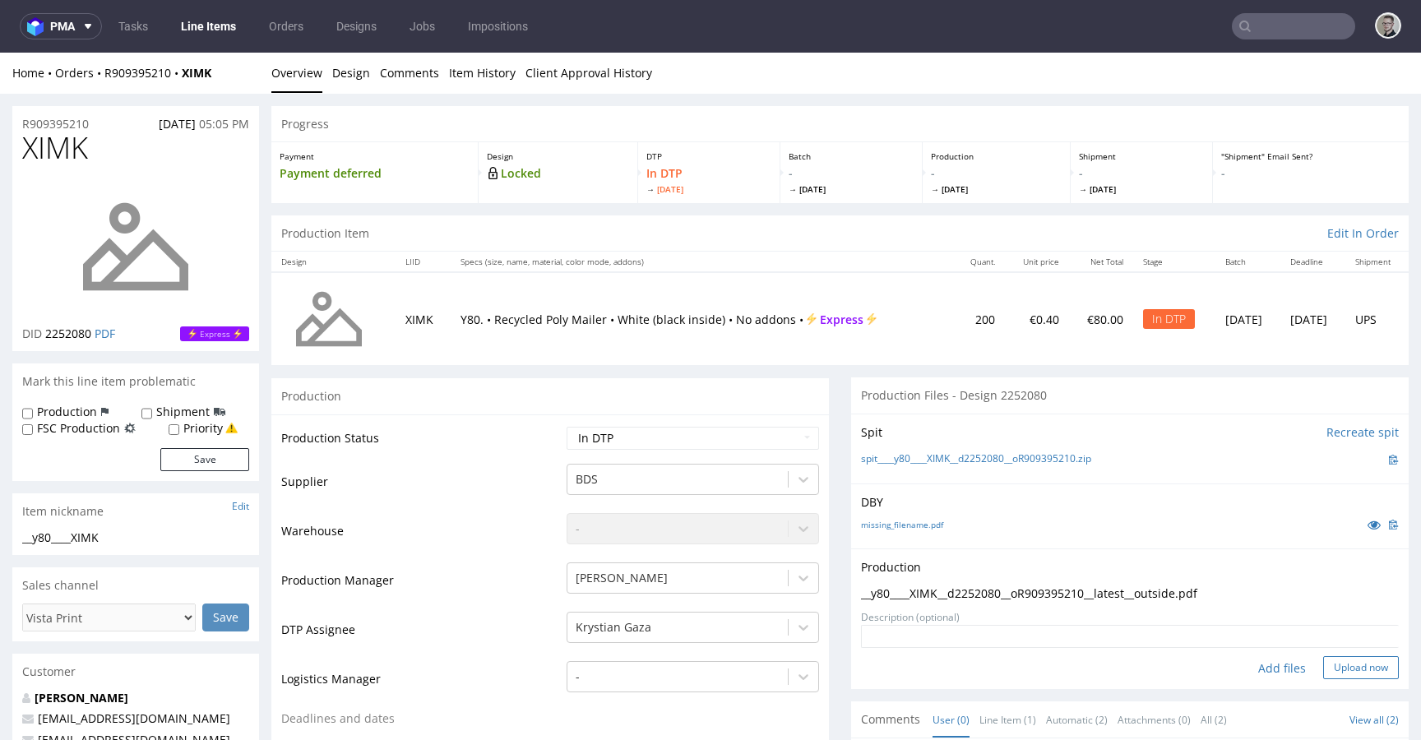
click at [1335, 667] on button "Upload now" at bounding box center [1361, 667] width 76 height 23
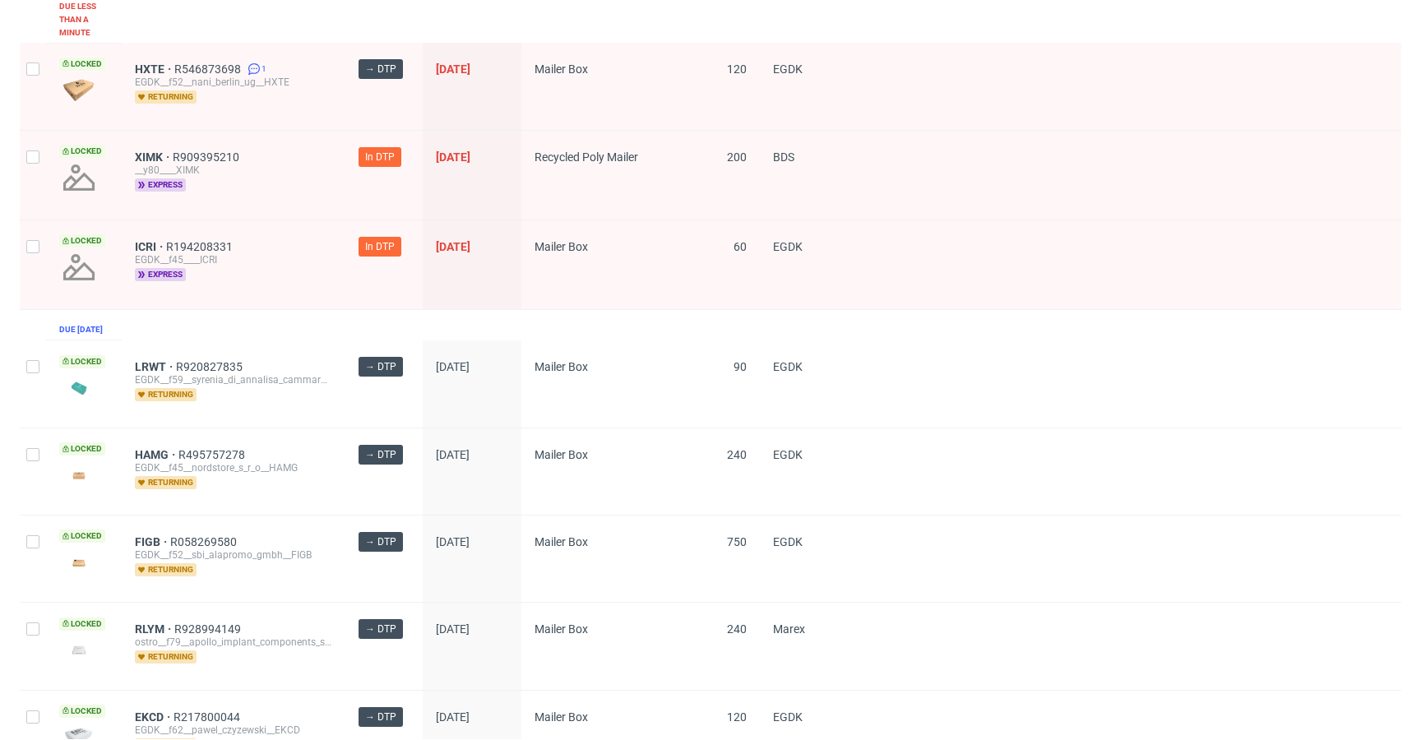
scroll to position [439, 0]
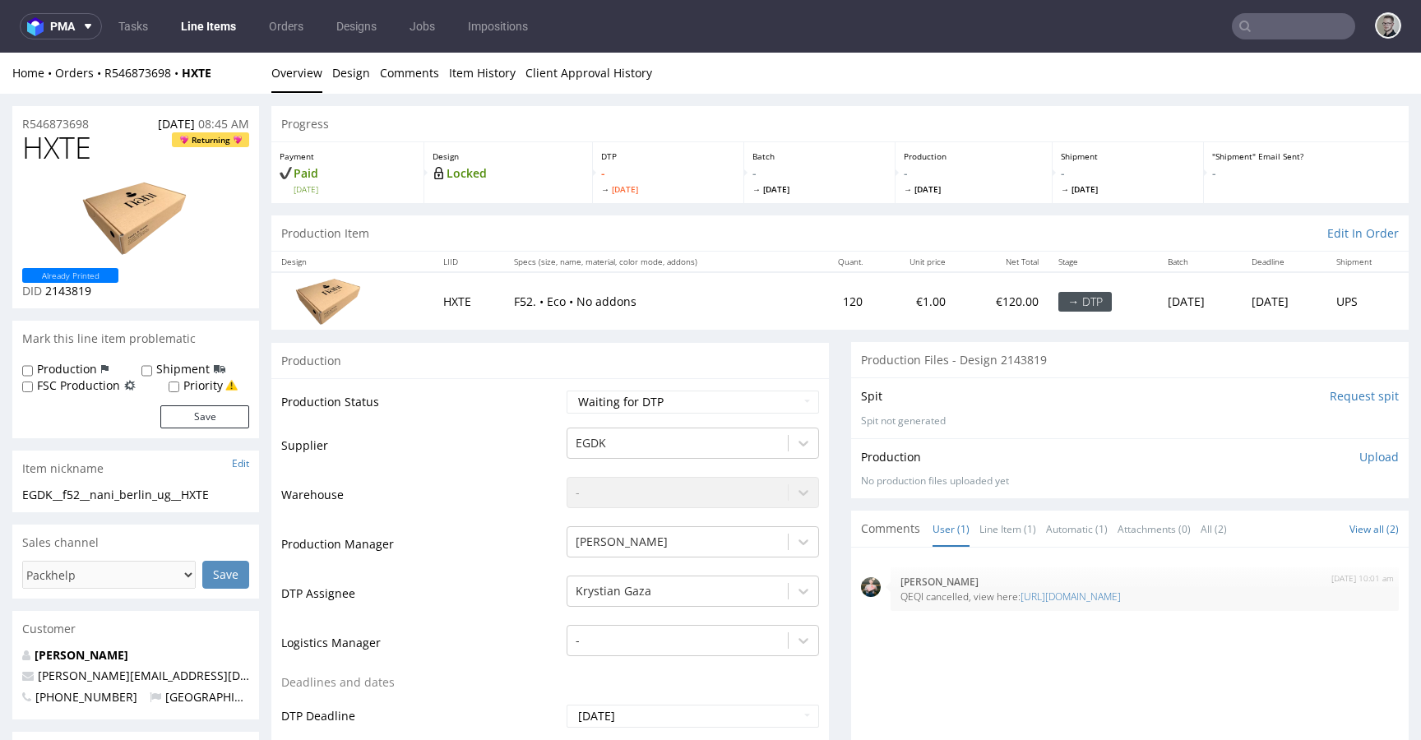
click at [1359, 457] on p "Upload" at bounding box center [1378, 457] width 39 height 16
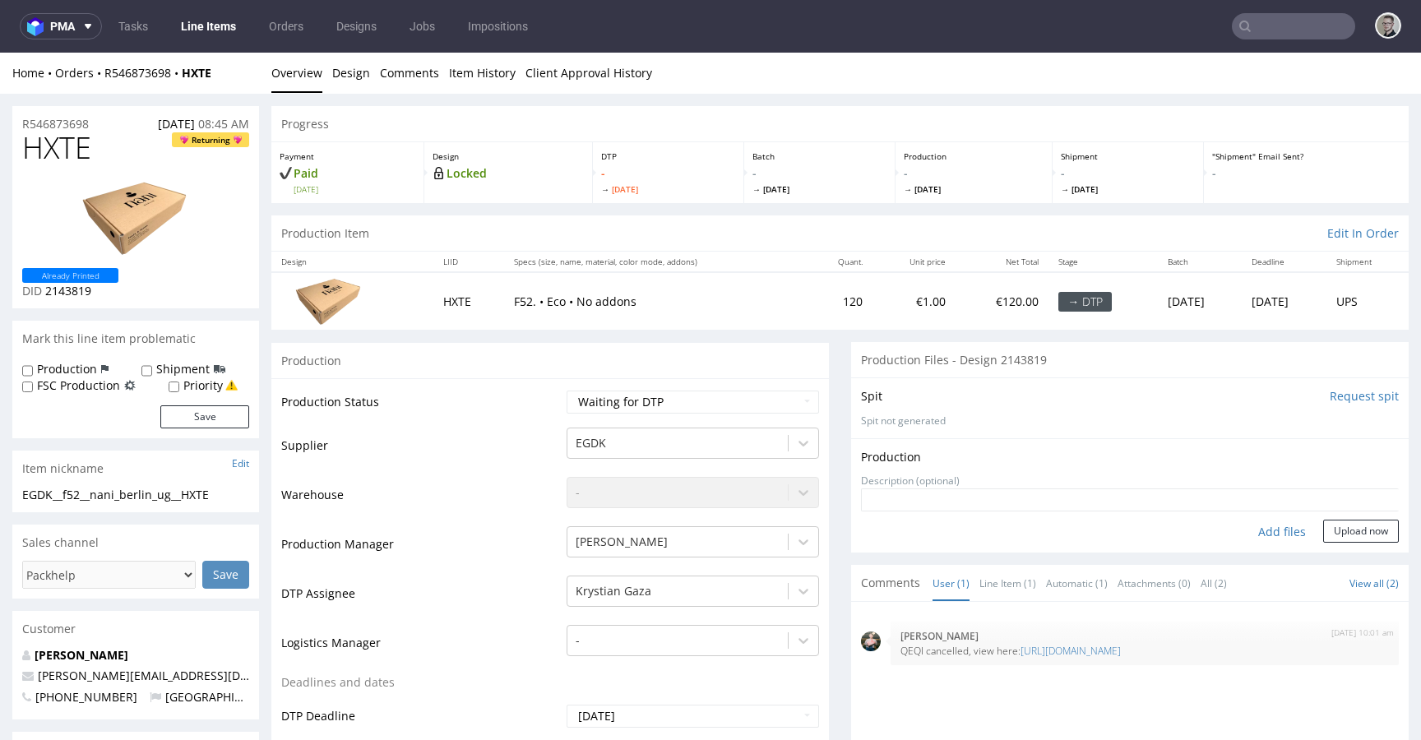
click at [1261, 531] on div "Add files" at bounding box center [1282, 532] width 82 height 25
type input "C:\fakepath\EGDK__f52__nani_berlin_ug__HXTE__d2143819__oR546873698__outside.pdf"
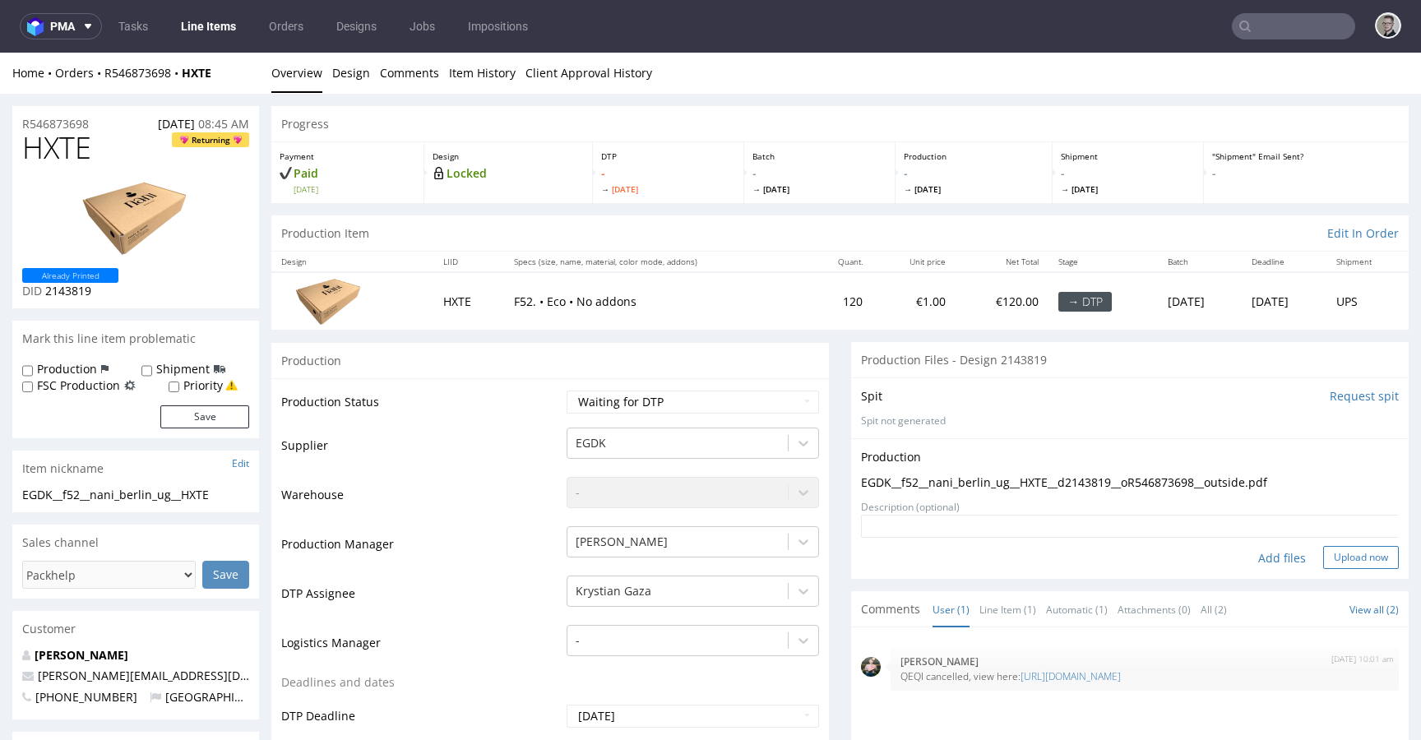
click at [1342, 559] on button "Upload now" at bounding box center [1361, 557] width 76 height 23
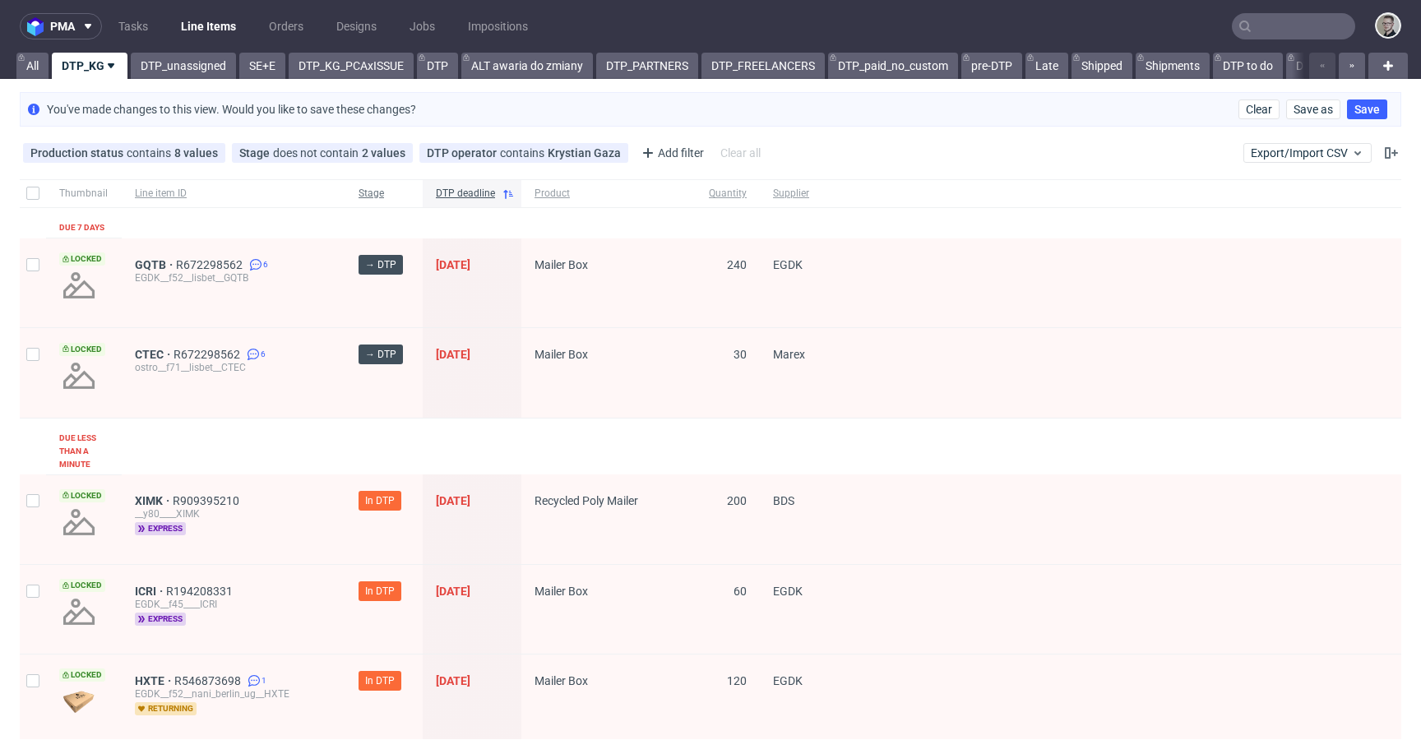
click at [371, 193] on span "Stage" at bounding box center [383, 194] width 51 height 14
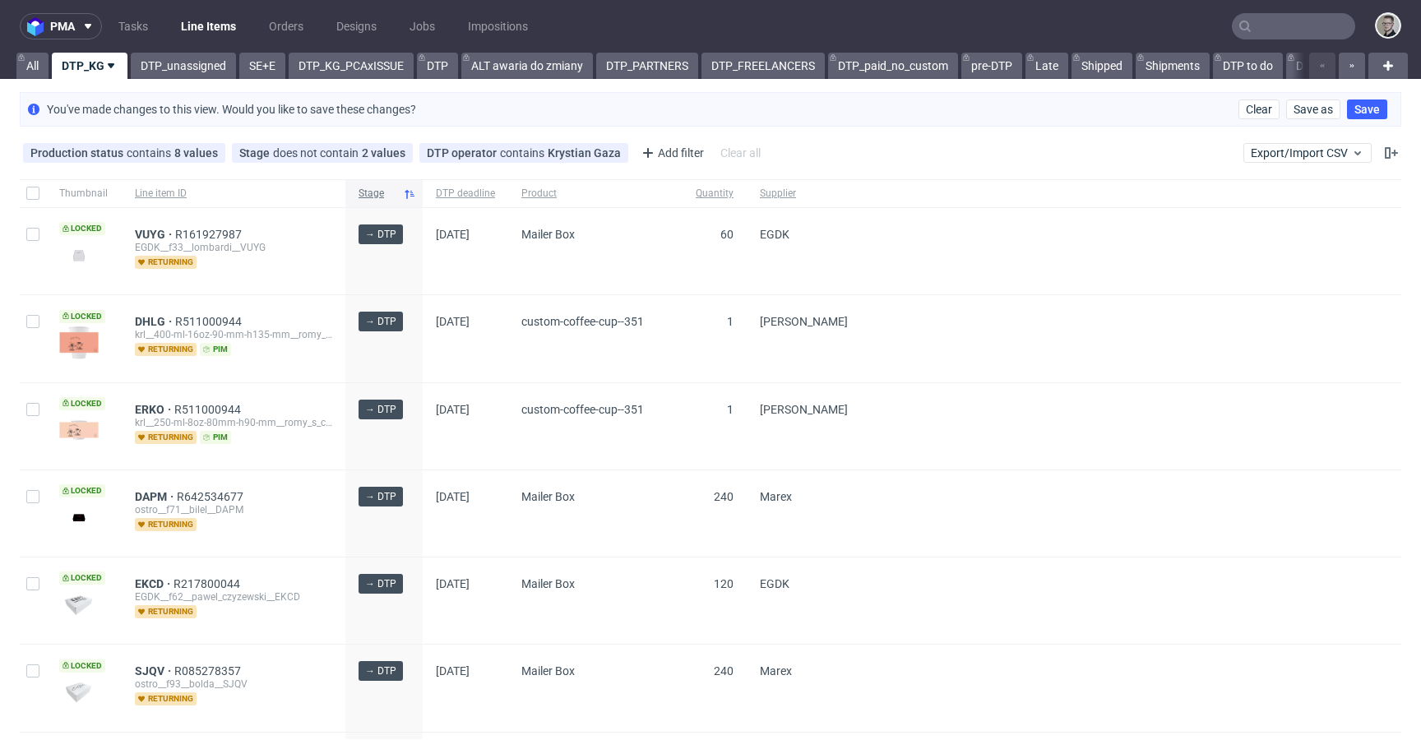
click at [366, 190] on span "Stage" at bounding box center [377, 194] width 38 height 14
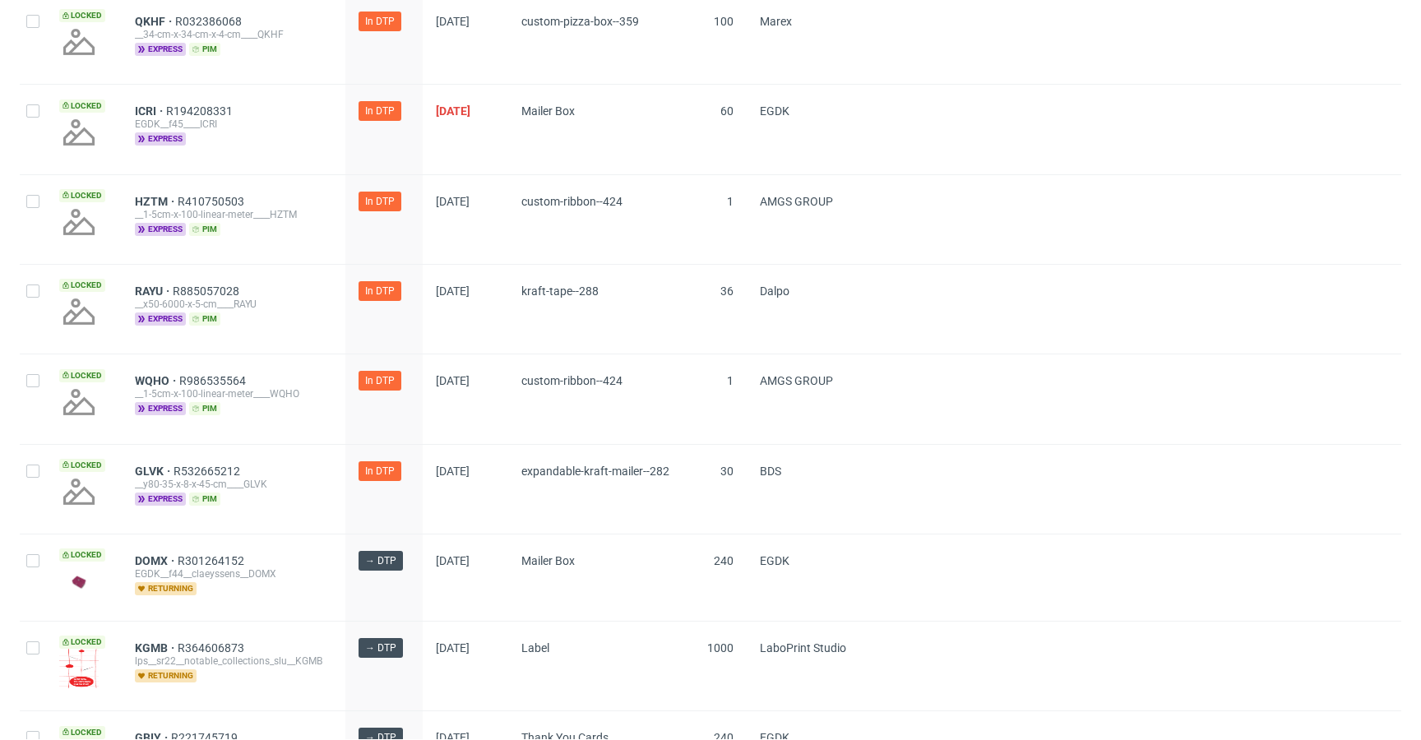
scroll to position [918, 0]
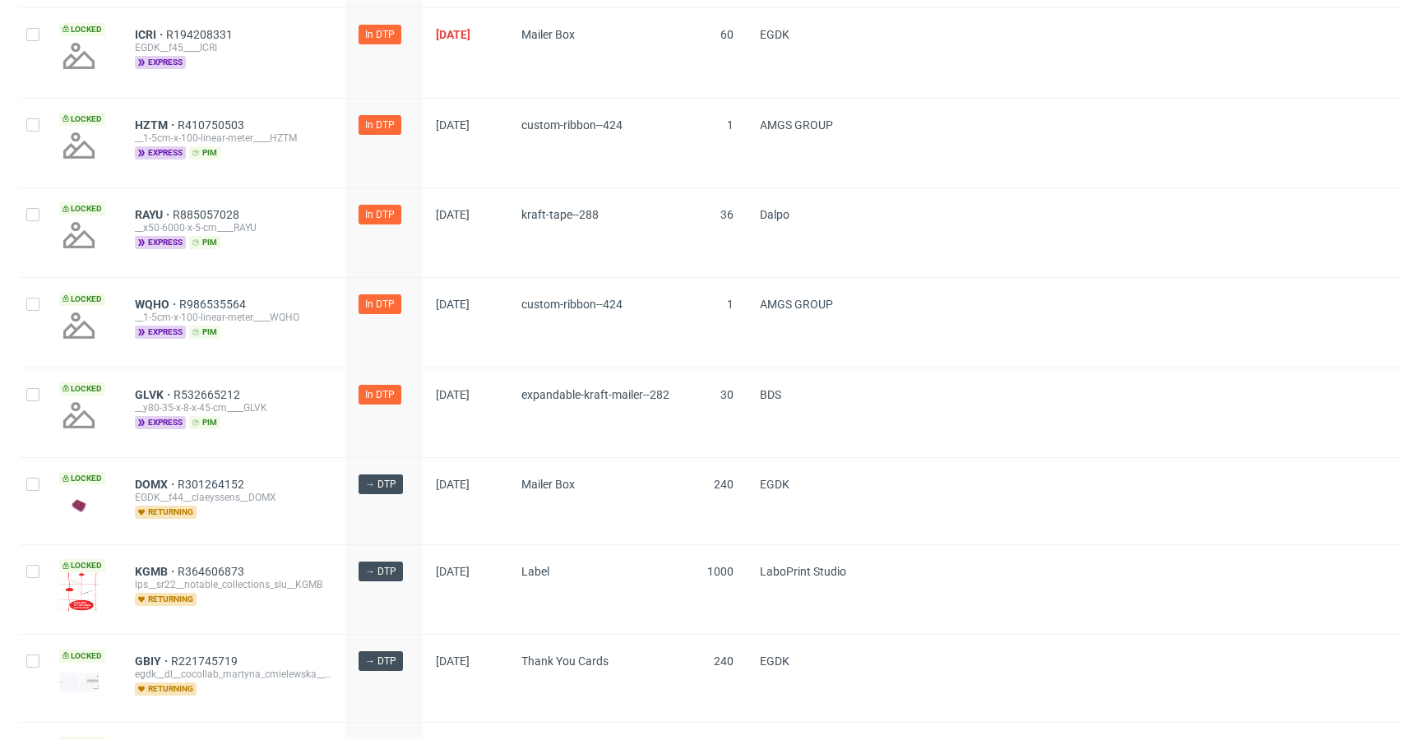
click at [23, 397] on div at bounding box center [33, 412] width 26 height 89
checkbox input "true"
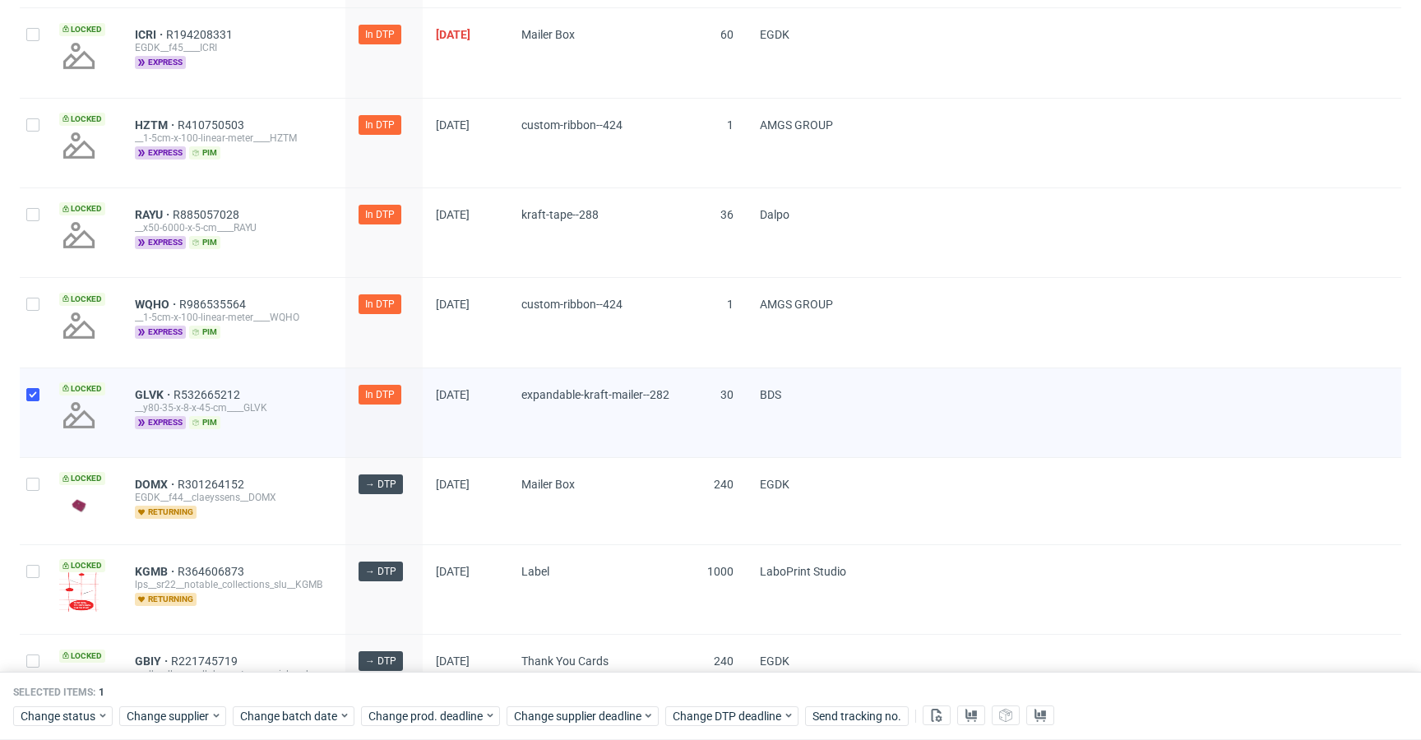
click at [35, 326] on div at bounding box center [33, 322] width 26 height 89
checkbox input "true"
click at [32, 212] on input "checkbox" at bounding box center [32, 214] width 13 height 13
checkbox input "true"
click at [35, 136] on div at bounding box center [33, 143] width 26 height 89
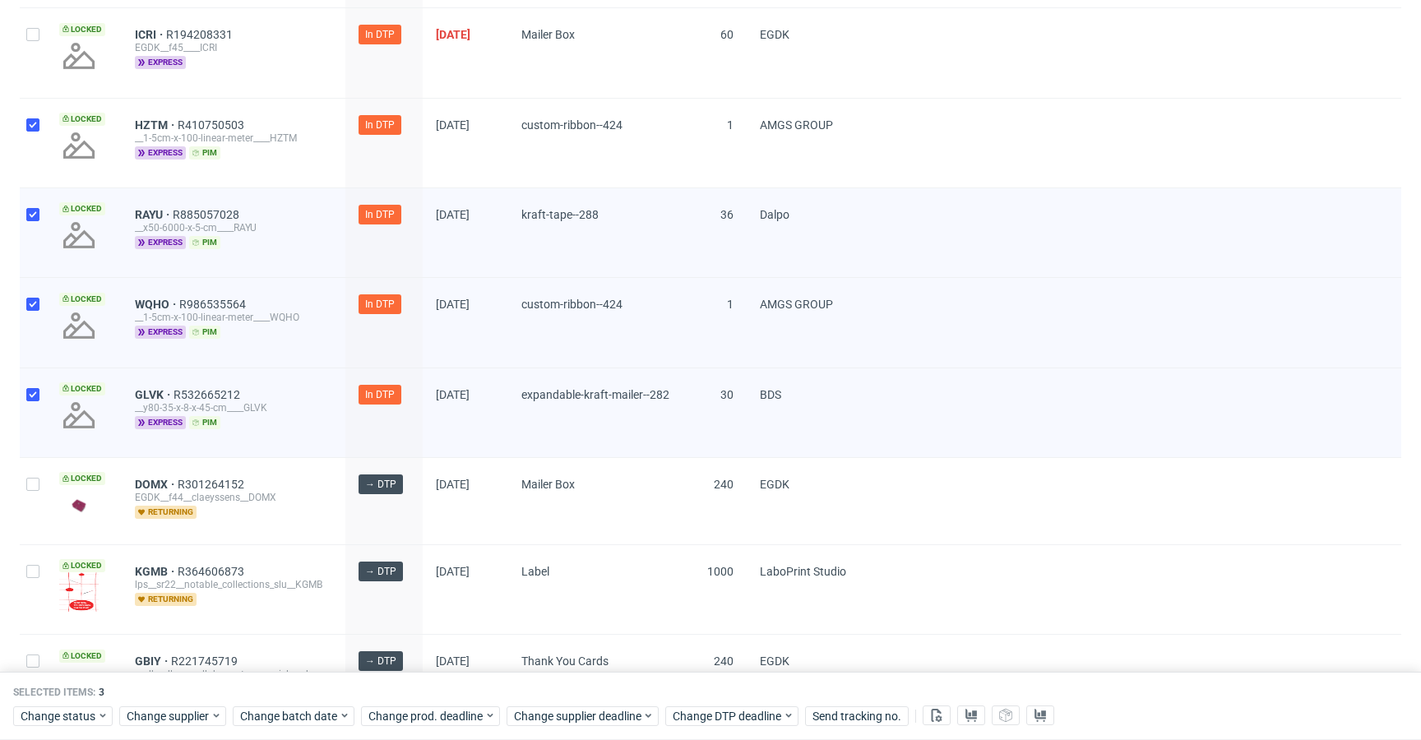
checkbox input "true"
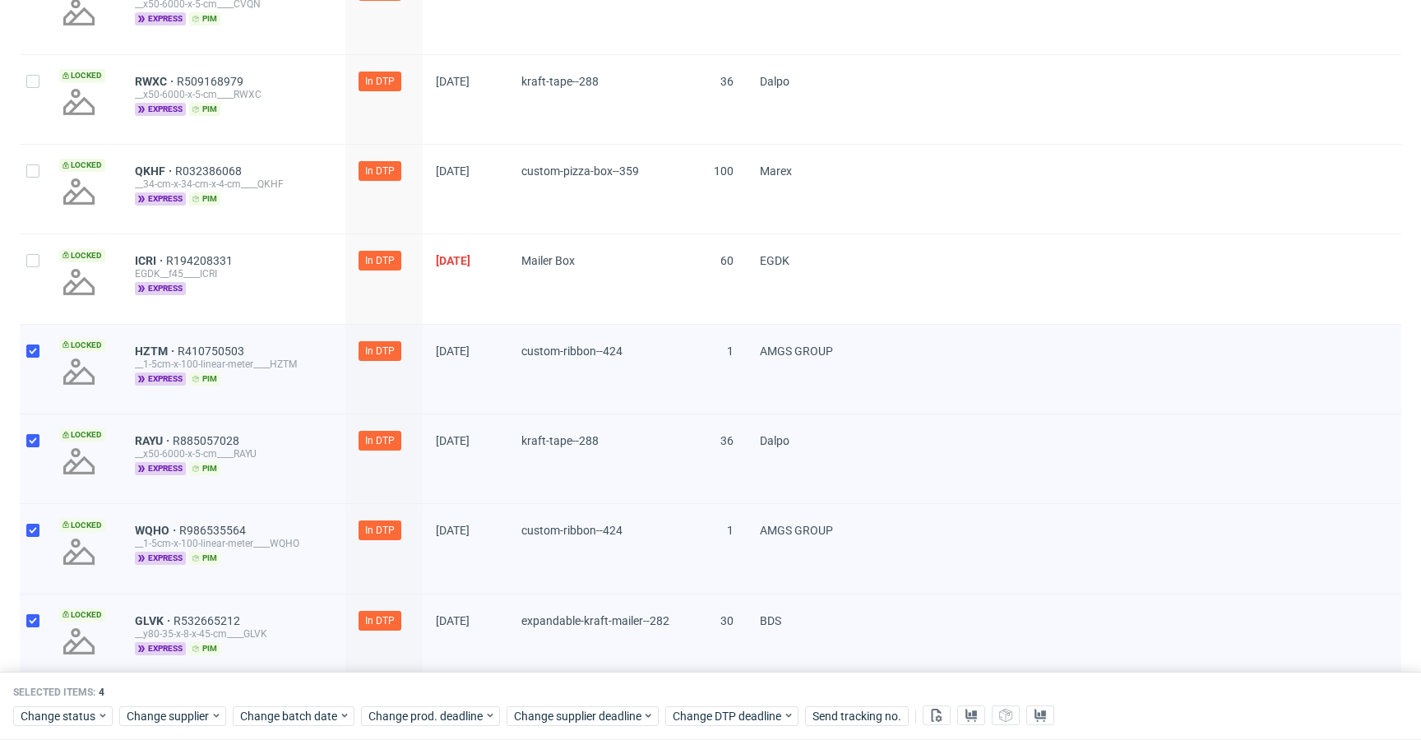
scroll to position [664, 0]
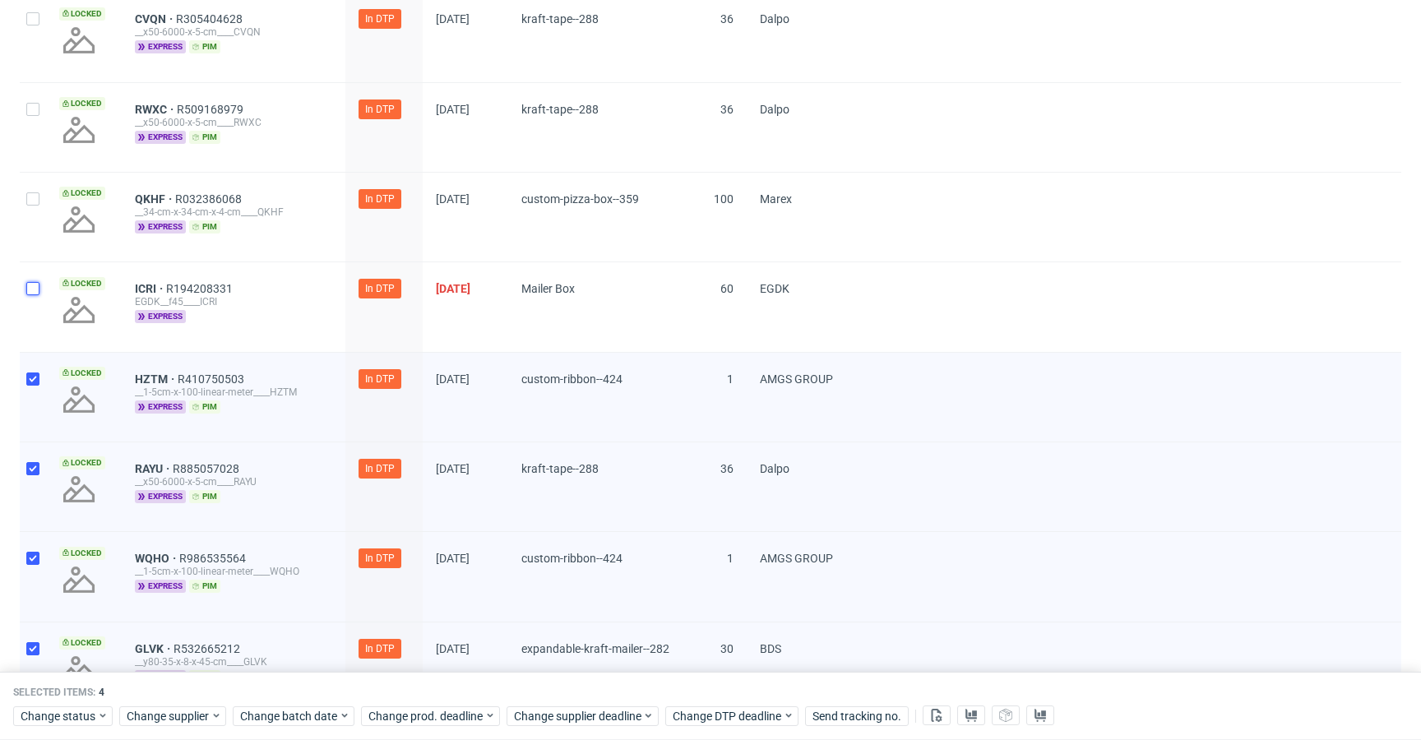
click at [38, 287] on input "checkbox" at bounding box center [32, 288] width 13 height 13
checkbox input "true"
click at [26, 187] on div at bounding box center [33, 217] width 26 height 89
checkbox input "true"
click at [34, 113] on input "checkbox" at bounding box center [32, 109] width 13 height 13
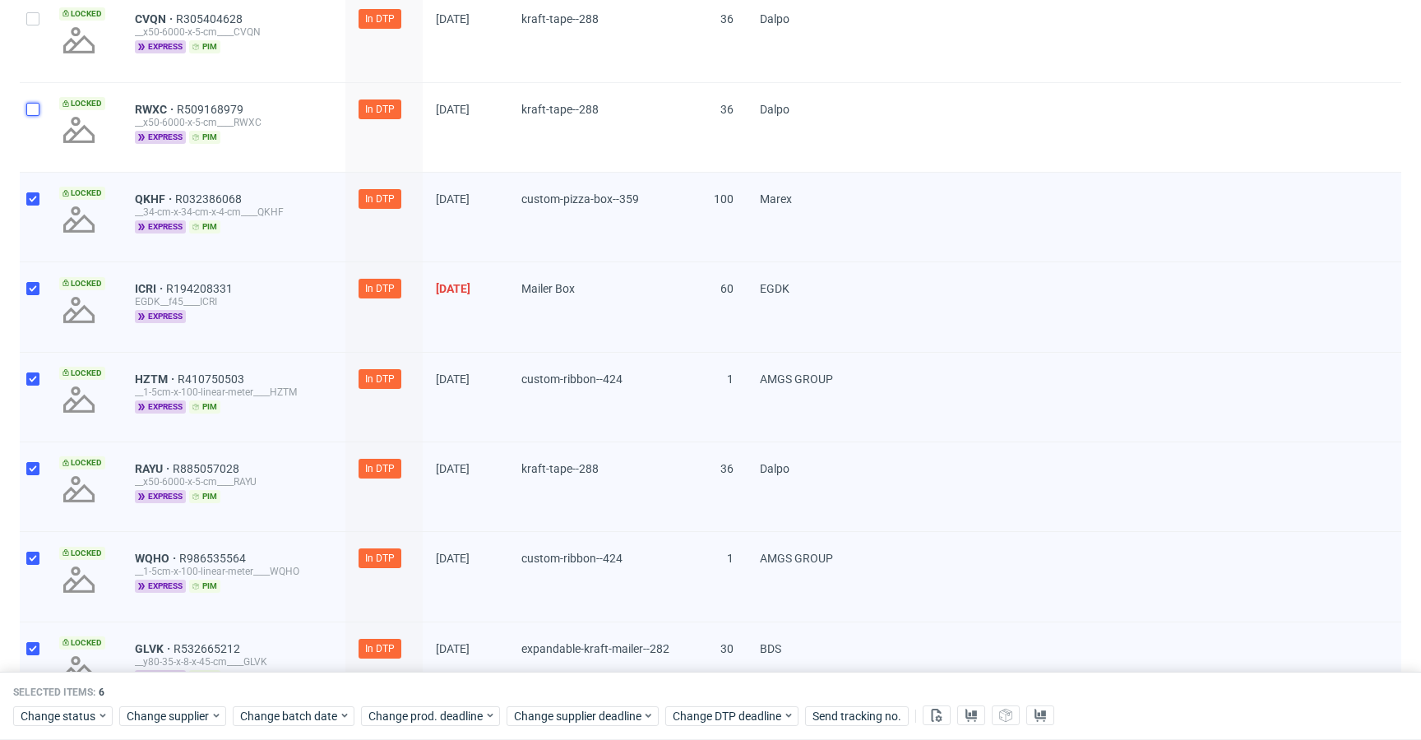
checkbox input "true"
click at [42, 65] on div at bounding box center [33, 37] width 26 height 89
checkbox input "true"
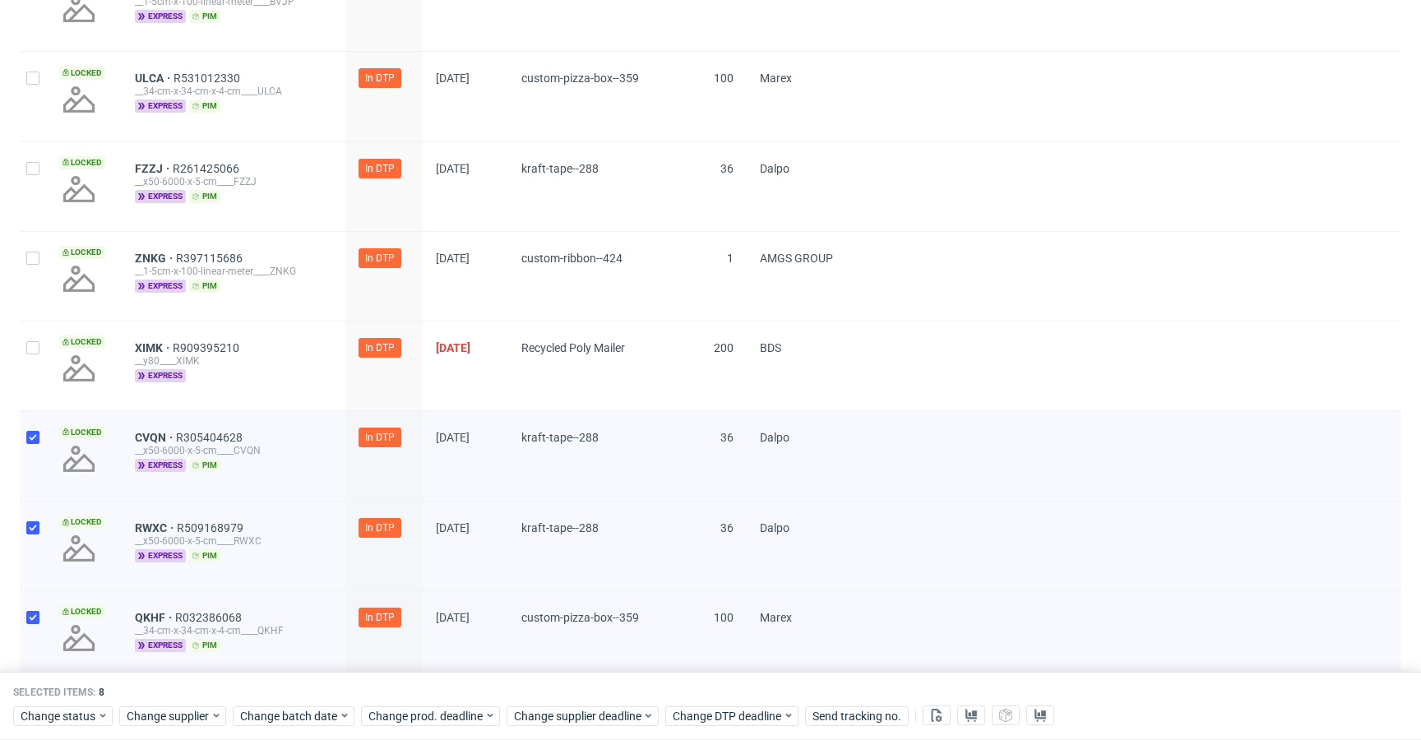
click at [26, 344] on div at bounding box center [33, 365] width 26 height 89
checkbox input "true"
click at [32, 254] on input "checkbox" at bounding box center [32, 258] width 13 height 13
checkbox input "true"
drag, startPoint x: 39, startPoint y: 172, endPoint x: 44, endPoint y: 111, distance: 61.0
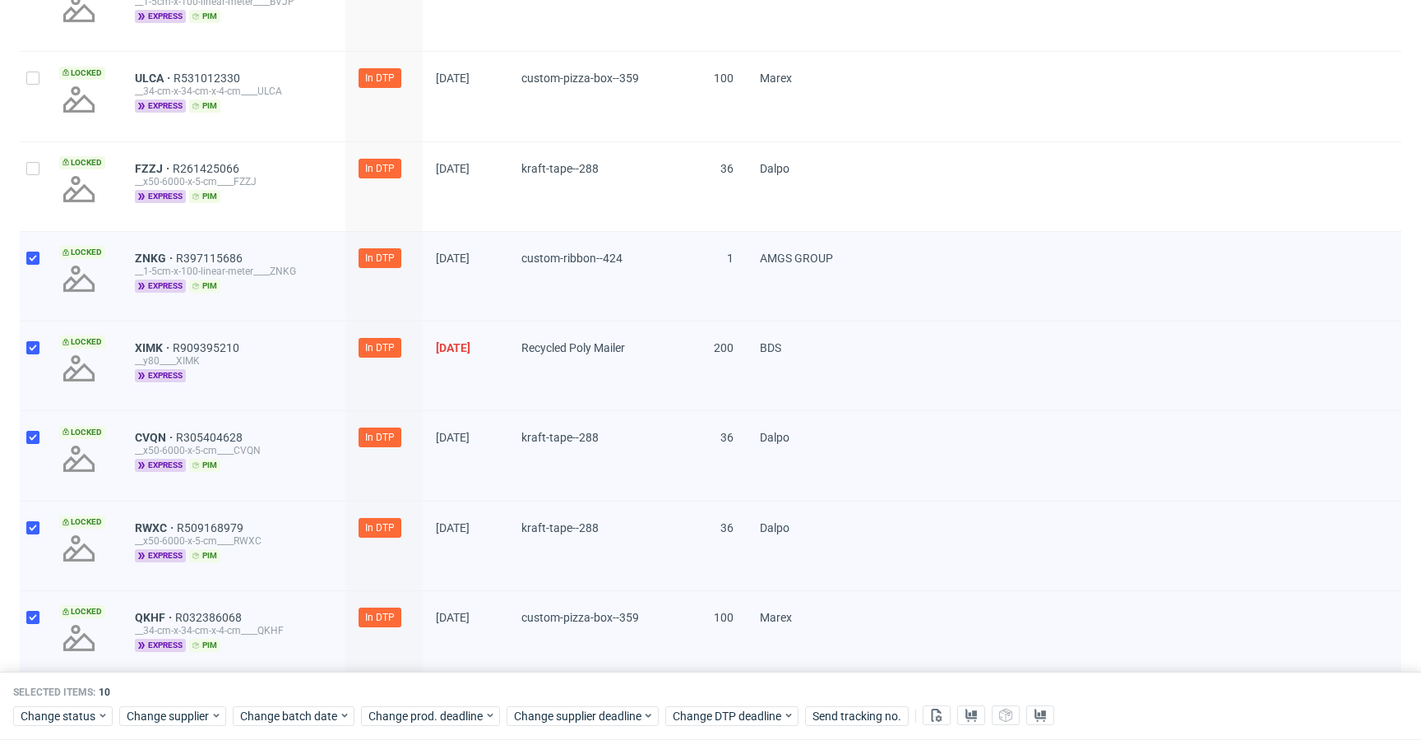
click at [39, 172] on div at bounding box center [33, 186] width 26 height 89
checkbox input "true"
click at [44, 111] on div at bounding box center [33, 96] width 26 height 89
checkbox input "true"
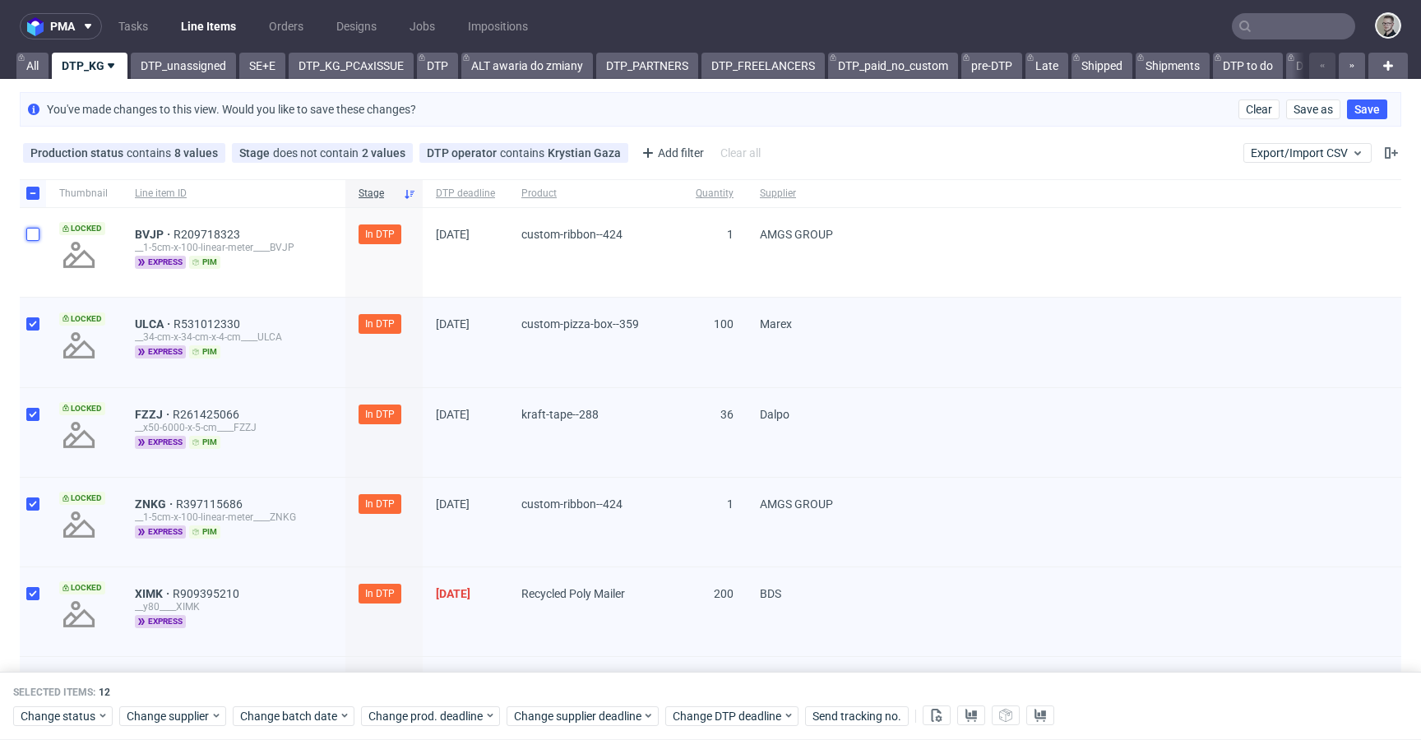
drag, startPoint x: 32, startPoint y: 229, endPoint x: 44, endPoint y: 236, distance: 13.7
click at [32, 229] on input "checkbox" at bounding box center [32, 234] width 13 height 13
checkbox input "true"
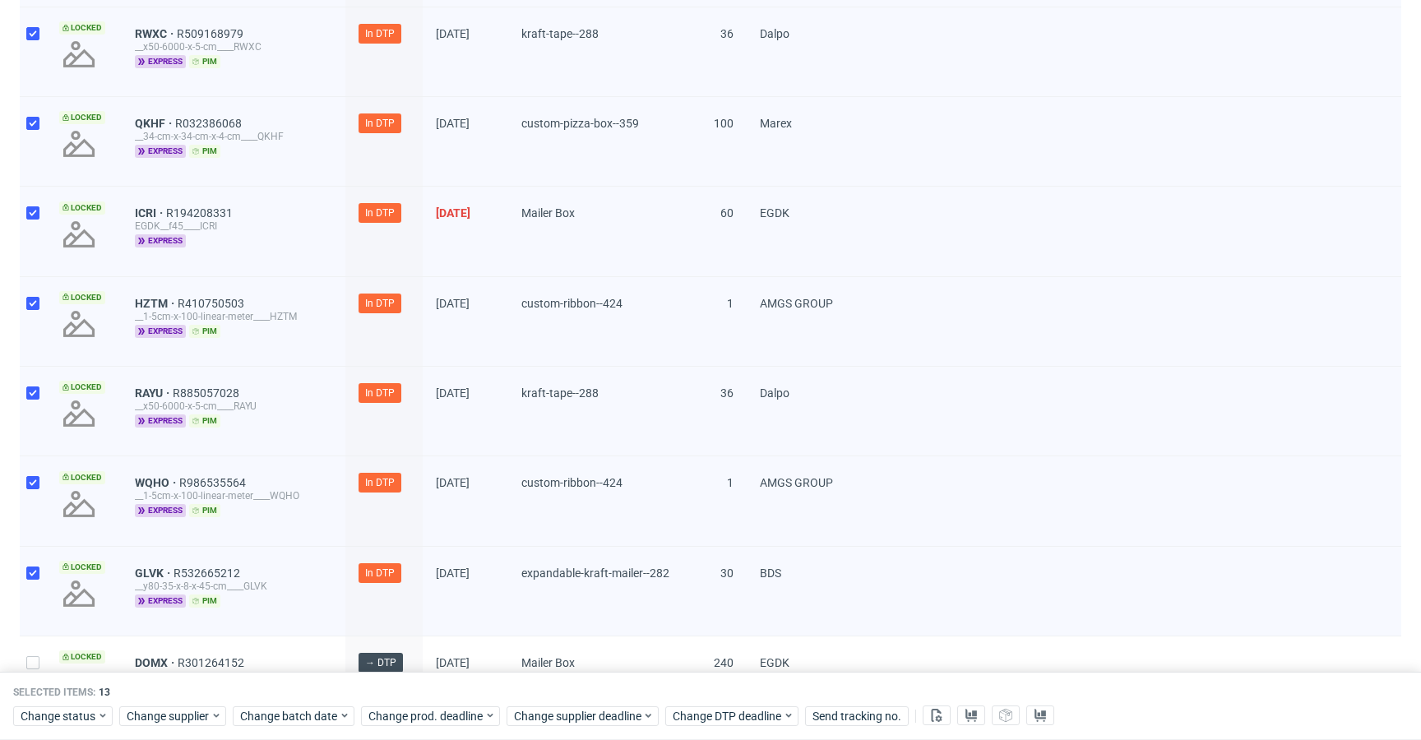
scroll to position [1253, 0]
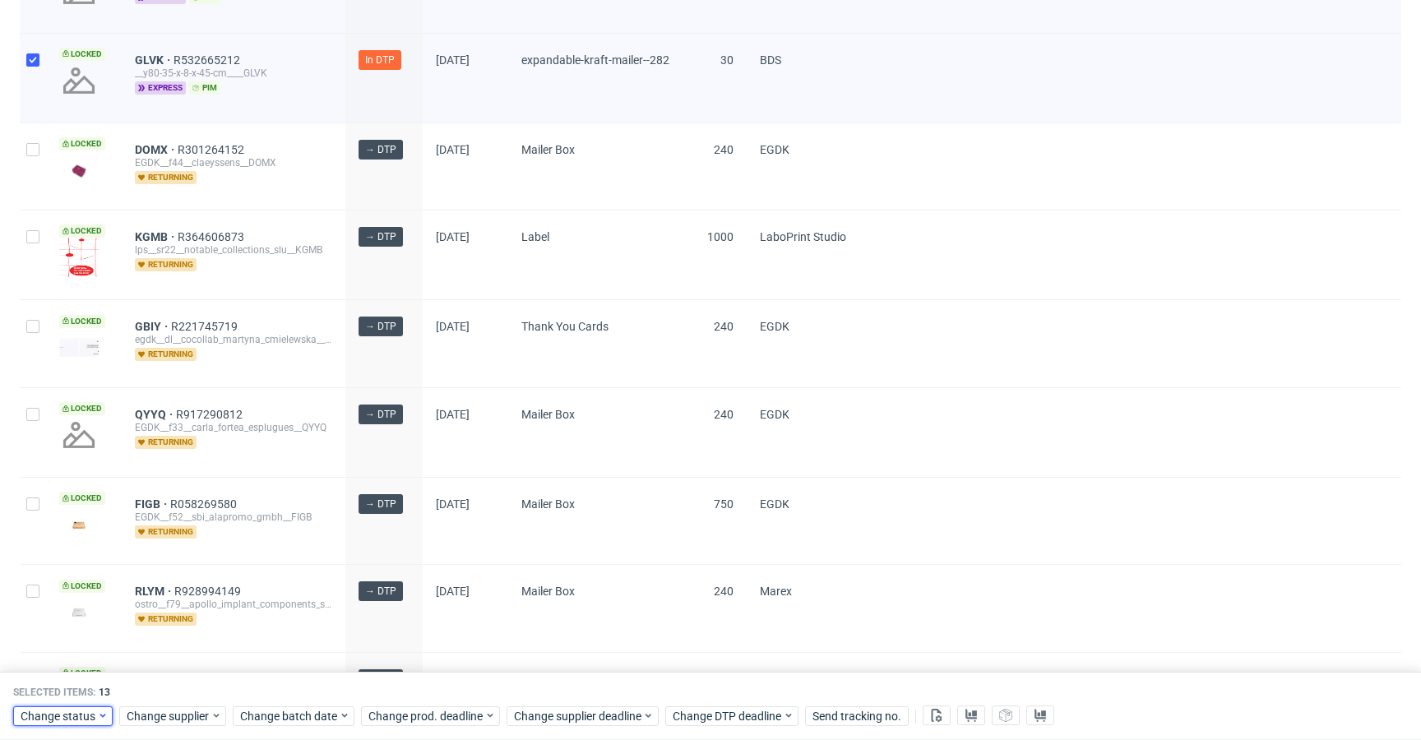
click at [83, 725] on div "Change status" at bounding box center [62, 716] width 99 height 20
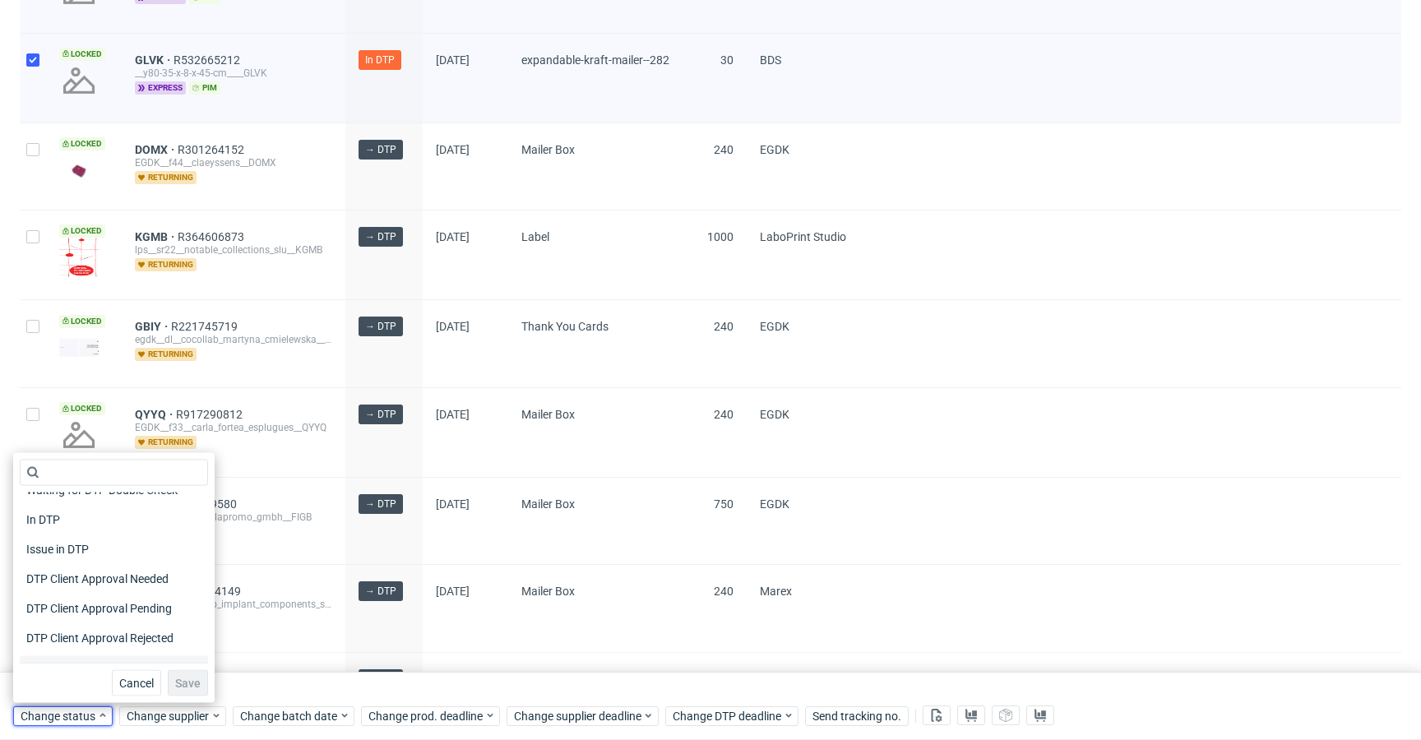
scroll to position [49, 0]
click at [150, 634] on span "DTP Client Approval Rejected" at bounding box center [104, 635] width 168 height 23
click at [136, 631] on span "DTP Production Ready" at bounding box center [85, 636] width 131 height 23
click at [182, 682] on span "Save" at bounding box center [187, 683] width 25 height 12
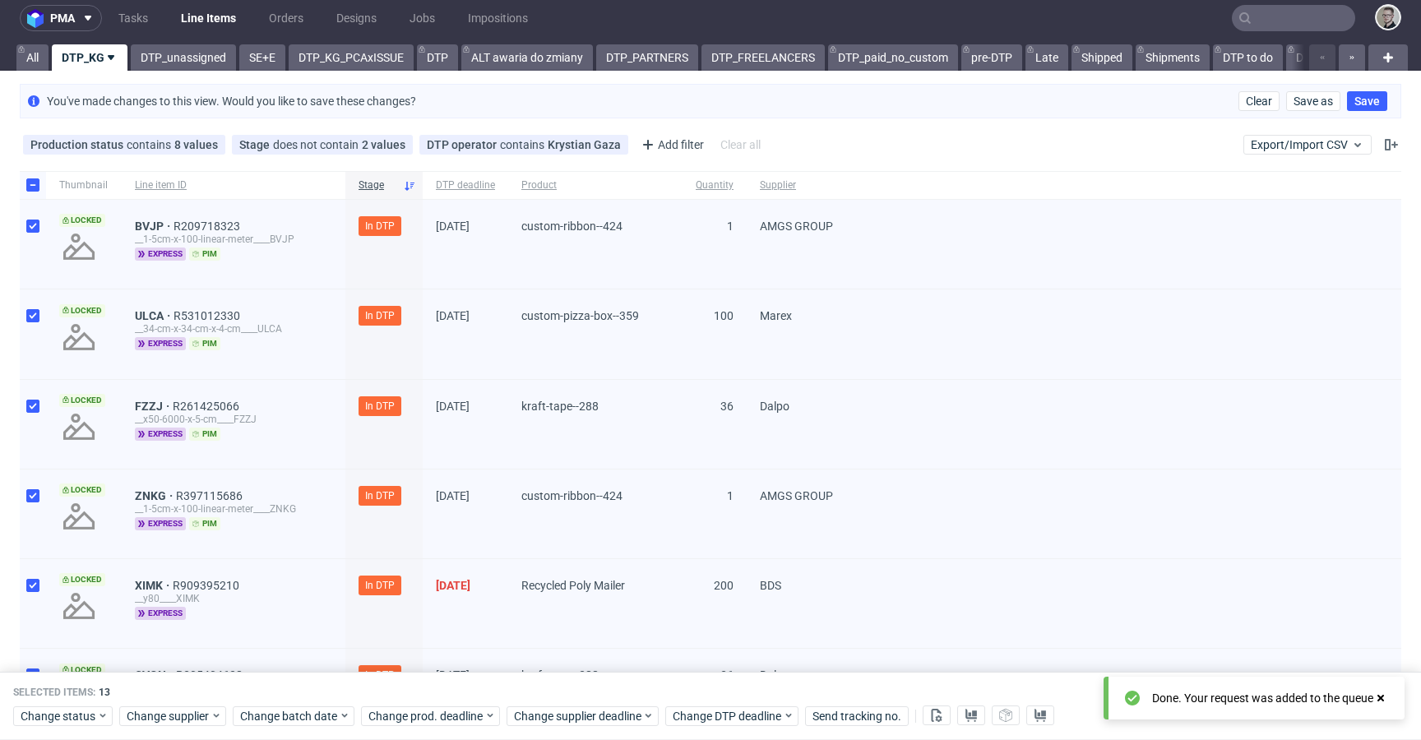
scroll to position [0, 0]
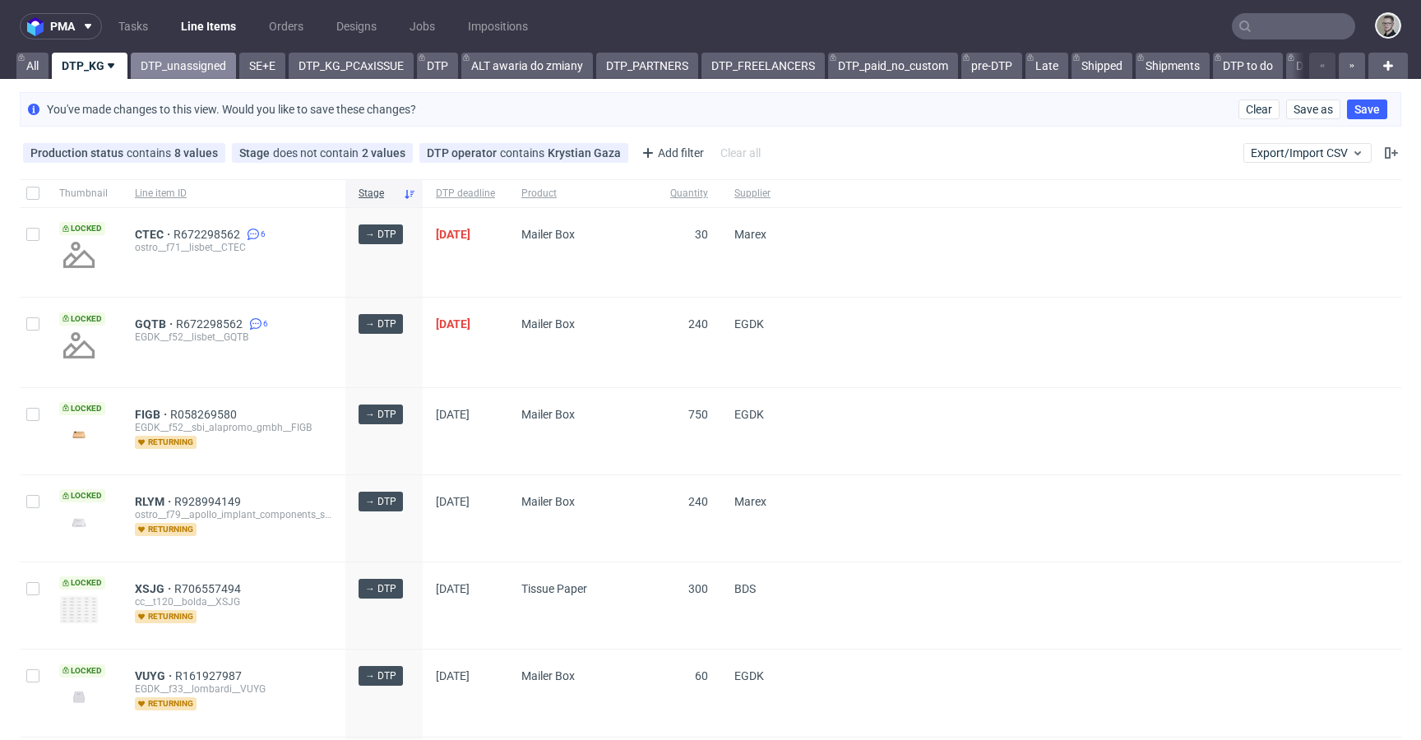
click at [171, 64] on link "DTP_unassigned" at bounding box center [183, 66] width 105 height 26
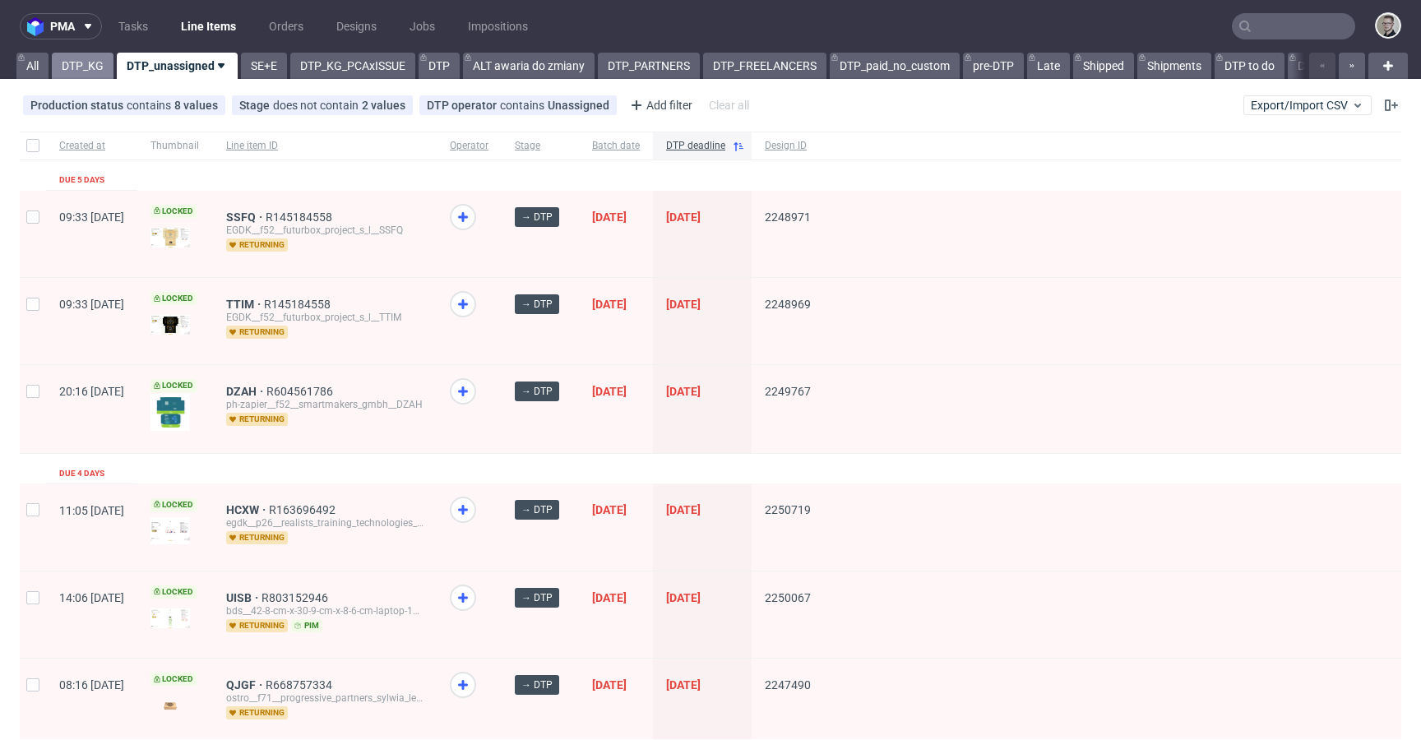
click at [86, 65] on link "DTP_KG" at bounding box center [83, 66] width 62 height 26
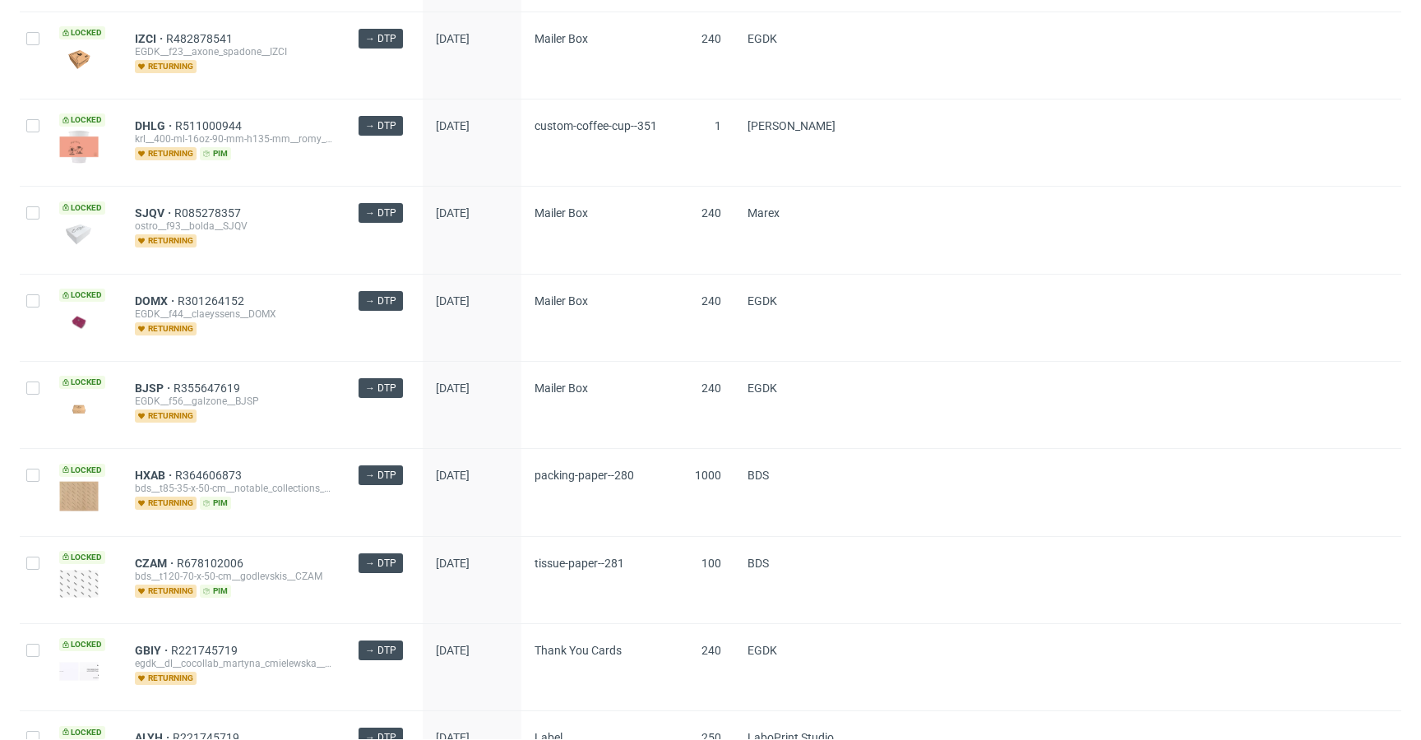
scroll to position [2264, 0]
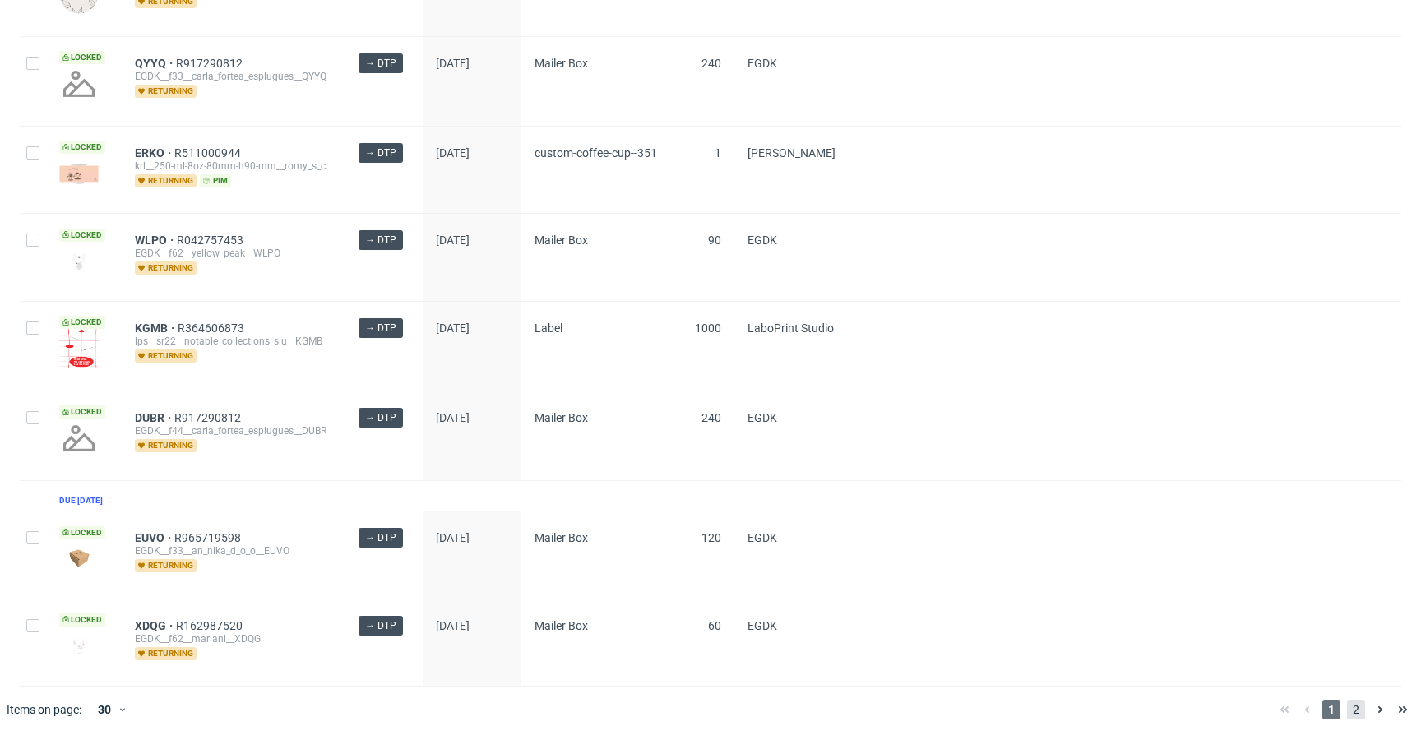
click at [1347, 706] on span "2" at bounding box center [1356, 710] width 18 height 20
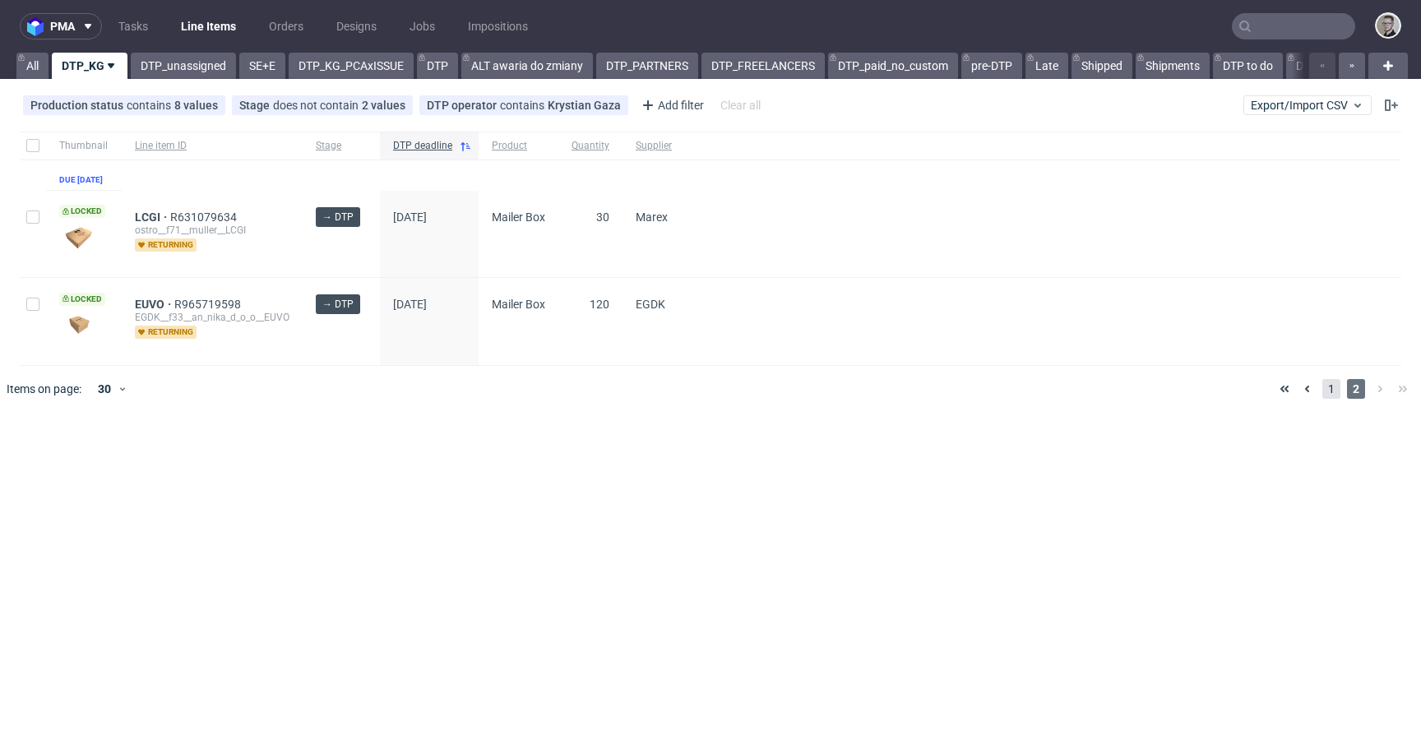
click at [1334, 396] on span "1" at bounding box center [1331, 389] width 18 height 20
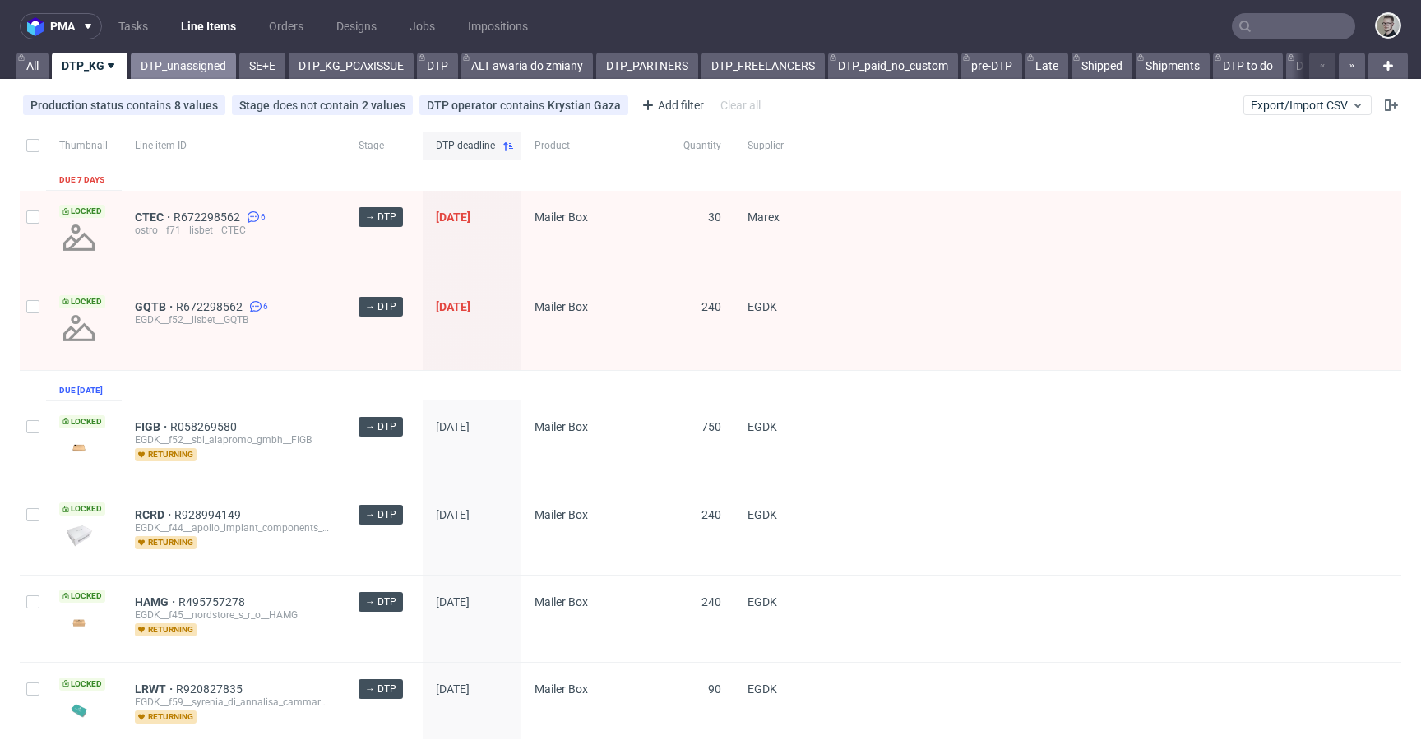
click at [192, 72] on link "DTP_unassigned" at bounding box center [183, 66] width 105 height 26
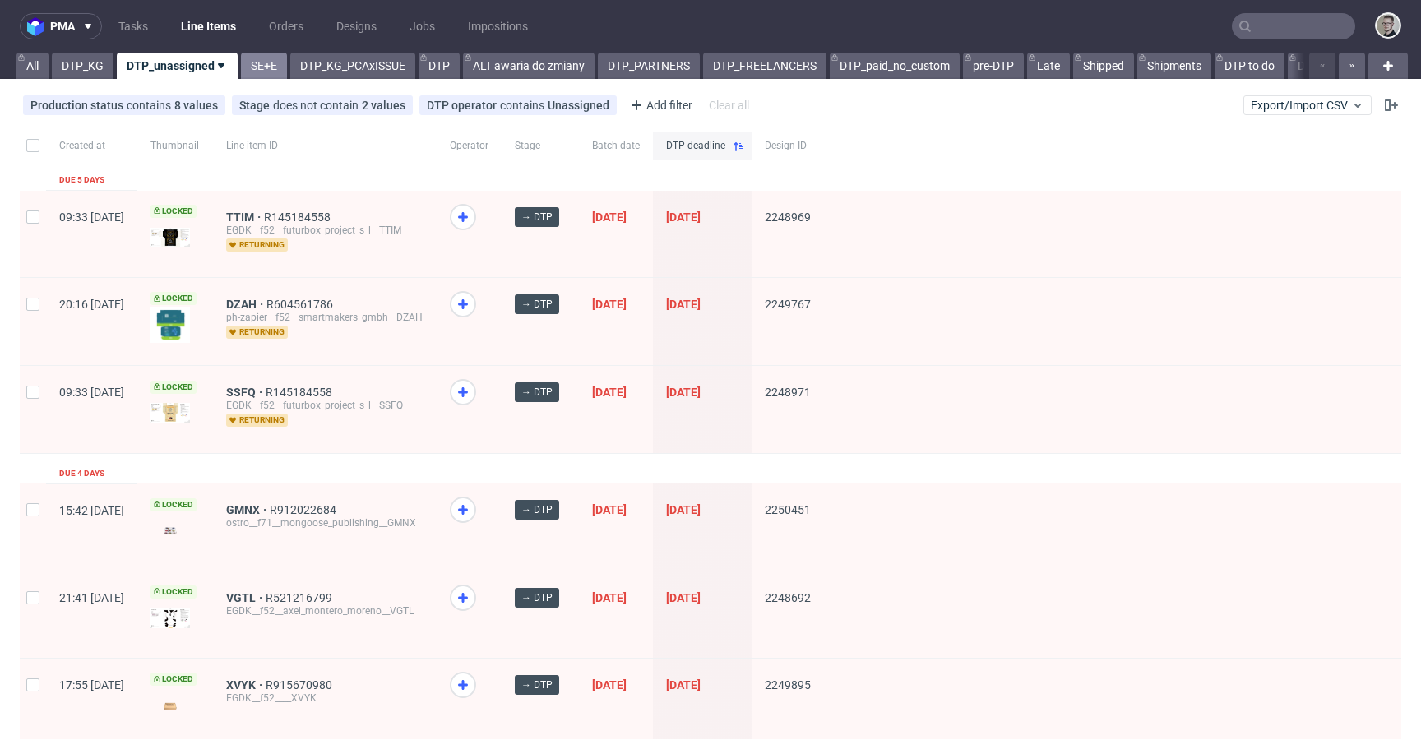
click at [269, 56] on link "SE+E" at bounding box center [264, 66] width 46 height 26
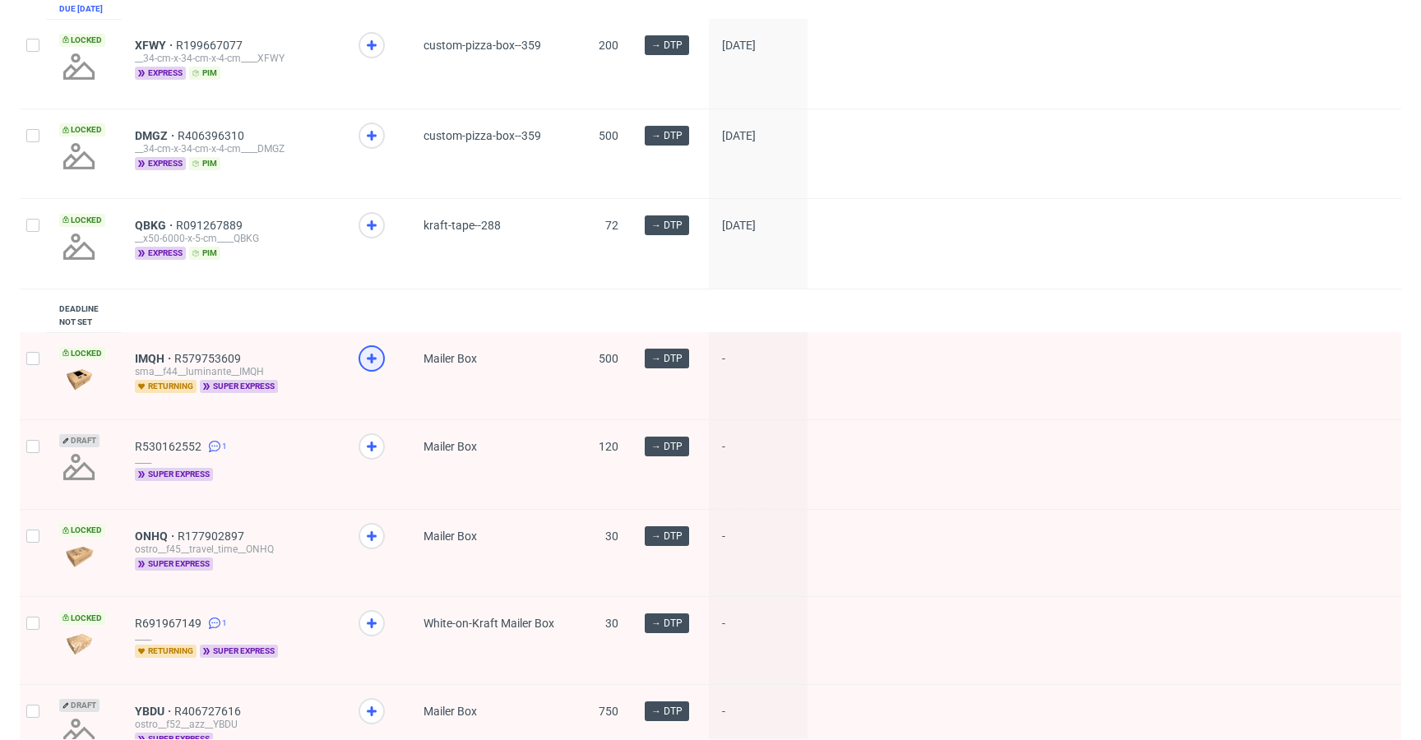
scroll to position [814, 0]
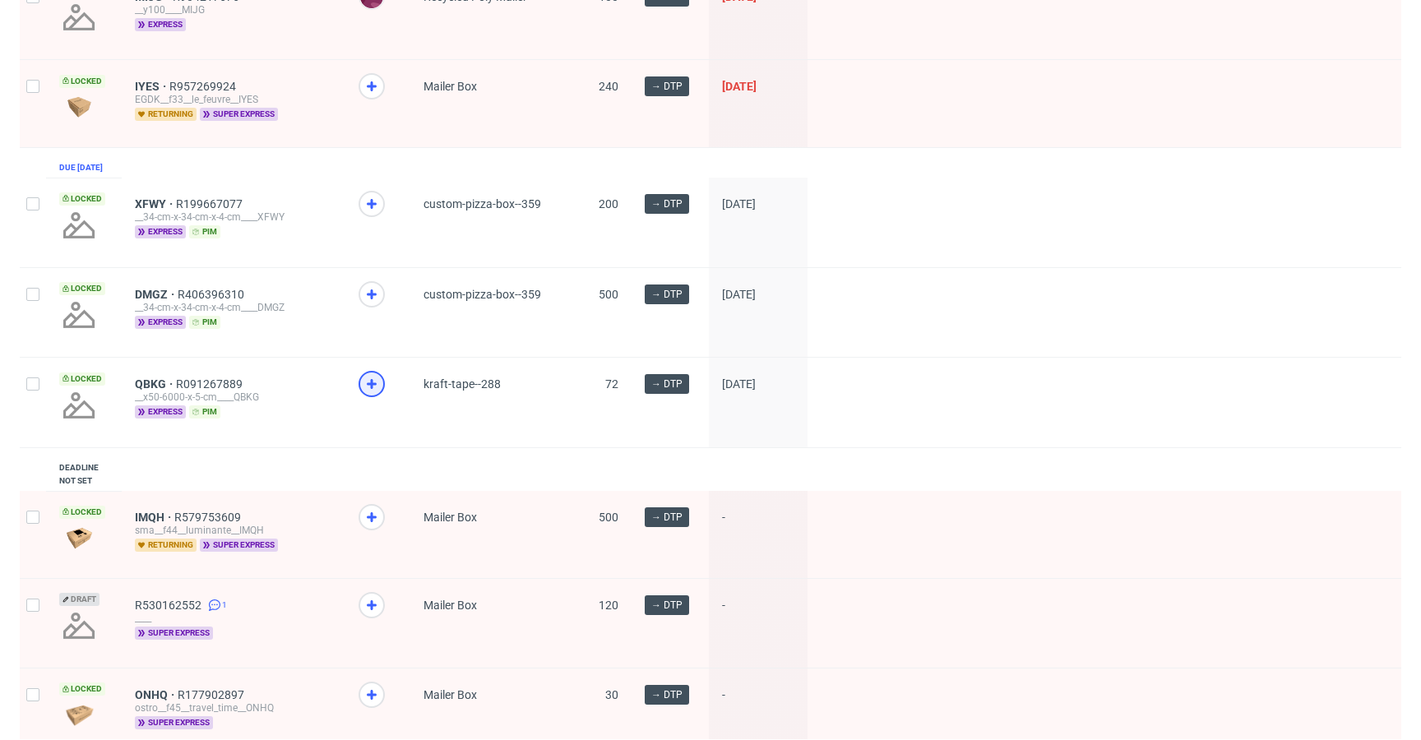
click at [371, 389] on use at bounding box center [372, 384] width 10 height 10
click at [369, 299] on use at bounding box center [372, 294] width 10 height 10
click at [377, 214] on icon at bounding box center [372, 204] width 20 height 20
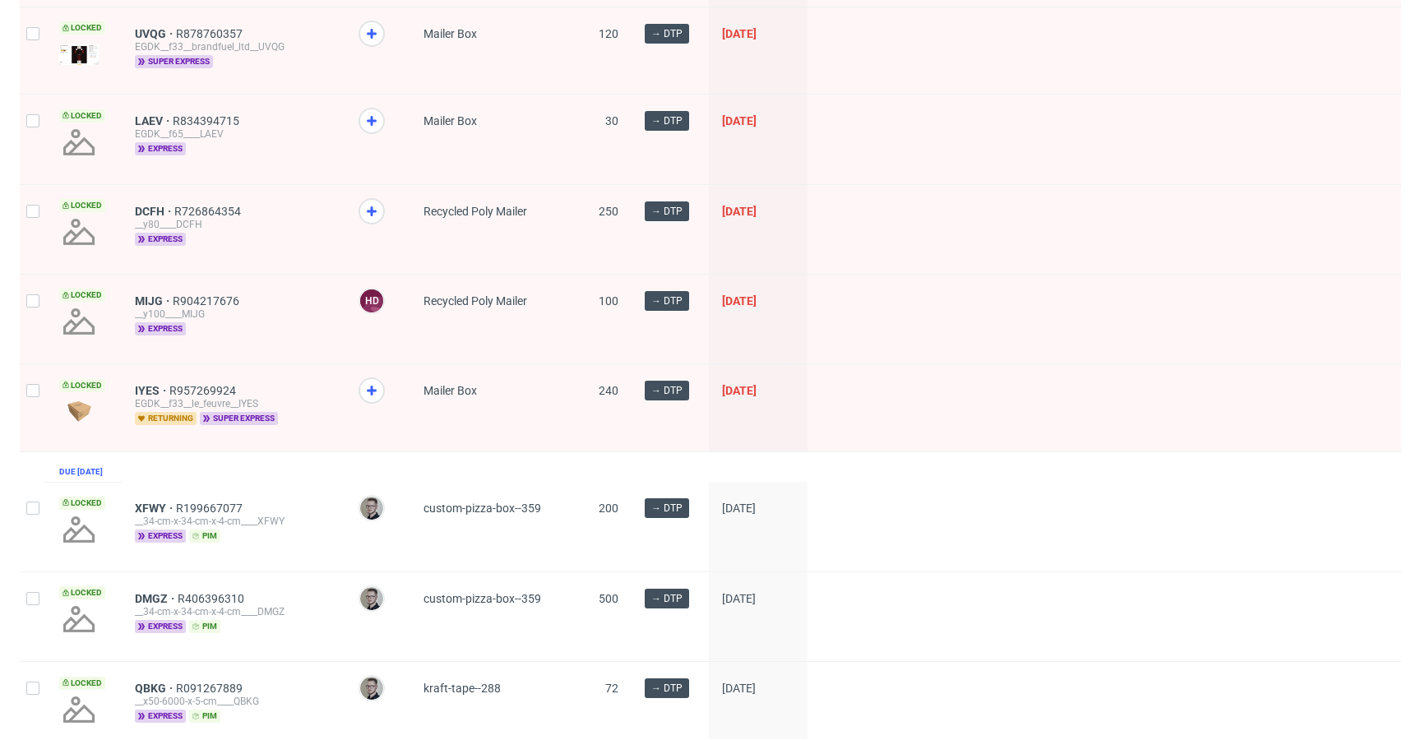
scroll to position [481, 0]
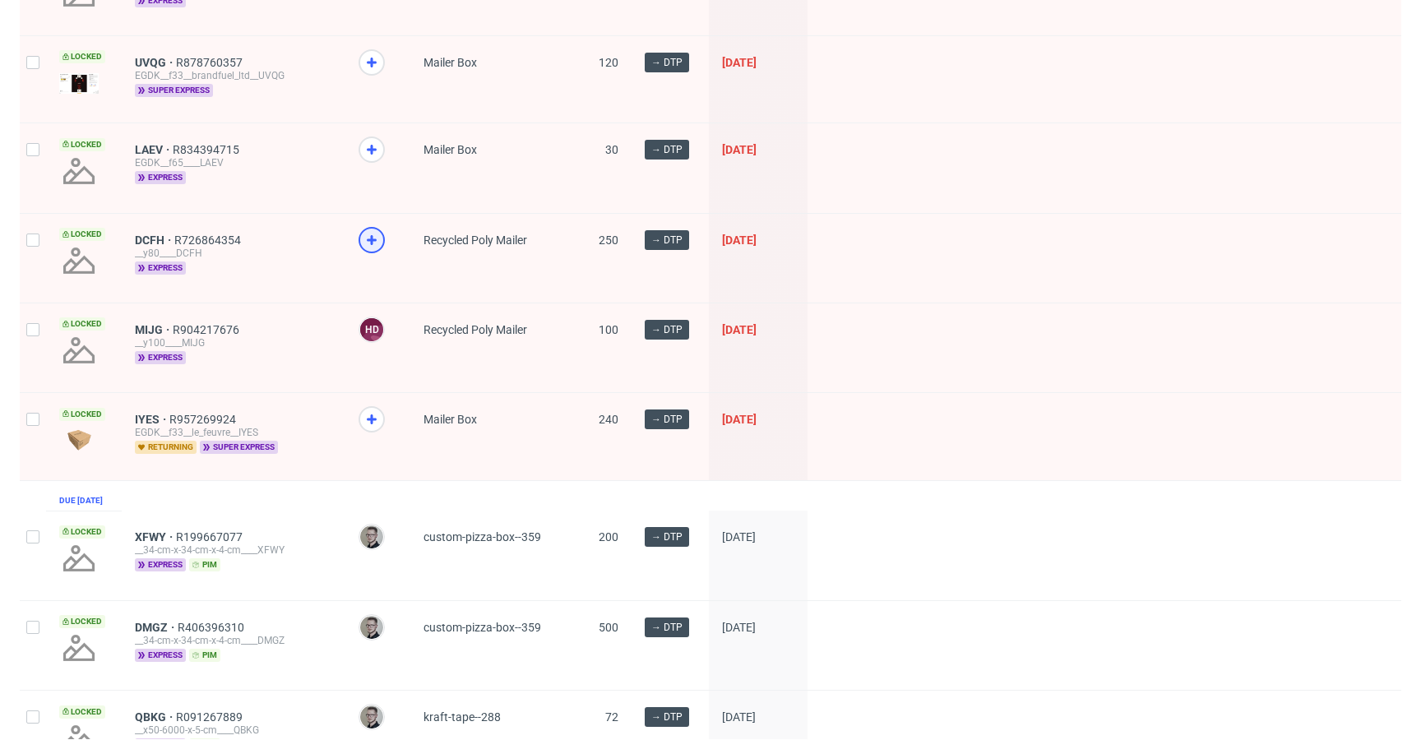
click at [369, 233] on icon at bounding box center [372, 240] width 20 height 20
click at [374, 148] on use at bounding box center [372, 150] width 10 height 10
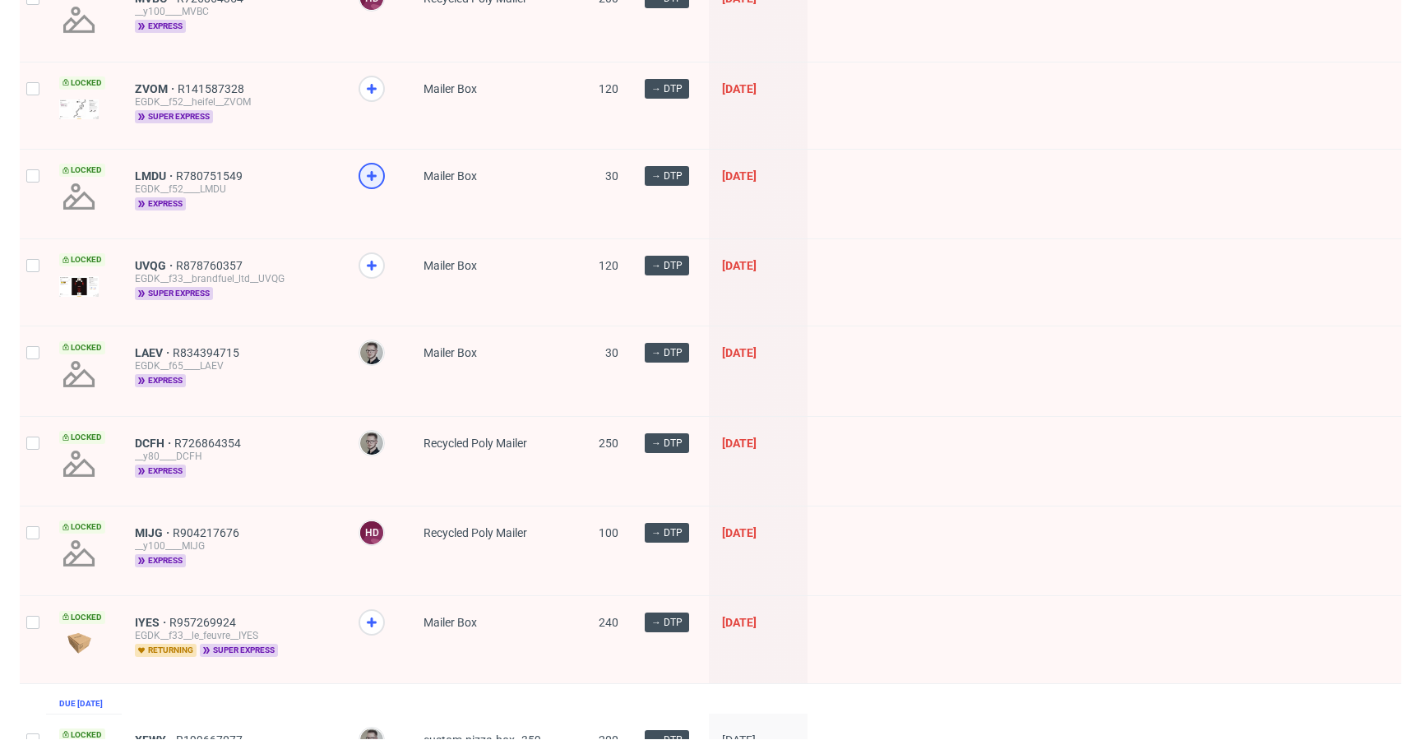
click at [370, 178] on use at bounding box center [372, 176] width 10 height 10
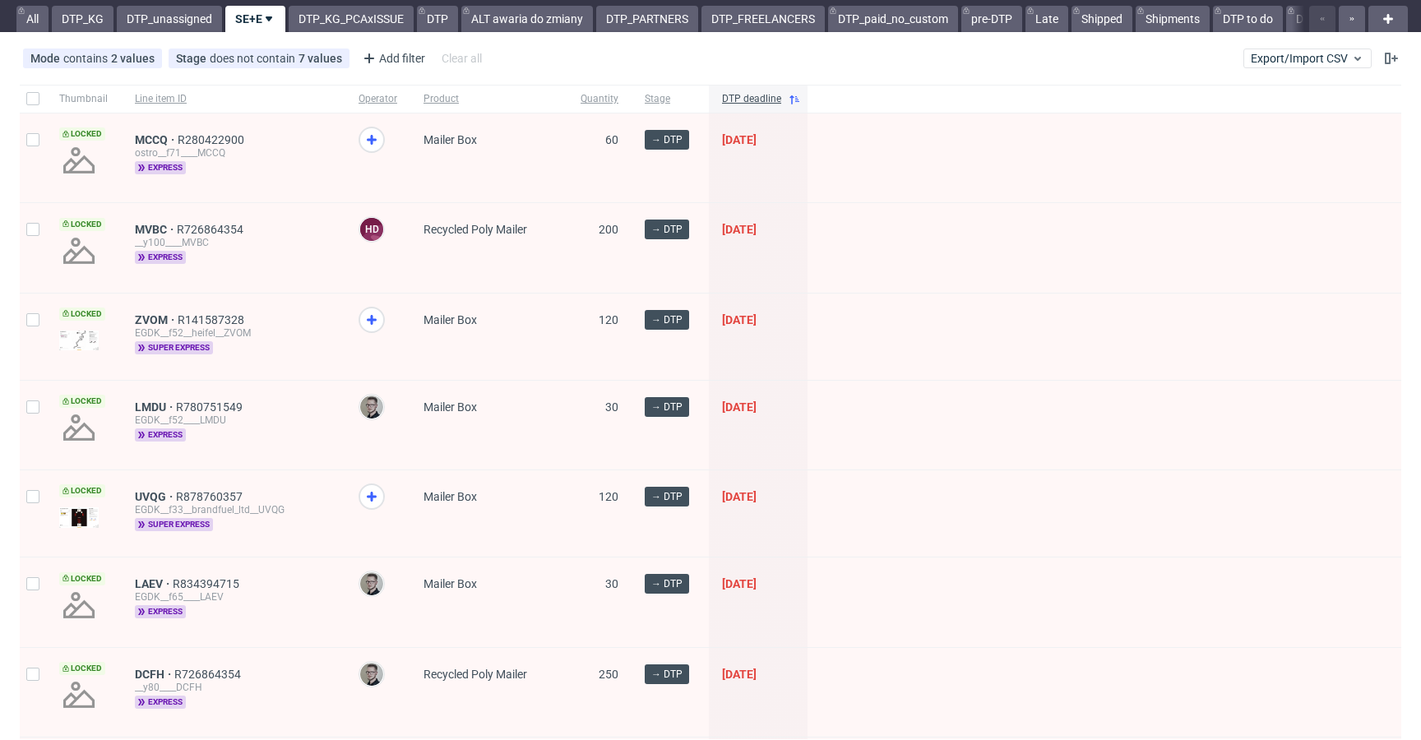
scroll to position [0, 0]
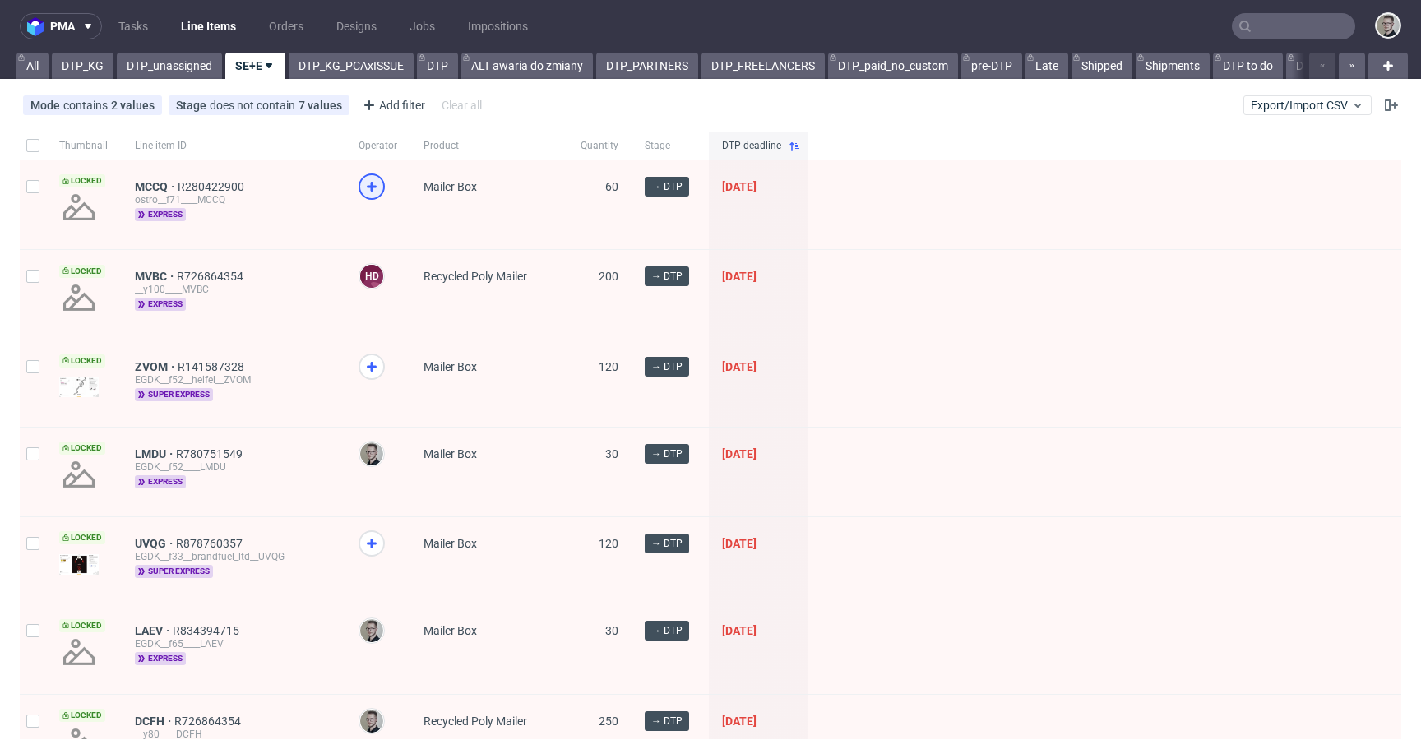
click at [376, 185] on icon at bounding box center [372, 187] width 20 height 20
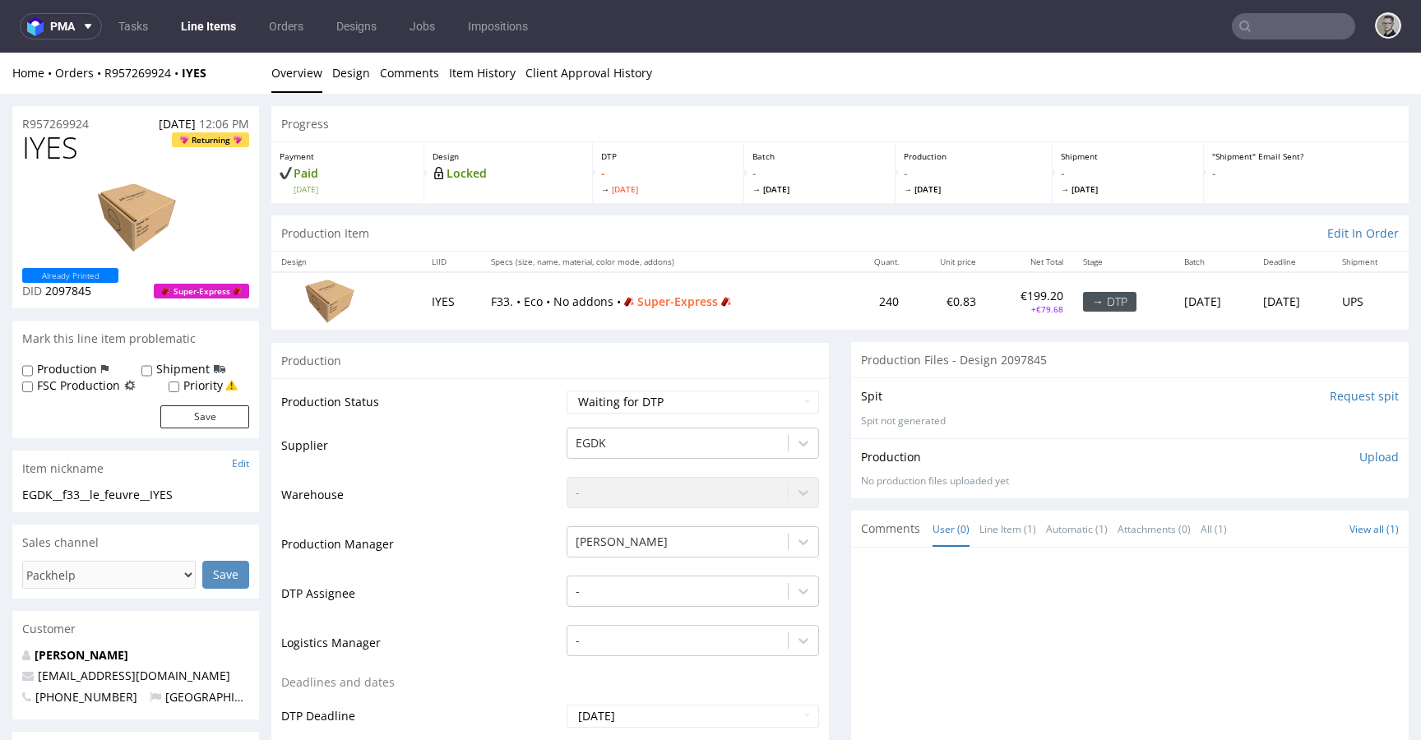
click at [675, 572] on td "[PERSON_NAME]" at bounding box center [690, 549] width 257 height 49
click at [667, 588] on div "-" at bounding box center [692, 587] width 252 height 23
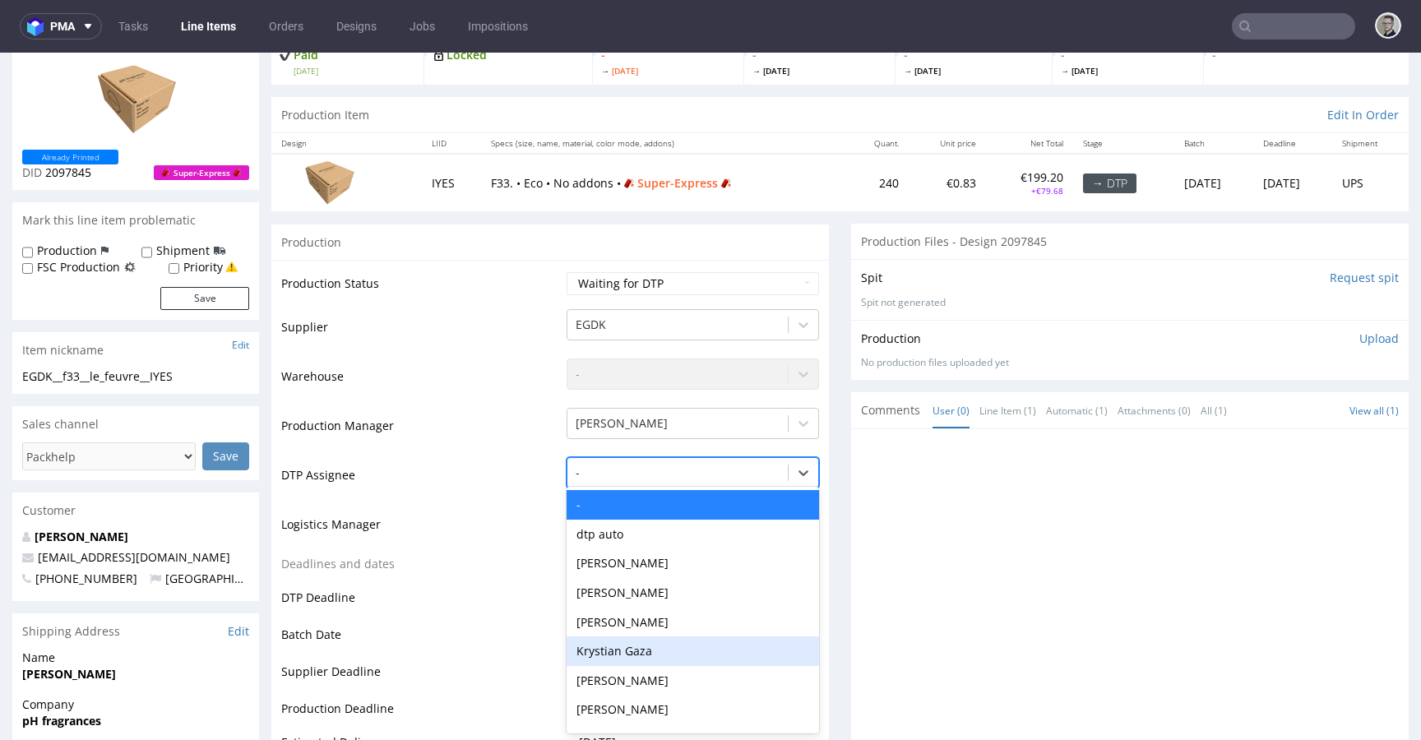
click at [644, 651] on div "Krystian Gaza" at bounding box center [692, 651] width 252 height 30
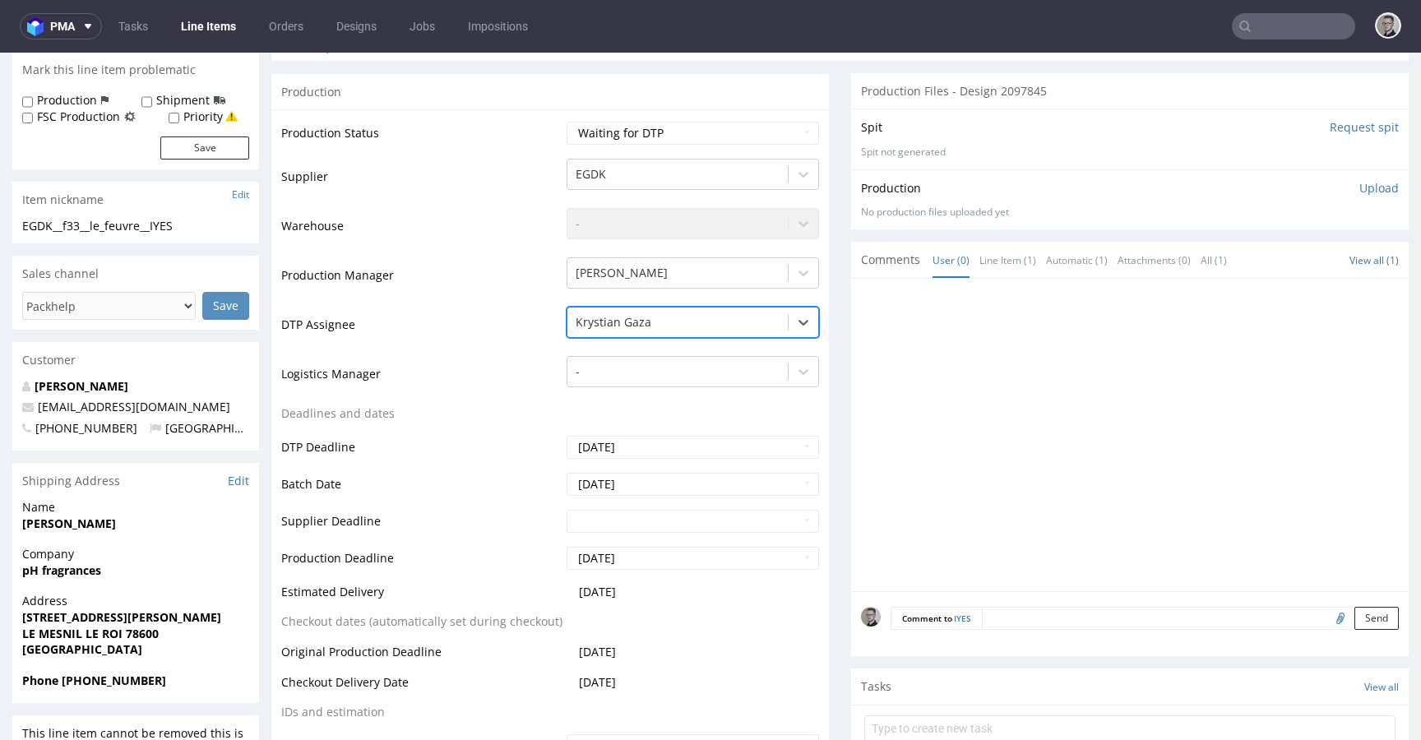
scroll to position [650, 0]
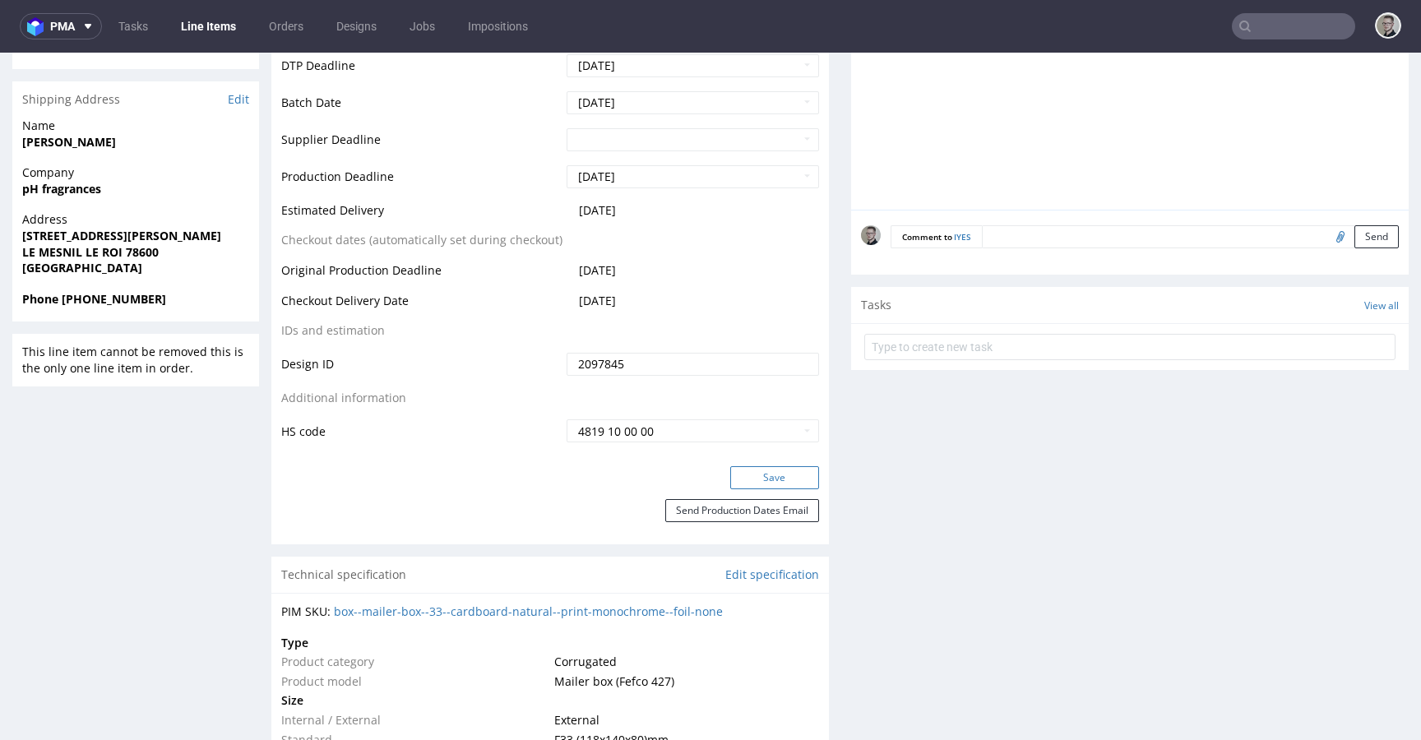
click at [788, 478] on button "Save" at bounding box center [774, 477] width 89 height 23
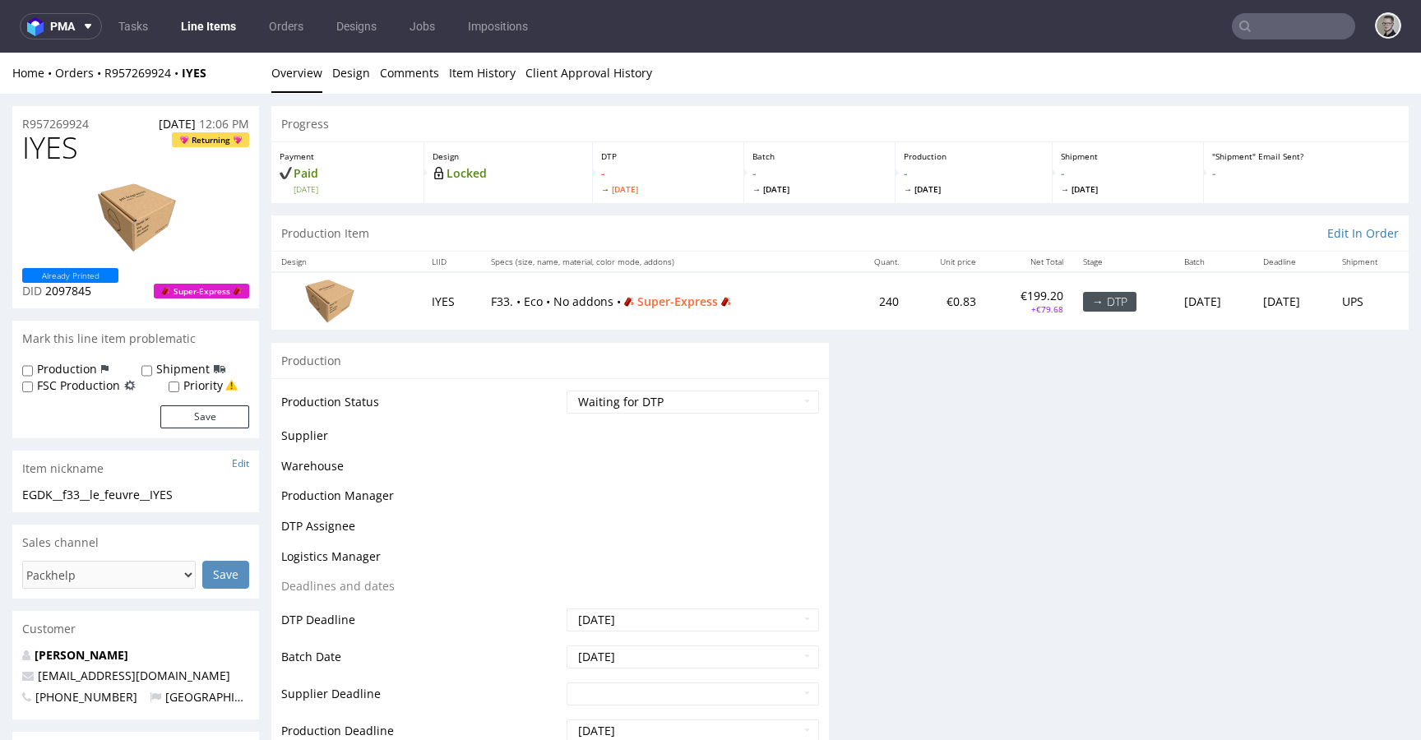
scroll to position [0, 0]
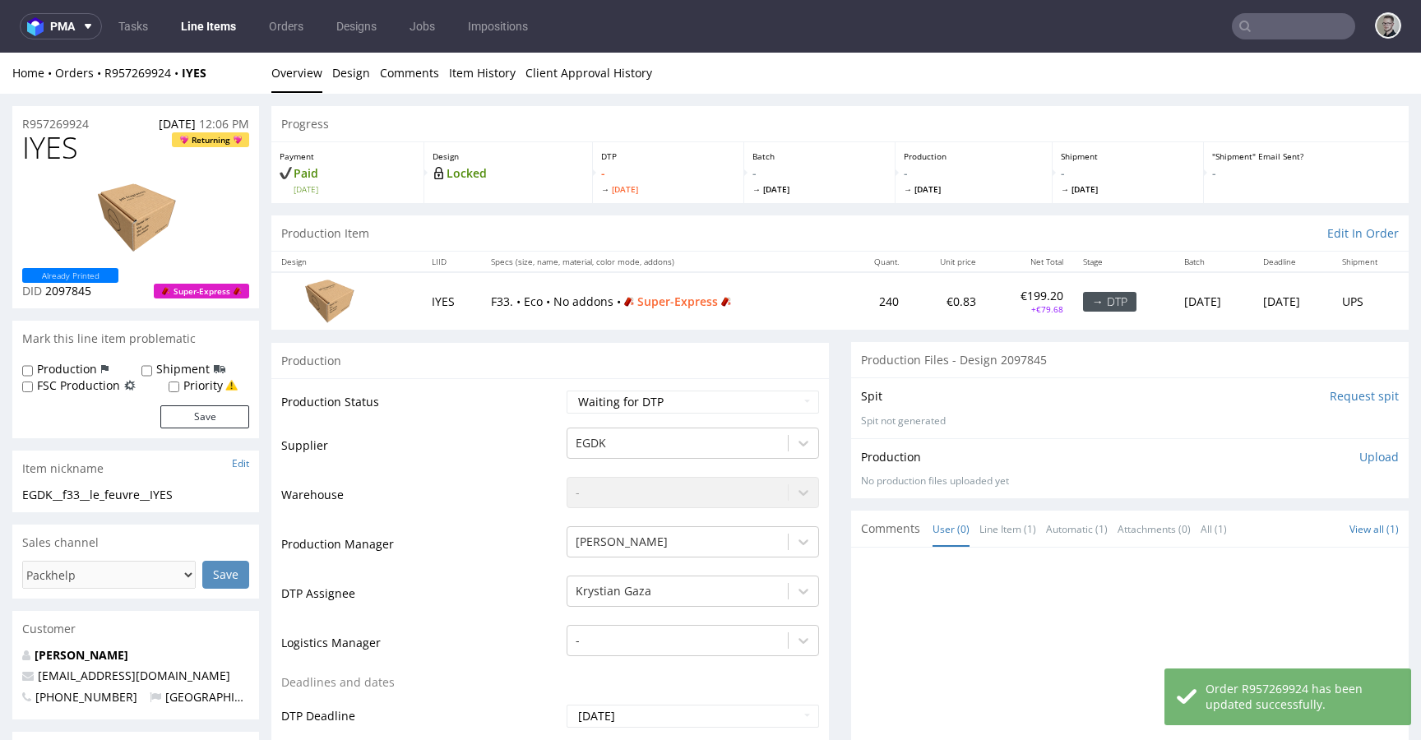
click at [1330, 395] on input "Request spit" at bounding box center [1363, 396] width 69 height 16
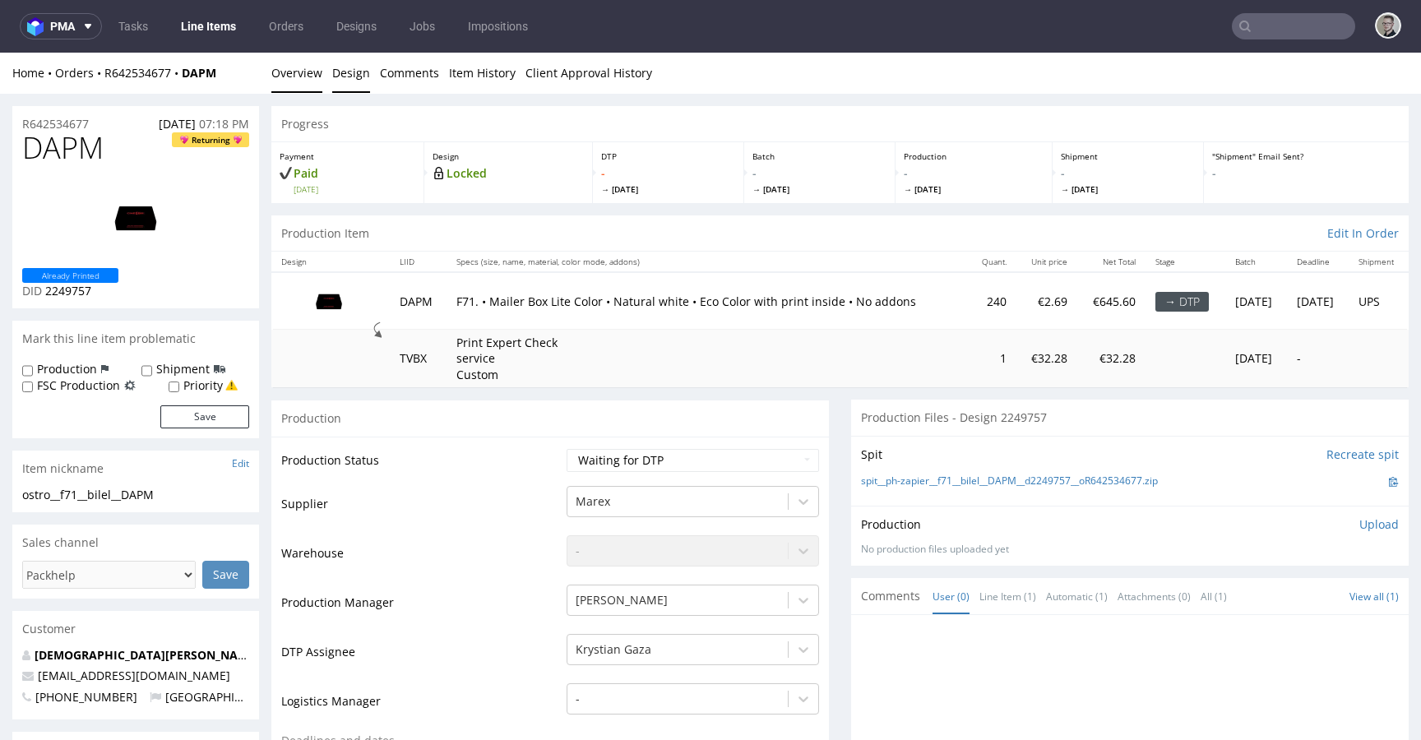
click at [357, 81] on link "Design" at bounding box center [351, 73] width 38 height 40
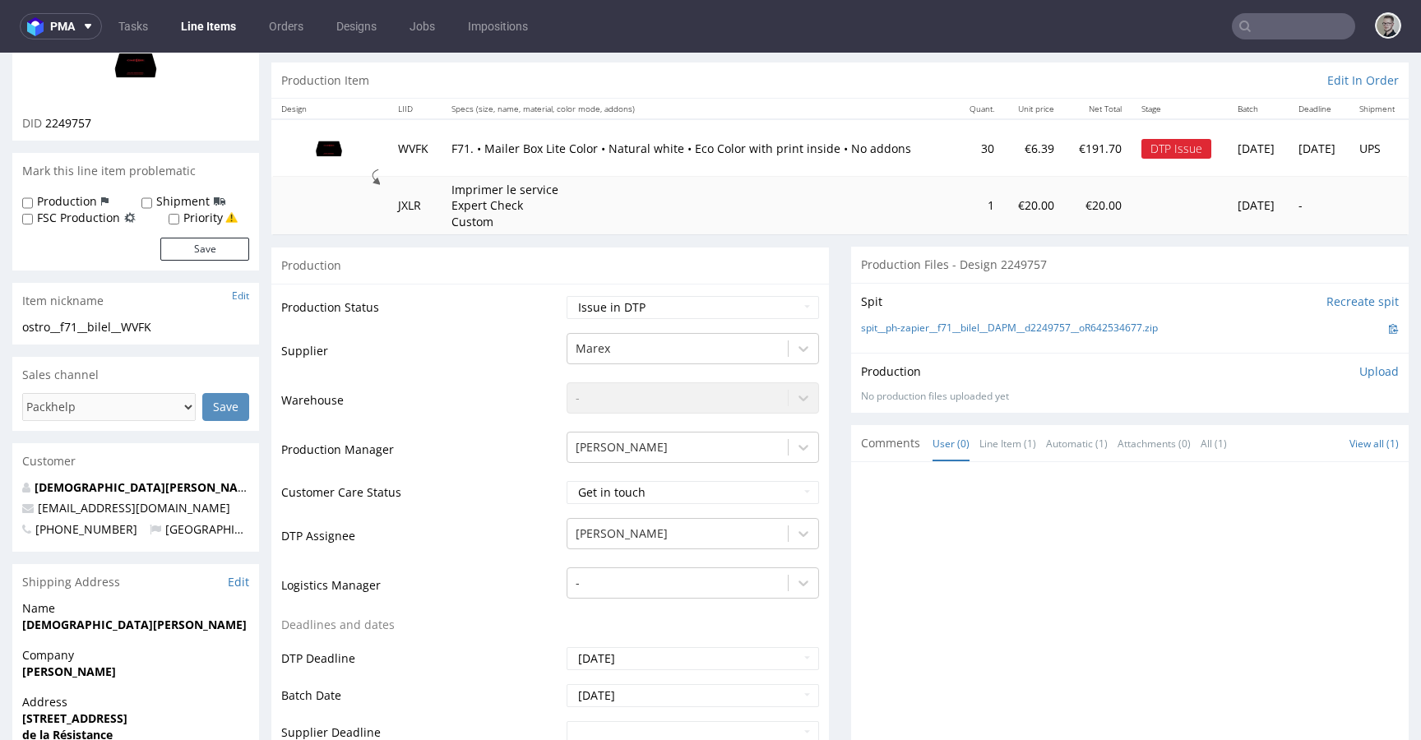
scroll to position [525, 0]
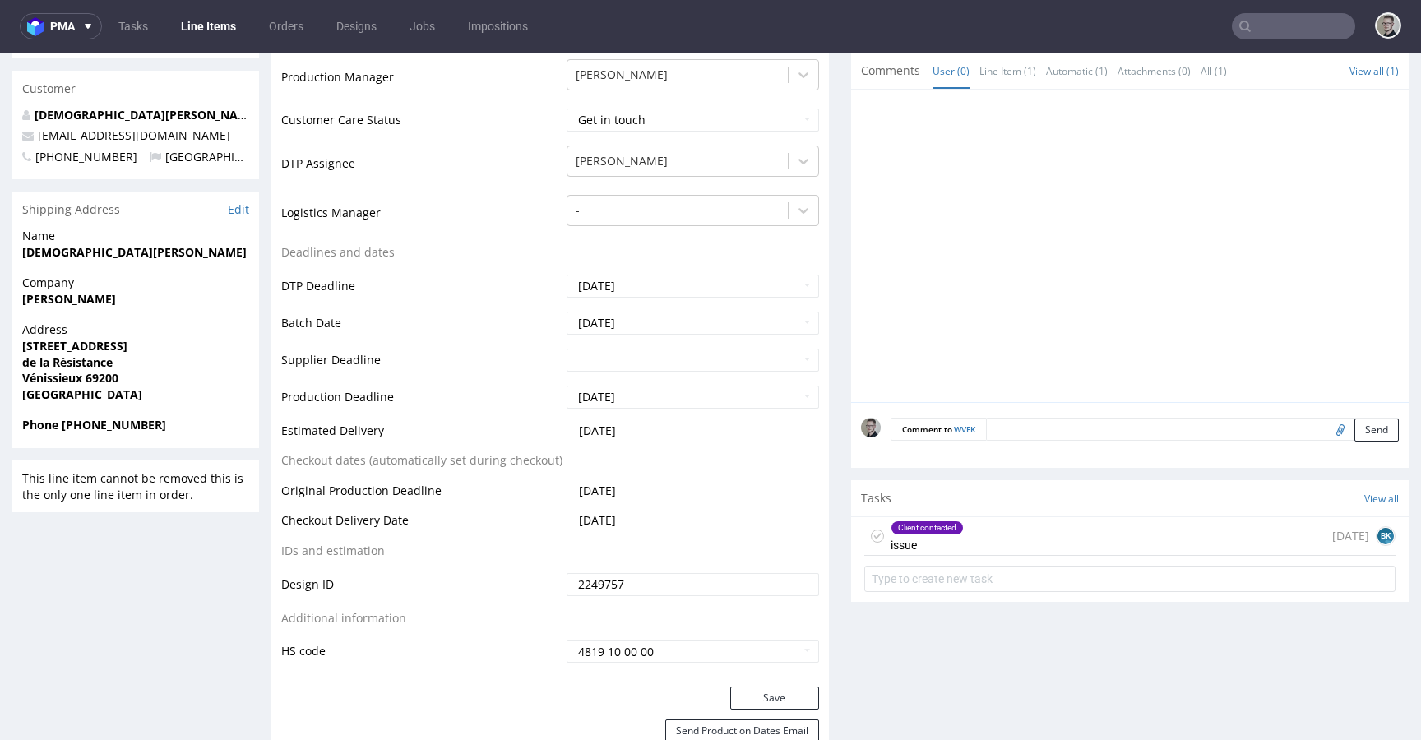
click at [1062, 531] on div "Client contacted issue [DATE] BK" at bounding box center [1129, 536] width 531 height 39
